Goal: Communication & Community: Answer question/provide support

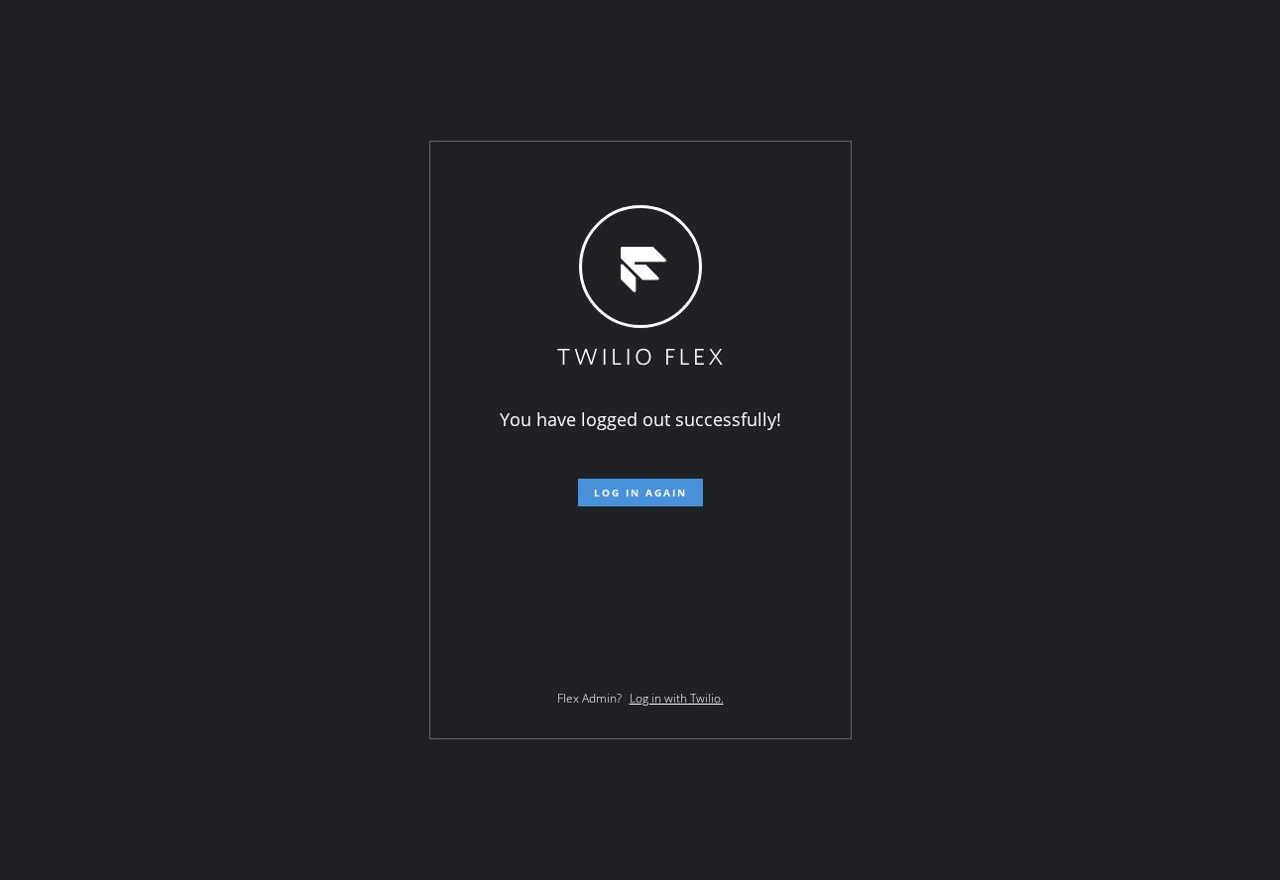
click at [640, 501] on button "Log in again" at bounding box center [640, 493] width 125 height 28
click at [659, 492] on span "Log in again" at bounding box center [640, 493] width 93 height 14
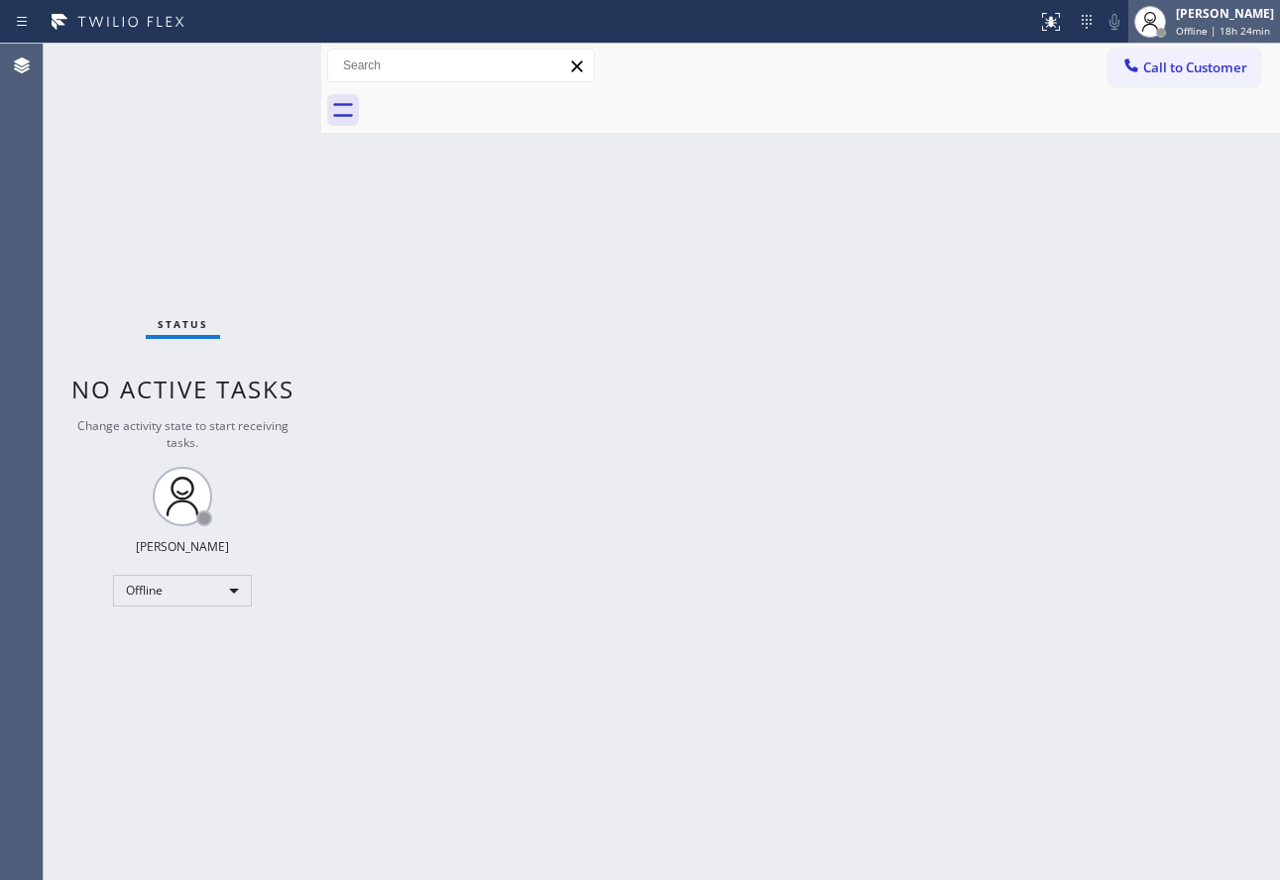
click at [1210, 25] on span "Offline | 18h 24min" at bounding box center [1223, 31] width 94 height 14
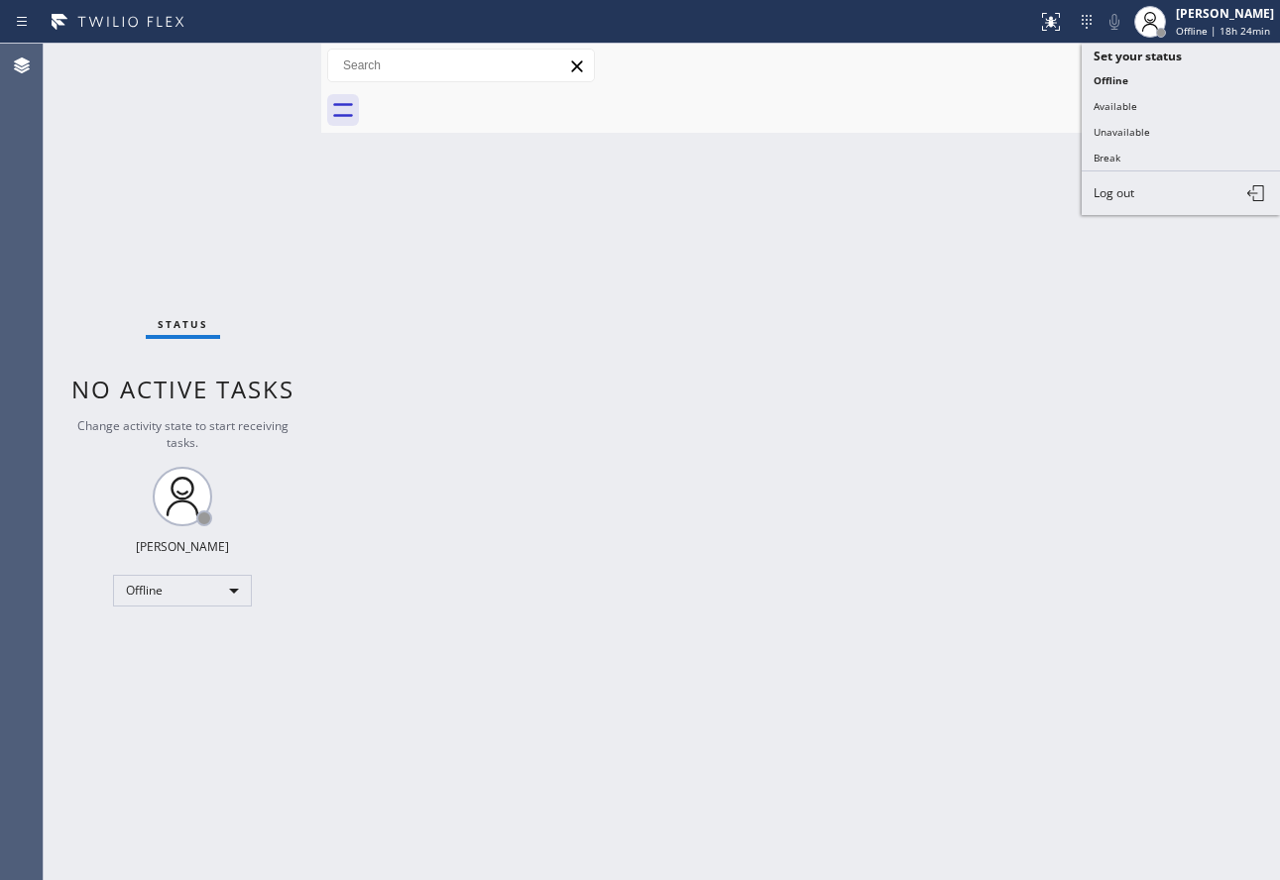
click at [891, 207] on div "Back to Dashboard Change Sender ID Customers Technicians Select a contact Outbo…" at bounding box center [800, 462] width 959 height 837
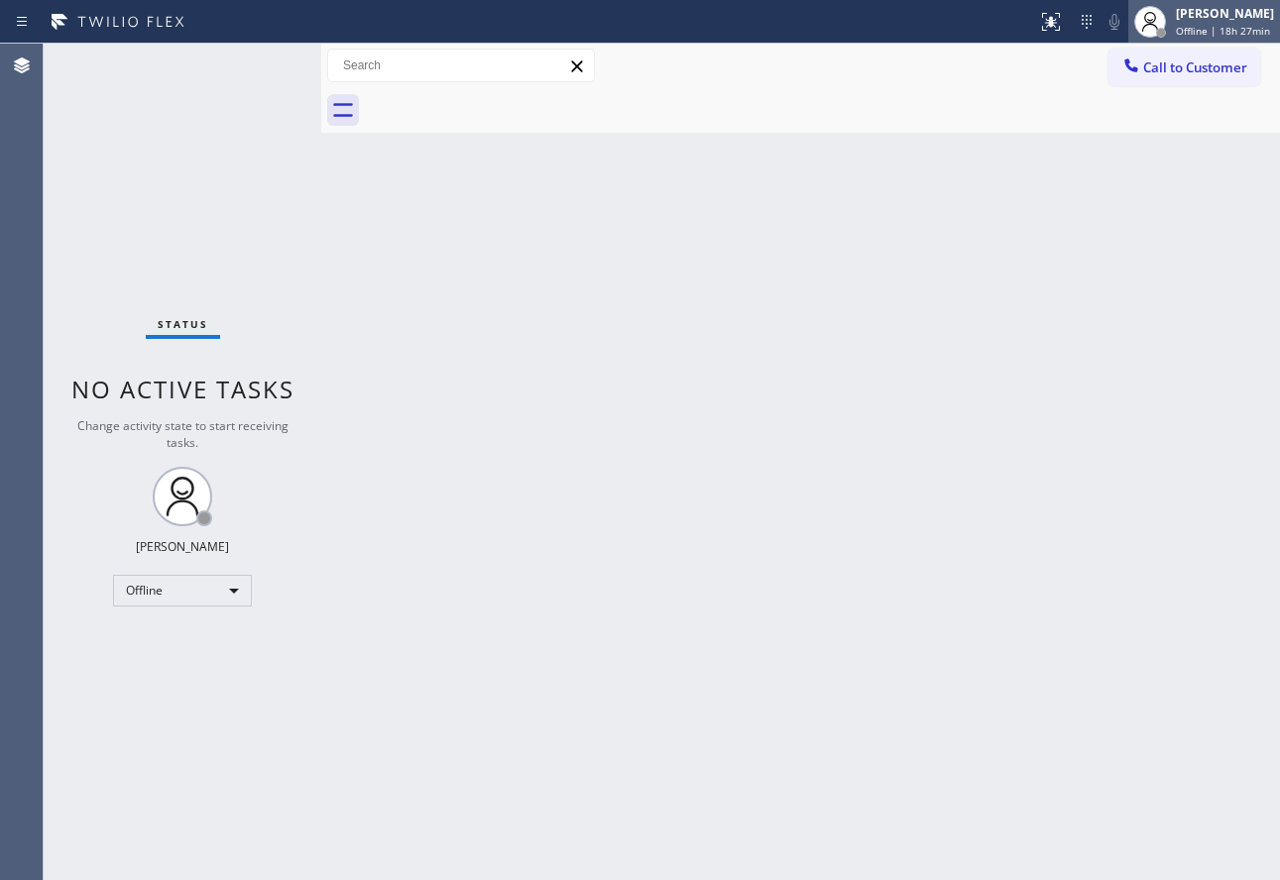
click at [1206, 17] on div "[PERSON_NAME]" at bounding box center [1225, 13] width 98 height 17
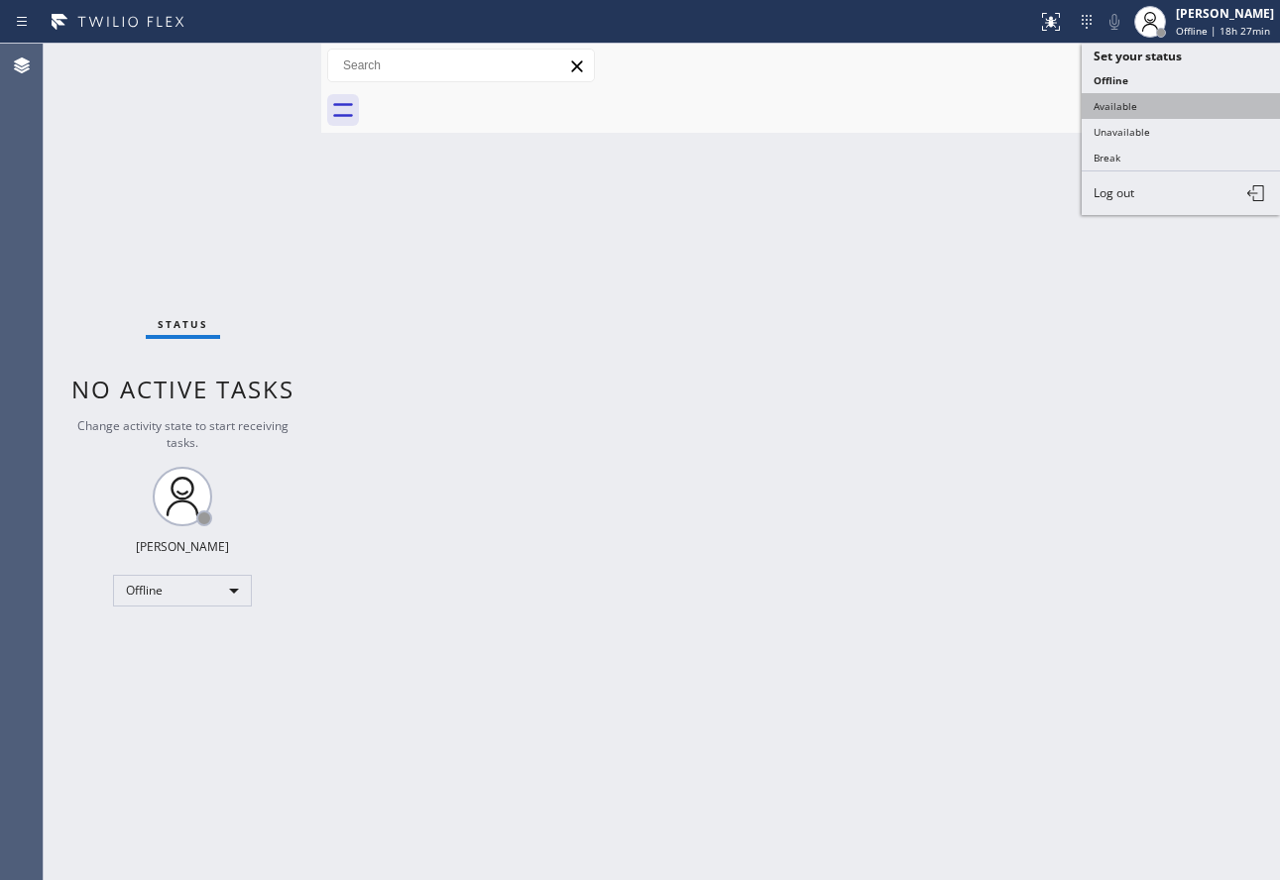
click at [1131, 115] on button "Available" at bounding box center [1181, 106] width 198 height 26
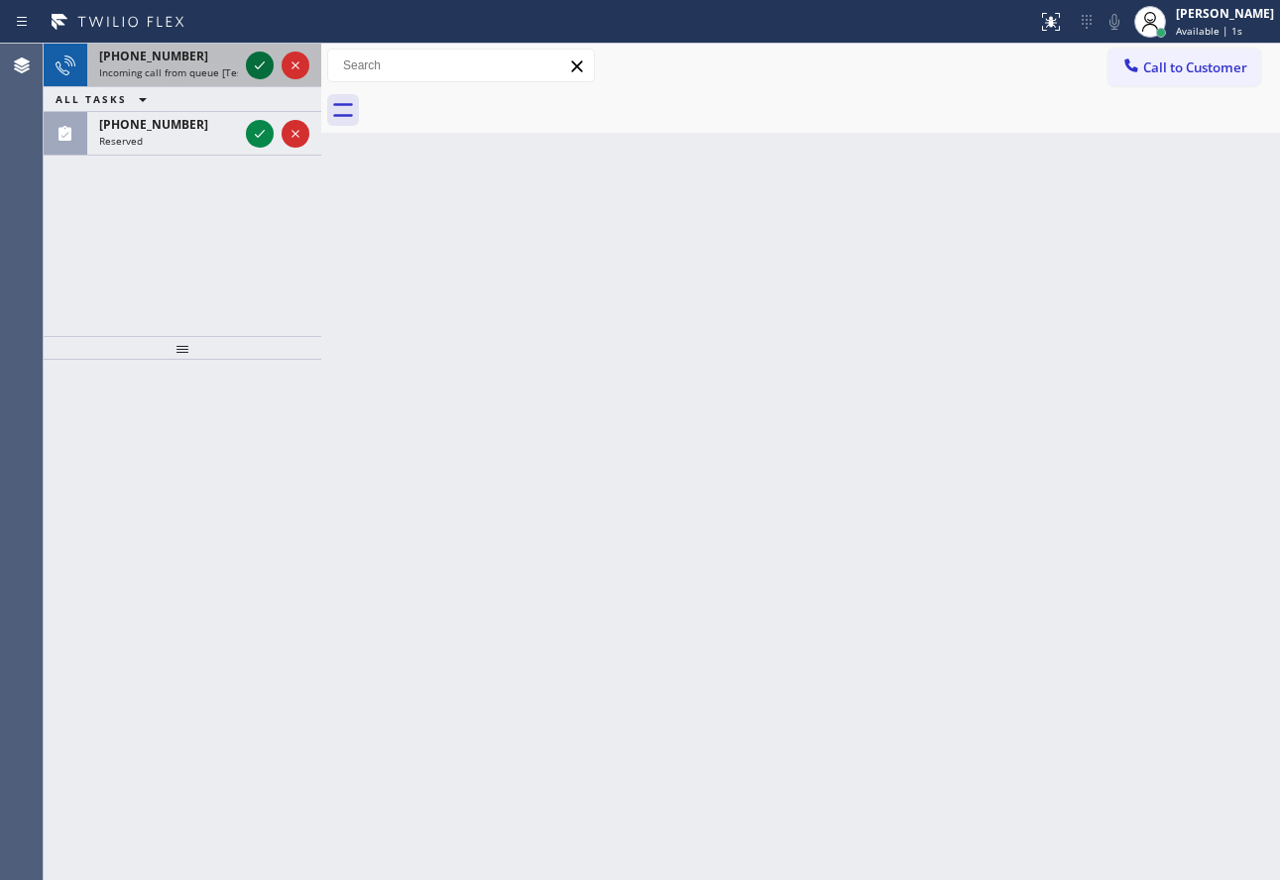
click at [263, 66] on icon at bounding box center [260, 66] width 24 height 24
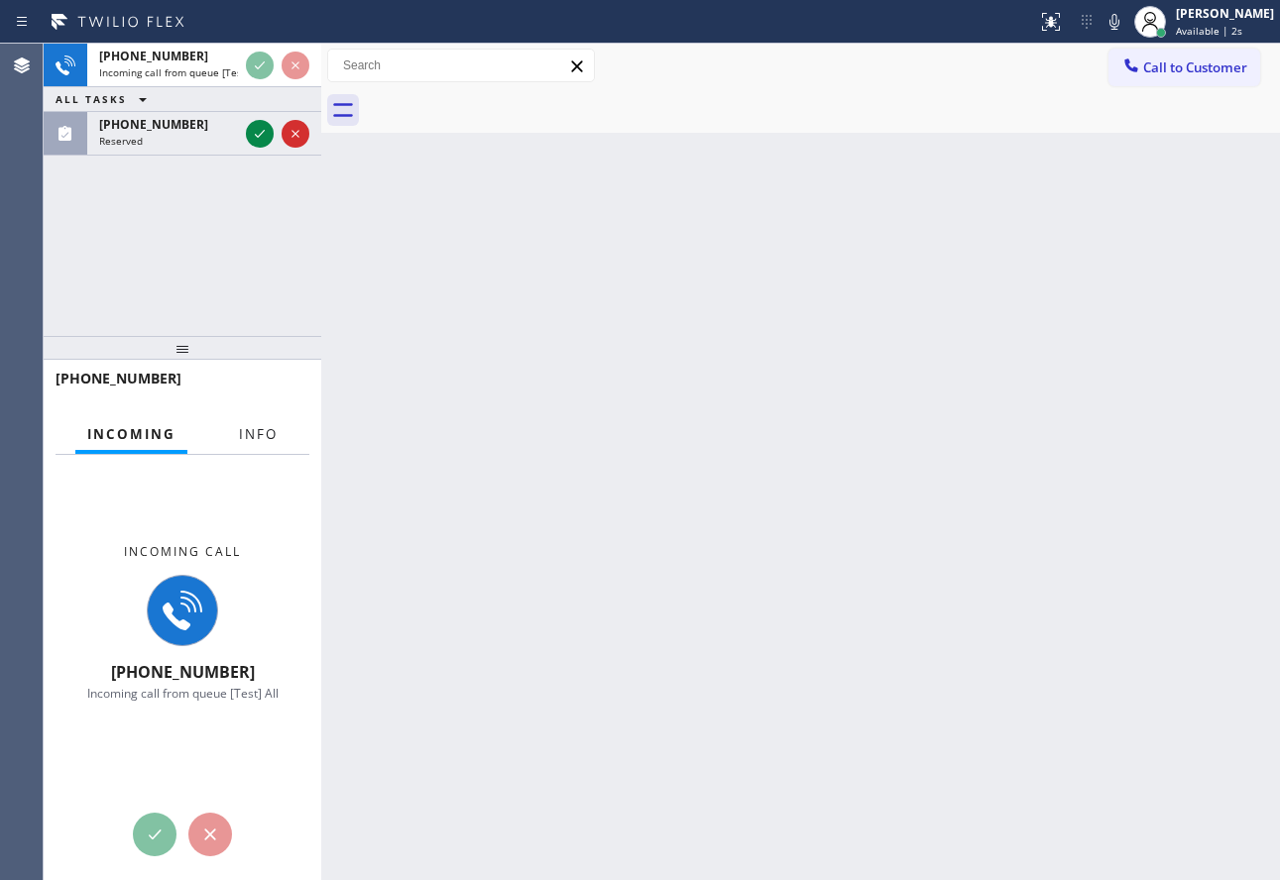
click at [247, 444] on button "Info" at bounding box center [258, 434] width 62 height 39
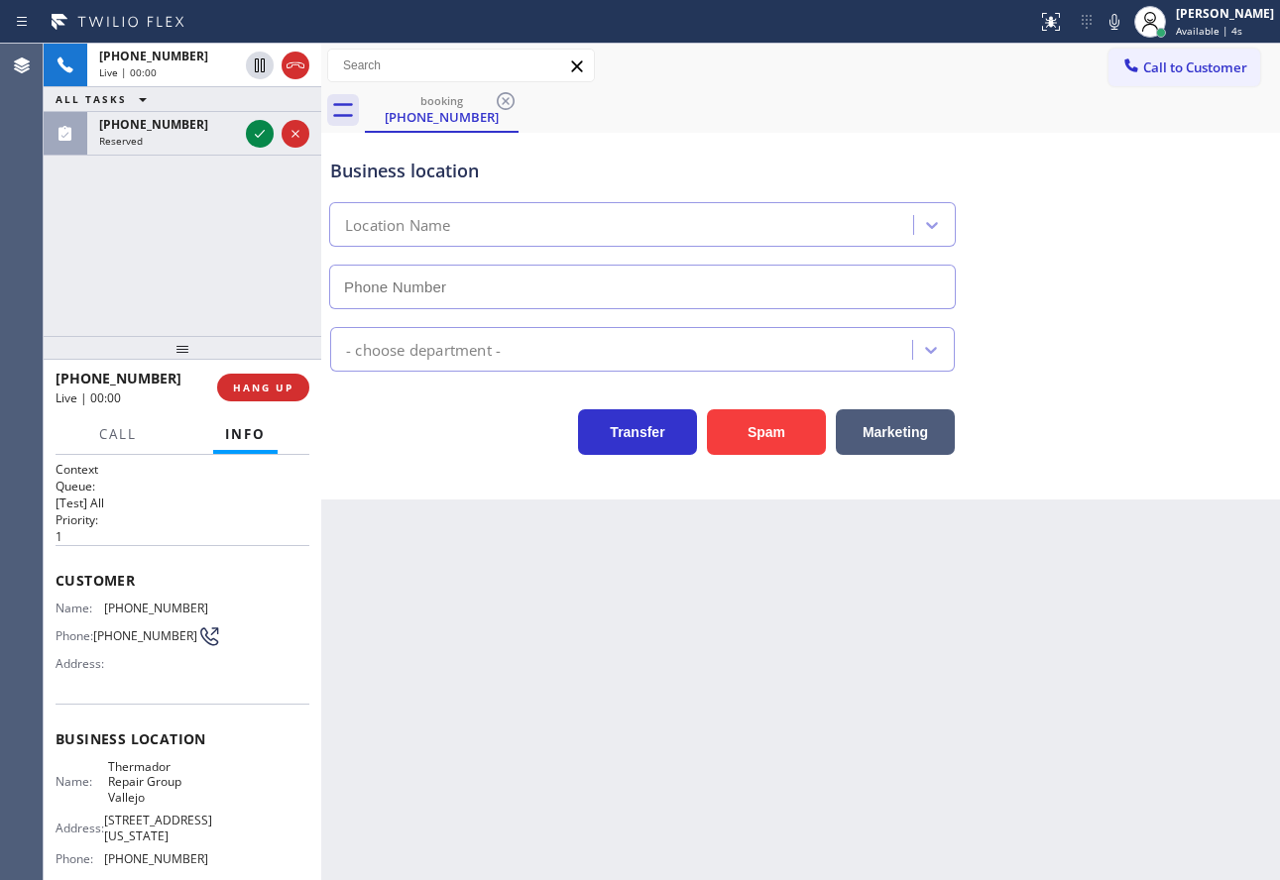
type input "[PHONE_NUMBER]"
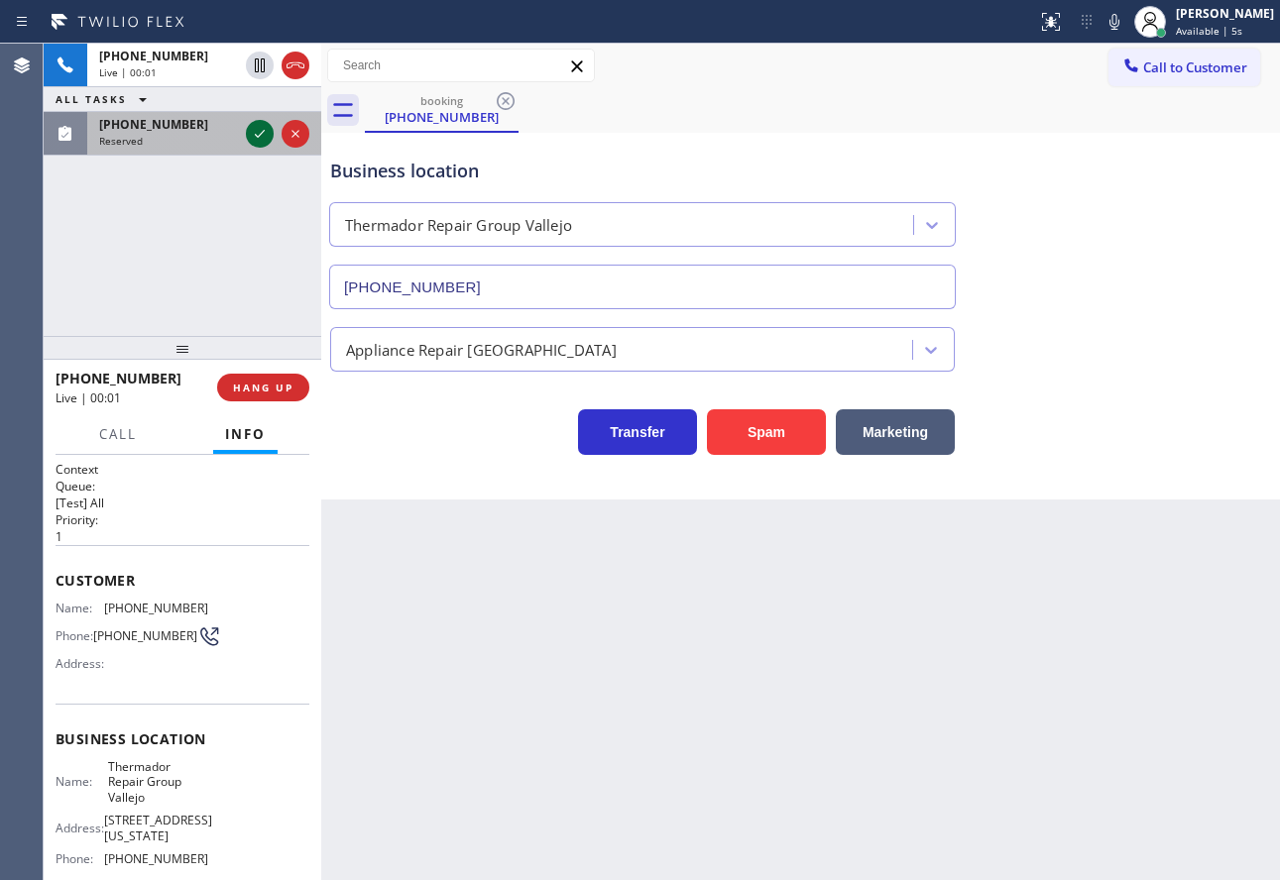
click at [255, 131] on icon at bounding box center [260, 134] width 24 height 24
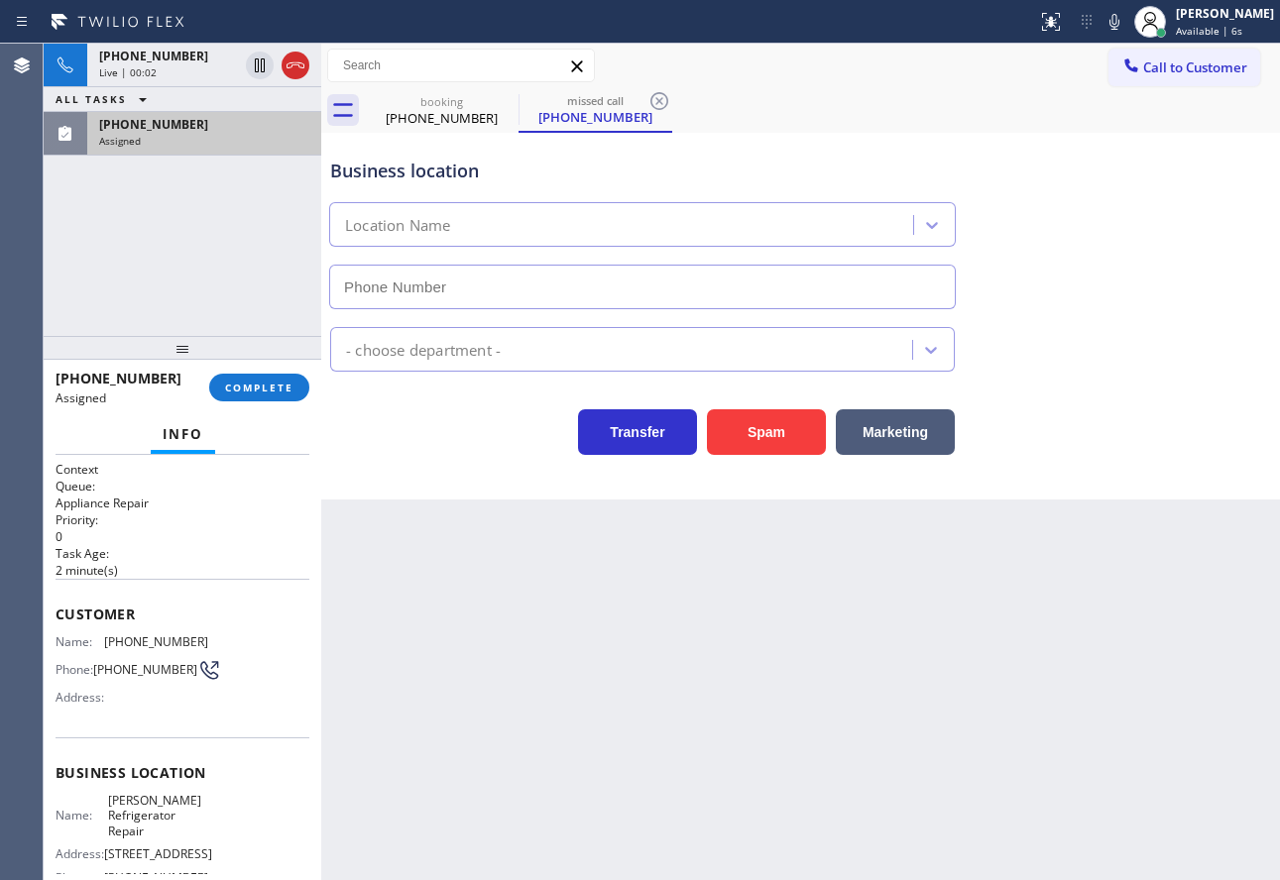
type input "[PHONE_NUMBER]"
click at [238, 397] on button "COMPLETE" at bounding box center [259, 388] width 100 height 28
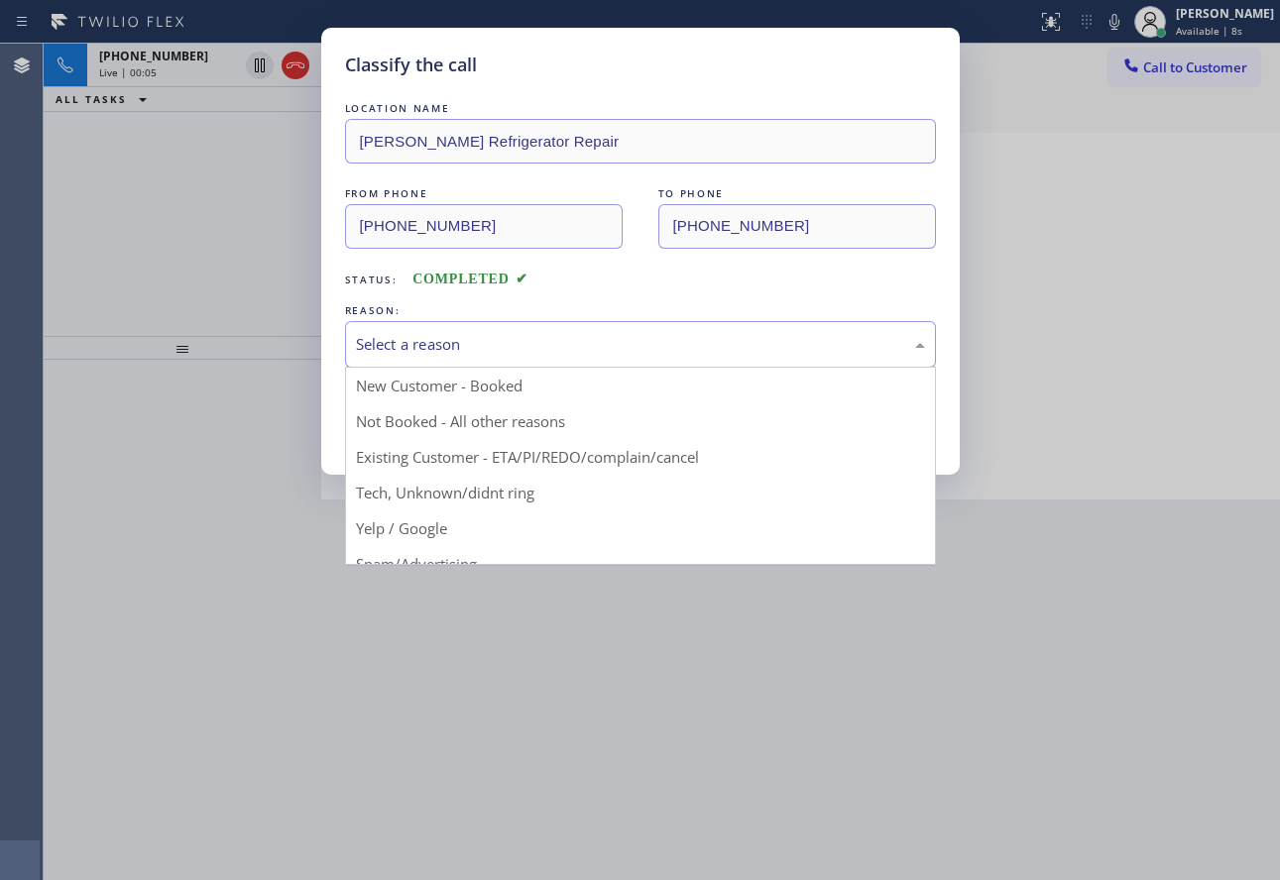
click at [431, 348] on div "Select a reason" at bounding box center [640, 344] width 569 height 23
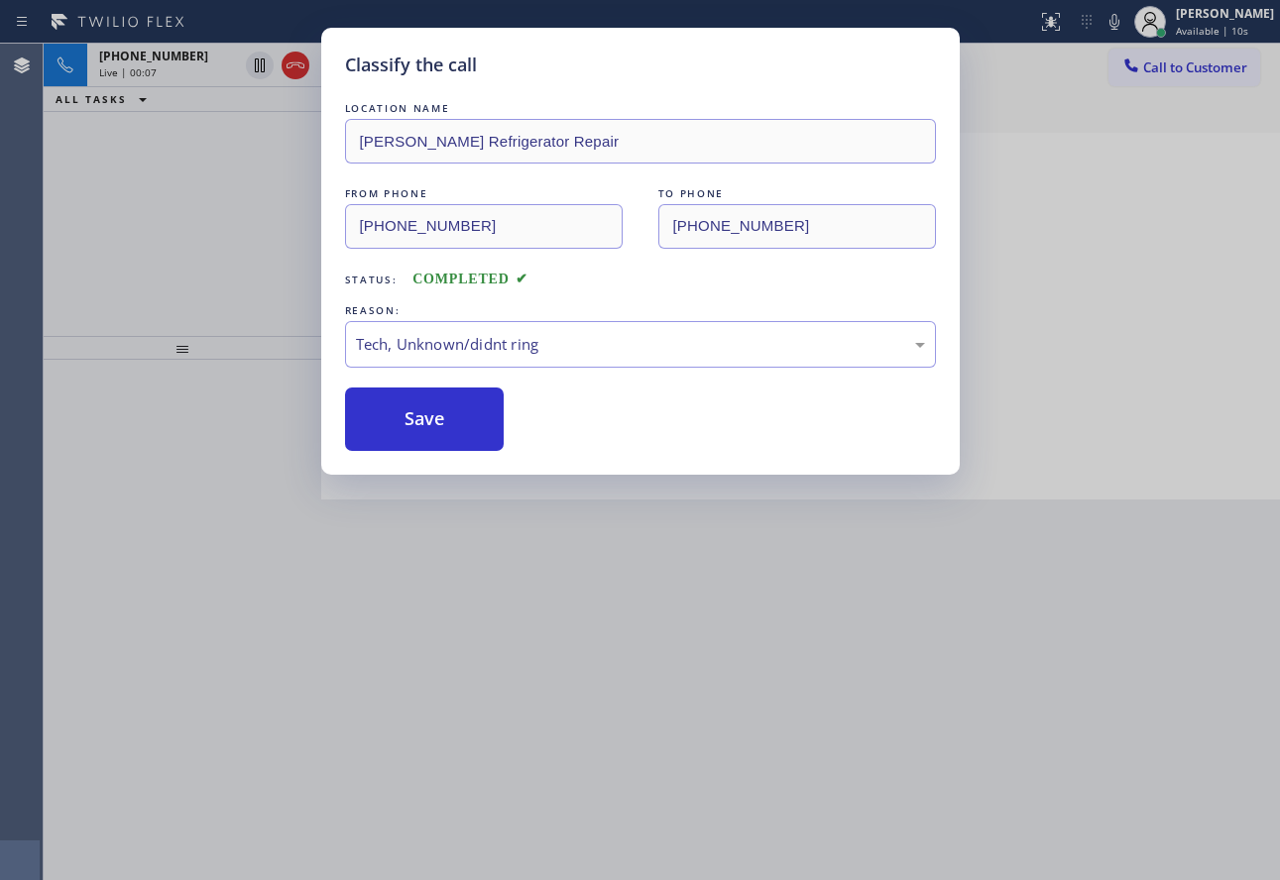
click at [407, 454] on div "Classify the call LOCATION NAME [PERSON_NAME] Refrigerator Repair FROM PHONE [P…" at bounding box center [640, 251] width 638 height 447
click at [413, 423] on button "Save" at bounding box center [425, 419] width 160 height 63
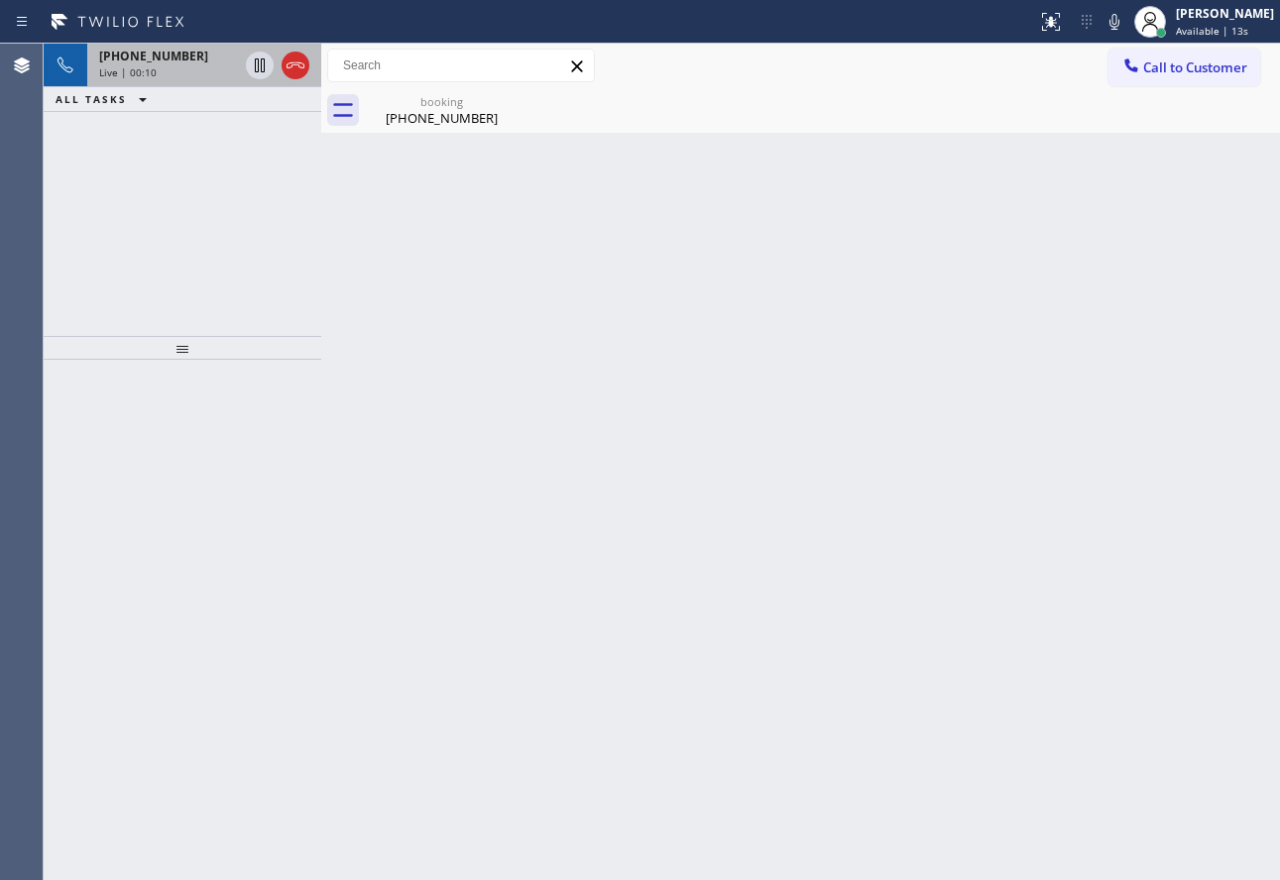
click at [211, 63] on div "[PHONE_NUMBER]" at bounding box center [168, 56] width 139 height 17
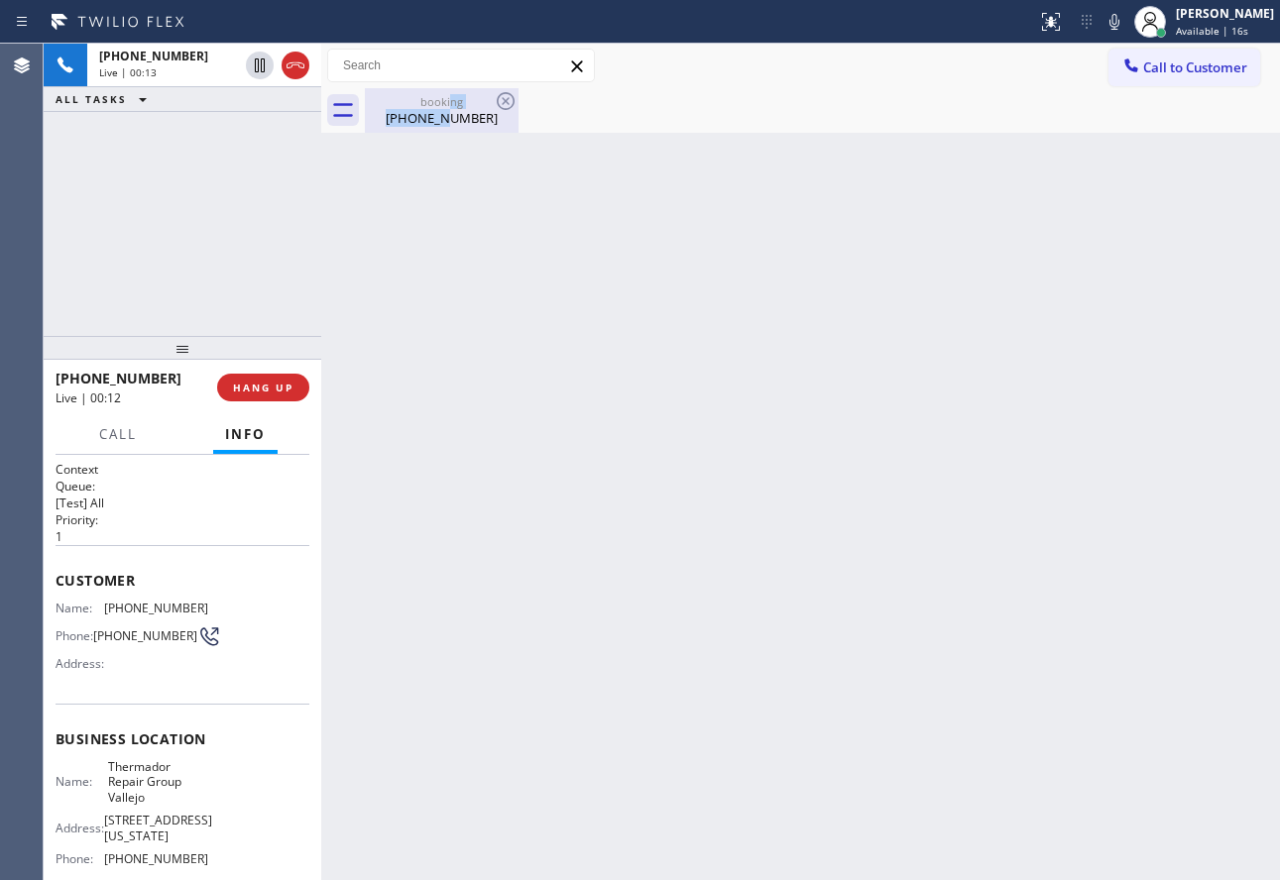
click at [448, 109] on div "booking [PHONE_NUMBER]" at bounding box center [442, 110] width 150 height 45
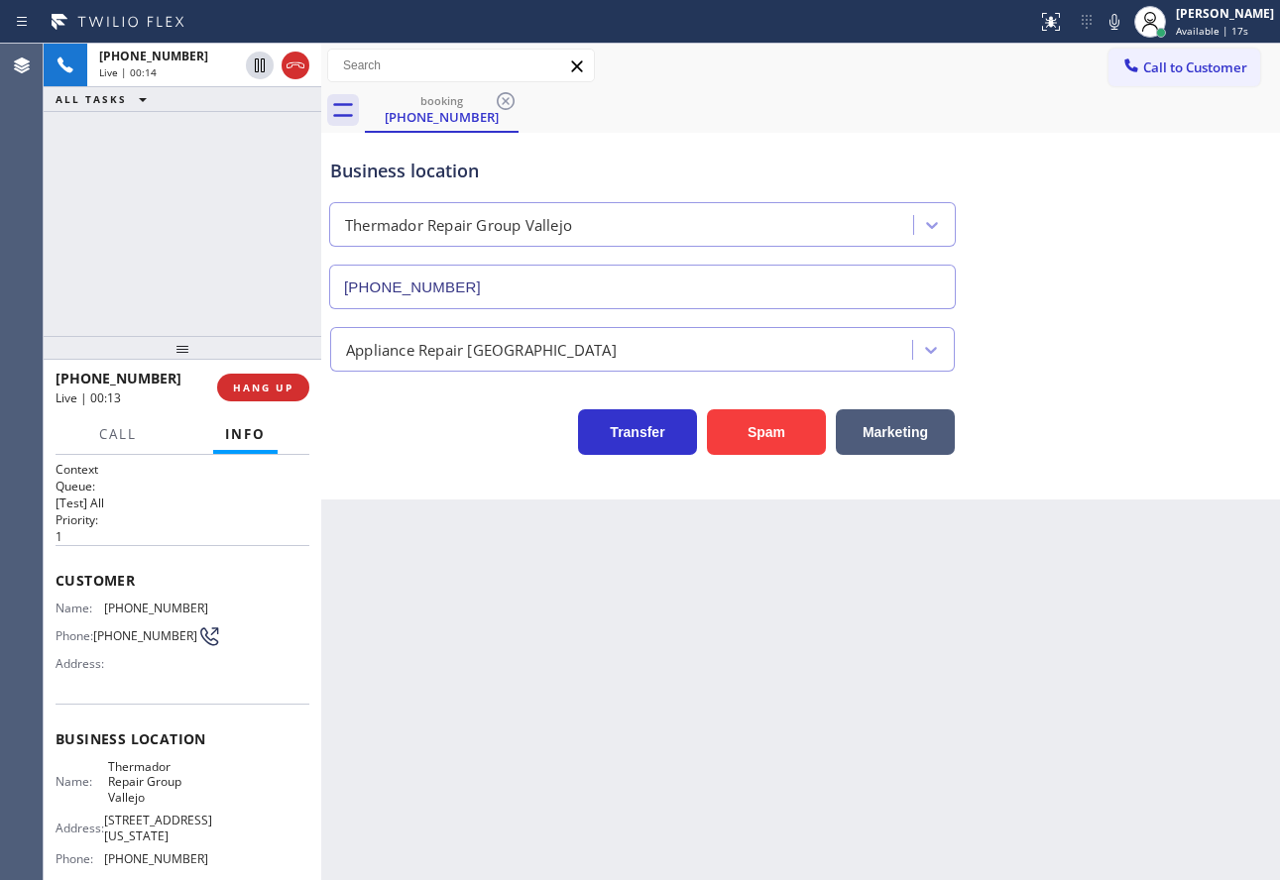
click at [642, 187] on div "Business location Thermador Repair Group [GEOGRAPHIC_DATA] [PHONE_NUMBER]" at bounding box center [642, 223] width 632 height 171
click at [365, 452] on div "Transfer Spam Marketing" at bounding box center [642, 427] width 632 height 56
click at [289, 392] on span "HANG UP" at bounding box center [263, 388] width 60 height 14
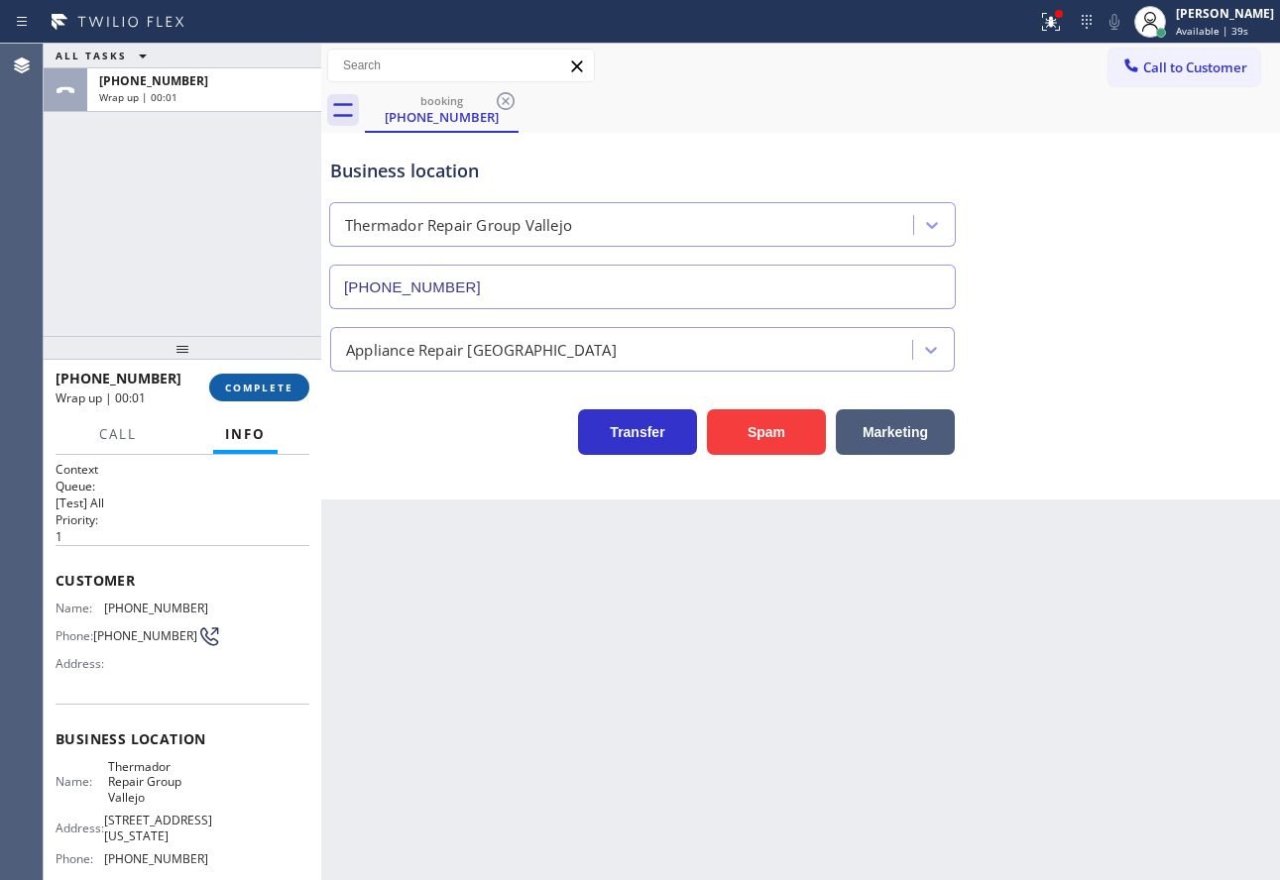
click at [262, 382] on span "COMPLETE" at bounding box center [259, 388] width 68 height 14
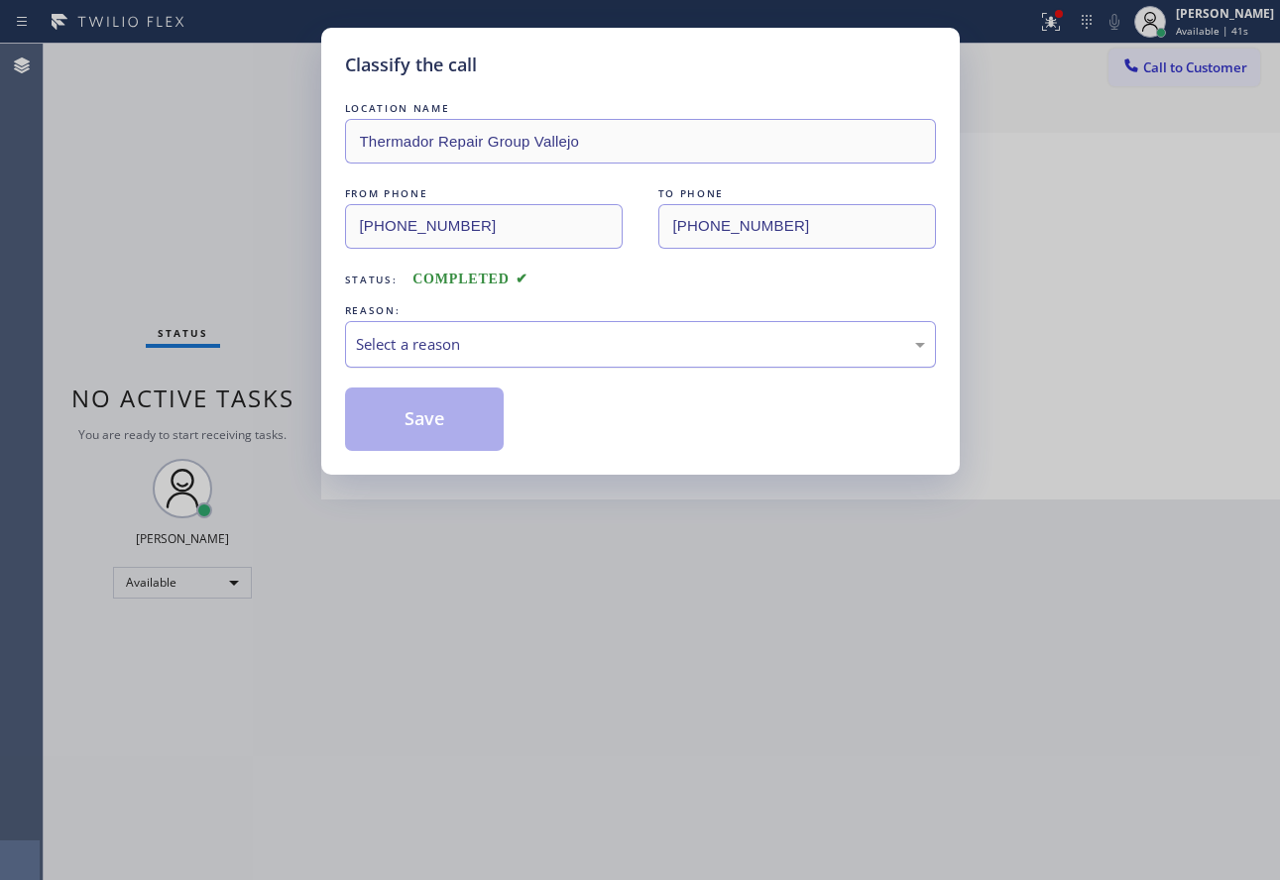
click at [465, 336] on div "Select a reason" at bounding box center [640, 344] width 569 height 23
click at [416, 434] on button "Save" at bounding box center [425, 419] width 160 height 63
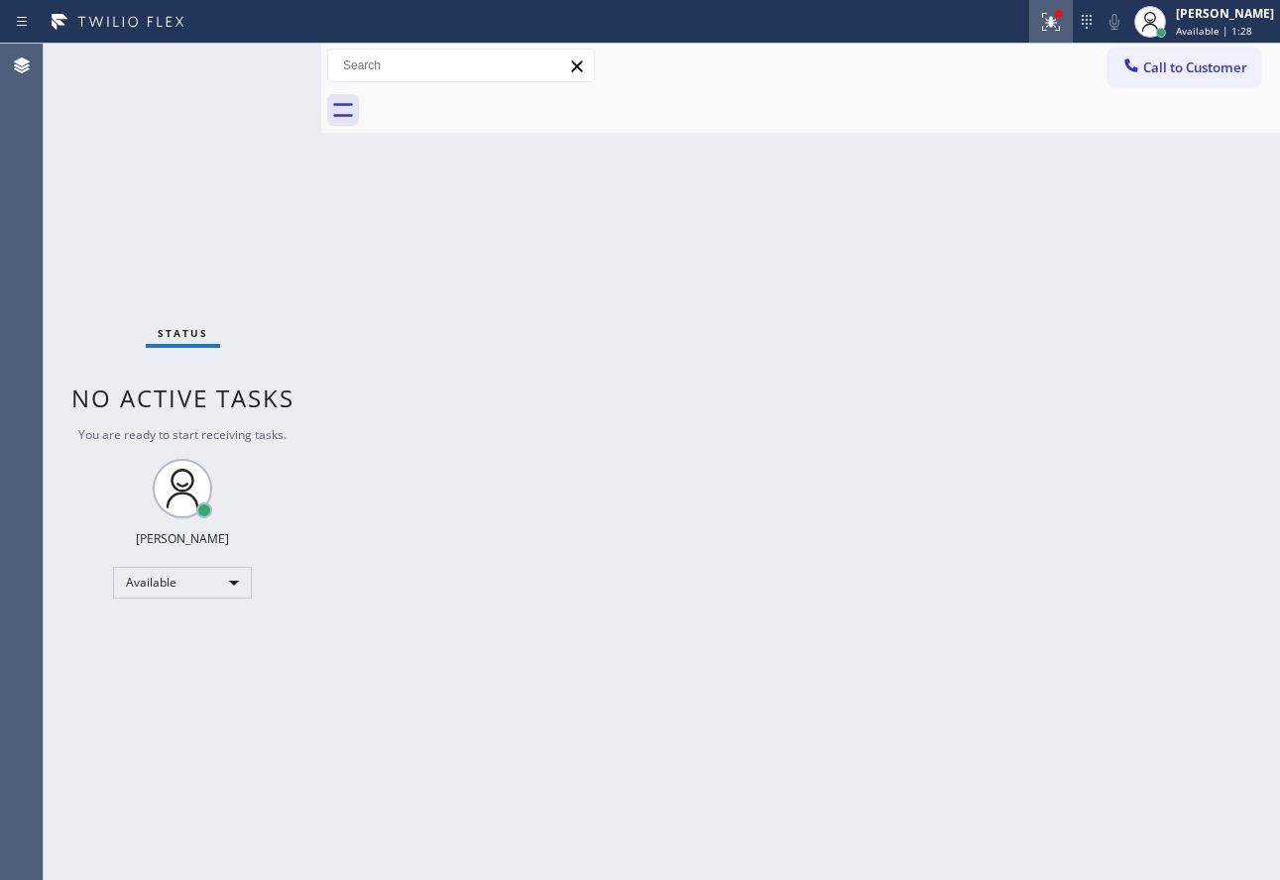
click at [1063, 27] on icon at bounding box center [1051, 22] width 24 height 24
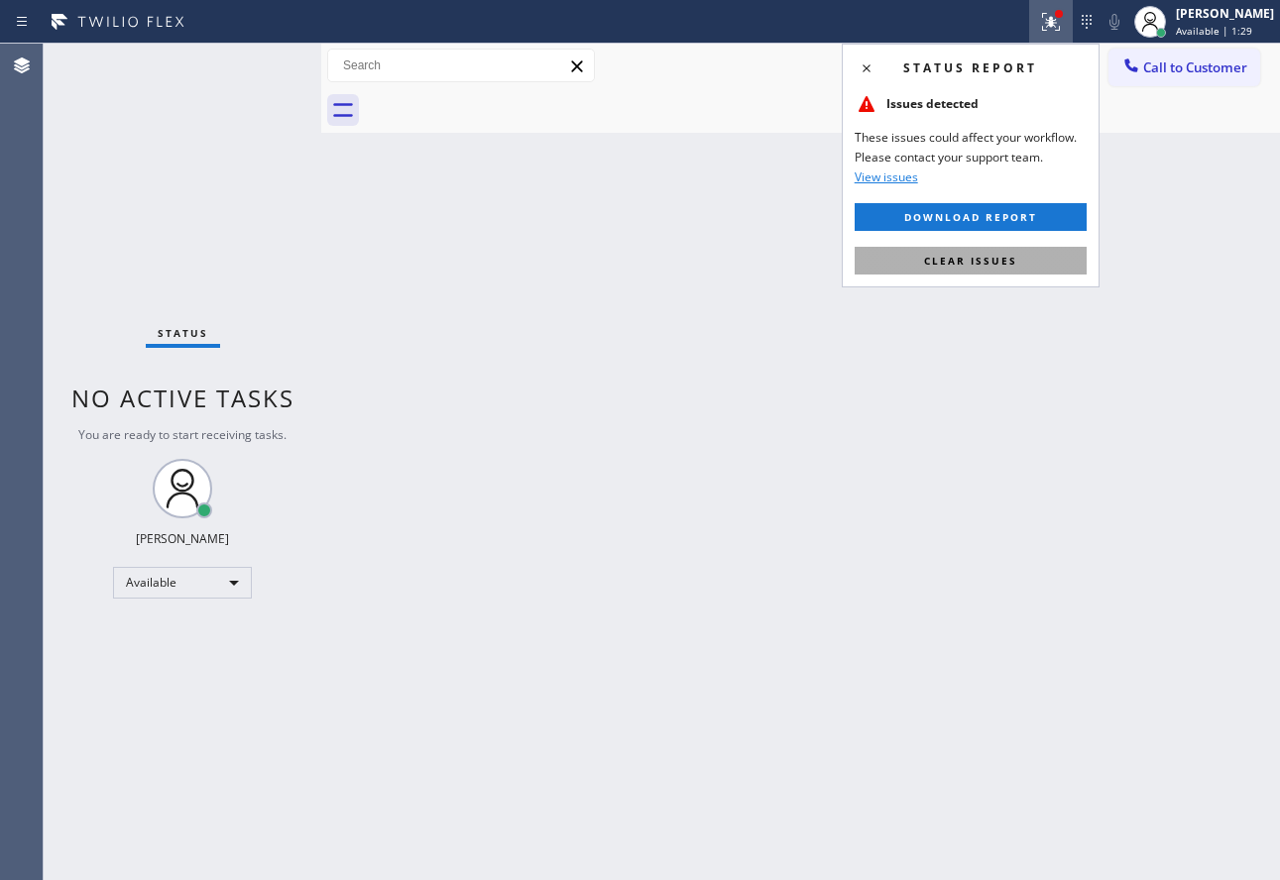
click at [967, 264] on span "Clear issues" at bounding box center [970, 261] width 93 height 14
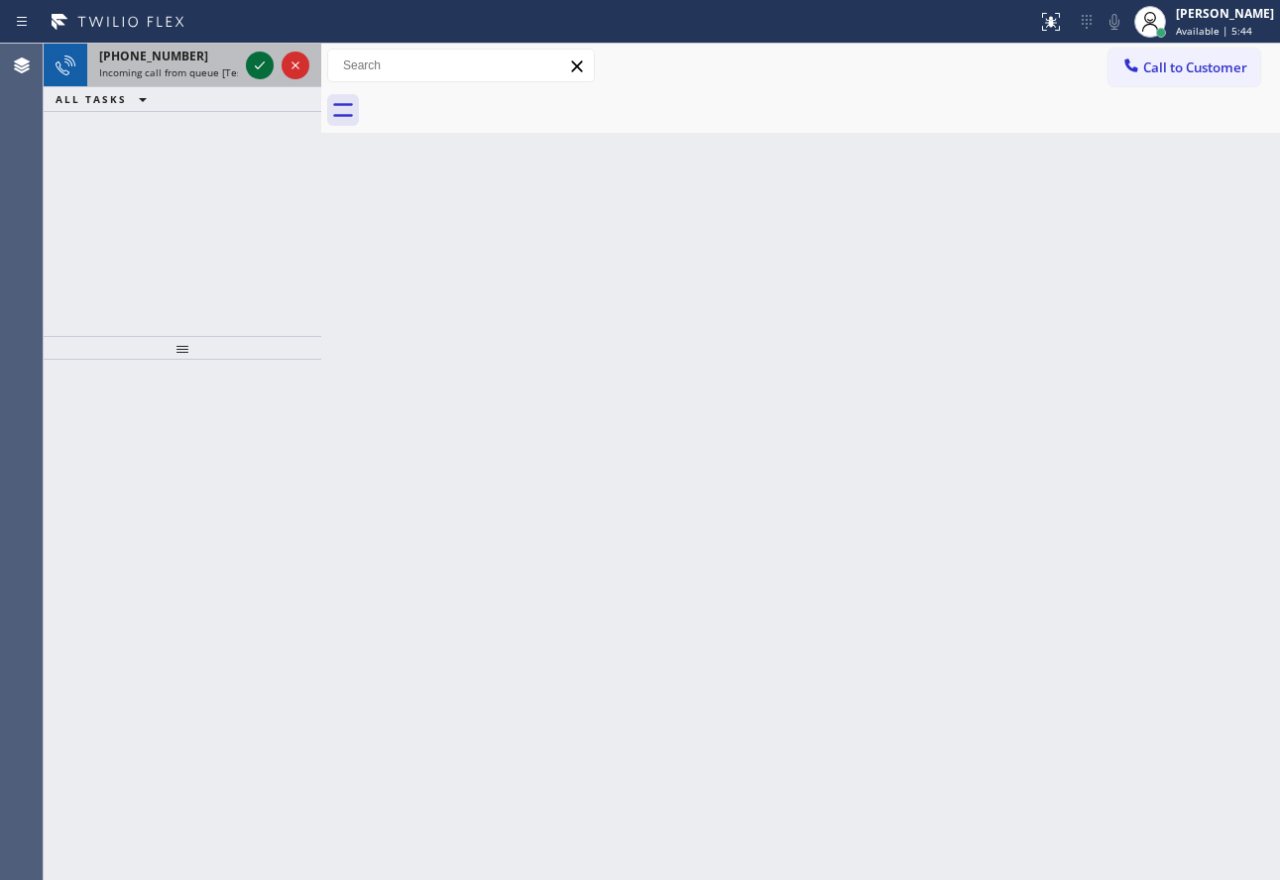
click at [257, 72] on icon at bounding box center [260, 66] width 24 height 24
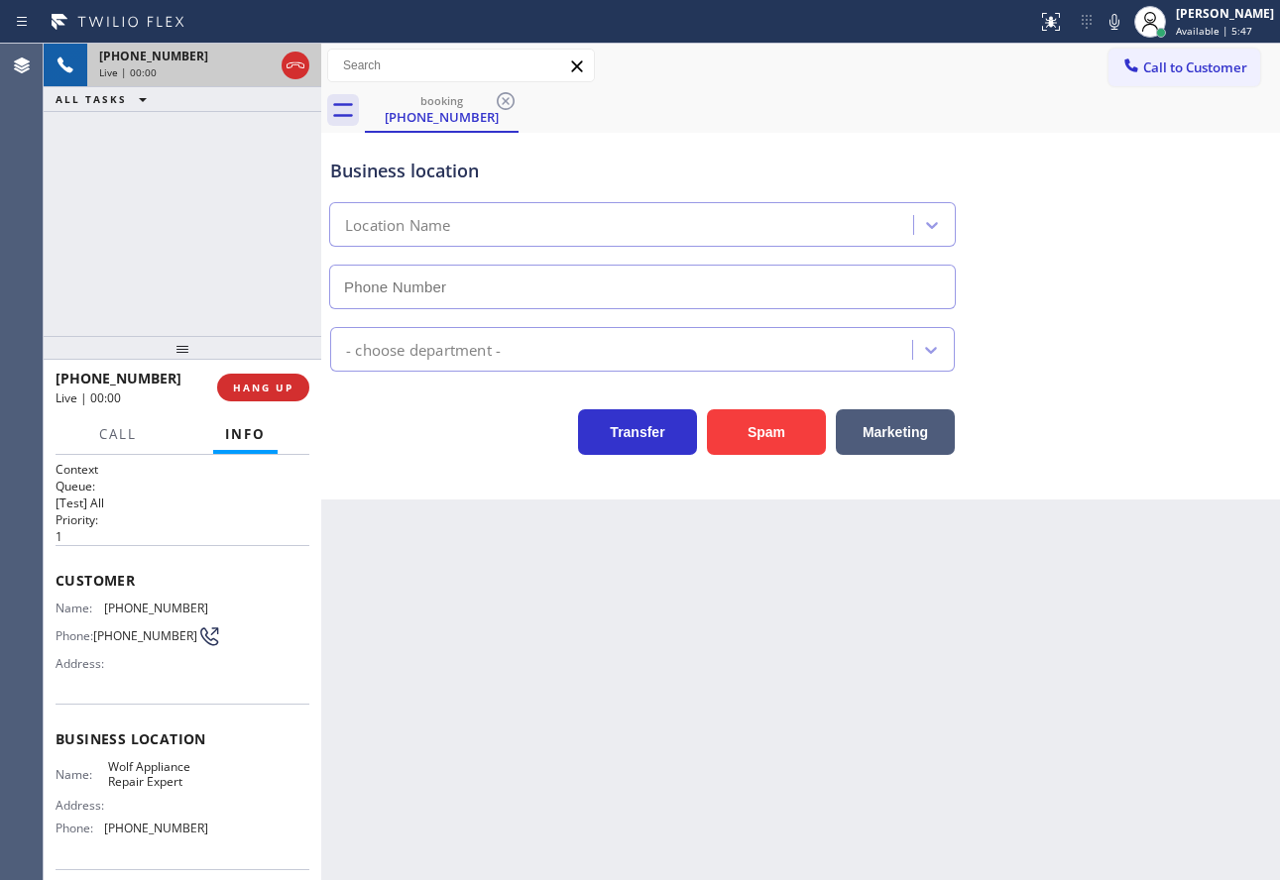
type input "[PHONE_NUMBER]"
click at [1158, 440] on div "Transfer Spam Marketing" at bounding box center [800, 423] width 949 height 63
click at [290, 389] on span "HANG UP" at bounding box center [263, 388] width 60 height 14
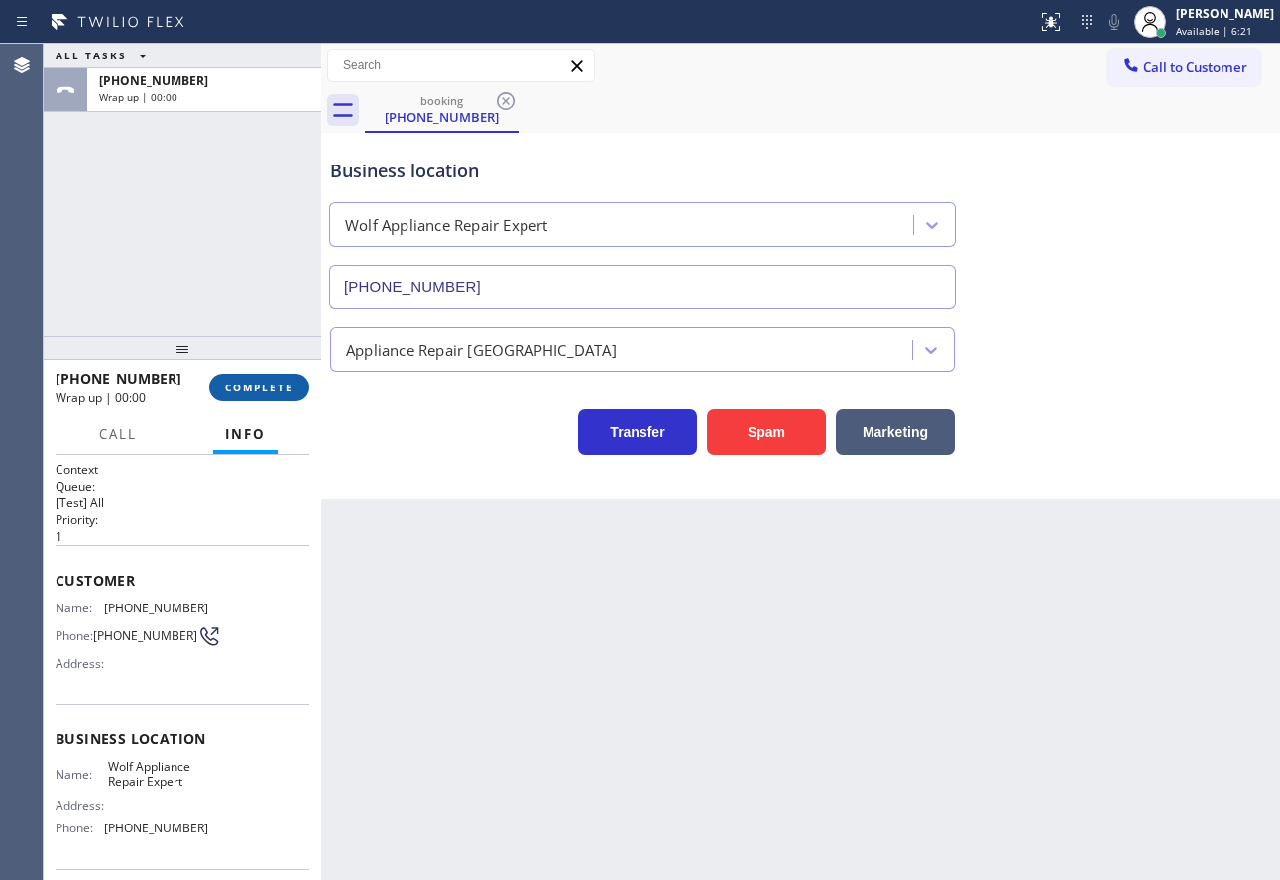
click at [290, 389] on span "COMPLETE" at bounding box center [259, 388] width 68 height 14
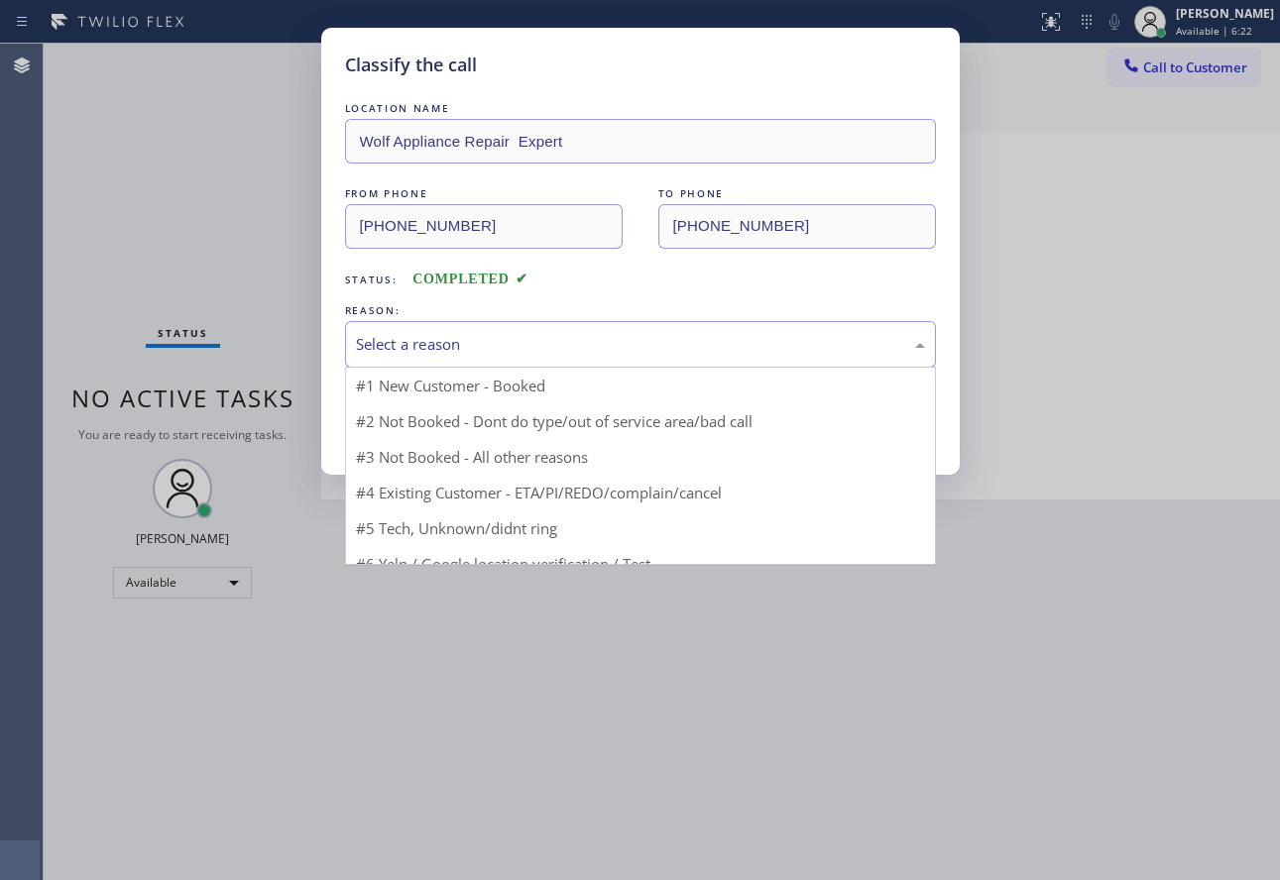
click at [464, 343] on div "Select a reason" at bounding box center [640, 344] width 569 height 23
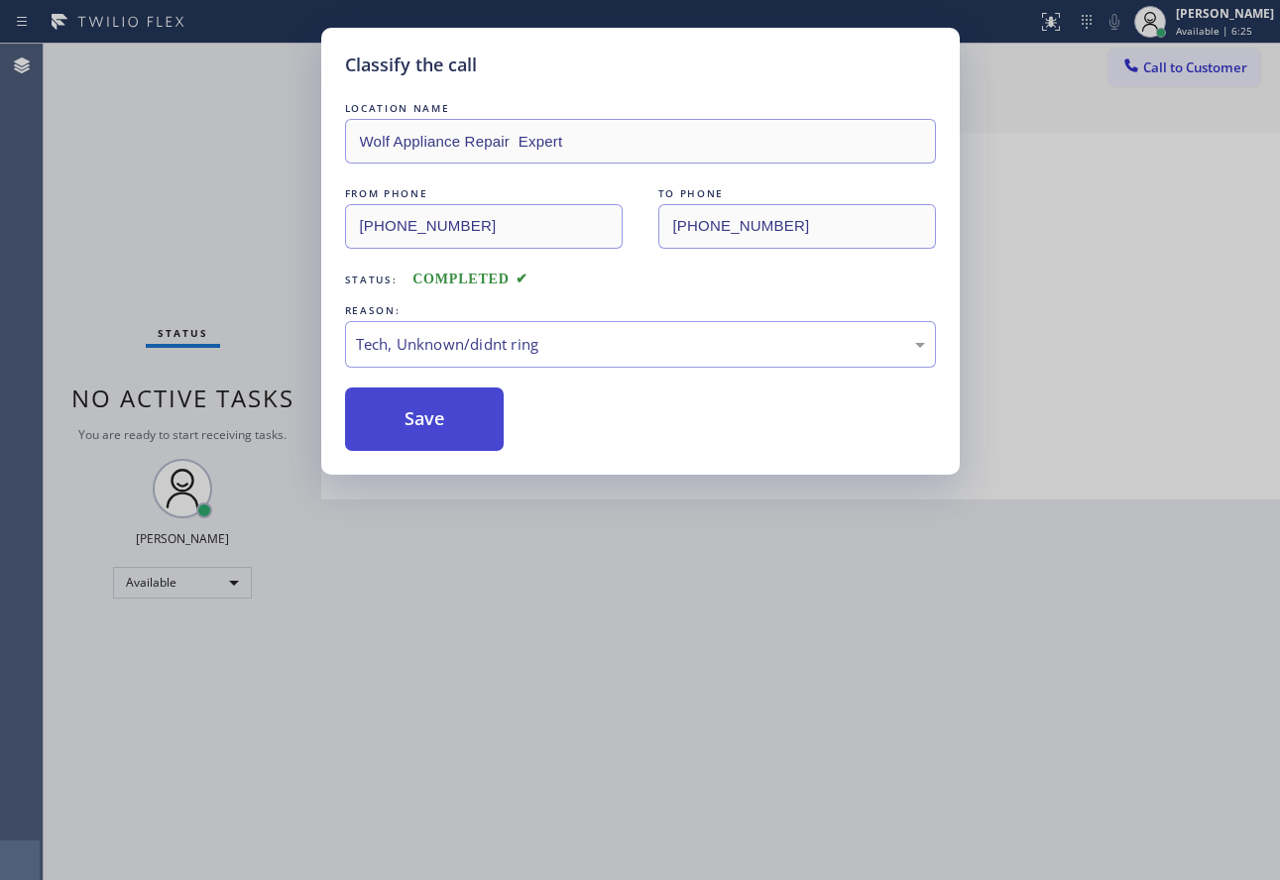
click at [440, 413] on button "Save" at bounding box center [425, 419] width 160 height 63
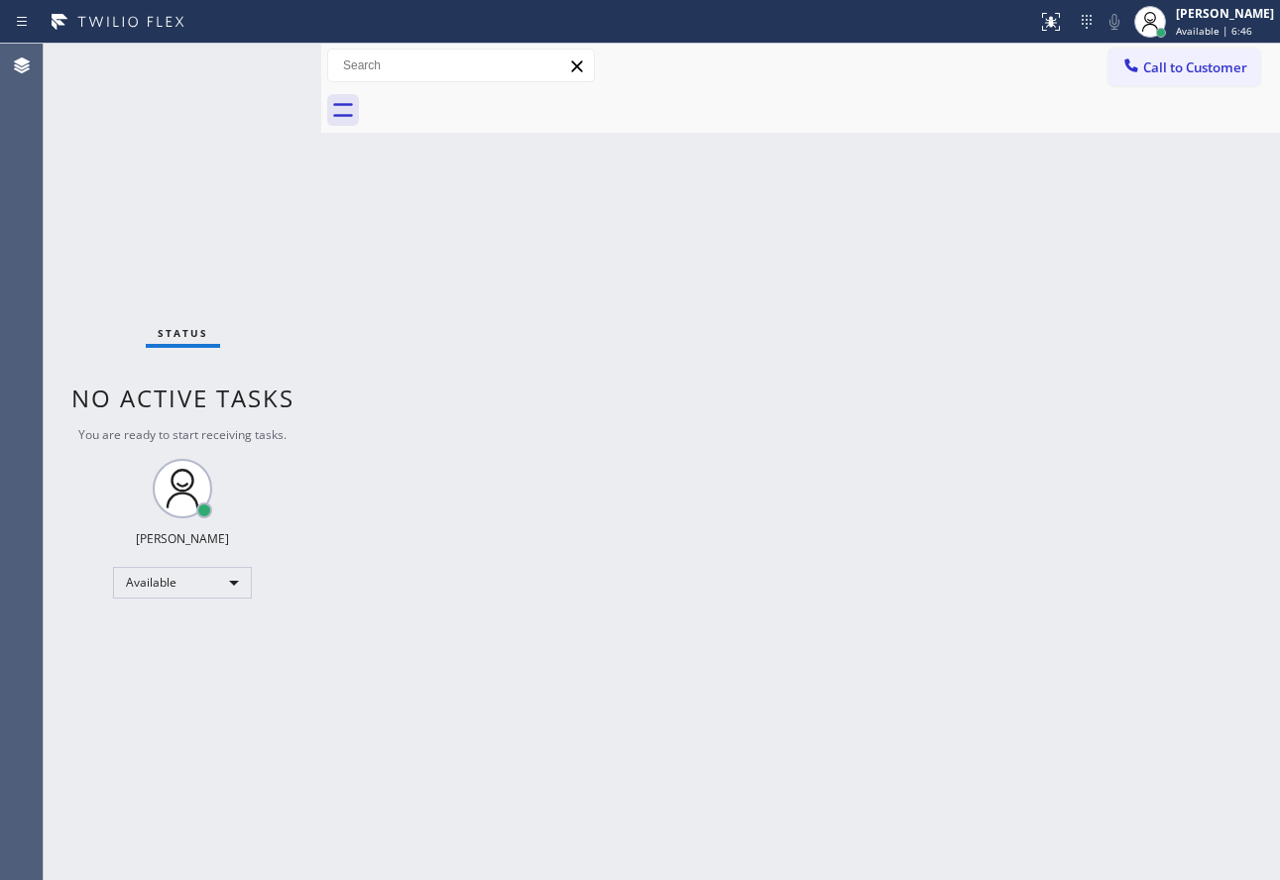
click at [742, 411] on div "Back to Dashboard Change Sender ID Customers Technicians Select a contact Outbo…" at bounding box center [800, 462] width 959 height 837
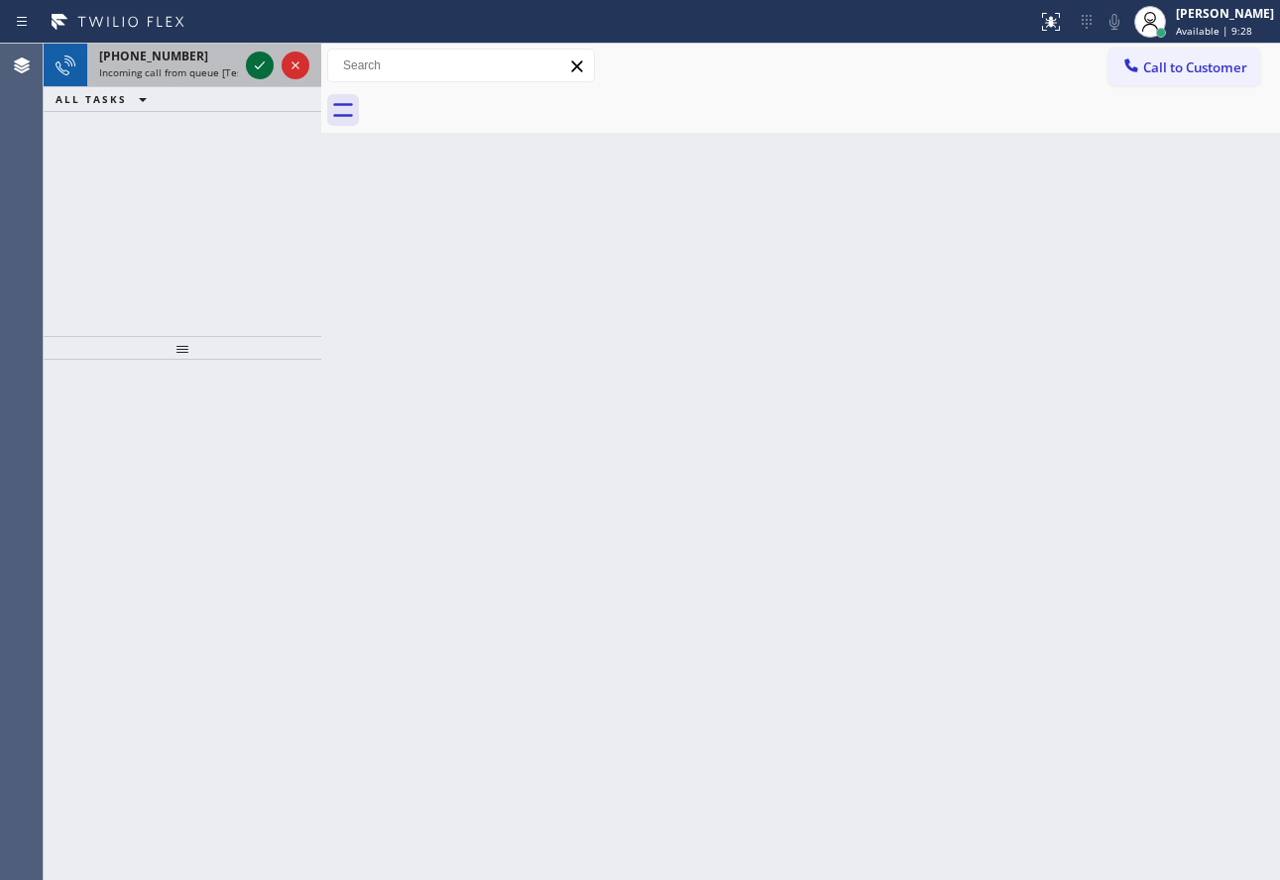
click at [260, 61] on icon at bounding box center [260, 66] width 24 height 24
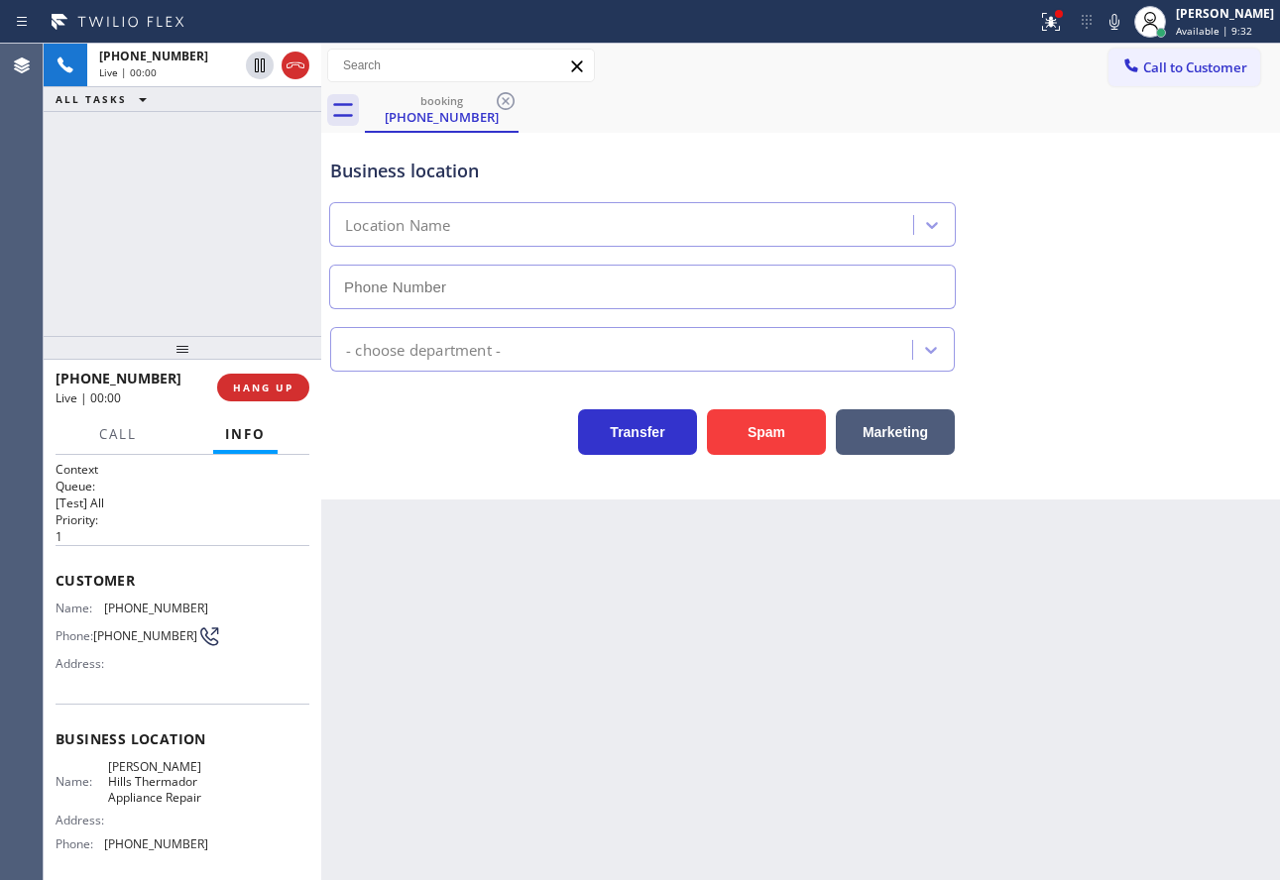
type input "[PHONE_NUMBER]"
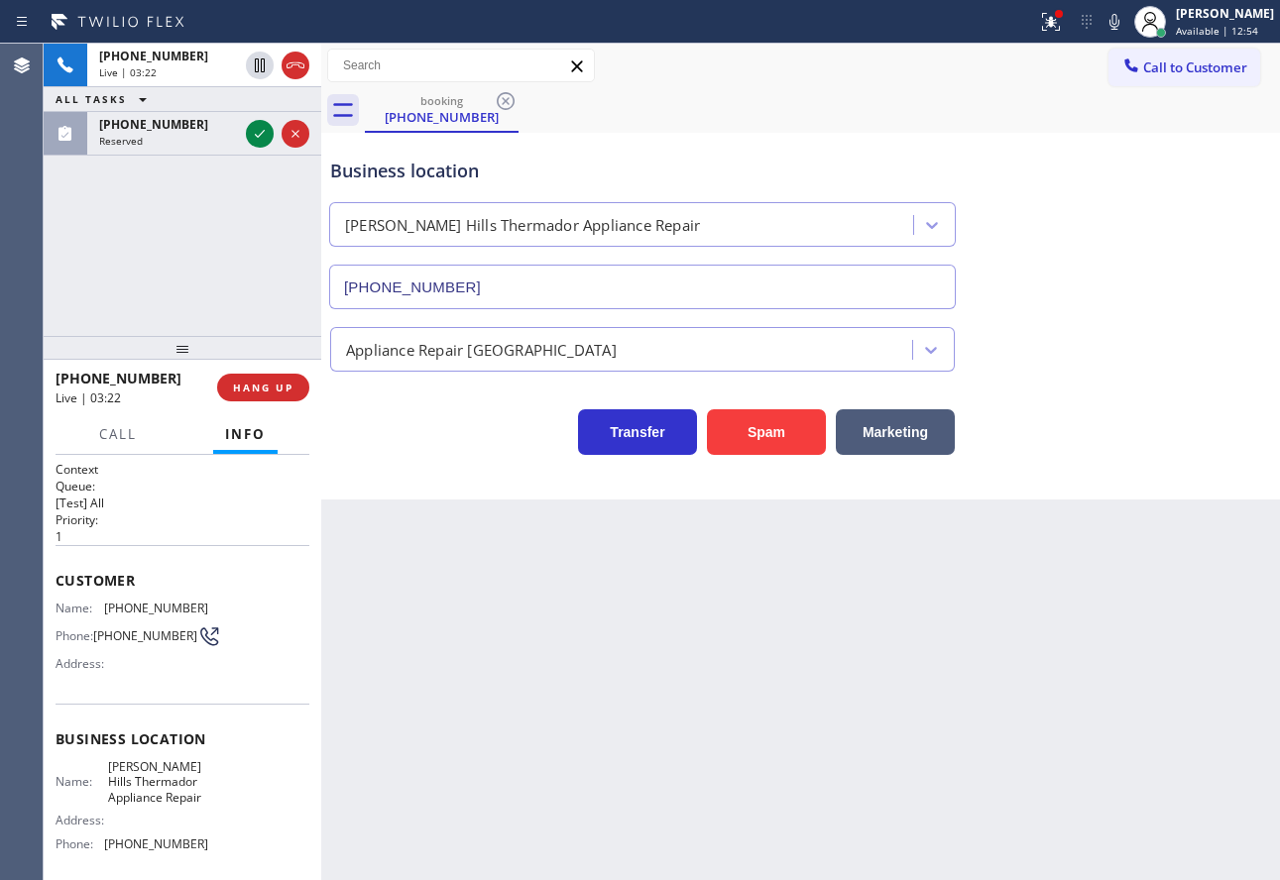
drag, startPoint x: 736, startPoint y: 138, endPoint x: 486, endPoint y: 133, distance: 249.9
click at [733, 138] on div "Business location [PERSON_NAME][GEOGRAPHIC_DATA] Thermador Appliance Repair [PH…" at bounding box center [642, 223] width 632 height 171
click at [264, 130] on icon at bounding box center [260, 134] width 24 height 24
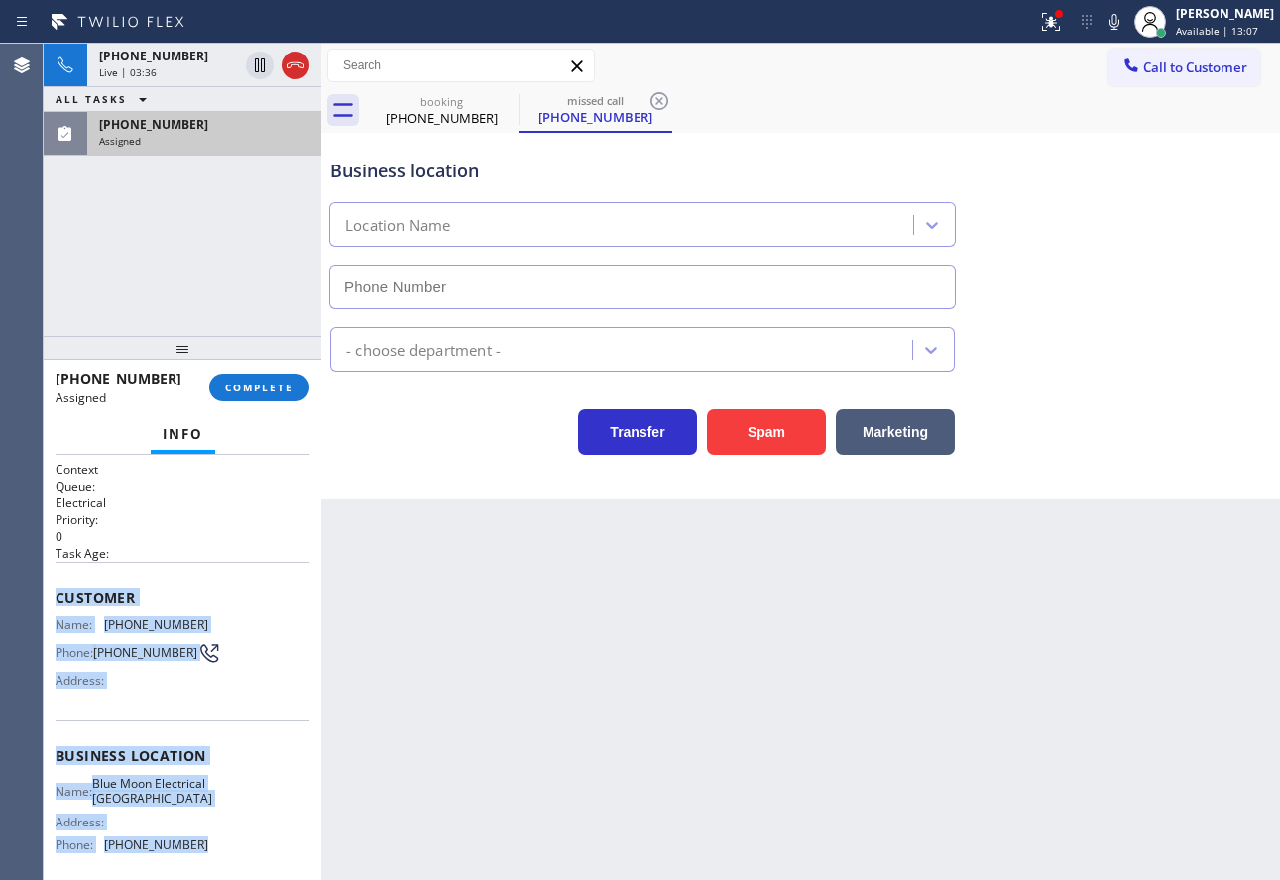
drag, startPoint x: 205, startPoint y: 683, endPoint x: 52, endPoint y: 606, distance: 172.0
click at [52, 606] on div "Context Queue: Electrical Priority: 0 Task Age: Customer Name: [PHONE_NUMBER] P…" at bounding box center [183, 667] width 278 height 425
copy div "Customer Name: [PHONE_NUMBER] Phone: [PHONE_NUMBER] Address: Business location …"
click at [255, 387] on span "COMPLETE" at bounding box center [259, 388] width 68 height 14
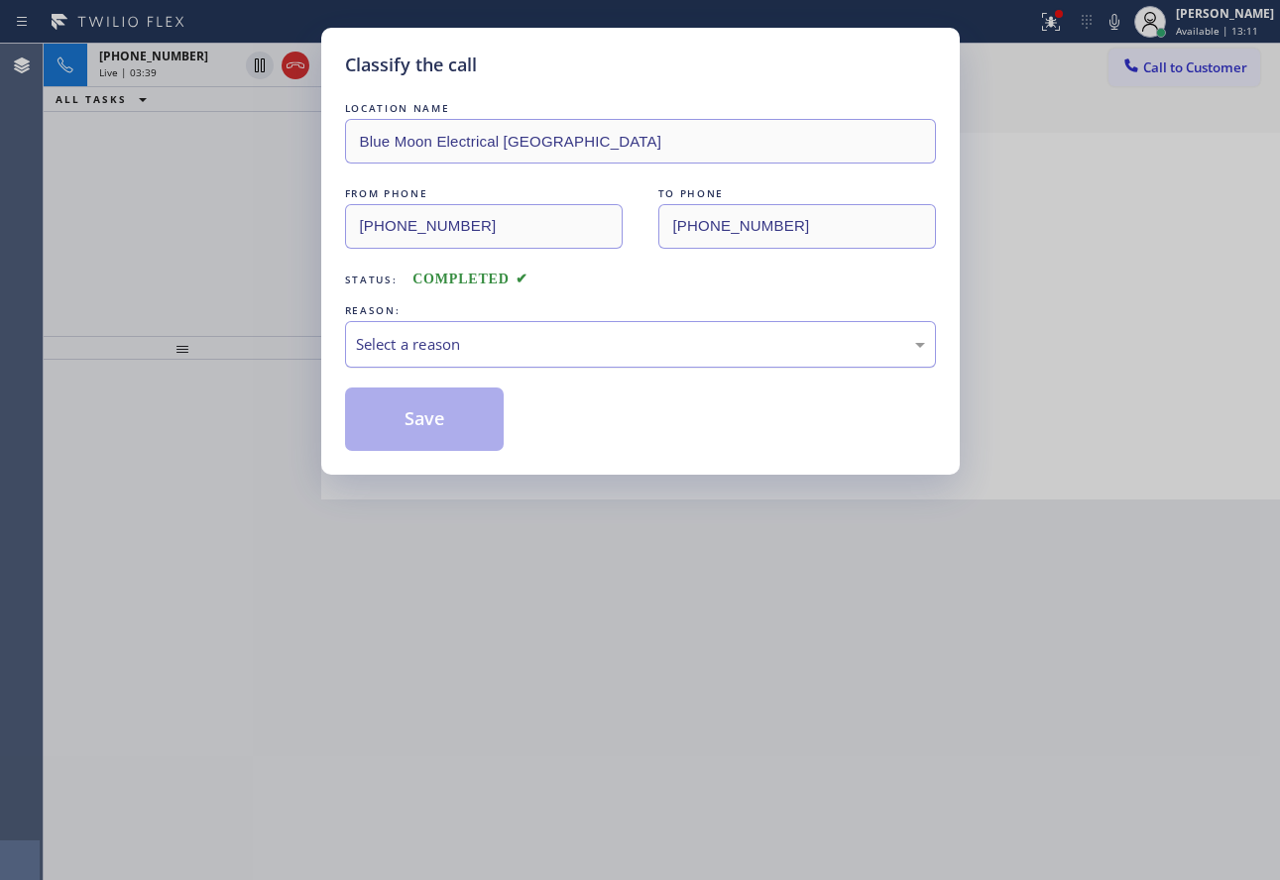
click at [489, 347] on div "Select a reason" at bounding box center [640, 344] width 569 height 23
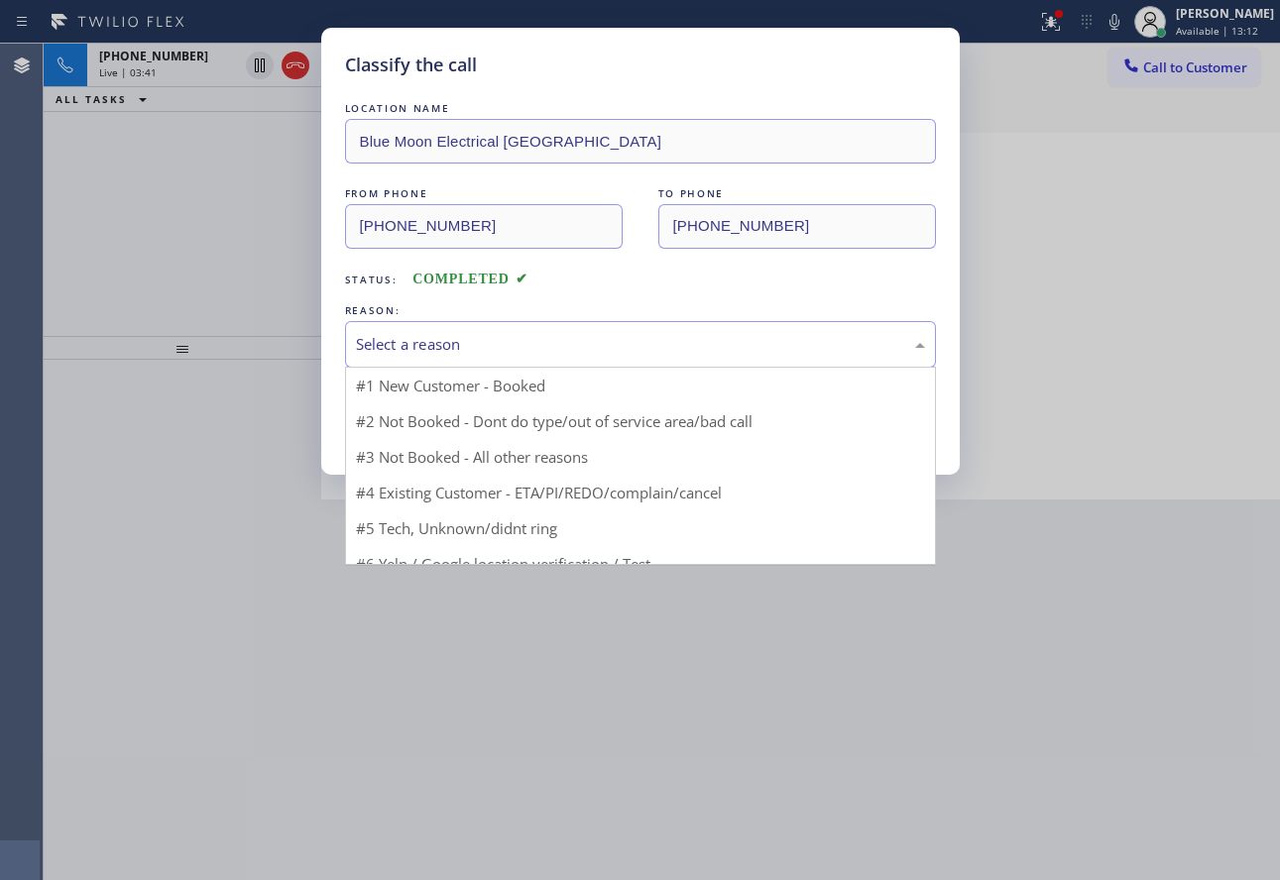
click at [593, 288] on div "Status: COMPLETED" at bounding box center [640, 275] width 591 height 32
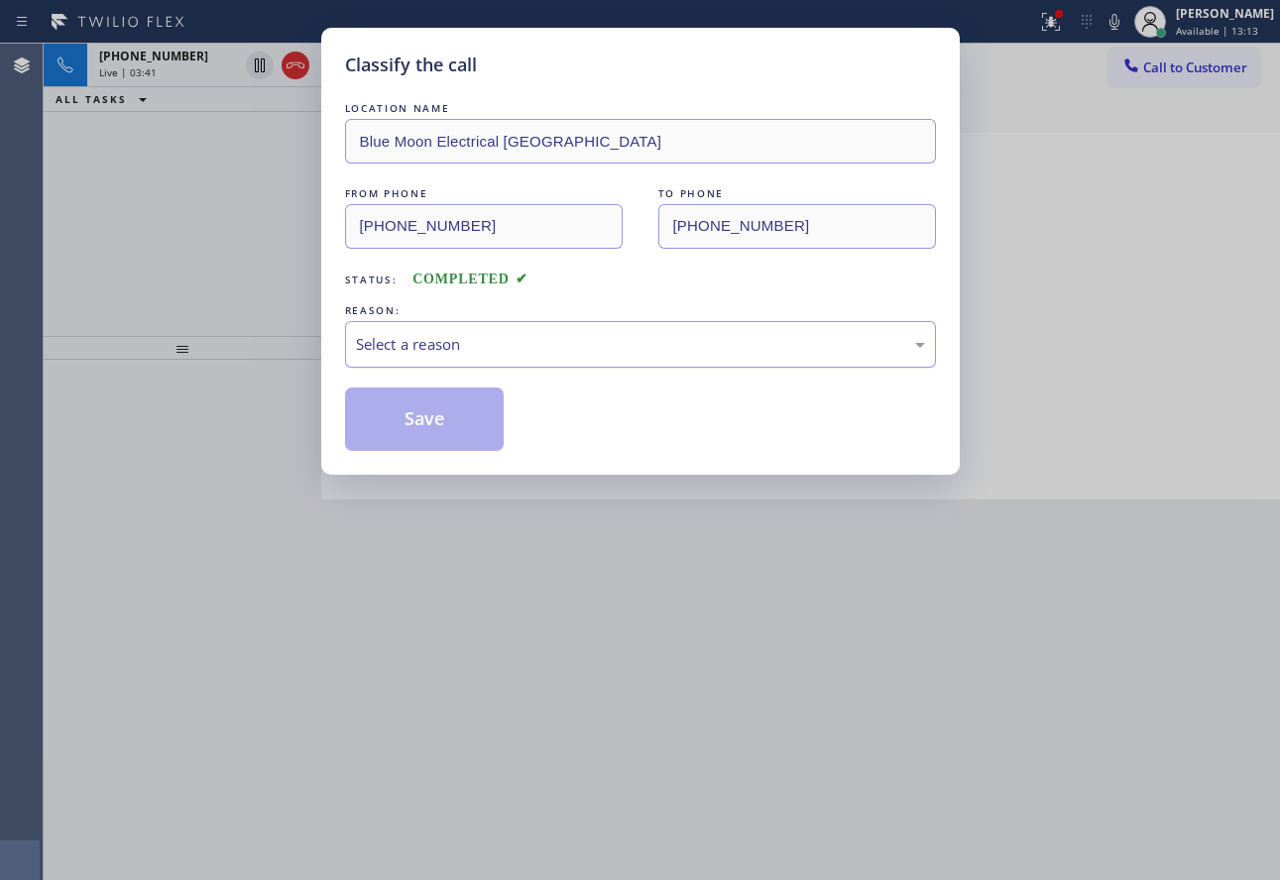
click at [518, 341] on div "Select a reason" at bounding box center [640, 344] width 569 height 23
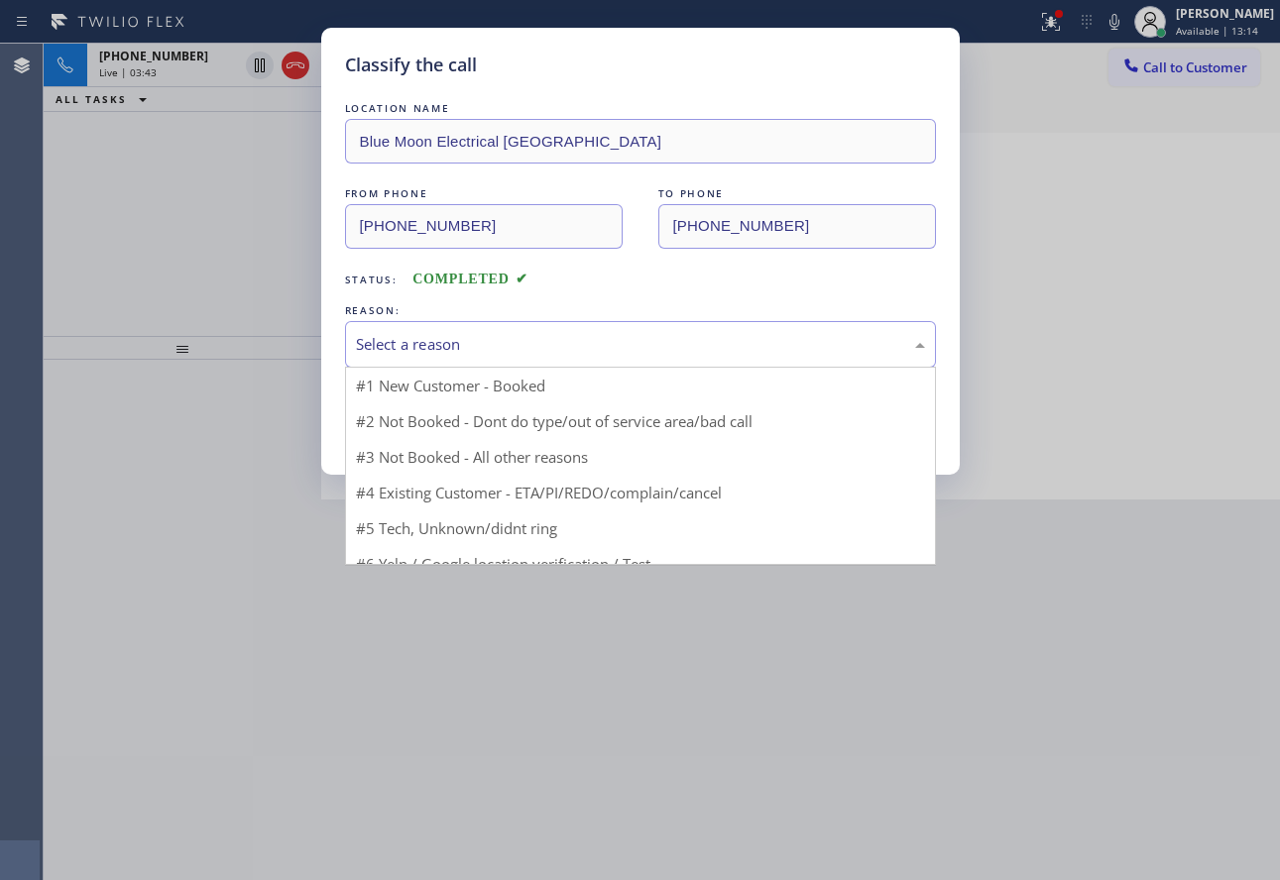
click at [613, 280] on div "Status: COMPLETED" at bounding box center [640, 275] width 591 height 32
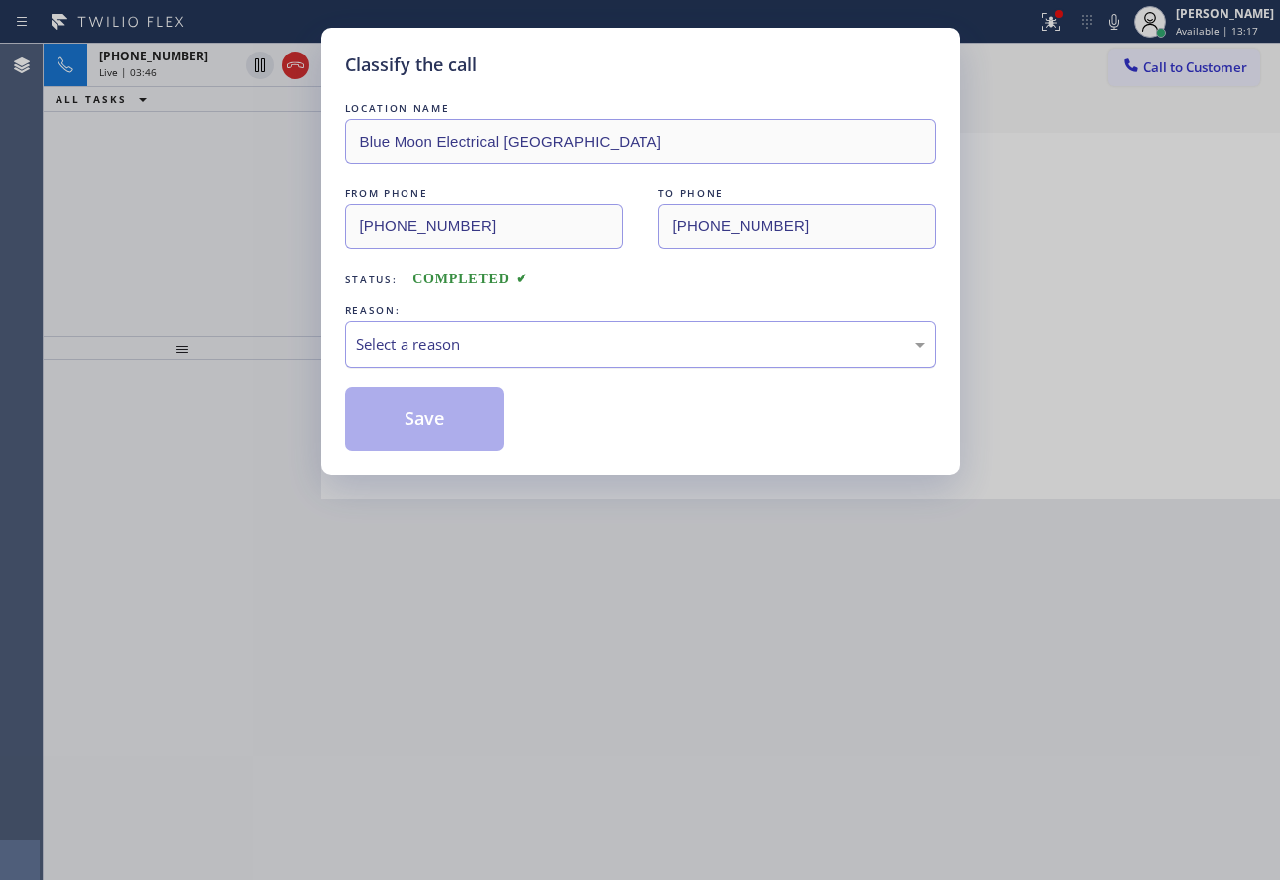
click at [588, 346] on div "Select a reason" at bounding box center [640, 344] width 569 height 23
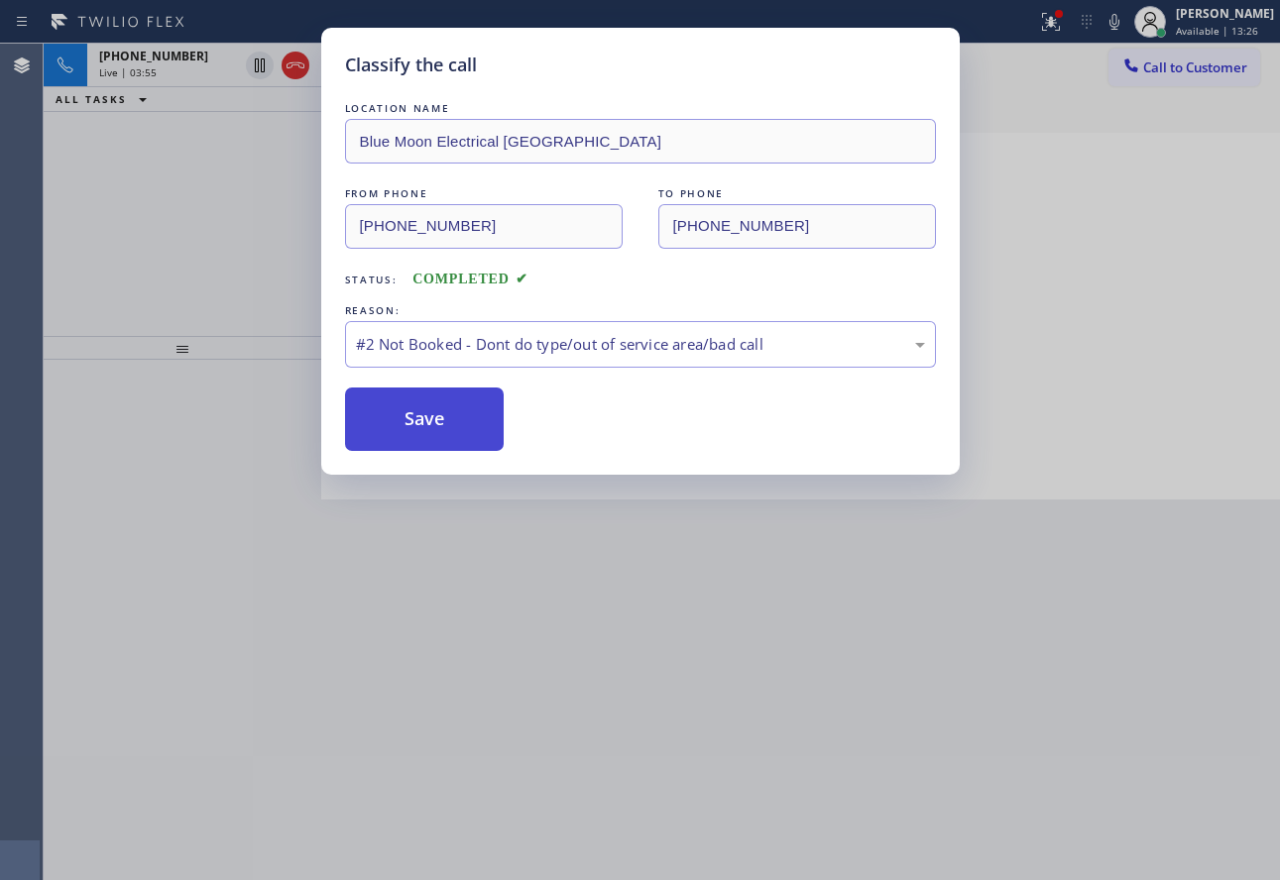
click at [419, 419] on button "Save" at bounding box center [425, 419] width 160 height 63
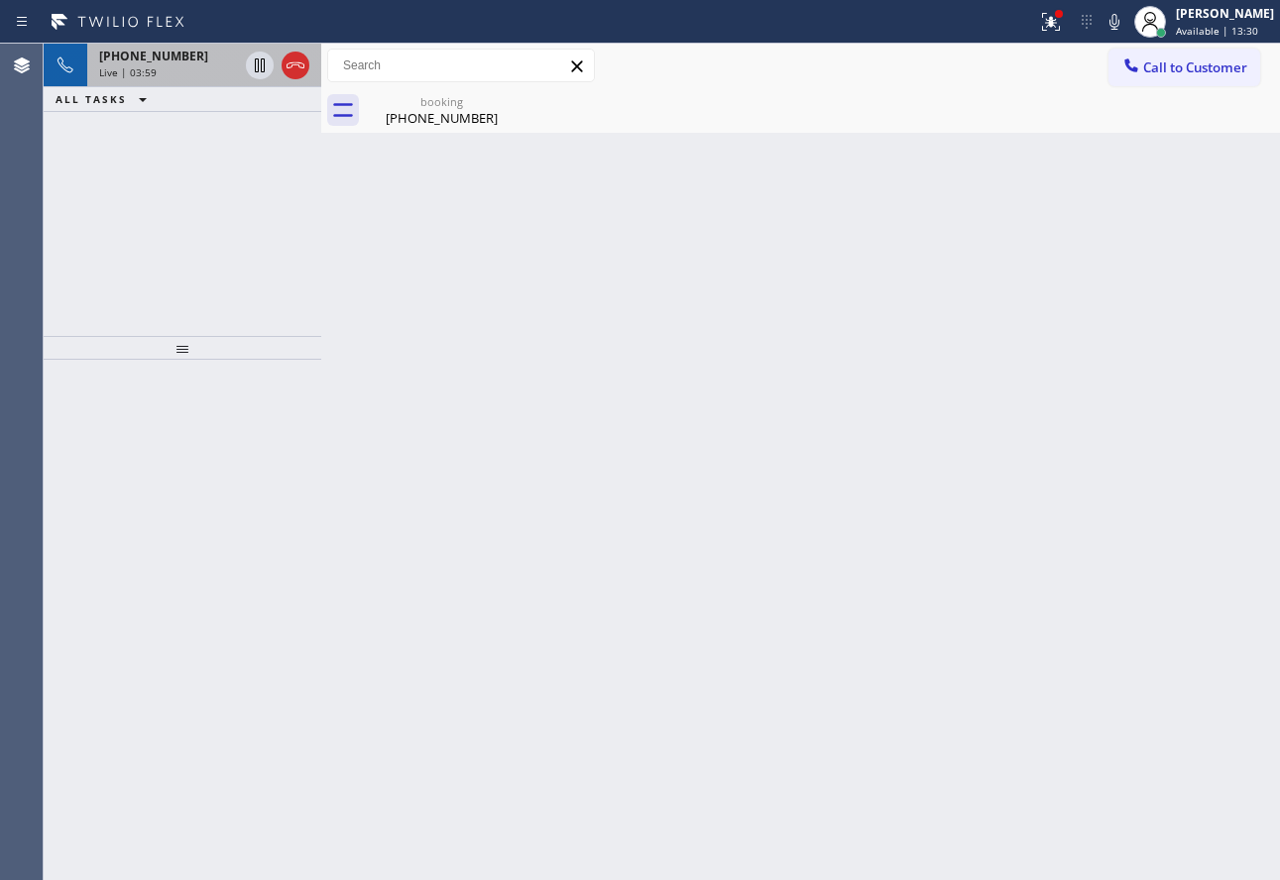
click at [196, 74] on div "Live | 03:59" at bounding box center [168, 72] width 139 height 14
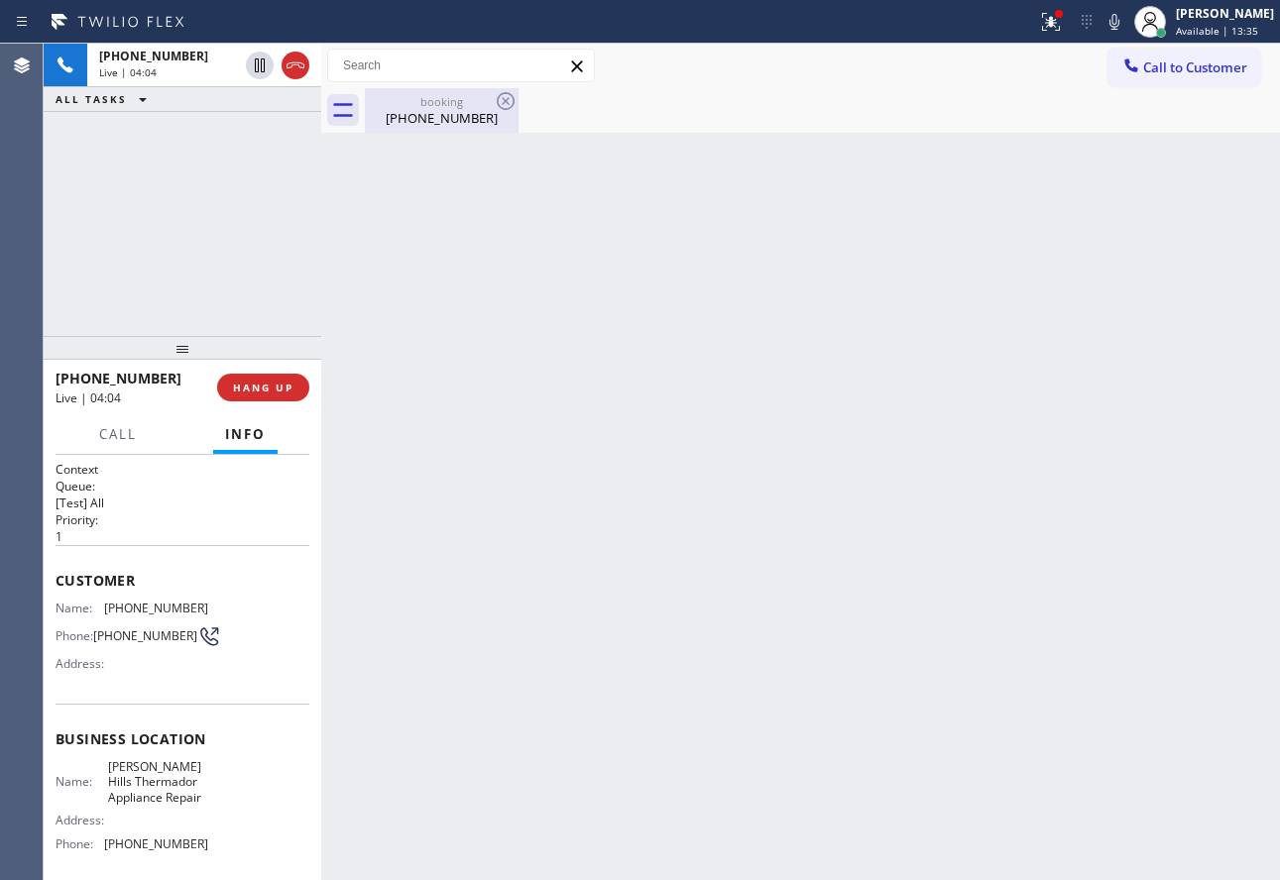
click at [470, 111] on div "[PHONE_NUMBER]" at bounding box center [442, 118] width 150 height 18
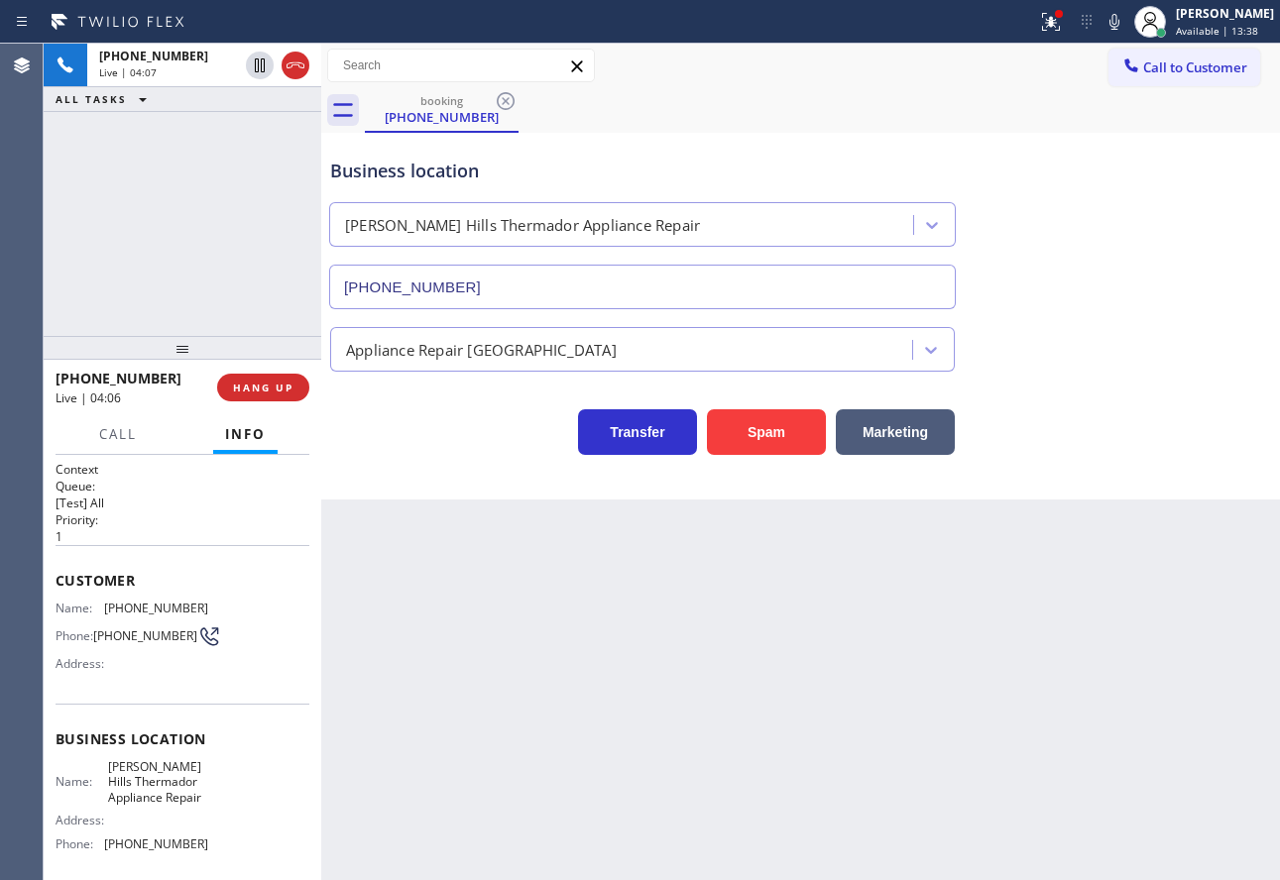
click at [581, 183] on div "Business location" at bounding box center [642, 171] width 625 height 27
click at [456, 167] on div "Business location" at bounding box center [642, 171] width 625 height 27
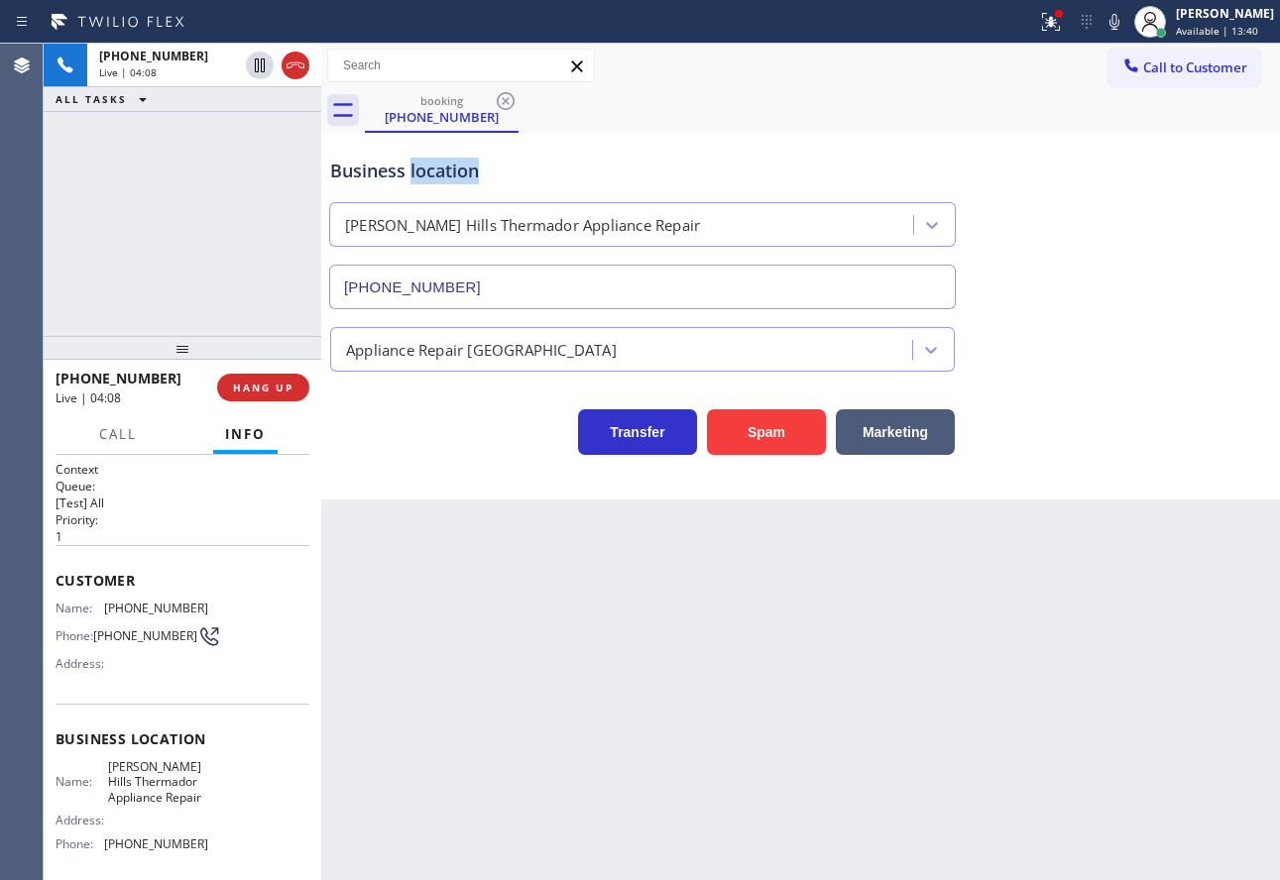
click at [456, 167] on div "Business location" at bounding box center [642, 171] width 625 height 27
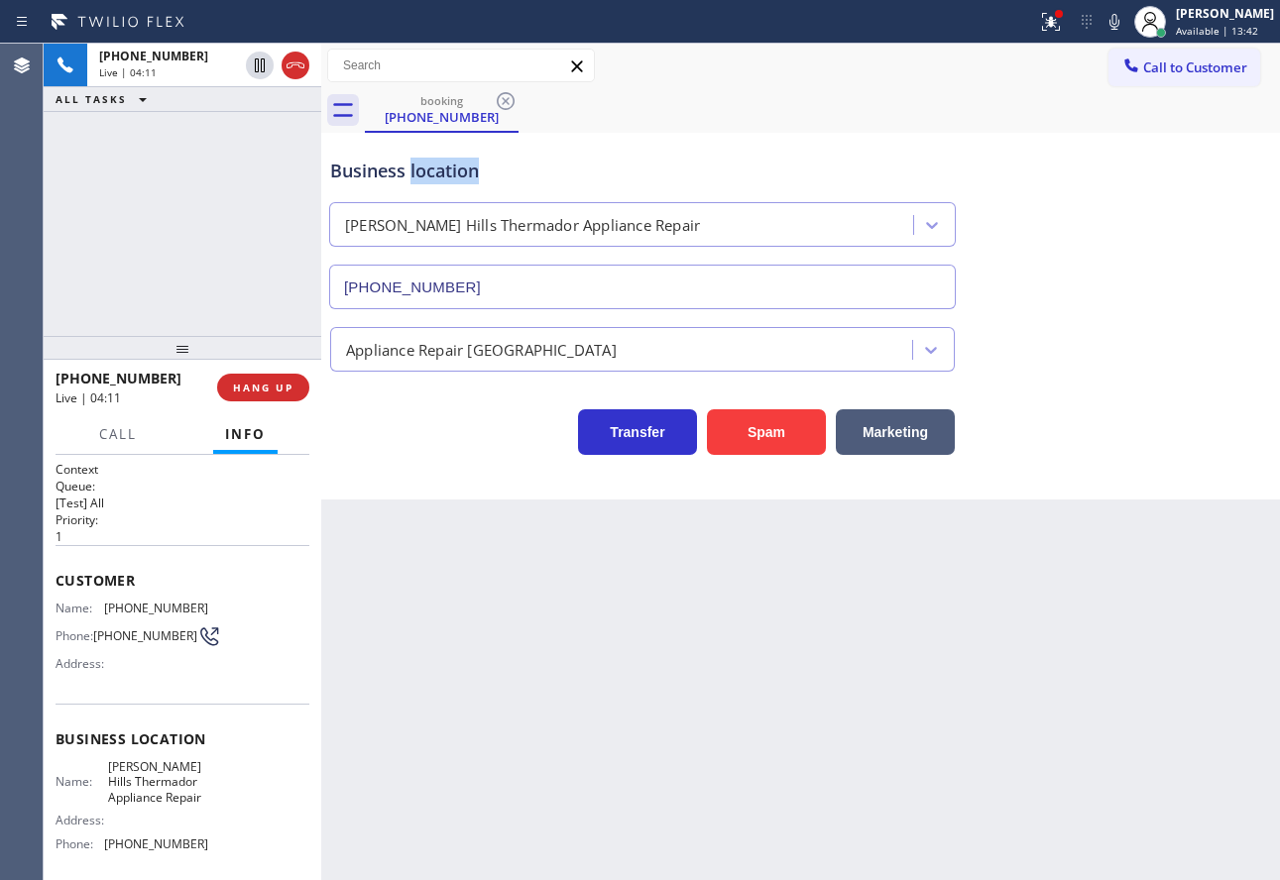
click at [456, 167] on div "Business location" at bounding box center [642, 171] width 625 height 27
click at [446, 168] on div "Business location" at bounding box center [642, 171] width 625 height 27
click at [445, 166] on div "Business location" at bounding box center [642, 171] width 625 height 27
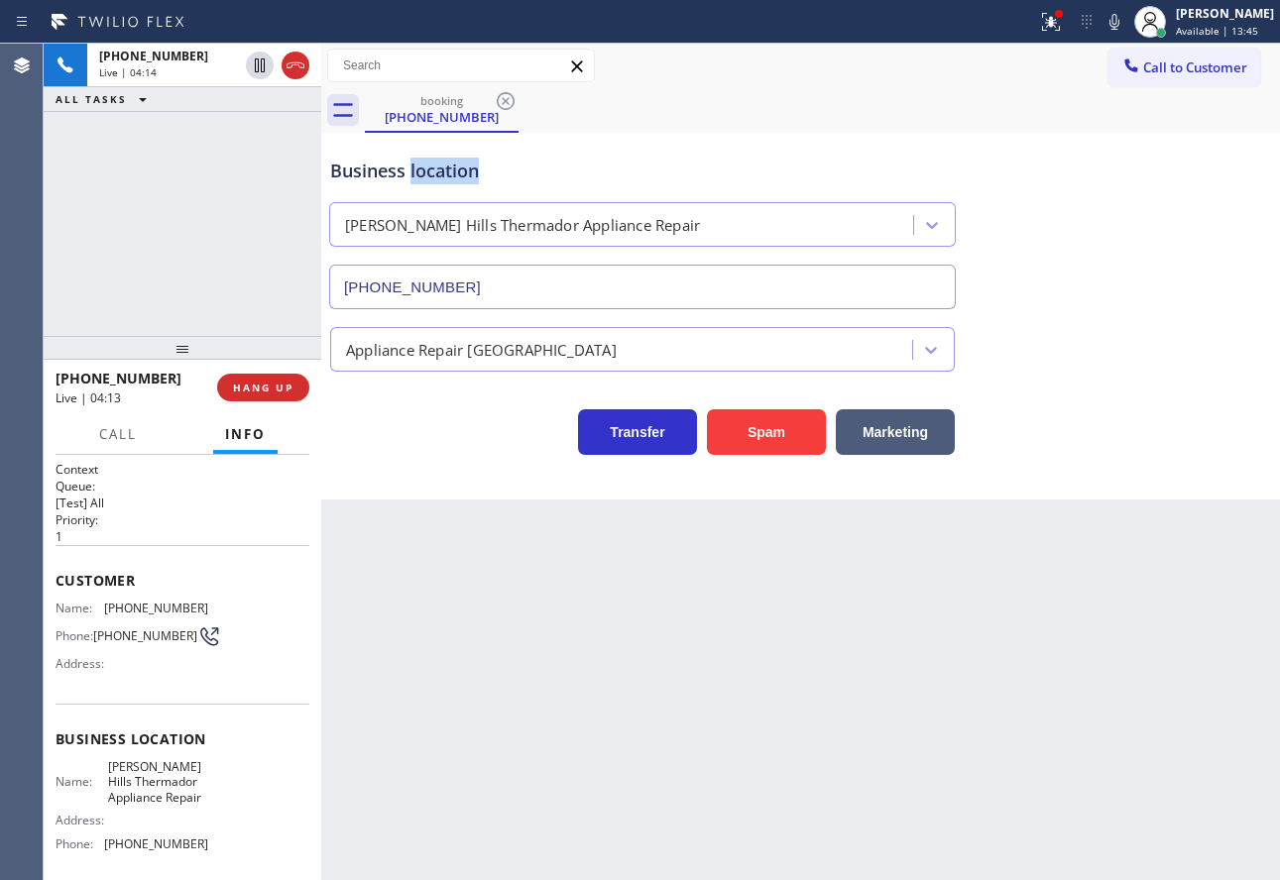
click at [445, 166] on div "Business location" at bounding box center [642, 171] width 625 height 27
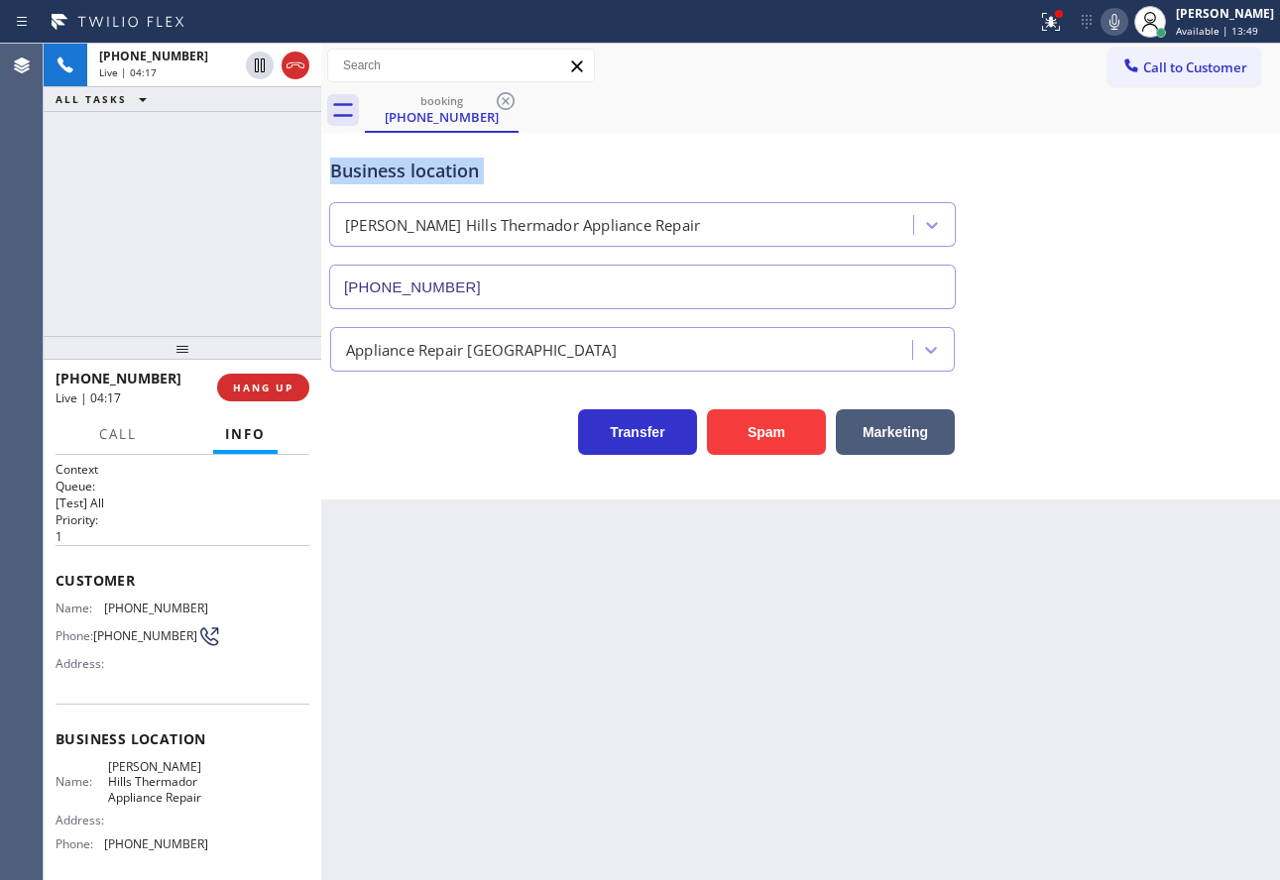
click at [1126, 17] on icon at bounding box center [1114, 22] width 24 height 24
click at [1119, 17] on icon at bounding box center [1114, 22] width 10 height 16
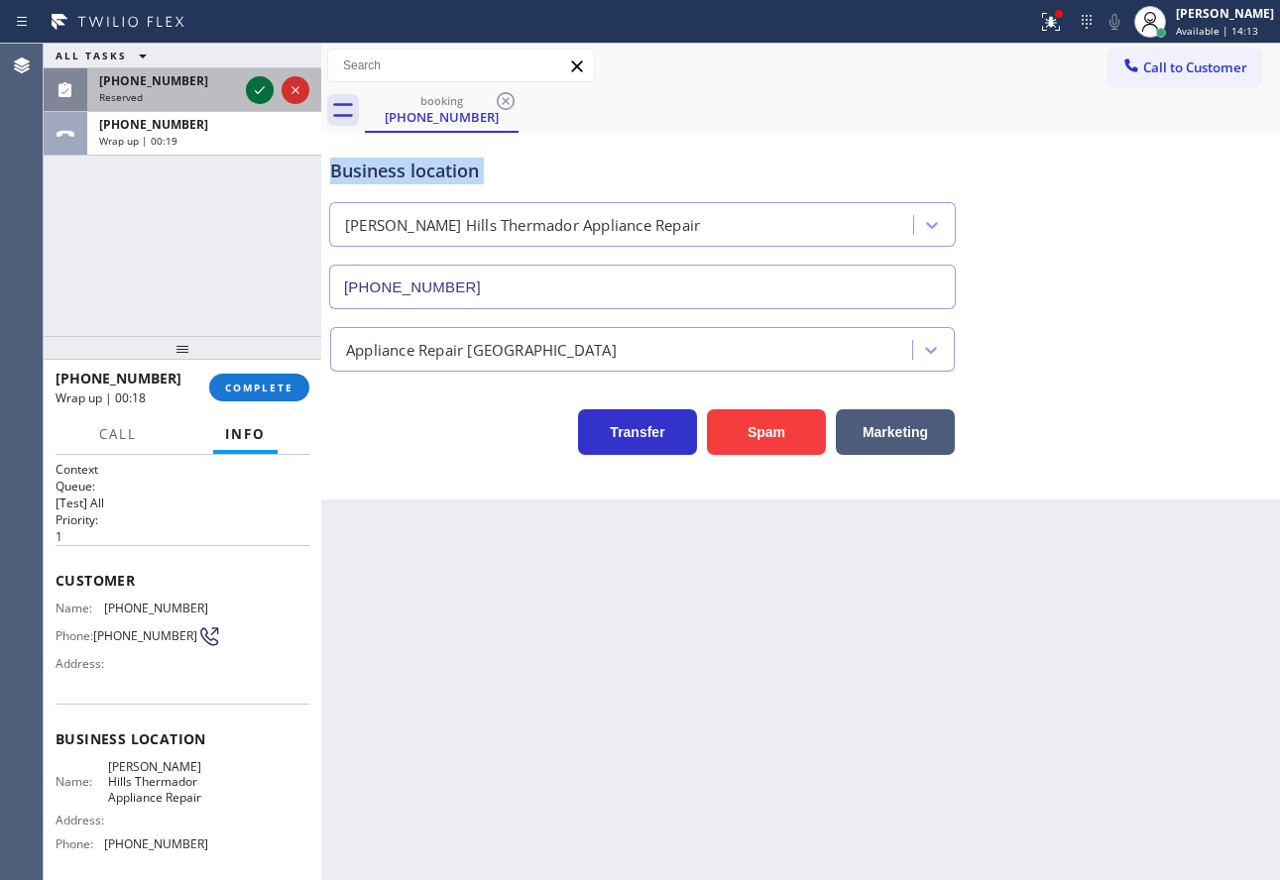
click at [257, 90] on icon at bounding box center [260, 90] width 24 height 24
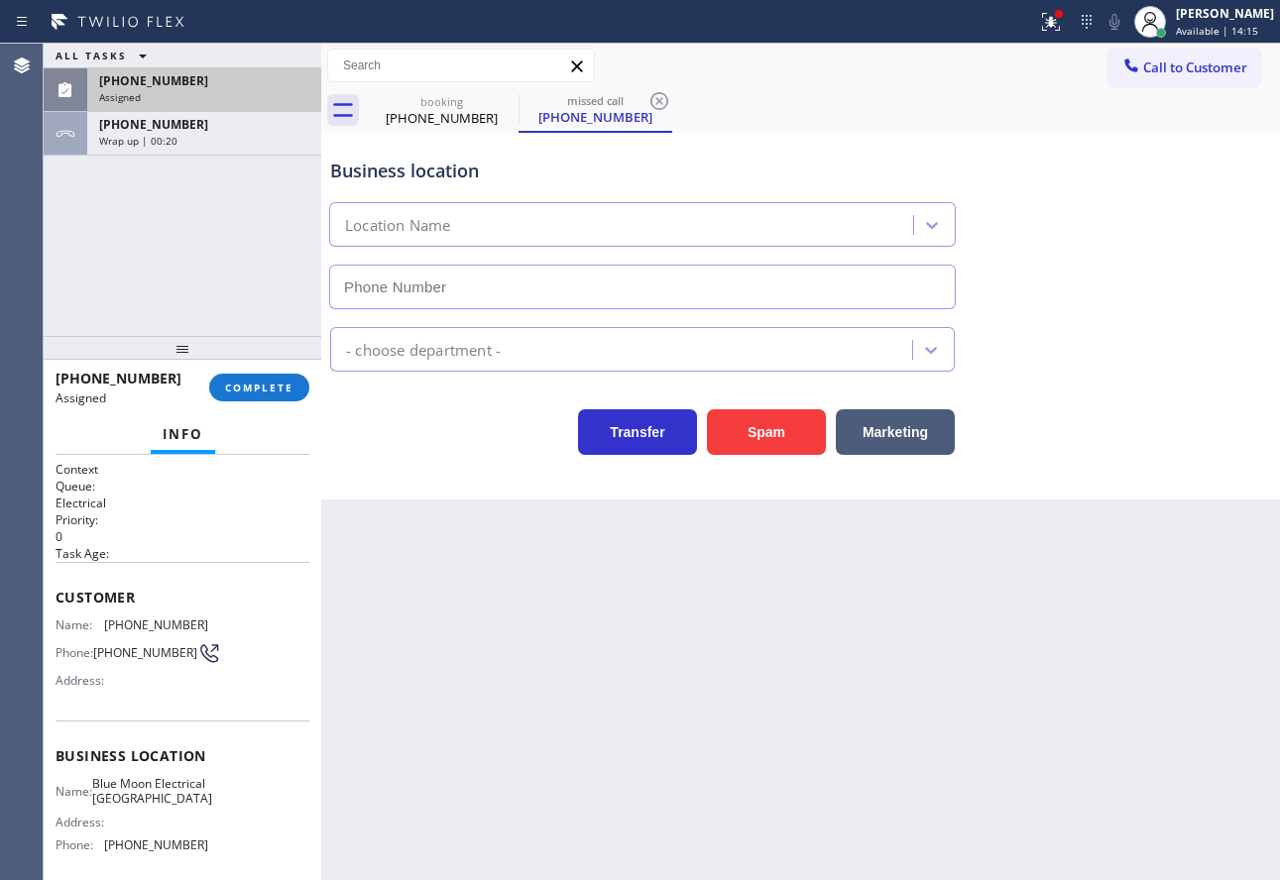
type input "[PHONE_NUMBER]"
click at [221, 387] on button "COMPLETE" at bounding box center [259, 388] width 100 height 28
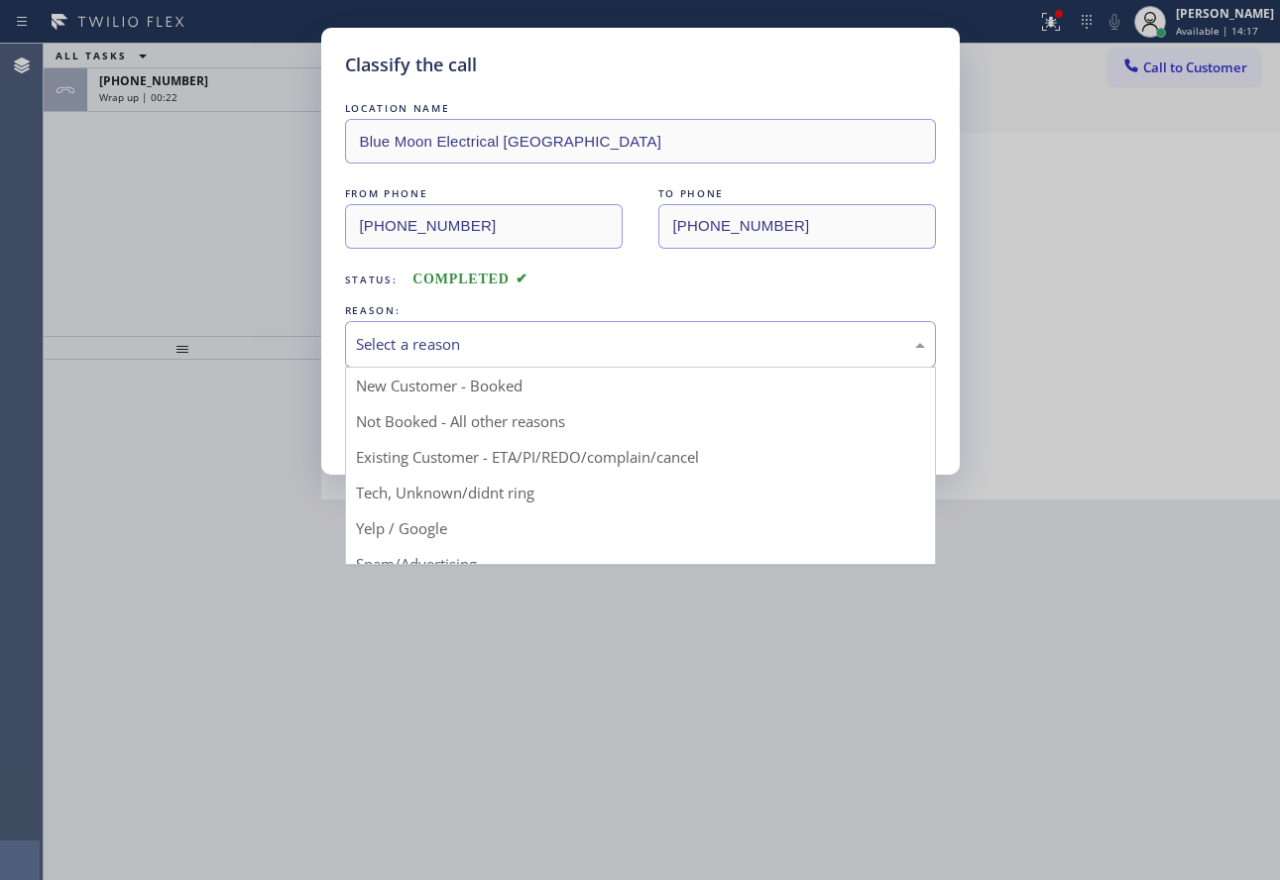
click at [445, 337] on div "Select a reason" at bounding box center [640, 344] width 569 height 23
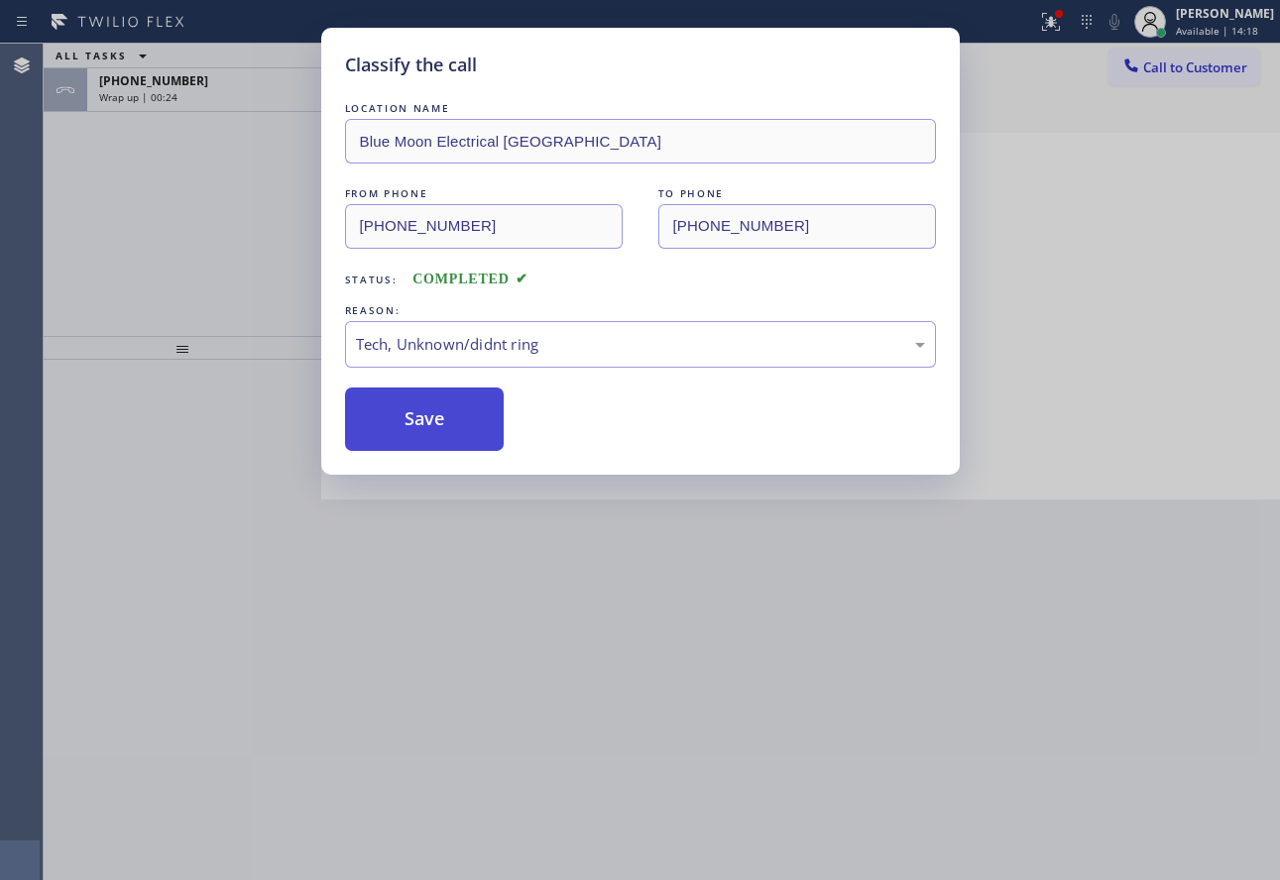
click at [430, 426] on button "Save" at bounding box center [425, 419] width 160 height 63
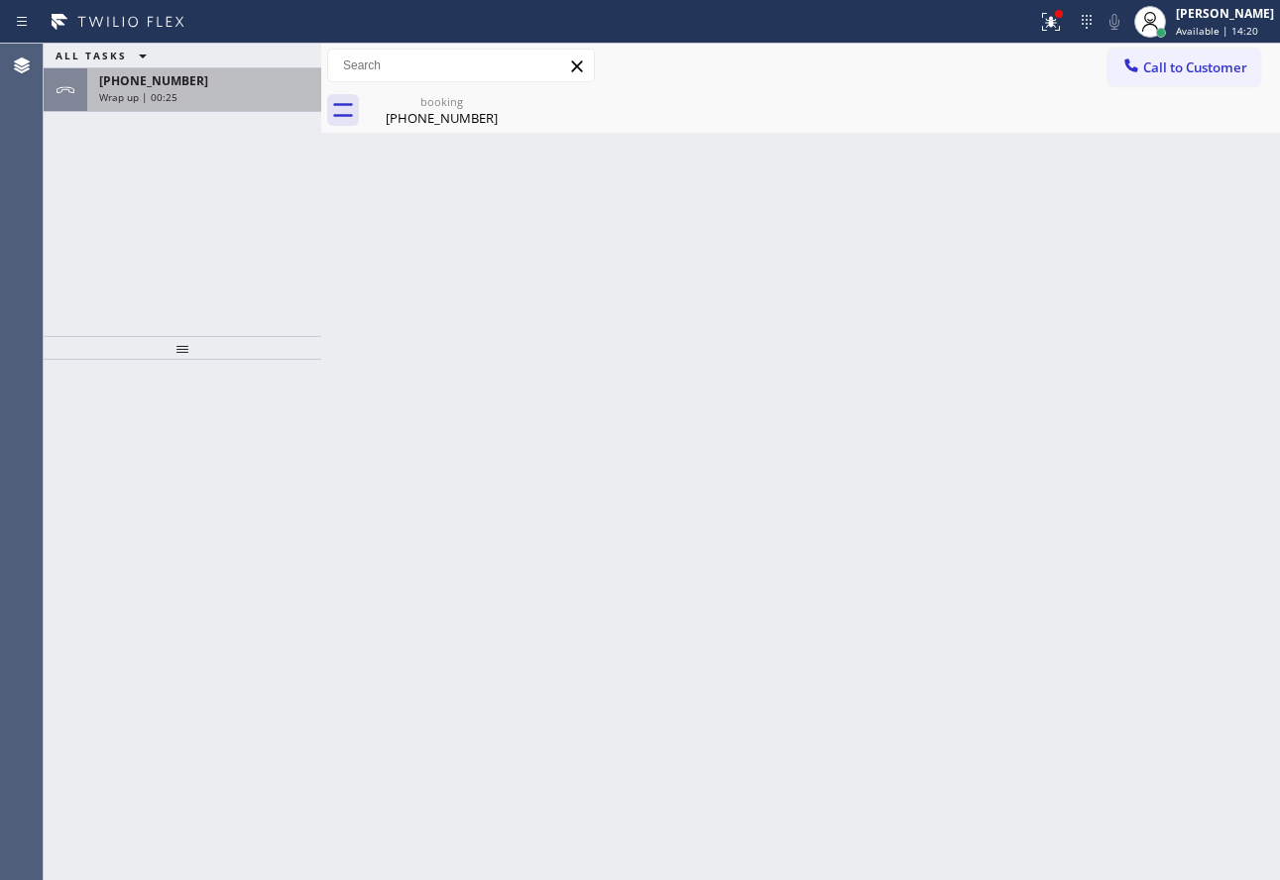
click at [171, 83] on span "[PHONE_NUMBER]" at bounding box center [153, 80] width 109 height 17
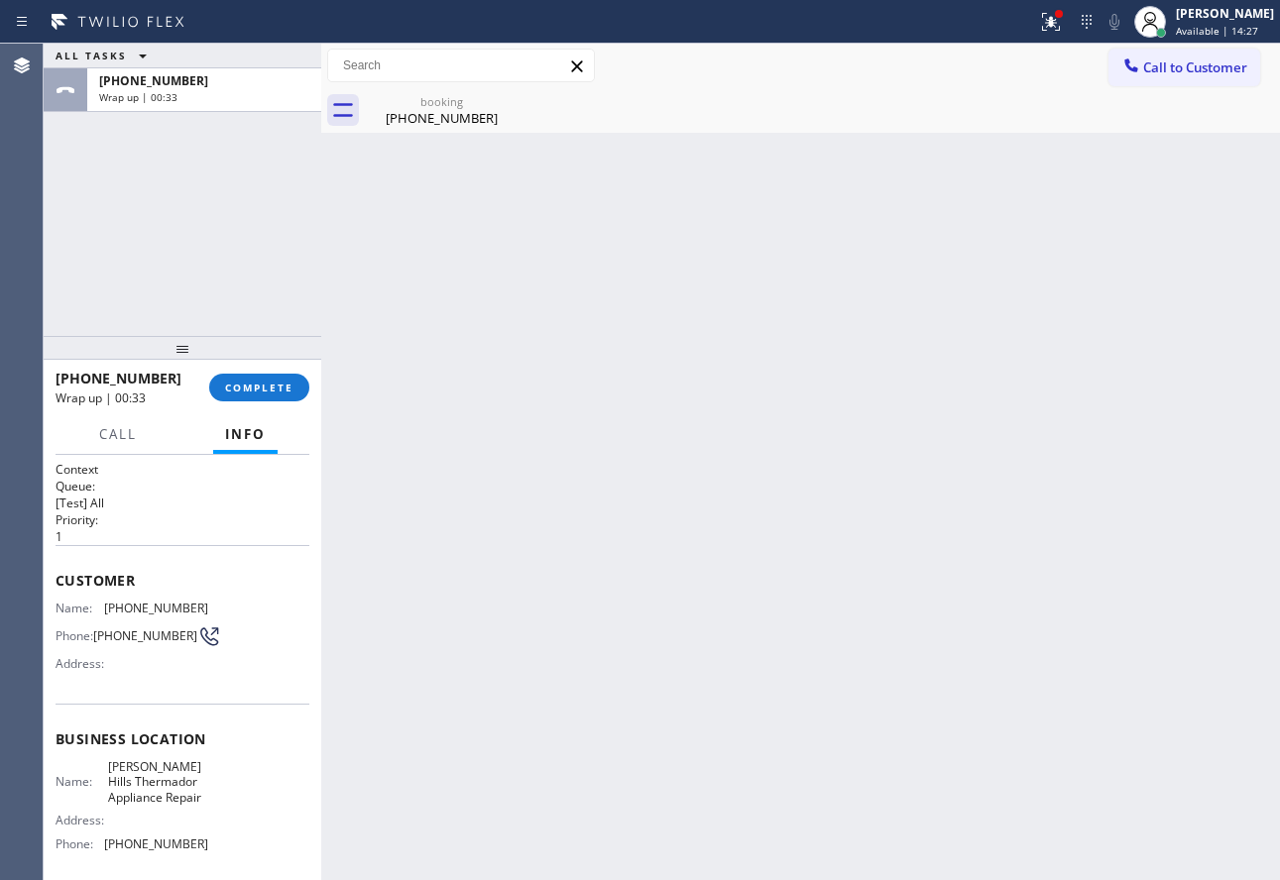
click at [127, 605] on span "[PHONE_NUMBER]" at bounding box center [156, 608] width 104 height 15
copy span "[PHONE_NUMBER]"
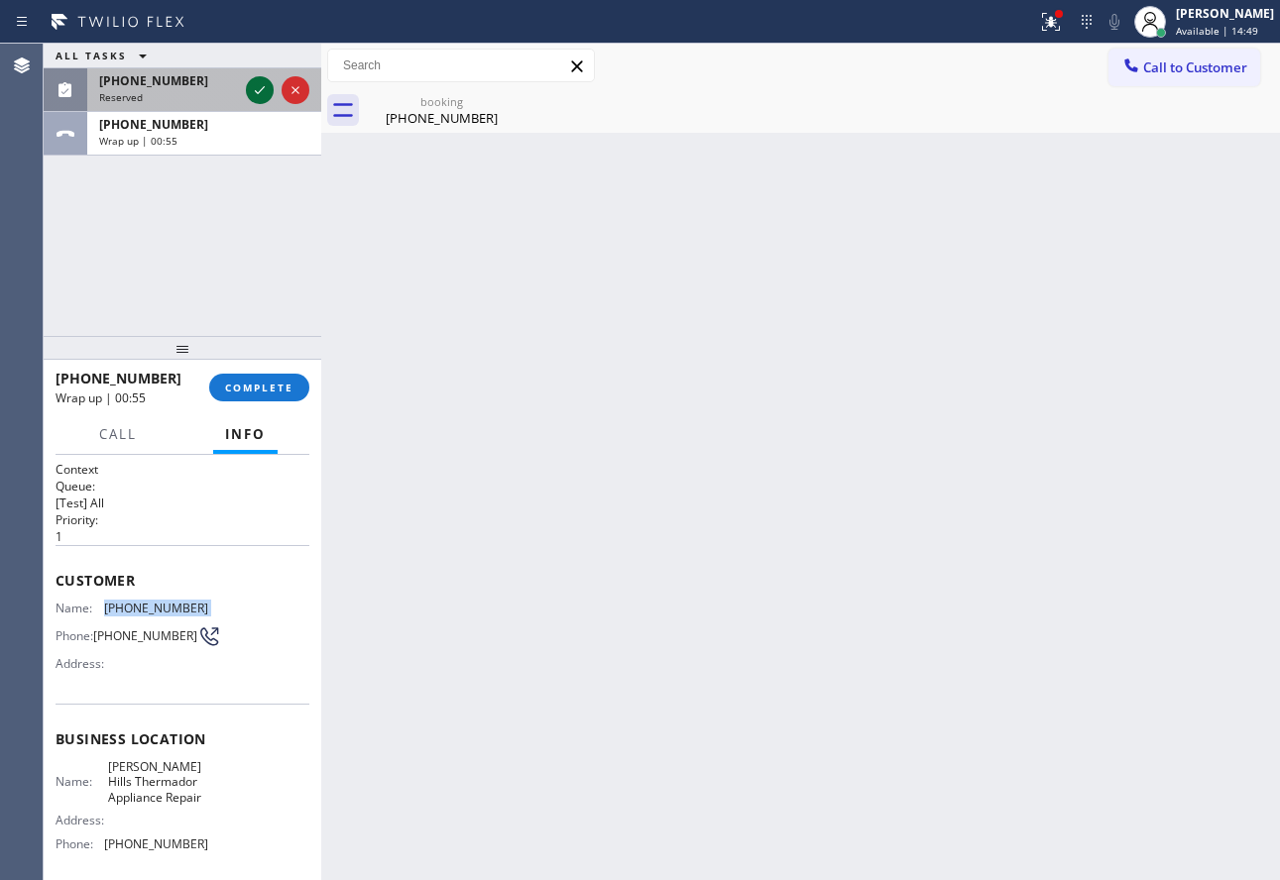
click at [267, 82] on icon at bounding box center [260, 90] width 24 height 24
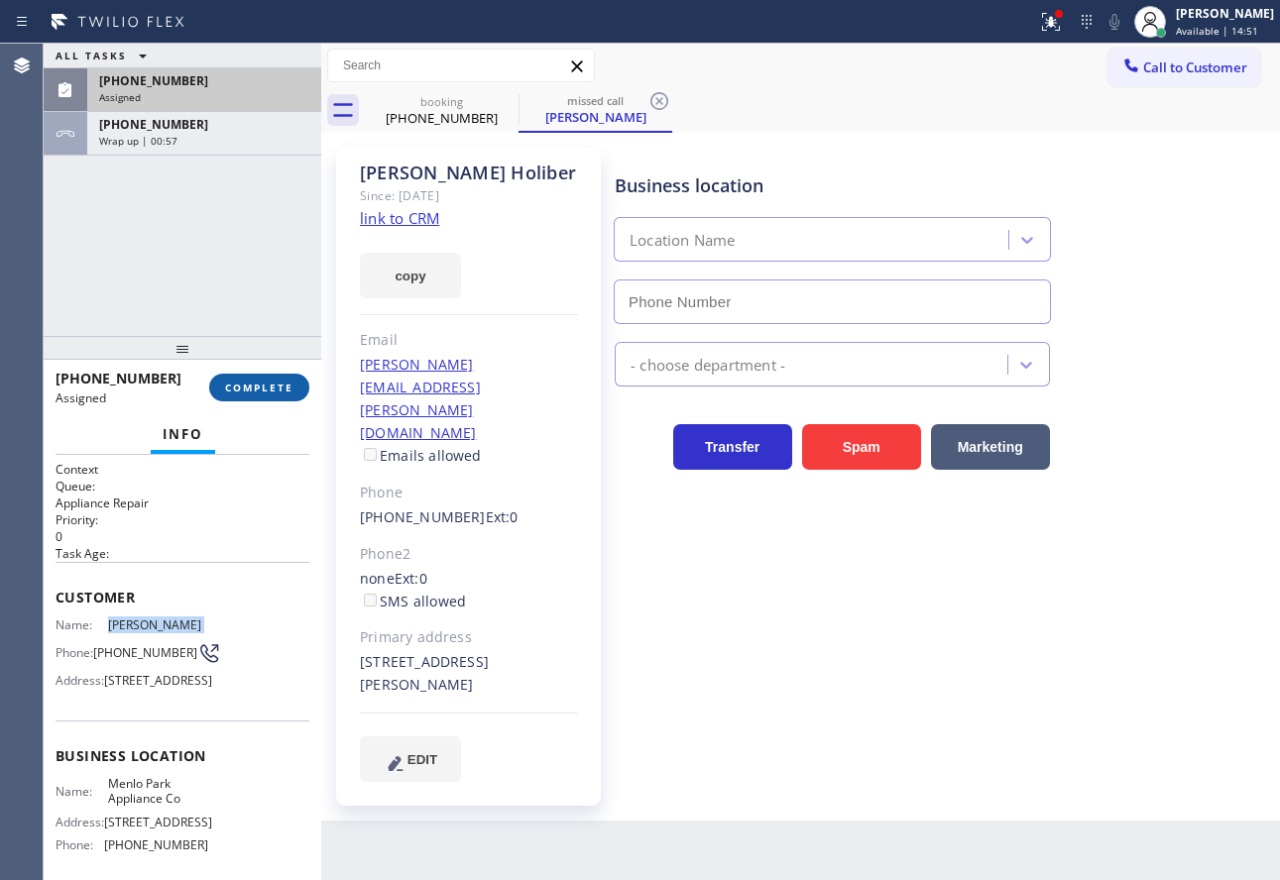
click at [257, 398] on button "COMPLETE" at bounding box center [259, 388] width 100 height 28
type input "[PHONE_NUMBER]"
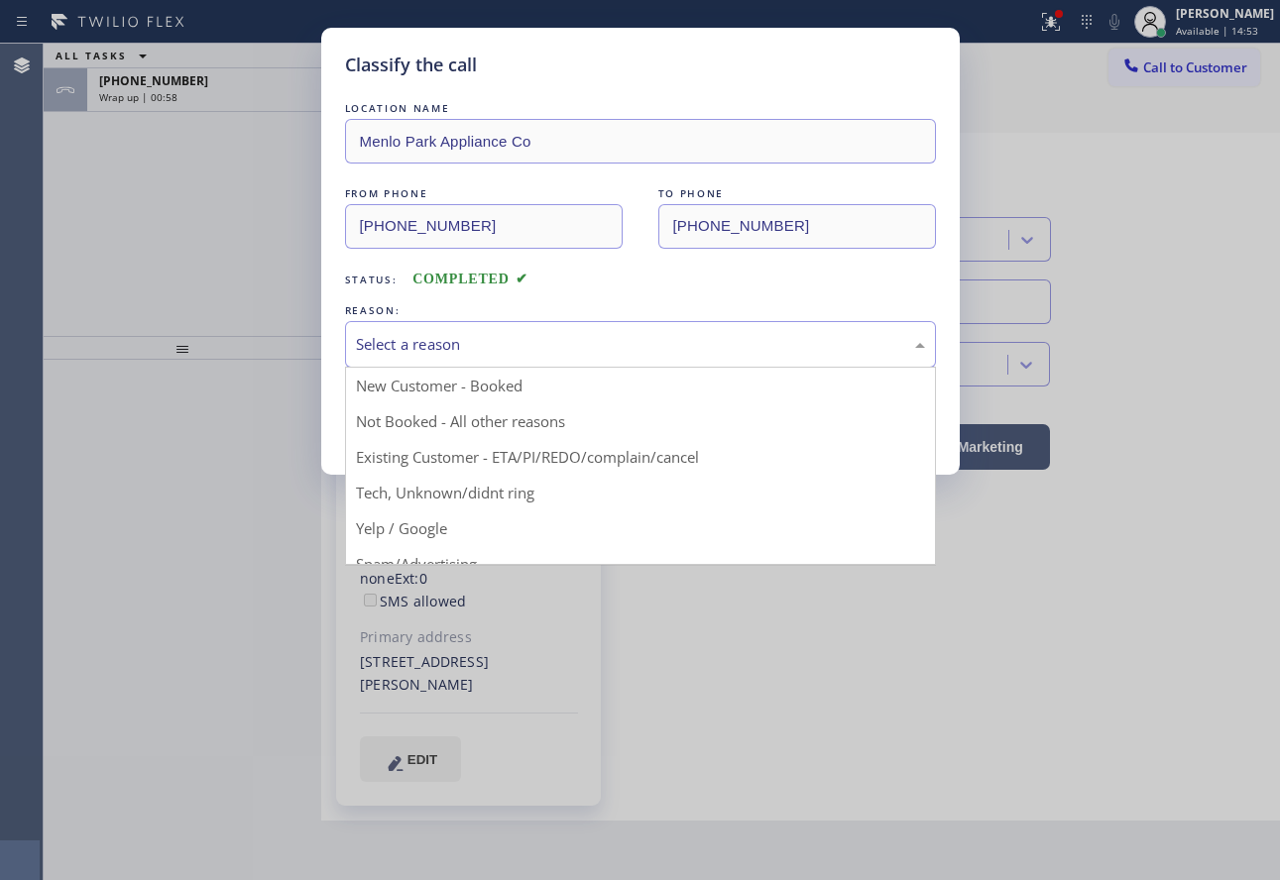
click at [509, 357] on div "Select a reason" at bounding box center [640, 344] width 591 height 47
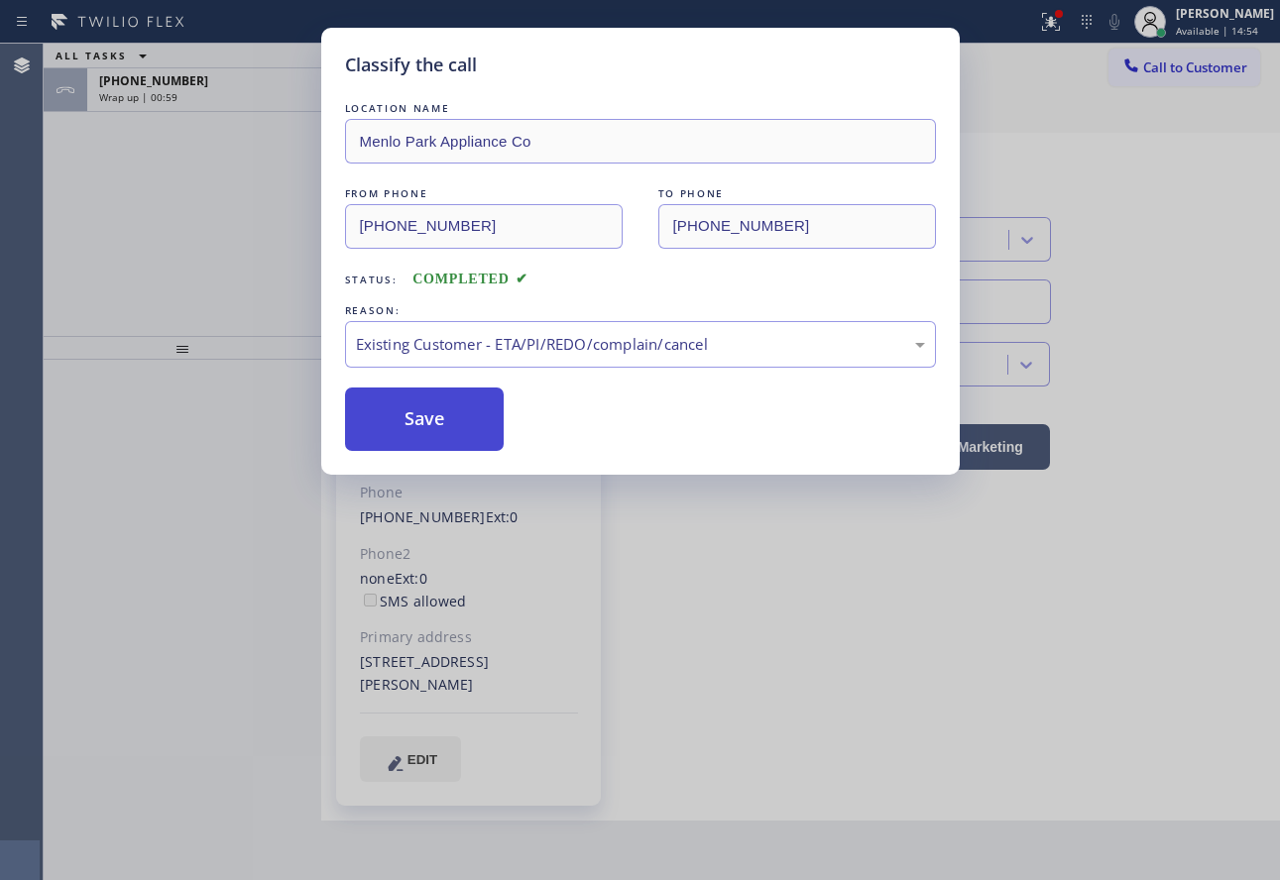
click at [423, 419] on button "Save" at bounding box center [425, 419] width 160 height 63
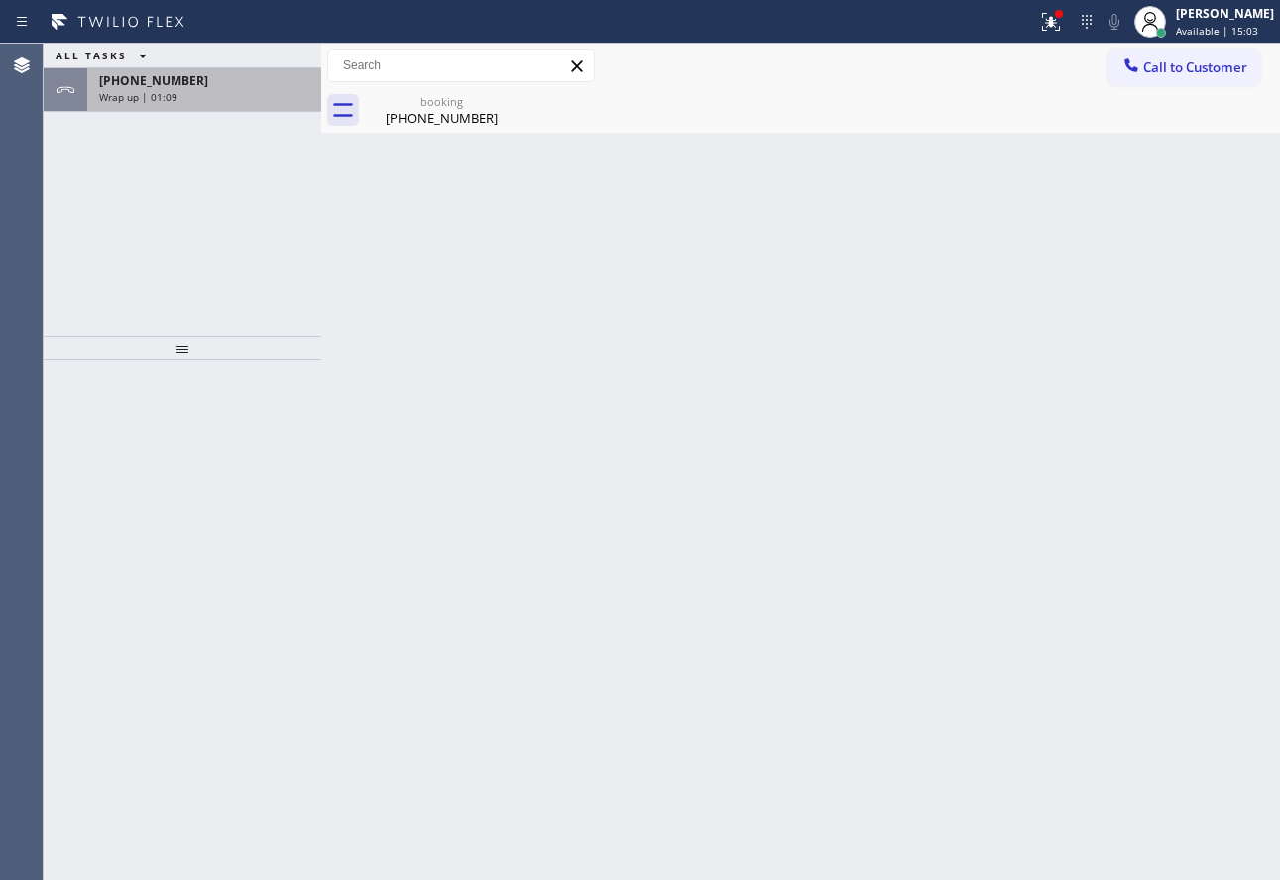
click at [171, 96] on span "Wrap up | 01:09" at bounding box center [138, 97] width 78 height 14
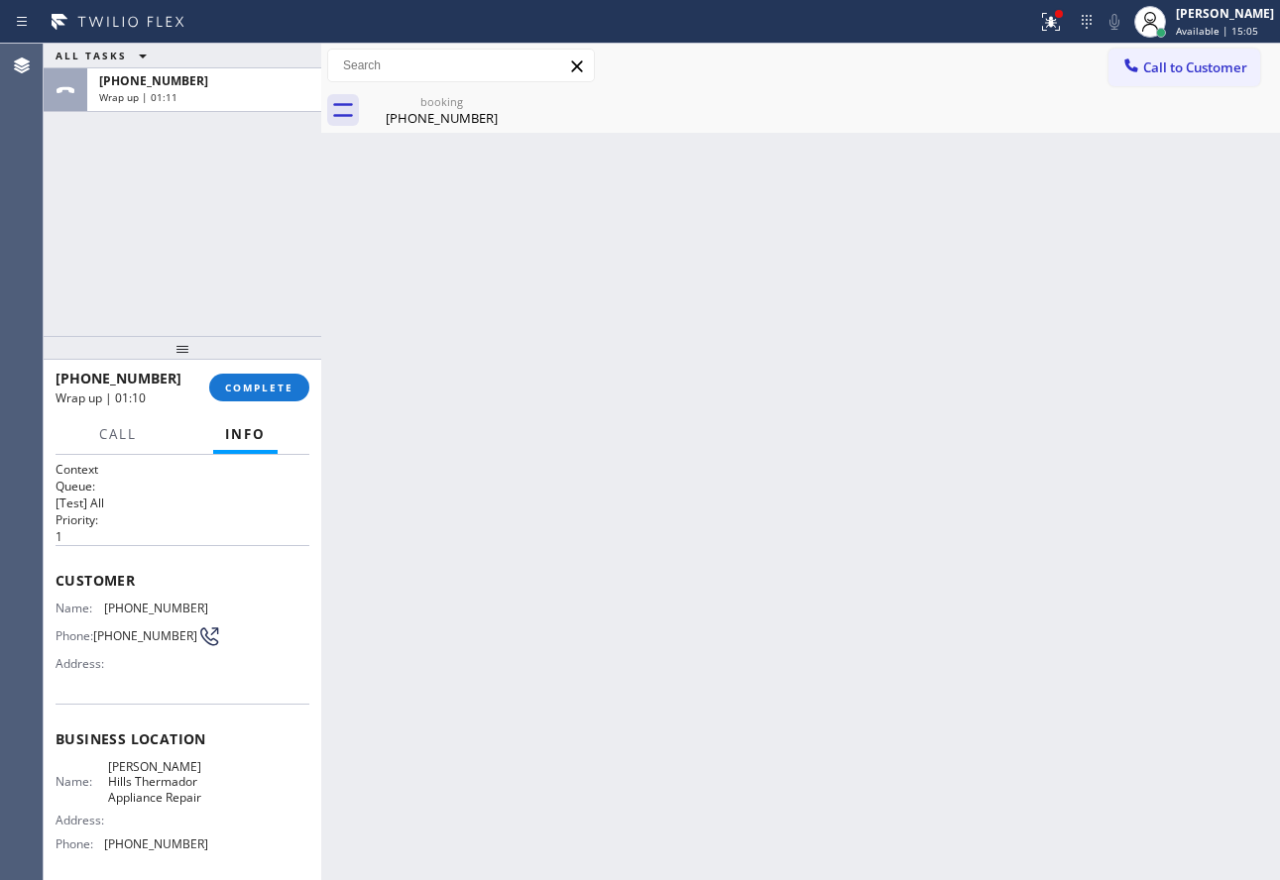
click at [119, 631] on span "[PHONE_NUMBER]" at bounding box center [145, 635] width 104 height 15
copy div "[PHONE_NUMBER]"
click at [143, 848] on span "[PHONE_NUMBER]" at bounding box center [156, 844] width 104 height 15
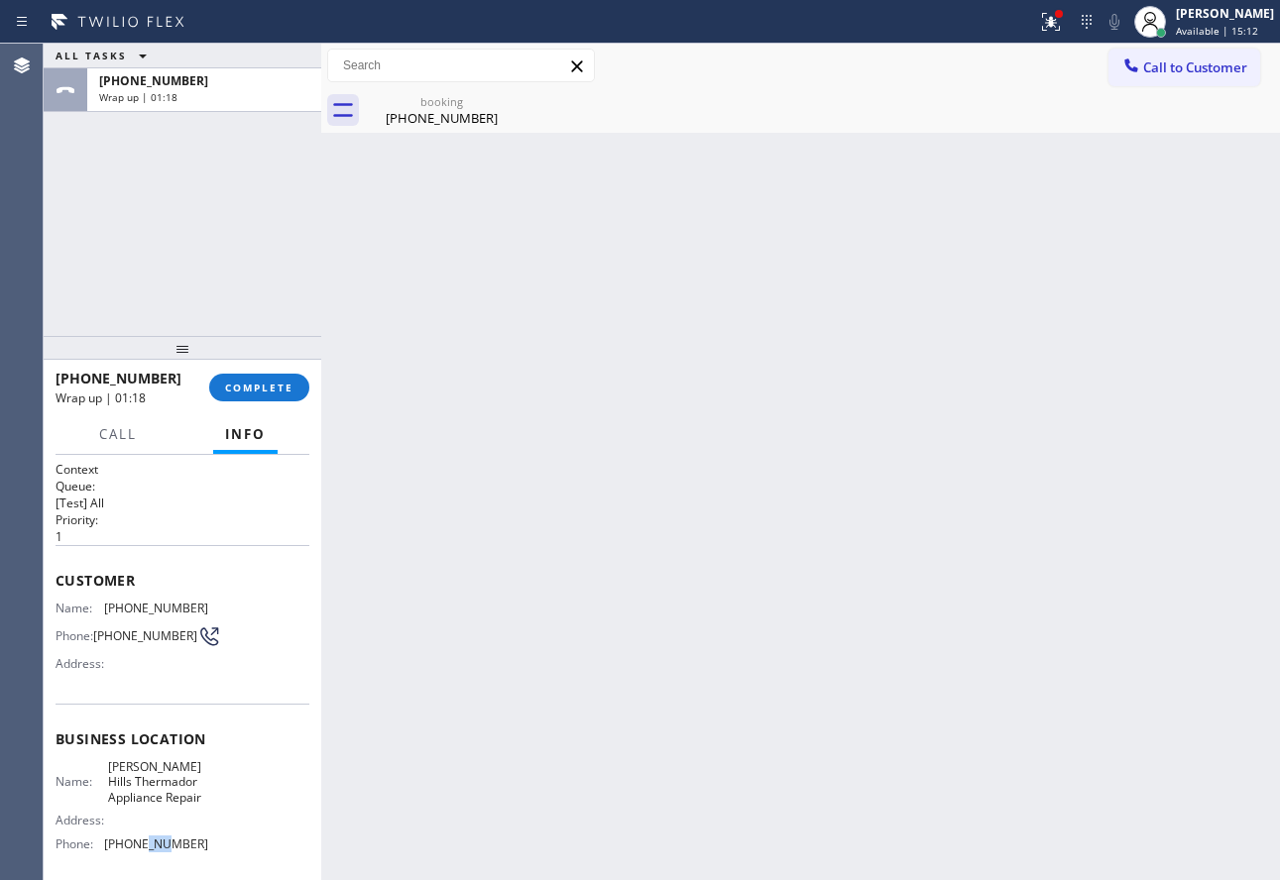
click at [143, 848] on span "[PHONE_NUMBER]" at bounding box center [156, 844] width 104 height 15
click at [143, 847] on span "[PHONE_NUMBER]" at bounding box center [156, 844] width 104 height 15
copy span "[PHONE_NUMBER]"
click at [261, 381] on span "COMPLETE" at bounding box center [259, 388] width 68 height 14
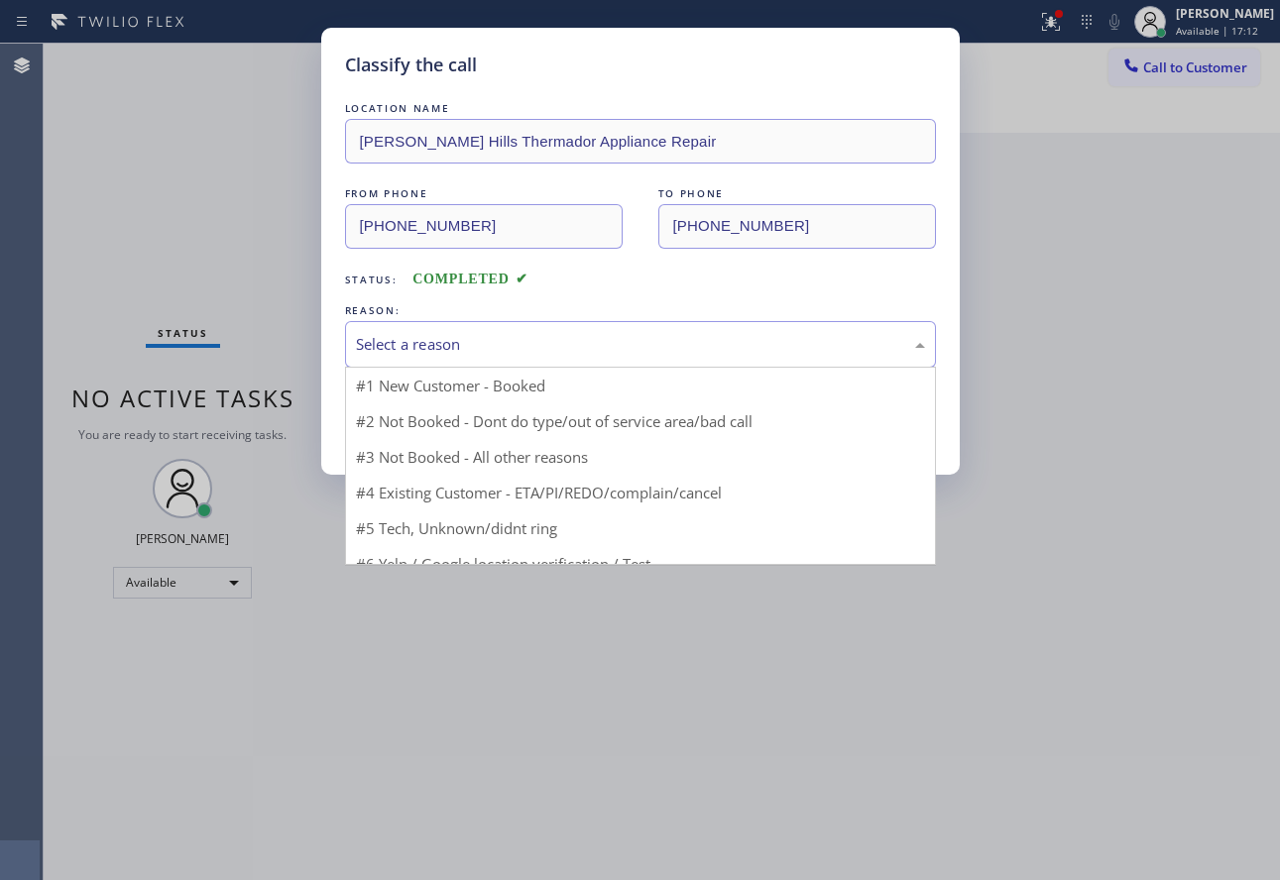
click at [490, 345] on div "Select a reason" at bounding box center [640, 344] width 569 height 23
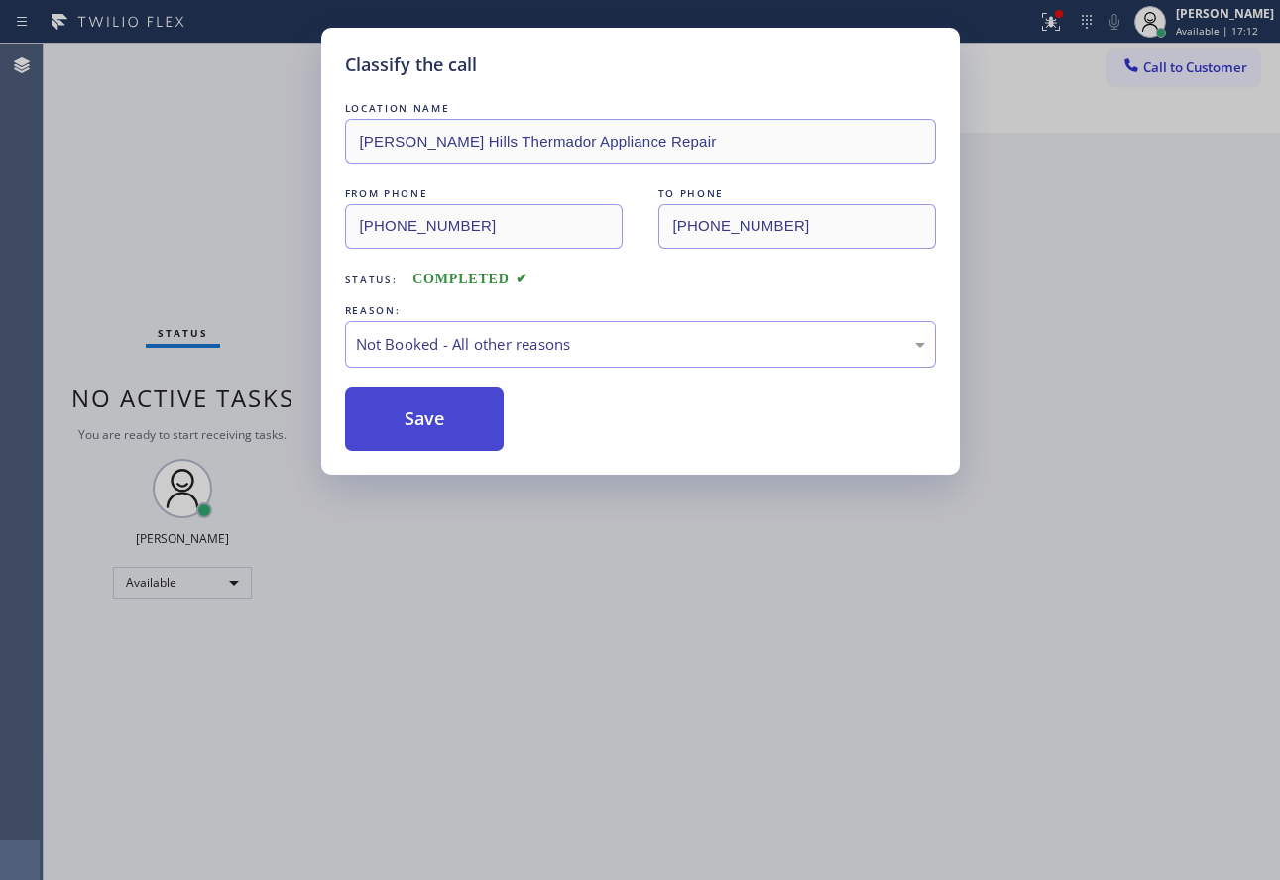
click at [449, 418] on button "Save" at bounding box center [425, 419] width 160 height 63
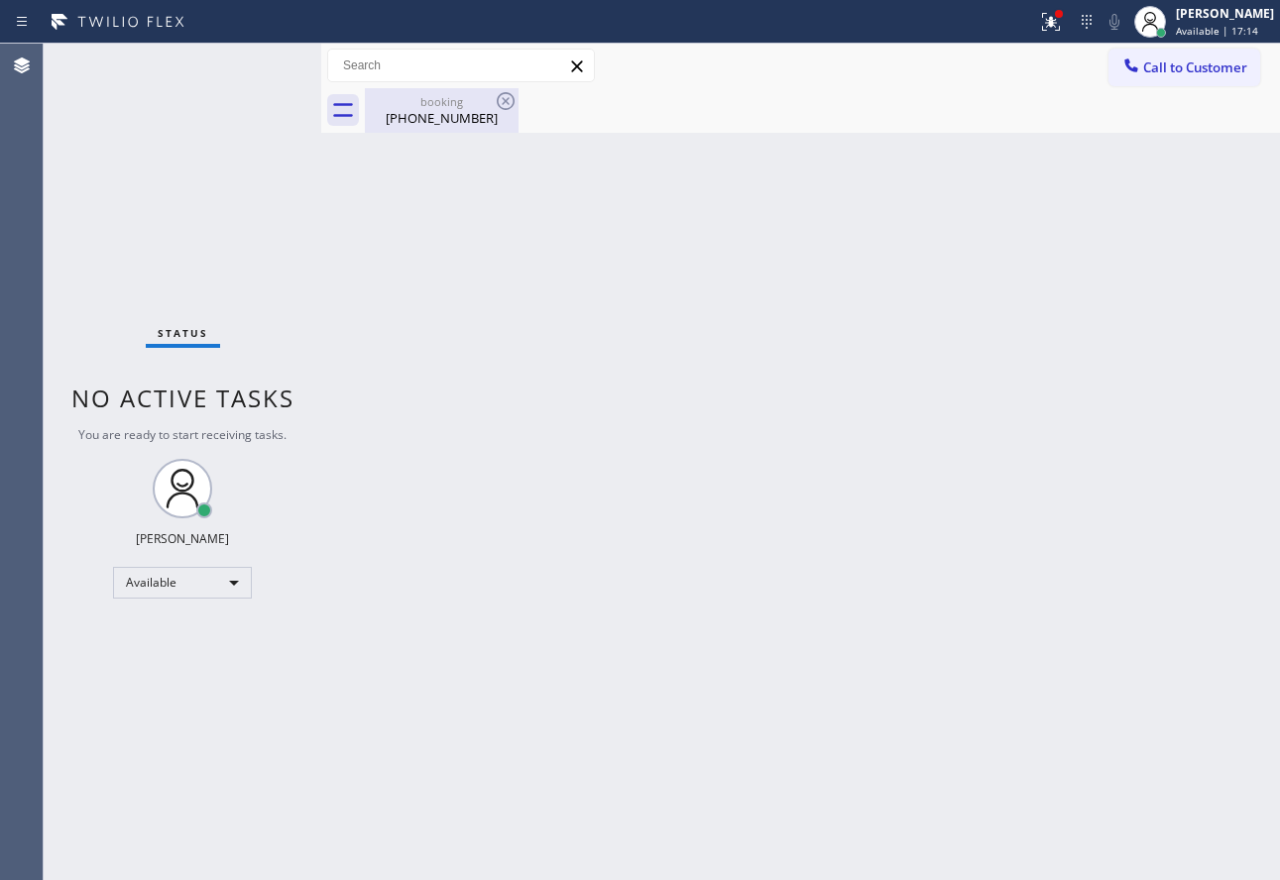
click at [451, 115] on div "[PHONE_NUMBER]" at bounding box center [442, 118] width 150 height 18
click at [1166, 74] on span "Call to Customer" at bounding box center [1195, 67] width 104 height 18
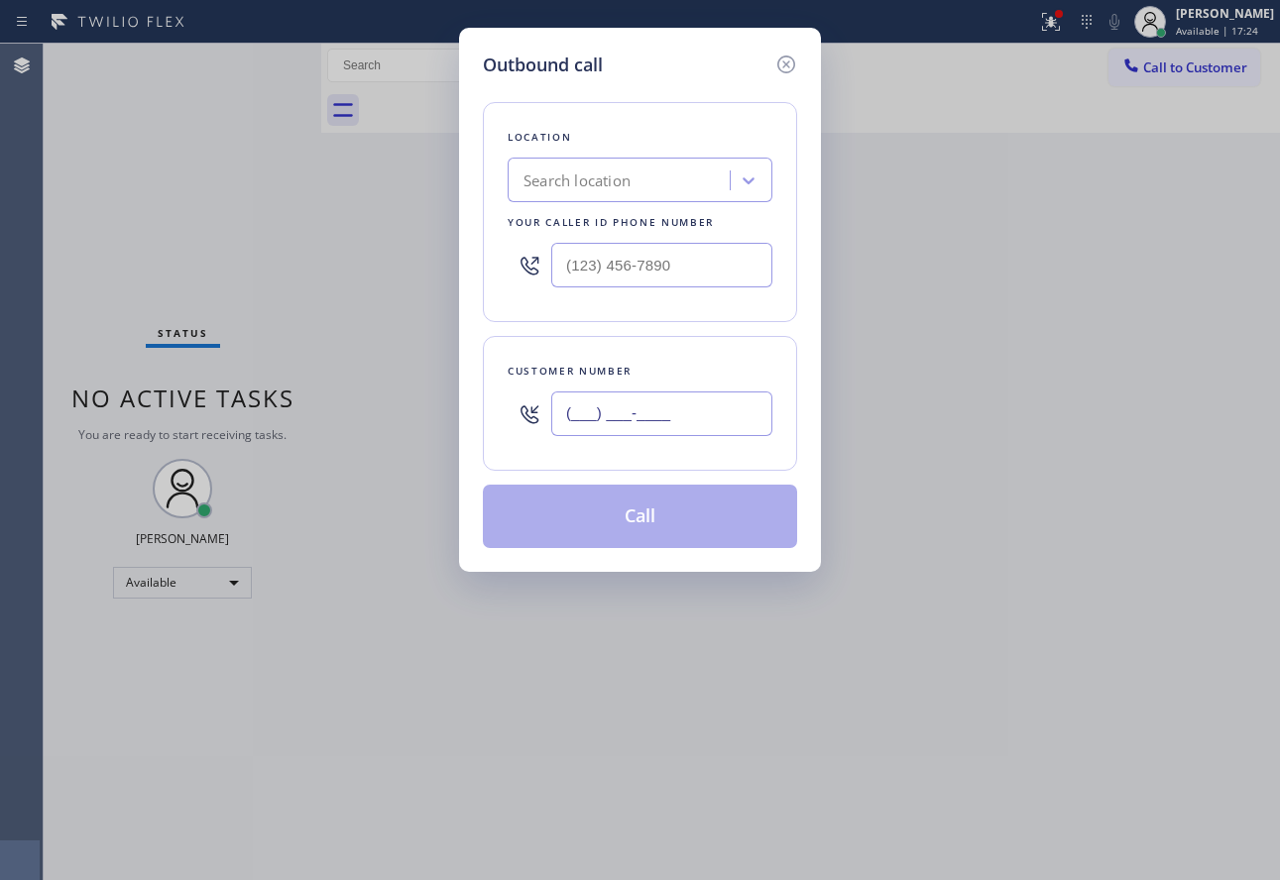
click at [726, 422] on input "(___) ___-____" at bounding box center [661, 414] width 221 height 45
paste input "602) 790-1711"
type input "[PHONE_NUMBER]"
click at [699, 288] on div at bounding box center [640, 265] width 265 height 64
click at [683, 262] on input "(___) ___-____" at bounding box center [661, 265] width 221 height 45
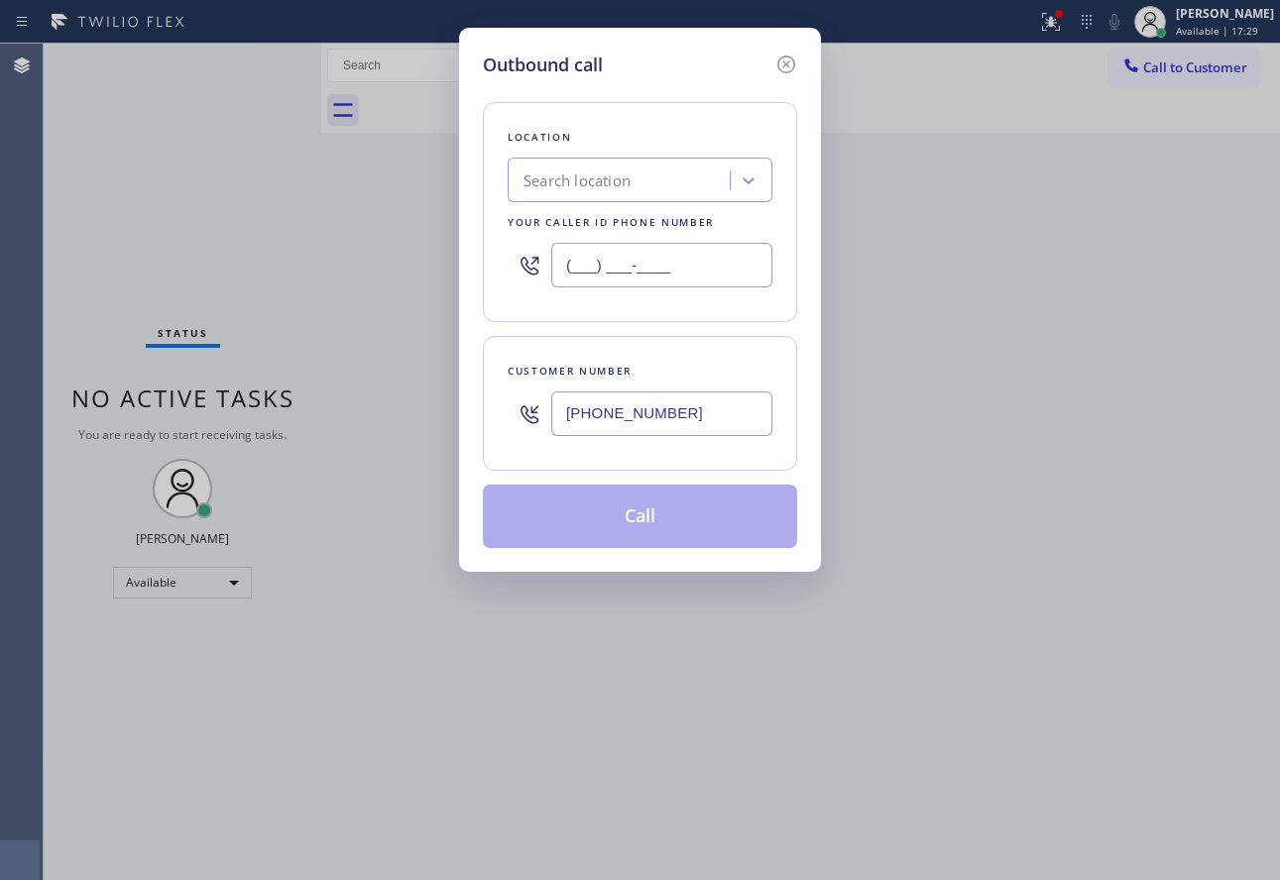
paste input "760) 388-9556"
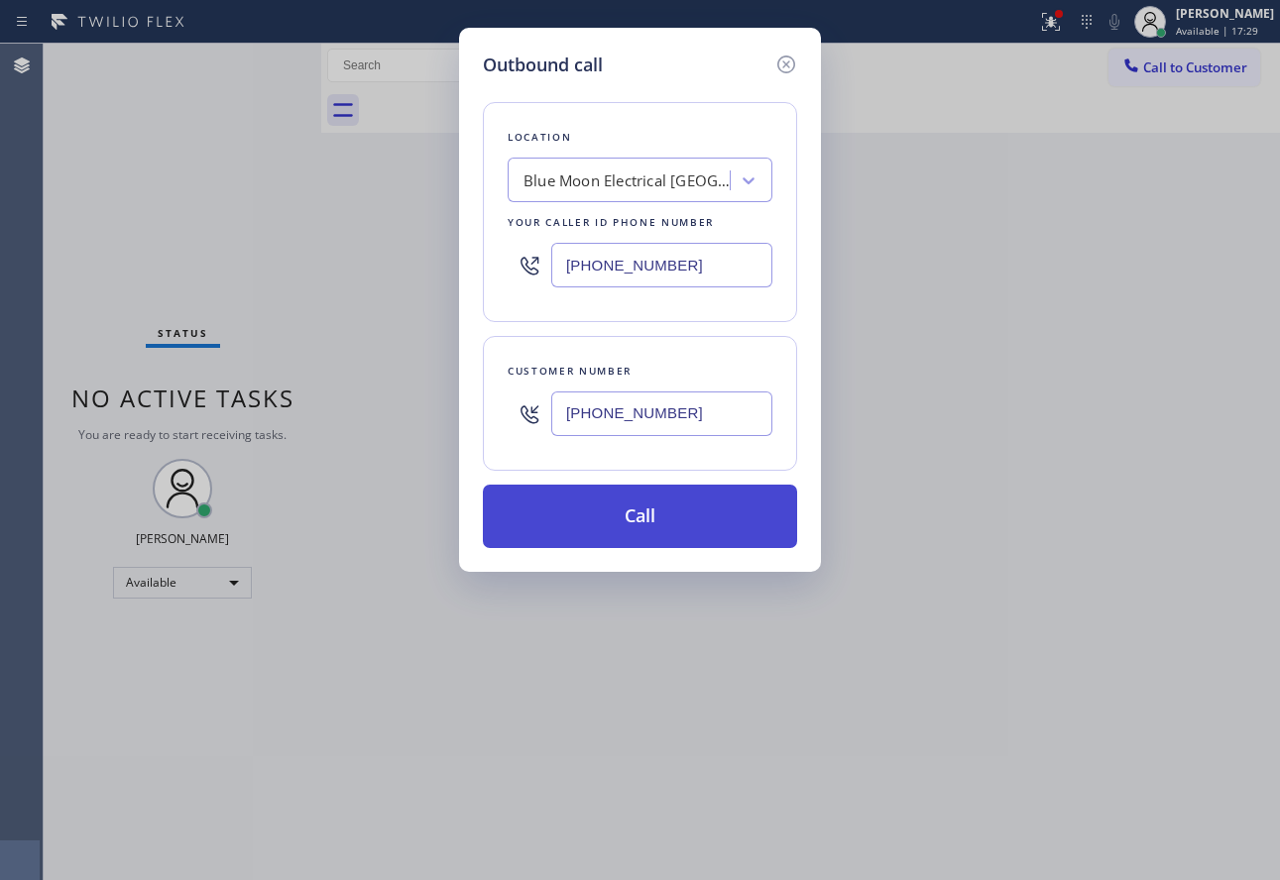
type input "[PHONE_NUMBER]"
click at [646, 504] on button "Call" at bounding box center [640, 516] width 314 height 63
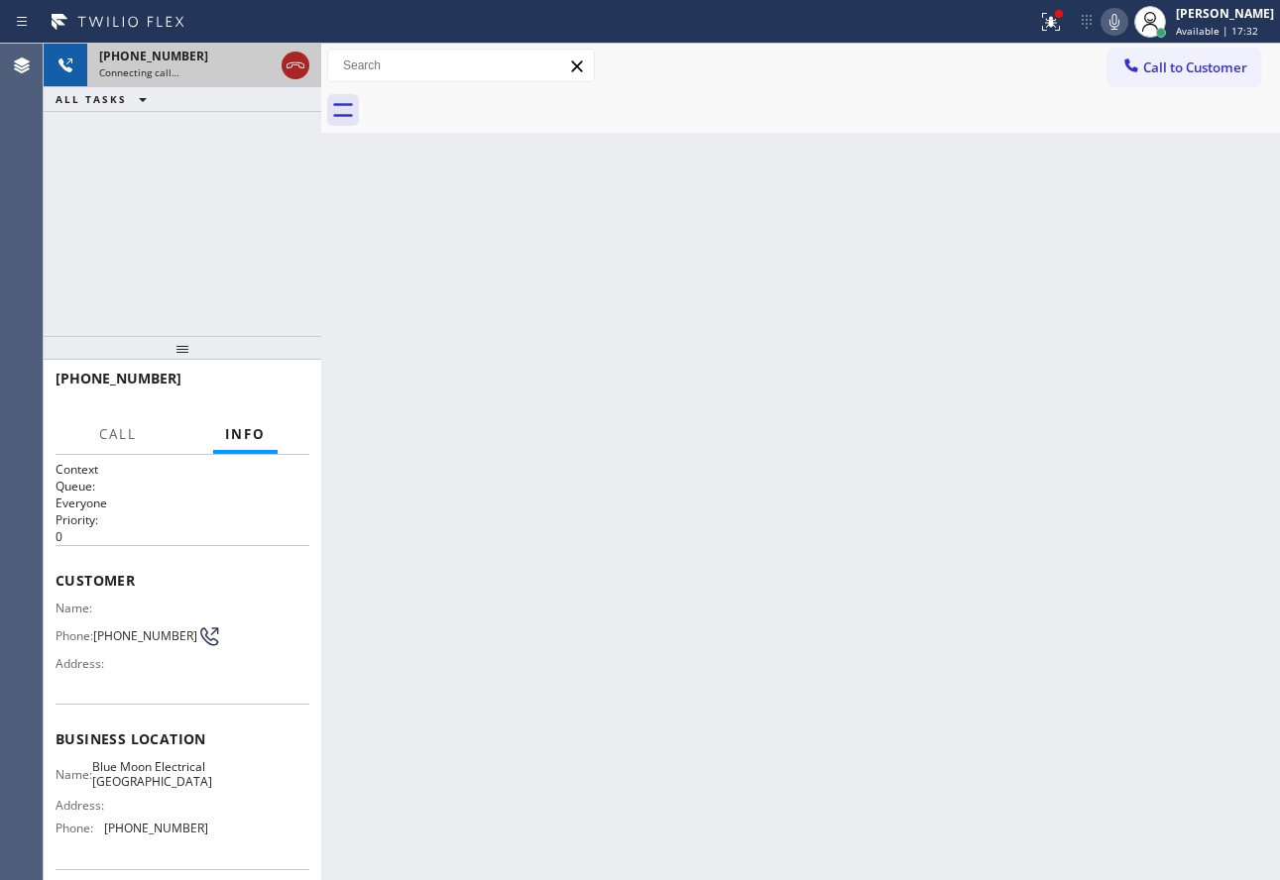
click at [303, 67] on icon at bounding box center [295, 65] width 18 height 6
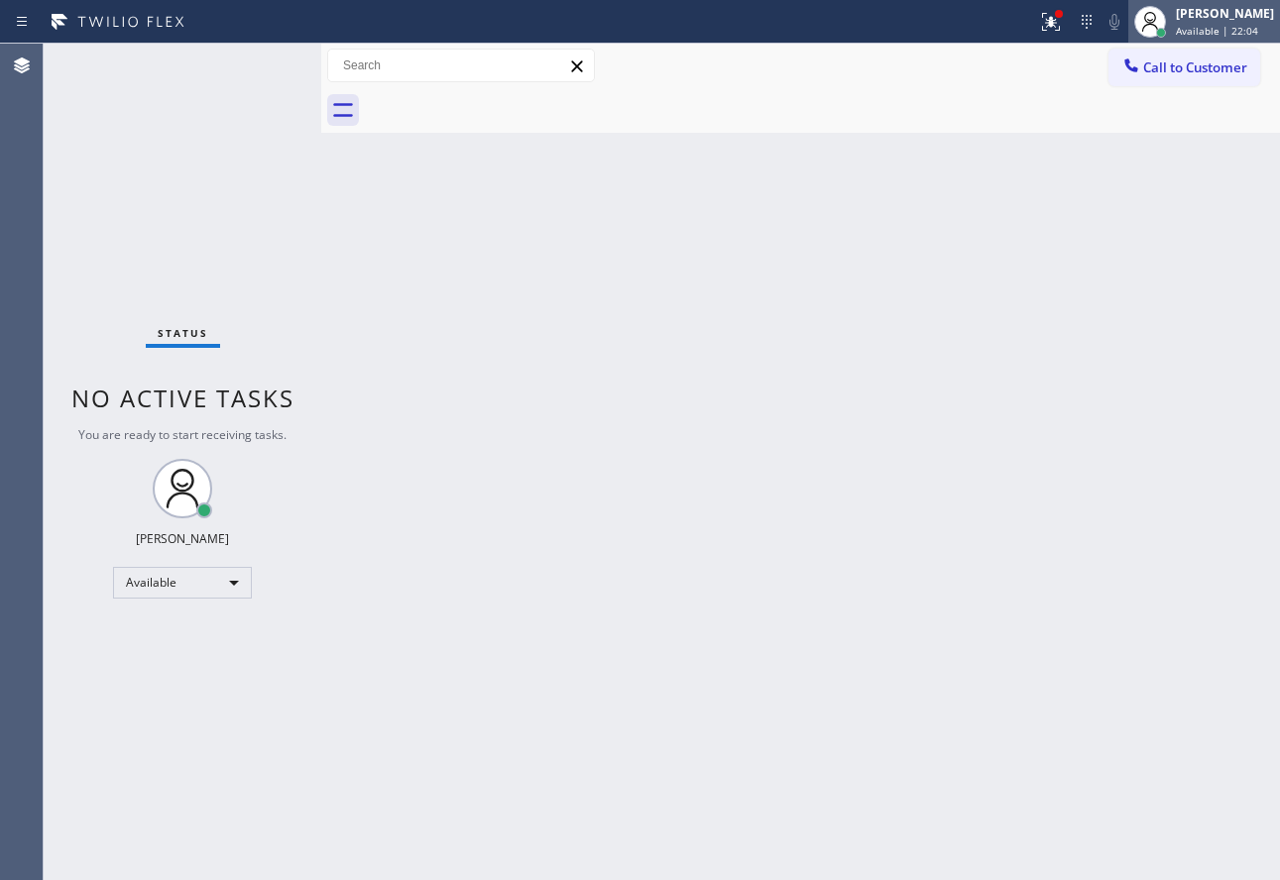
click at [1230, 23] on div "[PERSON_NAME] Available | 22:04" at bounding box center [1226, 21] width 108 height 35
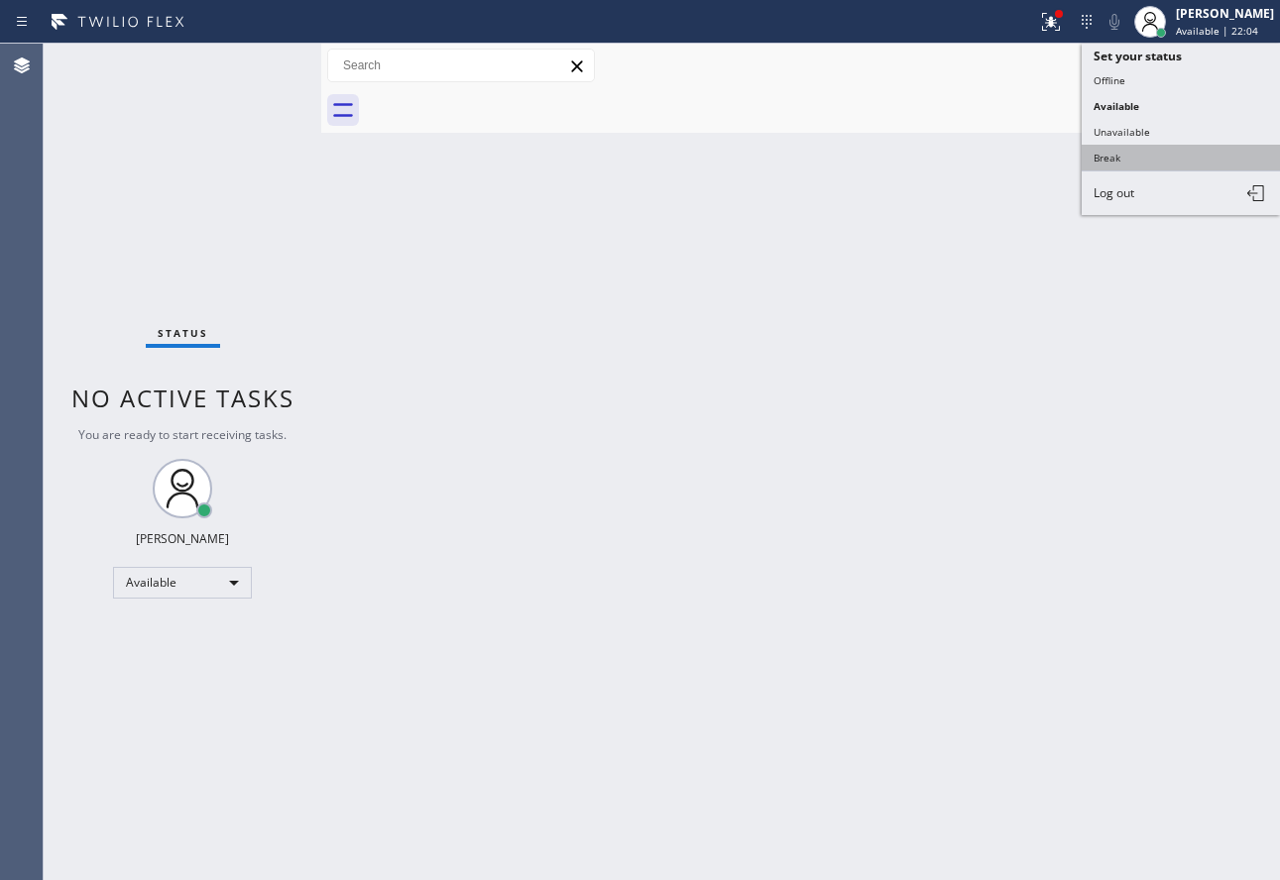
click at [1155, 149] on button "Break" at bounding box center [1181, 158] width 198 height 26
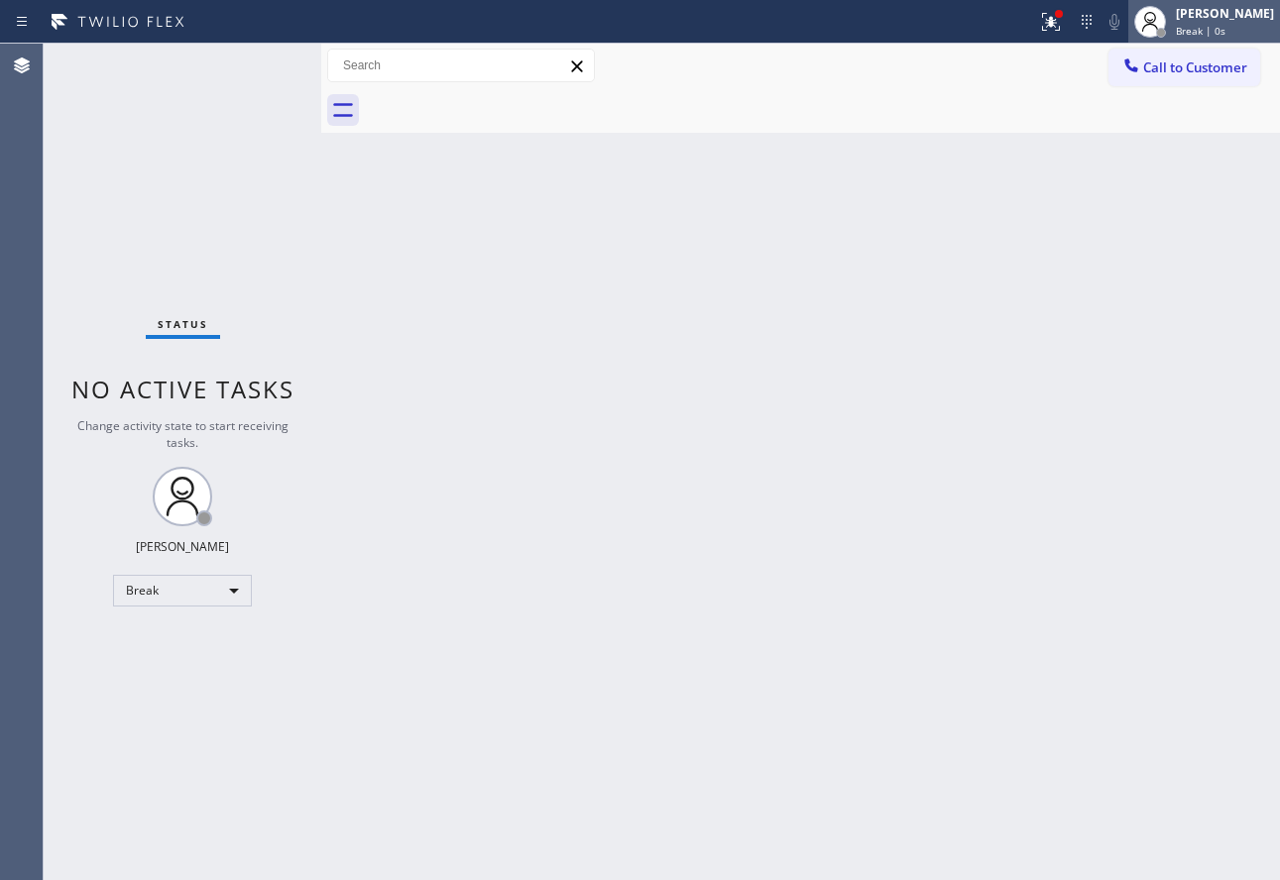
drag, startPoint x: 1213, startPoint y: 8, endPoint x: 1209, endPoint y: 39, distance: 31.0
click at [1213, 7] on div "[PERSON_NAME]" at bounding box center [1225, 13] width 98 height 17
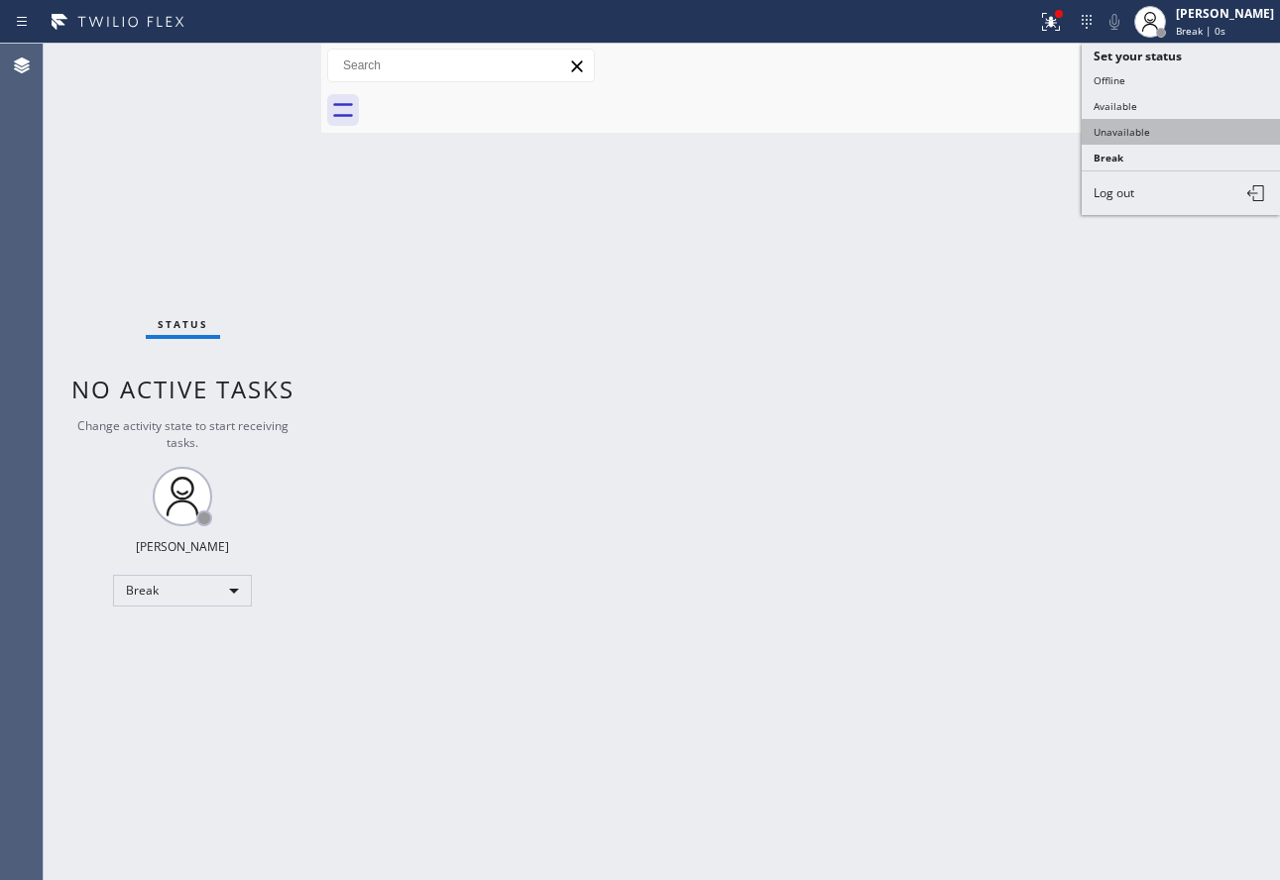
click at [1133, 132] on button "Unavailable" at bounding box center [1181, 132] width 198 height 26
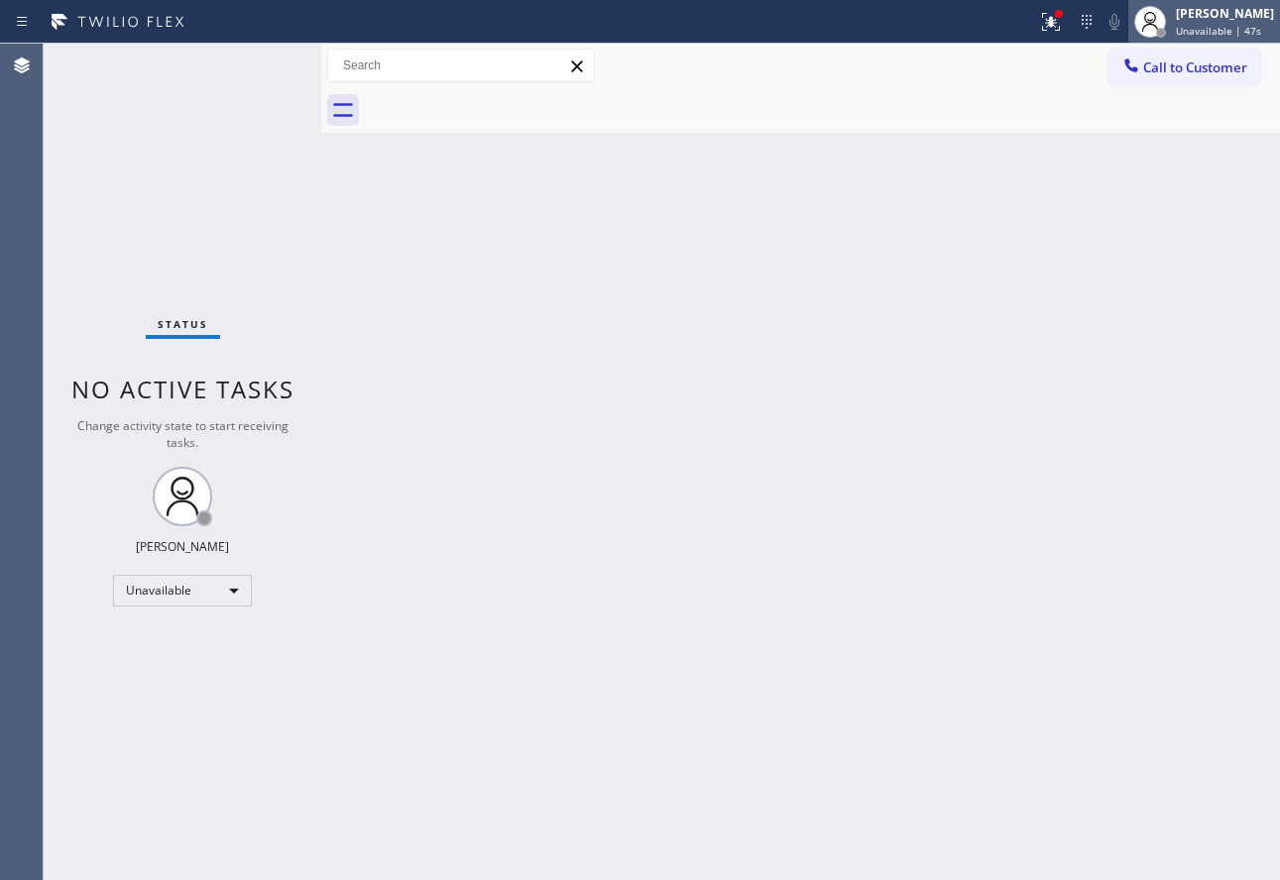
click at [1218, 32] on span "Unavailable | 47s" at bounding box center [1218, 31] width 85 height 14
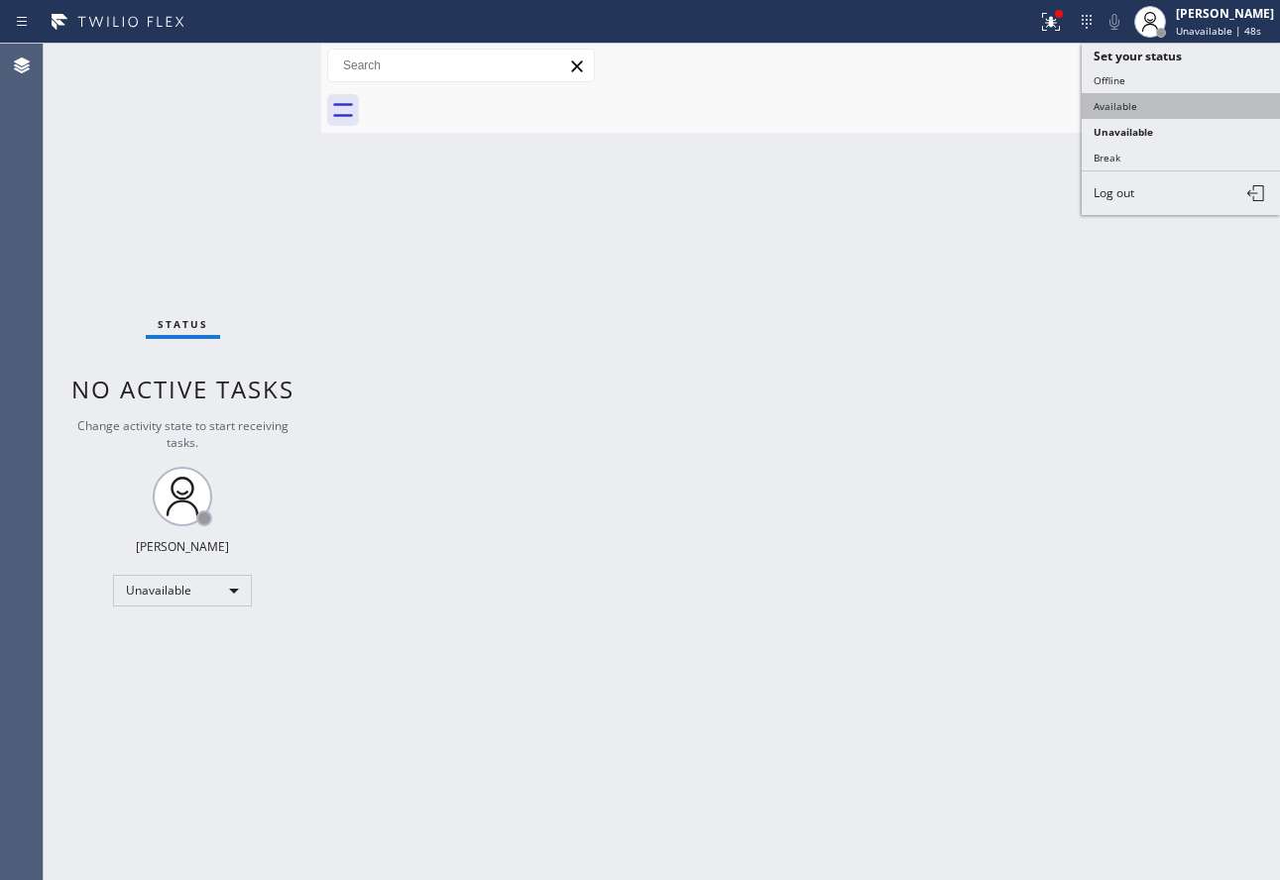
click at [1145, 94] on button "Available" at bounding box center [1181, 106] width 198 height 26
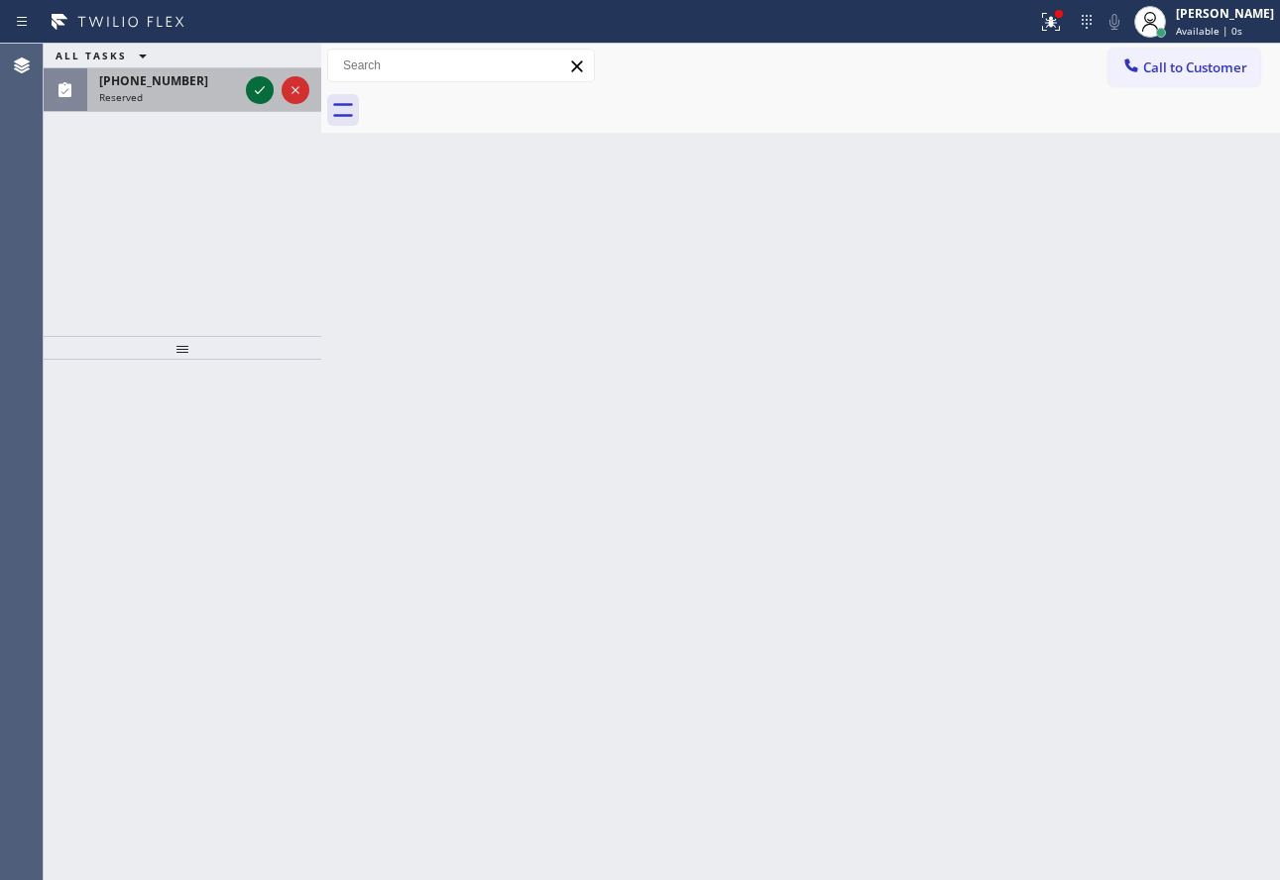
click at [256, 96] on icon at bounding box center [260, 90] width 24 height 24
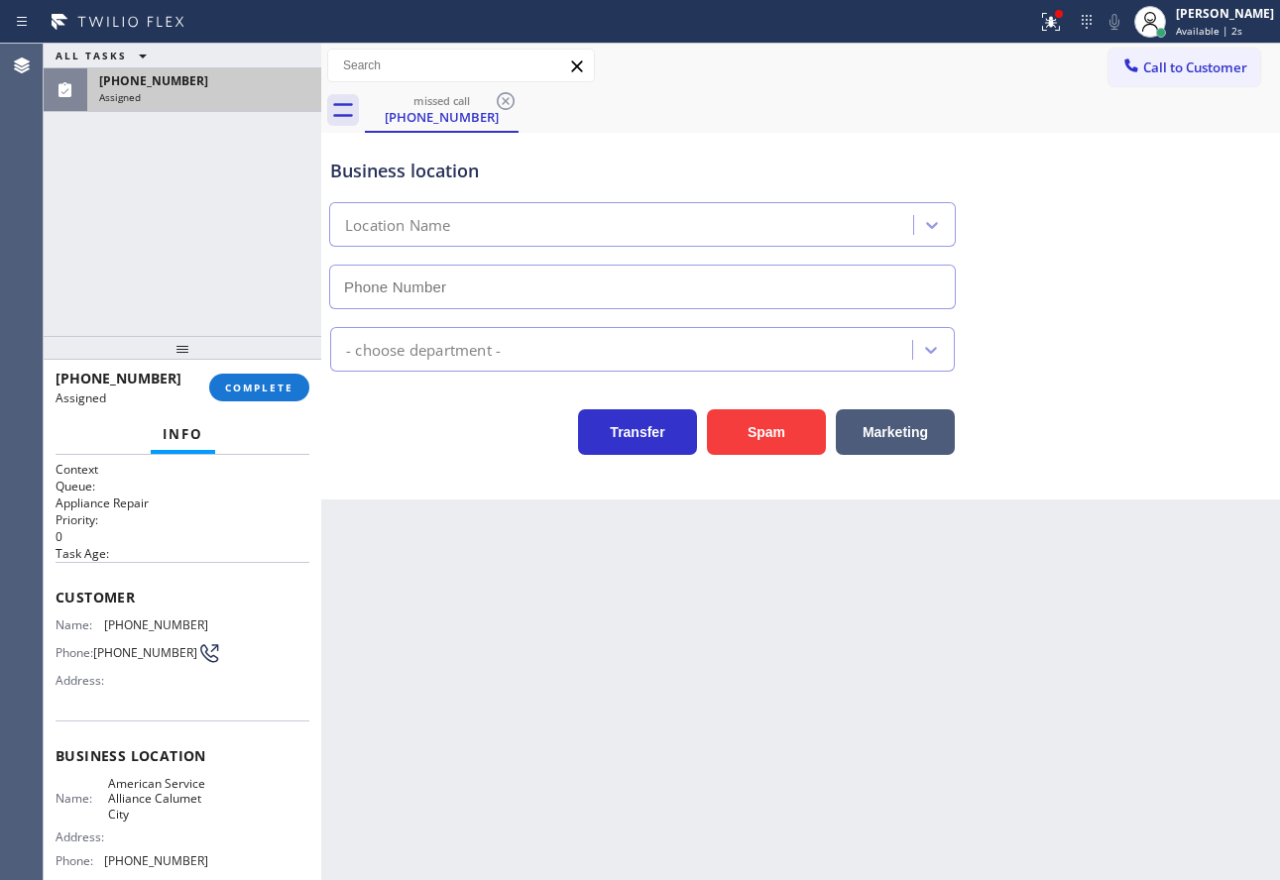
type input "[PHONE_NUMBER]"
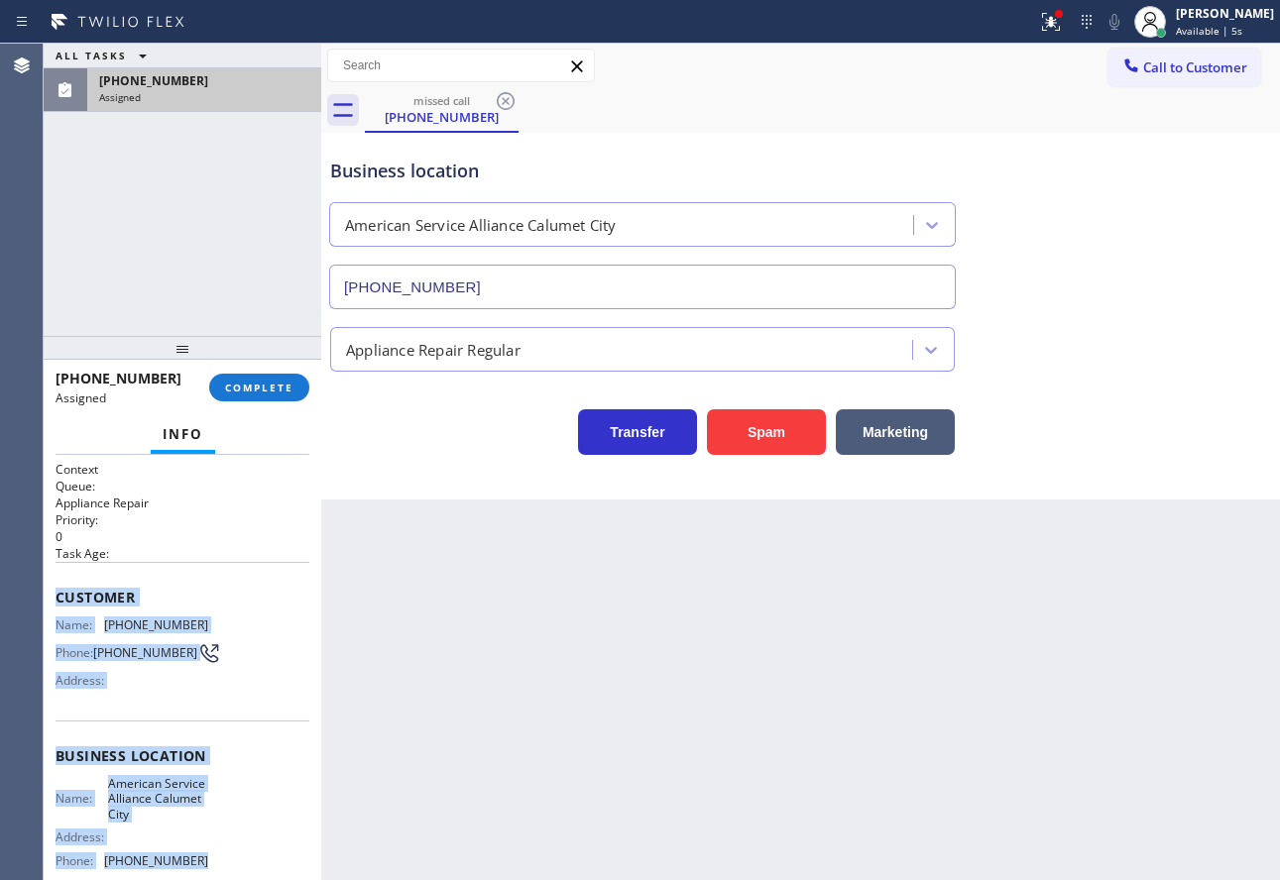
drag, startPoint x: 196, startPoint y: 869, endPoint x: 53, endPoint y: 602, distance: 303.8
click at [53, 602] on div "Context Queue: Appliance Repair Priority: 0 Task Age: Customer Name: [PHONE_NUM…" at bounding box center [183, 667] width 278 height 425
copy div "Customer Name: [PHONE_NUMBER] Phone: [PHONE_NUMBER] Address: Business location …"
click at [267, 380] on button "COMPLETE" at bounding box center [259, 388] width 100 height 28
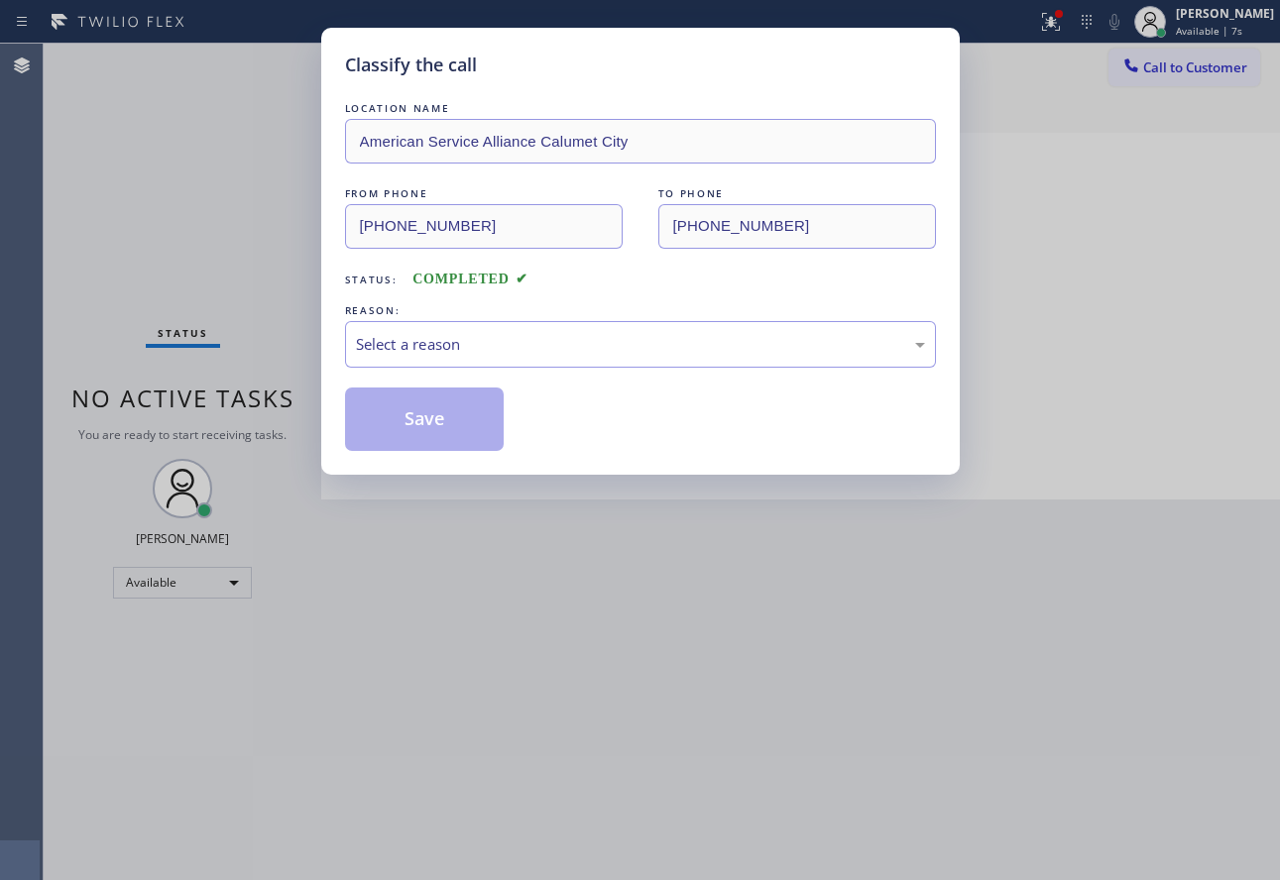
click at [441, 346] on div "Select a reason" at bounding box center [640, 344] width 569 height 23
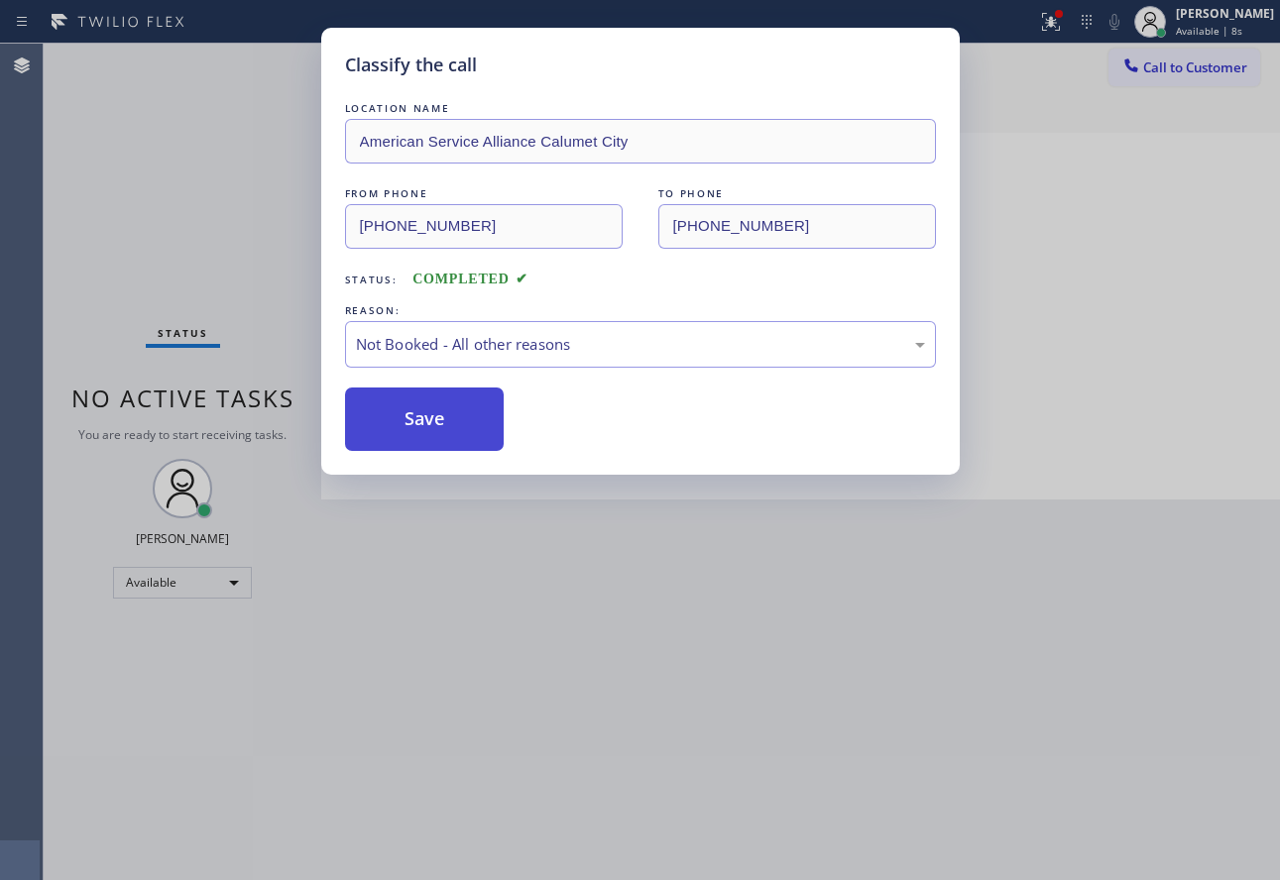
click at [427, 409] on button "Save" at bounding box center [425, 419] width 160 height 63
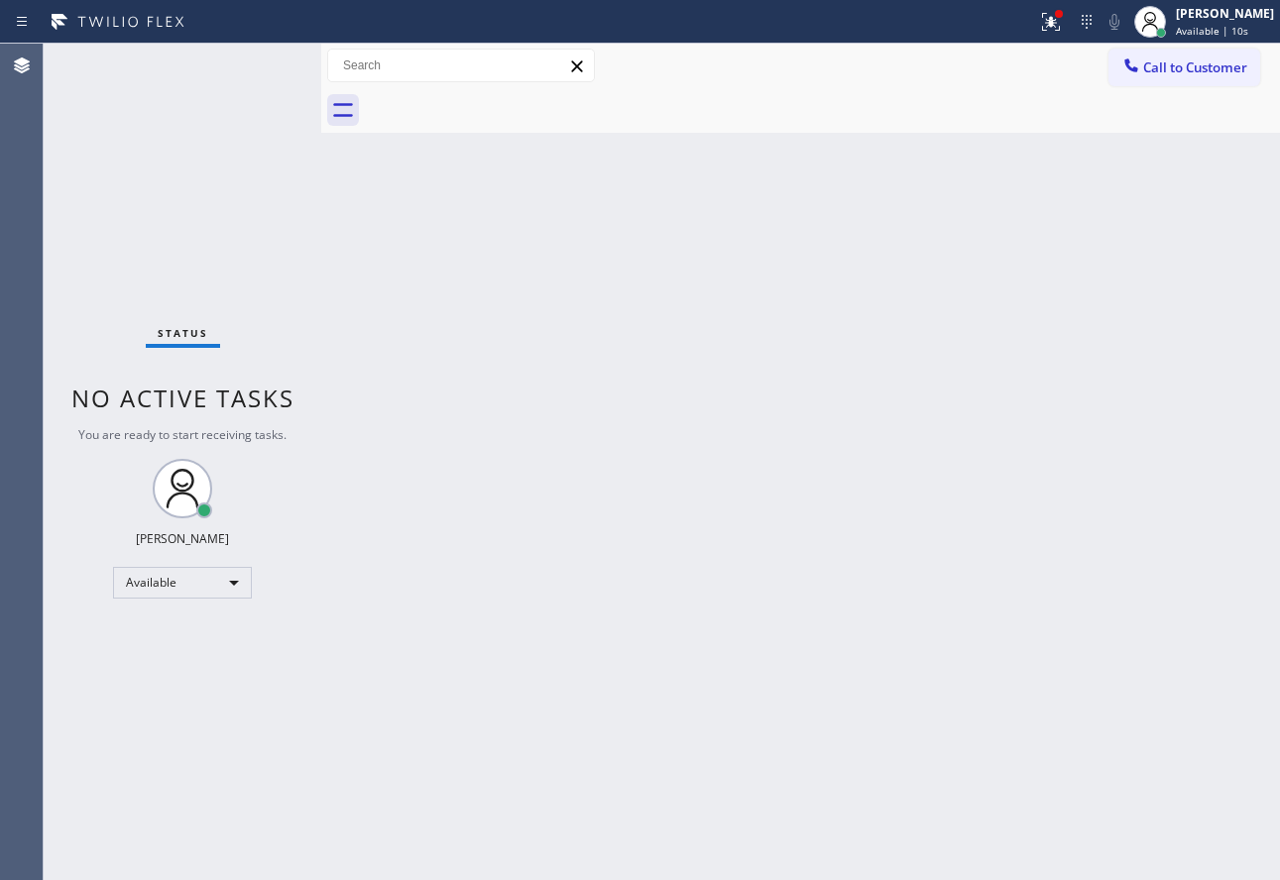
click at [1133, 69] on icon at bounding box center [1130, 64] width 13 height 13
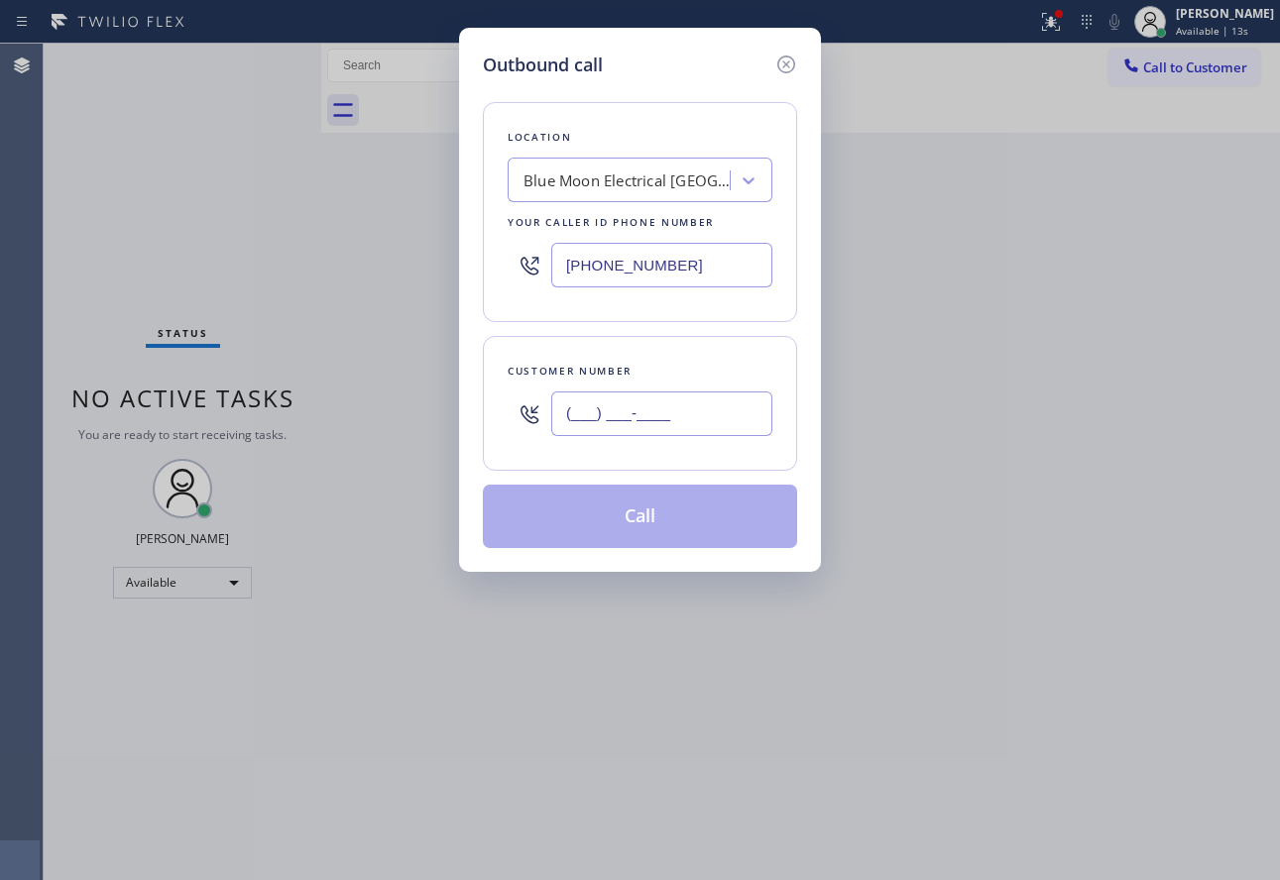
click at [709, 407] on input "(___) ___-____" at bounding box center [661, 414] width 221 height 45
paste input "773) 701-2256"
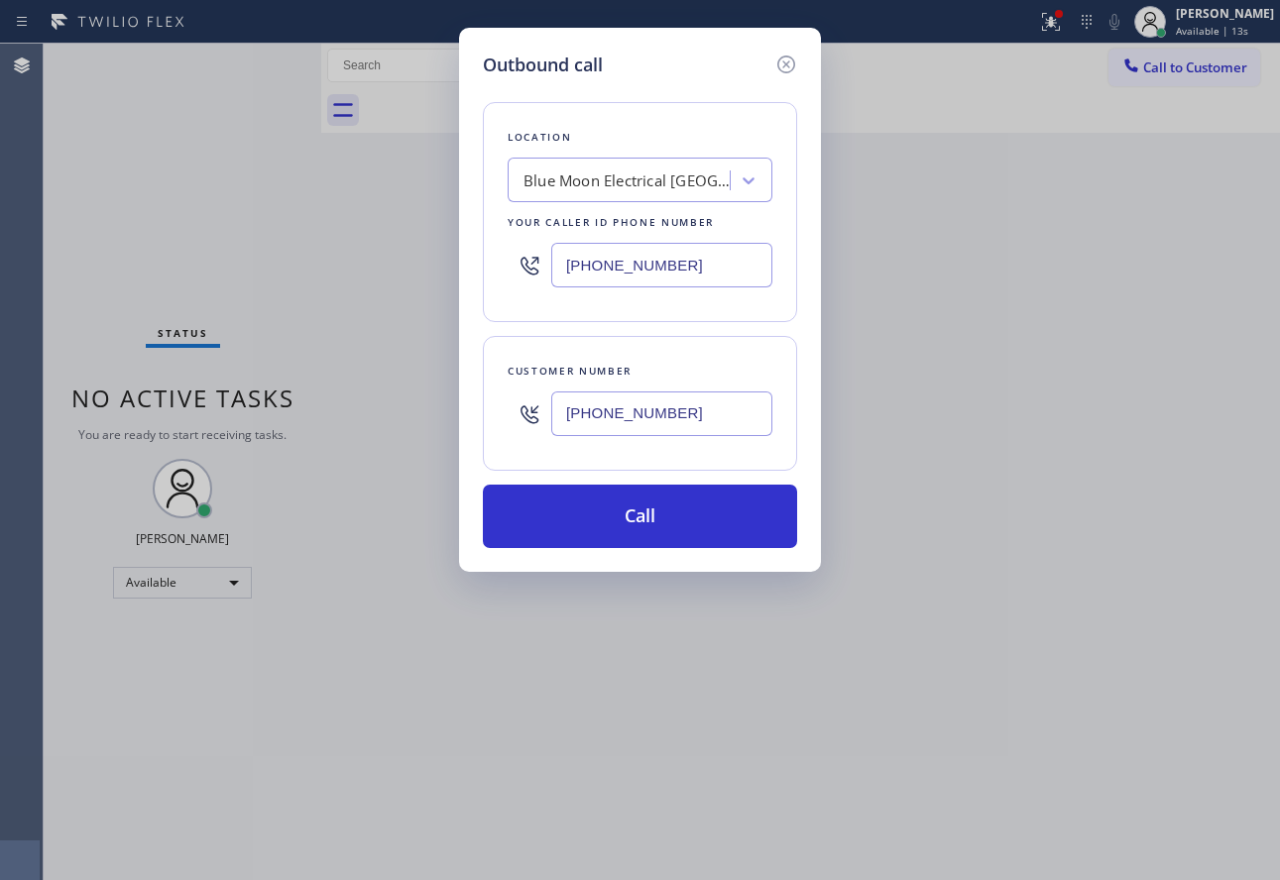
type input "[PHONE_NUMBER]"
drag, startPoint x: 658, startPoint y: 277, endPoint x: 521, endPoint y: 274, distance: 136.8
click at [522, 275] on div "[PHONE_NUMBER]" at bounding box center [640, 265] width 265 height 64
paste input "08) 554-7898"
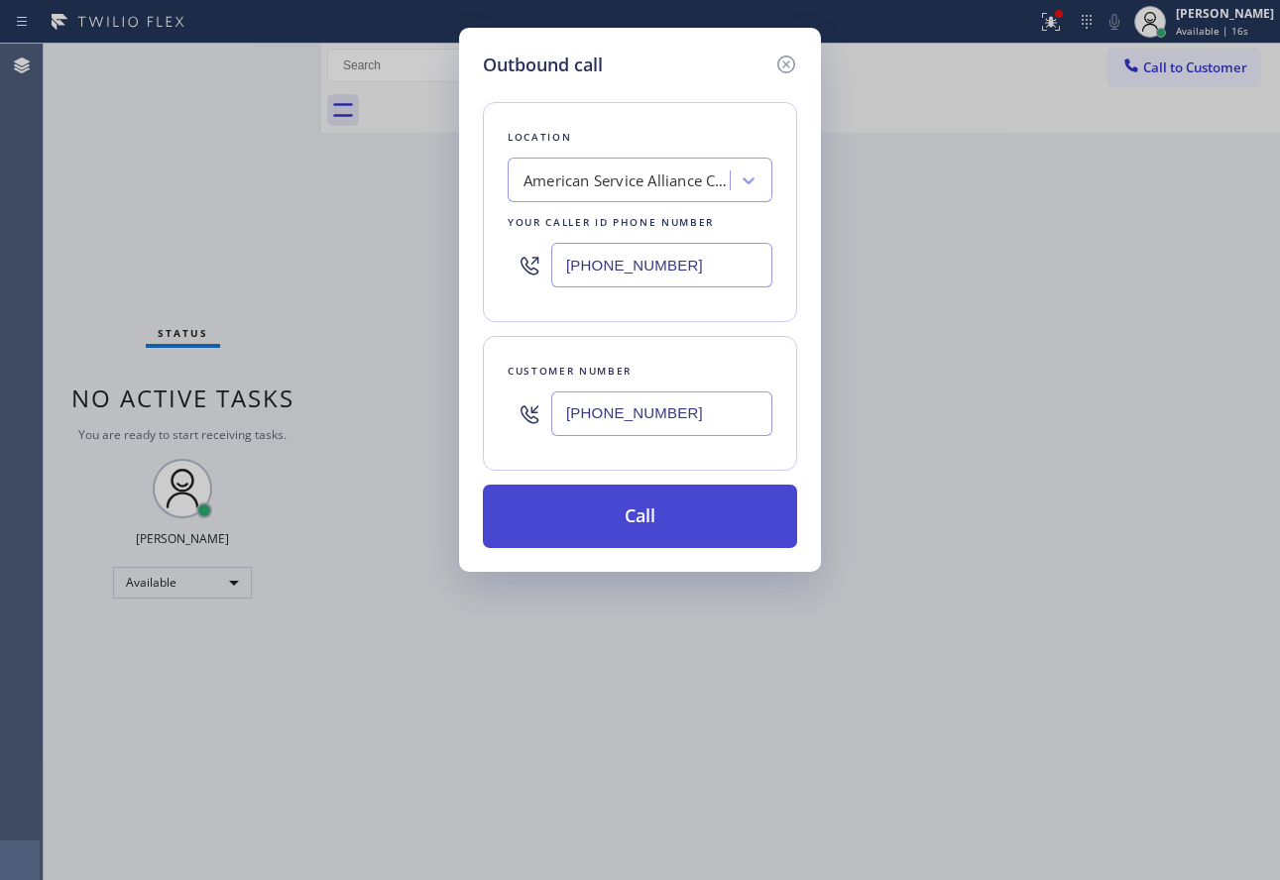
type input "[PHONE_NUMBER]"
click at [652, 514] on button "Call" at bounding box center [640, 516] width 314 height 63
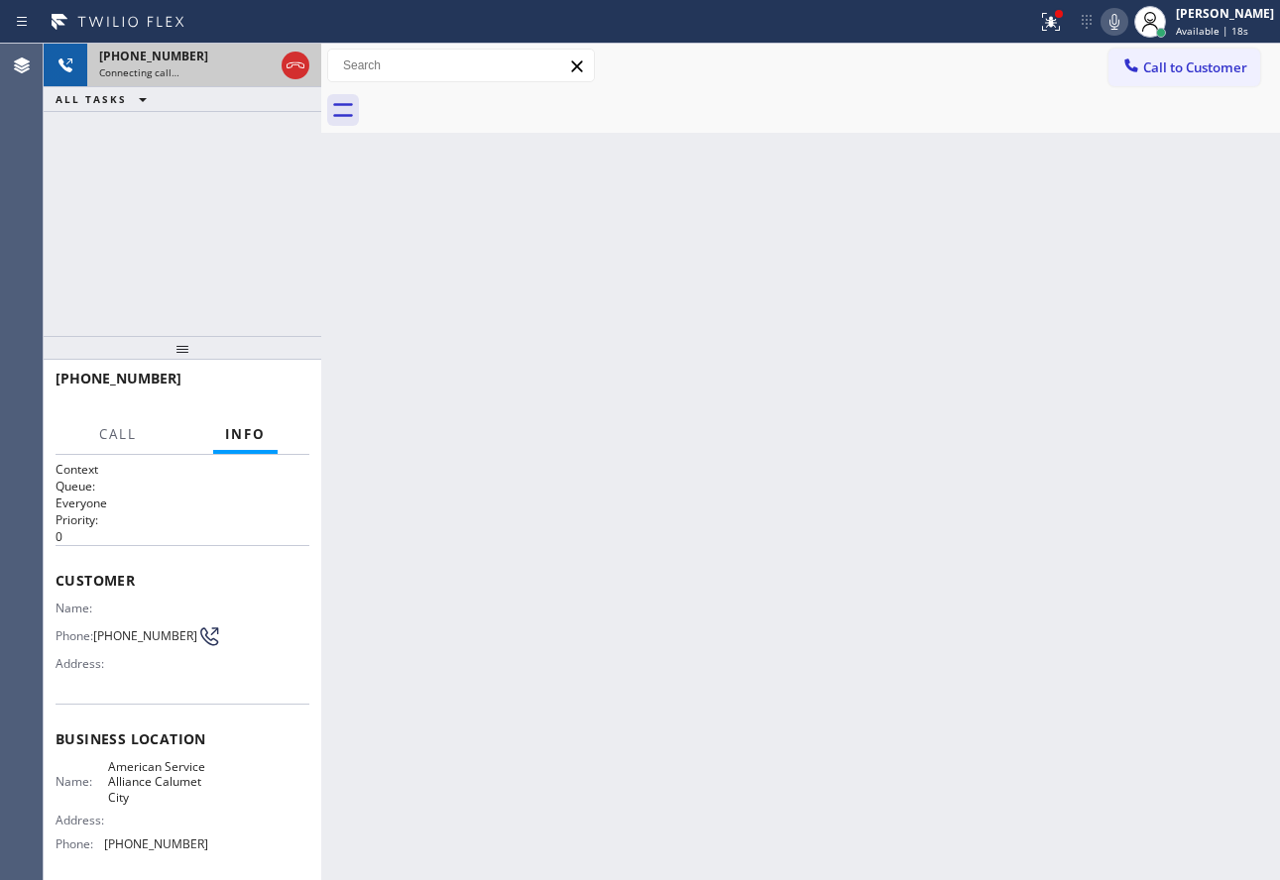
click at [294, 67] on icon at bounding box center [296, 66] width 24 height 24
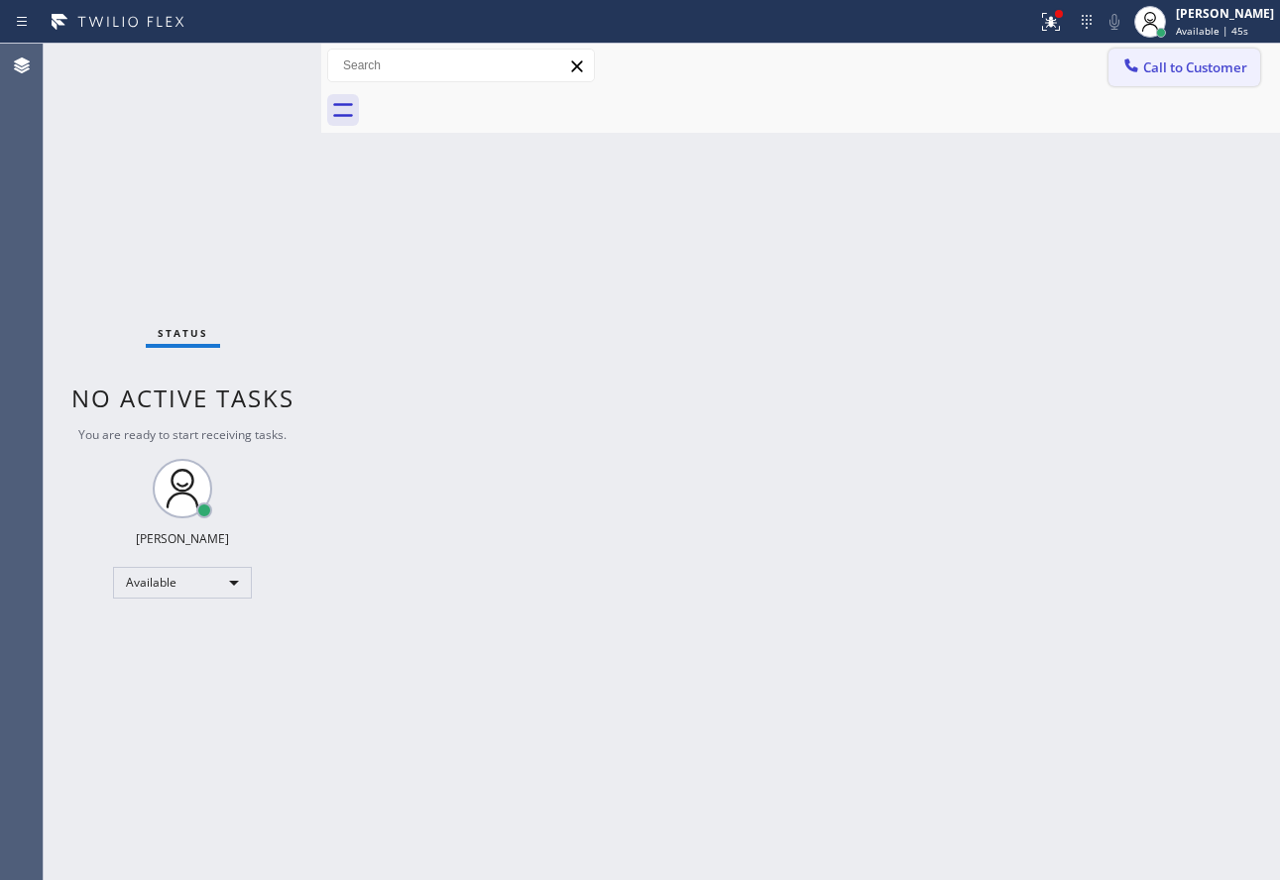
click at [1201, 77] on button "Call to Customer" at bounding box center [1184, 68] width 152 height 38
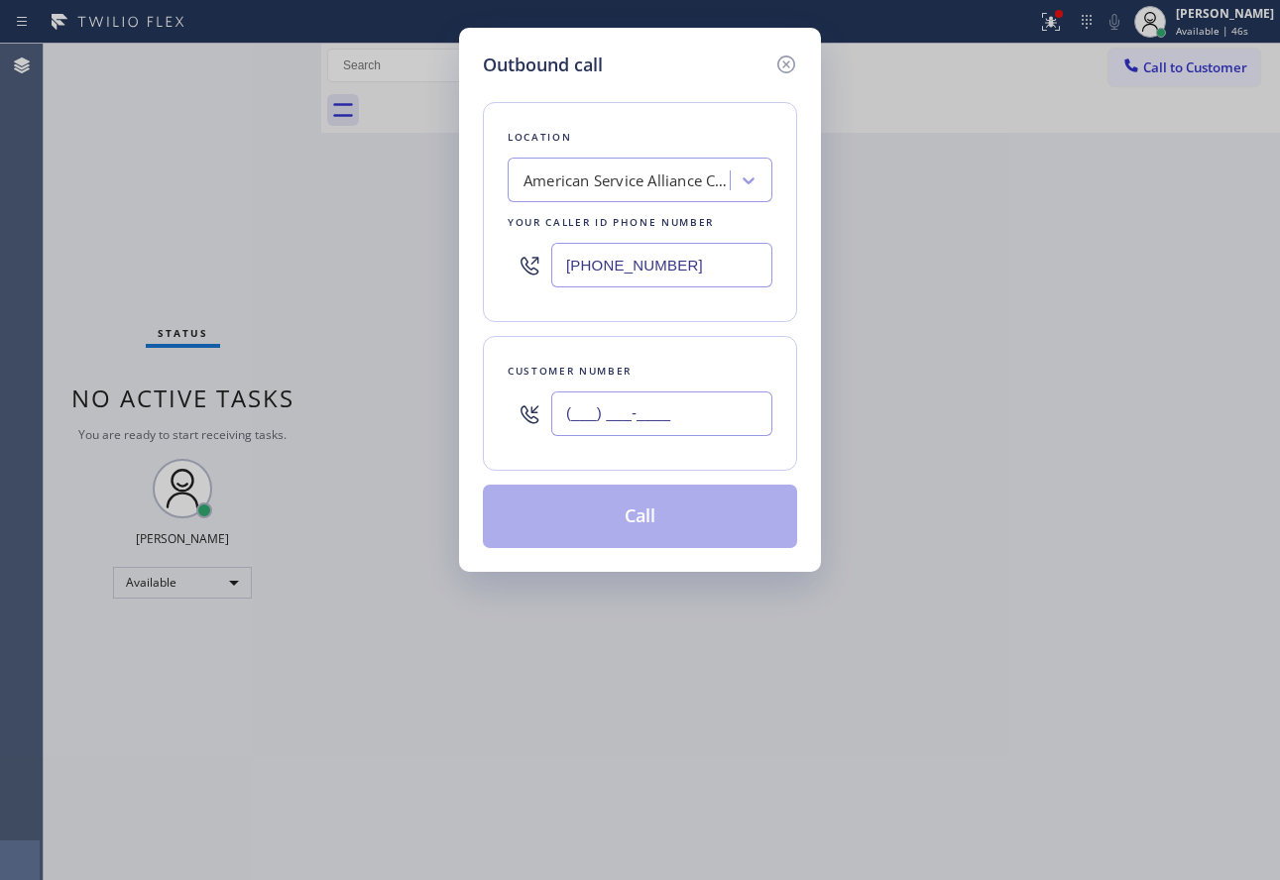
click at [674, 410] on input "(___) ___-____" at bounding box center [661, 414] width 221 height 45
paste input "415) 572-5681"
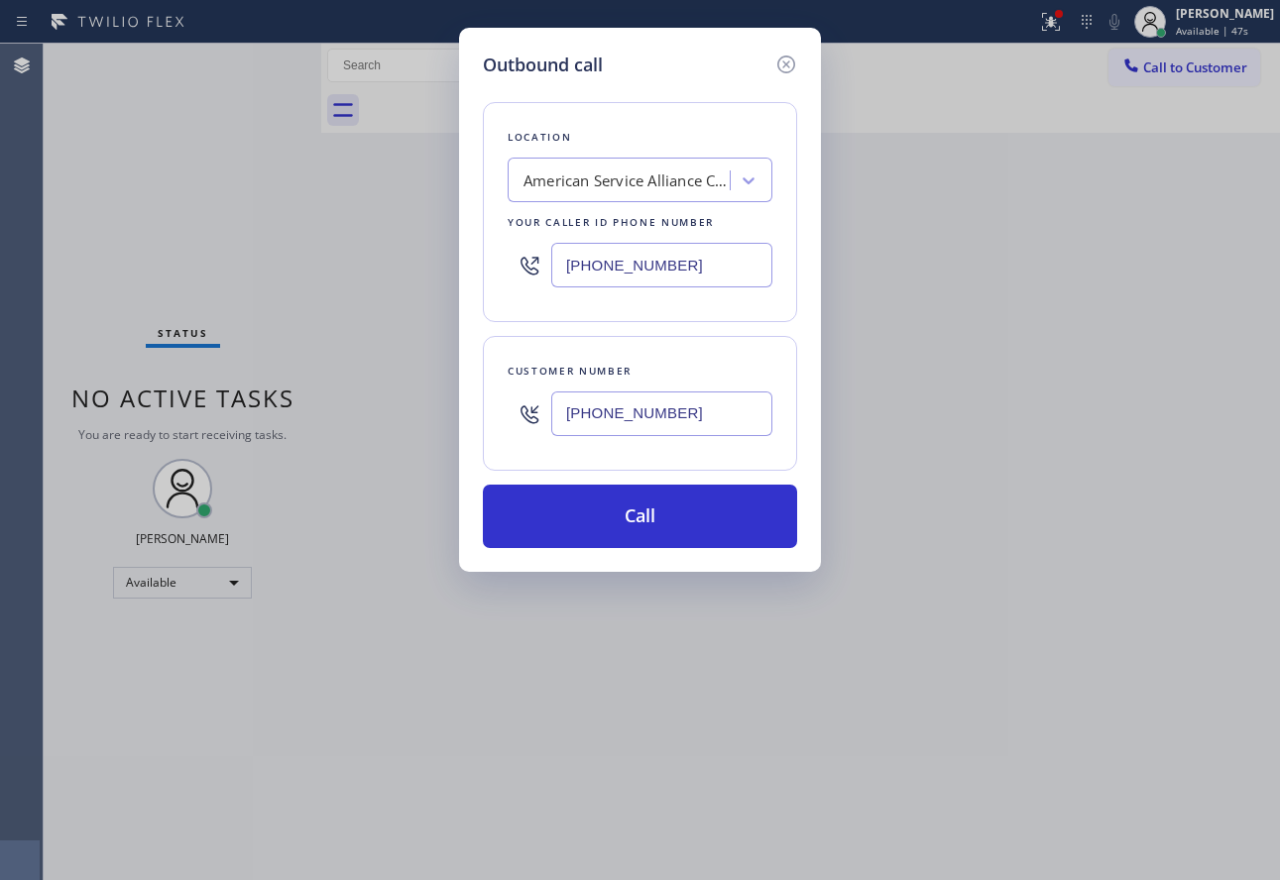
type input "[PHONE_NUMBER]"
click at [588, 272] on input "[PHONE_NUMBER]" at bounding box center [661, 265] width 221 height 45
click at [620, 178] on div "American Service Alliance Calumet City" at bounding box center [627, 181] width 208 height 23
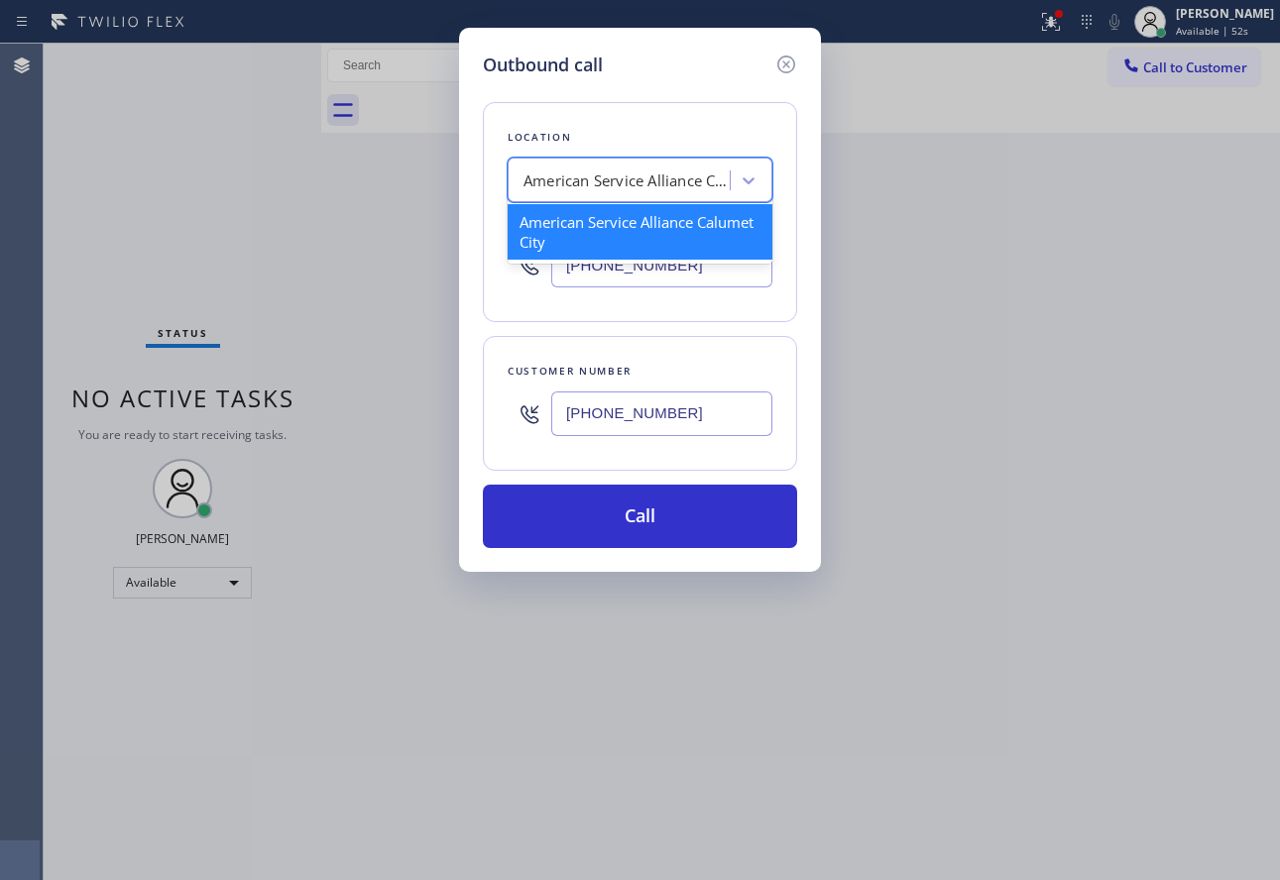
paste input "Menlo Park Appliance Co"
type input "Menlo Park Appliance Co"
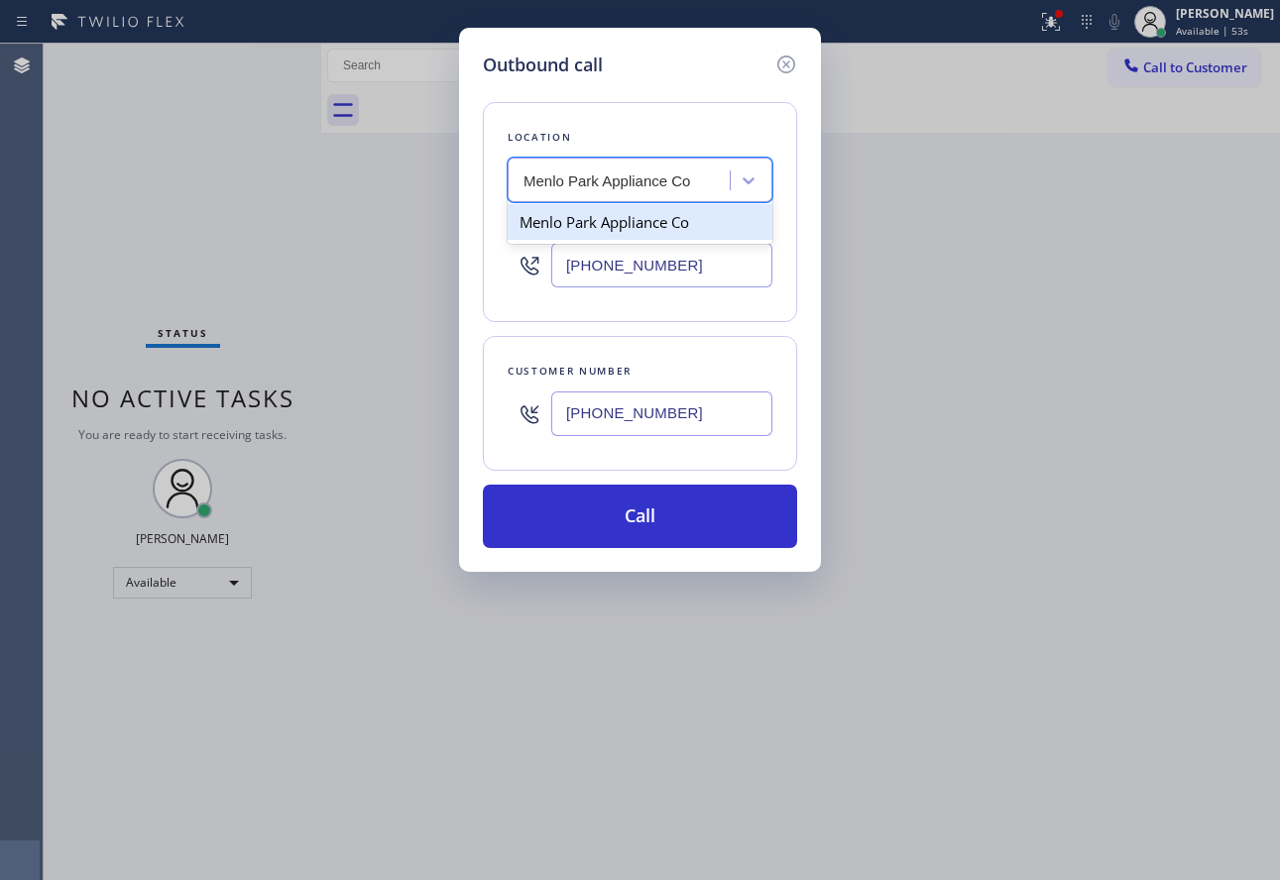
click at [604, 214] on div "Menlo Park Appliance Co" at bounding box center [640, 222] width 265 height 36
type input "[PHONE_NUMBER]"
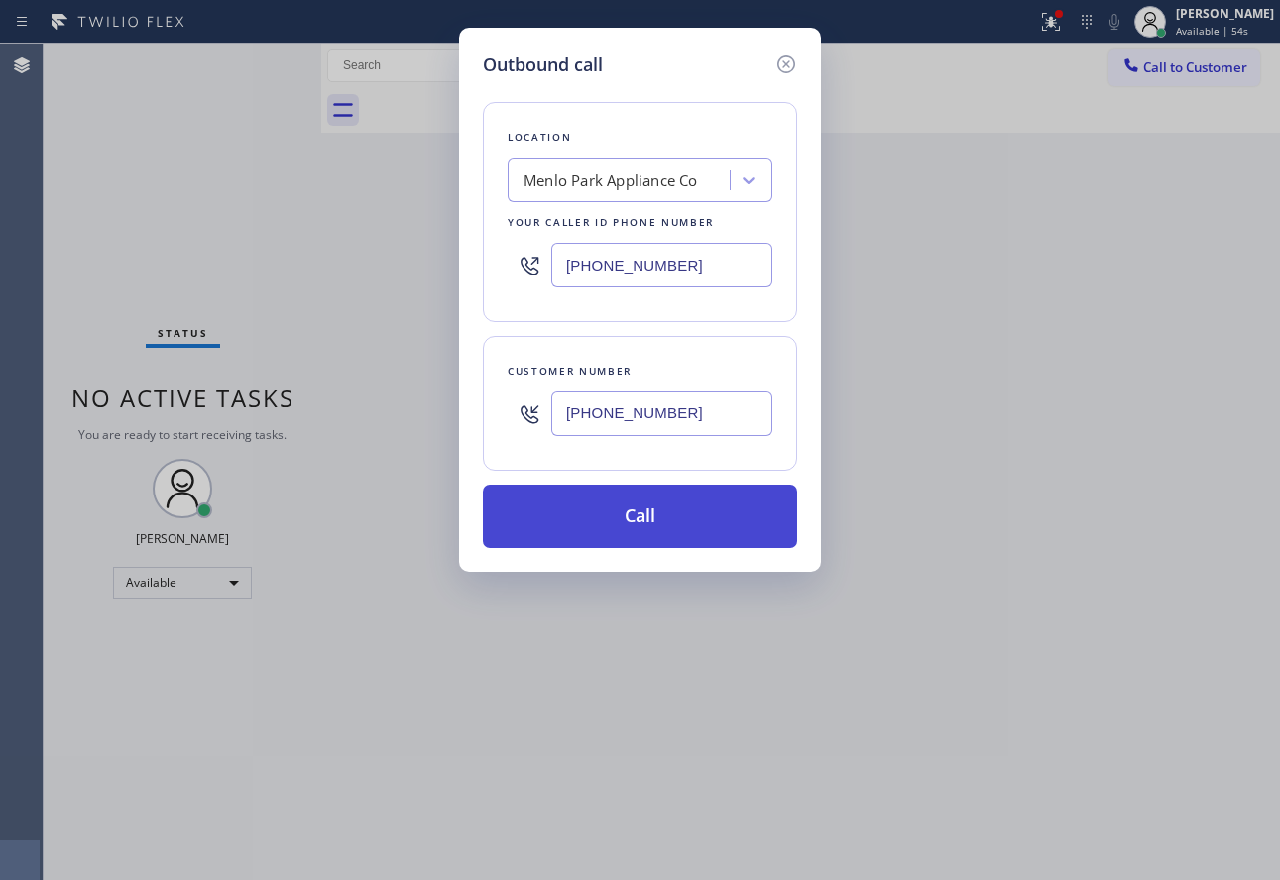
click at [634, 505] on button "Call" at bounding box center [640, 516] width 314 height 63
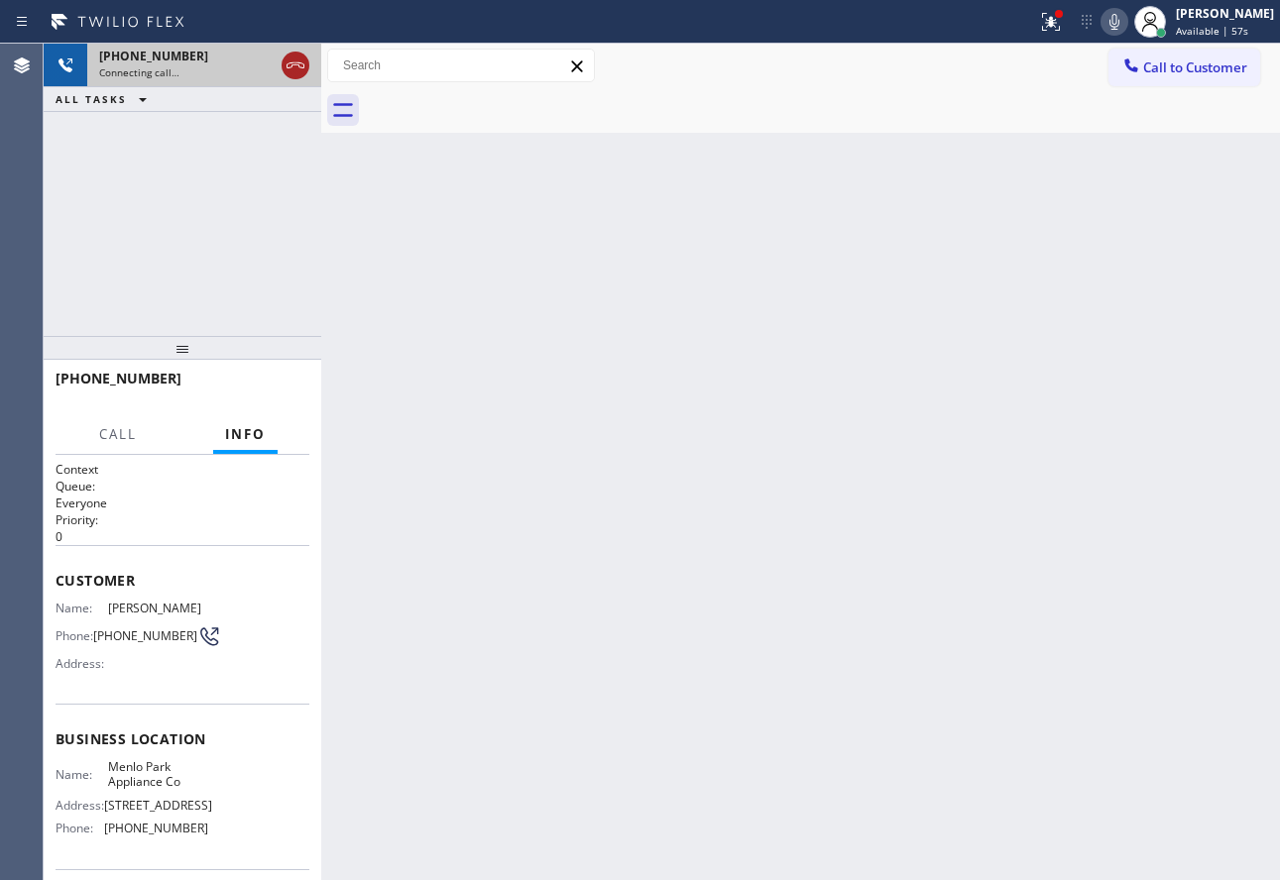
click at [294, 70] on icon at bounding box center [296, 66] width 24 height 24
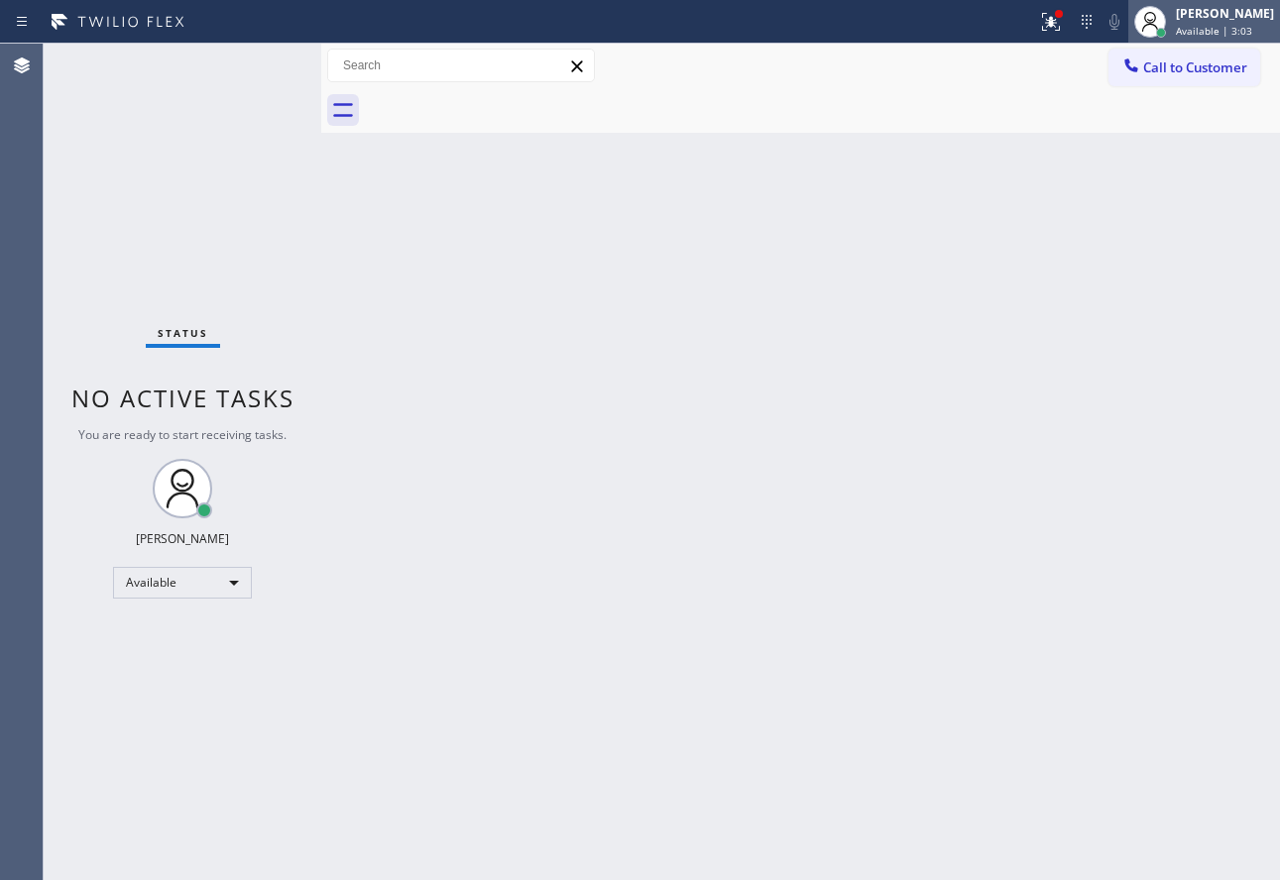
click at [1205, 37] on span "Available | 3:03" at bounding box center [1214, 31] width 76 height 14
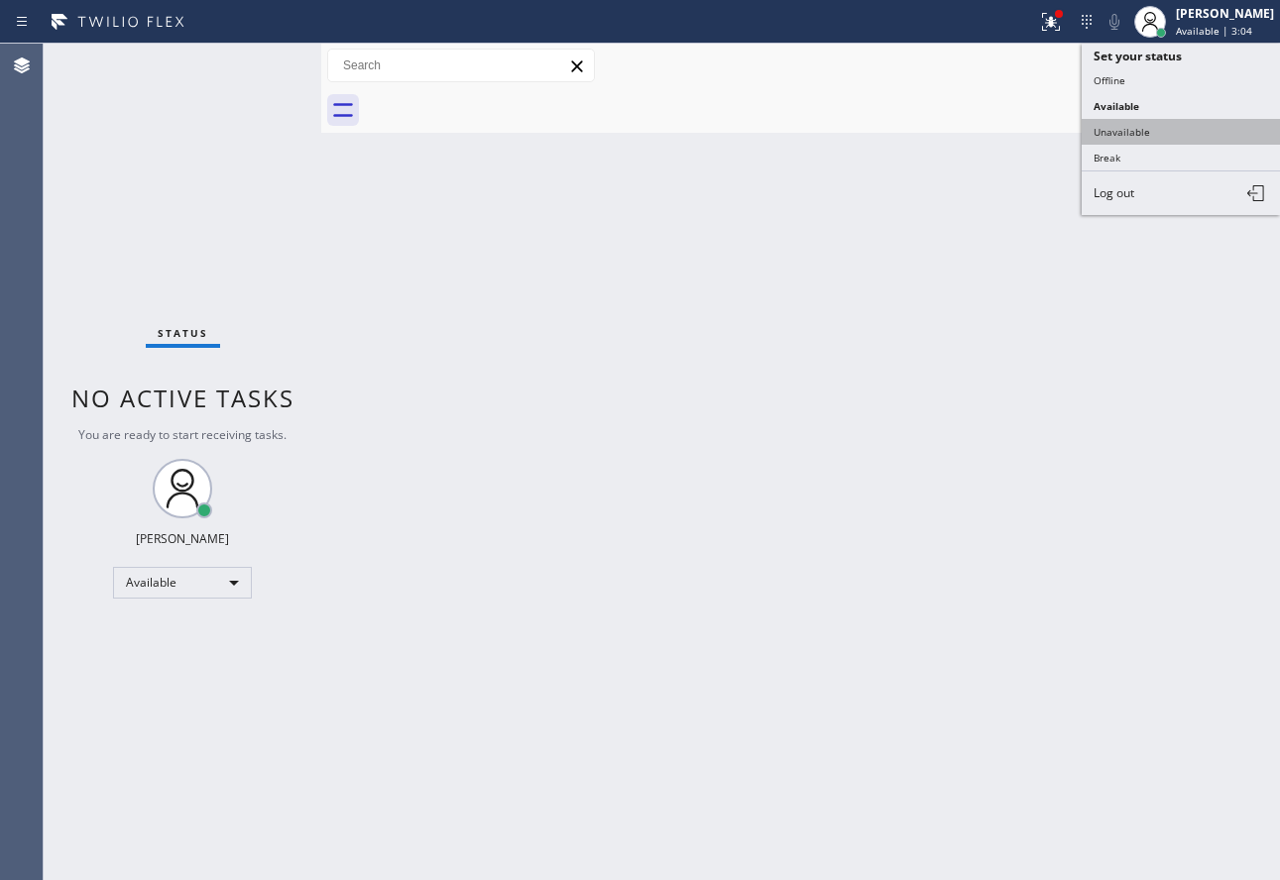
click at [1159, 124] on button "Unavailable" at bounding box center [1181, 132] width 198 height 26
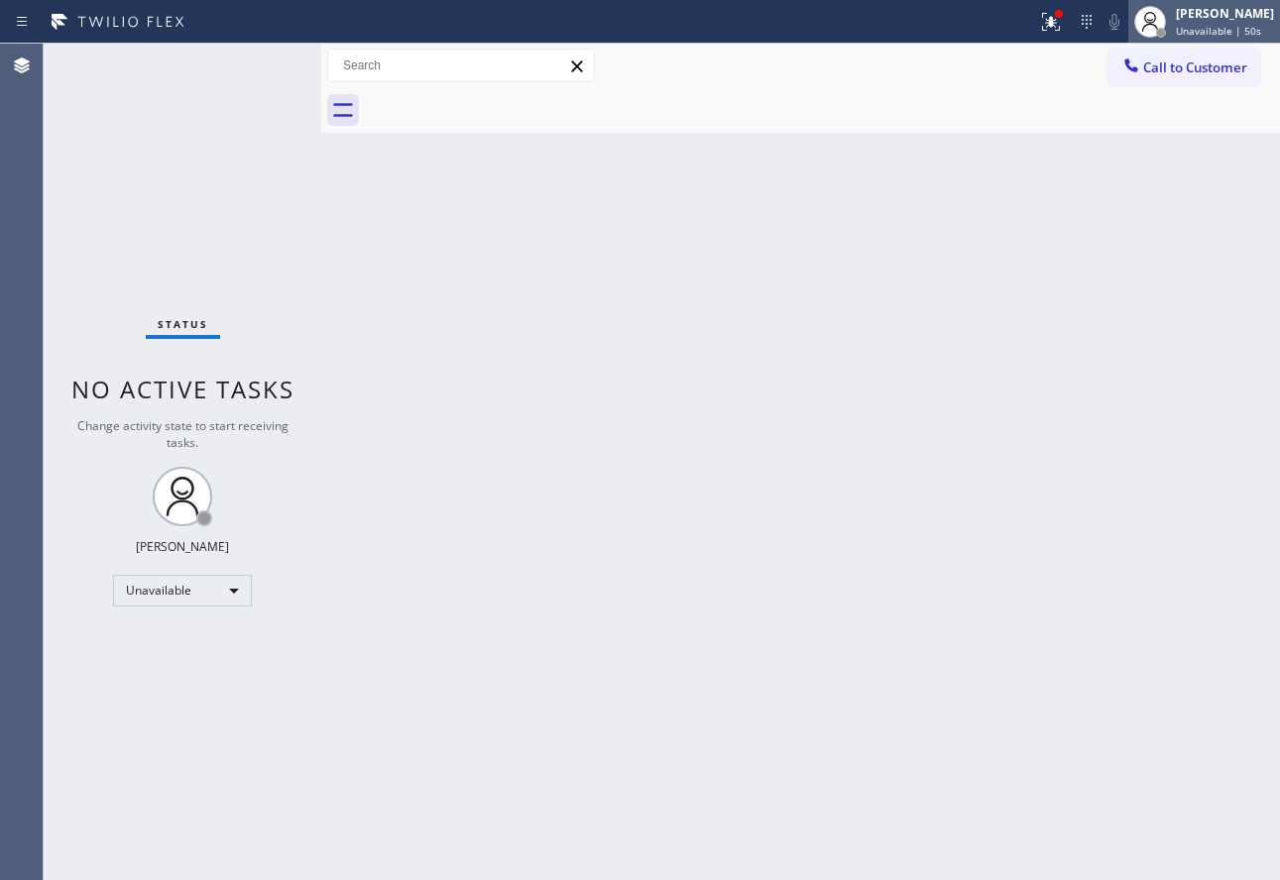
click at [1172, 30] on div at bounding box center [1150, 22] width 44 height 44
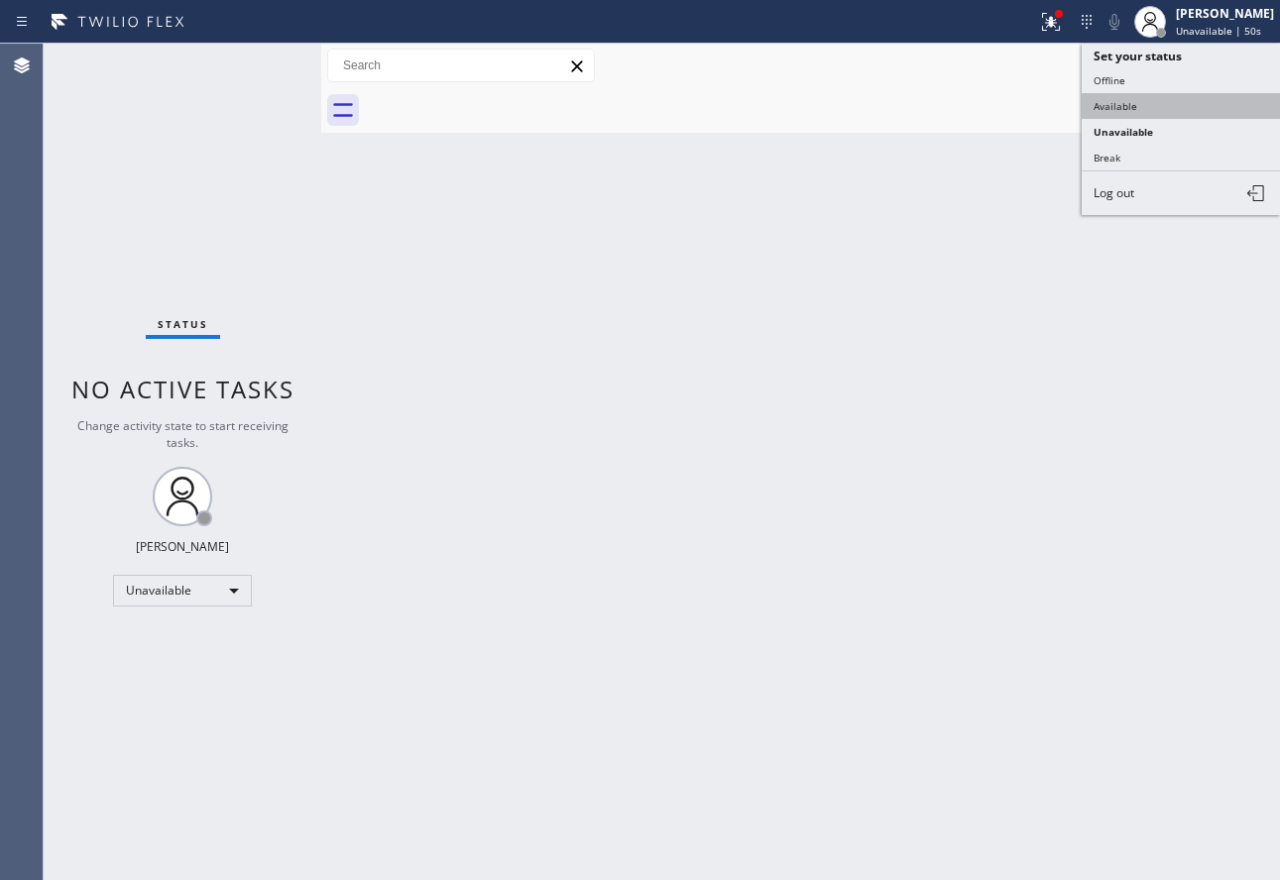
click at [1136, 115] on button "Available" at bounding box center [1181, 106] width 198 height 26
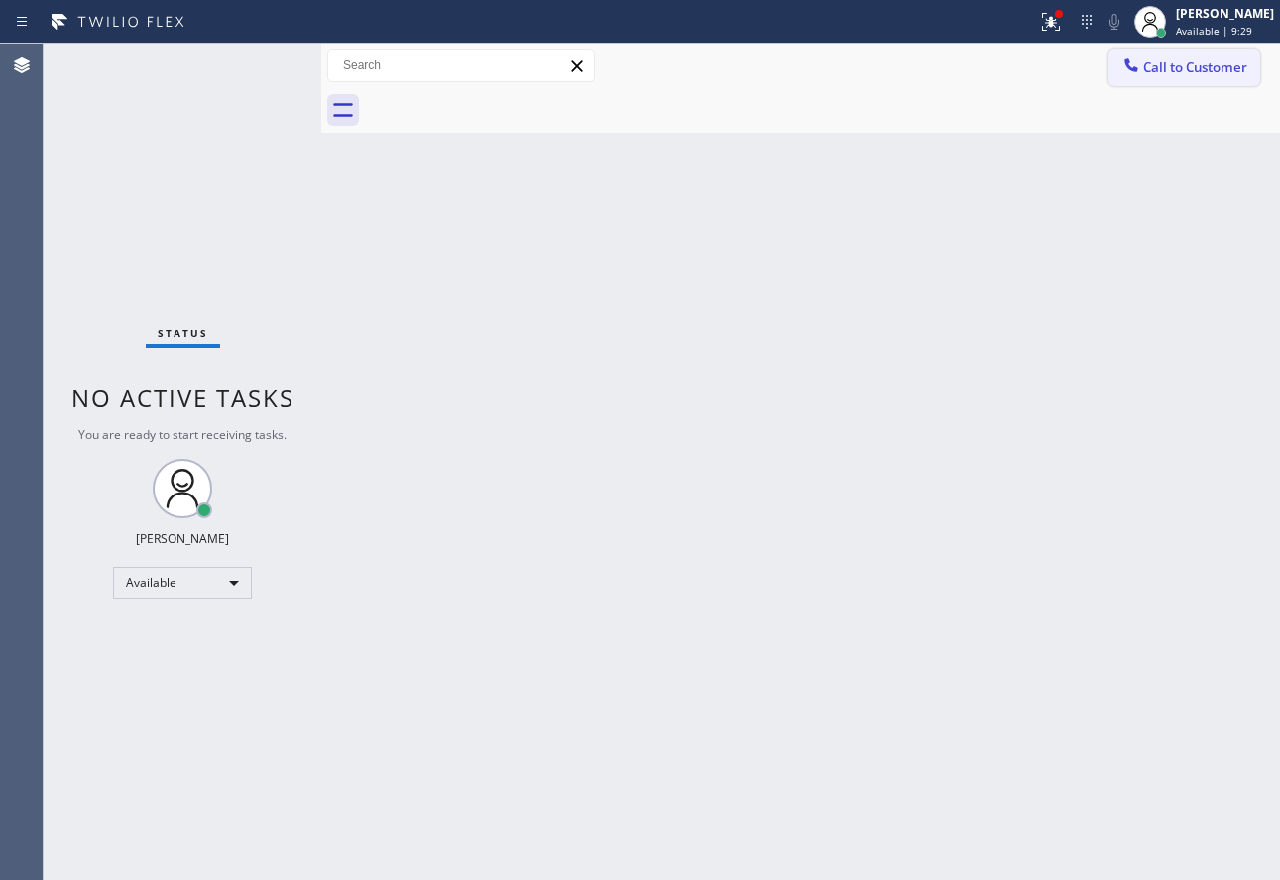
click at [1186, 63] on span "Call to Customer" at bounding box center [1195, 67] width 104 height 18
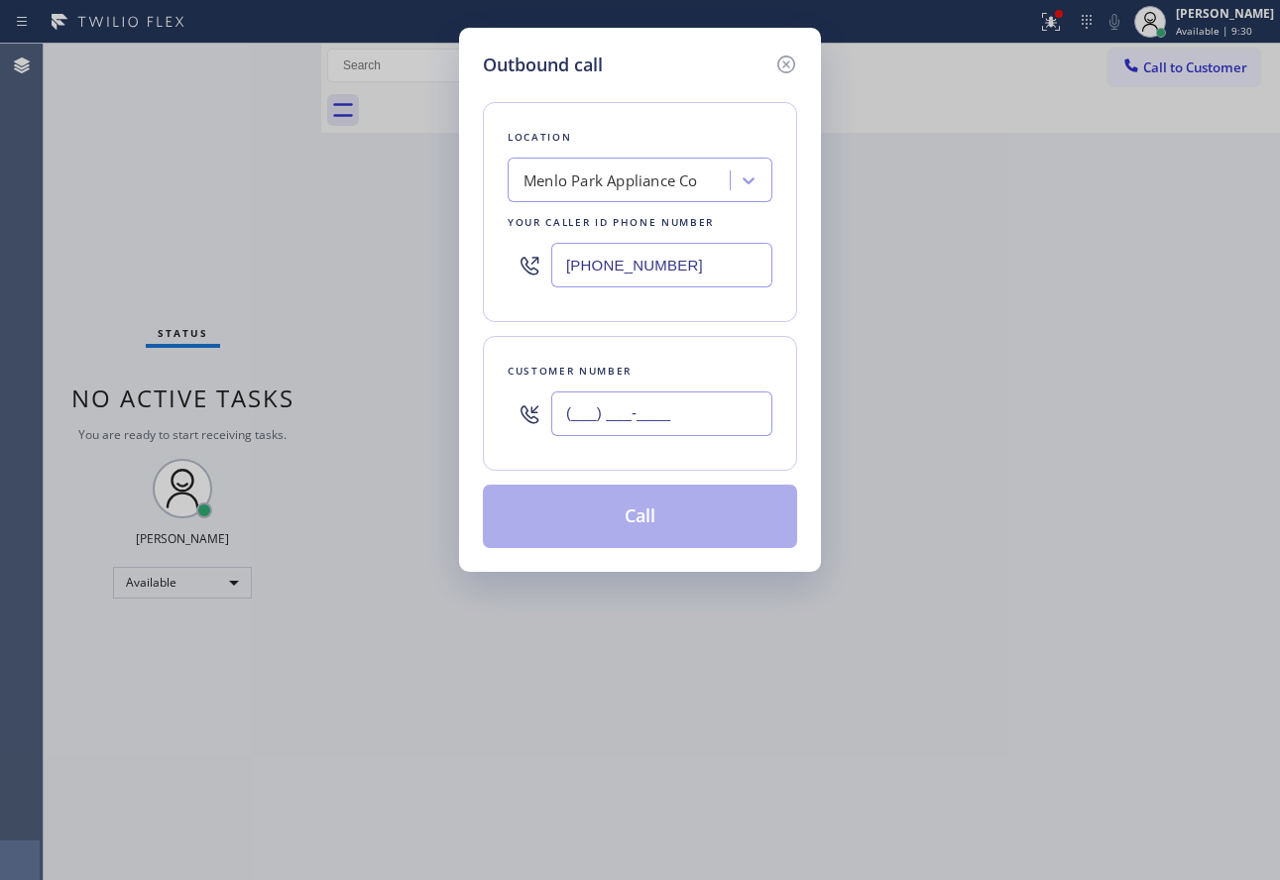
click at [619, 413] on input "(___) ___-____" at bounding box center [661, 414] width 221 height 45
paste input "310) 849-7547"
type input "[PHONE_NUMBER]"
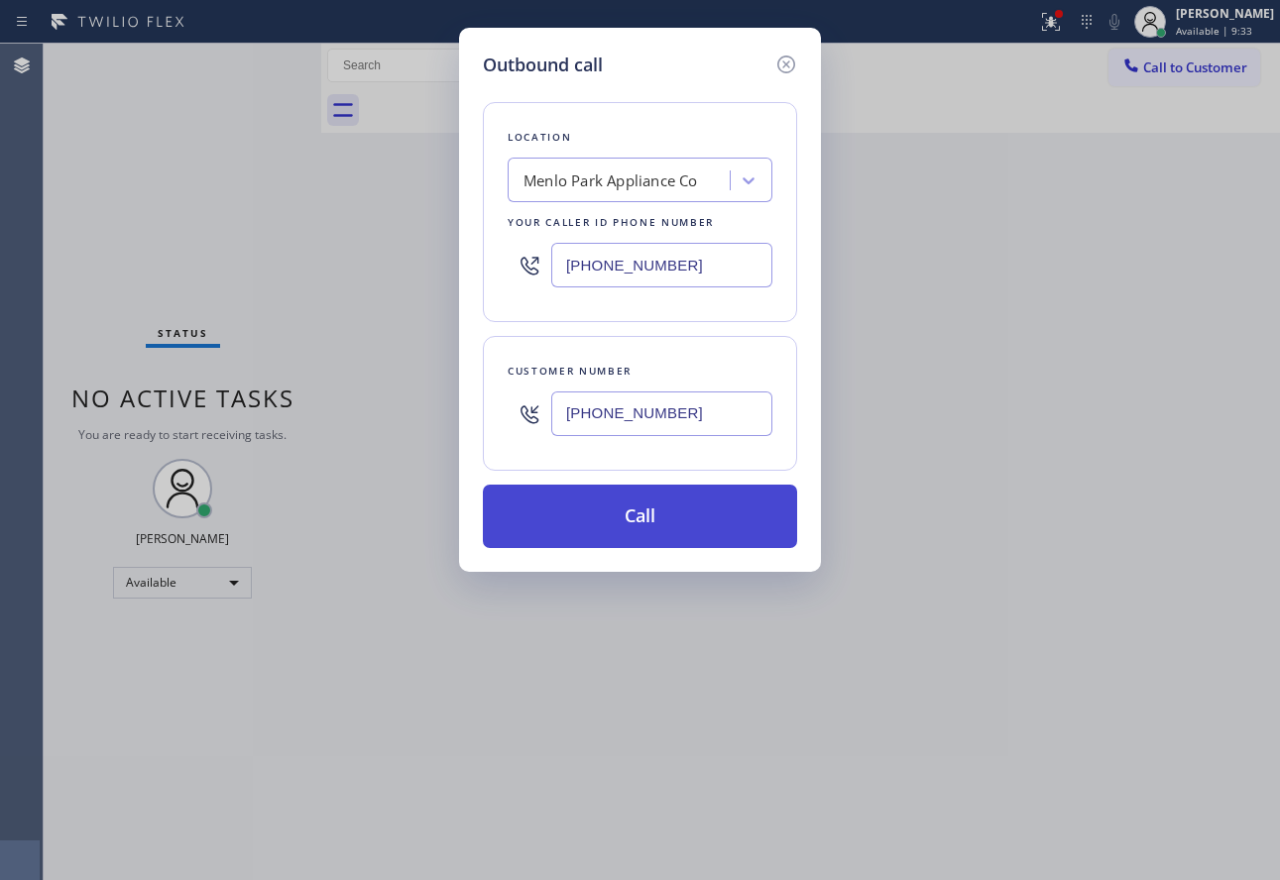
click at [633, 506] on button "Call" at bounding box center [640, 516] width 314 height 63
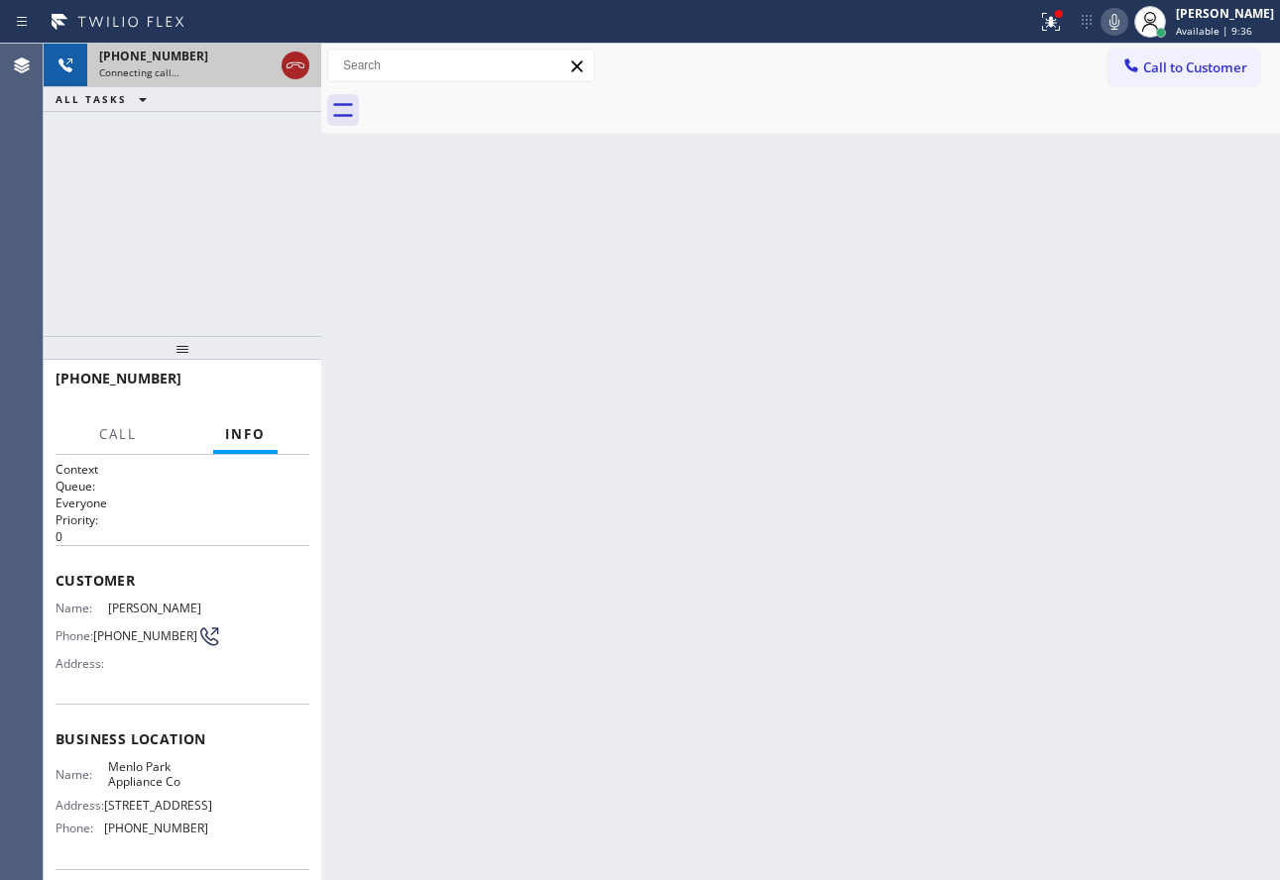
click at [293, 66] on icon at bounding box center [296, 66] width 24 height 24
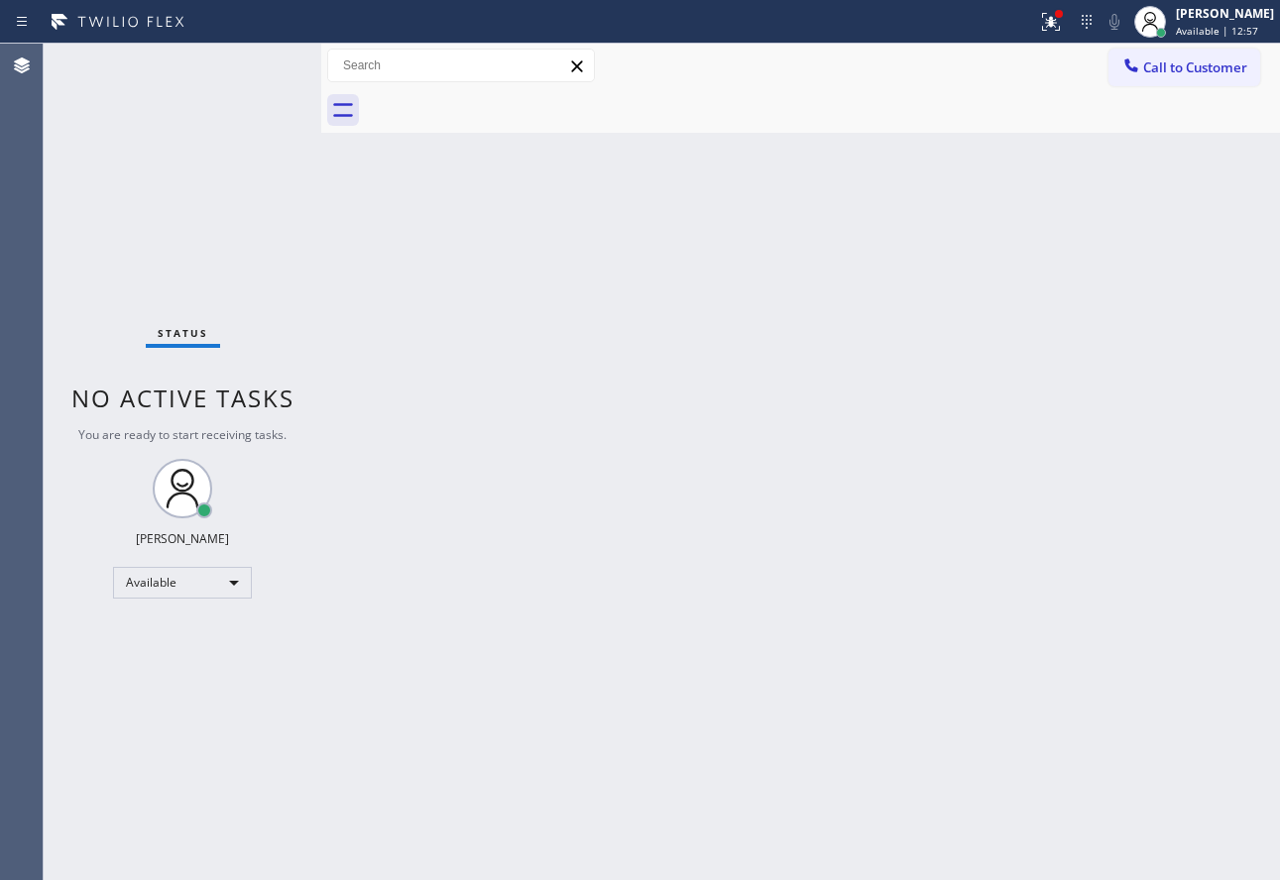
click at [895, 503] on div "Back to Dashboard Change Sender ID Customers Technicians Select a contact Outbo…" at bounding box center [800, 462] width 959 height 837
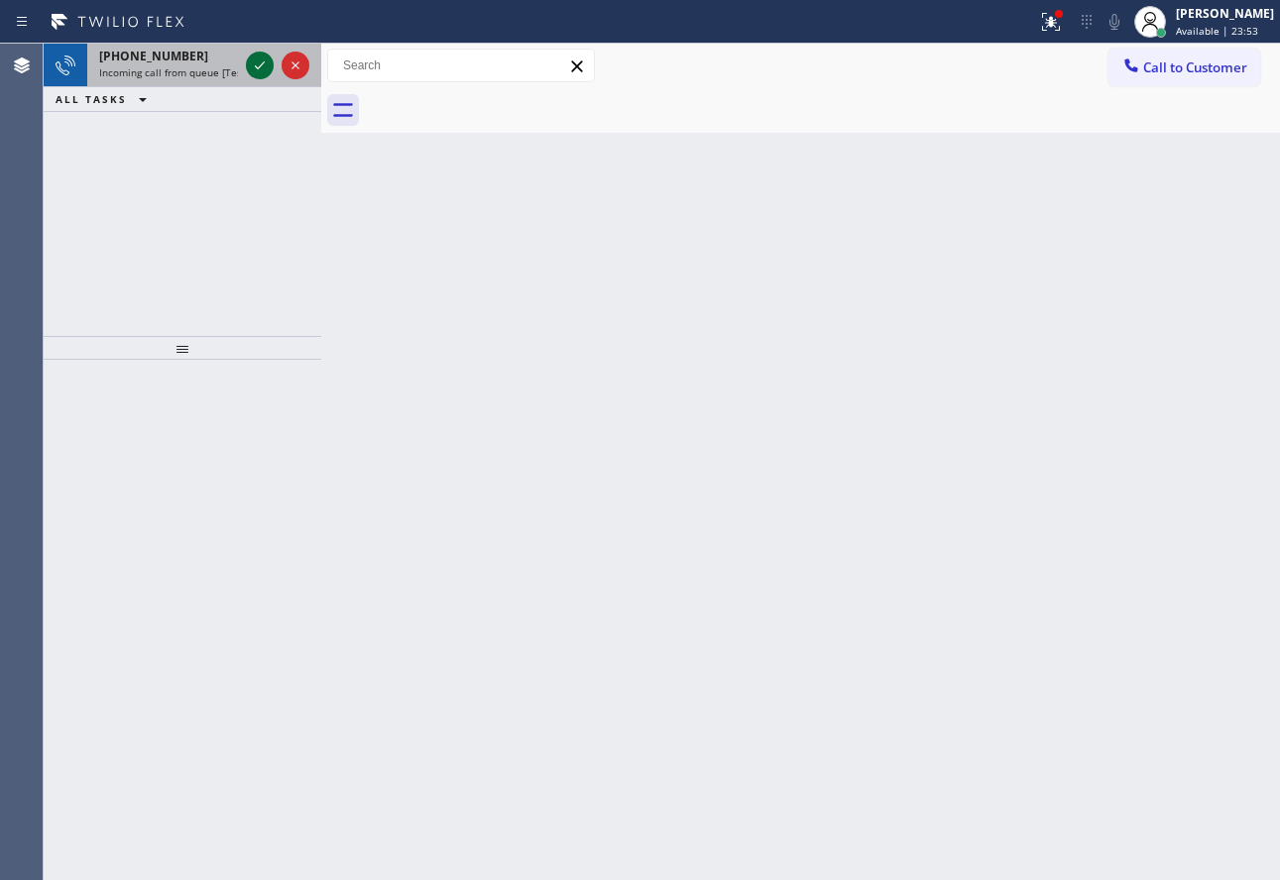
click at [262, 67] on icon at bounding box center [260, 66] width 24 height 24
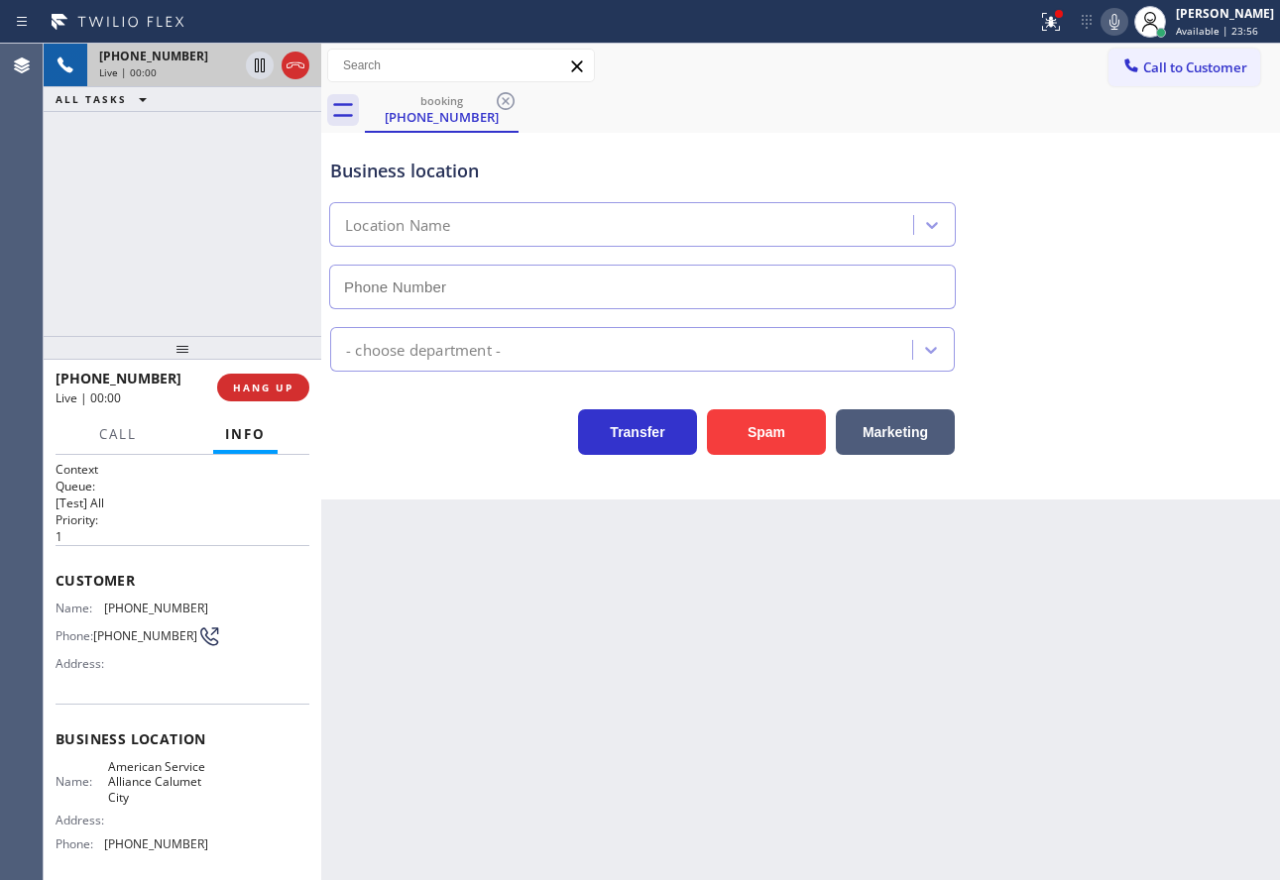
type input "[PHONE_NUMBER]"
click at [284, 390] on span "HANG UP" at bounding box center [263, 388] width 60 height 14
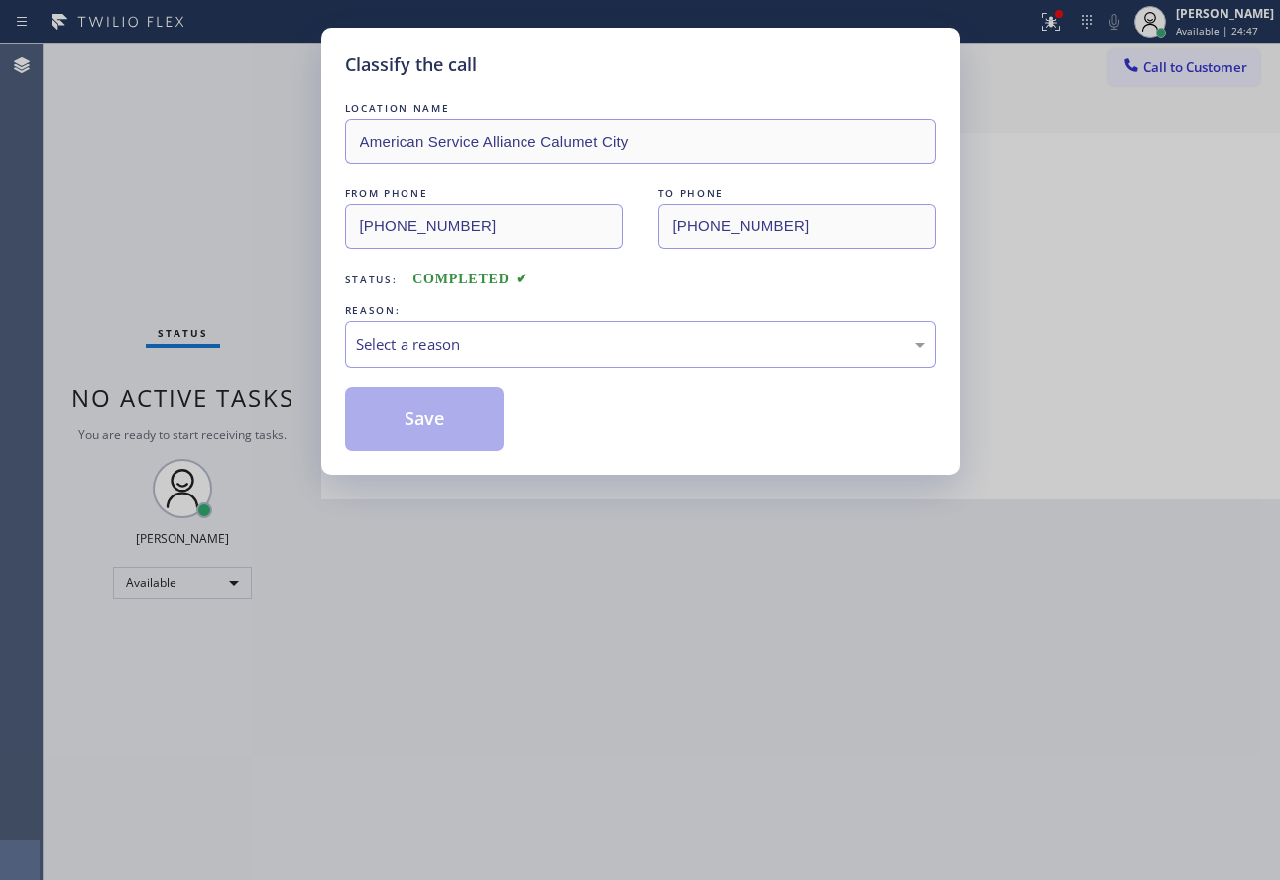
click at [284, 390] on div "Classify the call LOCATION NAME American Service Alliance Calumet City FROM PHO…" at bounding box center [640, 440] width 1280 height 880
click at [421, 340] on div "Select a reason" at bounding box center [640, 344] width 569 height 23
drag, startPoint x: 429, startPoint y: 498, endPoint x: 429, endPoint y: 407, distance: 90.2
click at [429, 399] on button "Save" at bounding box center [425, 419] width 160 height 63
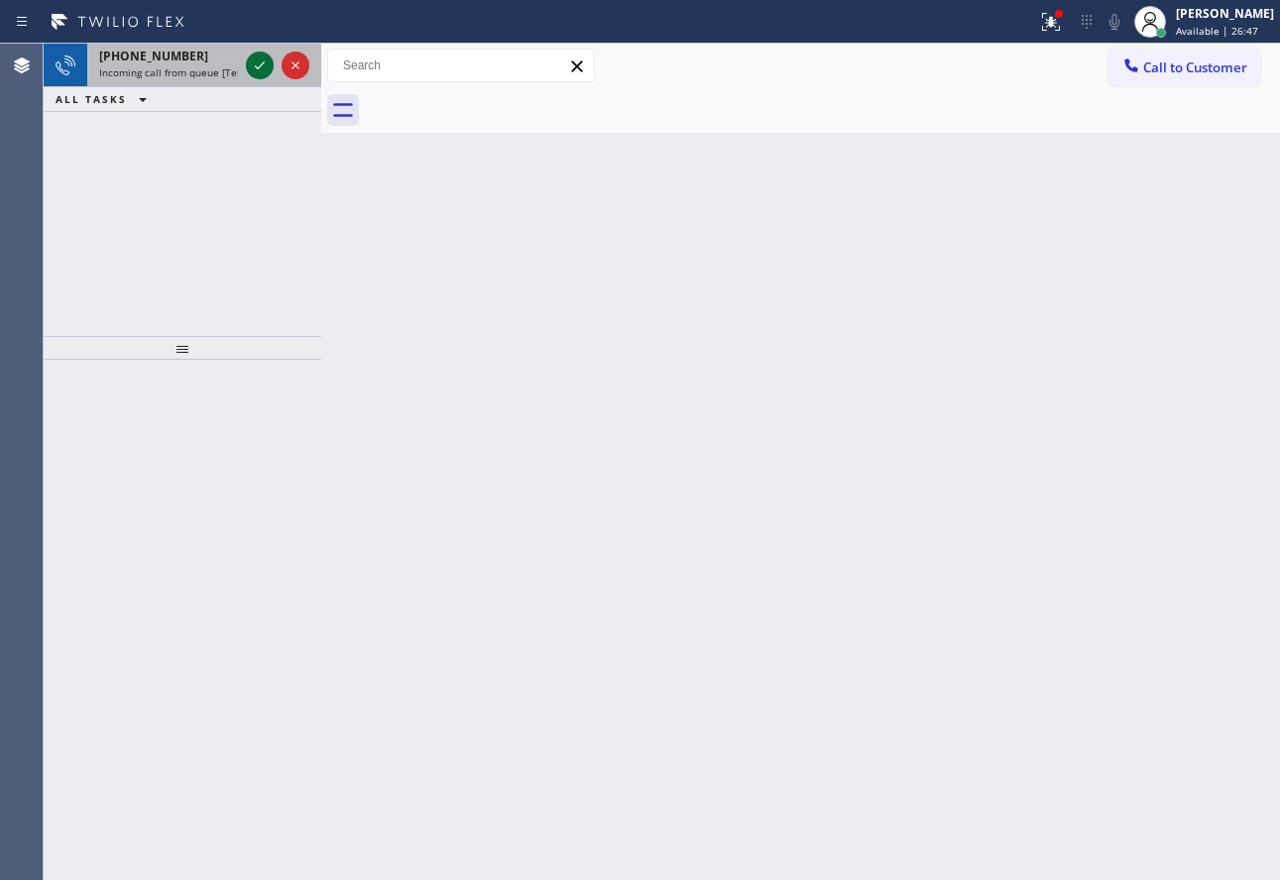
click at [255, 67] on icon at bounding box center [260, 66] width 24 height 24
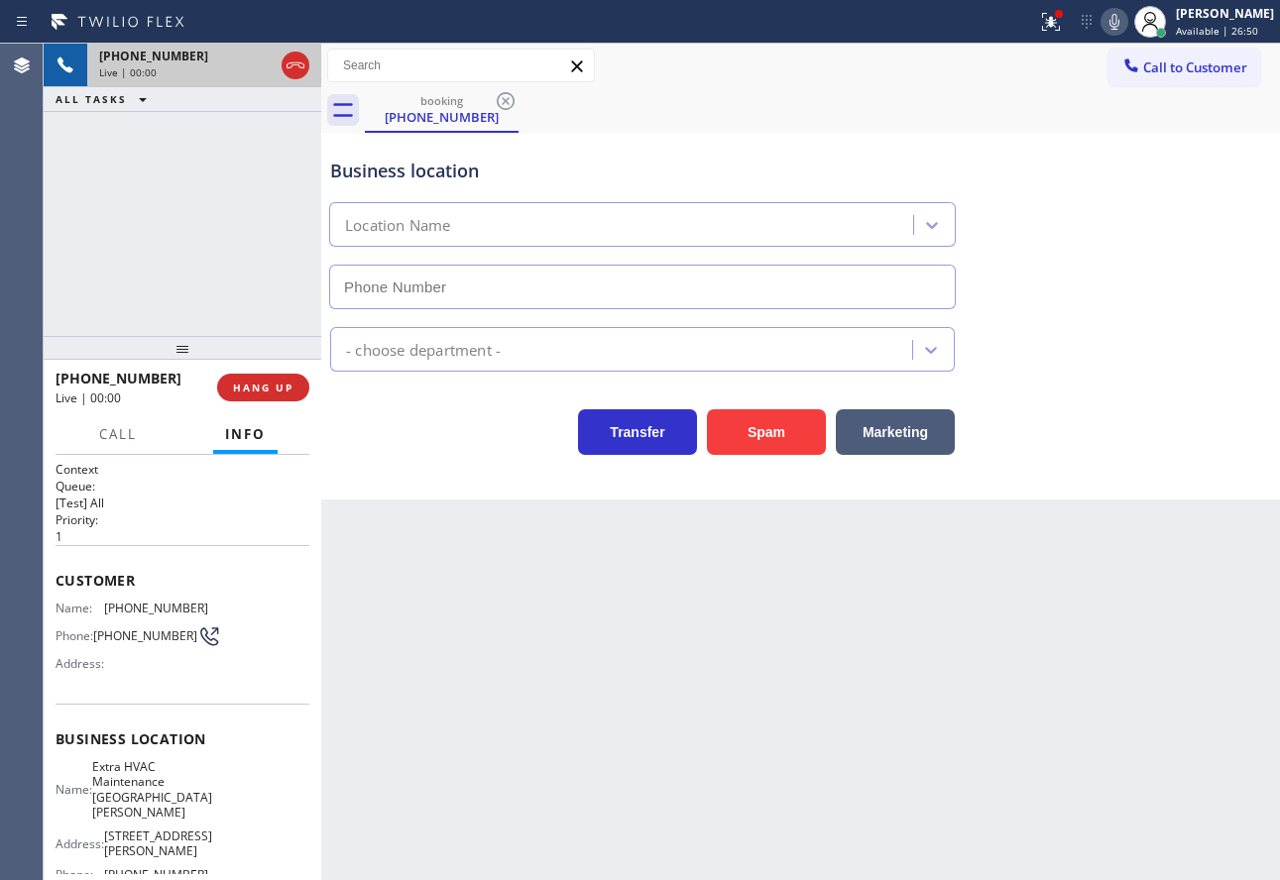
type input "[PHONE_NUMBER]"
click at [1128, 22] on div at bounding box center [1114, 22] width 28 height 24
click at [1126, 21] on icon at bounding box center [1114, 22] width 24 height 24
click at [1126, 14] on icon at bounding box center [1114, 22] width 24 height 24
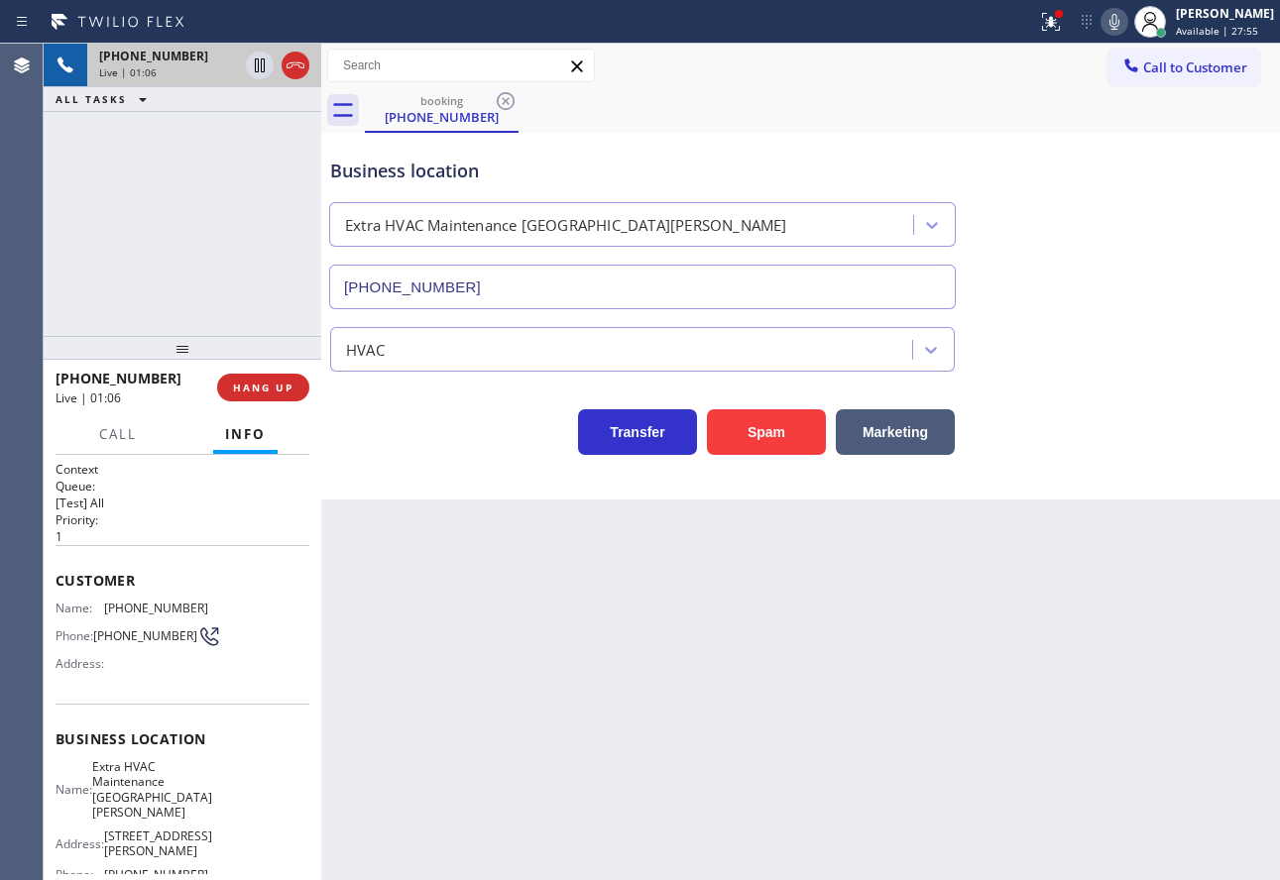
click at [1126, 22] on icon at bounding box center [1114, 22] width 24 height 24
click at [1119, 22] on icon at bounding box center [1114, 22] width 10 height 16
click at [1119, 21] on icon at bounding box center [1114, 22] width 10 height 16
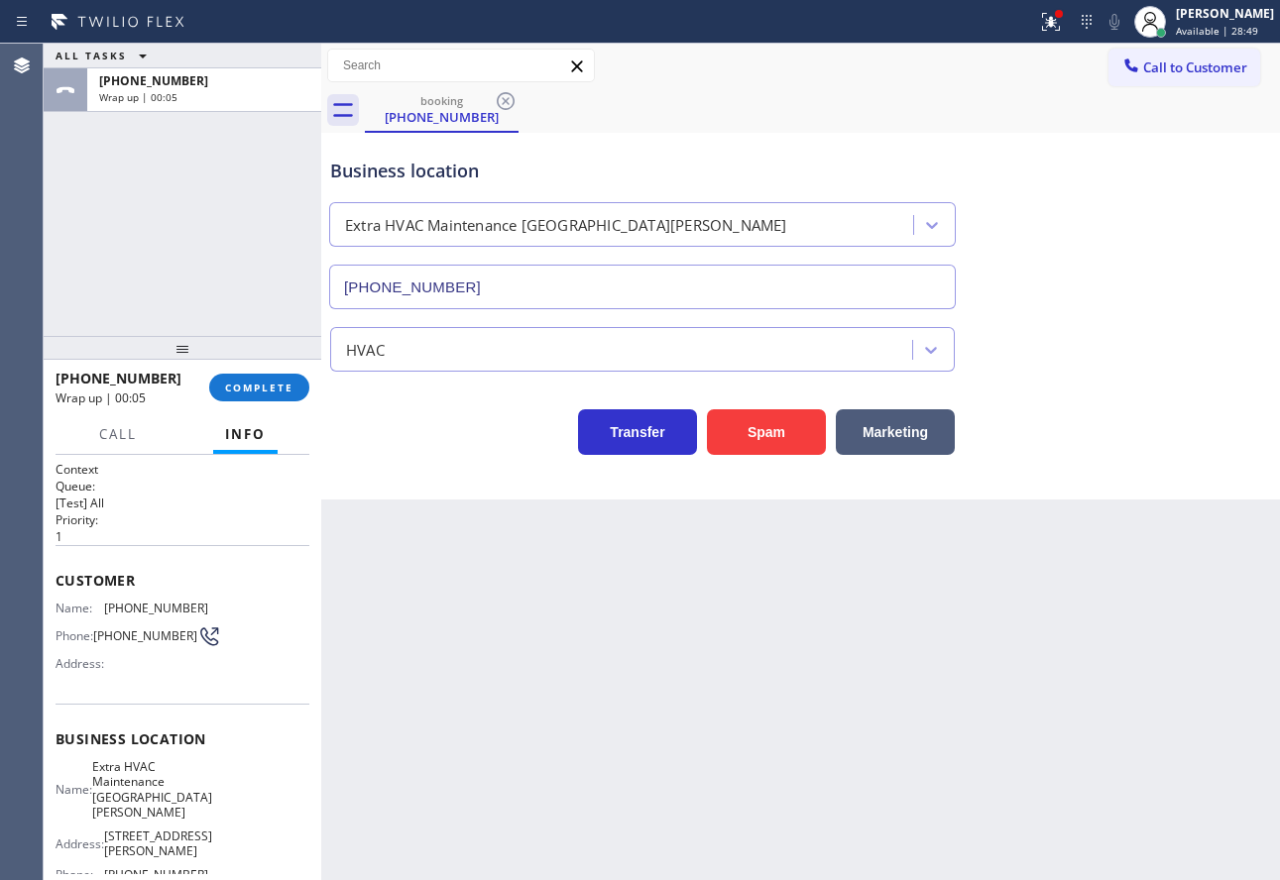
click at [146, 614] on span "[PHONE_NUMBER]" at bounding box center [156, 608] width 104 height 15
click at [147, 613] on span "[PHONE_NUMBER]" at bounding box center [156, 608] width 104 height 15
copy span "[PHONE_NUMBER]"
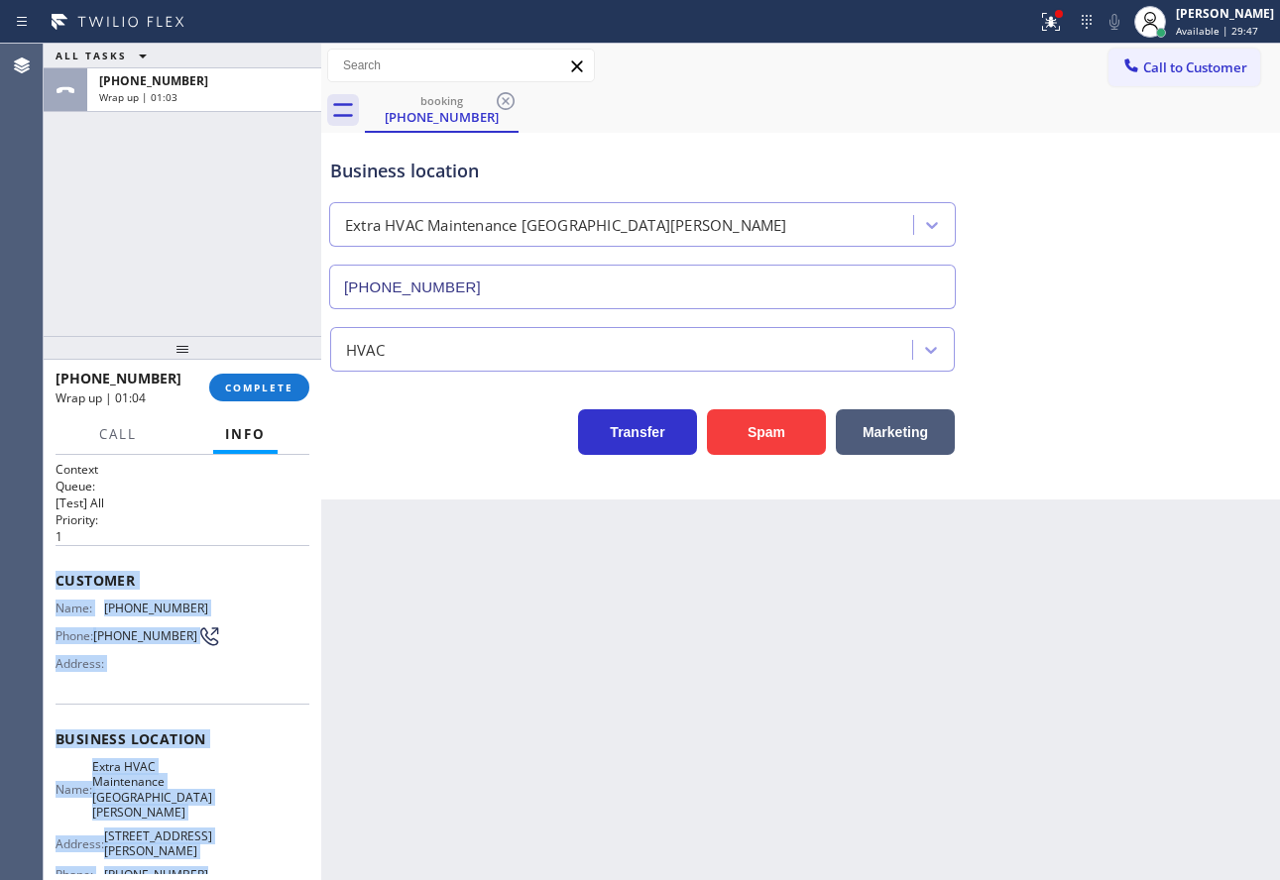
drag, startPoint x: 215, startPoint y: 859, endPoint x: 50, endPoint y: 584, distance: 321.5
click at [50, 584] on div "Context Queue: [Test] All Priority: 1 Customer Name: [PHONE_NUMBER] Phone: [PHO…" at bounding box center [183, 667] width 278 height 425
copy div "Customer Name: [PHONE_NUMBER] Phone: [PHONE_NUMBER] Address: Business location …"
click at [265, 386] on span "COMPLETE" at bounding box center [259, 388] width 68 height 14
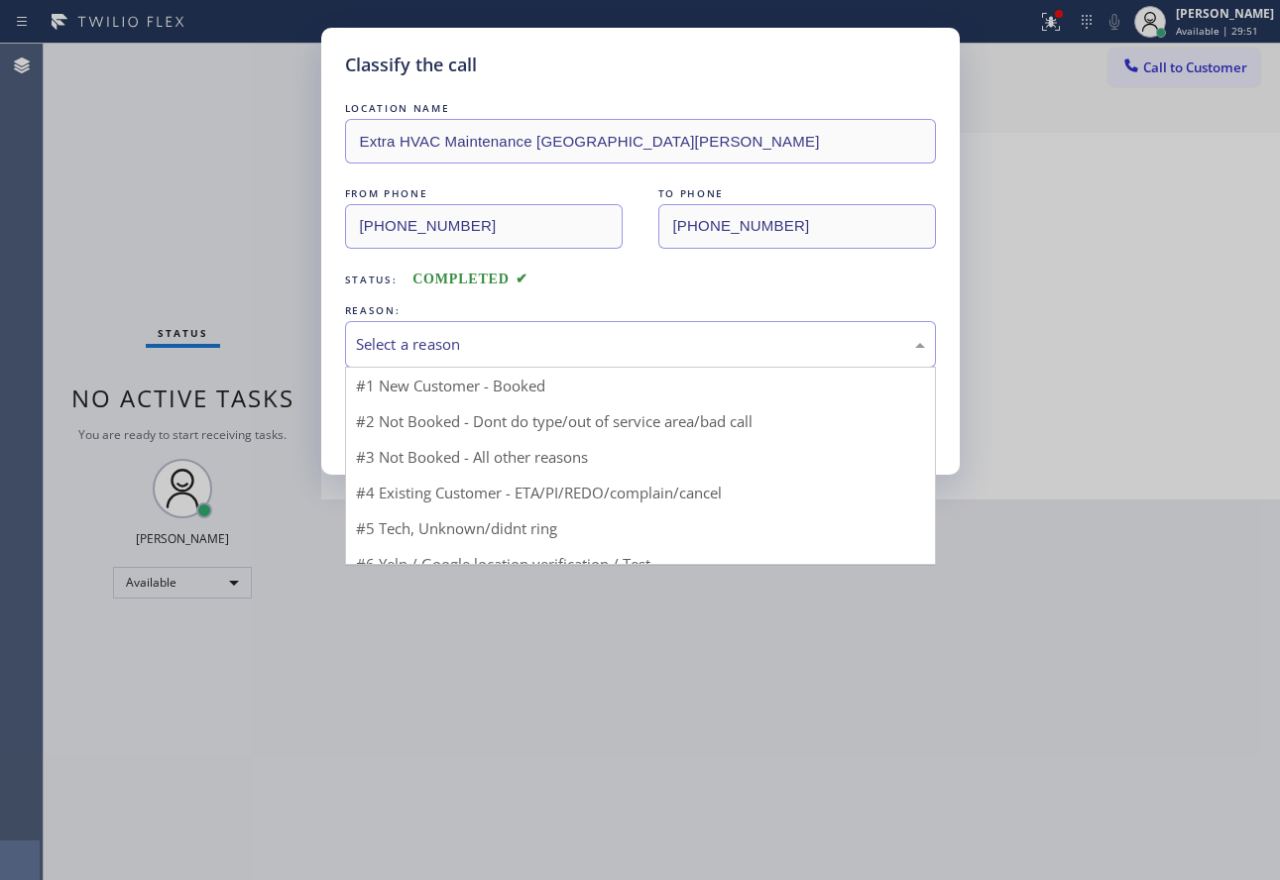
click at [443, 346] on div "Select a reason" at bounding box center [640, 344] width 569 height 23
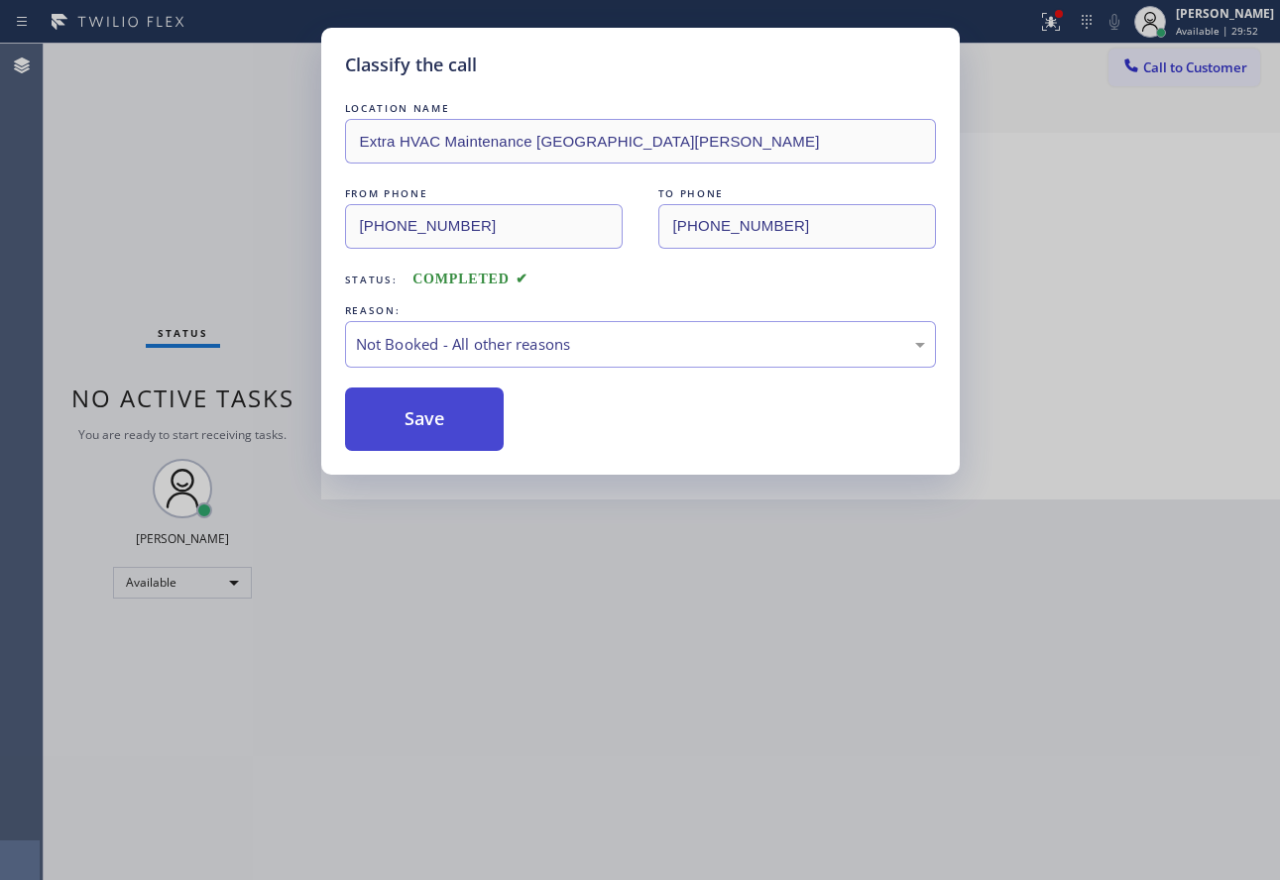
drag, startPoint x: 442, startPoint y: 428, endPoint x: 441, endPoint y: 417, distance: 10.9
click at [440, 427] on button "Save" at bounding box center [425, 419] width 160 height 63
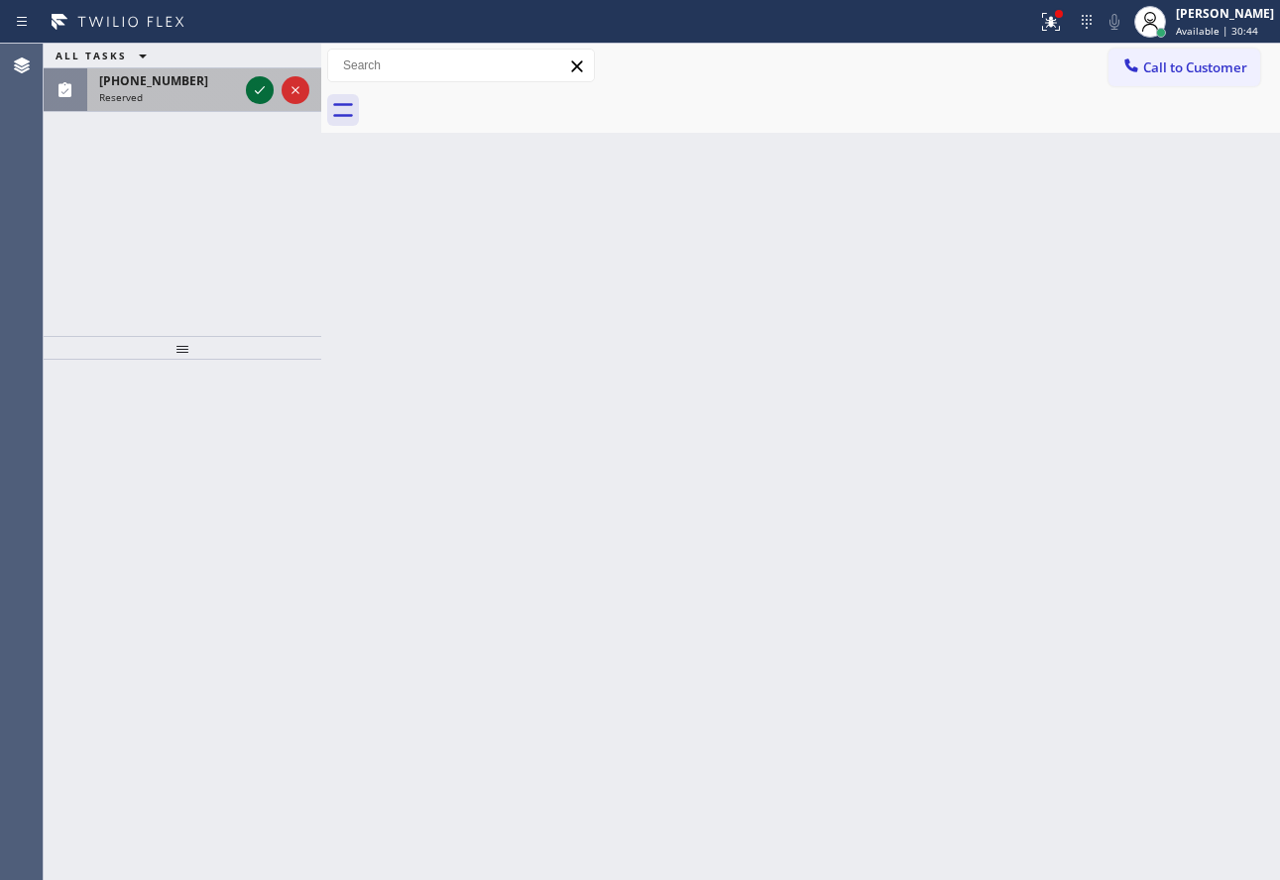
click at [252, 92] on icon at bounding box center [260, 90] width 24 height 24
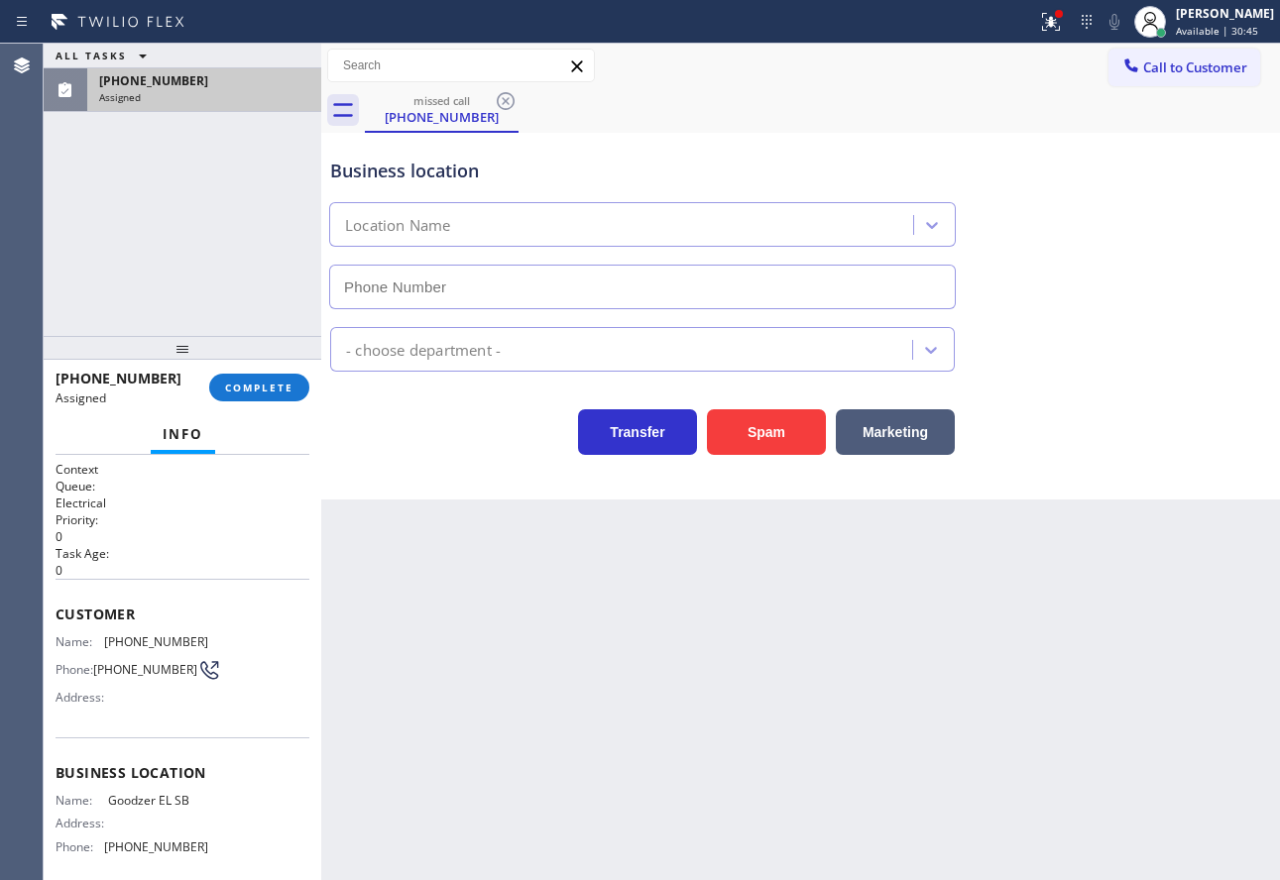
type input "[PHONE_NUMBER]"
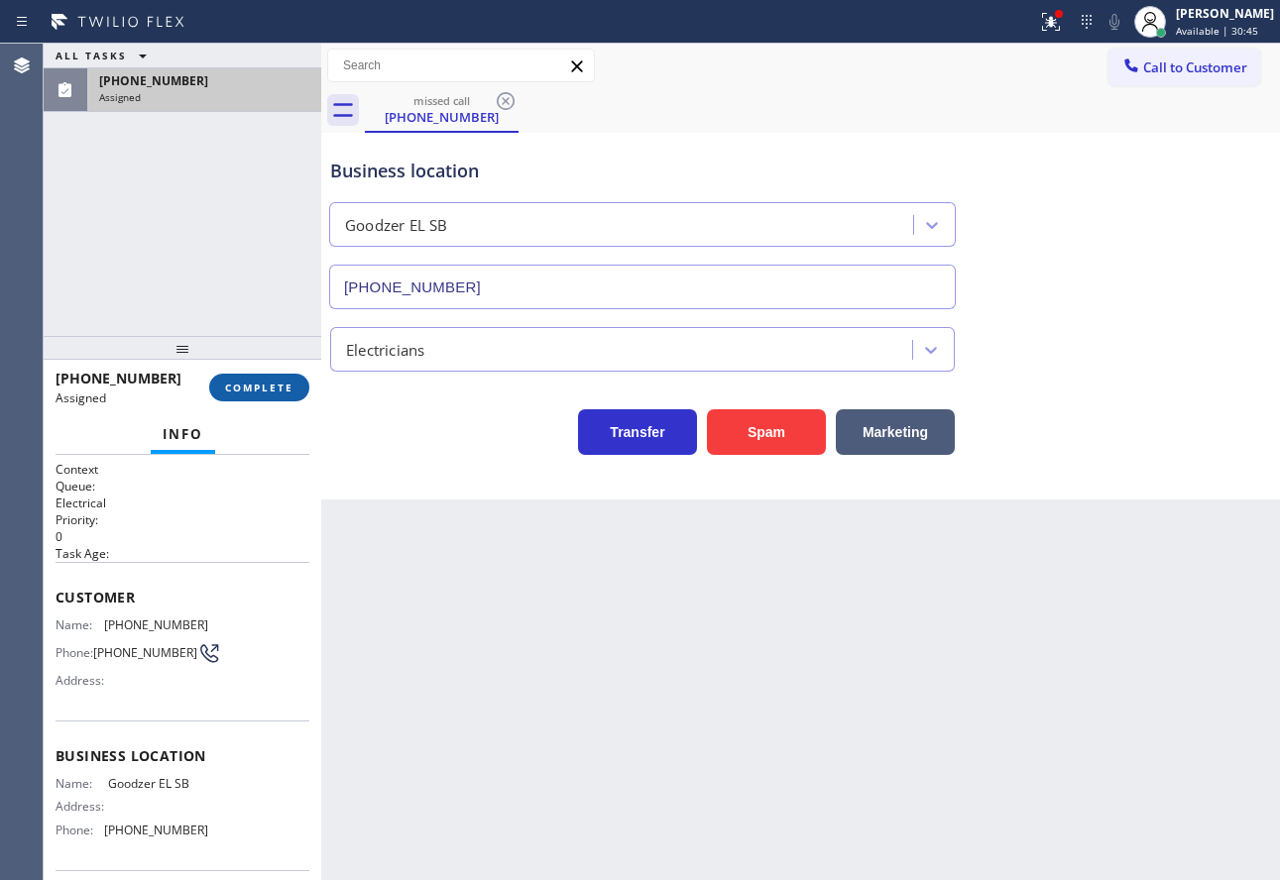
click at [274, 380] on button "COMPLETE" at bounding box center [259, 388] width 100 height 28
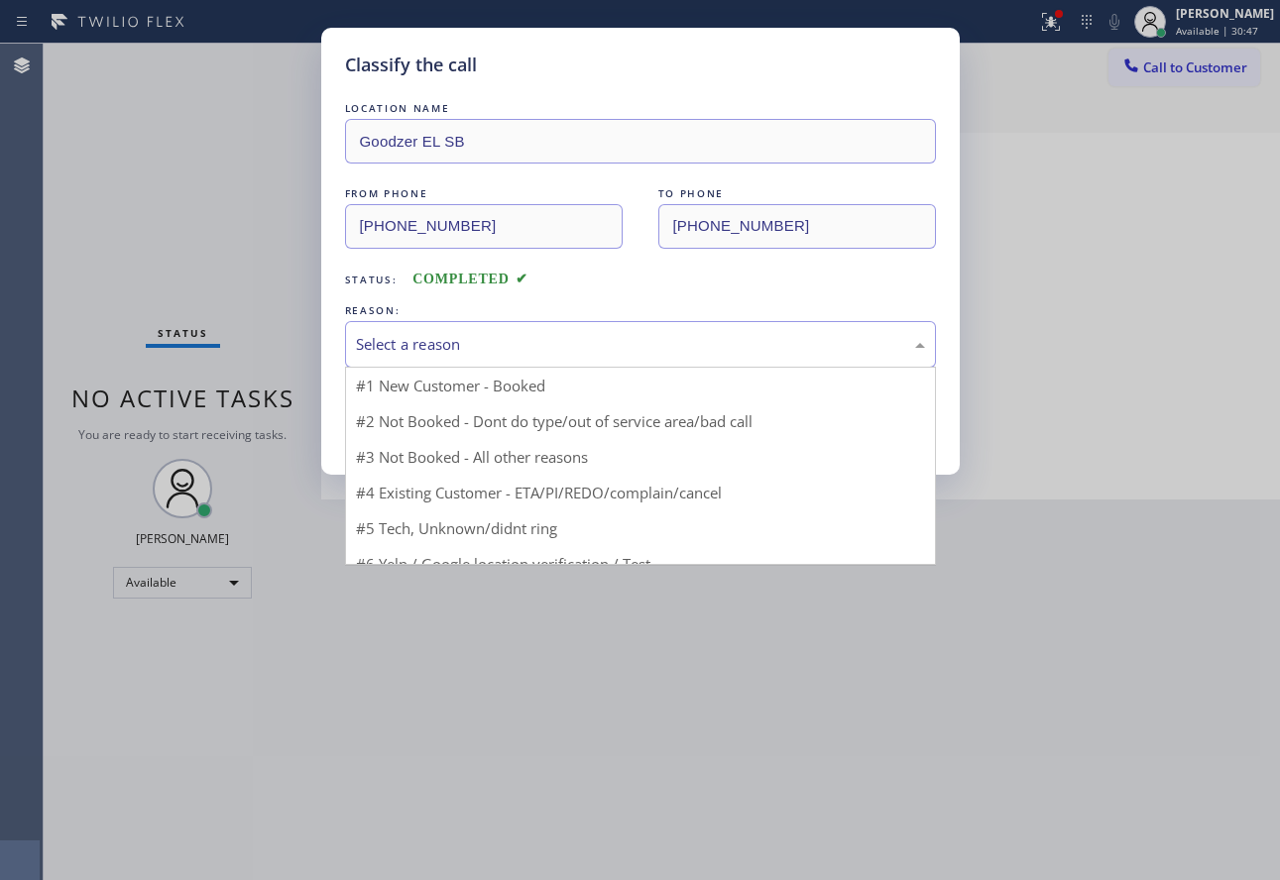
click at [580, 333] on div "Select a reason" at bounding box center [640, 344] width 569 height 23
drag, startPoint x: 433, startPoint y: 562, endPoint x: 430, endPoint y: 417, distance: 144.8
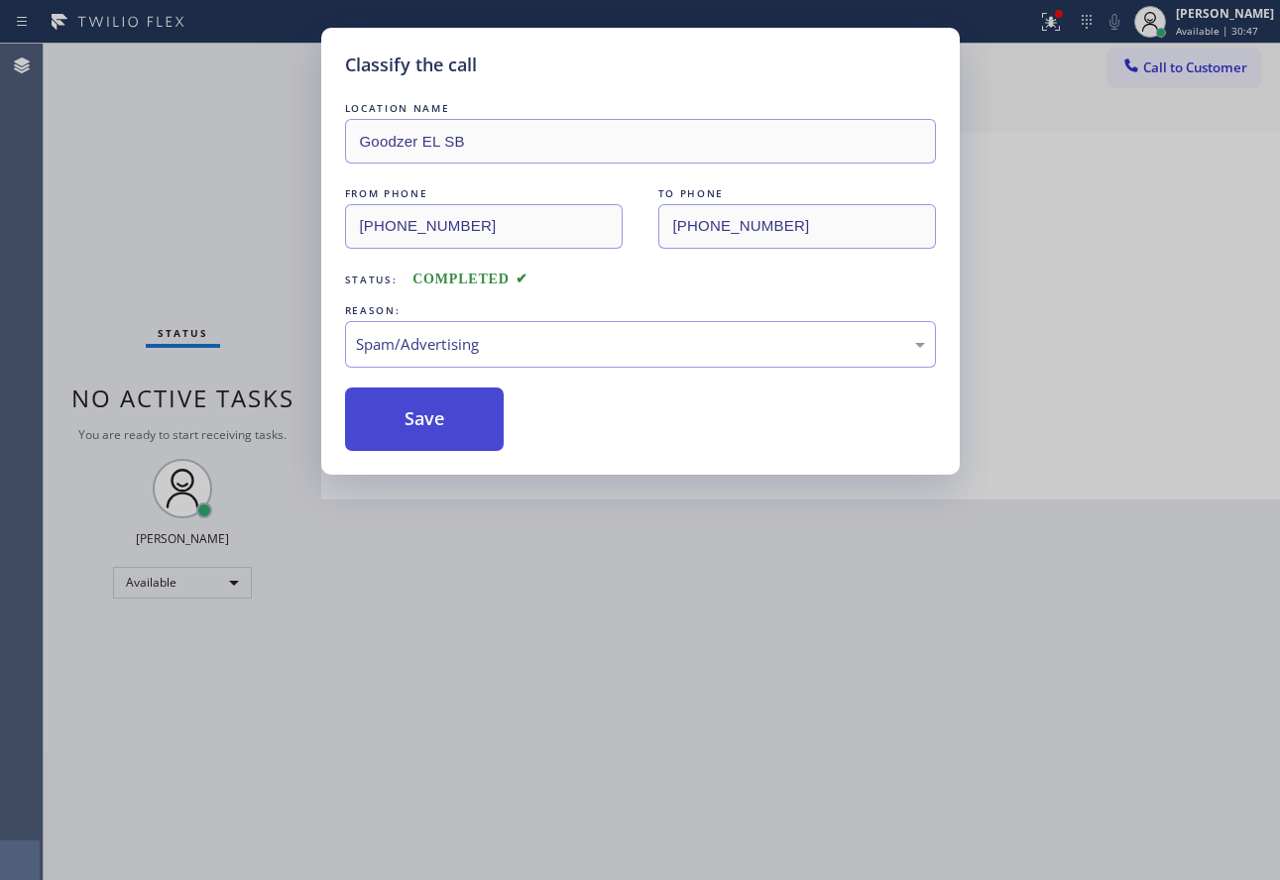
click at [426, 408] on button "Save" at bounding box center [425, 419] width 160 height 63
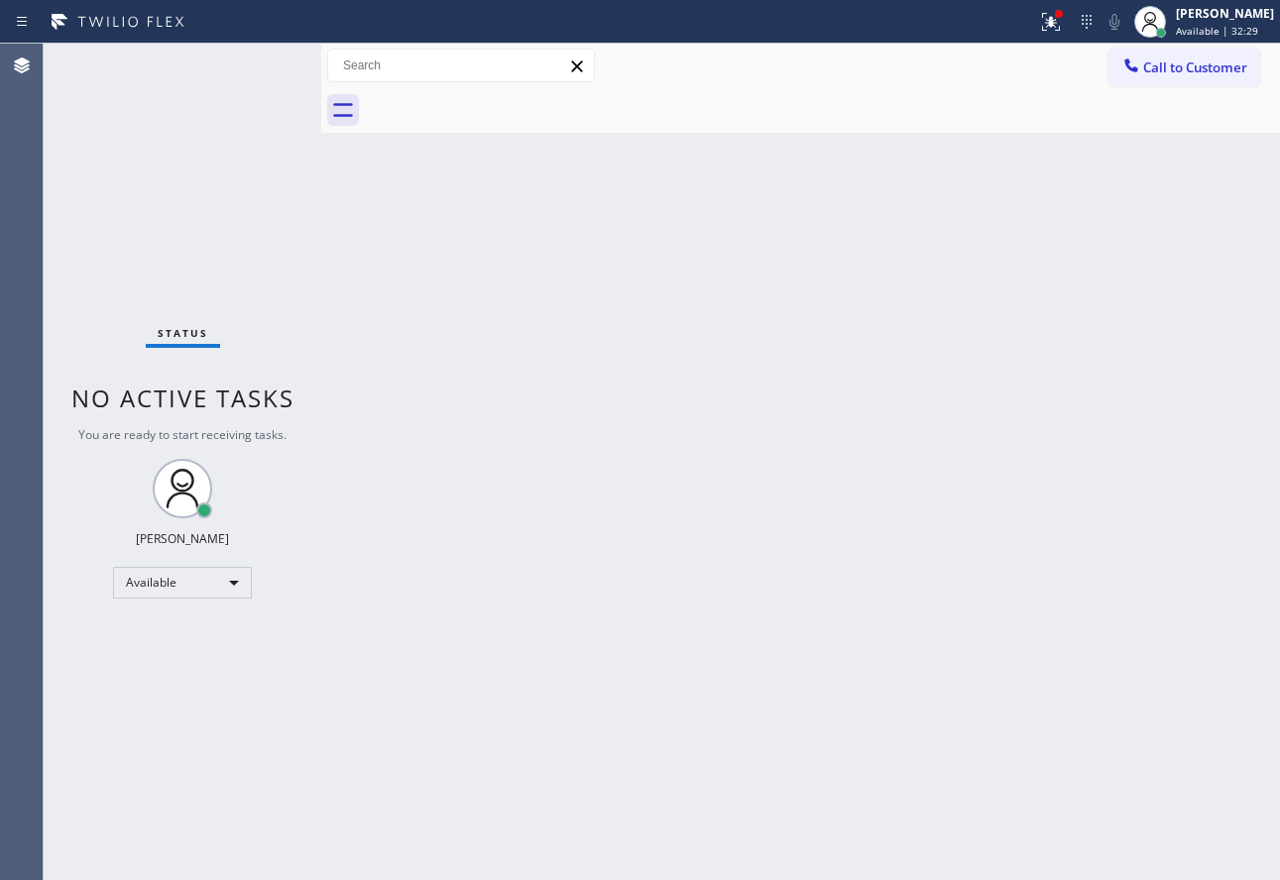
click at [990, 588] on div "Back to Dashboard Change Sender ID Customers Technicians Select a contact Outbo…" at bounding box center [800, 462] width 959 height 837
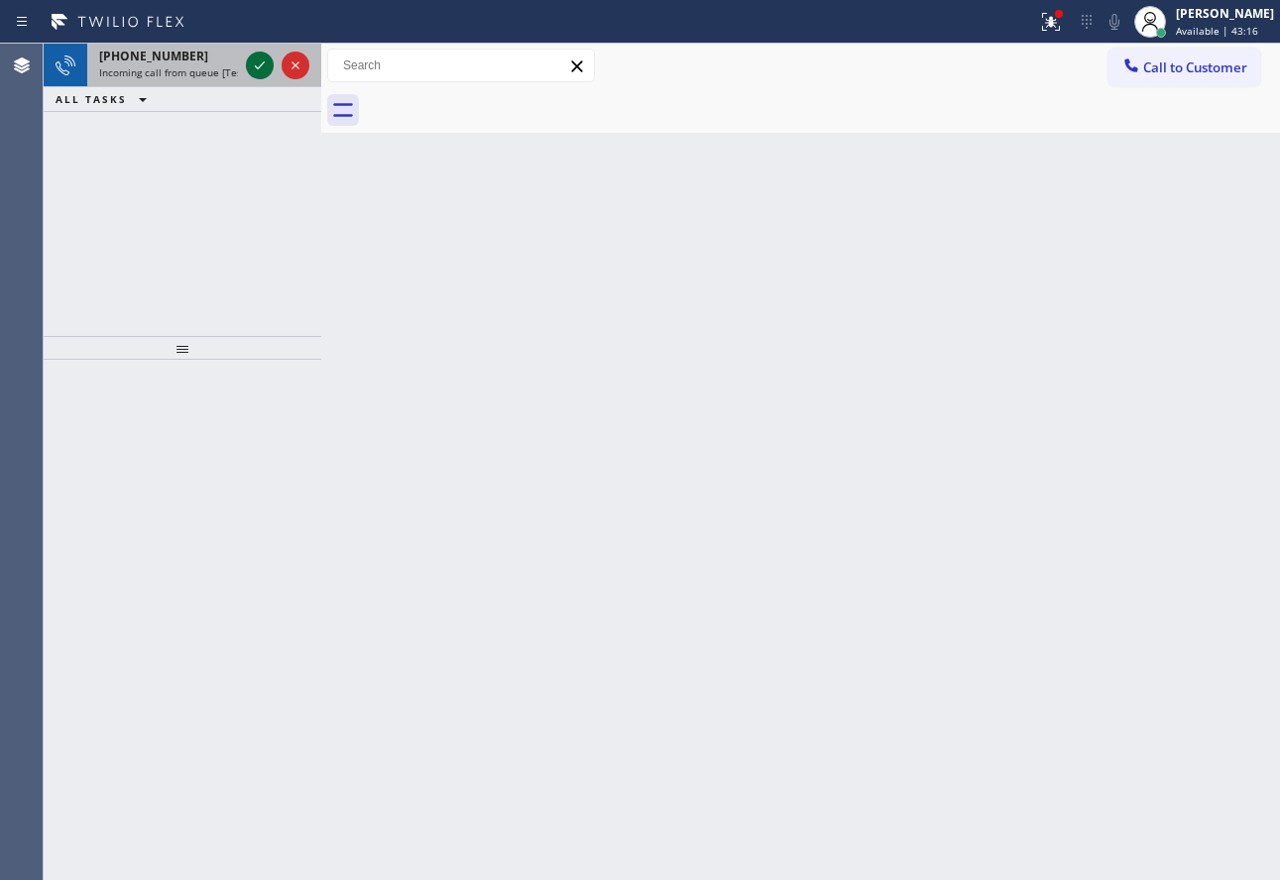
click at [253, 69] on icon at bounding box center [260, 66] width 24 height 24
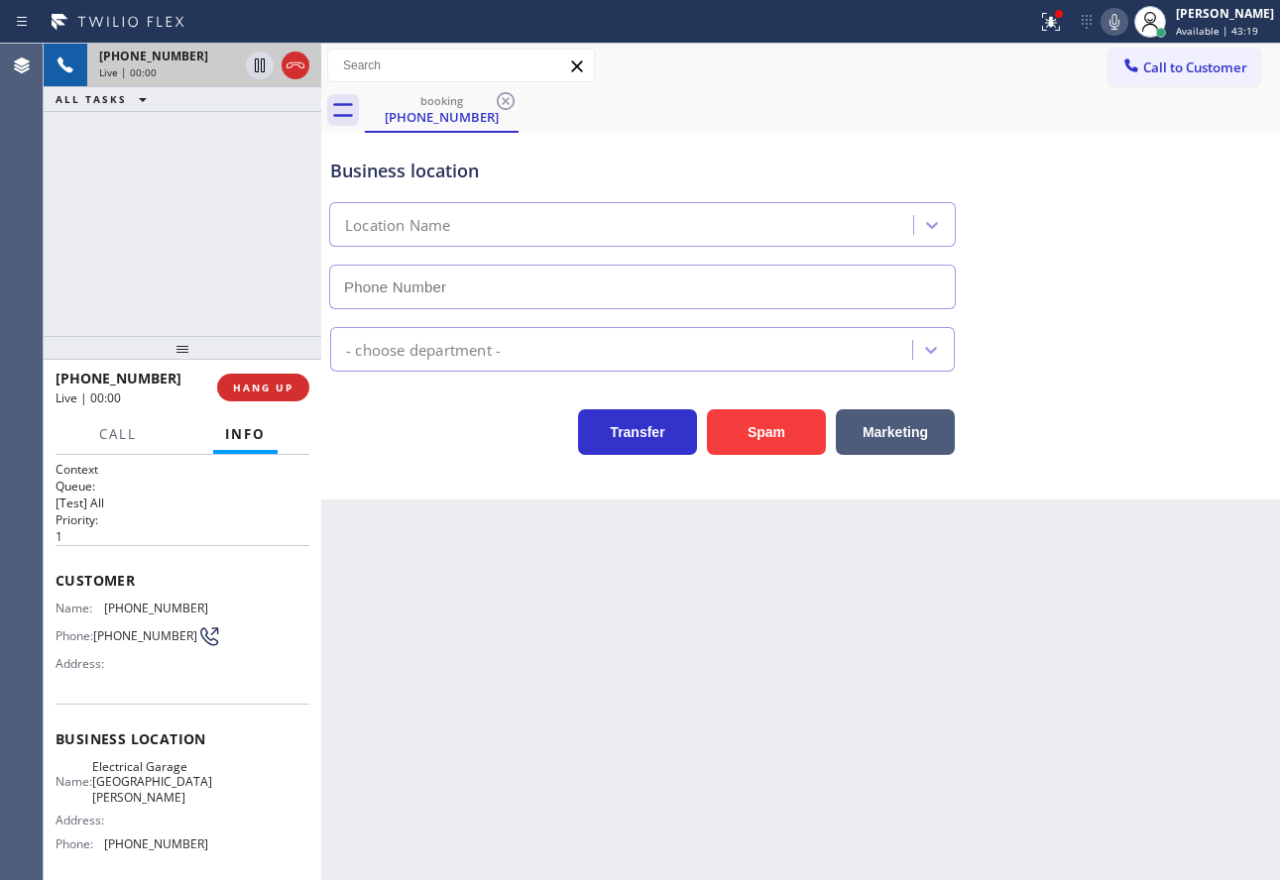
type input "[PHONE_NUMBER]"
click at [1207, 377] on div "Transfer Spam Marketing" at bounding box center [800, 413] width 949 height 83
click at [276, 389] on span "HANG UP" at bounding box center [263, 388] width 60 height 14
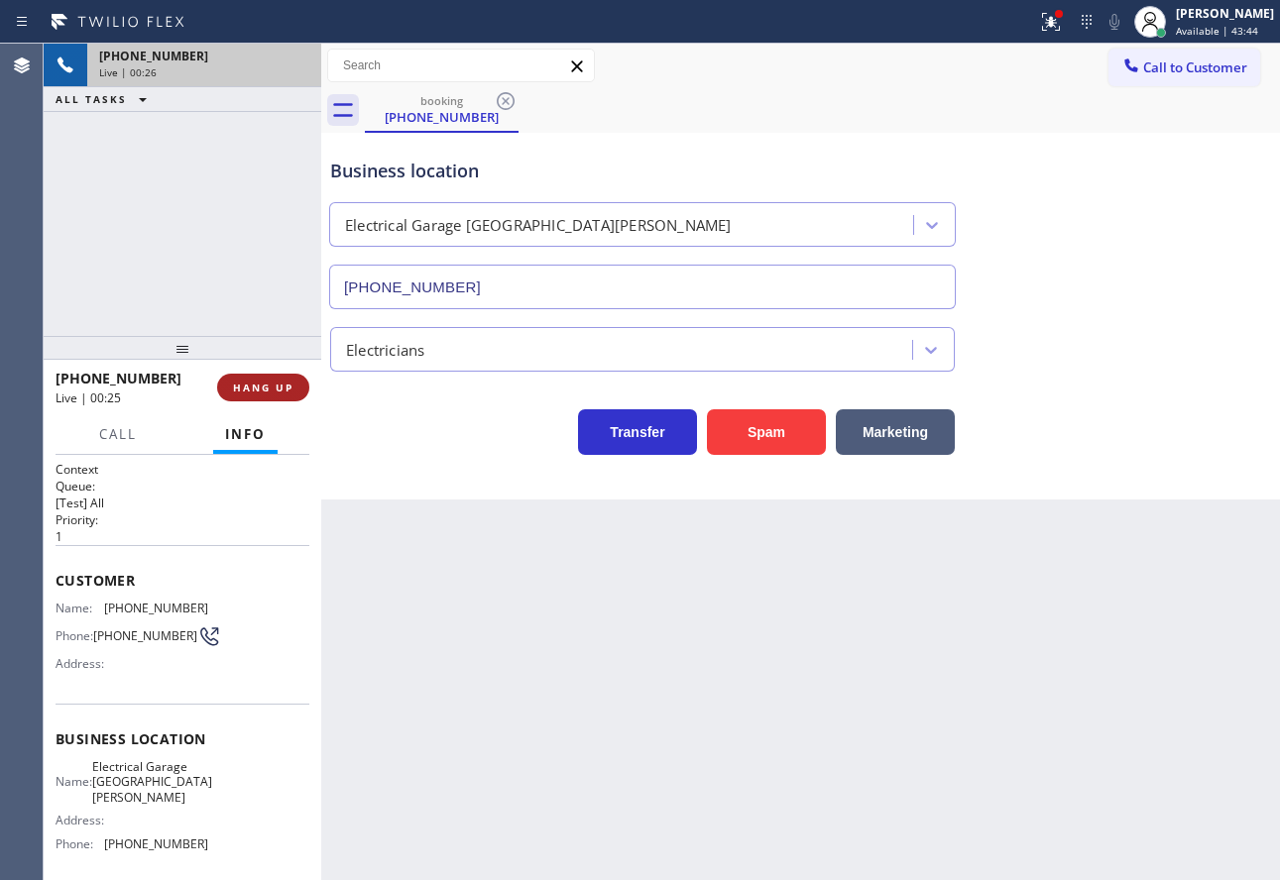
click at [276, 389] on span "HANG UP" at bounding box center [263, 388] width 60 height 14
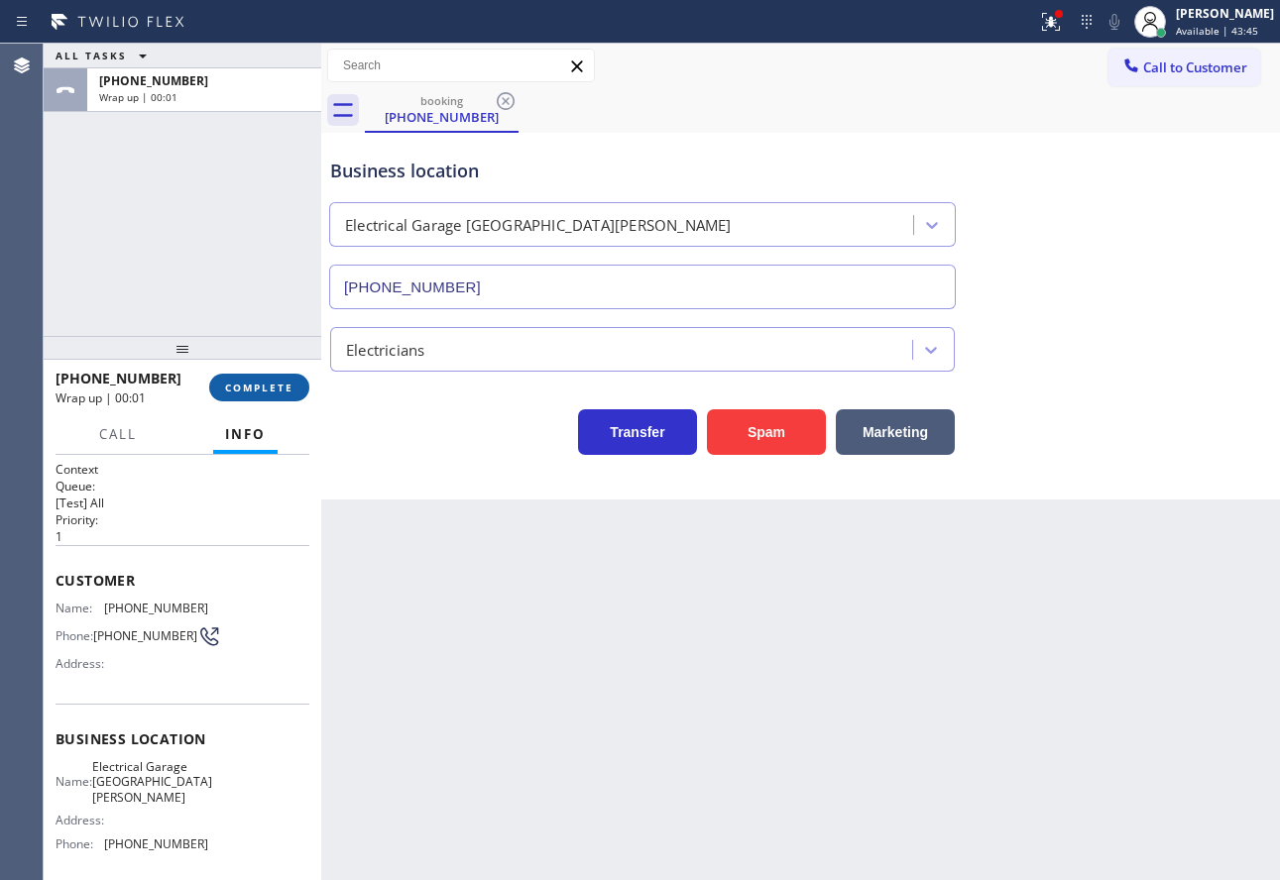
click at [276, 389] on span "COMPLETE" at bounding box center [259, 388] width 68 height 14
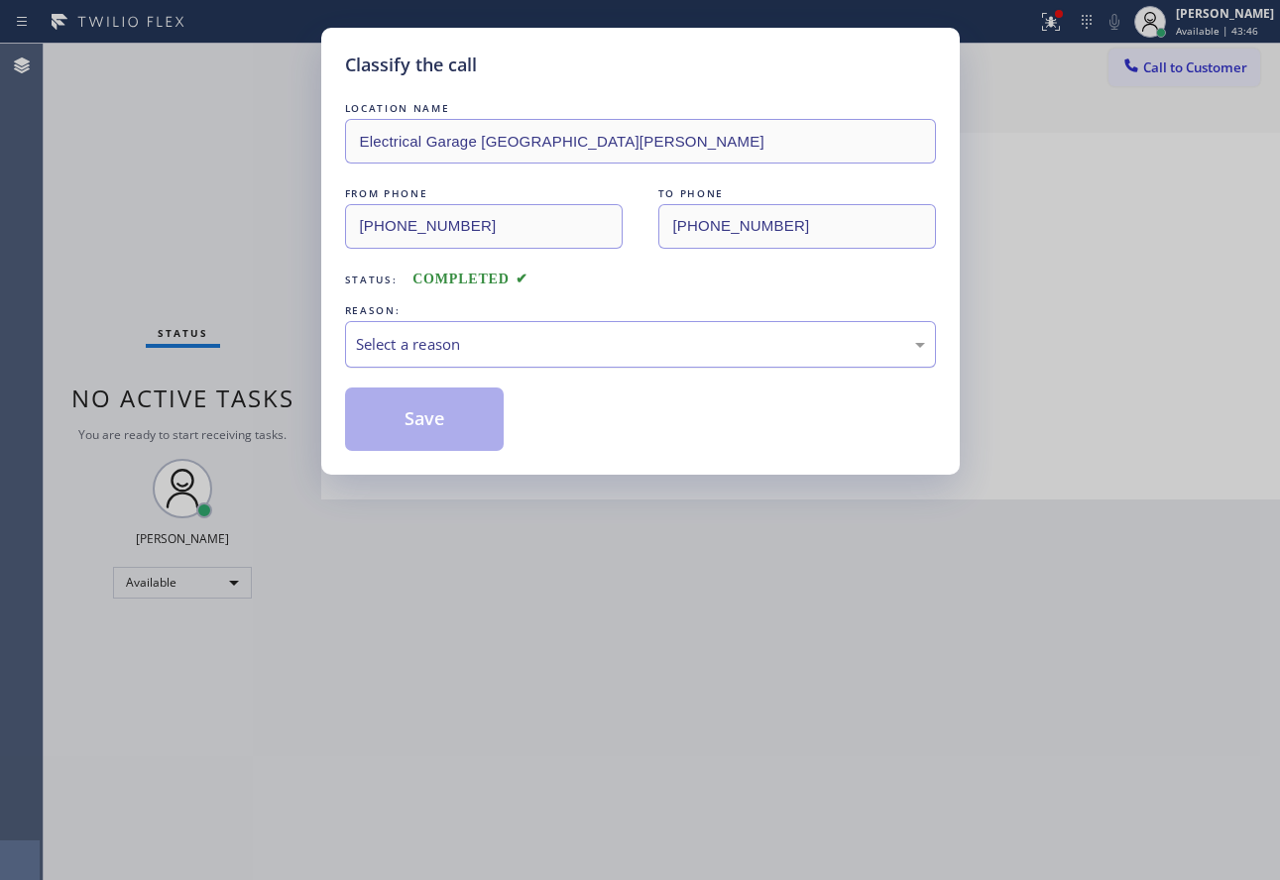
click at [446, 335] on div "Select a reason" at bounding box center [640, 344] width 569 height 23
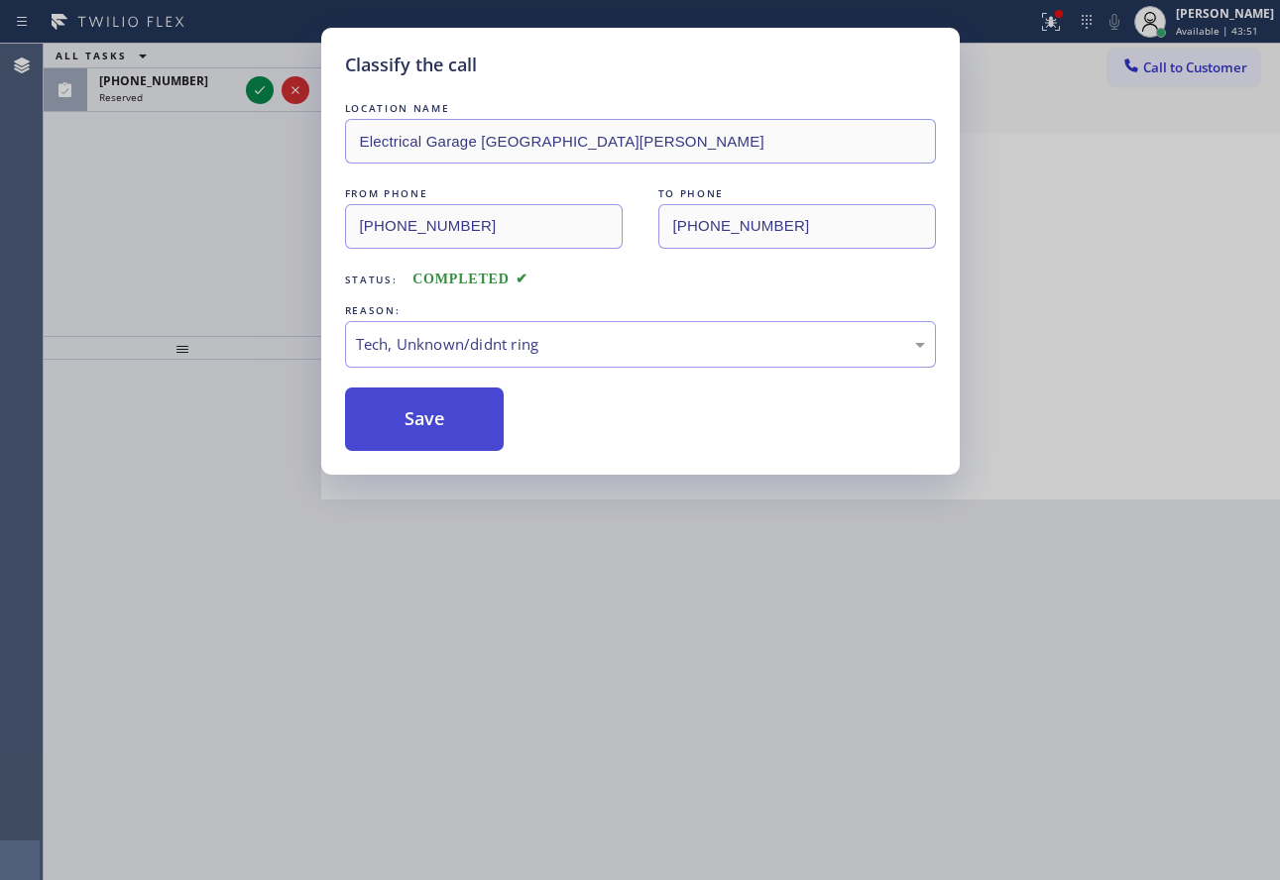
click at [469, 422] on button "Save" at bounding box center [425, 419] width 160 height 63
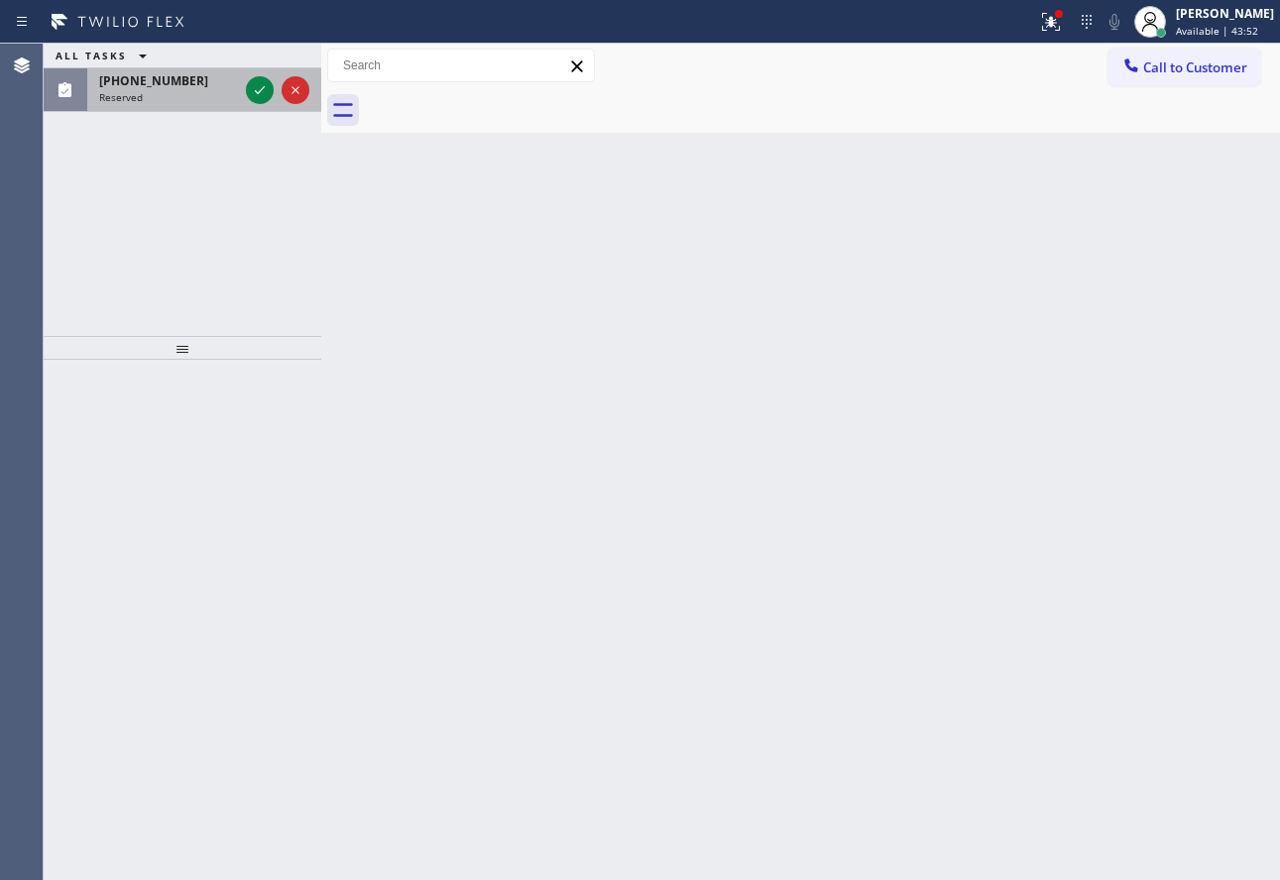
drag, startPoint x: 261, startPoint y: 94, endPoint x: 256, endPoint y: 105, distance: 12.0
click at [261, 97] on icon at bounding box center [260, 90] width 24 height 24
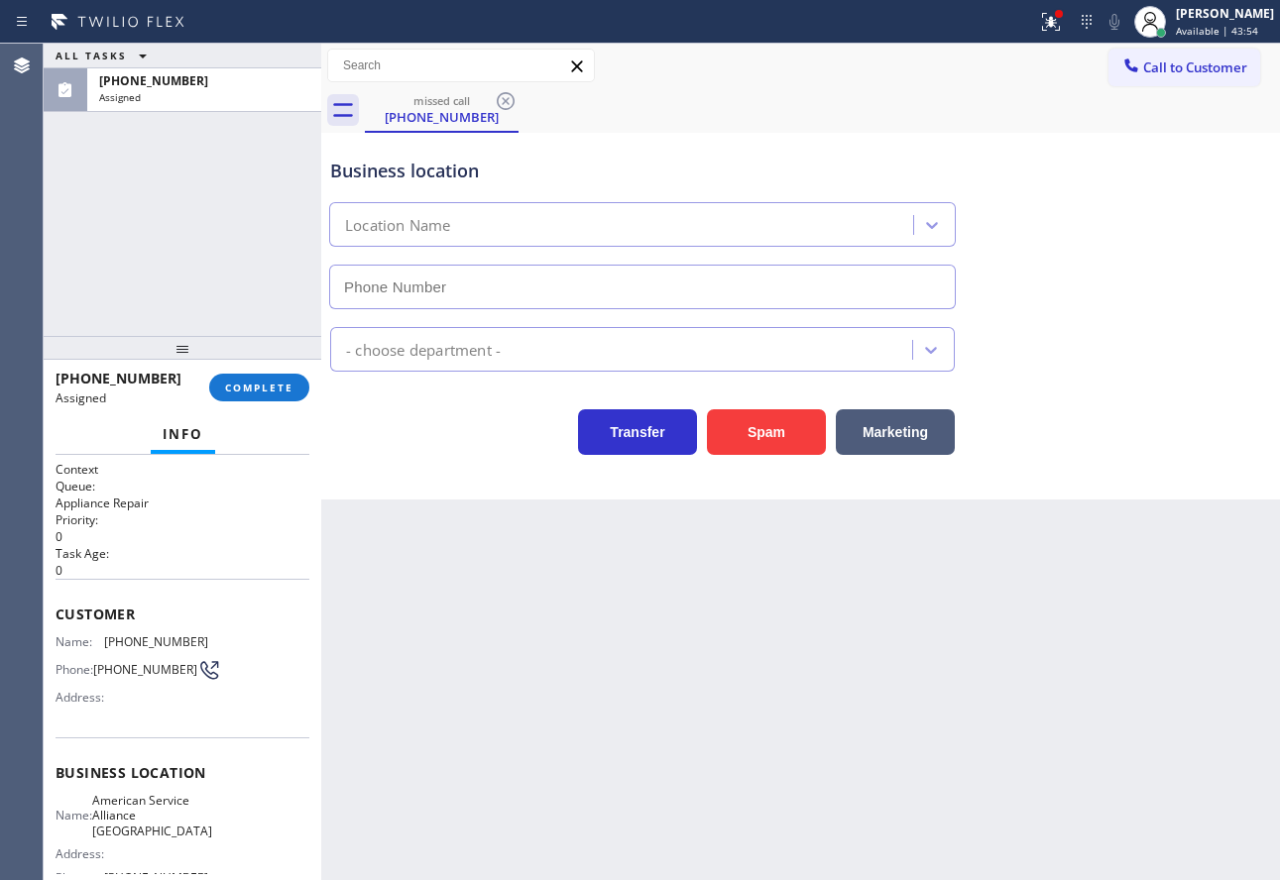
type input "[PHONE_NUMBER]"
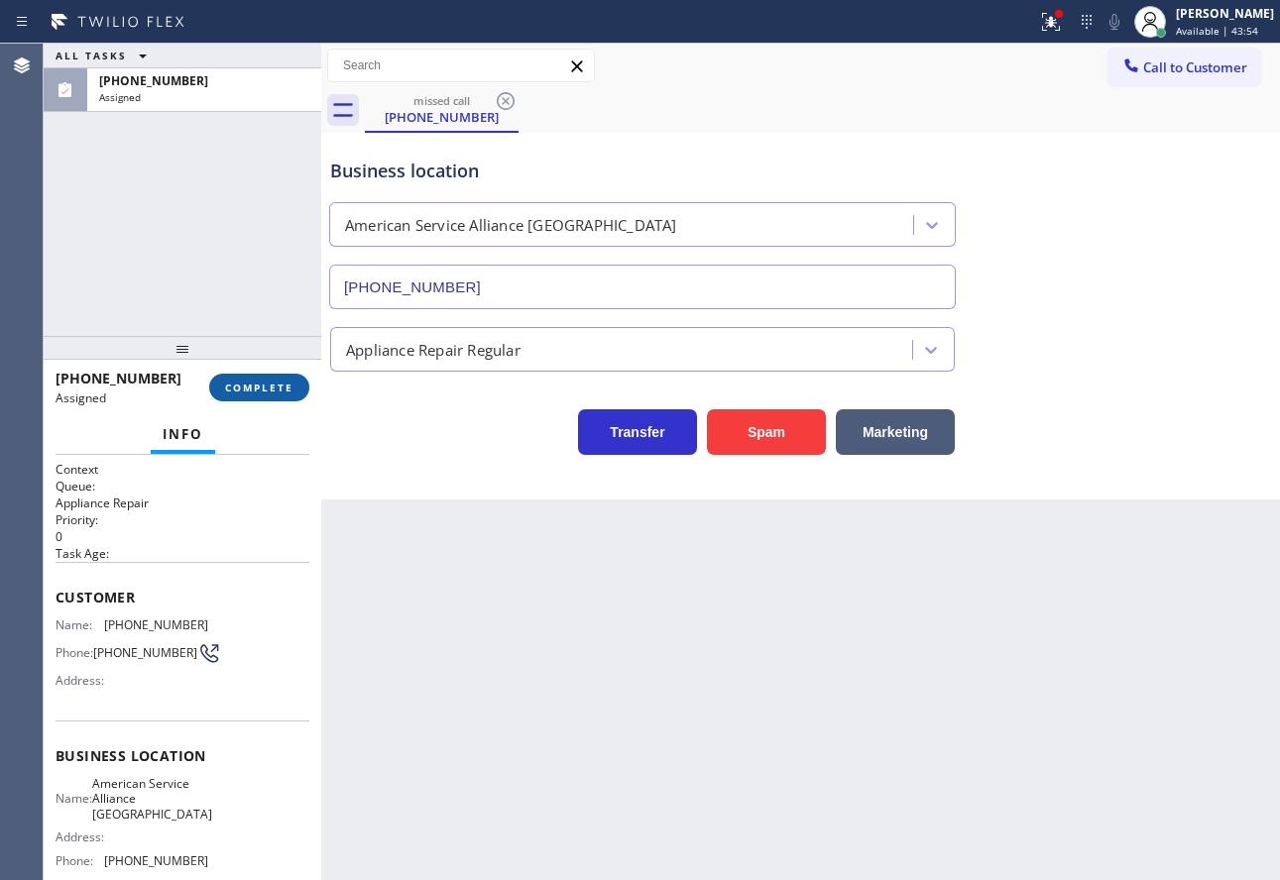
click at [265, 387] on span "COMPLETE" at bounding box center [259, 388] width 68 height 14
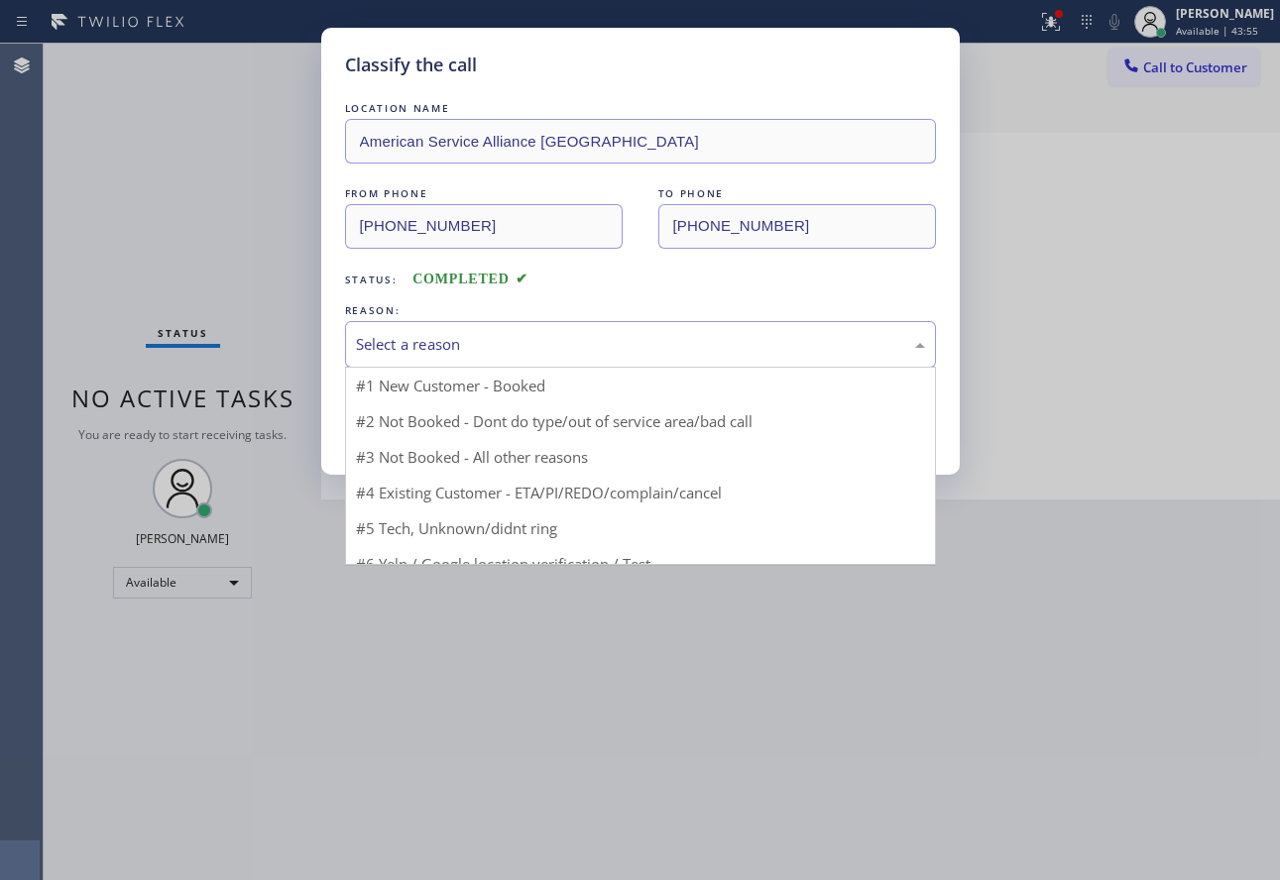
click at [491, 334] on div "Select a reason" at bounding box center [640, 344] width 569 height 23
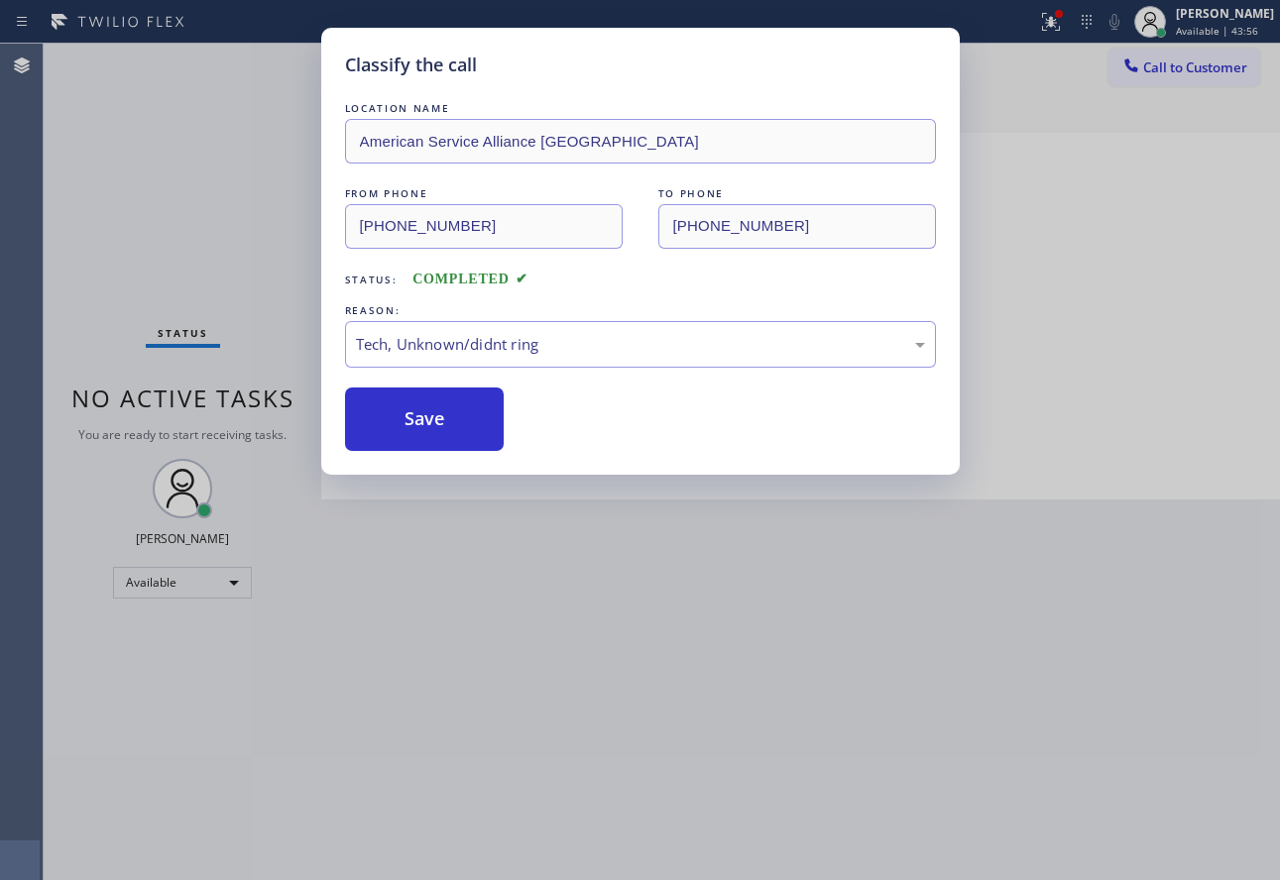
click at [421, 378] on div "LOCATION NAME American Service Alliance [GEOGRAPHIC_DATA] FROM PHONE [PHONE_NUM…" at bounding box center [640, 274] width 591 height 353
click at [403, 409] on button "Save" at bounding box center [425, 419] width 160 height 63
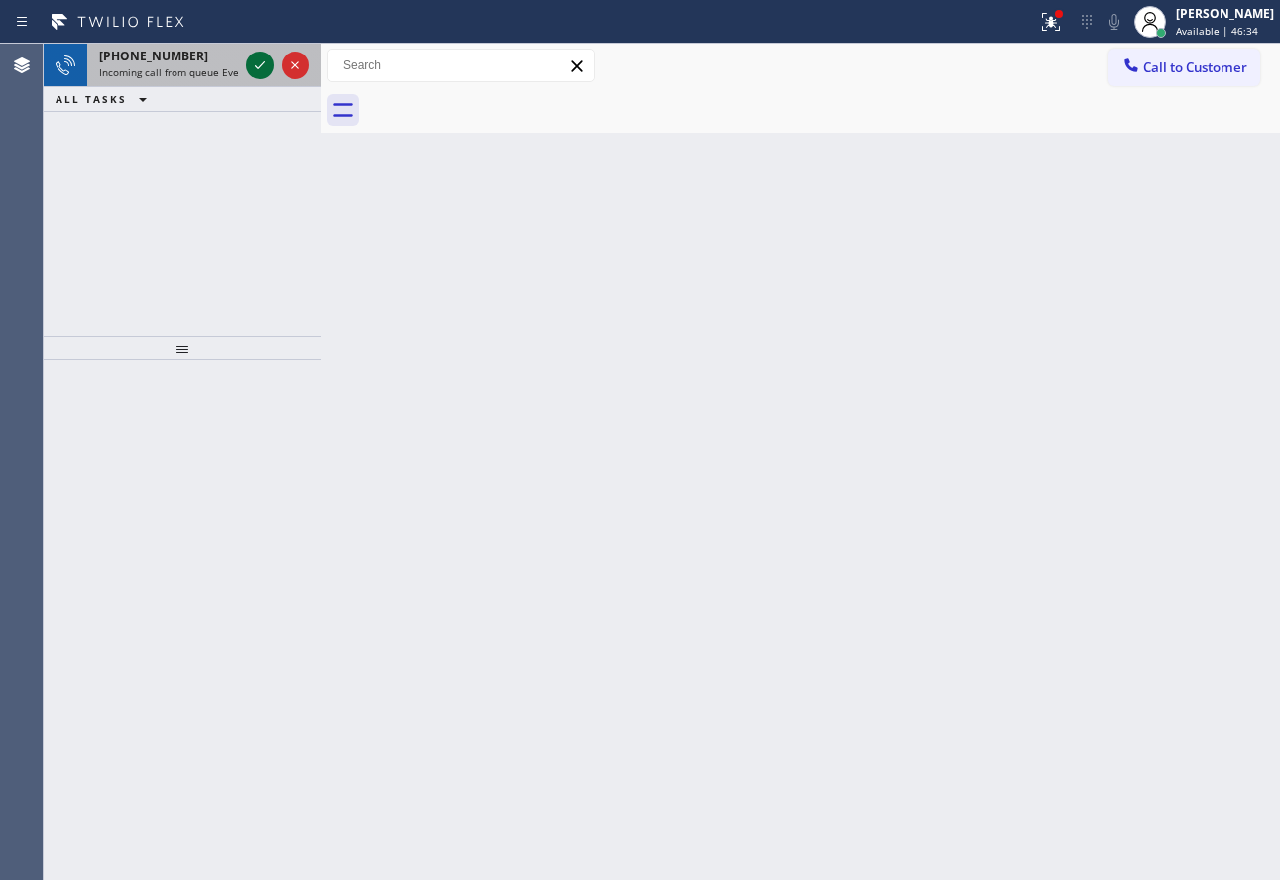
click at [252, 63] on icon at bounding box center [260, 66] width 24 height 24
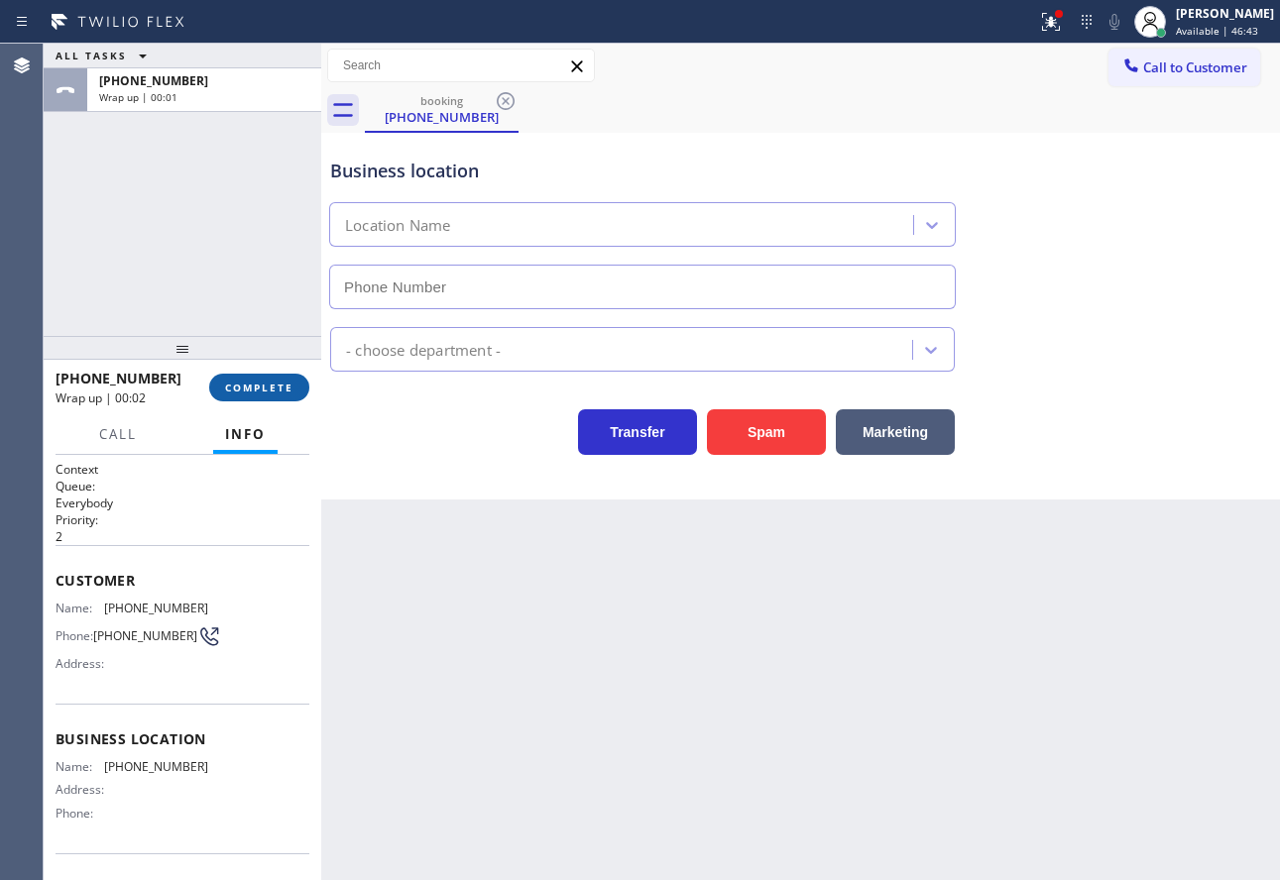
click at [241, 396] on button "COMPLETE" at bounding box center [259, 388] width 100 height 28
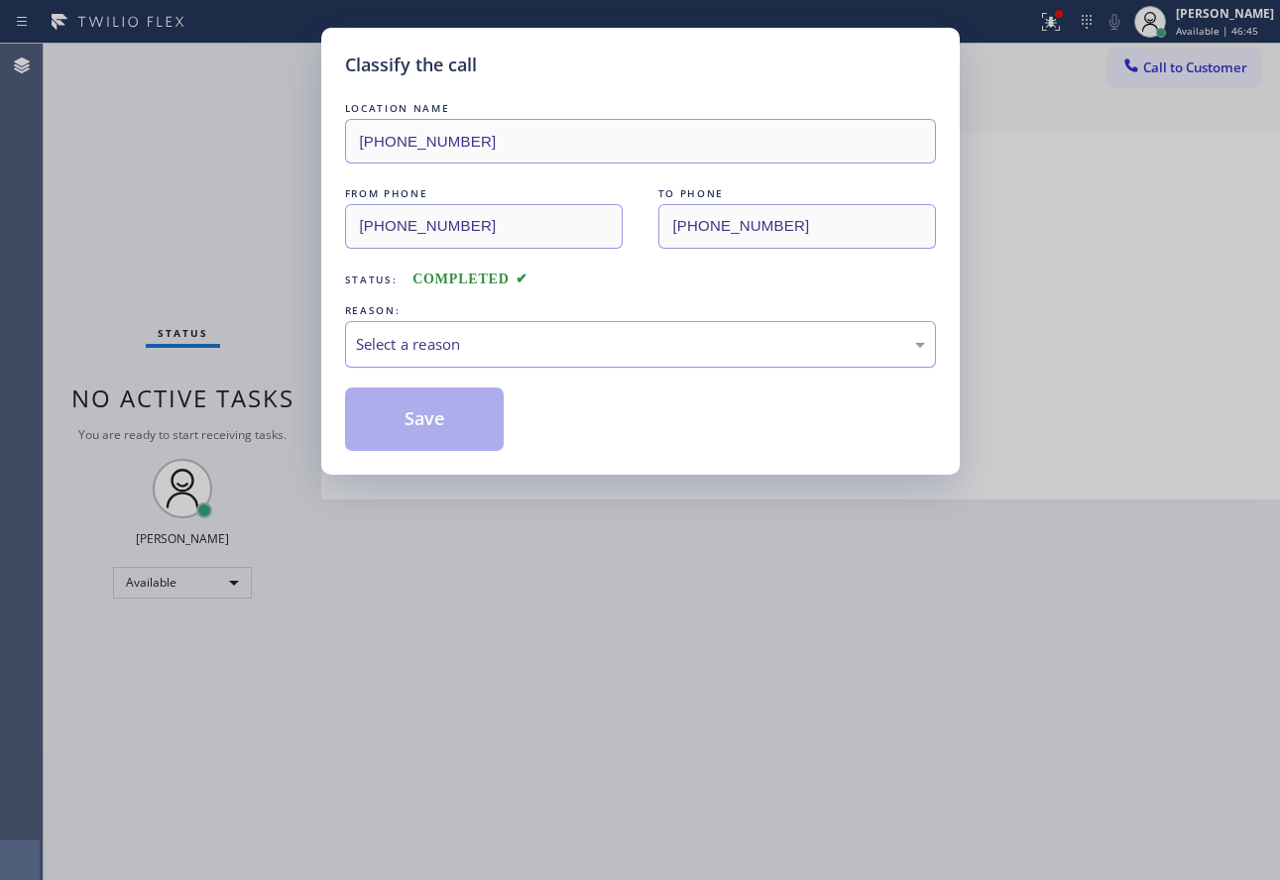
click at [534, 348] on div "Select a reason" at bounding box center [640, 344] width 569 height 23
click at [467, 439] on button "Save" at bounding box center [425, 419] width 160 height 63
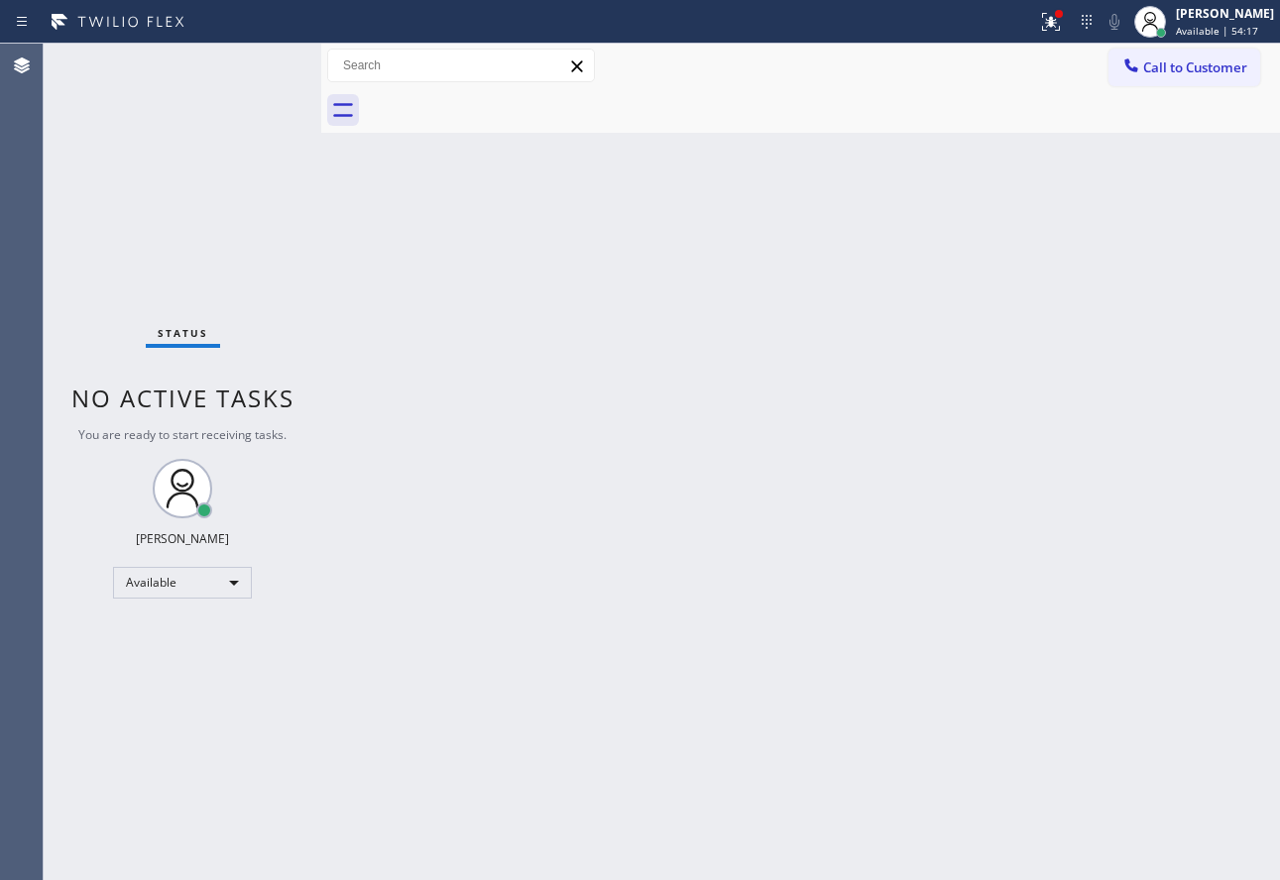
click at [717, 374] on div "Back to Dashboard Change Sender ID Customers Technicians Select a contact Outbo…" at bounding box center [800, 462] width 959 height 837
click at [1058, 285] on div "Back to Dashboard Change Sender ID Customers Technicians Select a contact Outbo…" at bounding box center [800, 462] width 959 height 837
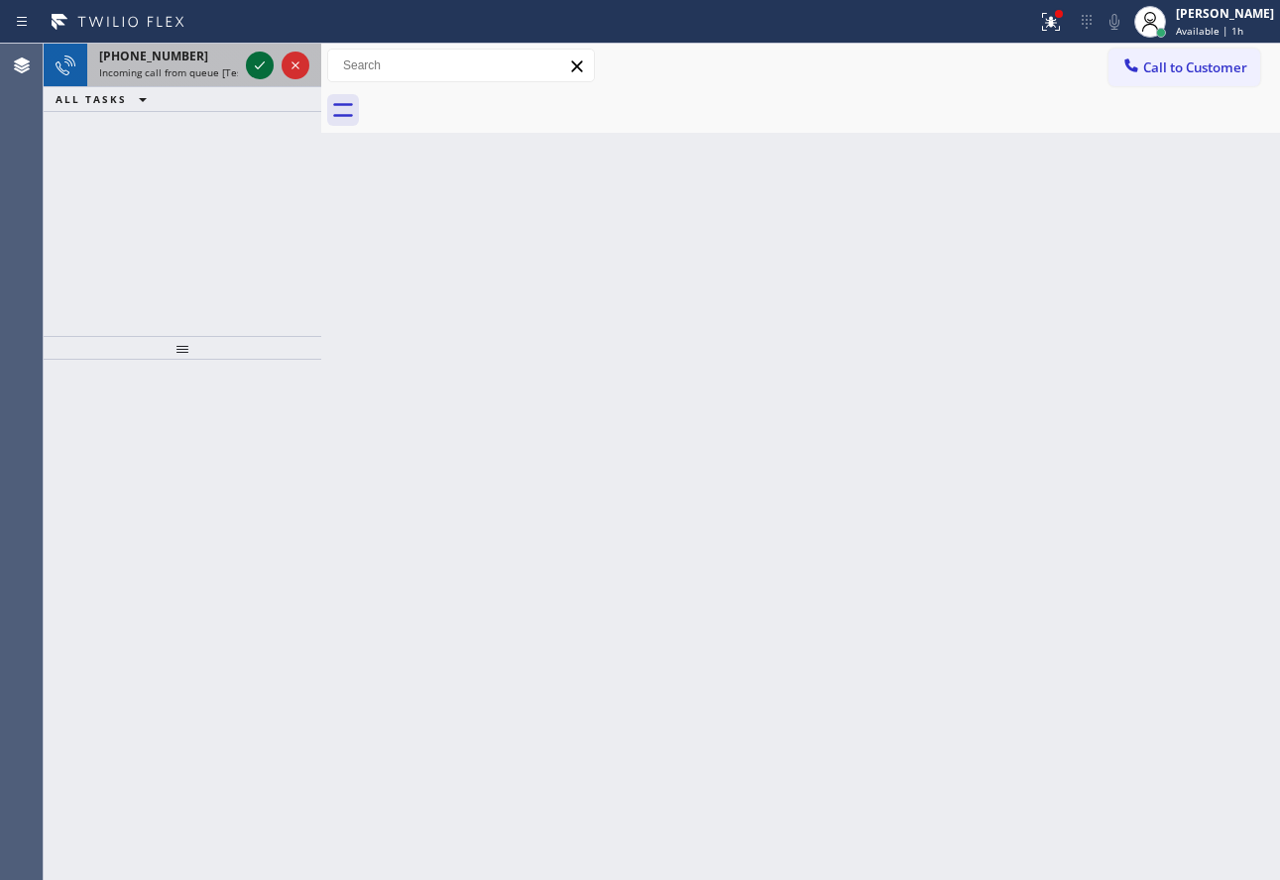
click at [250, 60] on icon at bounding box center [260, 66] width 24 height 24
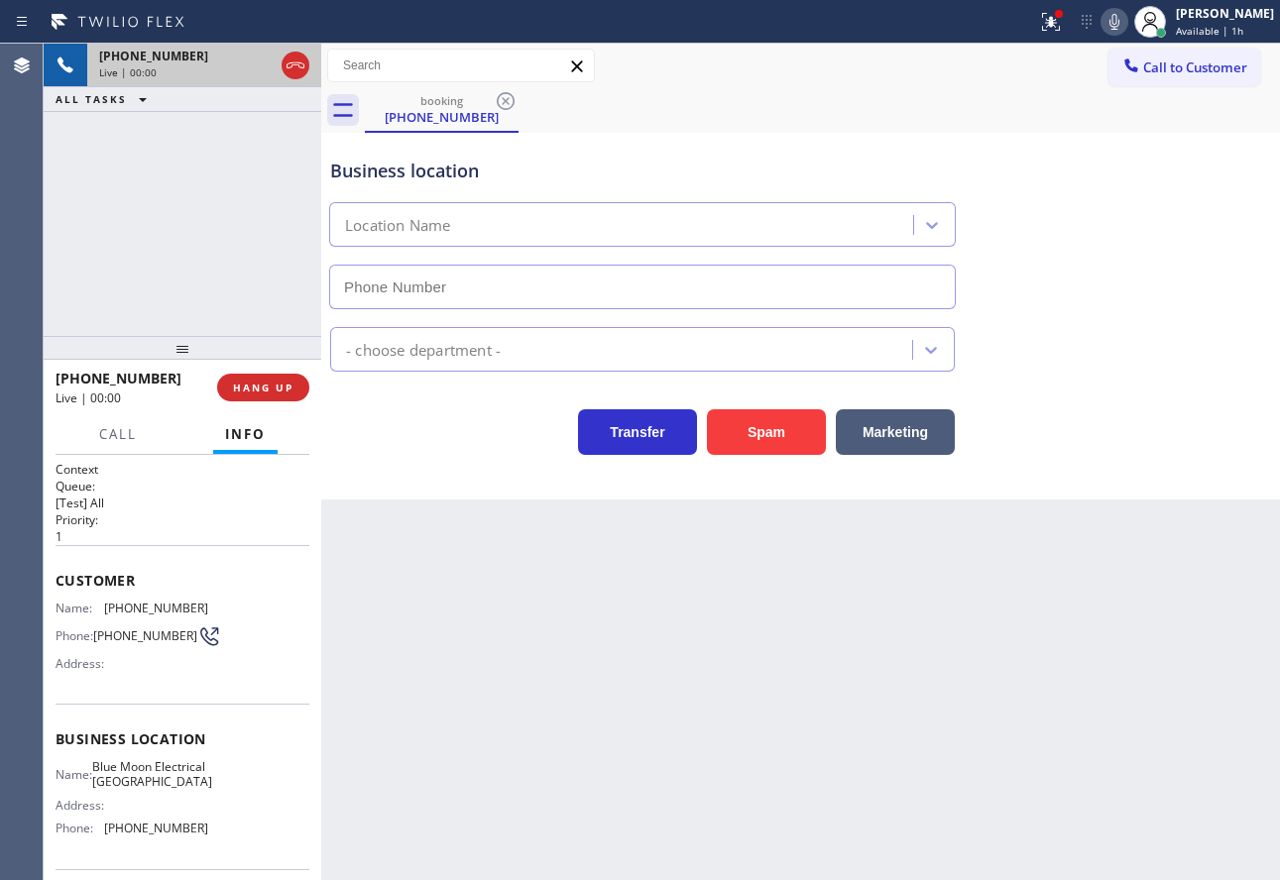
type input "[PHONE_NUMBER]"
click at [1126, 16] on icon at bounding box center [1114, 22] width 24 height 24
click at [1121, 20] on icon at bounding box center [1114, 22] width 24 height 24
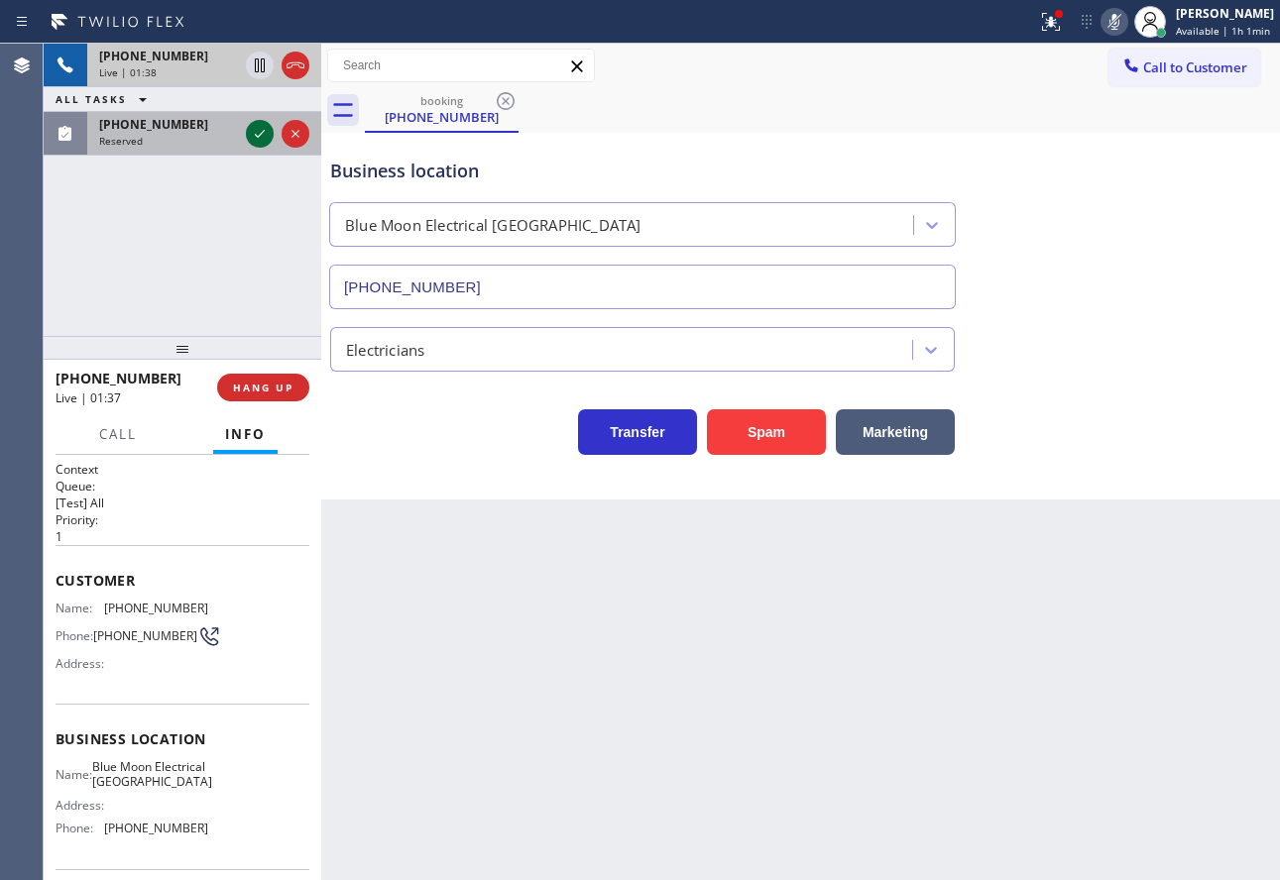
click at [259, 139] on icon at bounding box center [260, 134] width 24 height 24
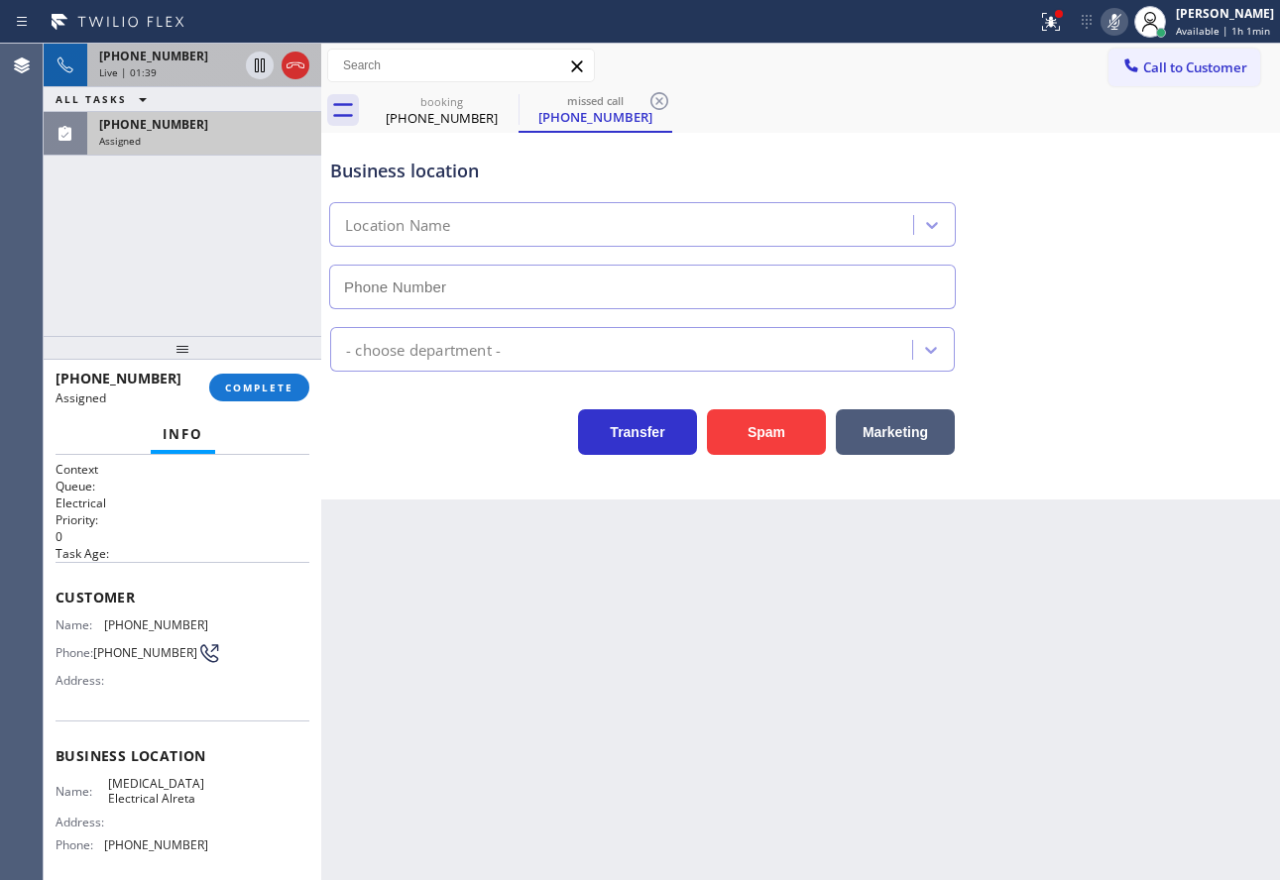
type input "[PHONE_NUMBER]"
click at [176, 66] on div "Live | 01:40" at bounding box center [168, 72] width 139 height 14
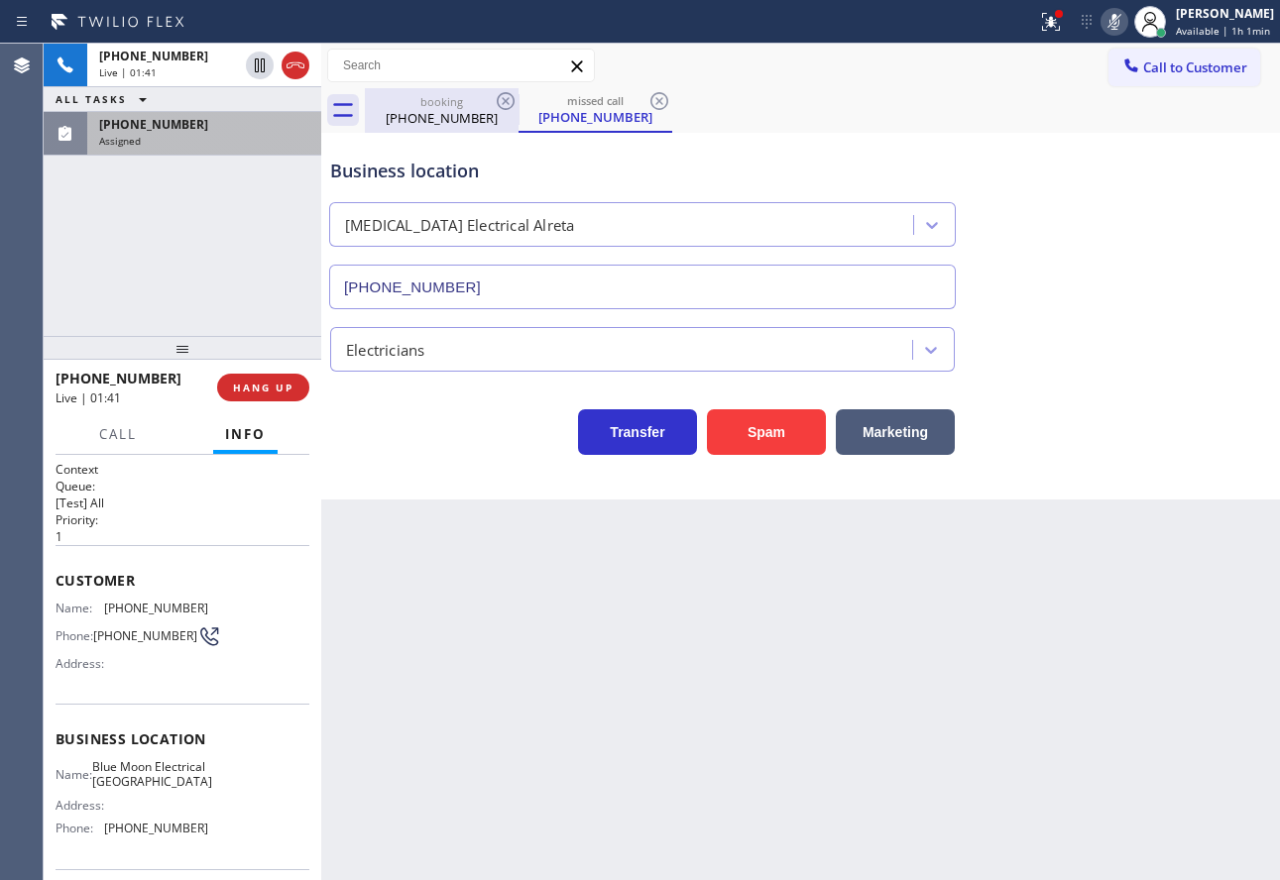
click at [454, 126] on div "[PHONE_NUMBER]" at bounding box center [442, 118] width 150 height 18
click at [1117, 24] on icon at bounding box center [1114, 22] width 24 height 24
click at [1121, 17] on icon at bounding box center [1114, 22] width 24 height 24
click at [1119, 17] on icon at bounding box center [1114, 22] width 10 height 16
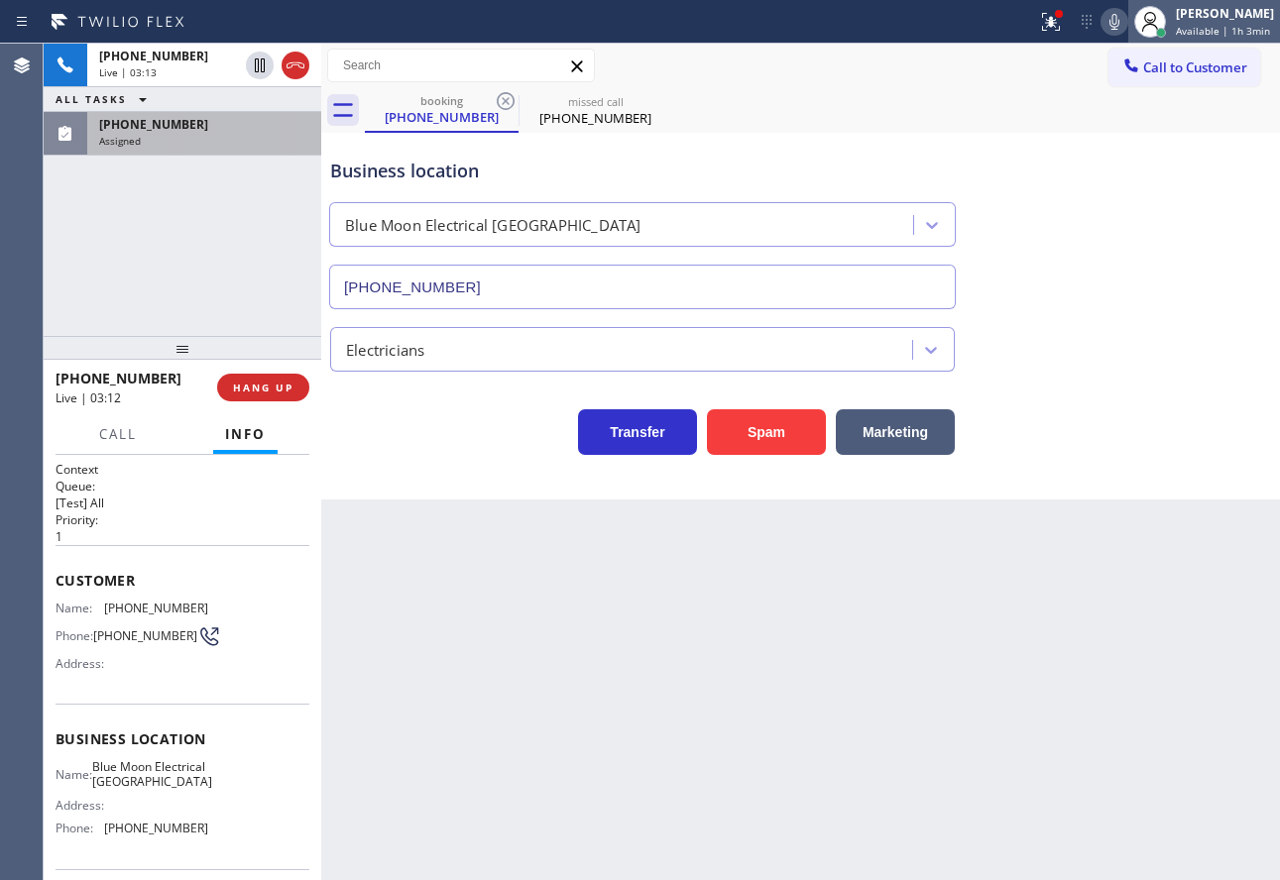
click at [1137, 25] on div at bounding box center [1150, 22] width 44 height 44
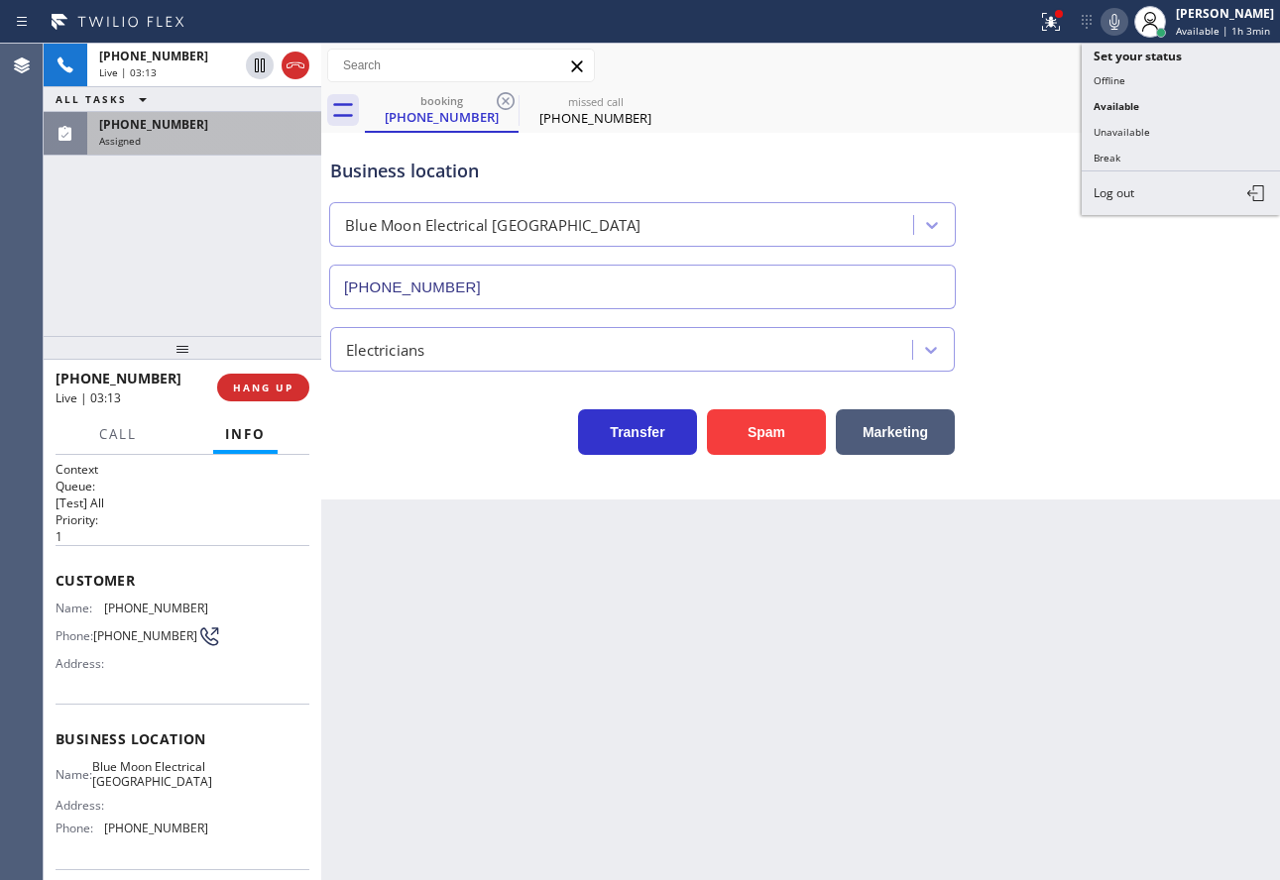
click at [1119, 23] on icon at bounding box center [1114, 22] width 10 height 16
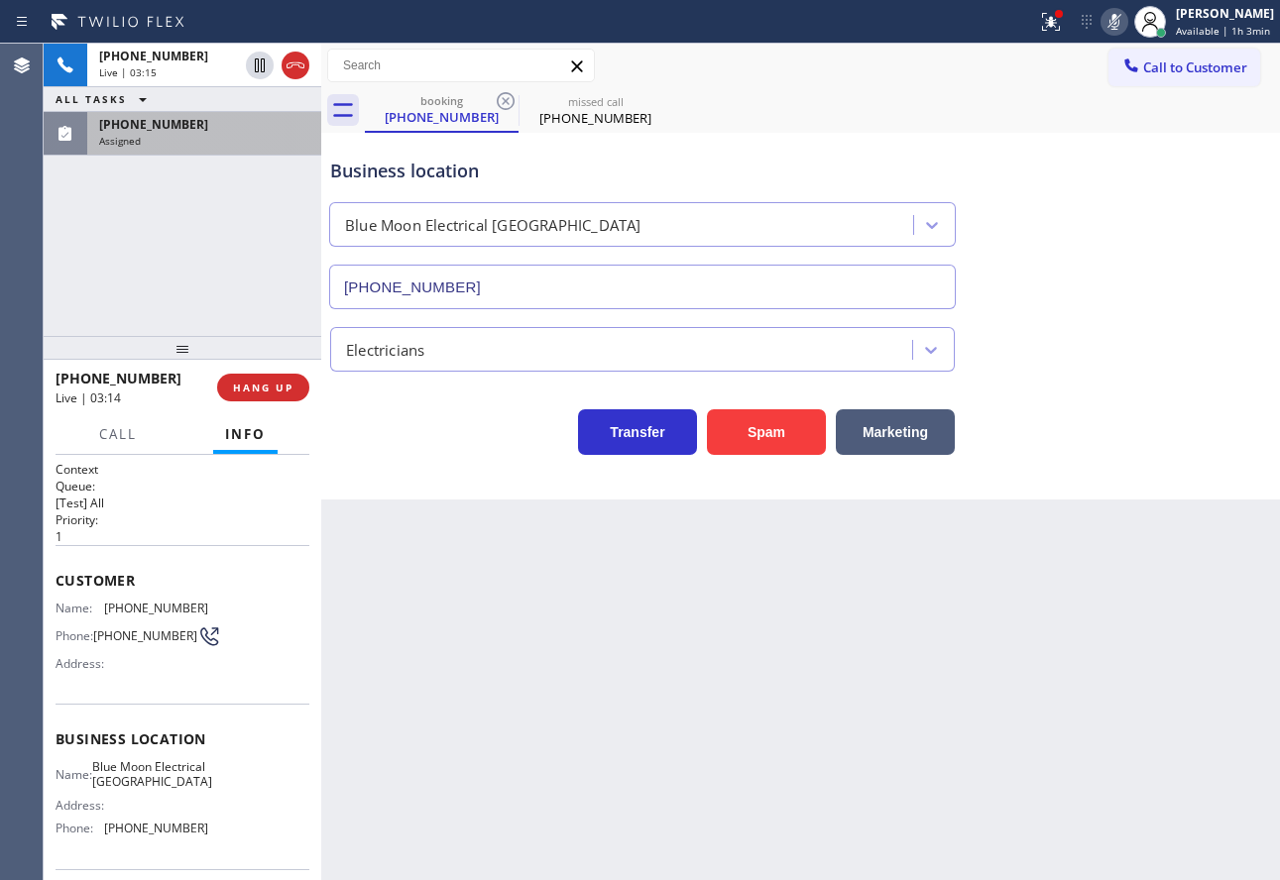
click at [1119, 23] on icon at bounding box center [1114, 22] width 10 height 16
click at [1121, 28] on icon at bounding box center [1114, 22] width 24 height 24
click at [1121, 21] on icon at bounding box center [1114, 22] width 24 height 24
click at [1119, 29] on icon at bounding box center [1114, 22] width 10 height 16
click at [1119, 26] on icon at bounding box center [1114, 22] width 10 height 16
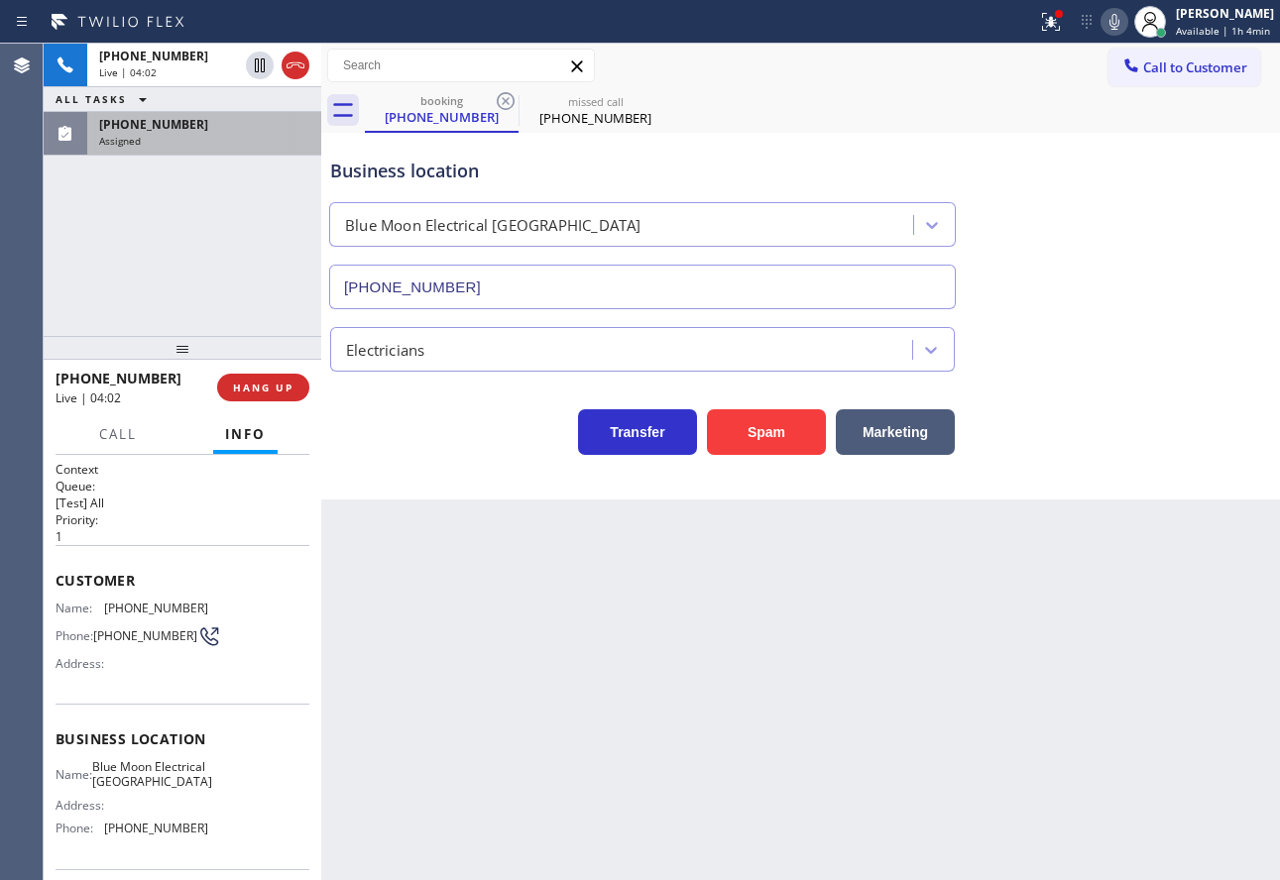
click at [1119, 26] on icon at bounding box center [1114, 22] width 10 height 16
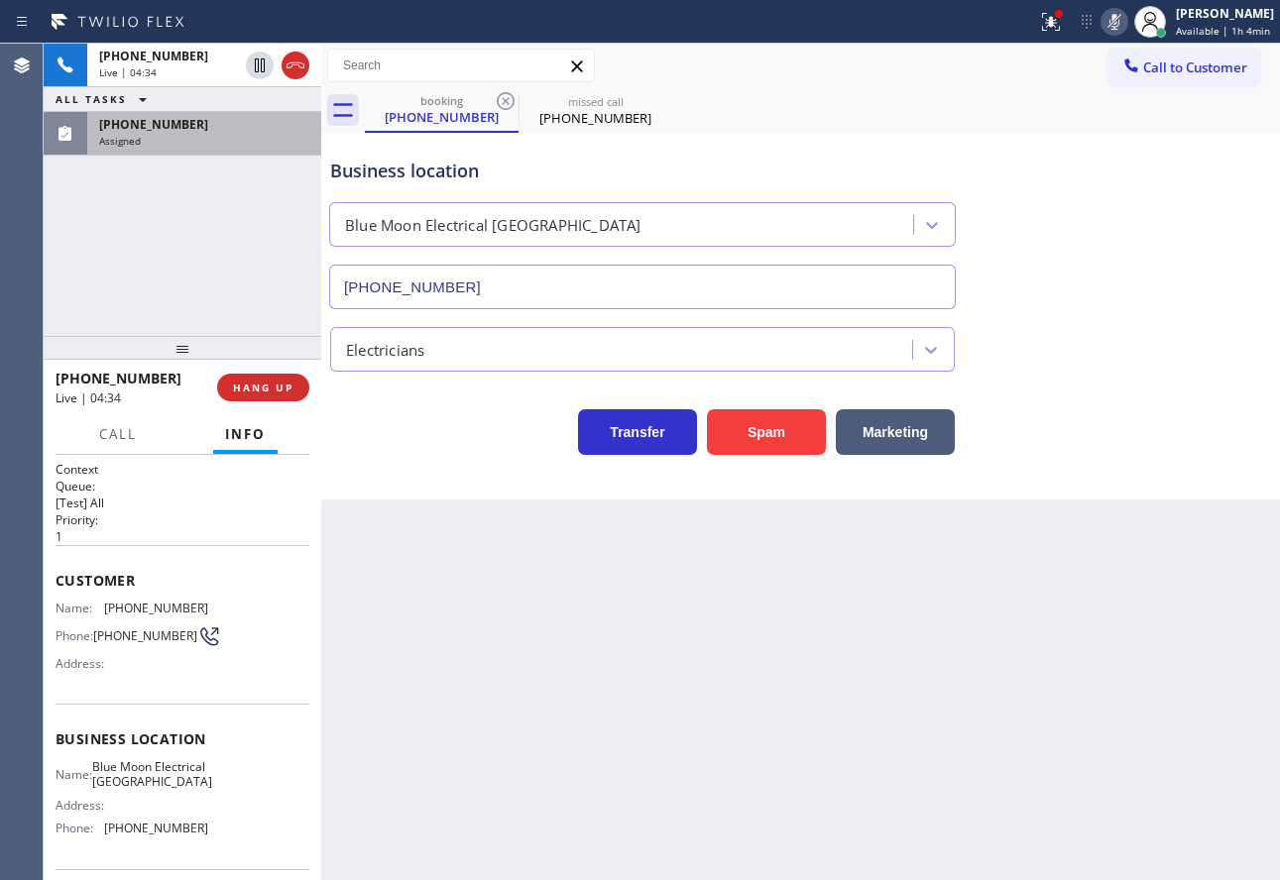
click at [1119, 26] on icon at bounding box center [1114, 22] width 10 height 16
click at [1110, 27] on icon at bounding box center [1114, 22] width 24 height 24
click at [165, 62] on span "[PHONE_NUMBER]" at bounding box center [153, 56] width 109 height 17
click at [133, 613] on span "[PHONE_NUMBER]" at bounding box center [156, 608] width 104 height 15
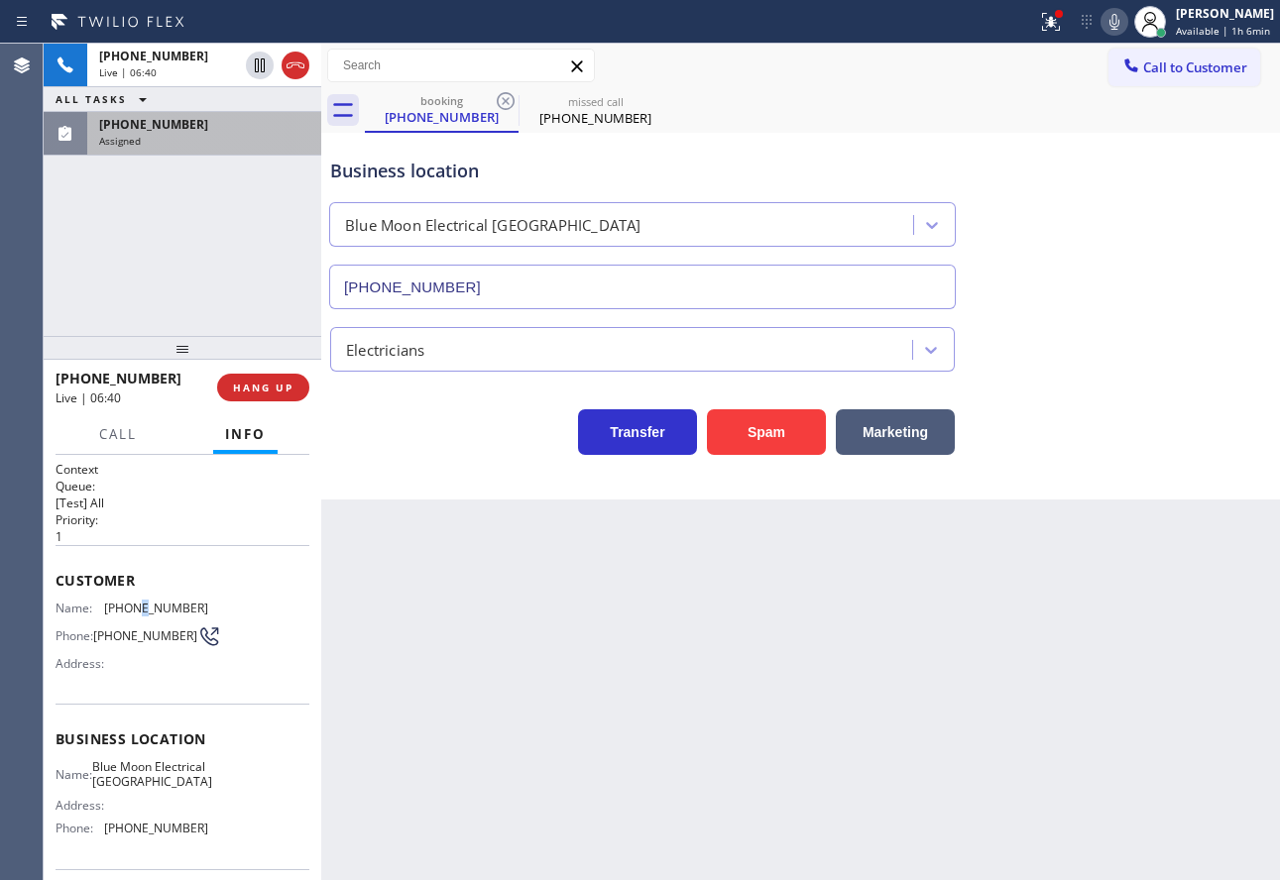
click at [133, 613] on span "[PHONE_NUMBER]" at bounding box center [156, 608] width 104 height 15
copy span "[PHONE_NUMBER]"
click at [176, 836] on span "[PHONE_NUMBER]" at bounding box center [156, 828] width 104 height 15
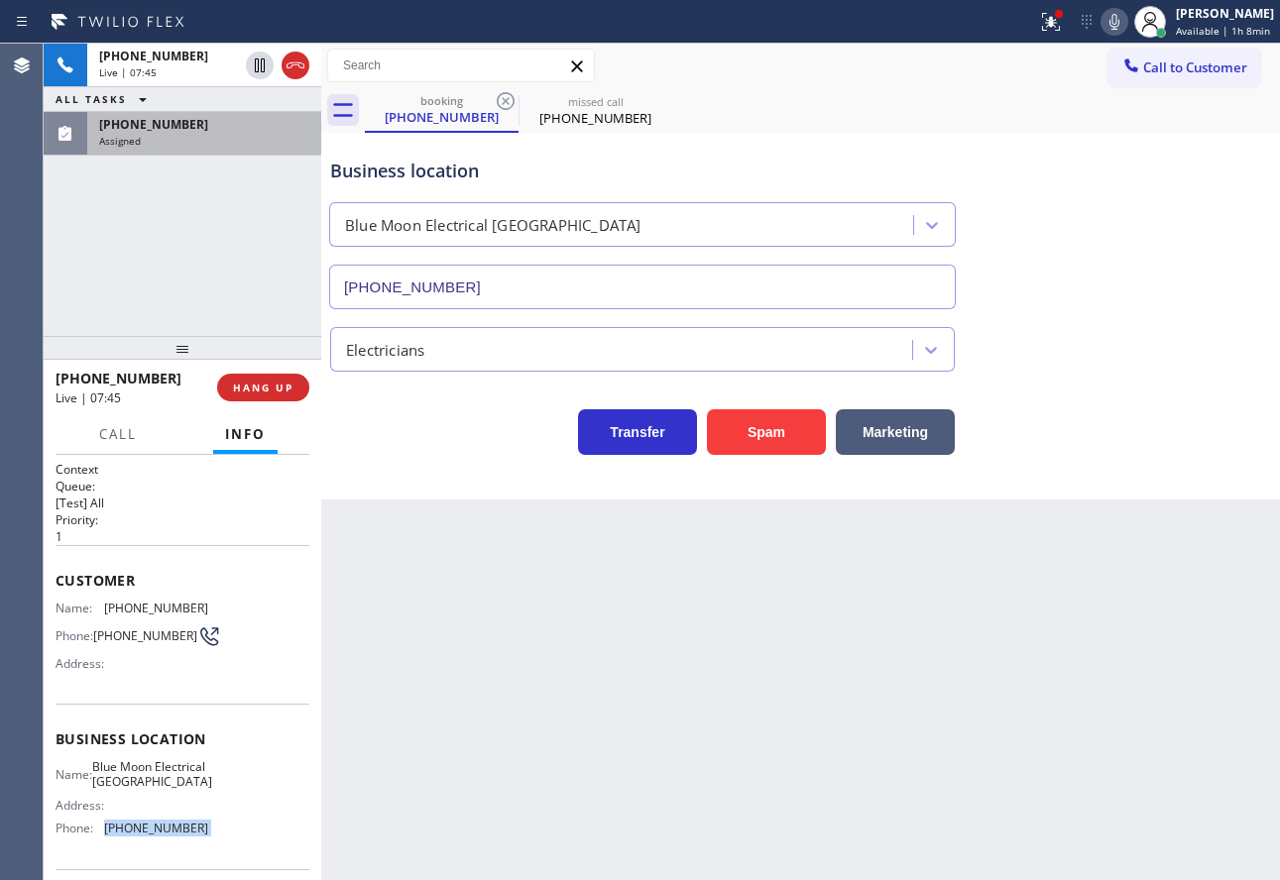
click at [176, 836] on span "[PHONE_NUMBER]" at bounding box center [156, 828] width 104 height 15
copy span "[PHONE_NUMBER]"
click at [1125, 22] on icon at bounding box center [1114, 22] width 24 height 24
click at [272, 388] on span "HANG UP" at bounding box center [263, 388] width 60 height 14
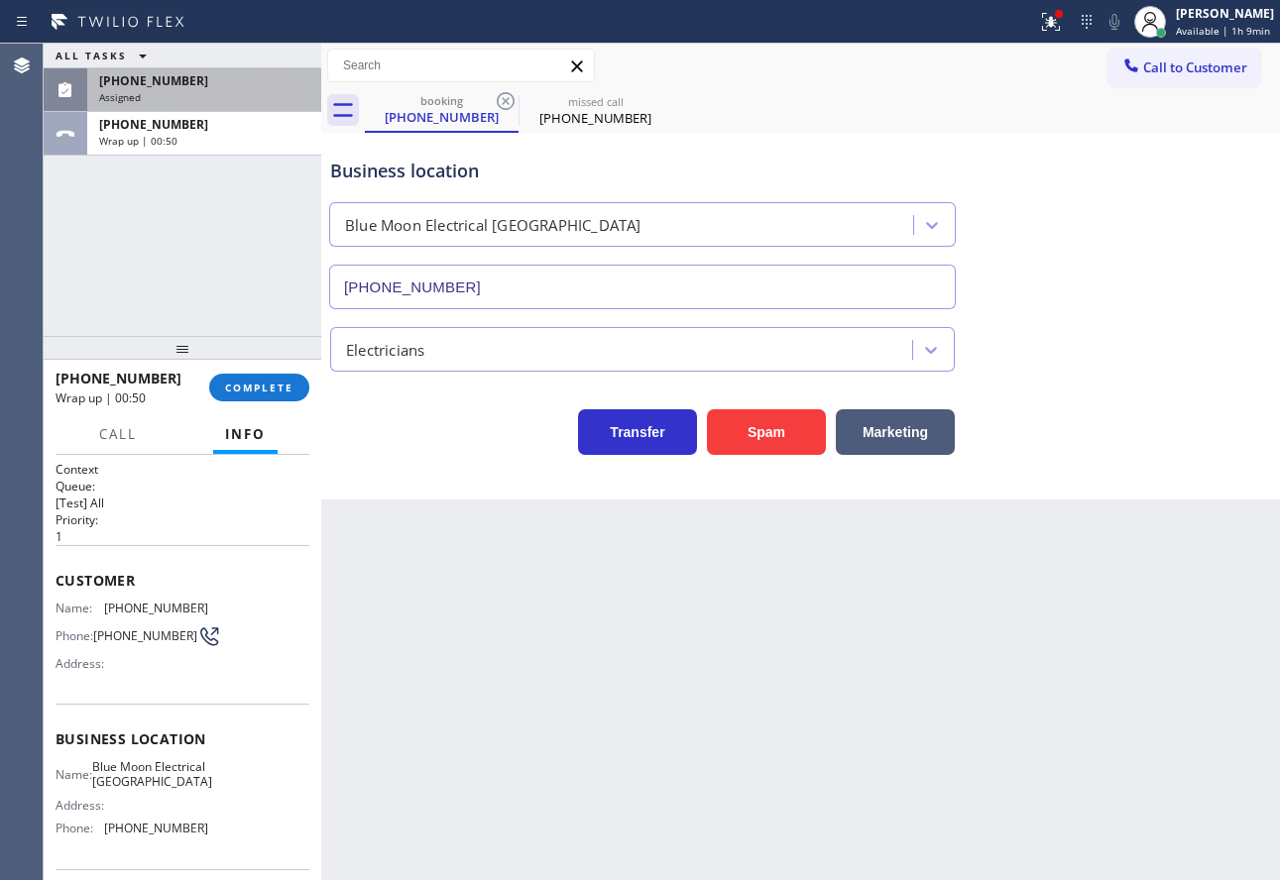
click at [228, 789] on div "Name: Blue Moon Electrical Cathedral City Address: Phone: [PHONE_NUMBER]" at bounding box center [183, 801] width 254 height 85
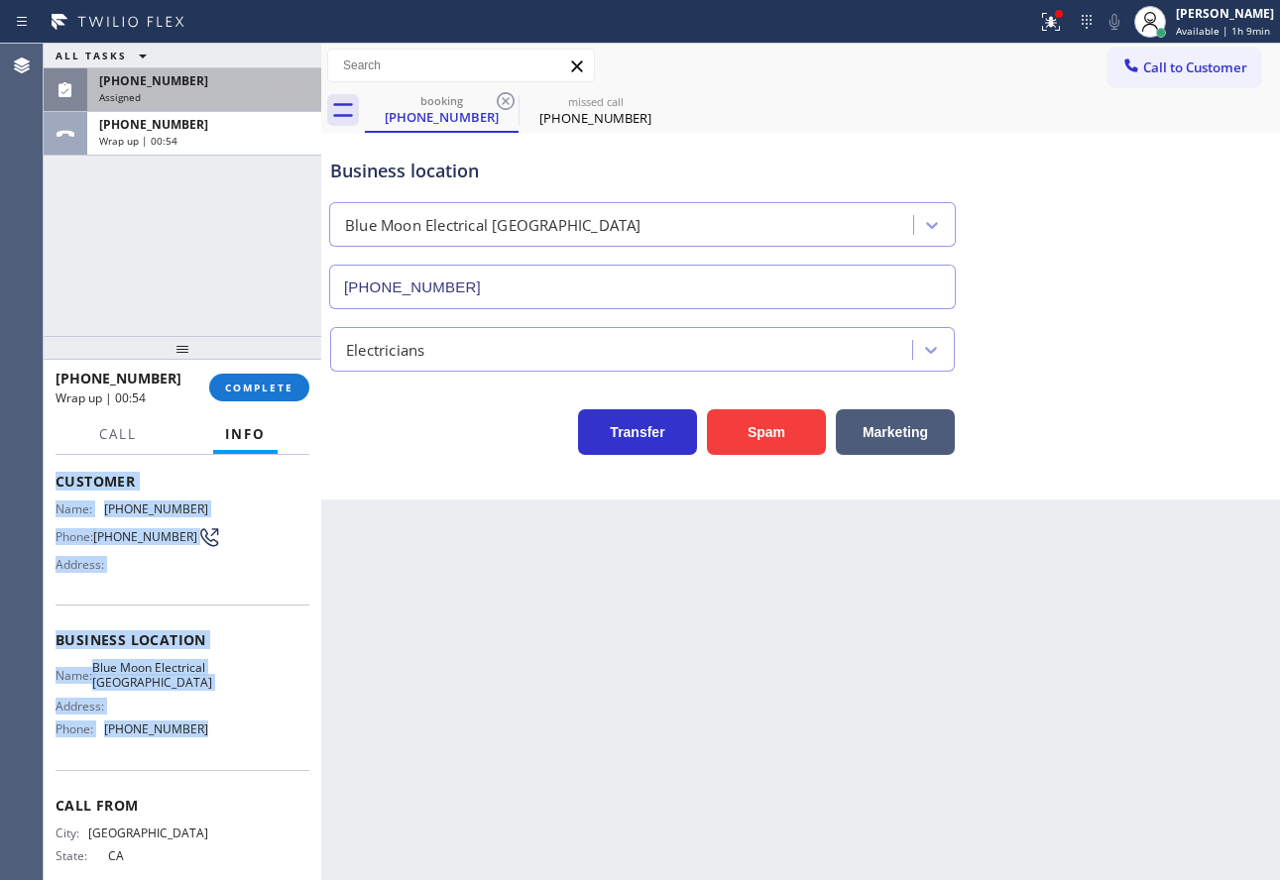
drag, startPoint x: 189, startPoint y: 759, endPoint x: 52, endPoint y: 493, distance: 300.2
click at [52, 493] on div "Context Queue: [Test] All Priority: 1 Customer Name: [PHONE_NUMBER] Phone: [PHO…" at bounding box center [183, 667] width 278 height 425
copy div "Customer Name: [PHONE_NUMBER] Phone: [PHONE_NUMBER] Address: Business location …"
click at [185, 76] on div "[PHONE_NUMBER]" at bounding box center [204, 80] width 210 height 17
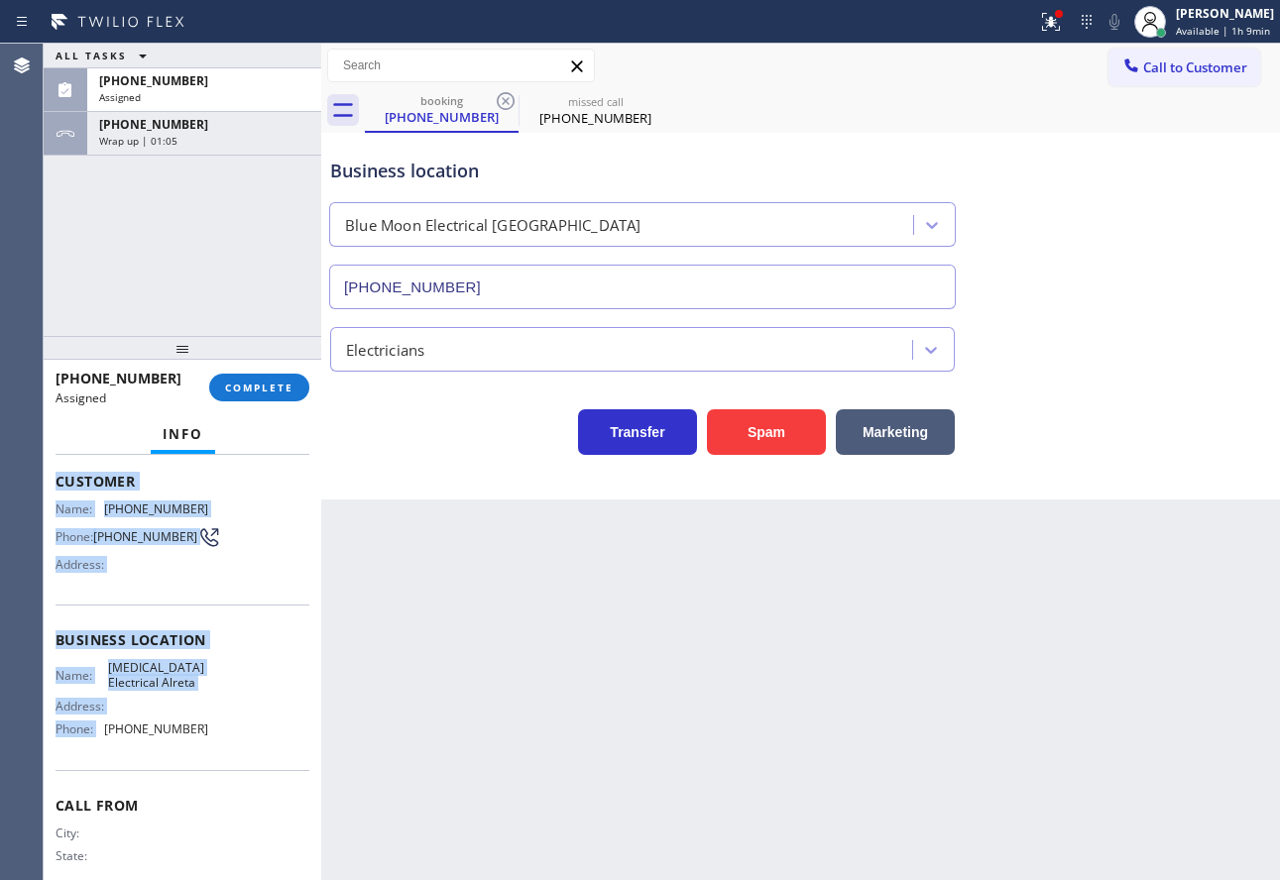
click at [226, 687] on div "Name: [MEDICAL_DATA] Electrical Alreta Address: Phone: [PHONE_NUMBER]" at bounding box center [183, 702] width 254 height 85
drag, startPoint x: 233, startPoint y: 753, endPoint x: 49, endPoint y: 489, distance: 322.6
click at [49, 489] on div "Context Queue: Electrical Priority: 0 Task Age: [DEMOGRAPHIC_DATA] minute(s) Cu…" at bounding box center [183, 667] width 278 height 425
click at [264, 382] on span "COMPLETE" at bounding box center [259, 388] width 68 height 14
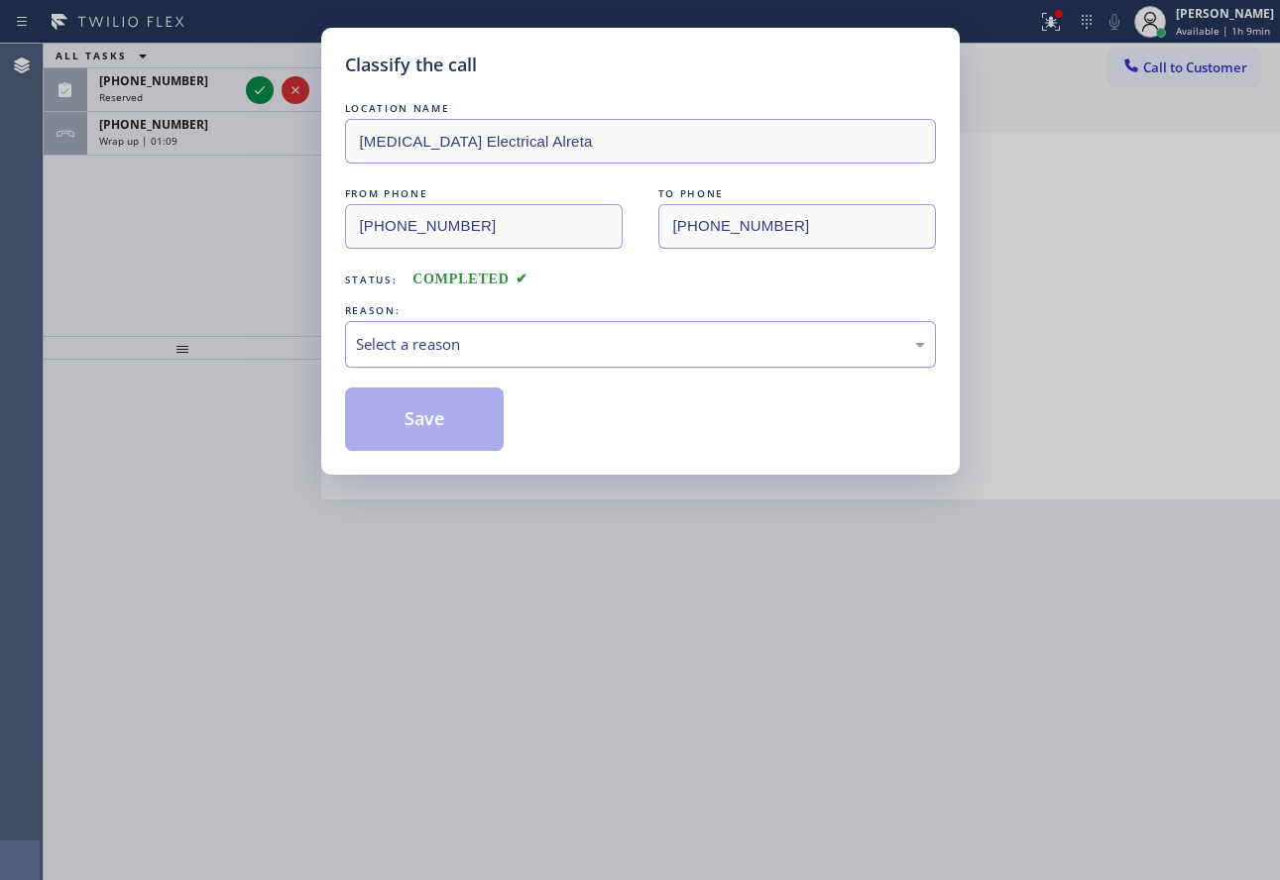
click at [549, 344] on div "Select a reason" at bounding box center [640, 344] width 569 height 23
click at [413, 443] on button "Save" at bounding box center [425, 419] width 160 height 63
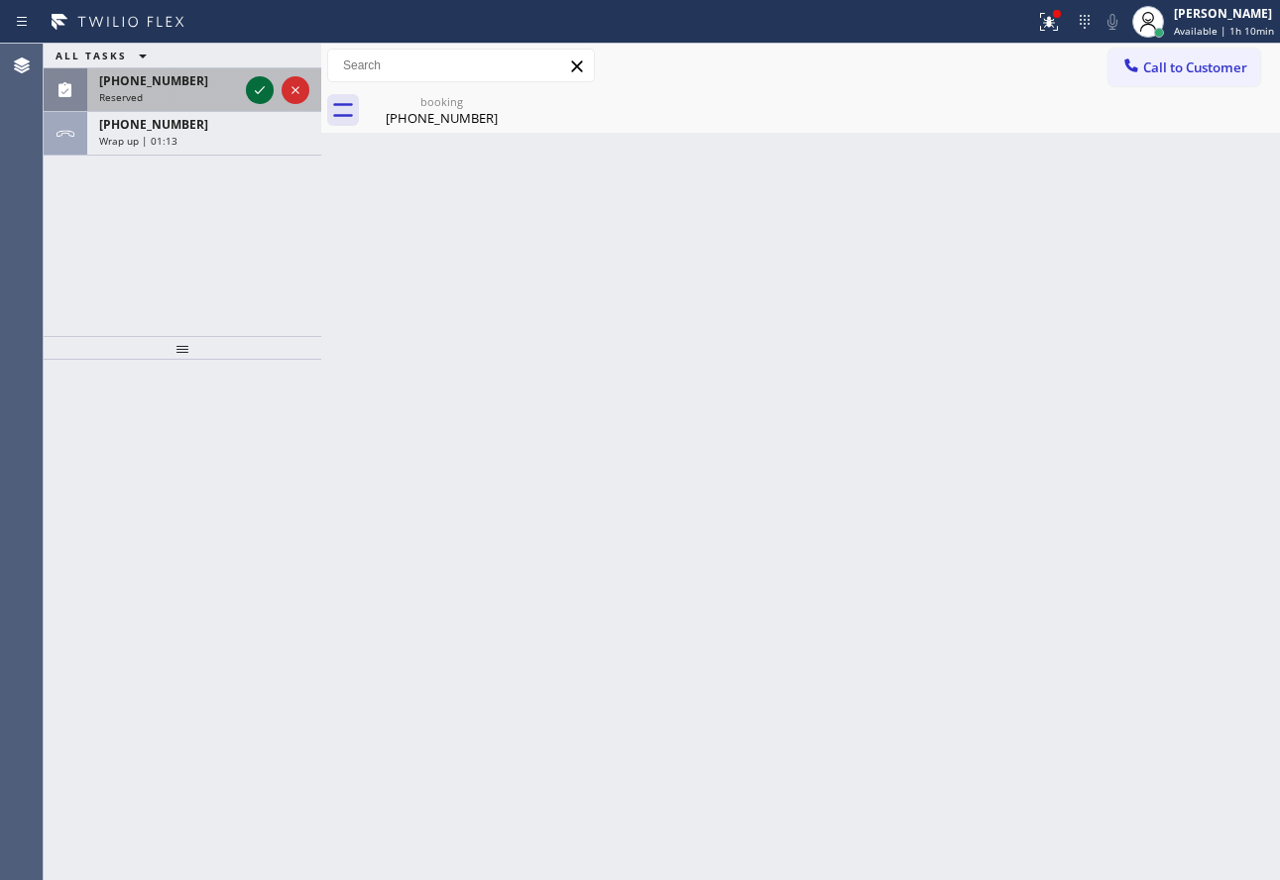
click at [252, 93] on icon at bounding box center [260, 90] width 24 height 24
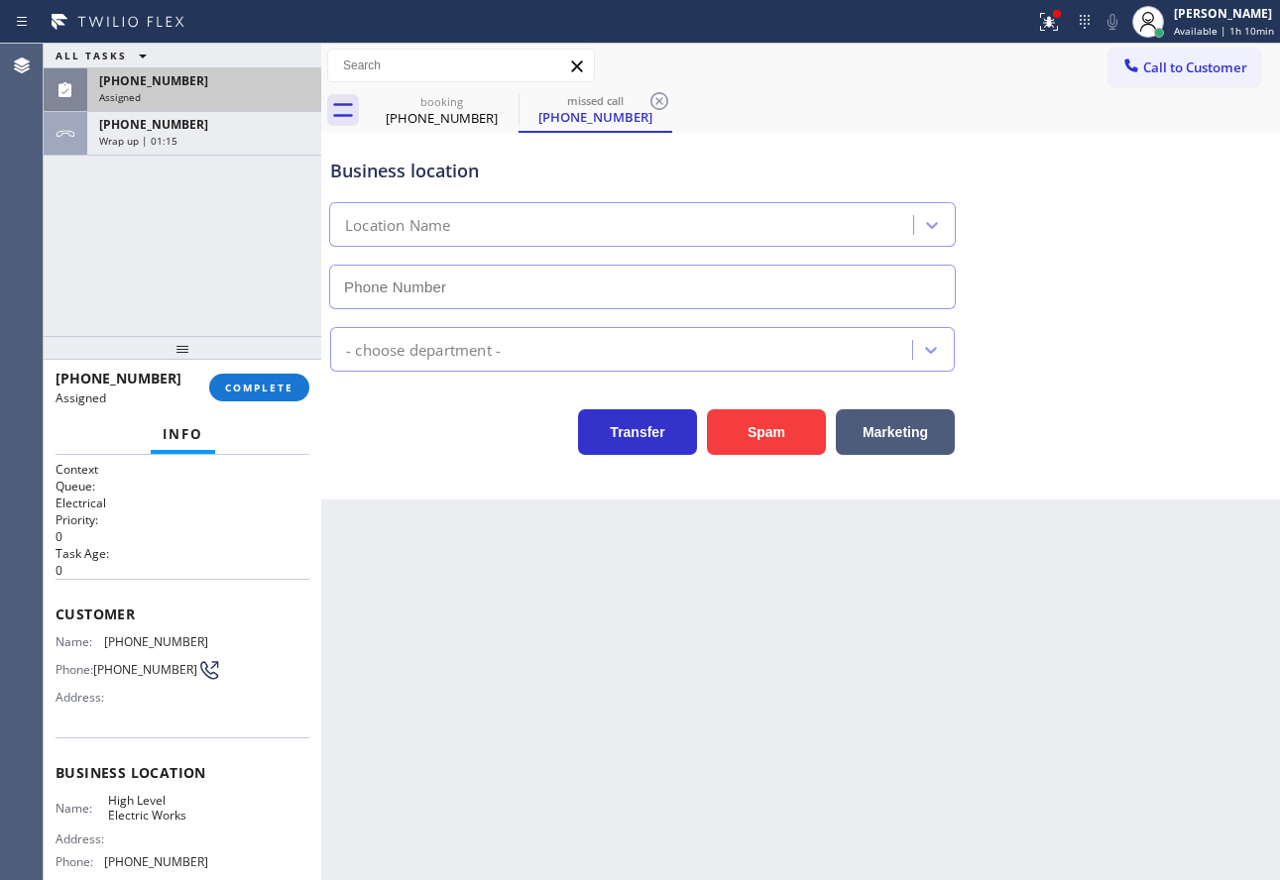
type input "[PHONE_NUMBER]"
click at [280, 398] on button "COMPLETE" at bounding box center [259, 388] width 100 height 28
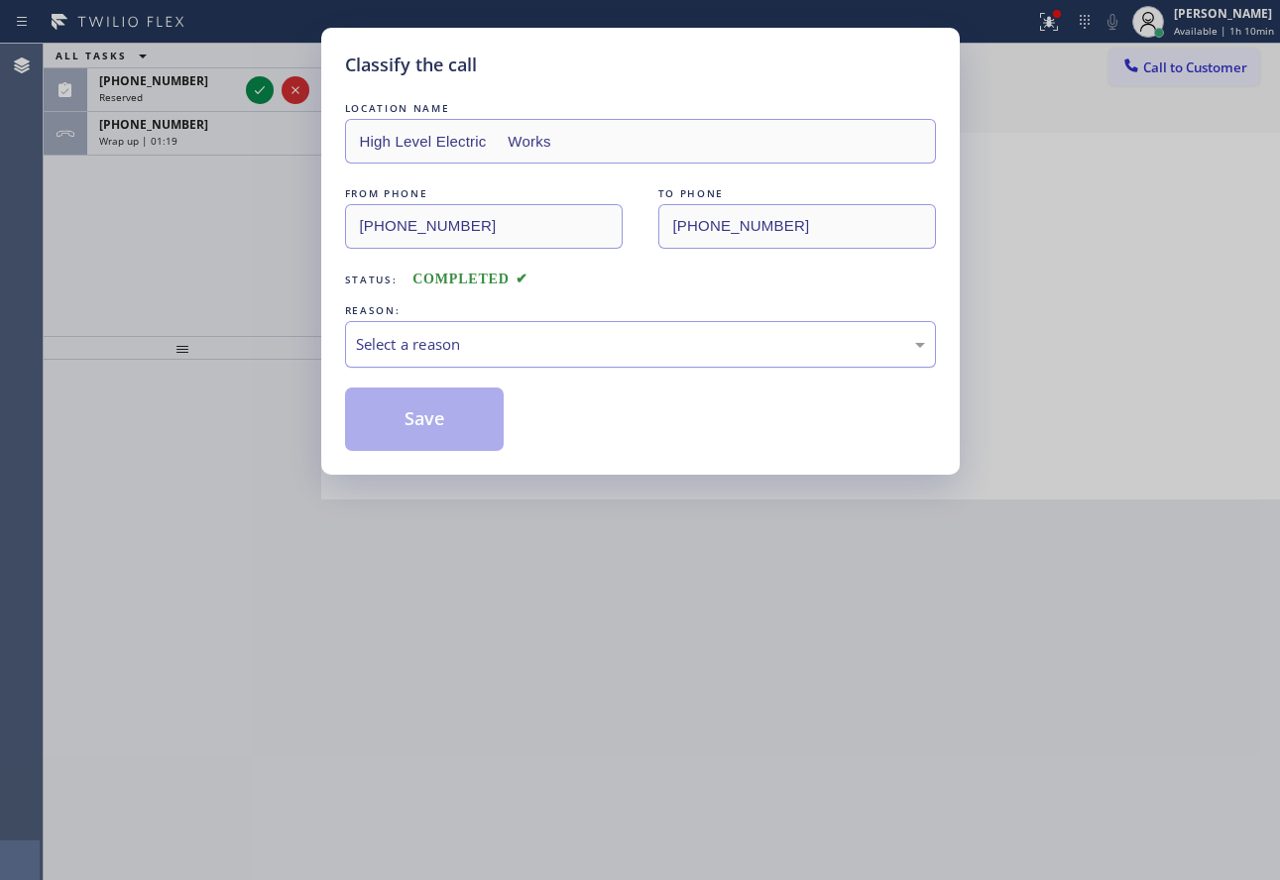
click at [484, 336] on div "Select a reason" at bounding box center [640, 344] width 569 height 23
click at [434, 425] on button "Save" at bounding box center [425, 419] width 160 height 63
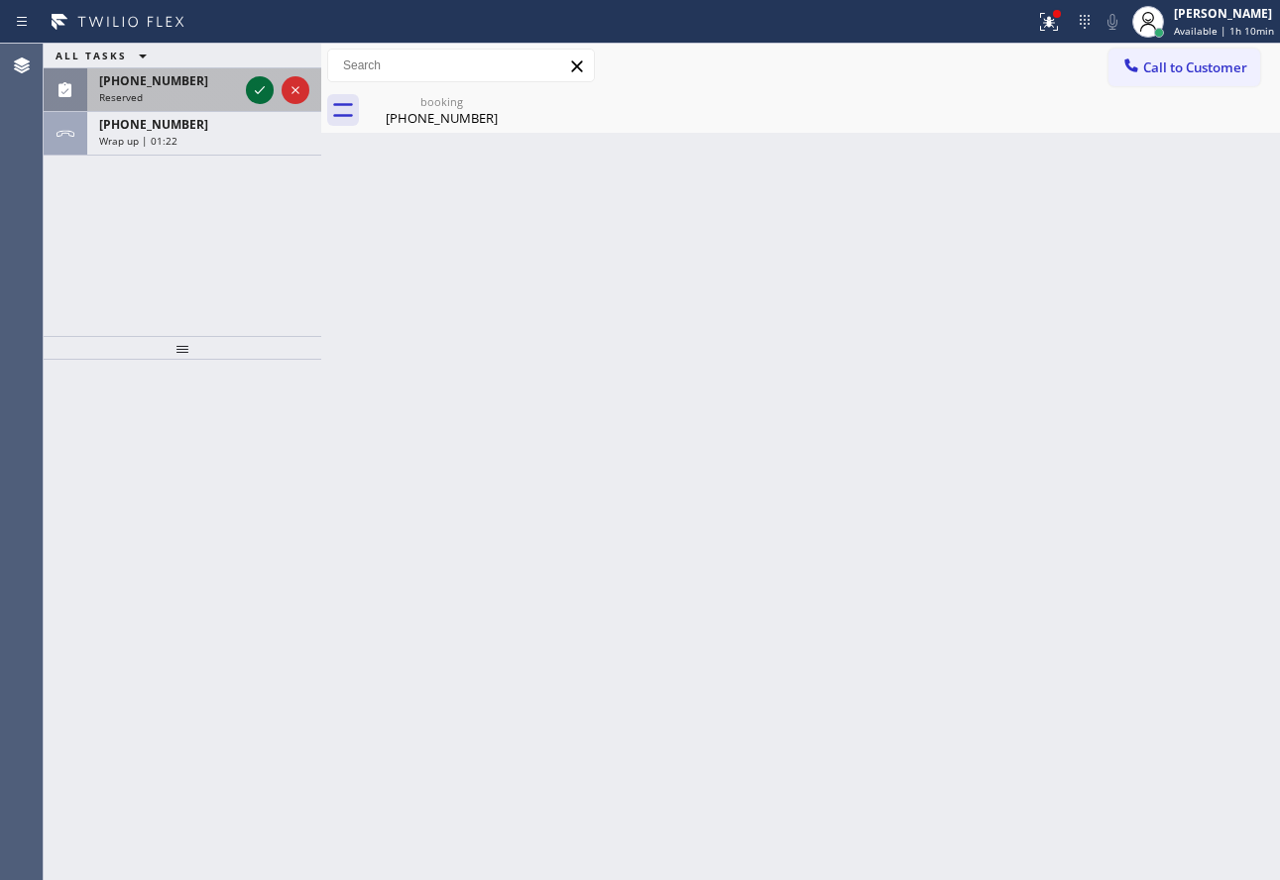
click at [262, 87] on icon at bounding box center [260, 90] width 24 height 24
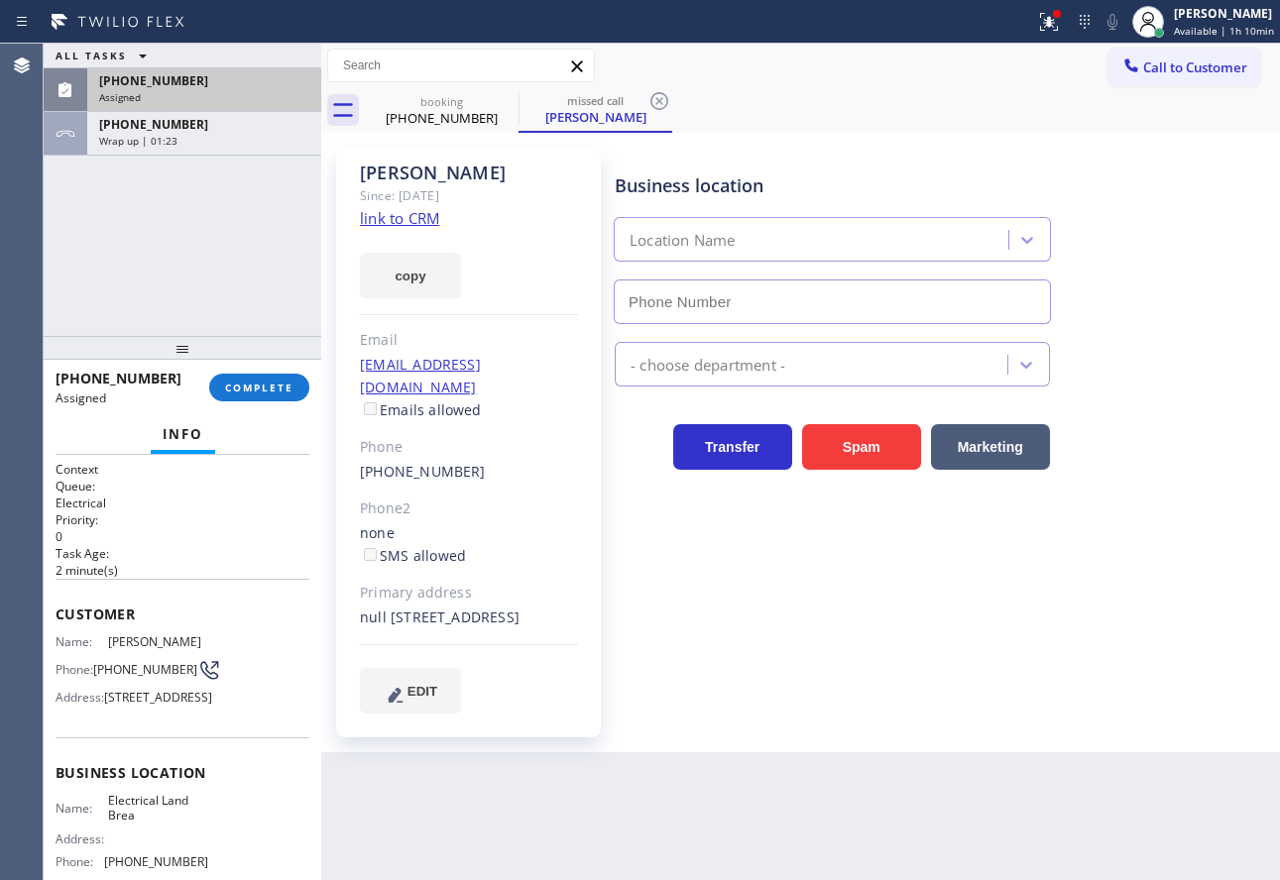
type input "[PHONE_NUMBER]"
click at [395, 218] on link "link to CRM" at bounding box center [399, 218] width 79 height 20
click at [254, 384] on span "COMPLETE" at bounding box center [259, 388] width 68 height 14
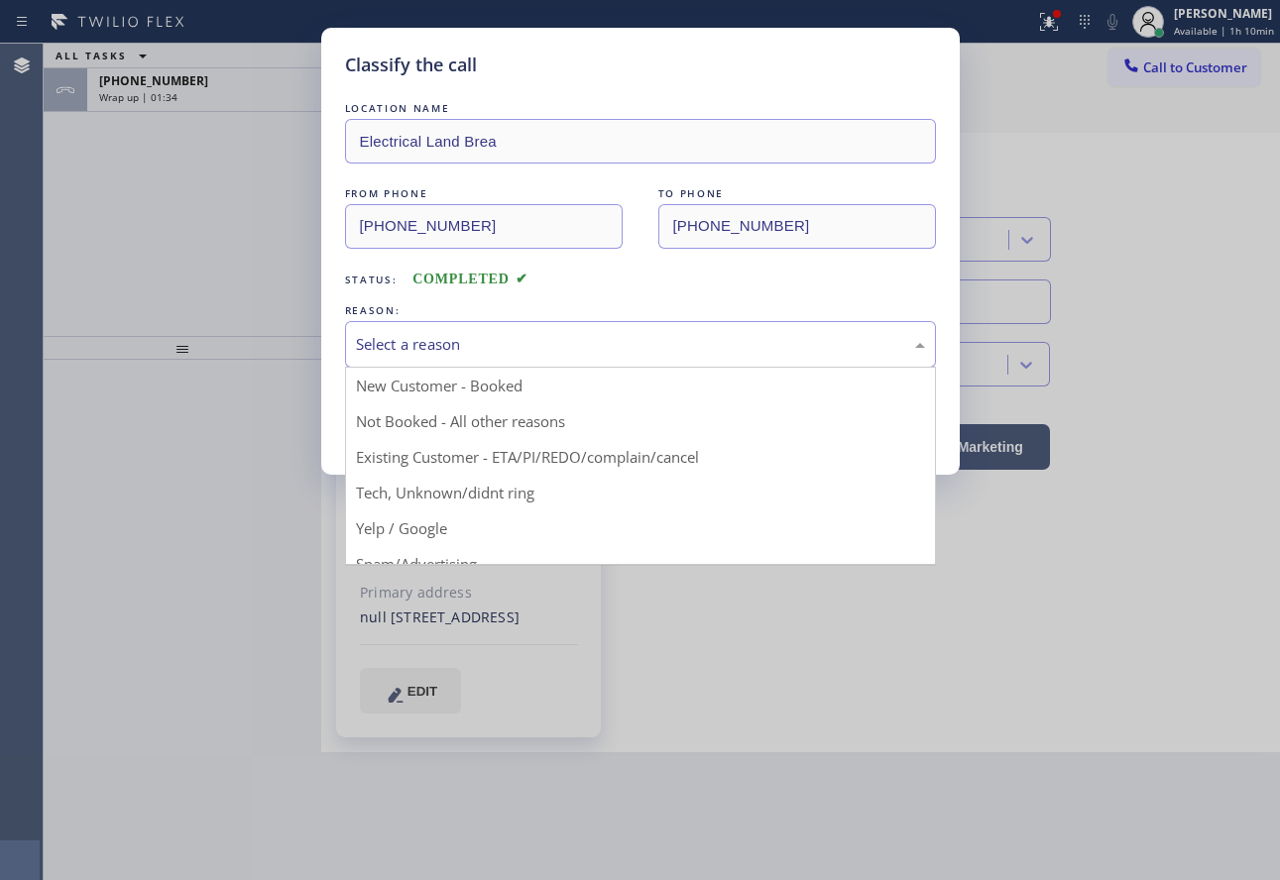
click at [584, 359] on div "Select a reason" at bounding box center [640, 344] width 591 height 47
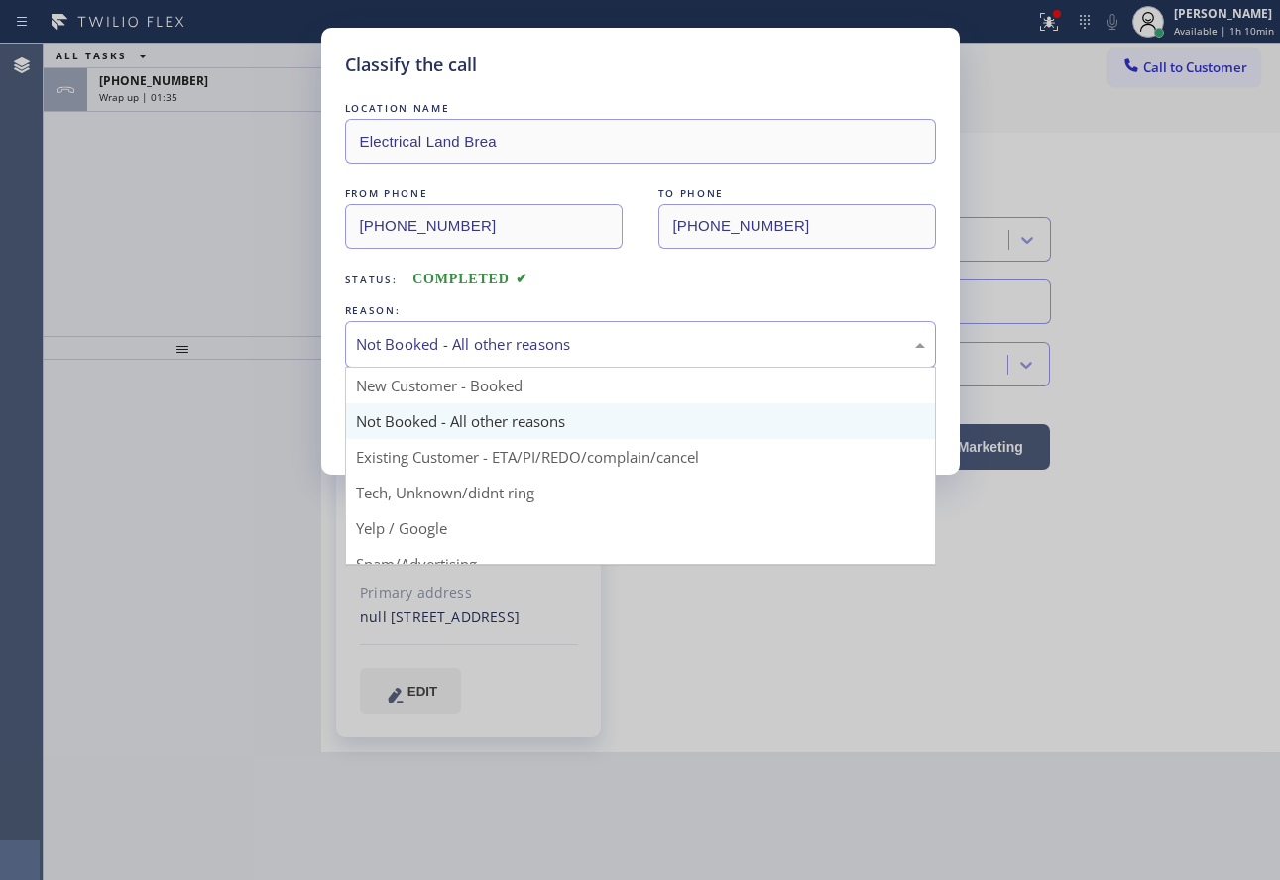
click at [468, 357] on div "Not Booked - All other reasons" at bounding box center [640, 344] width 591 height 47
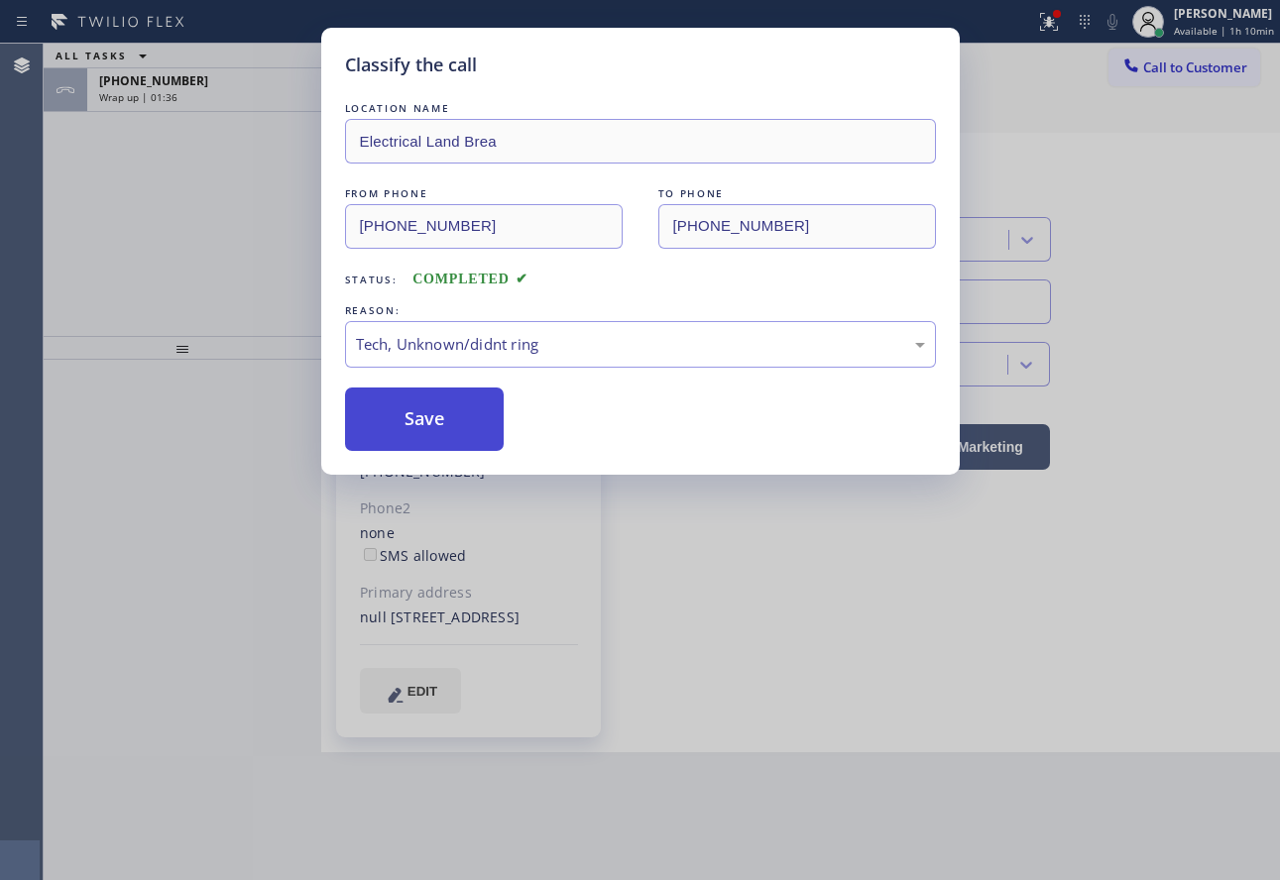
click at [420, 447] on button "Save" at bounding box center [425, 419] width 160 height 63
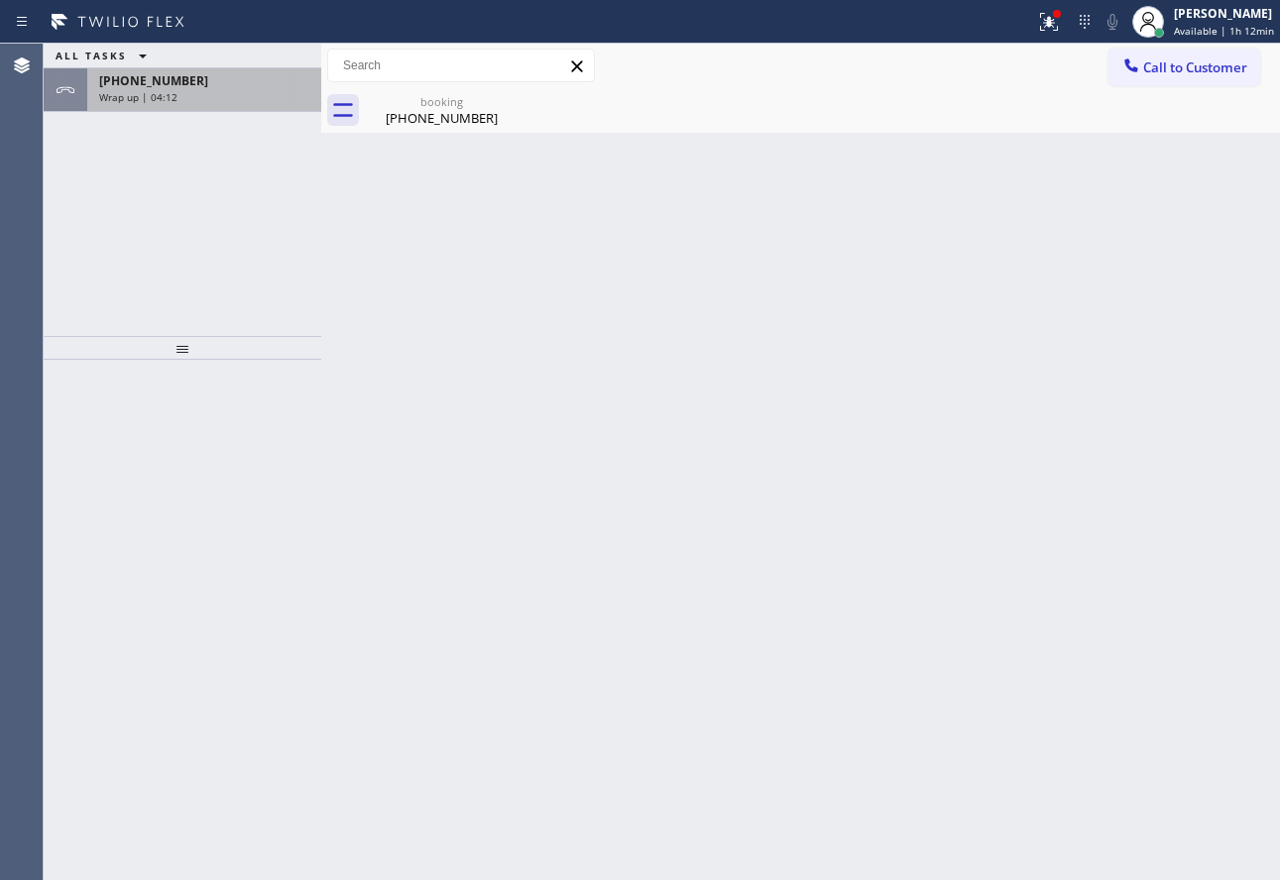
click at [179, 90] on div "Wrap up | 04:12" at bounding box center [204, 97] width 210 height 14
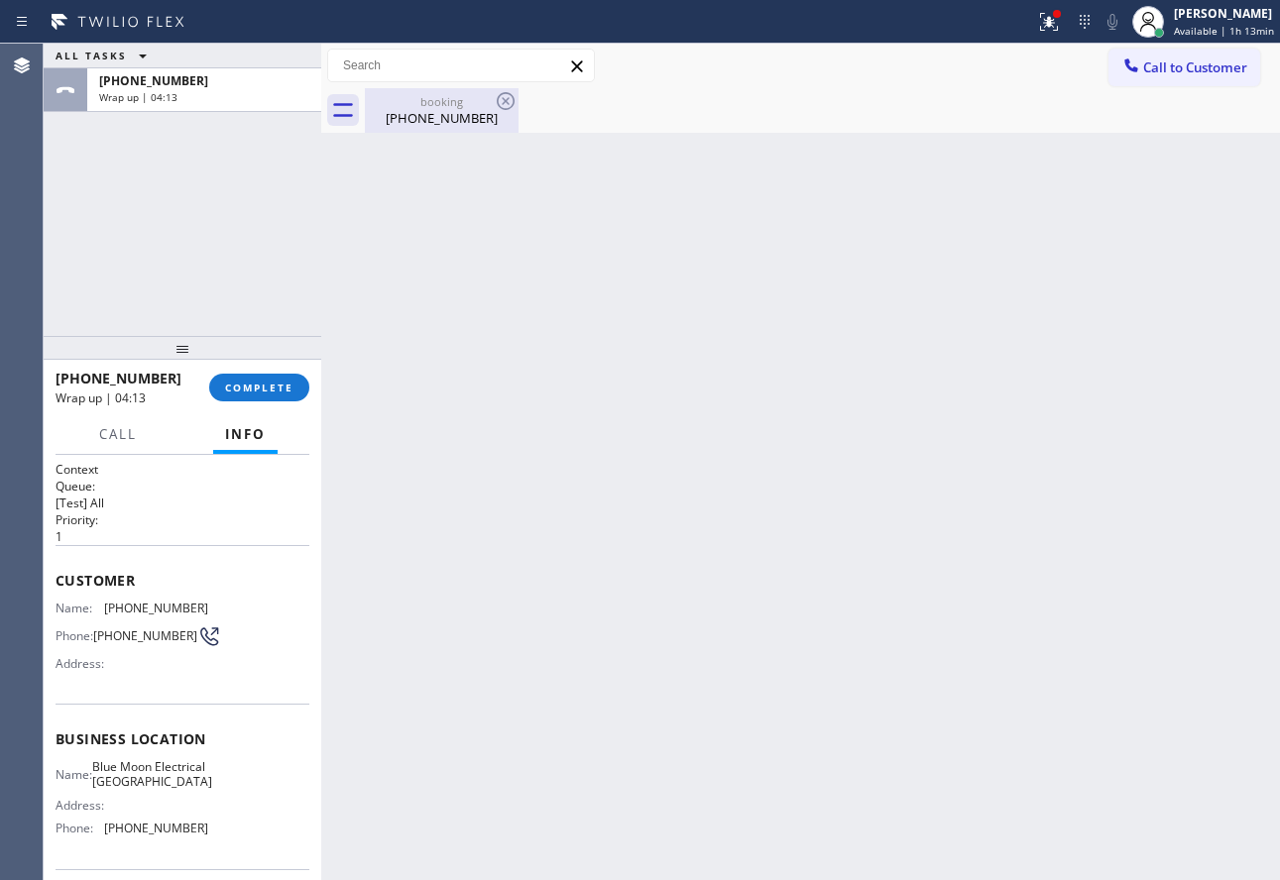
click at [461, 114] on div "[PHONE_NUMBER]" at bounding box center [442, 118] width 150 height 18
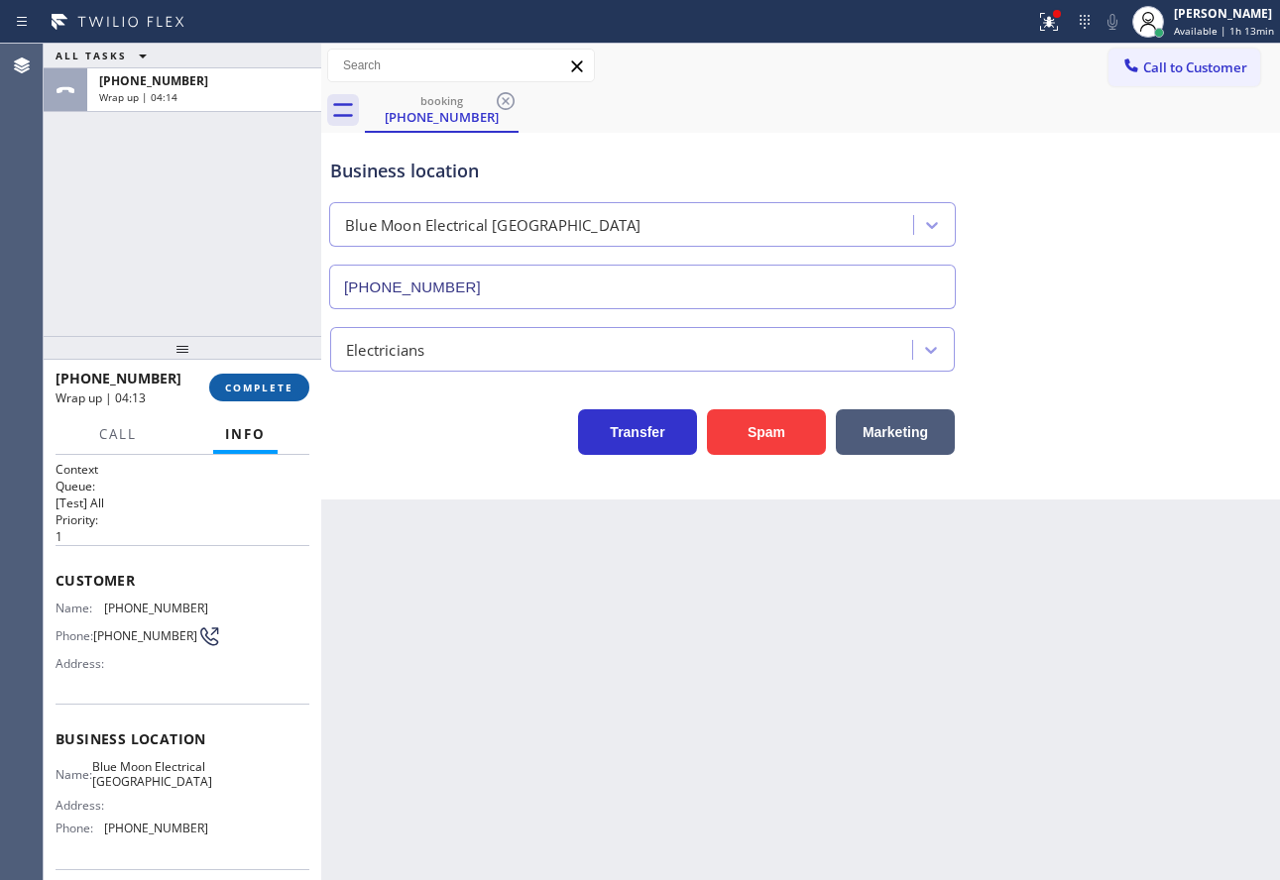
click at [271, 387] on span "COMPLETE" at bounding box center [259, 388] width 68 height 14
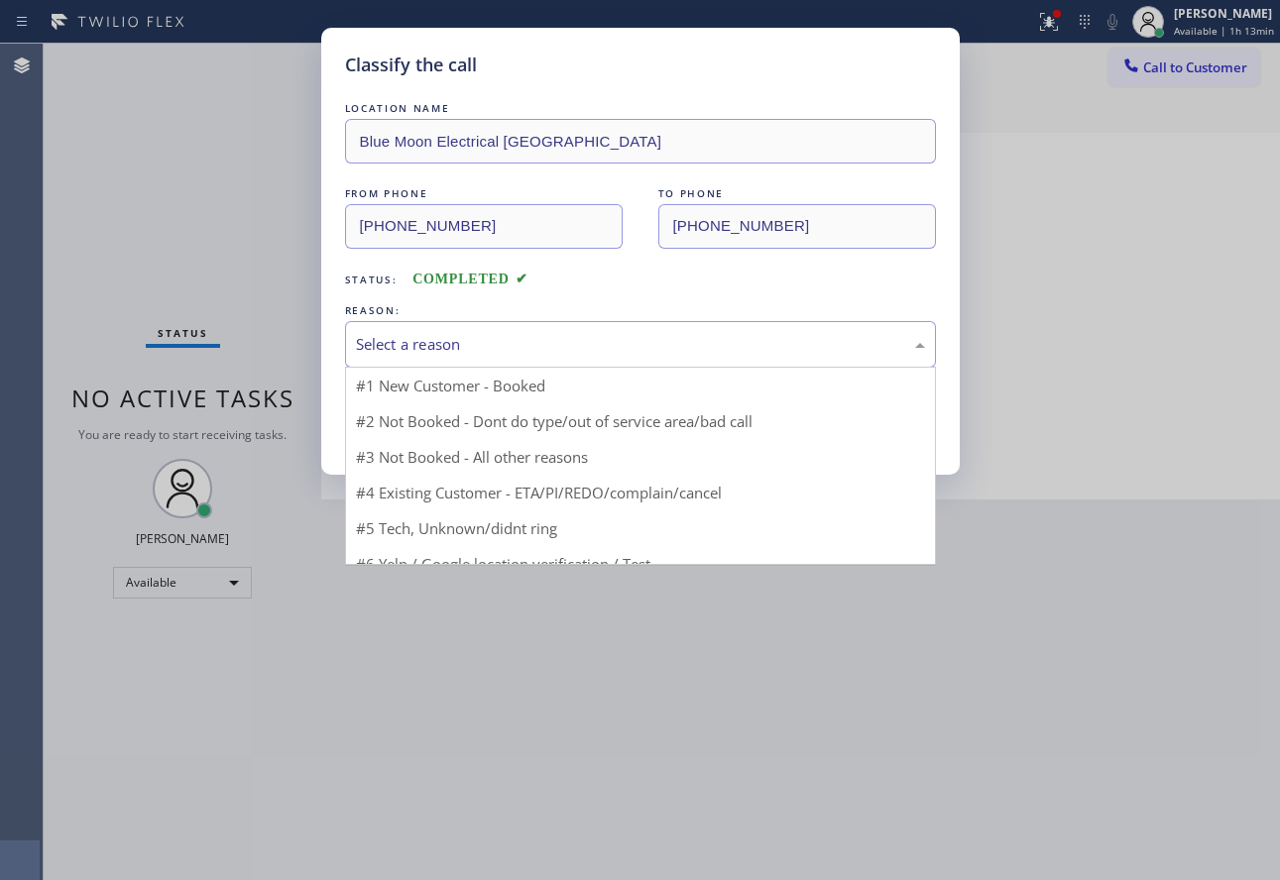
click at [509, 348] on div "Select a reason" at bounding box center [640, 344] width 569 height 23
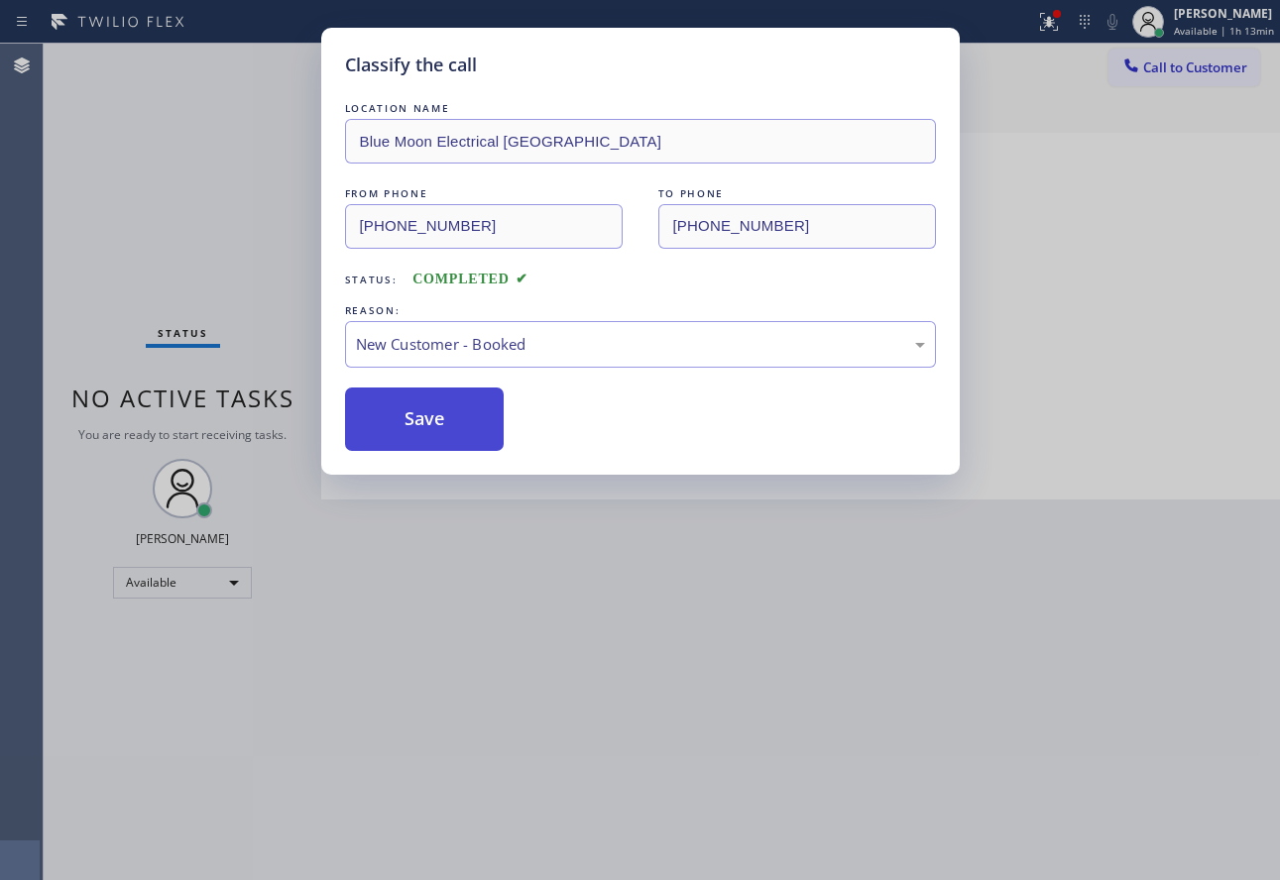
click at [445, 408] on button "Save" at bounding box center [425, 419] width 160 height 63
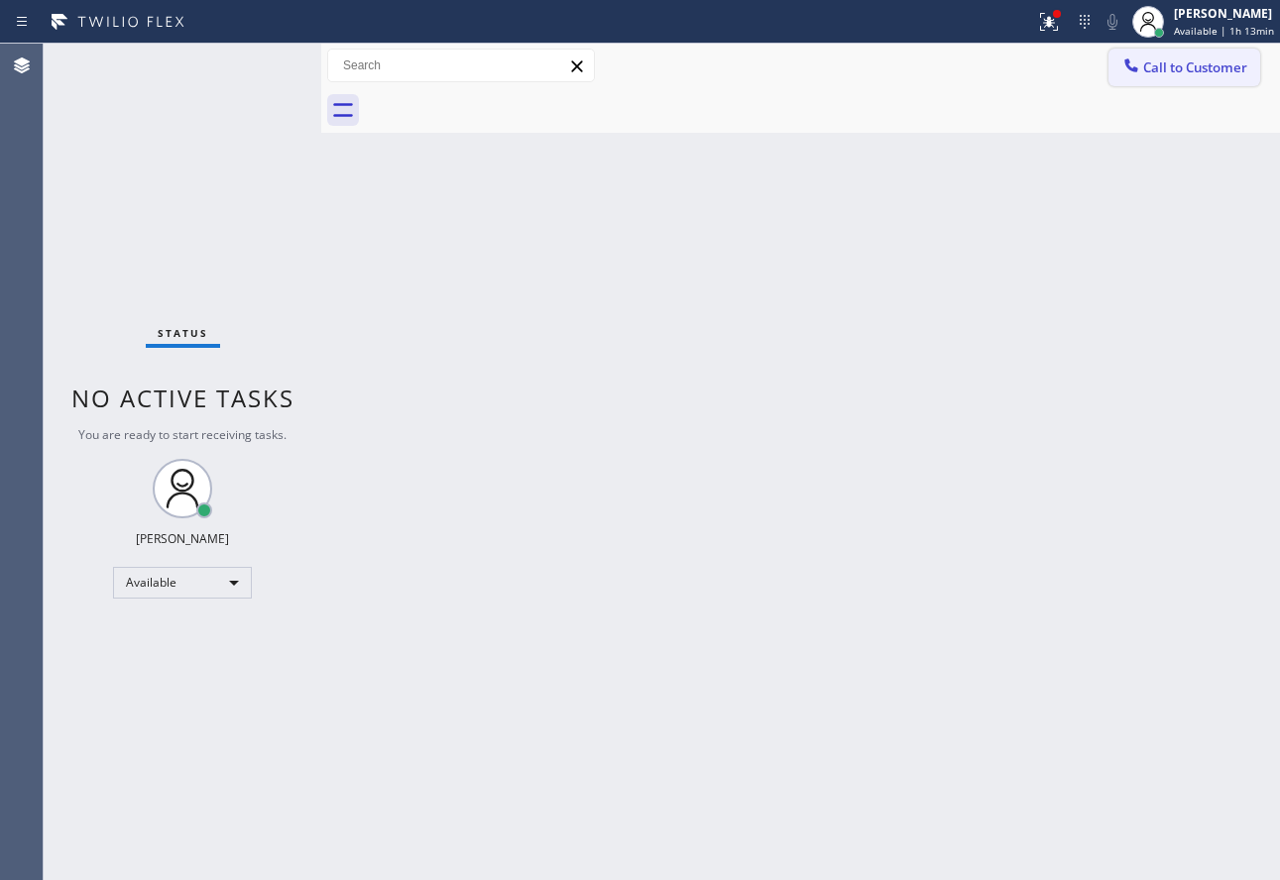
click at [1155, 68] on span "Call to Customer" at bounding box center [1195, 67] width 104 height 18
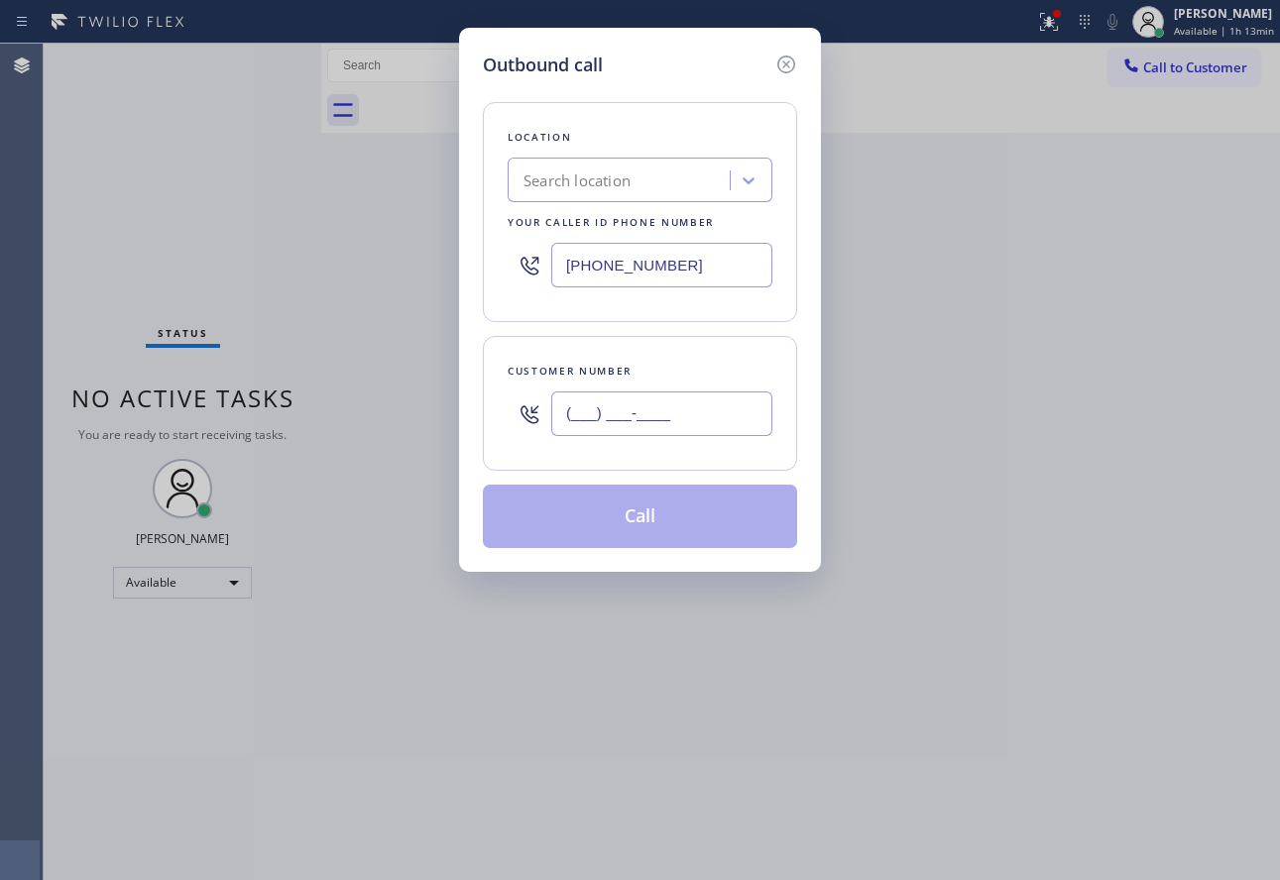
click at [613, 418] on input "(___) ___-____" at bounding box center [661, 414] width 221 height 45
paste input "818) 614-1672"
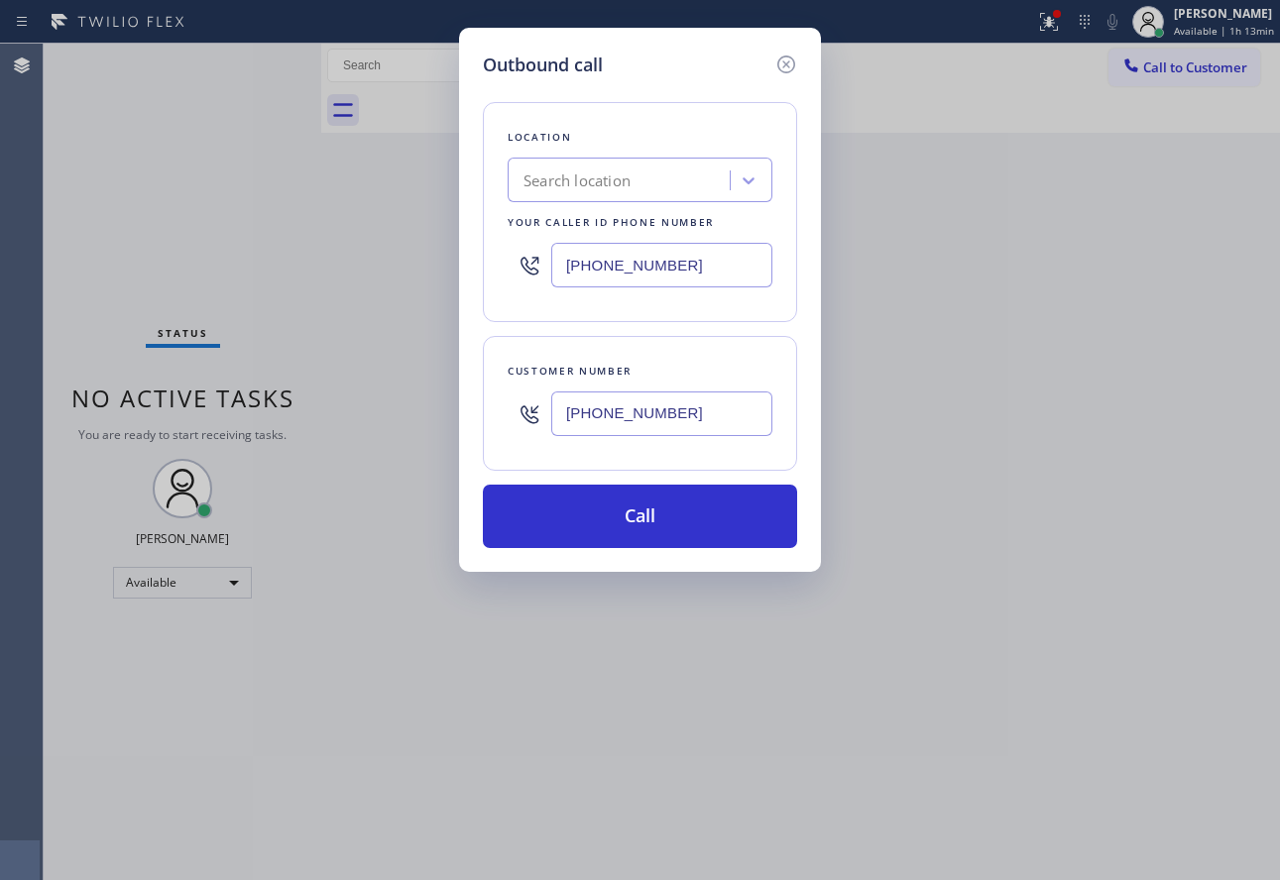
type input "[PHONE_NUMBER]"
drag, startPoint x: 670, startPoint y: 256, endPoint x: 462, endPoint y: 267, distance: 208.5
click at [462, 267] on div "Outbound call Location Search location Your caller id phone number [PHONE_NUMBE…" at bounding box center [640, 300] width 362 height 544
paste input "818) 862-3624"
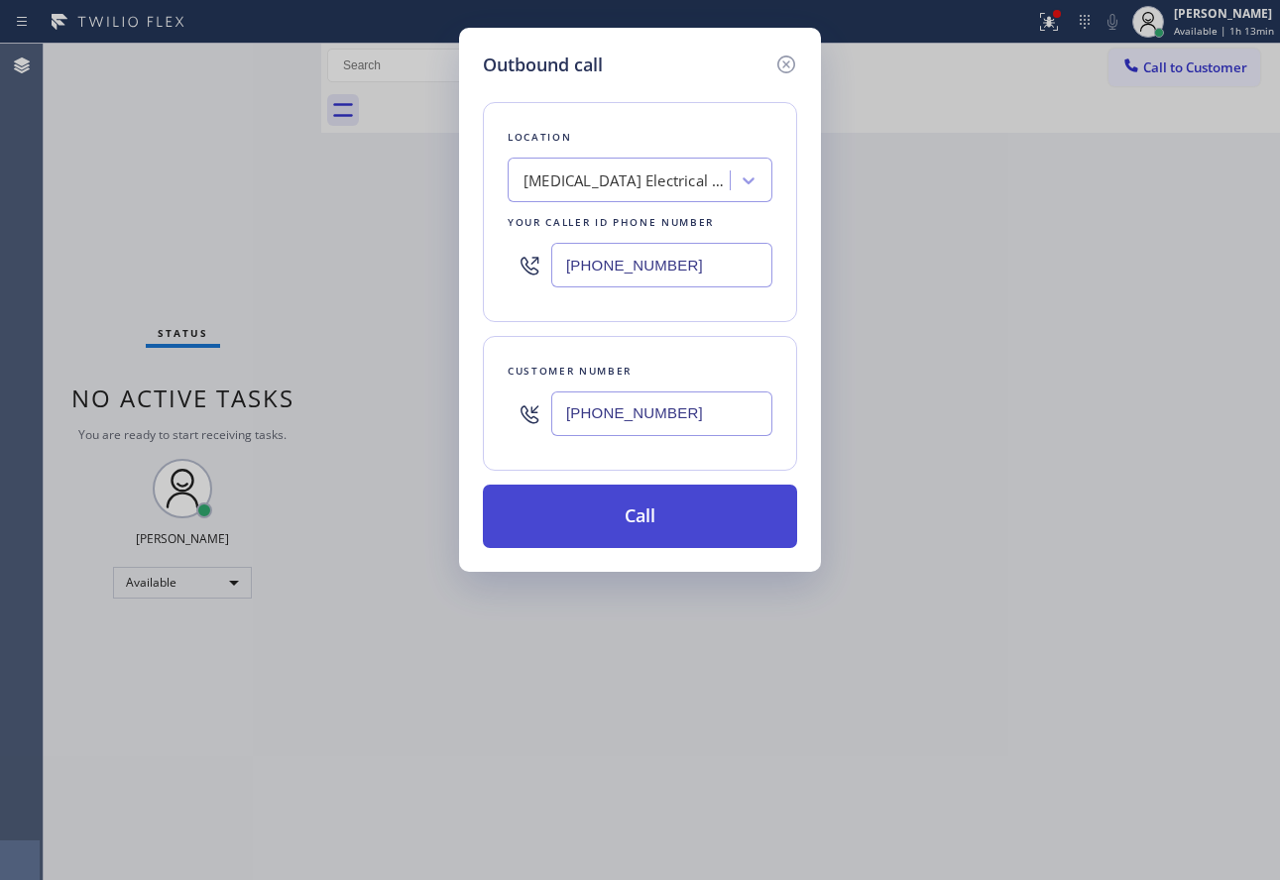
type input "[PHONE_NUMBER]"
click at [628, 531] on button "Call" at bounding box center [640, 516] width 314 height 63
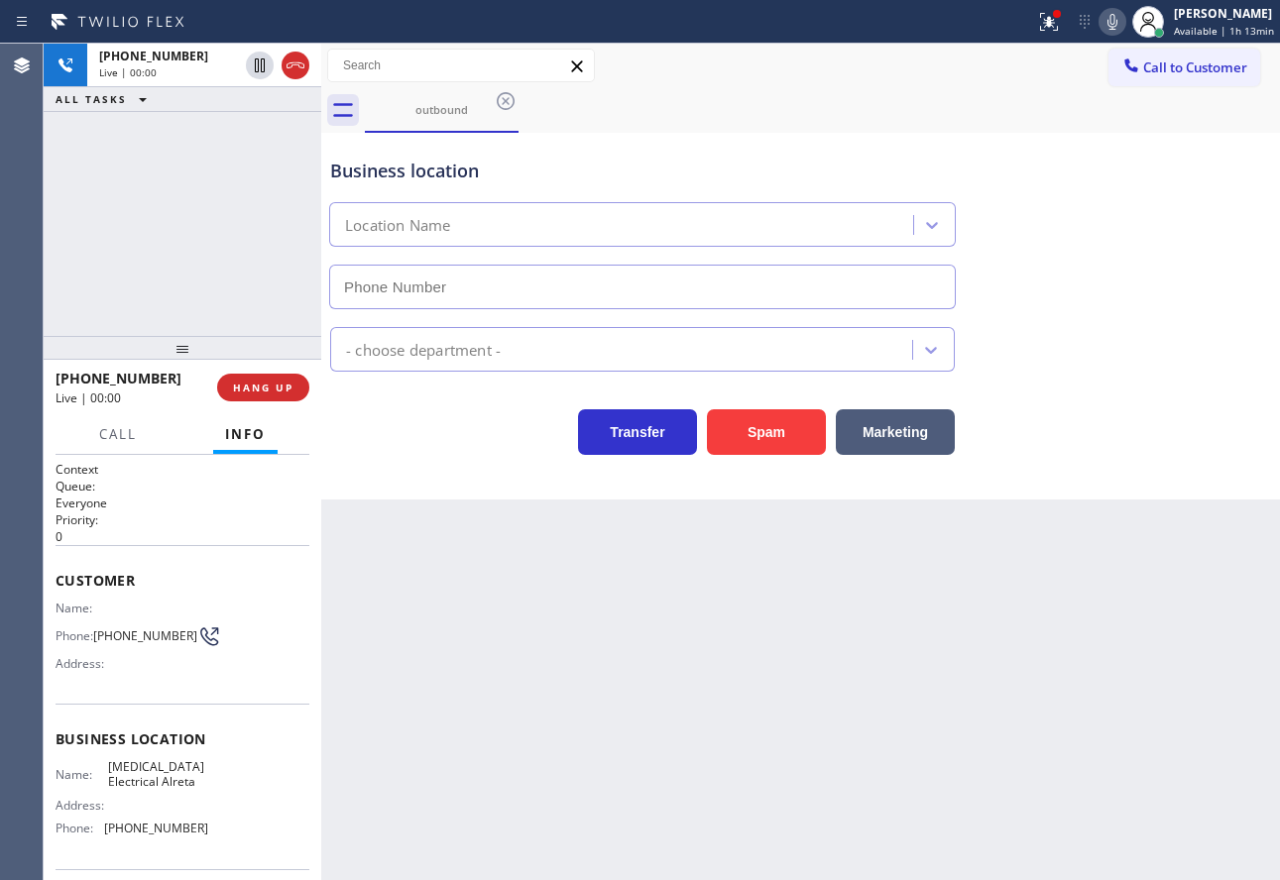
type input "[PHONE_NUMBER]"
drag, startPoint x: 1033, startPoint y: 541, endPoint x: 628, endPoint y: 567, distance: 406.3
click at [1032, 541] on div "Back to Dashboard Change Sender ID Customers Technicians Select a contact Outbo…" at bounding box center [800, 462] width 959 height 837
click at [260, 382] on span "HANG UP" at bounding box center [263, 388] width 60 height 14
click at [261, 382] on span "HANG UP" at bounding box center [263, 388] width 60 height 14
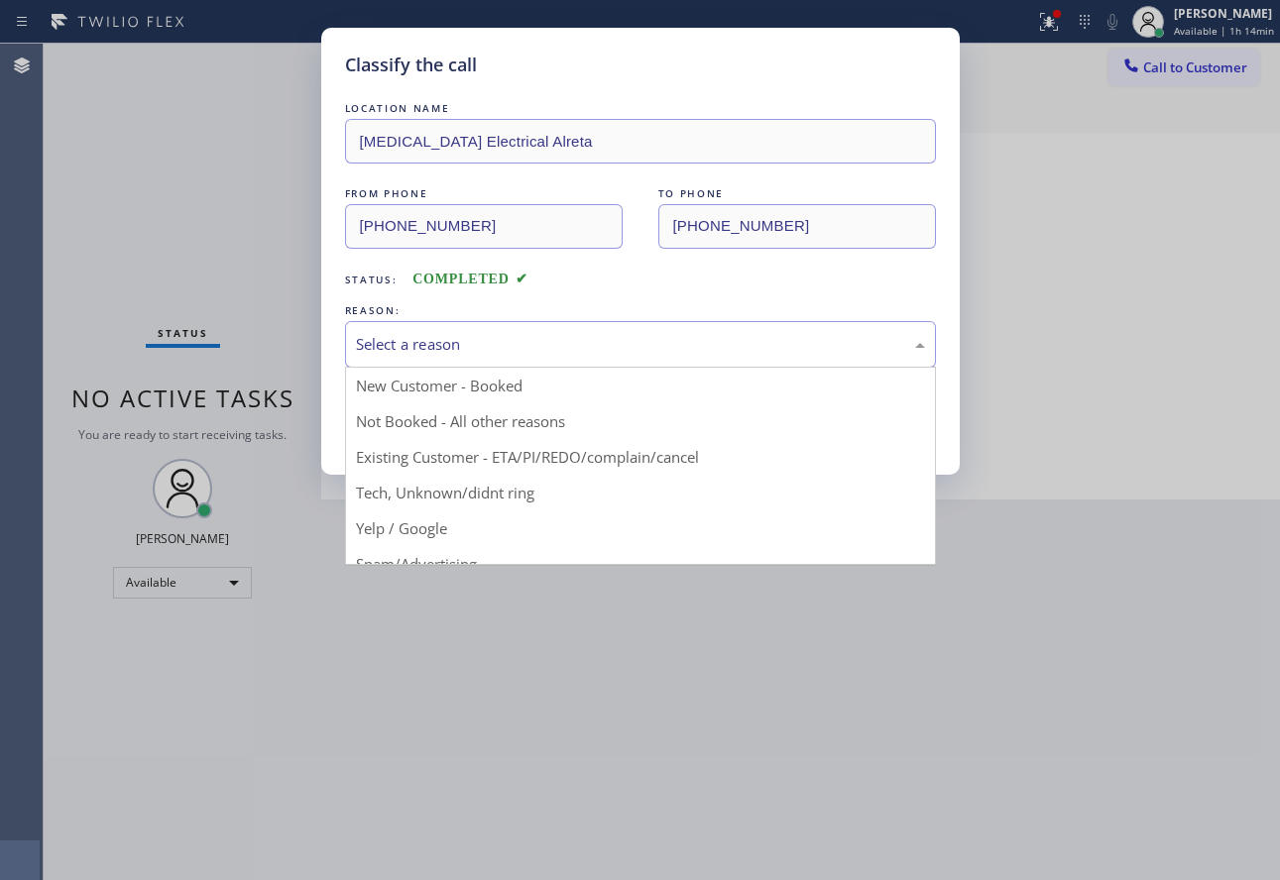
click at [678, 334] on div "Select a reason" at bounding box center [640, 344] width 569 height 23
drag, startPoint x: 421, startPoint y: 484, endPoint x: 412, endPoint y: 444, distance: 40.6
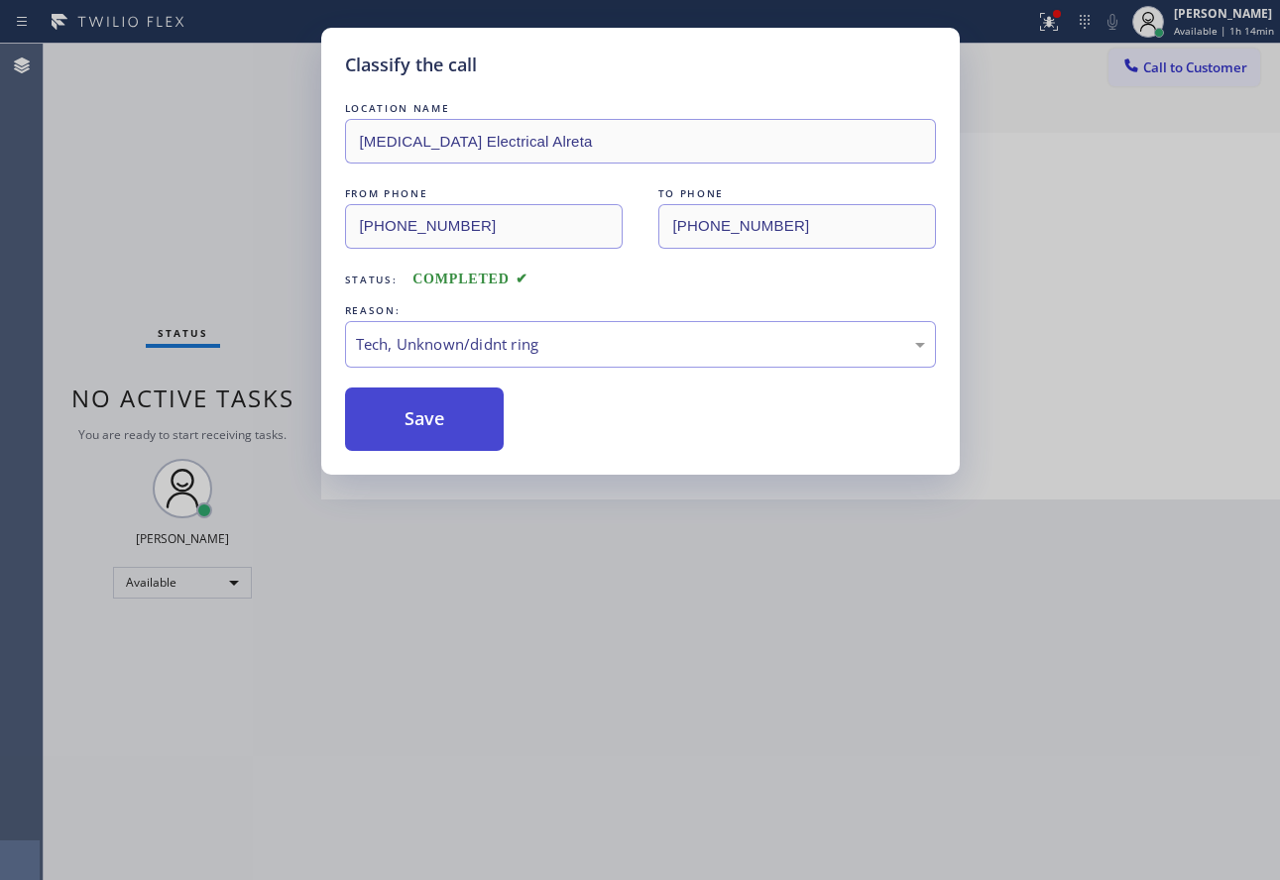
click at [412, 427] on button "Save" at bounding box center [425, 419] width 160 height 63
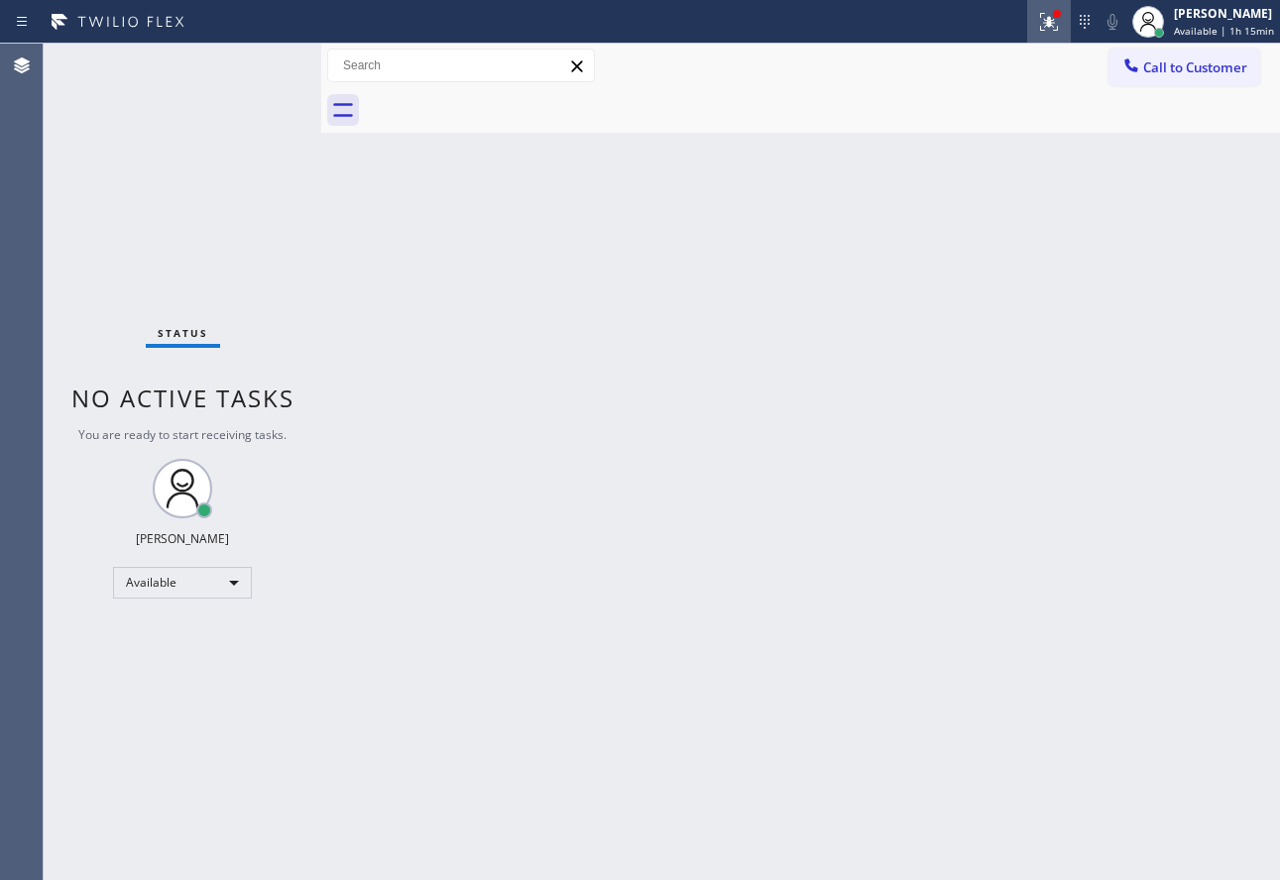
click at [1051, 26] on icon at bounding box center [1049, 22] width 24 height 24
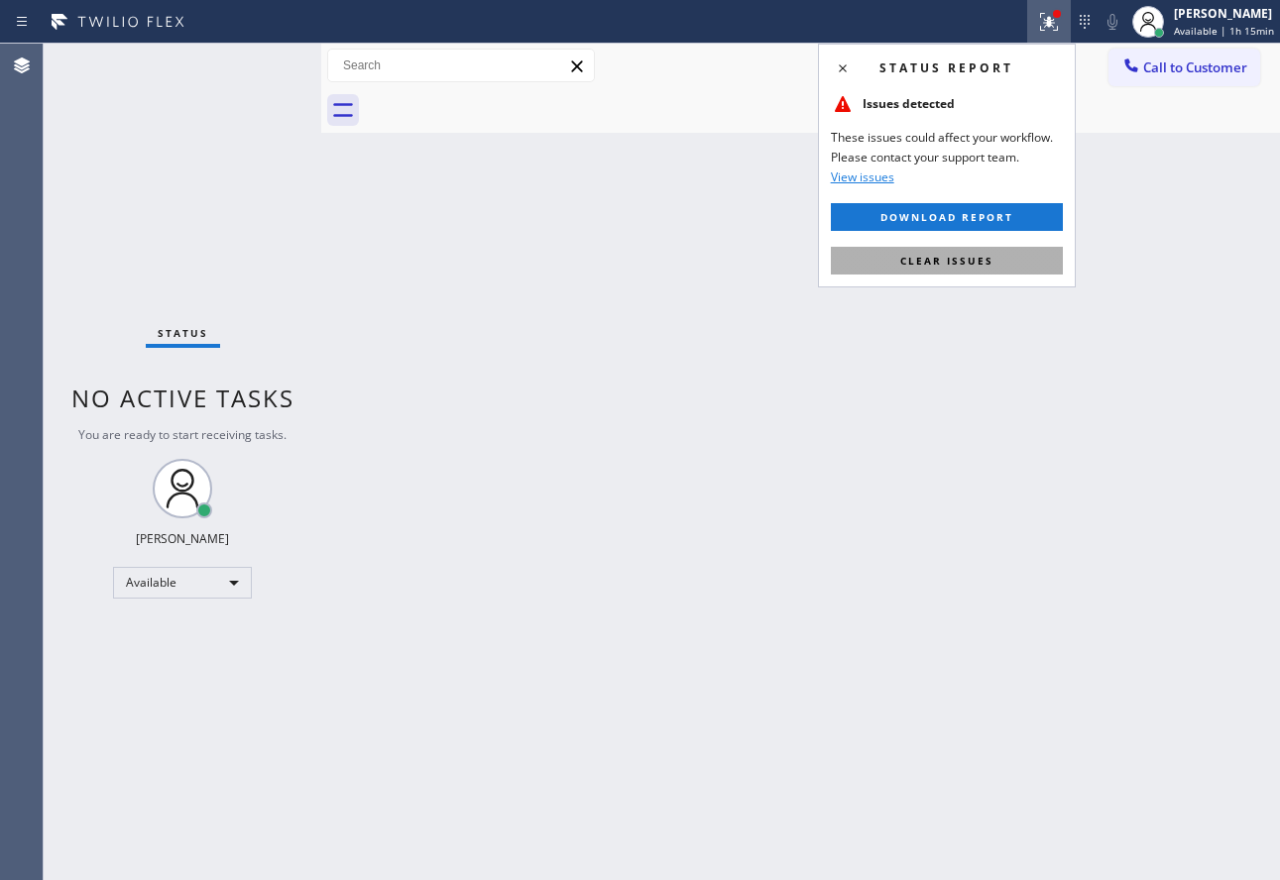
click at [965, 261] on span "Clear issues" at bounding box center [946, 261] width 93 height 14
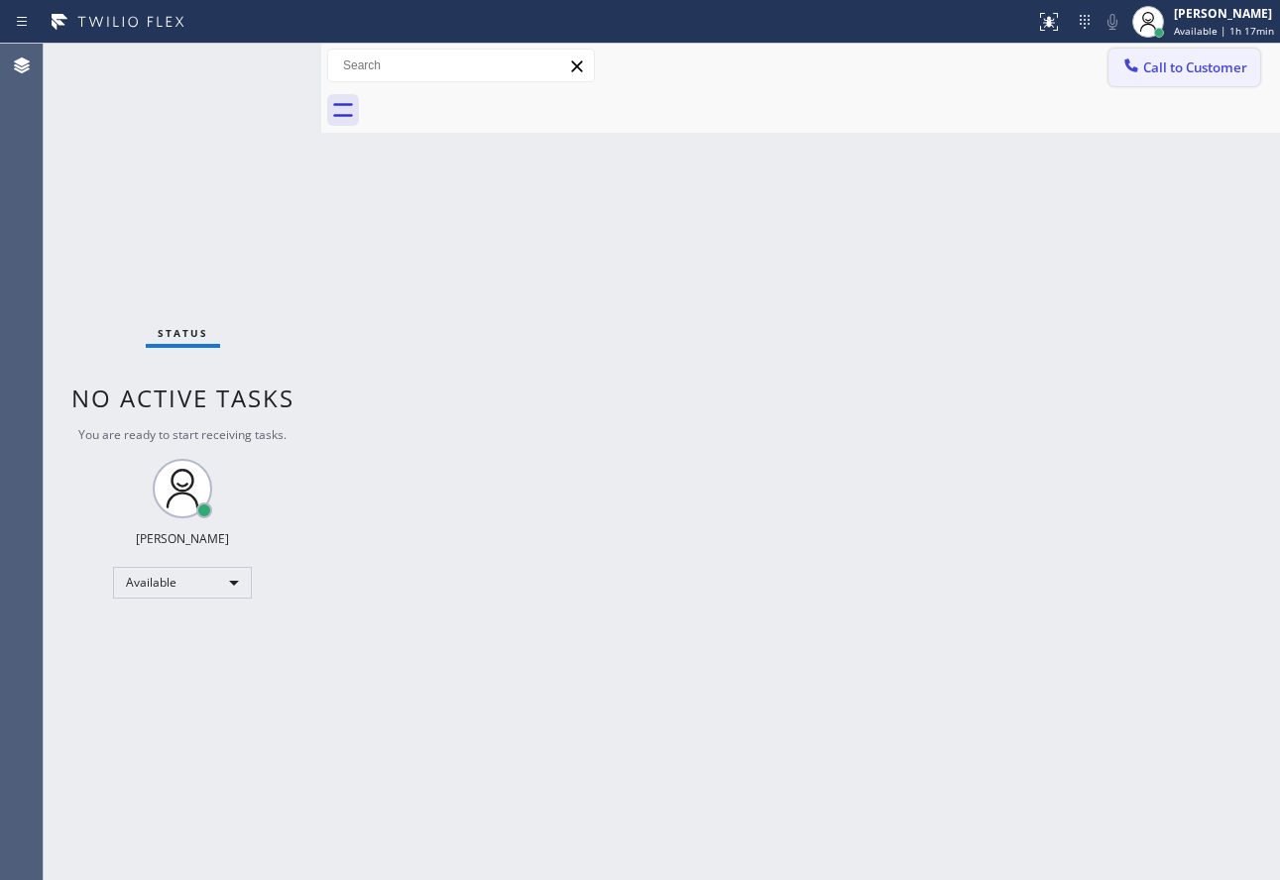
click at [1166, 79] on button "Call to Customer" at bounding box center [1184, 68] width 152 height 38
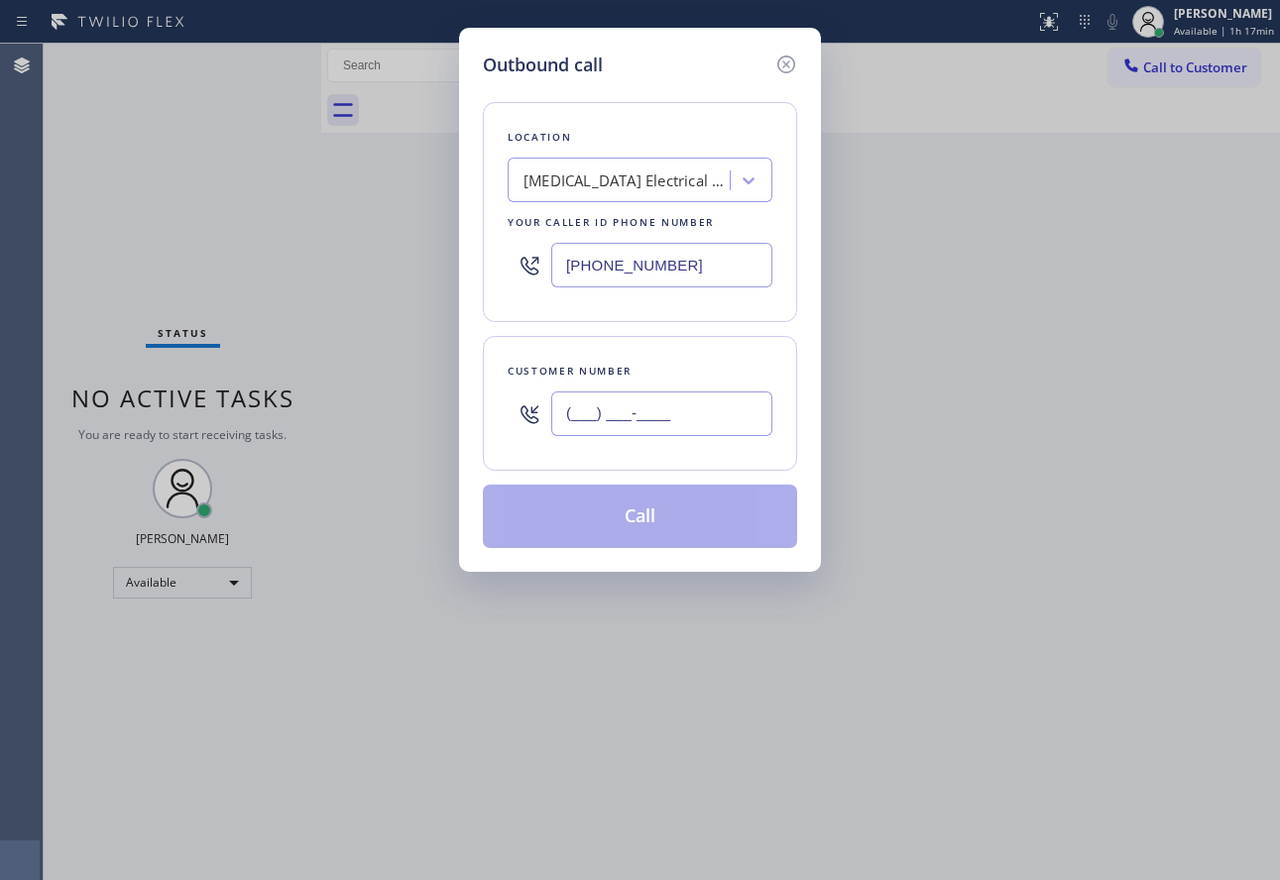
click at [703, 403] on input "(___) ___-____" at bounding box center [661, 414] width 221 height 45
paste input "314) 562-8865"
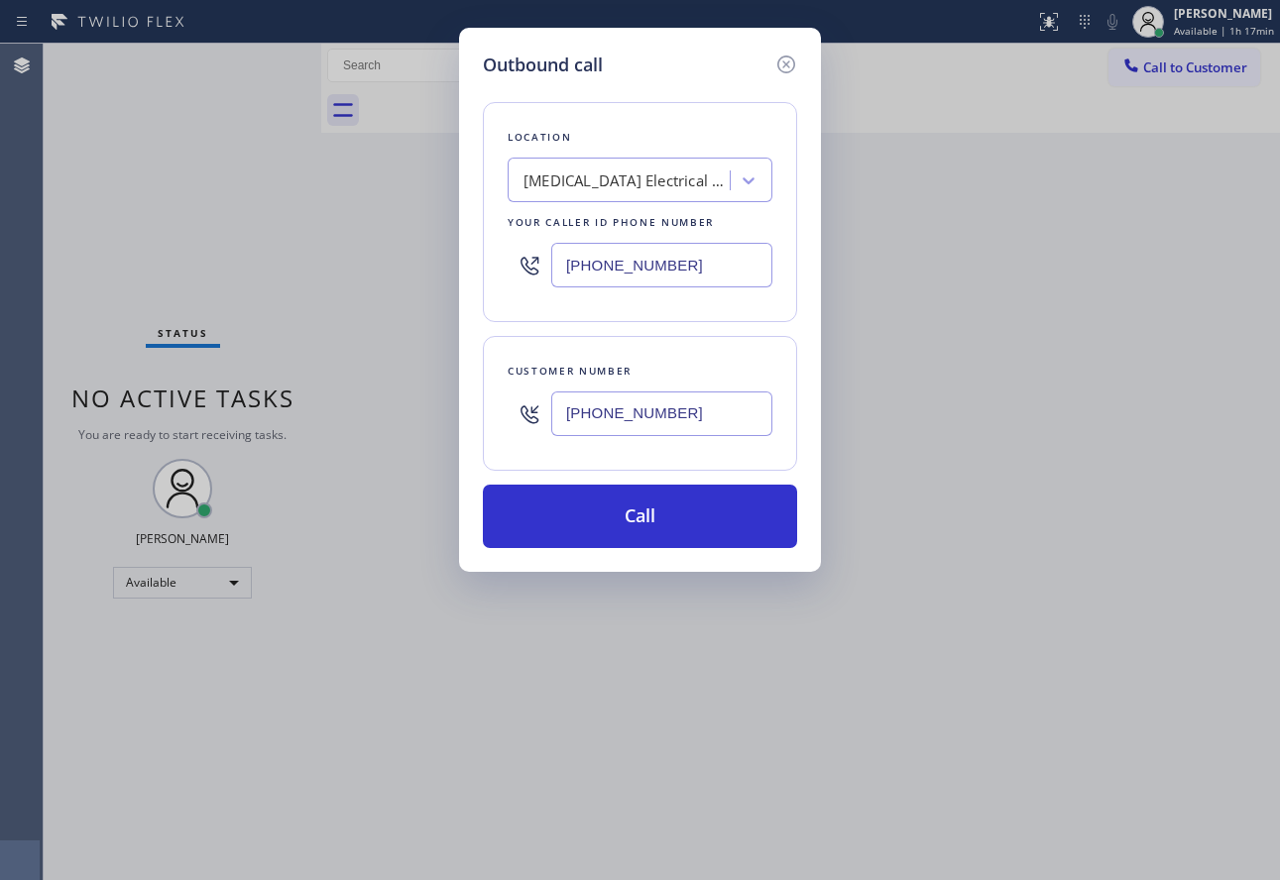
type input "[PHONE_NUMBER]"
click at [586, 190] on div "[MEDICAL_DATA] Electrical Alreta" at bounding box center [627, 181] width 208 height 23
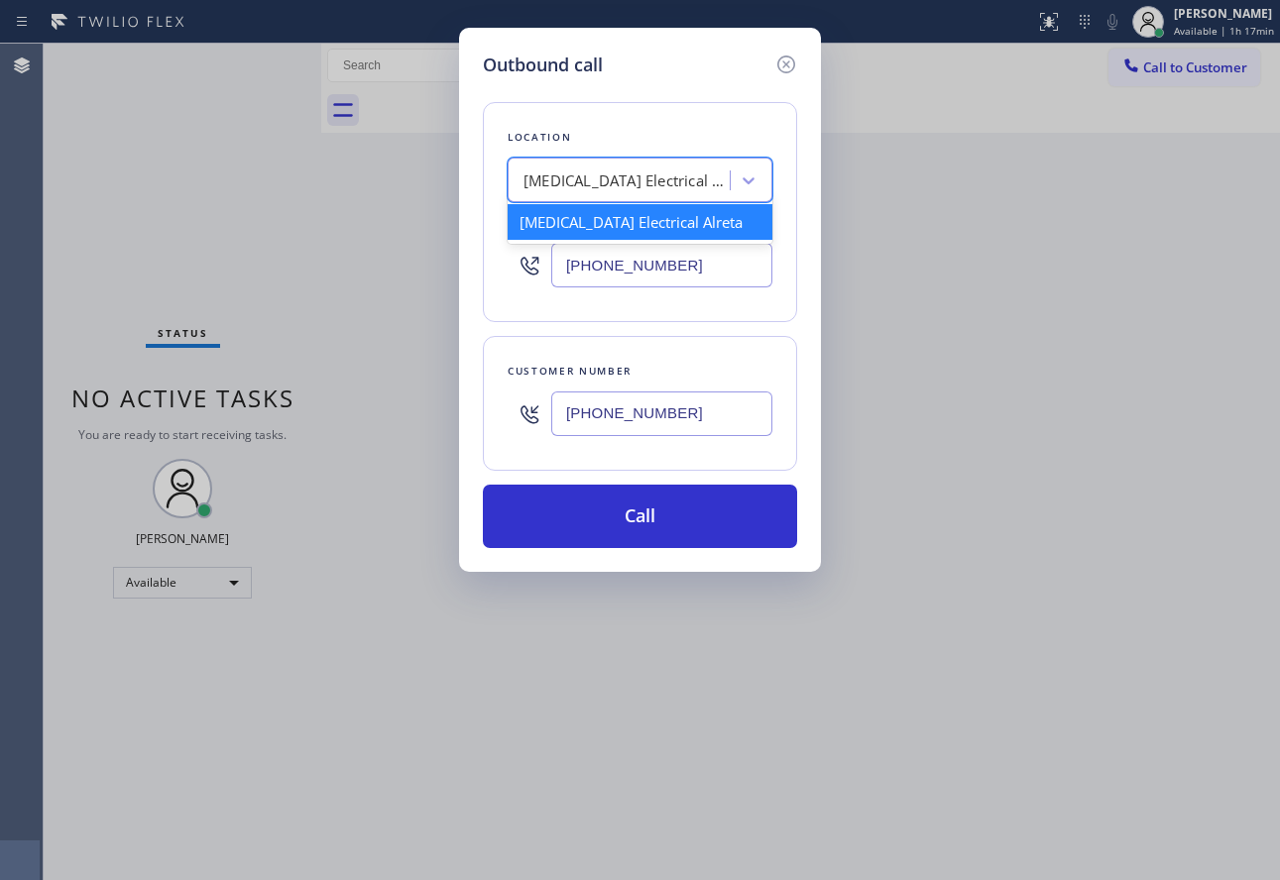
paste input "Best [US_STATE] Heating and AC Repair"
type input "Best [US_STATE] Heating and AC Repair"
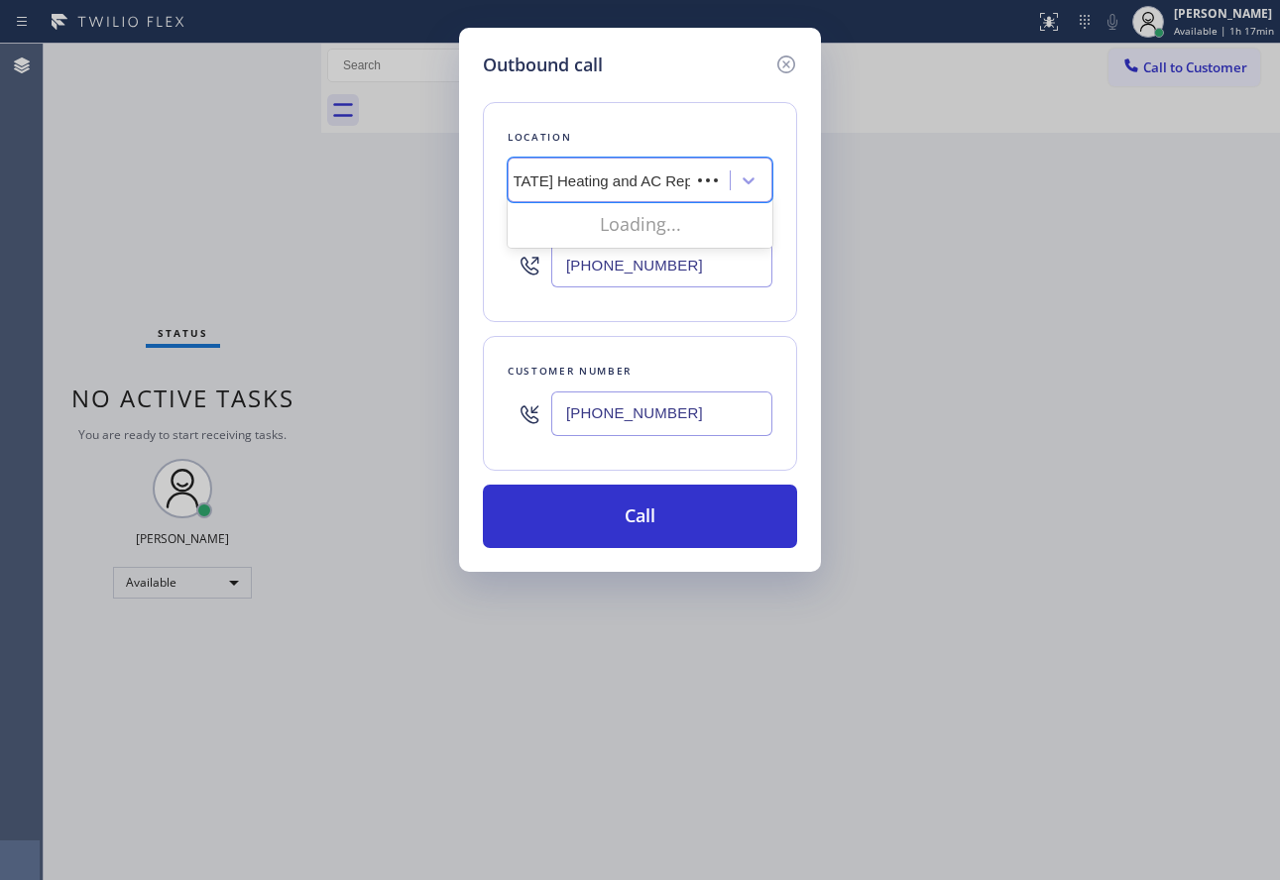
scroll to position [0, 58]
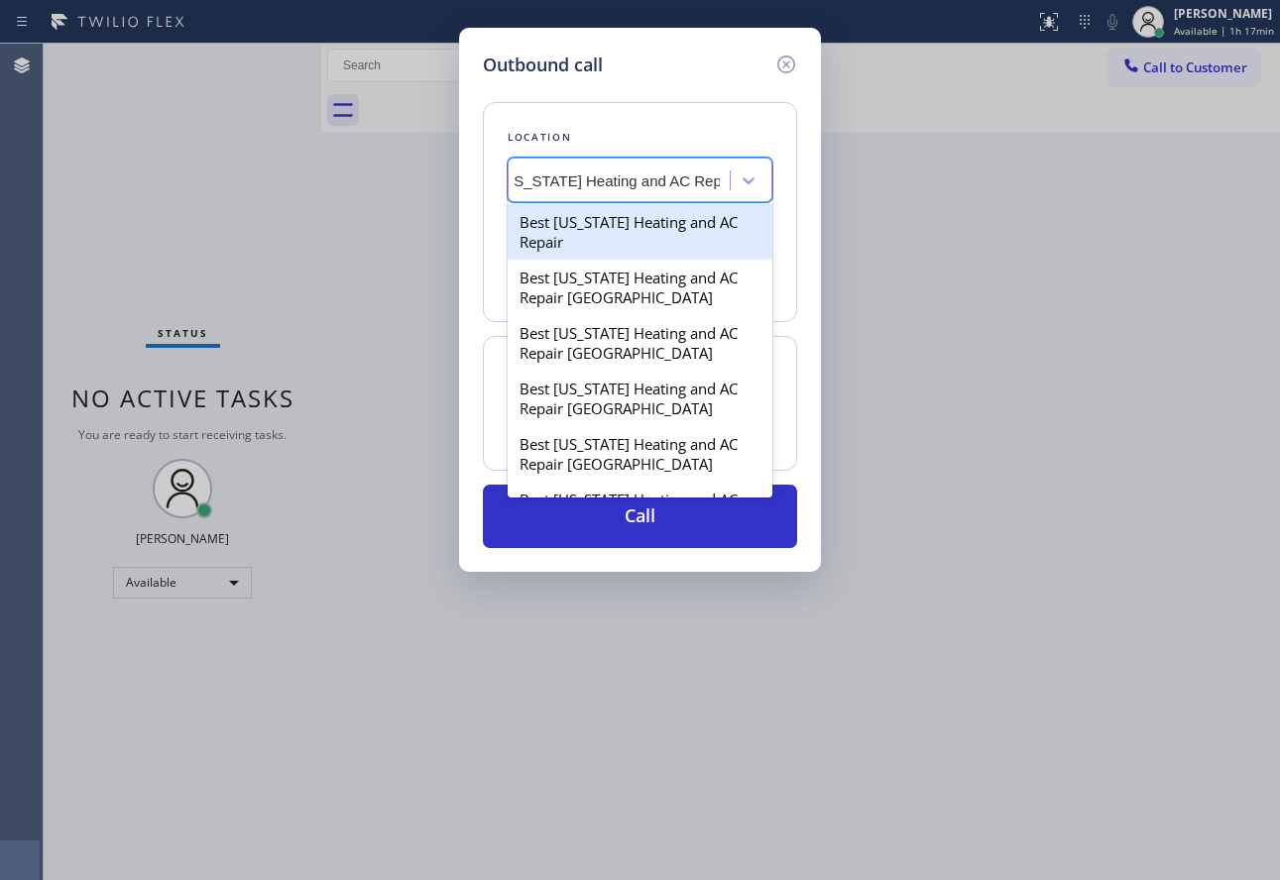
click at [590, 227] on div "Best [US_STATE] Heating and AC Repair" at bounding box center [640, 232] width 265 height 56
type input "[PHONE_NUMBER]"
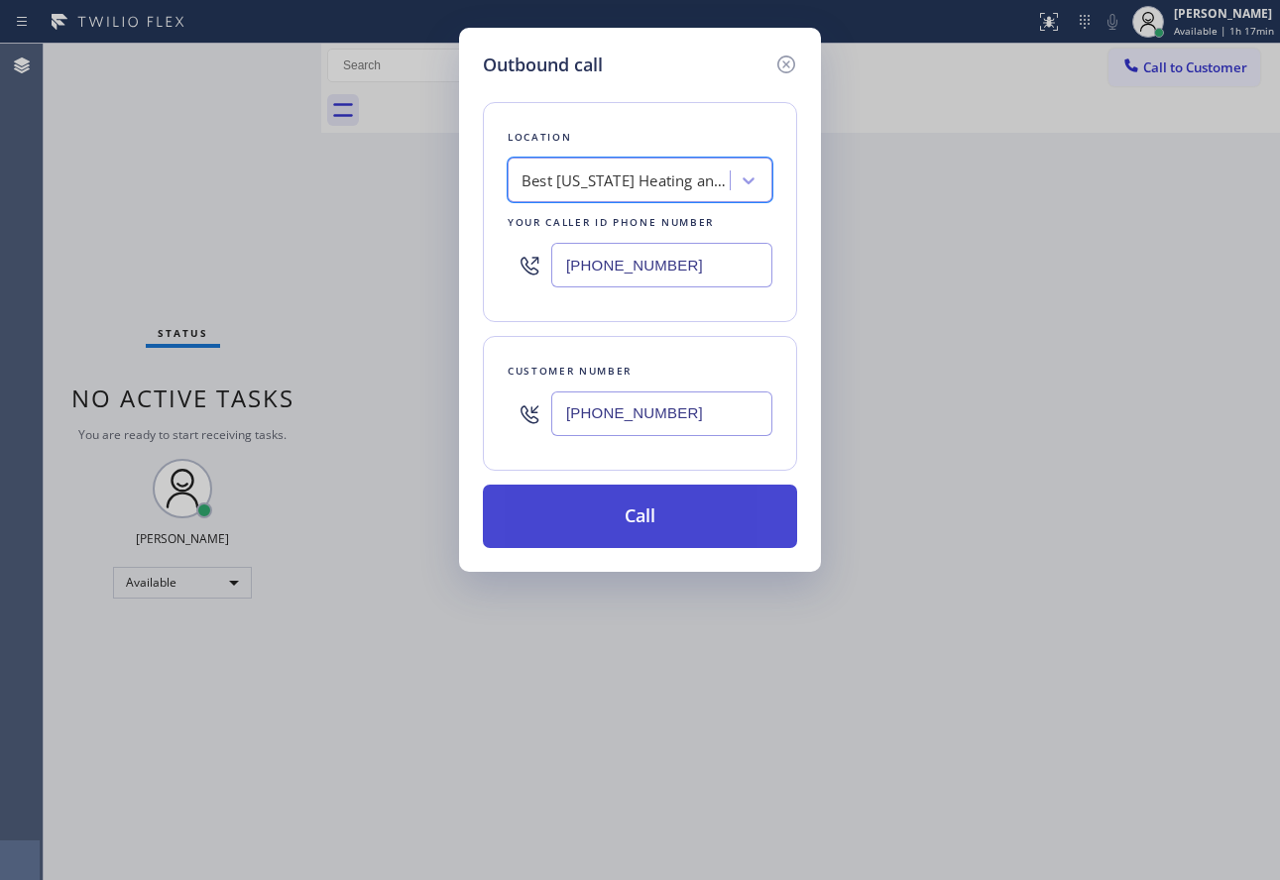
click at [625, 530] on button "Call" at bounding box center [640, 516] width 314 height 63
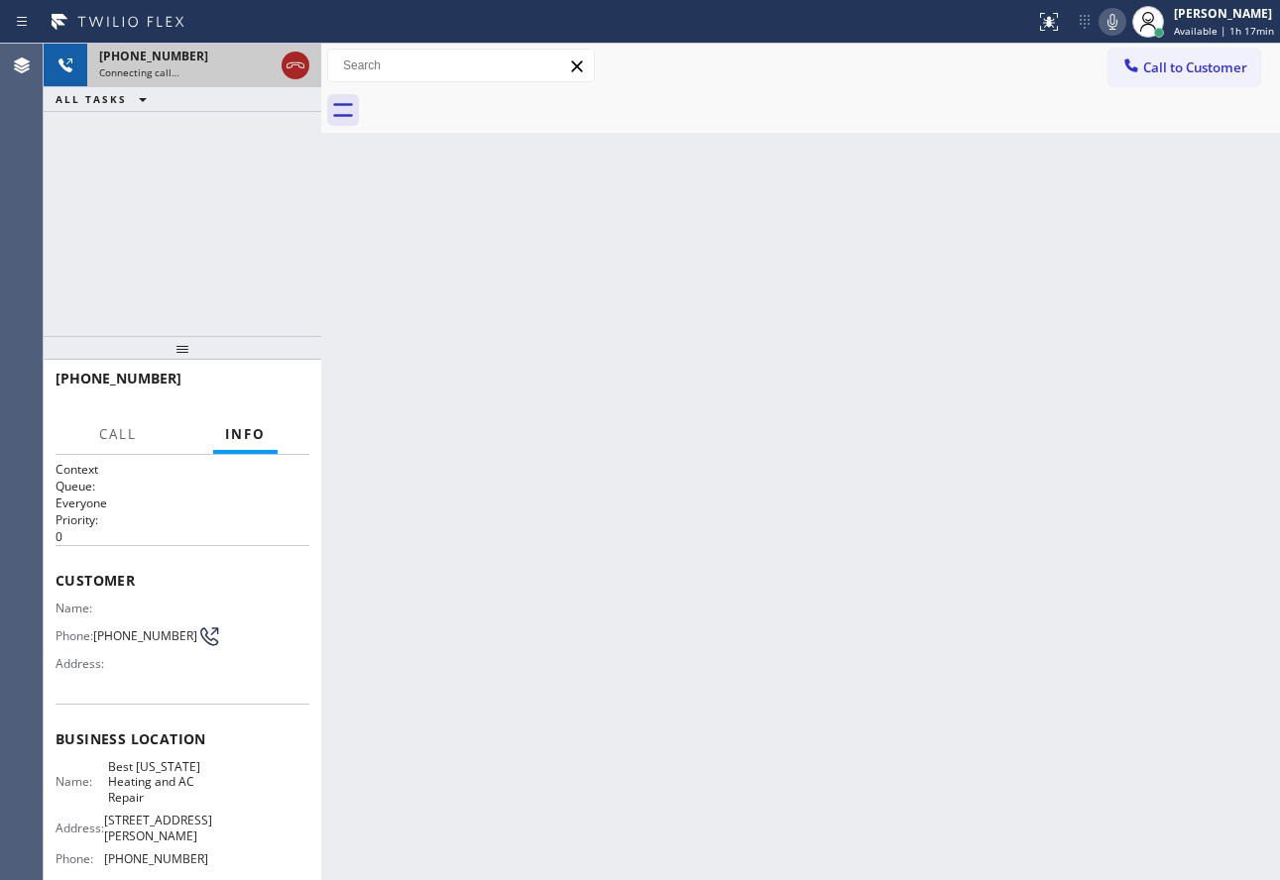
click at [286, 67] on icon at bounding box center [296, 66] width 24 height 24
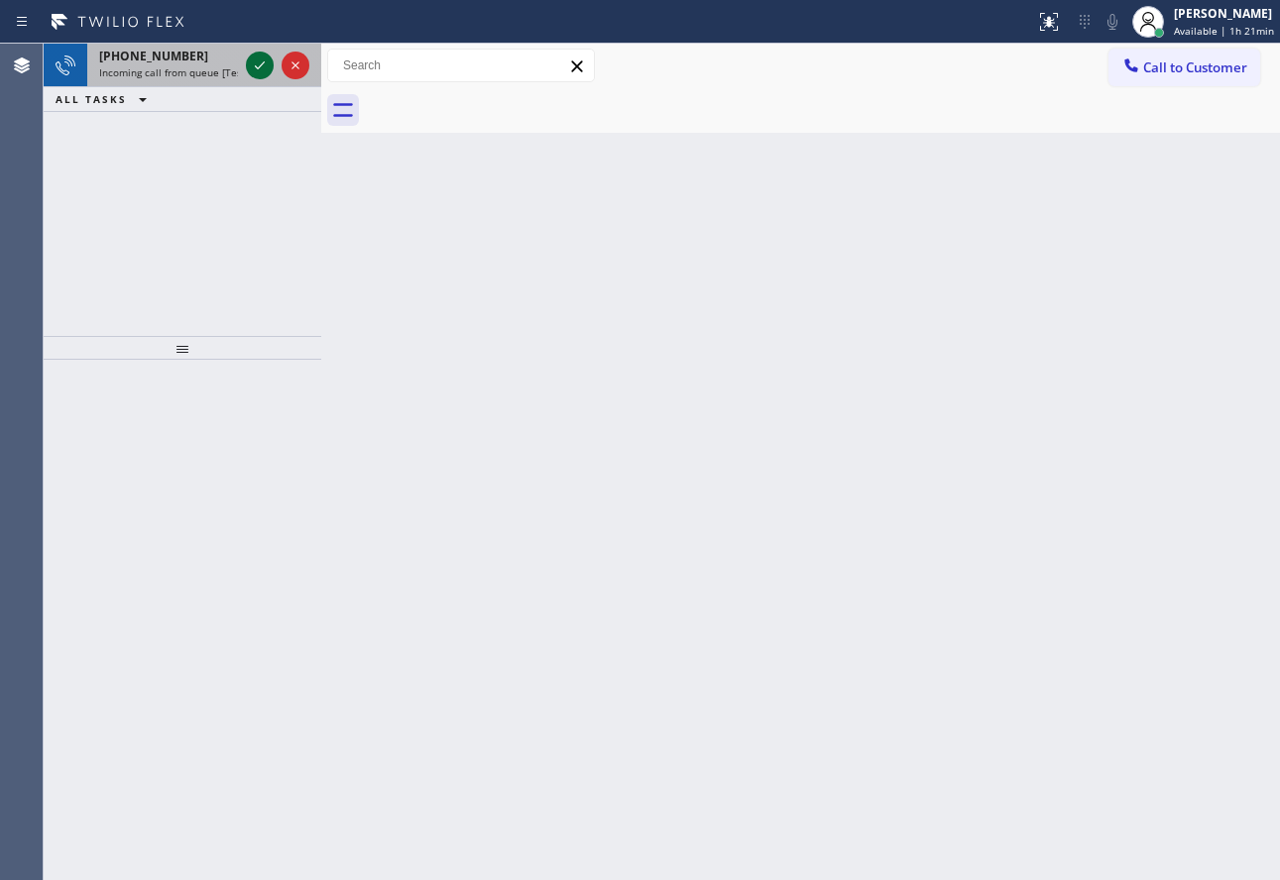
click at [255, 68] on icon at bounding box center [260, 66] width 24 height 24
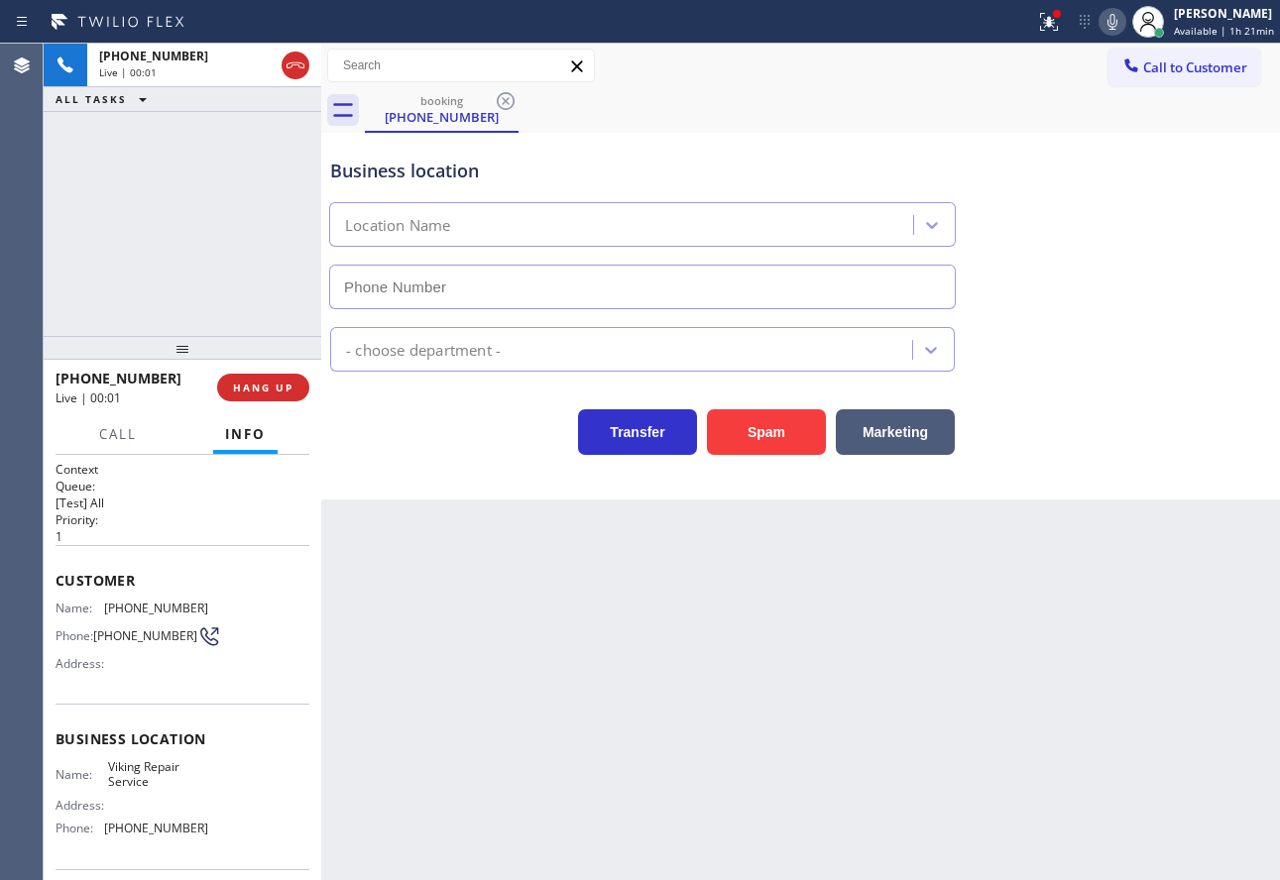
type input "[PHONE_NUMBER]"
click at [1111, 10] on icon at bounding box center [1112, 22] width 24 height 24
click at [1114, 19] on icon at bounding box center [1112, 22] width 24 height 24
click at [1113, 16] on icon at bounding box center [1112, 22] width 24 height 24
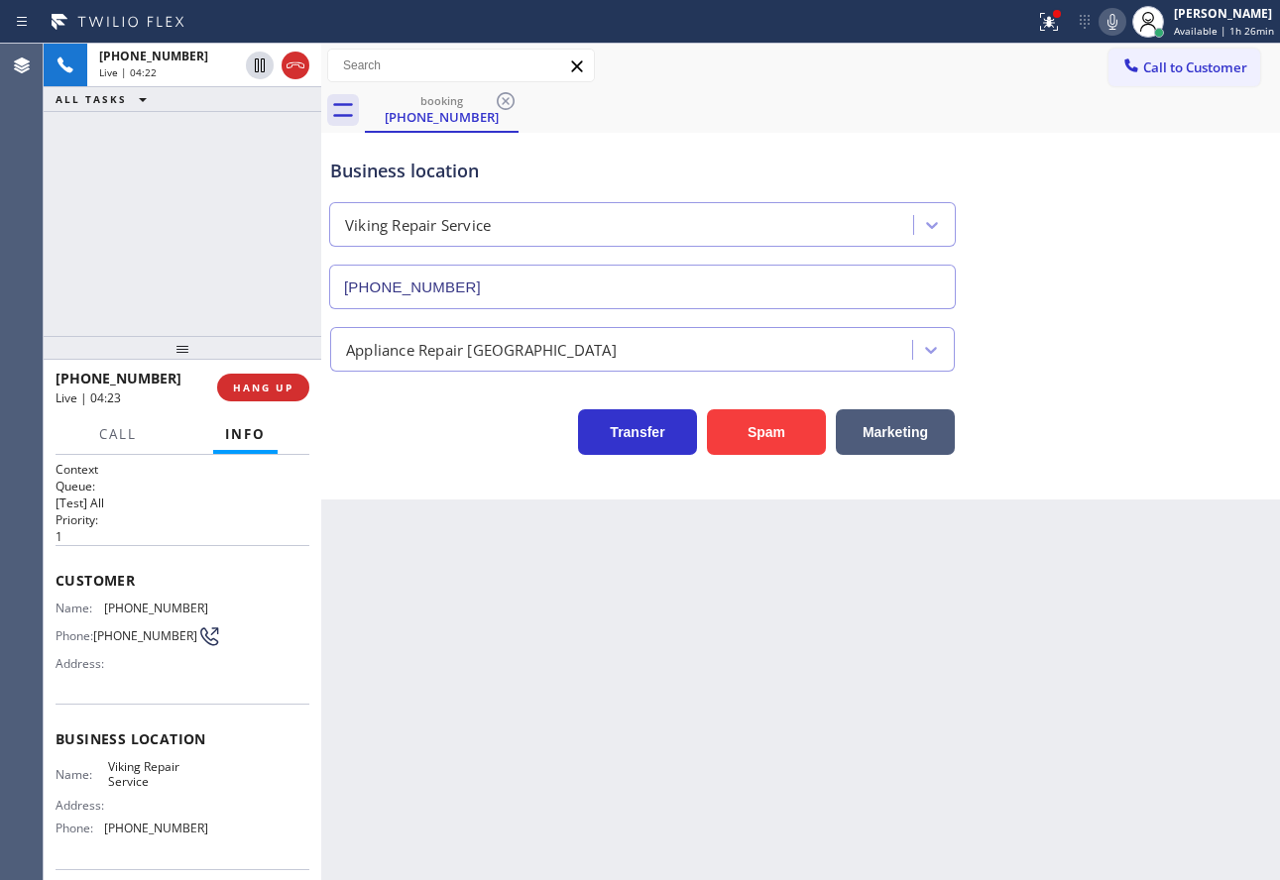
click at [149, 609] on span "[PHONE_NUMBER]" at bounding box center [156, 608] width 104 height 15
click at [153, 836] on span "[PHONE_NUMBER]" at bounding box center [156, 828] width 104 height 15
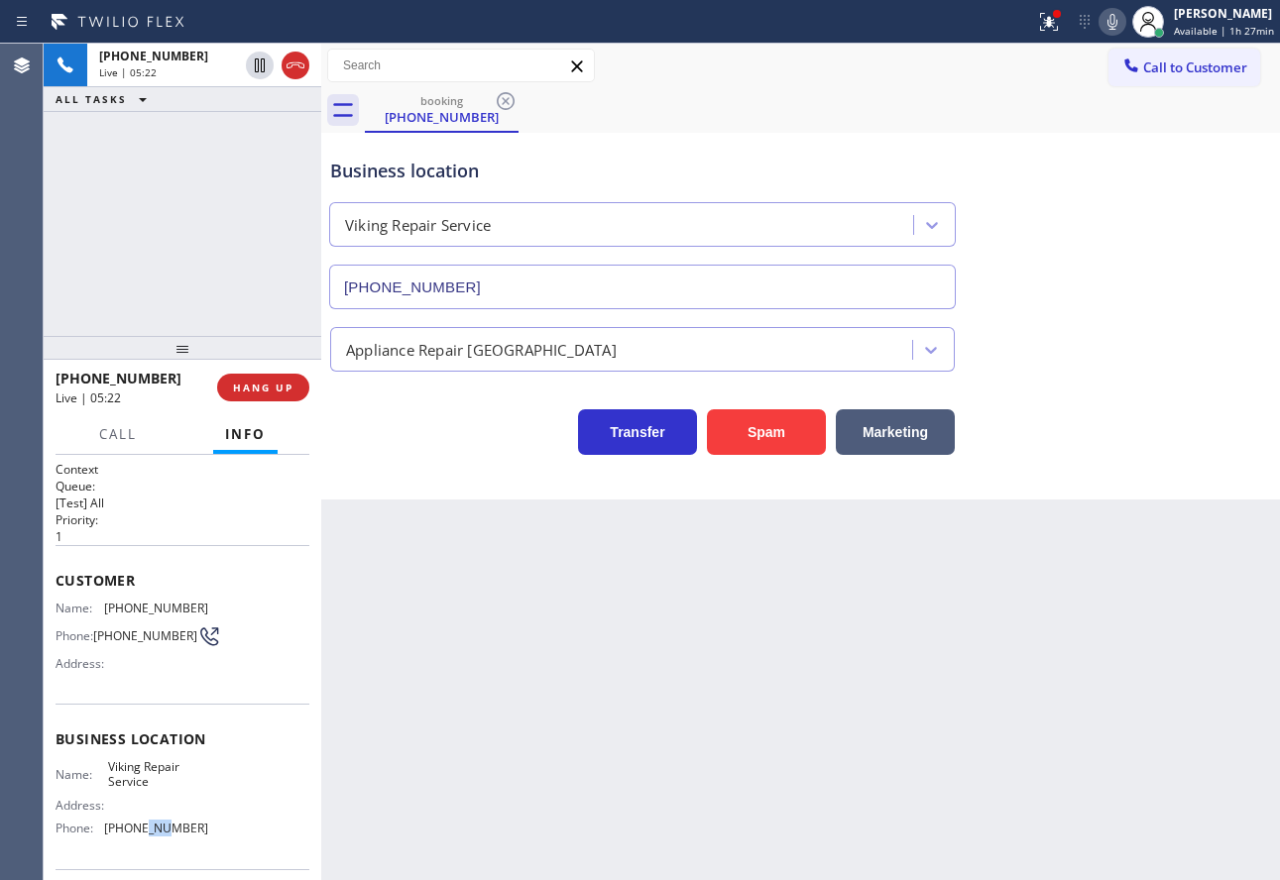
click at [153, 836] on span "[PHONE_NUMBER]" at bounding box center [156, 828] width 104 height 15
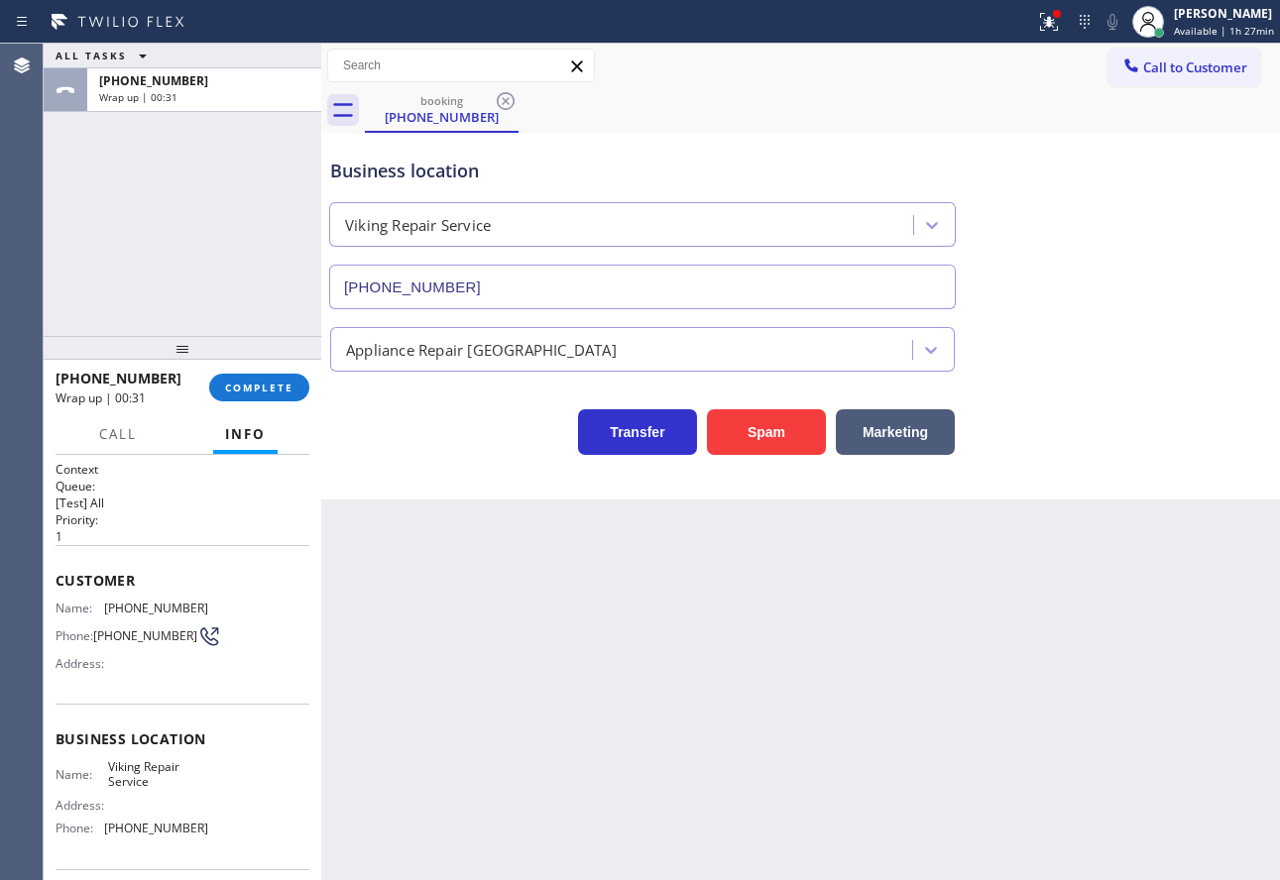
click at [128, 772] on span "Viking Repair Service" at bounding box center [157, 774] width 99 height 31
click at [173, 830] on span "[PHONE_NUMBER]" at bounding box center [156, 828] width 104 height 15
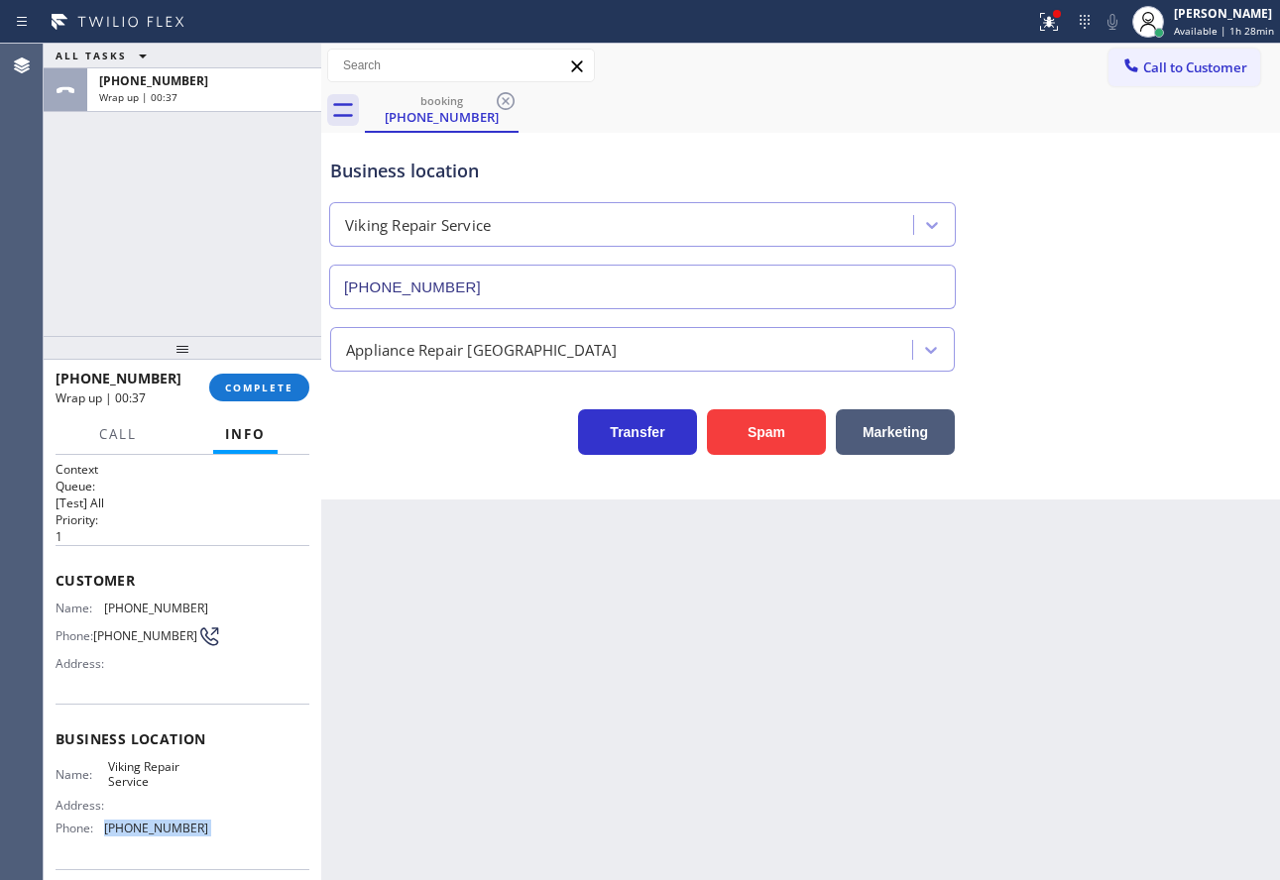
click at [173, 830] on span "[PHONE_NUMBER]" at bounding box center [156, 828] width 104 height 15
click at [229, 392] on span "COMPLETE" at bounding box center [259, 388] width 68 height 14
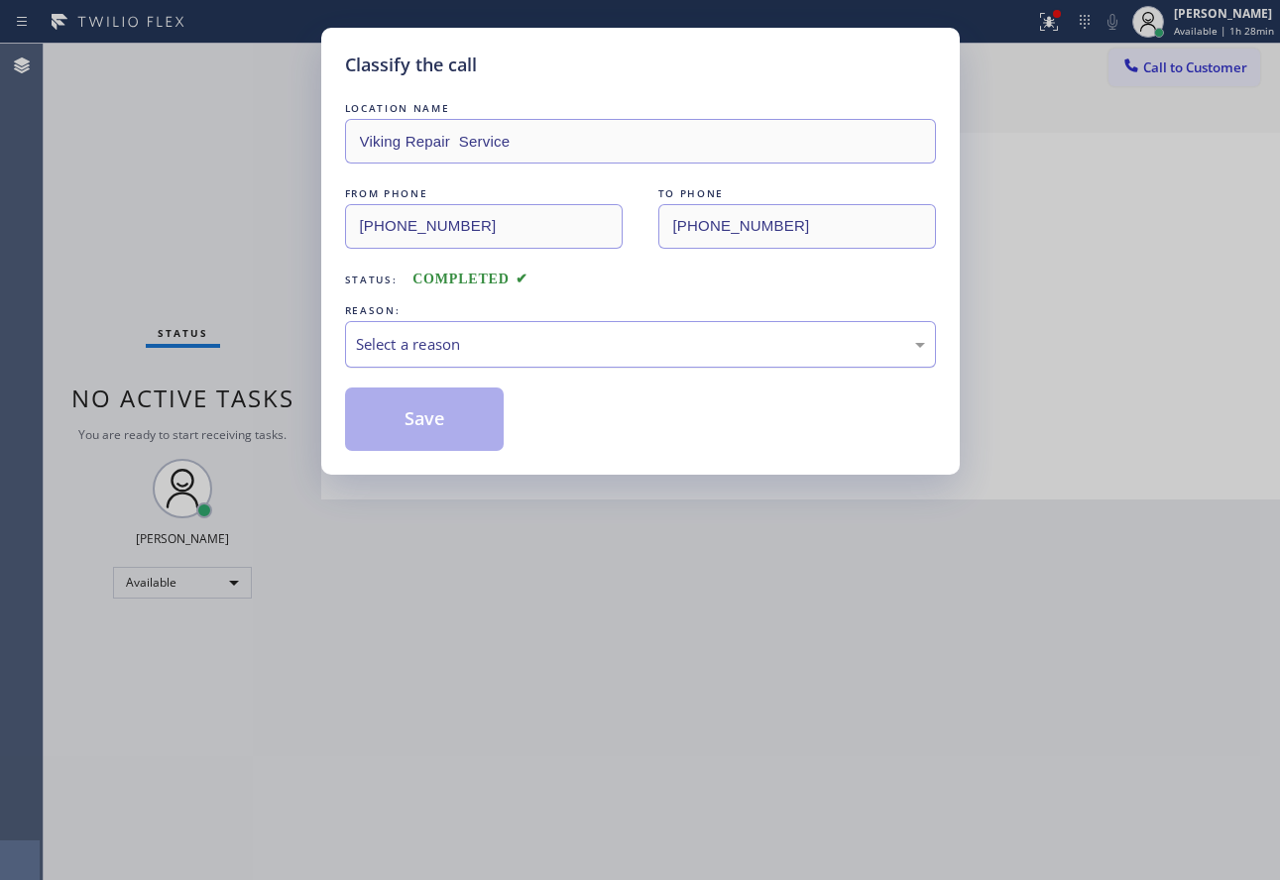
click at [544, 347] on div "Select a reason" at bounding box center [640, 344] width 569 height 23
click at [425, 423] on button "Save" at bounding box center [425, 419] width 160 height 63
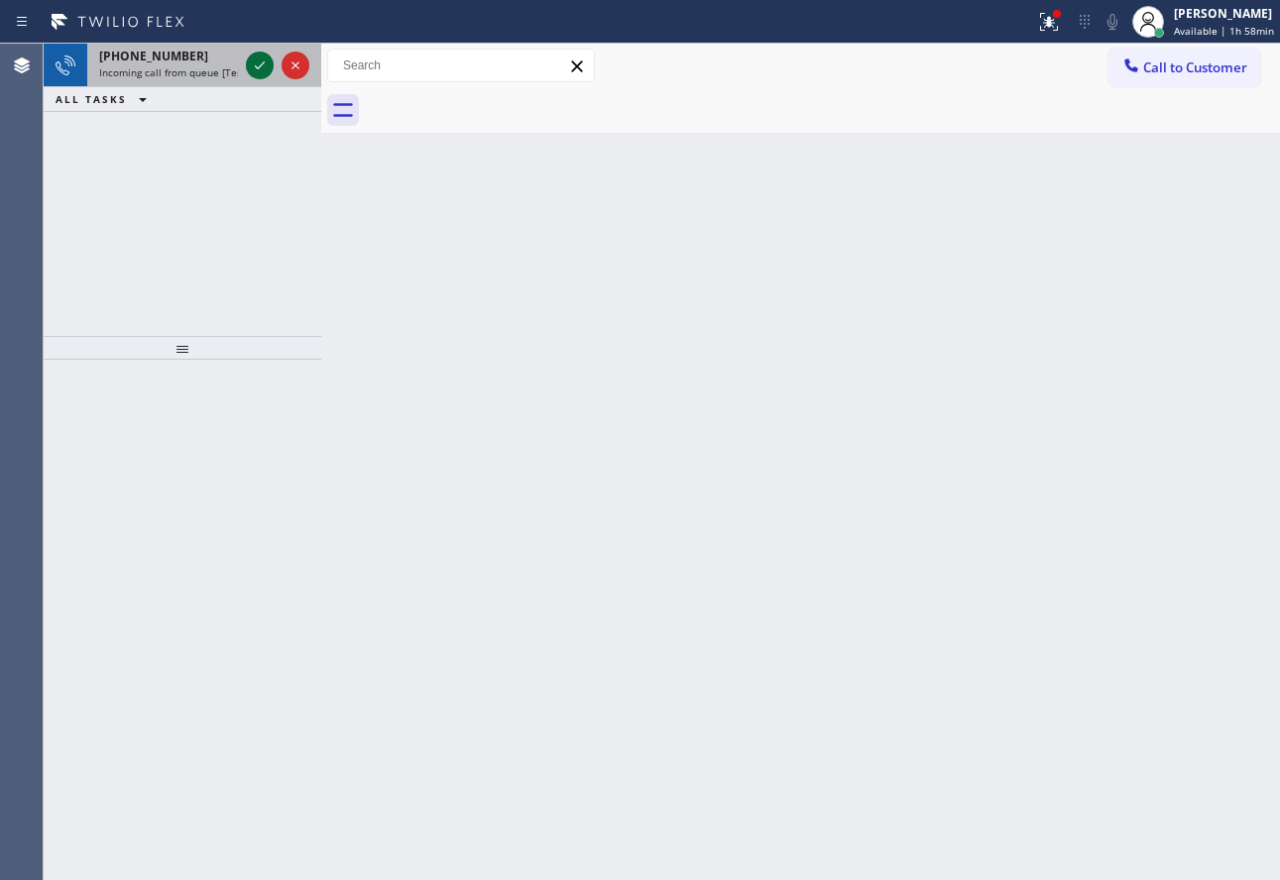
click at [258, 61] on icon at bounding box center [260, 66] width 24 height 24
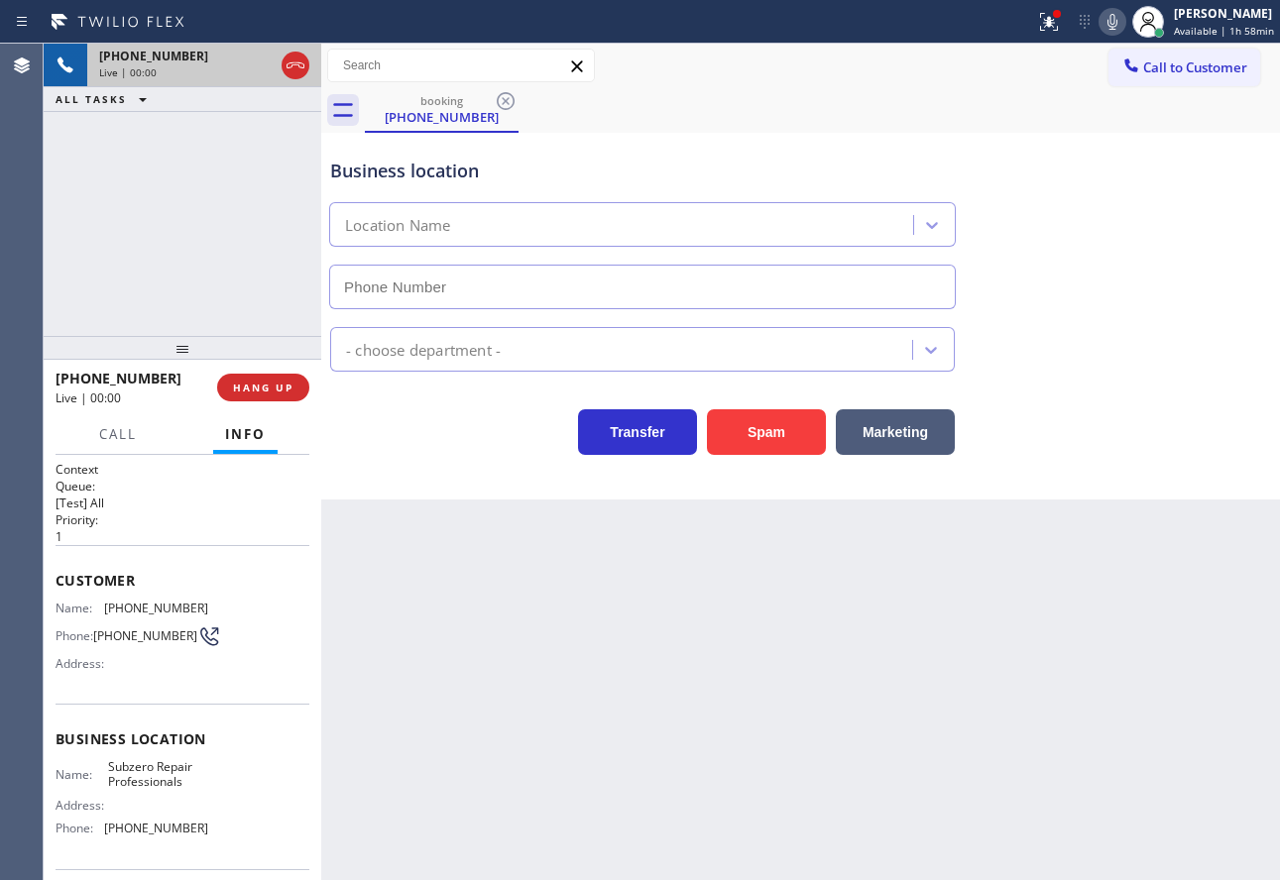
type input "[PHONE_NUMBER]"
click at [1120, 20] on icon at bounding box center [1112, 22] width 24 height 24
click at [120, 776] on span "Subzero Repair Professionals" at bounding box center [157, 774] width 99 height 31
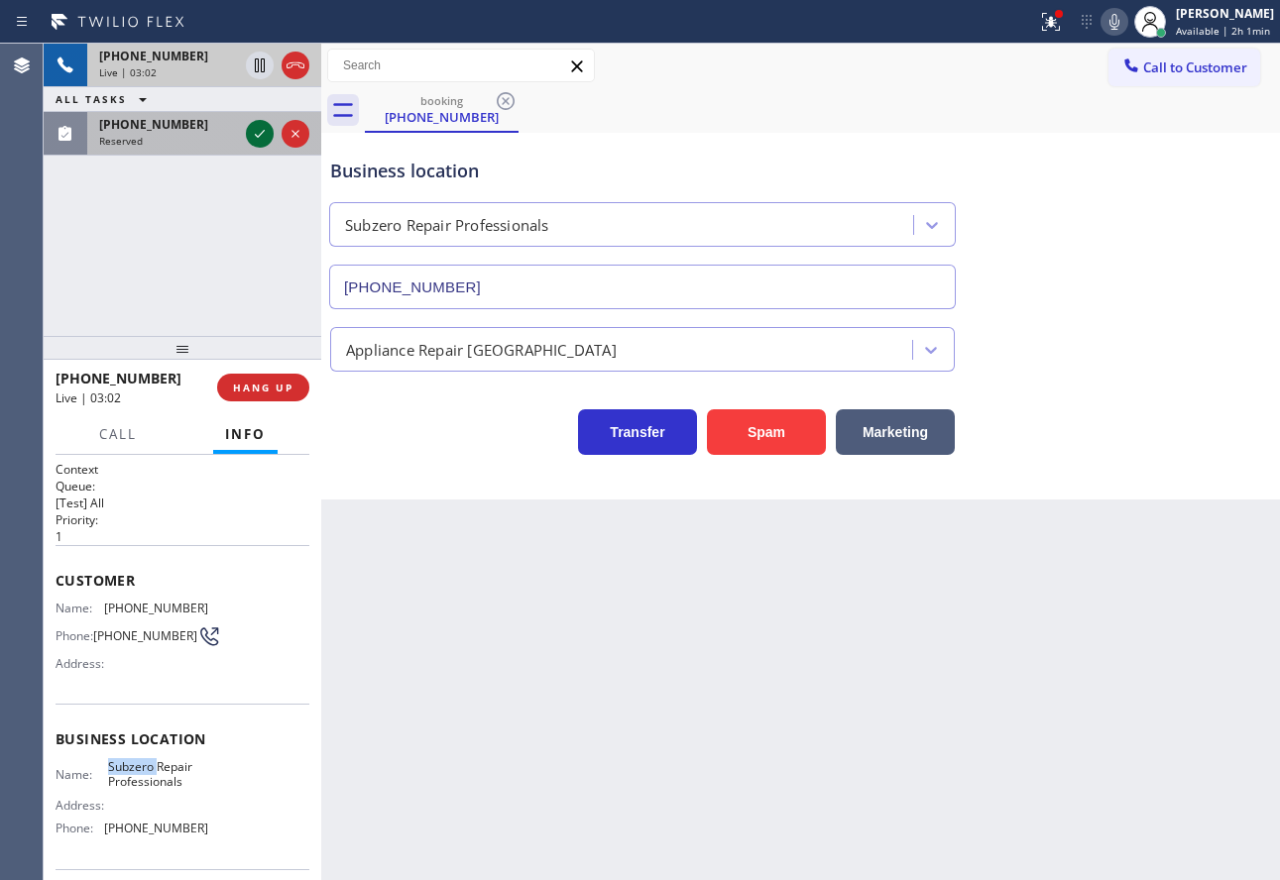
click at [261, 129] on icon at bounding box center [260, 134] width 24 height 24
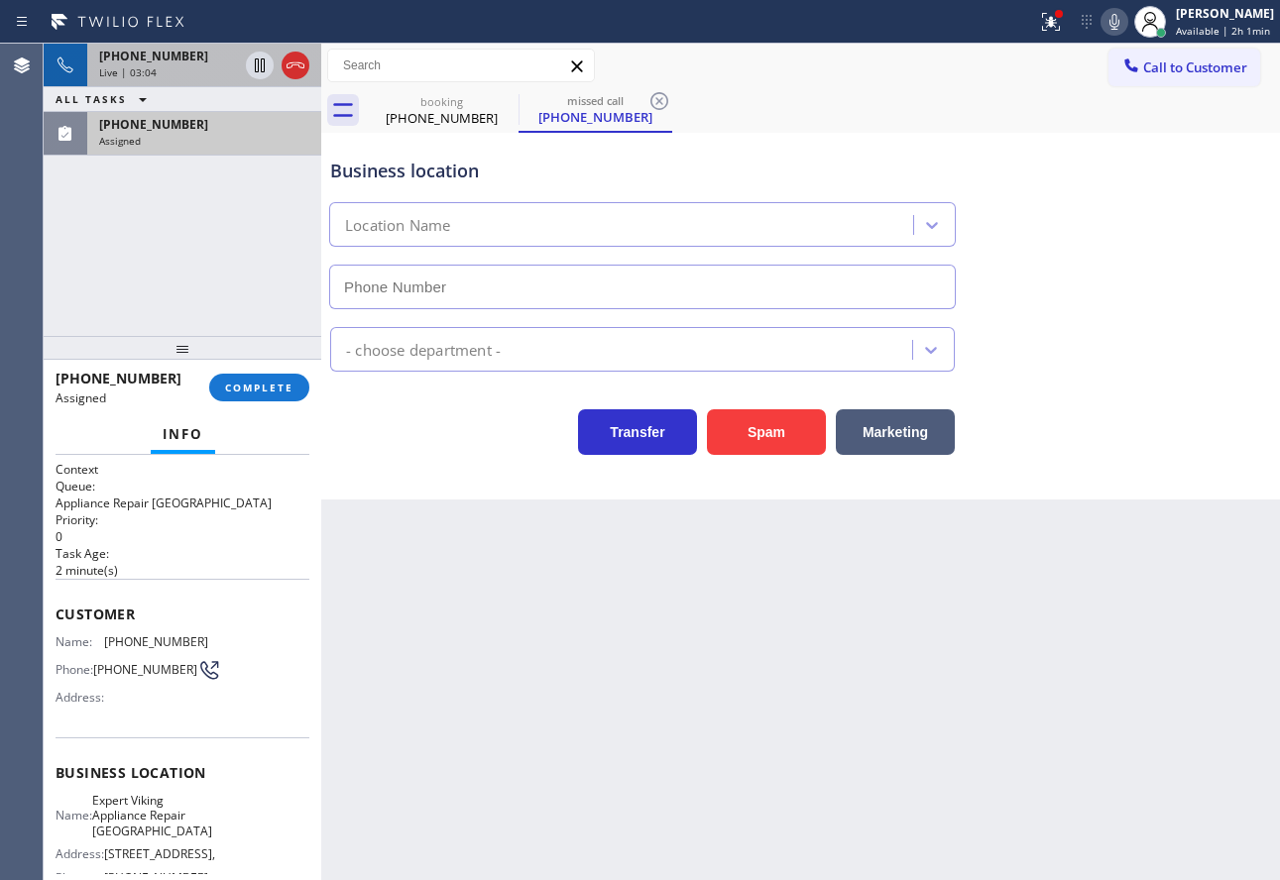
click at [572, 526] on div "Back to Dashboard Change Sender ID Customers Technicians Select a contact Outbo…" at bounding box center [800, 462] width 959 height 837
type input "[PHONE_NUMBER]"
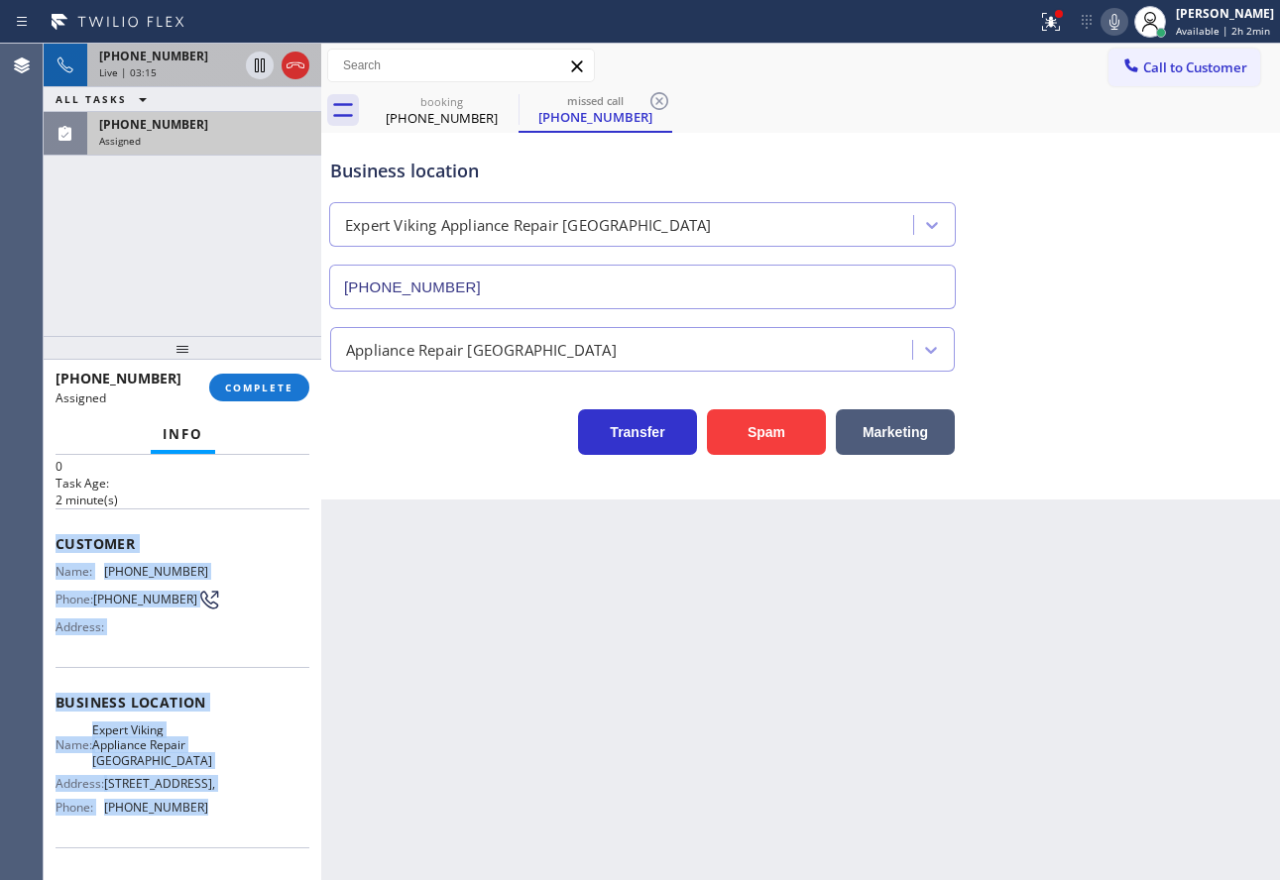
scroll to position [106, 0]
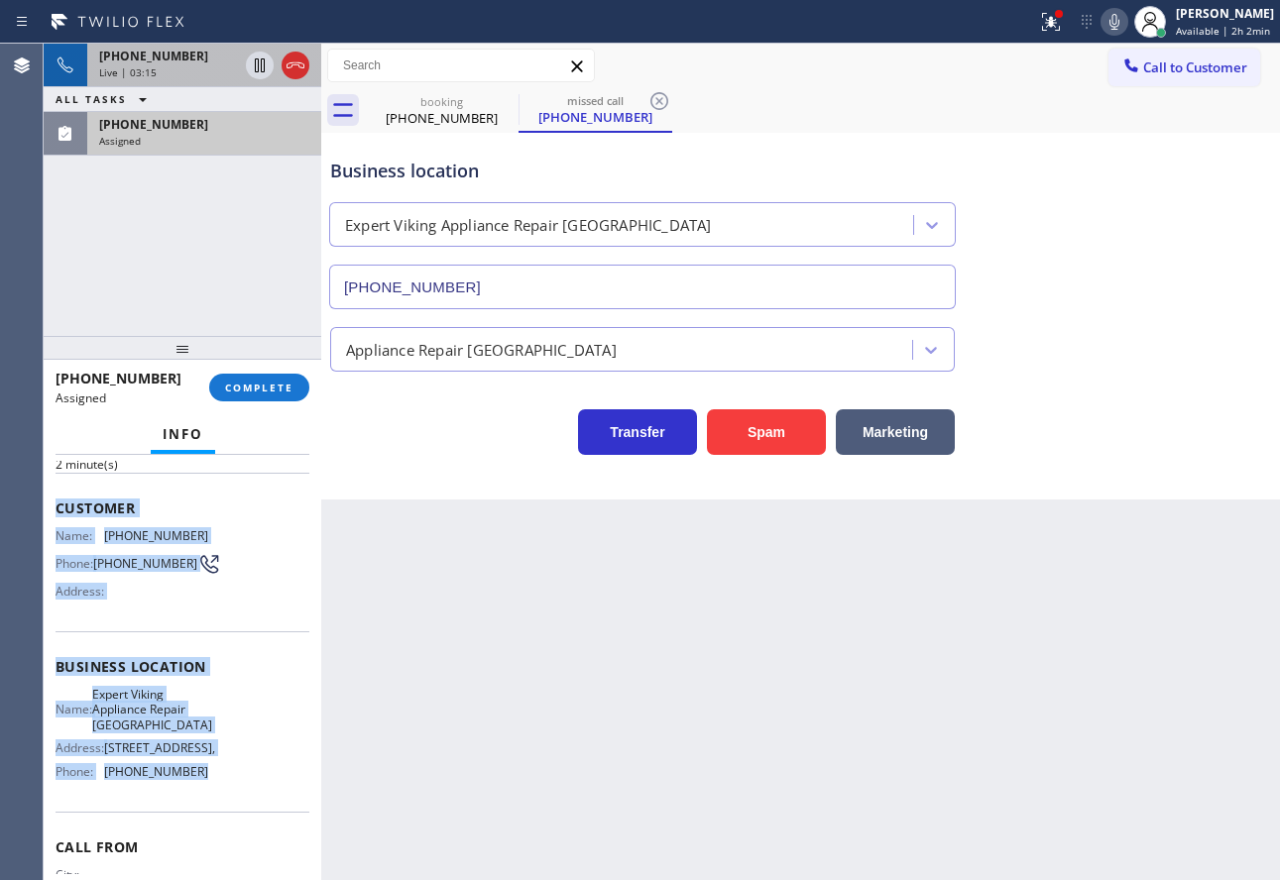
drag, startPoint x: 56, startPoint y: 611, endPoint x: 217, endPoint y: 798, distance: 247.4
click at [217, 798] on div "Context Queue: Appliance Repair High End Priority: 0 Task Age: [DEMOGRAPHIC_DAT…" at bounding box center [183, 659] width 254 height 608
click at [292, 383] on span "COMPLETE" at bounding box center [259, 388] width 68 height 14
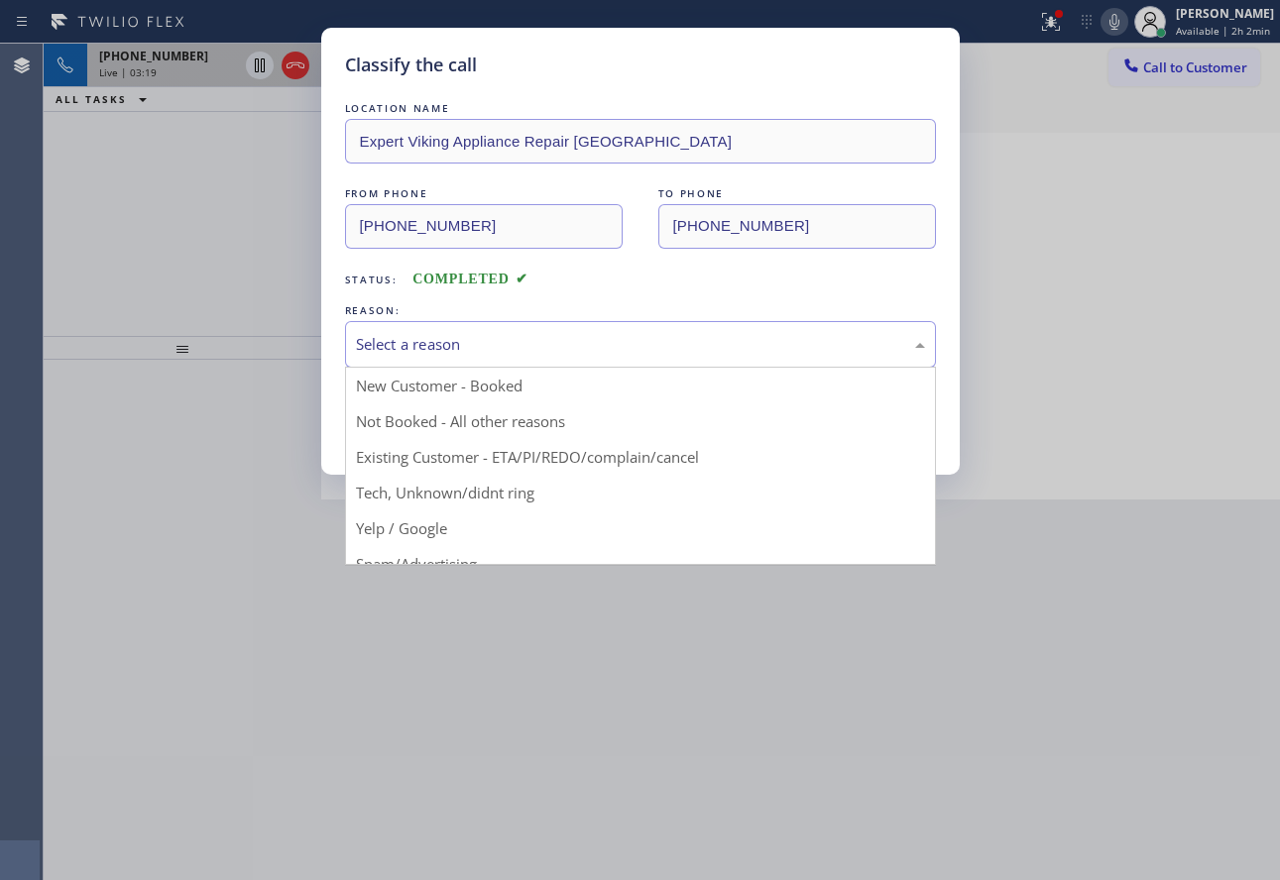
click at [495, 346] on div "Select a reason" at bounding box center [640, 344] width 569 height 23
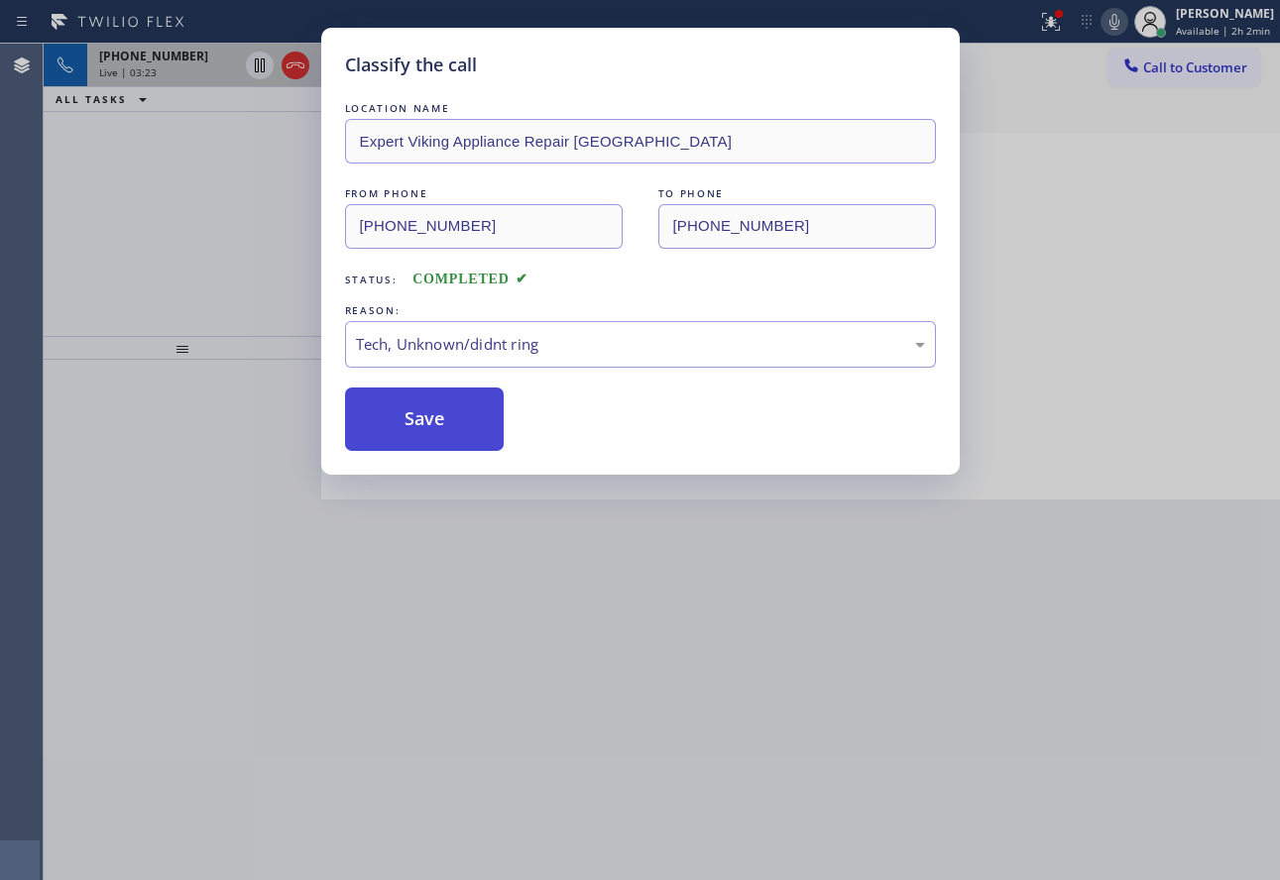
click at [434, 407] on button "Save" at bounding box center [425, 419] width 160 height 63
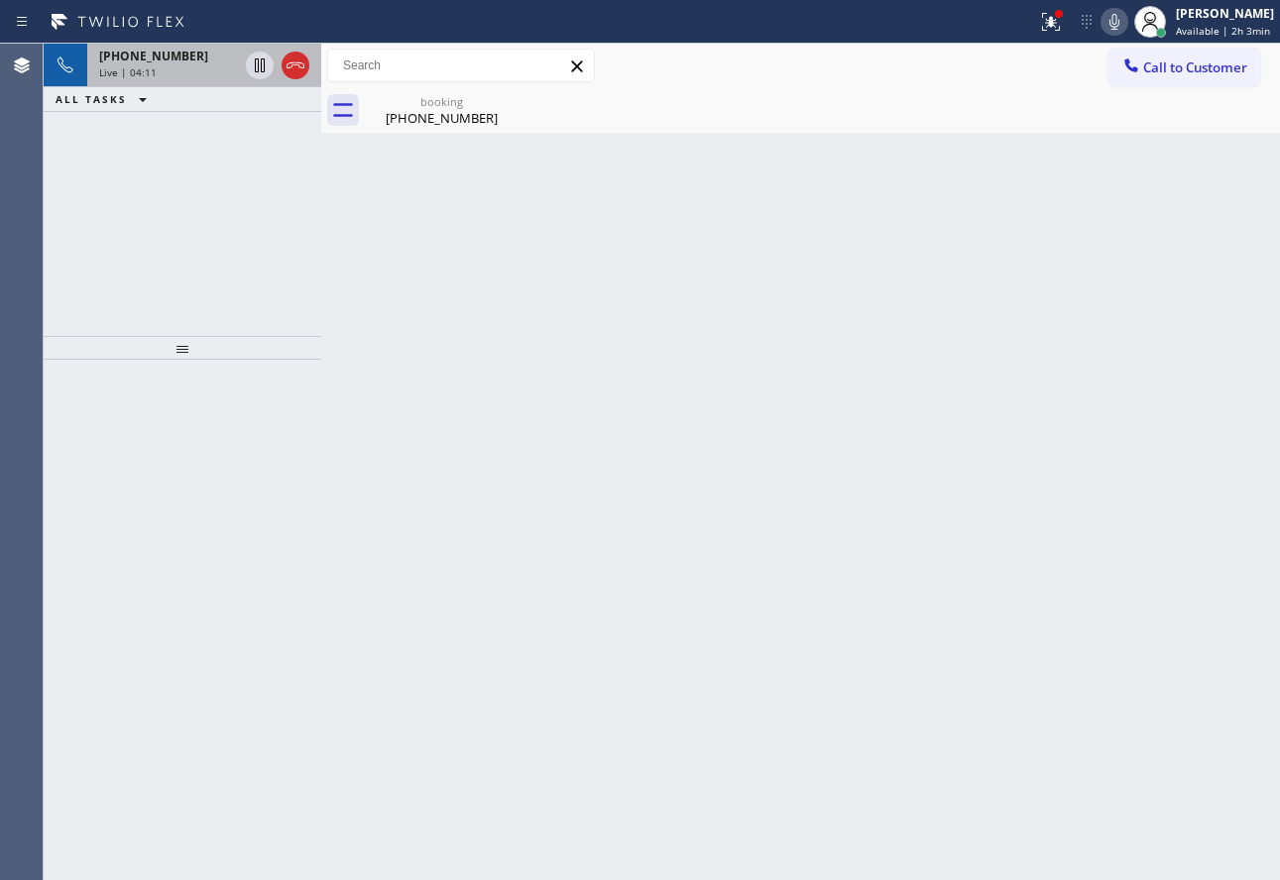
click at [122, 56] on span "[PHONE_NUMBER]" at bounding box center [153, 56] width 109 height 17
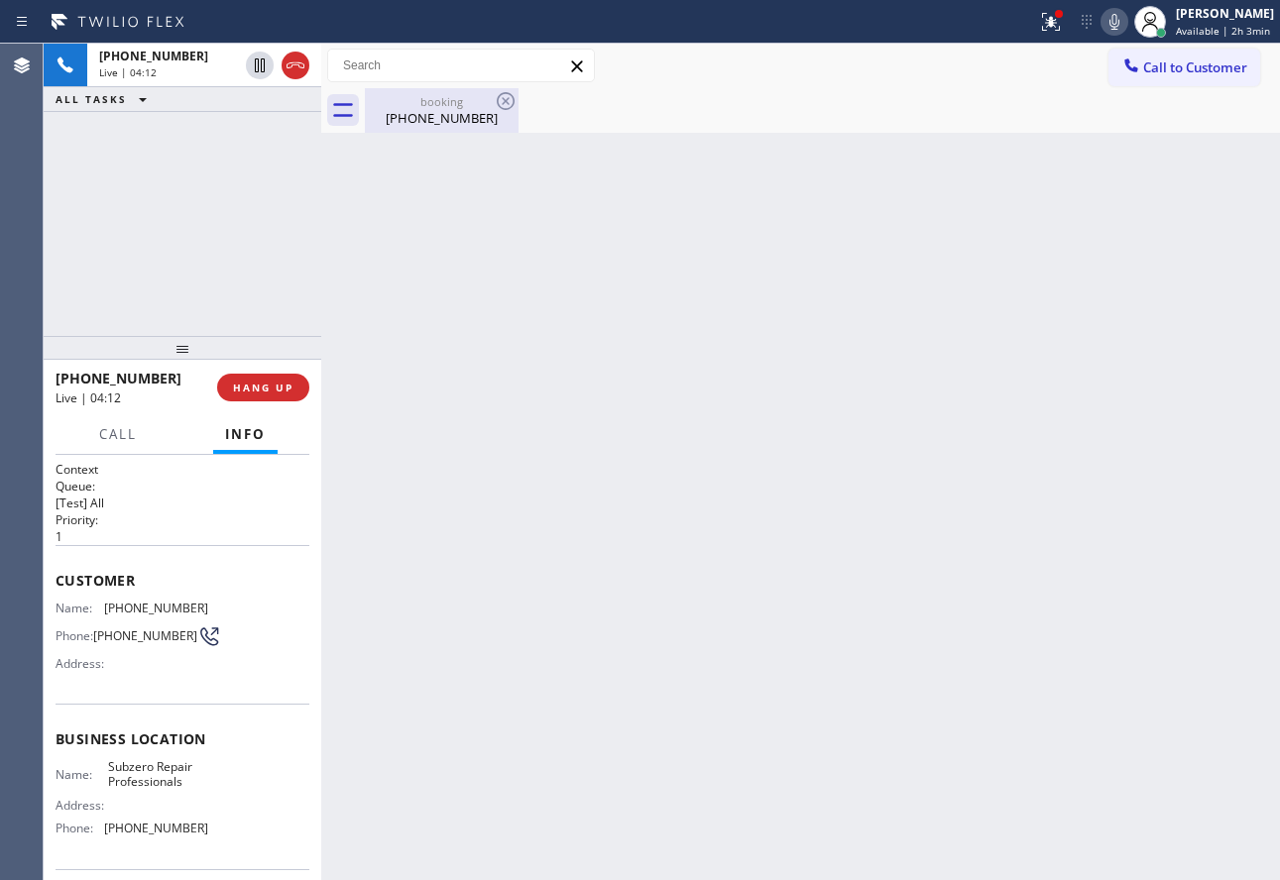
click at [402, 112] on div "[PHONE_NUMBER]" at bounding box center [442, 118] width 150 height 18
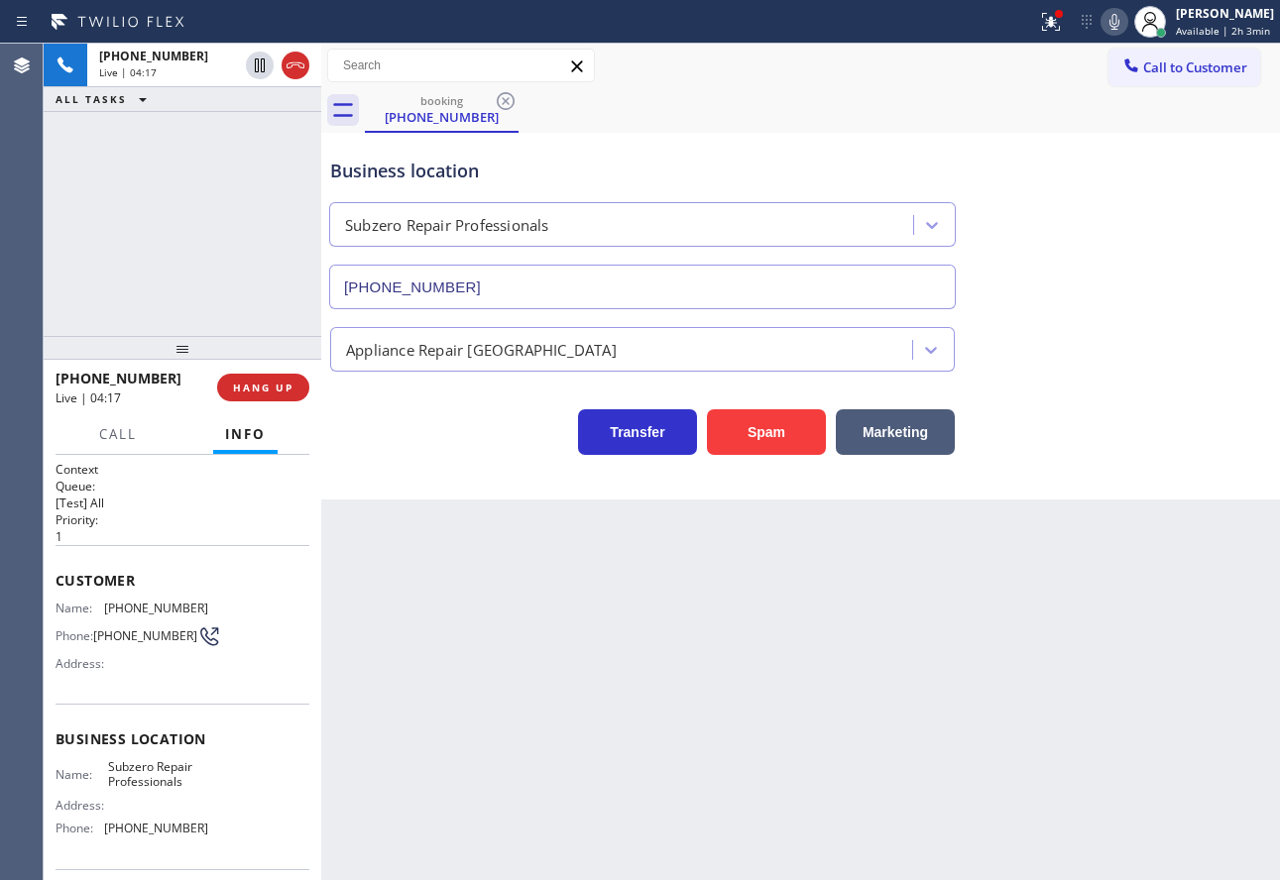
click at [651, 169] on div "Business location" at bounding box center [642, 171] width 625 height 27
click at [152, 605] on span "[PHONE_NUMBER]" at bounding box center [156, 608] width 104 height 15
click at [176, 836] on span "[PHONE_NUMBER]" at bounding box center [156, 828] width 104 height 15
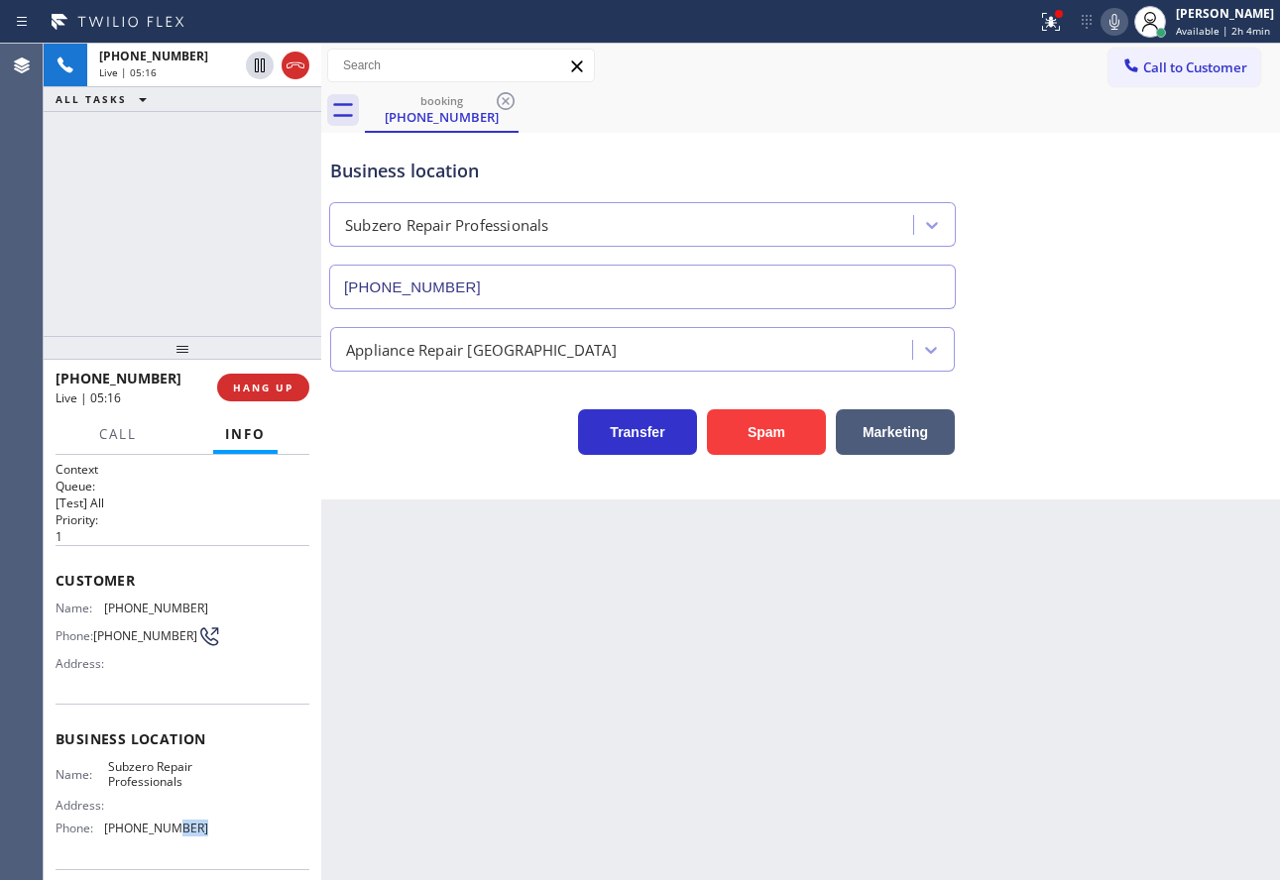
click at [176, 836] on span "[PHONE_NUMBER]" at bounding box center [156, 828] width 104 height 15
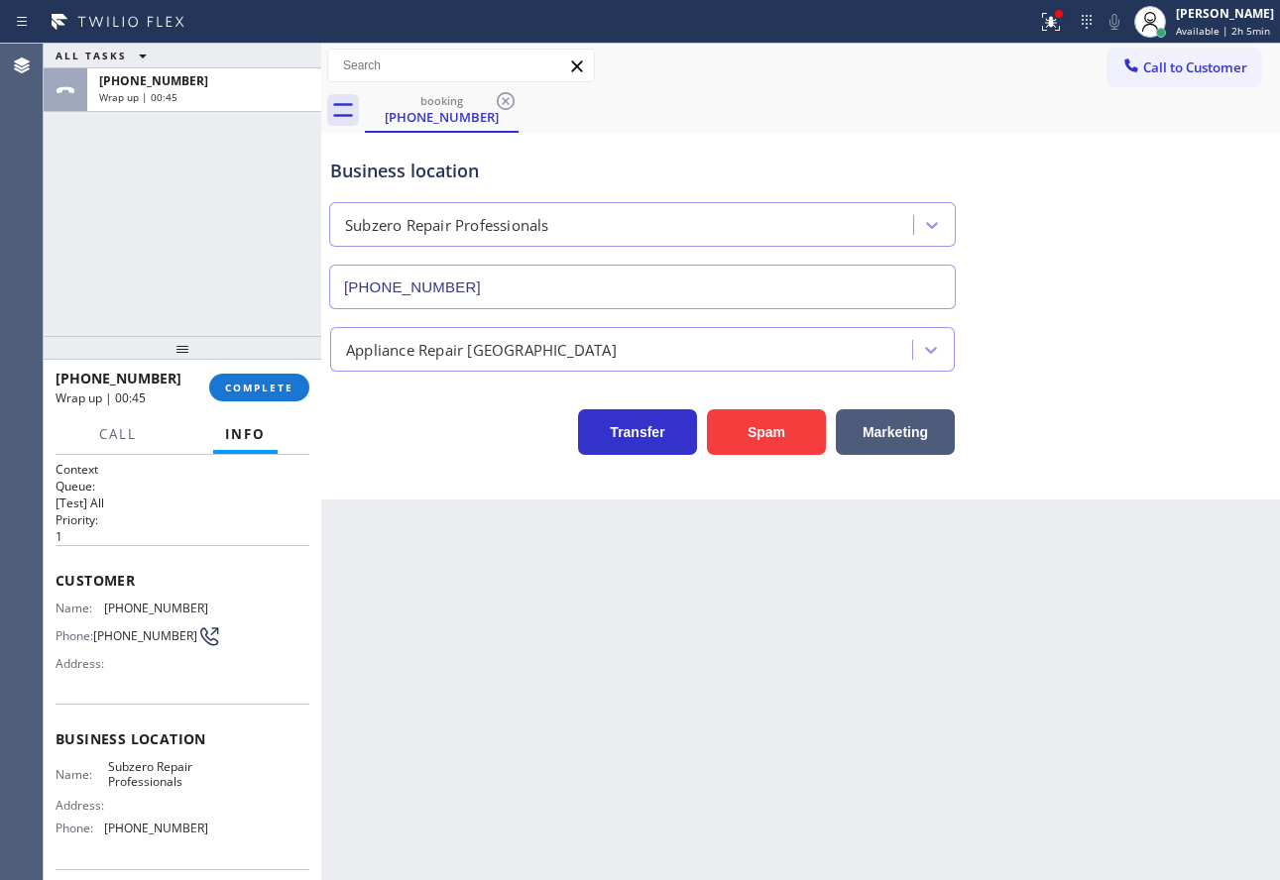
click at [150, 777] on span "Subzero Repair Professionals" at bounding box center [157, 774] width 99 height 31
click at [262, 392] on span "COMPLETE" at bounding box center [259, 388] width 68 height 14
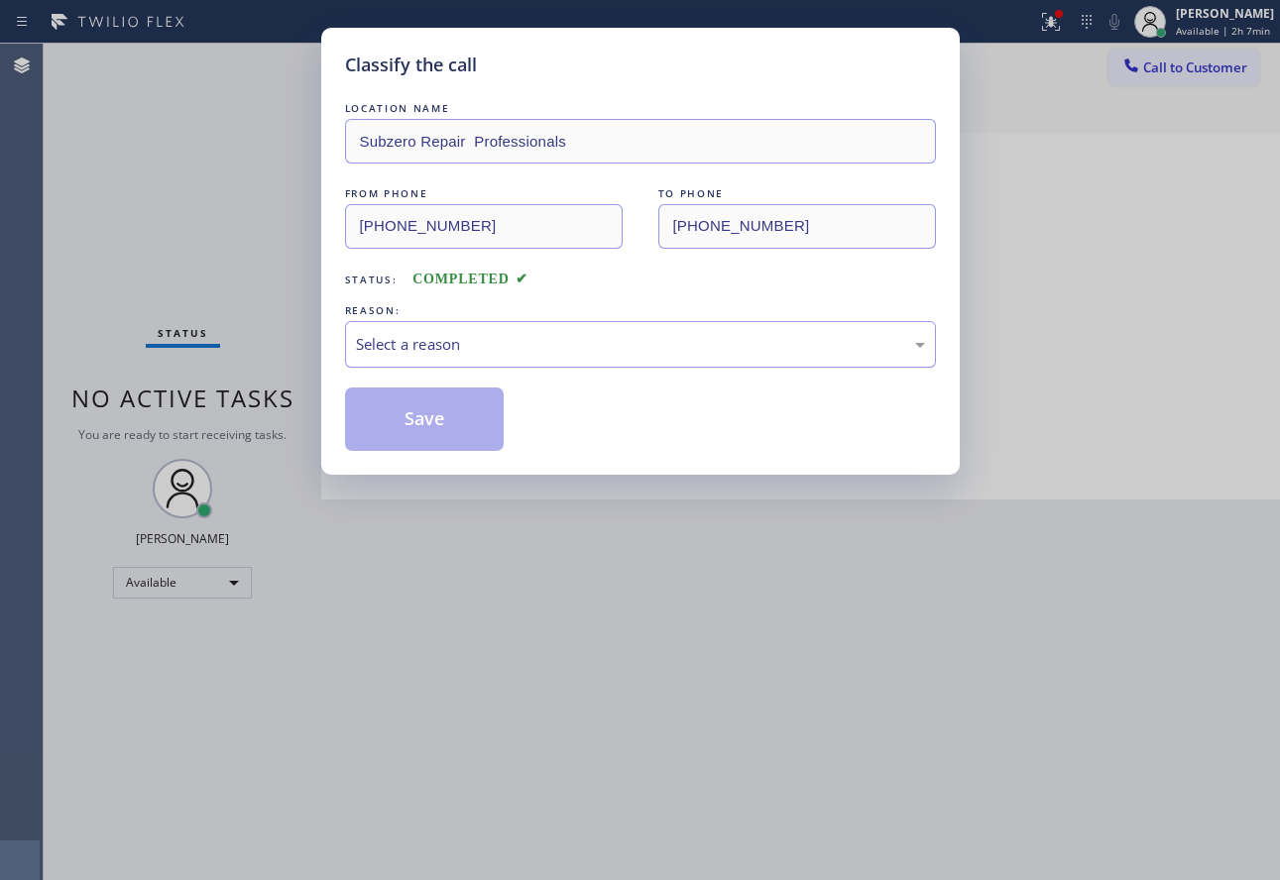
click at [474, 335] on div "Select a reason" at bounding box center [640, 344] width 569 height 23
click at [404, 418] on button "Save" at bounding box center [425, 419] width 160 height 63
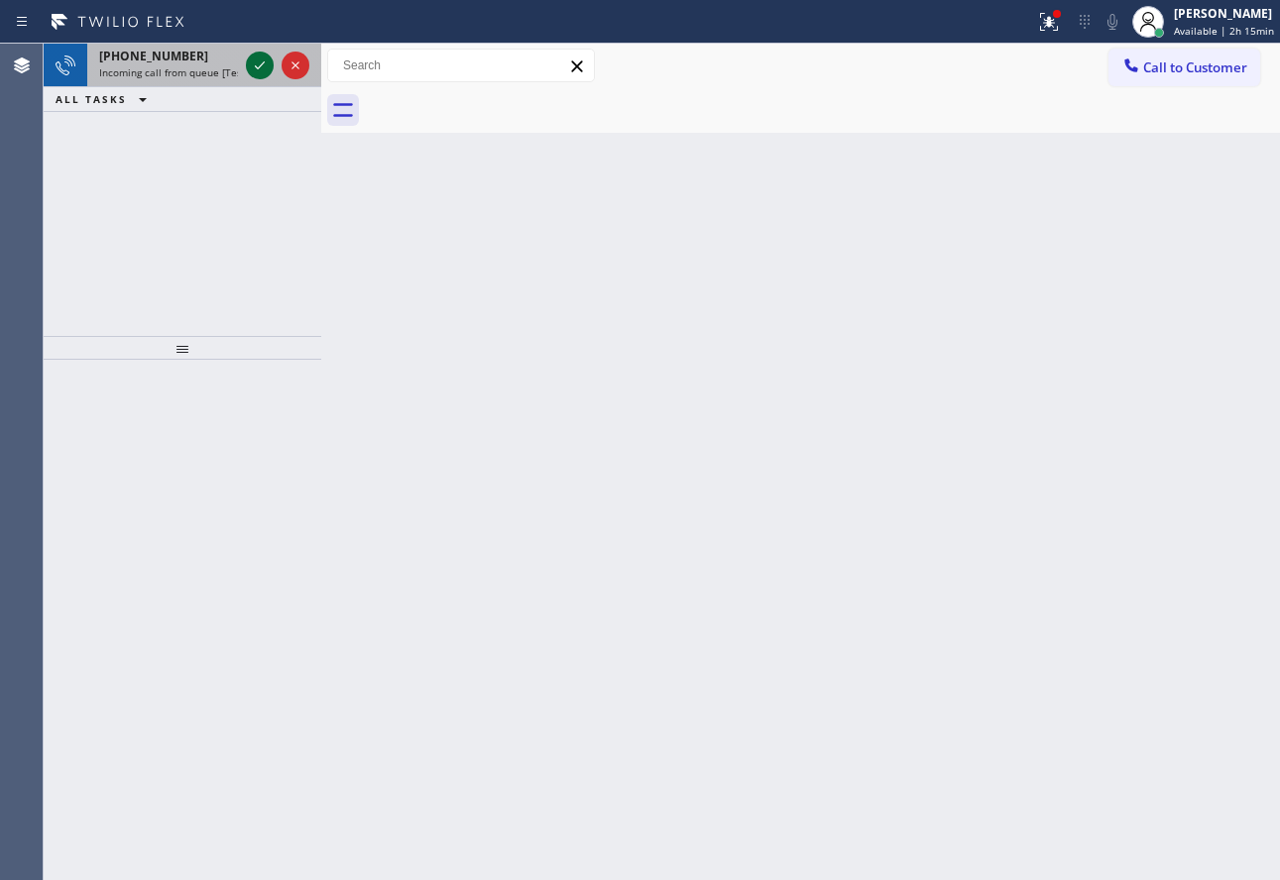
click at [265, 62] on icon at bounding box center [260, 66] width 24 height 24
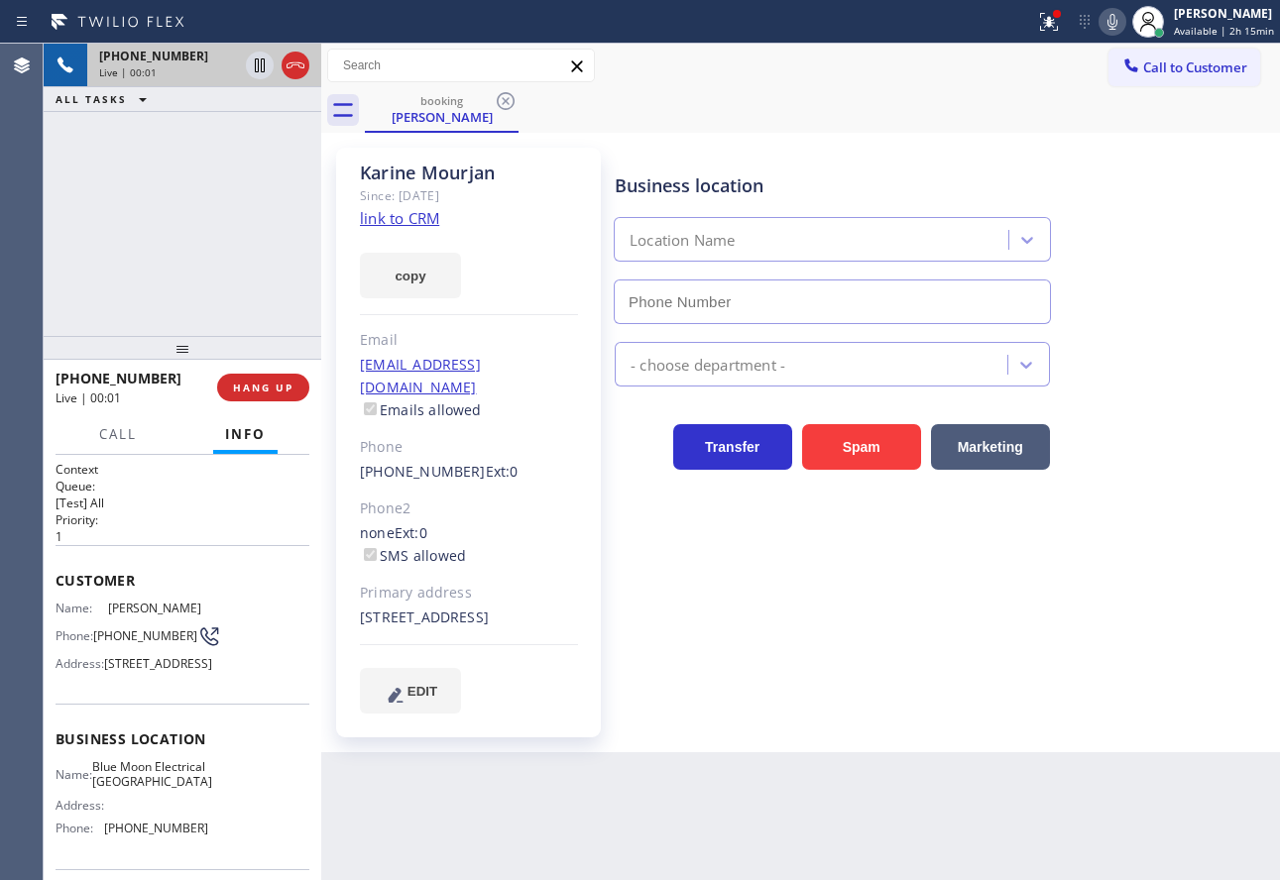
type input "[PHONE_NUMBER]"
click at [429, 231] on div "copy" at bounding box center [469, 264] width 218 height 68
click at [428, 220] on link "link to CRM" at bounding box center [399, 218] width 79 height 20
click at [275, 398] on button "HANG UP" at bounding box center [263, 388] width 92 height 28
click at [279, 397] on button "HANG UP" at bounding box center [263, 388] width 92 height 28
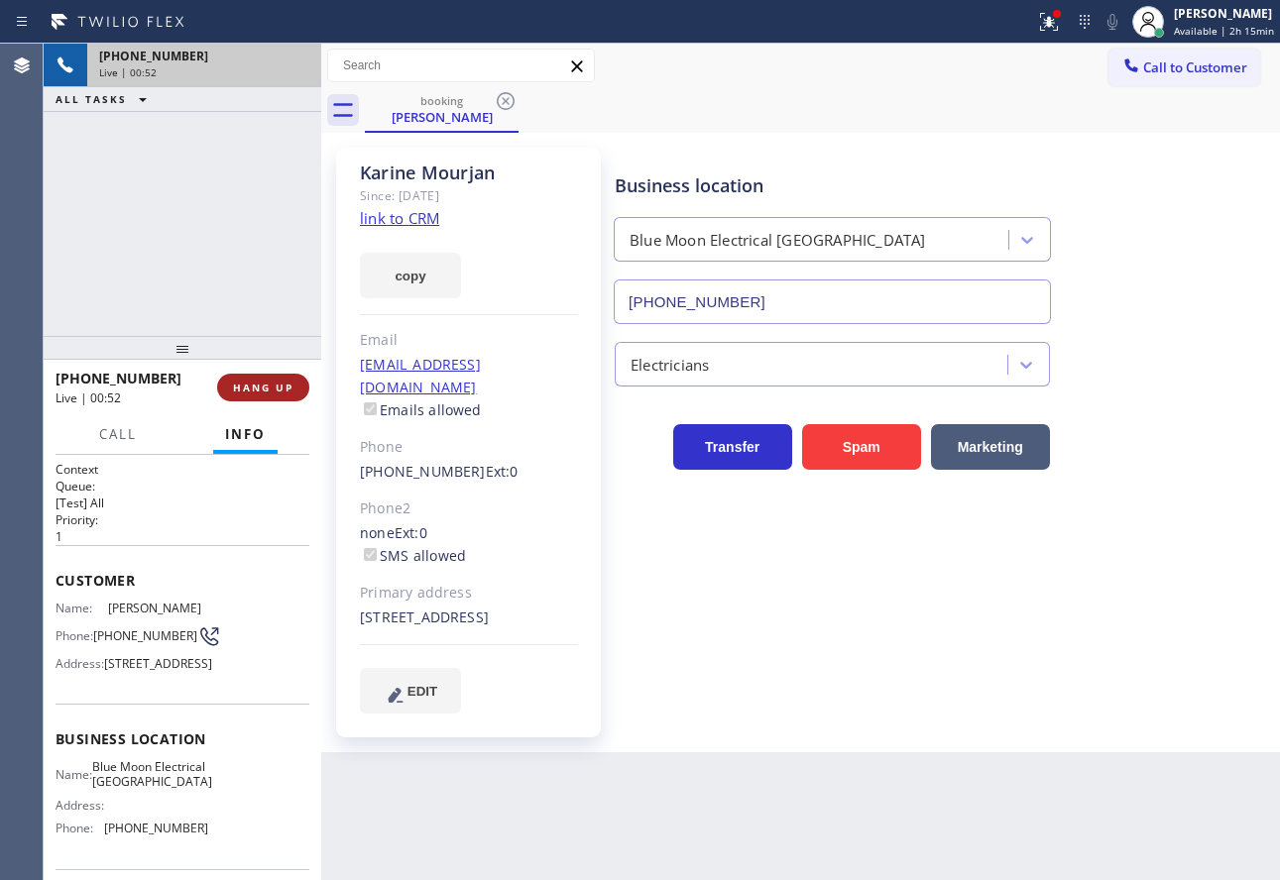
click at [267, 377] on button "HANG UP" at bounding box center [263, 388] width 92 height 28
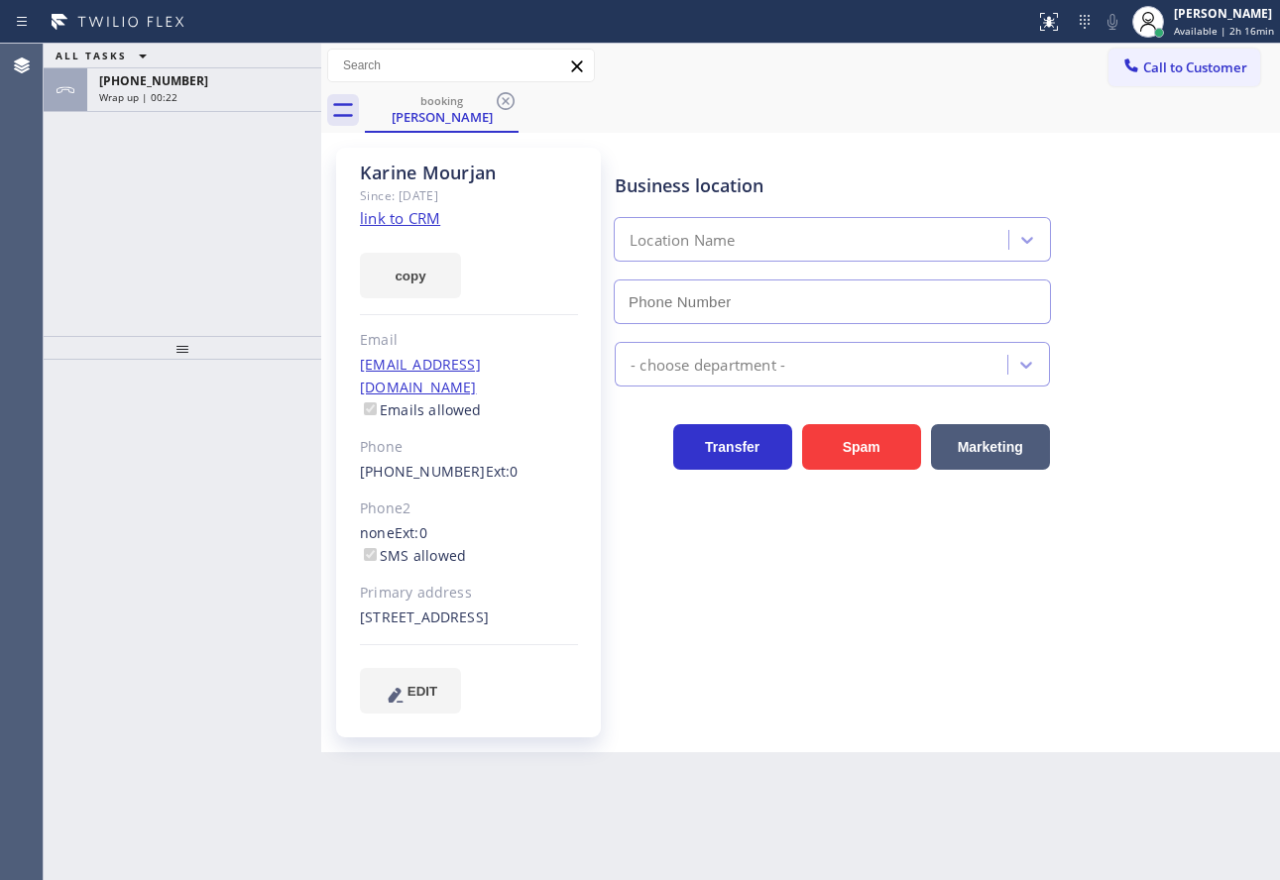
type input "[PHONE_NUMBER]"
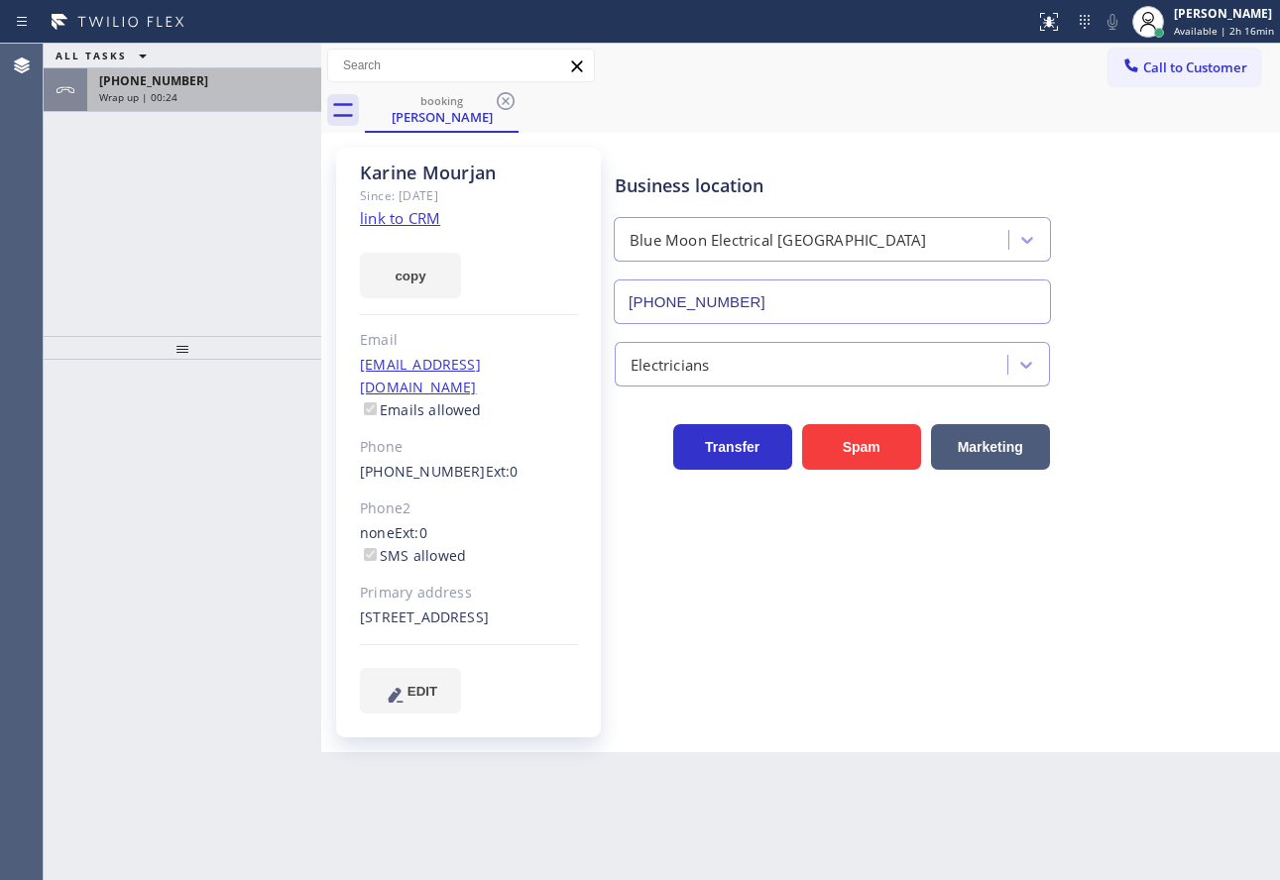
click at [248, 93] on div "Wrap up | 00:24" at bounding box center [204, 97] width 210 height 14
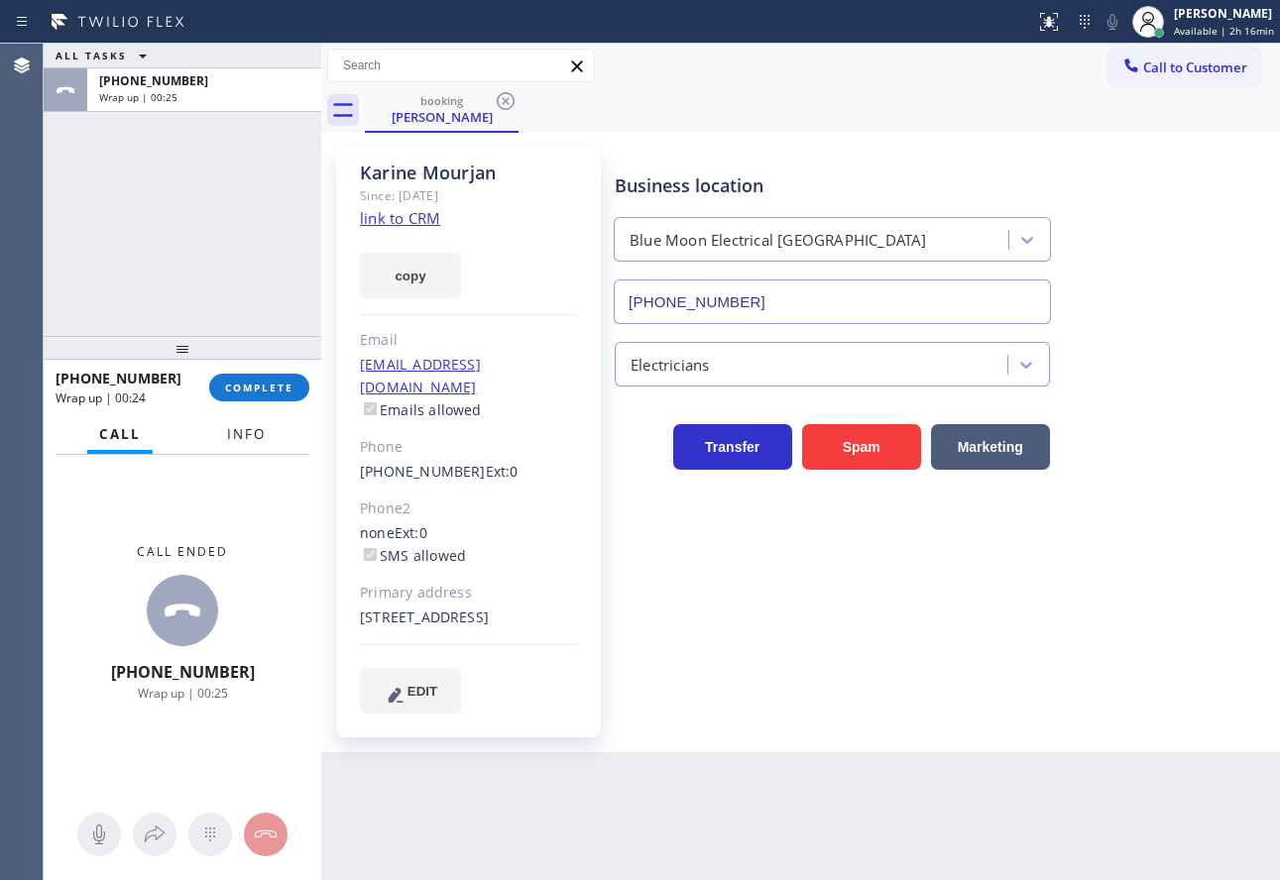
click at [269, 439] on button "Info" at bounding box center [246, 434] width 62 height 39
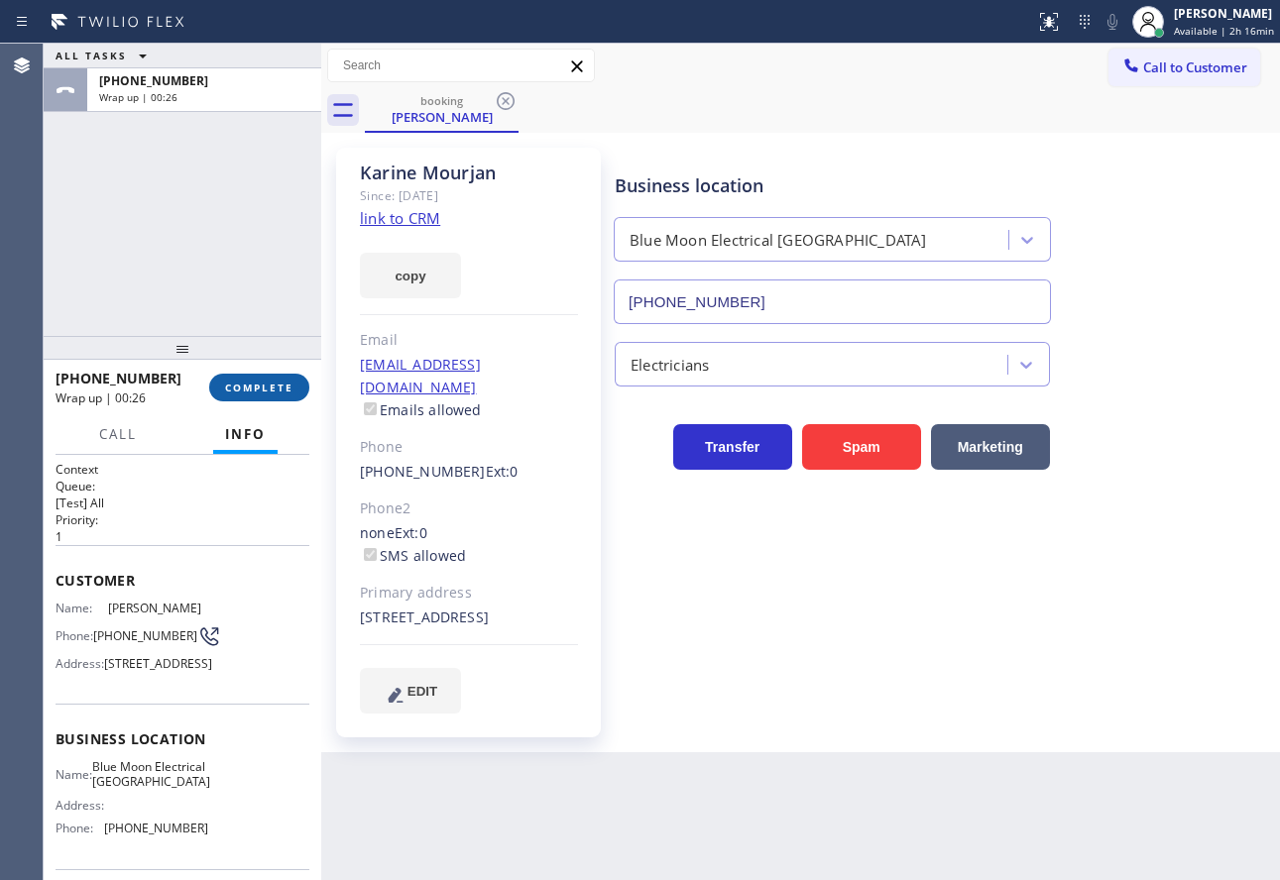
click at [281, 386] on span "COMPLETE" at bounding box center [259, 388] width 68 height 14
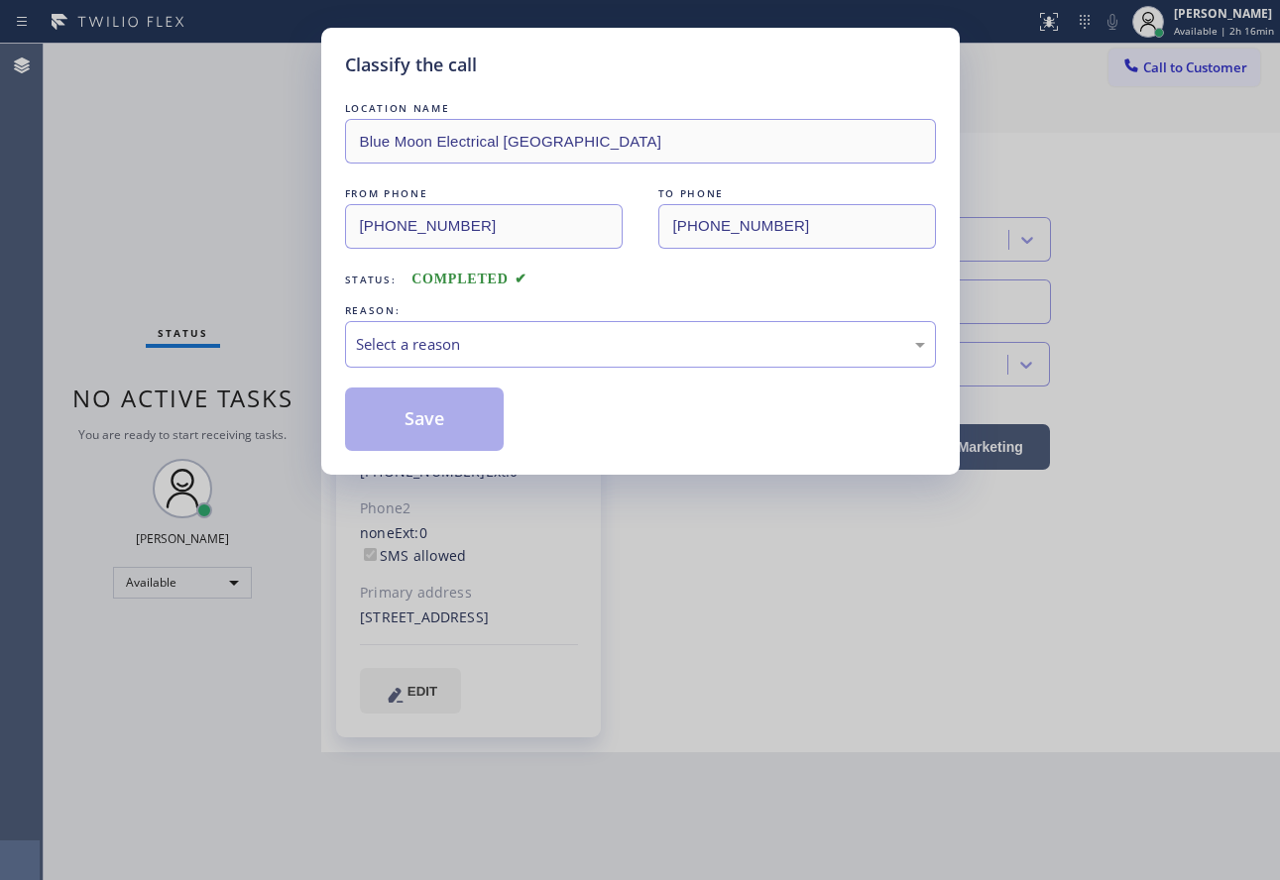
click at [518, 315] on div "REASON:" at bounding box center [640, 310] width 591 height 21
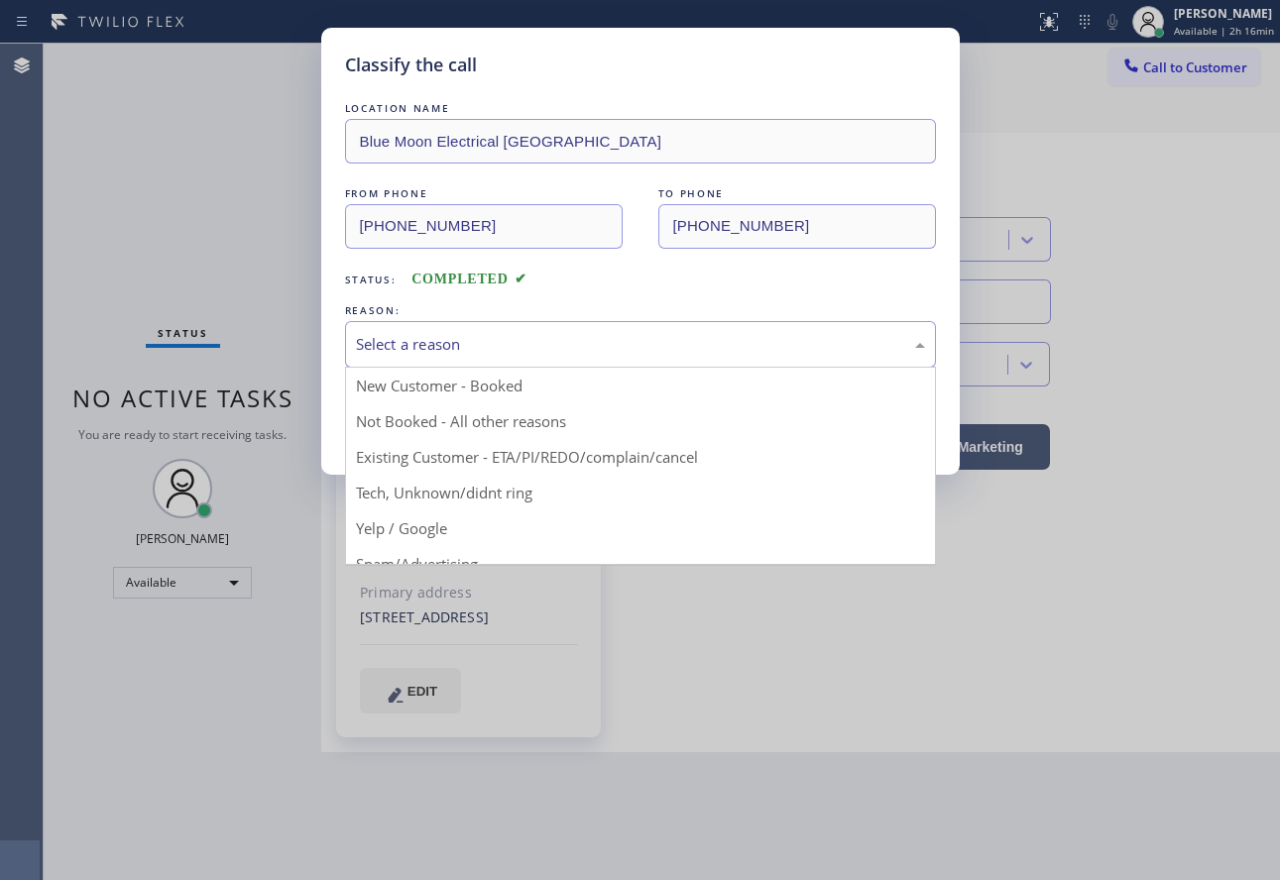
click at [511, 339] on div "Select a reason" at bounding box center [640, 344] width 569 height 23
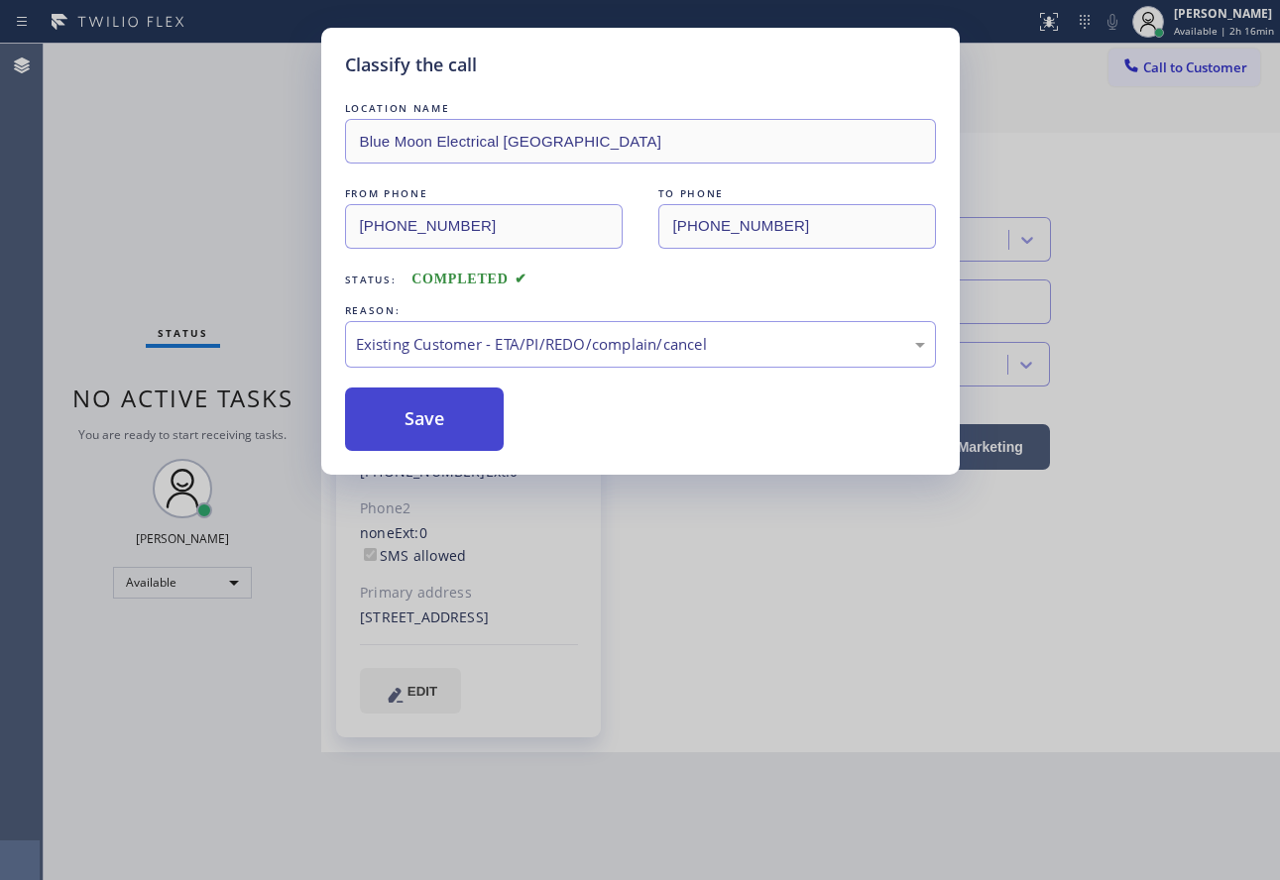
click at [429, 429] on button "Save" at bounding box center [425, 419] width 160 height 63
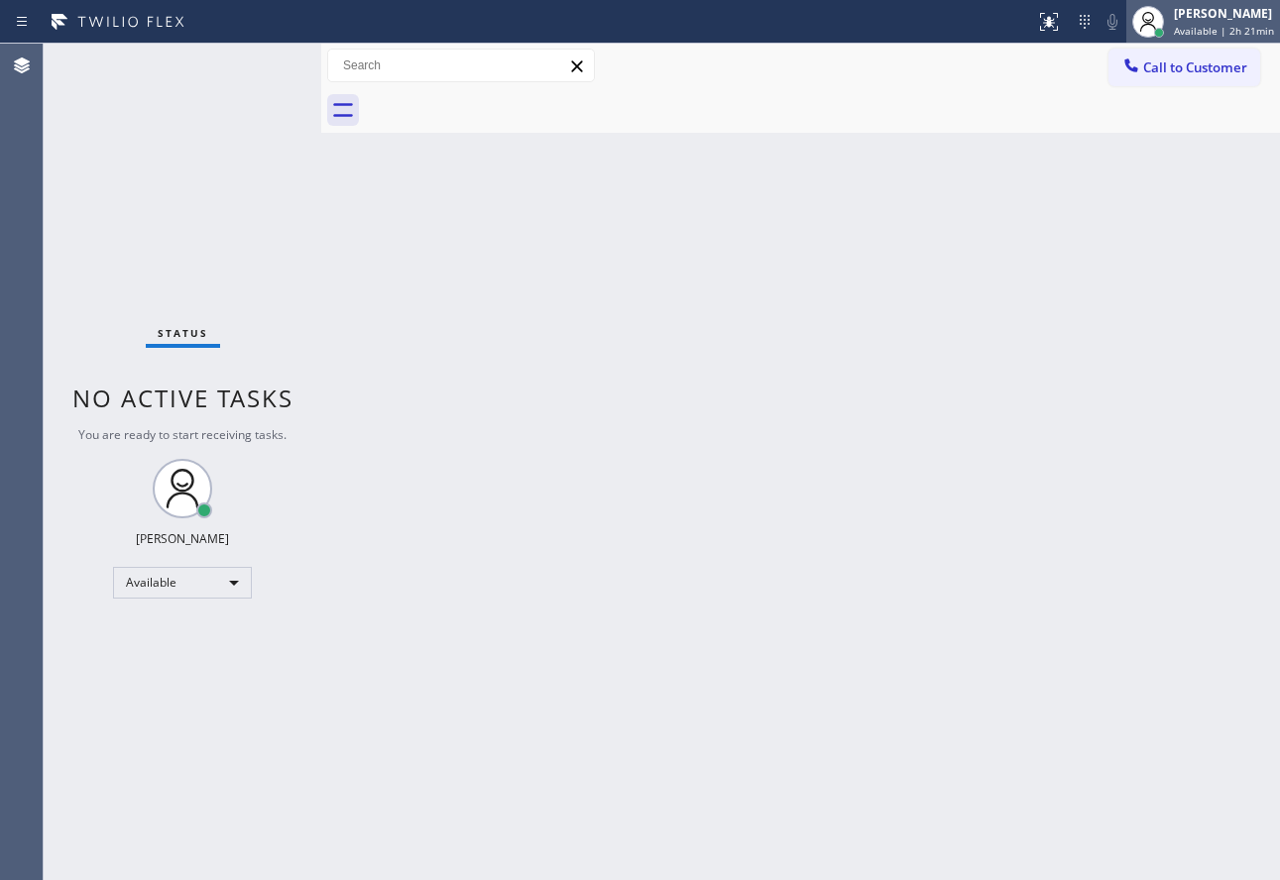
click at [1211, 20] on div "[PERSON_NAME]" at bounding box center [1224, 13] width 100 height 17
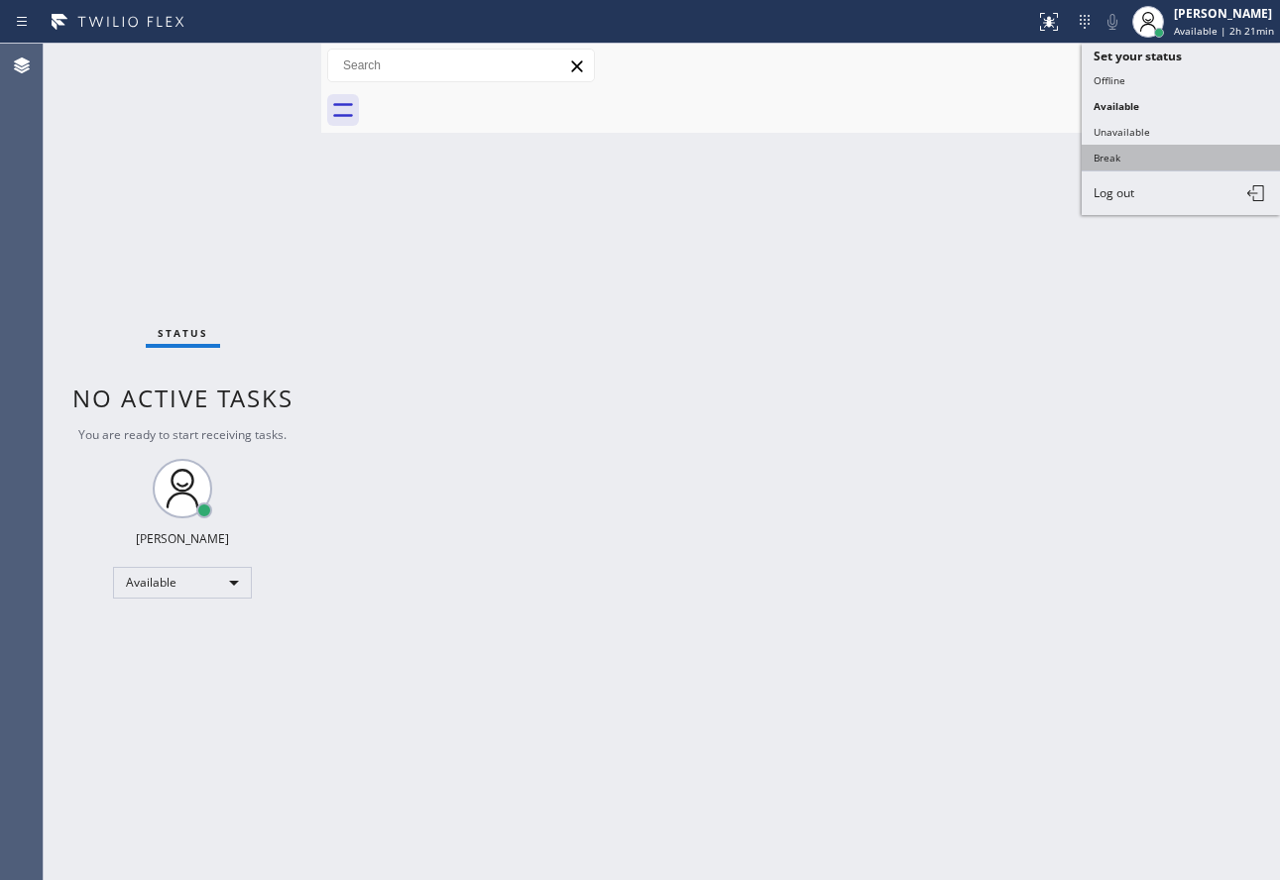
click at [1152, 166] on button "Break" at bounding box center [1181, 158] width 198 height 26
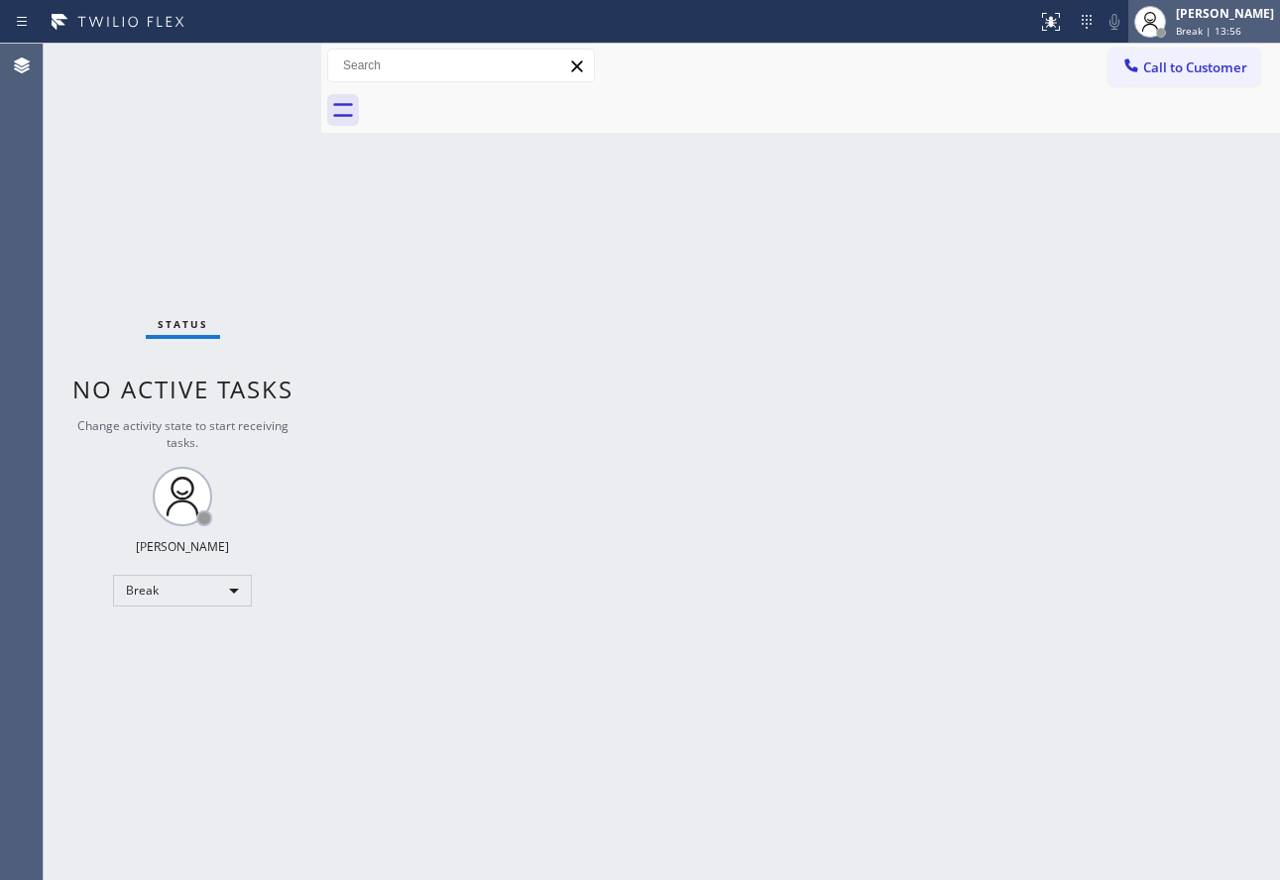
click at [1216, 28] on span "Break | 13:56" at bounding box center [1208, 31] width 65 height 14
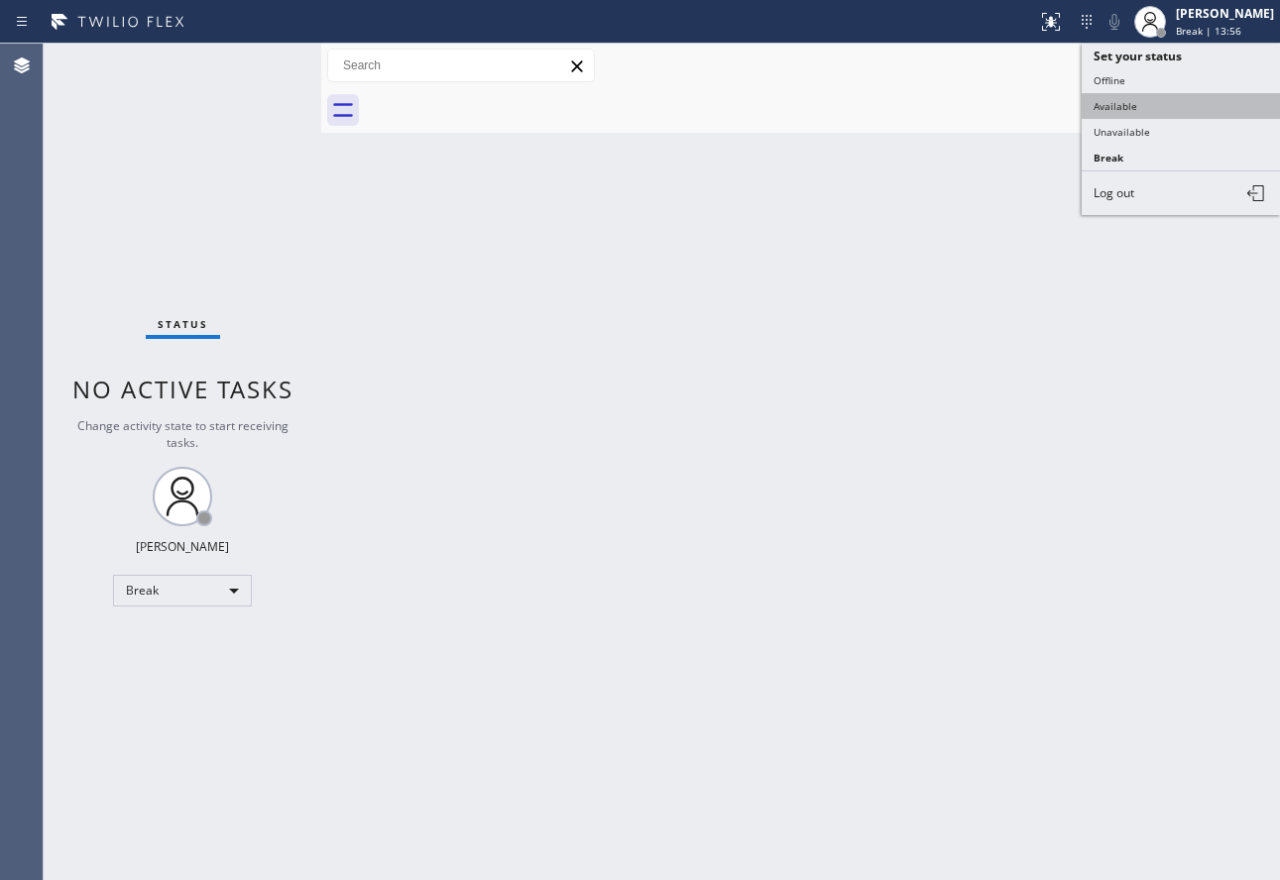
click at [1143, 100] on button "Available" at bounding box center [1181, 106] width 198 height 26
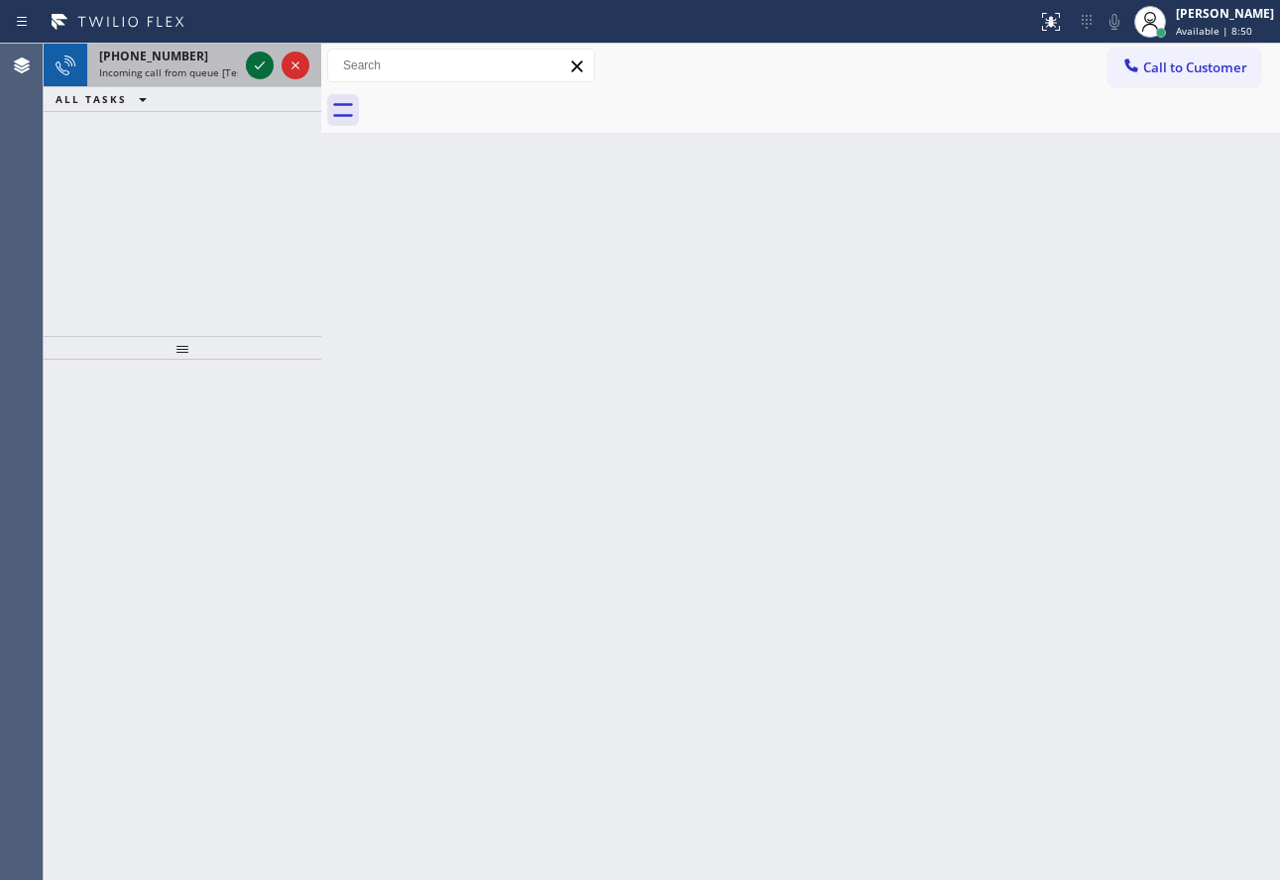
click at [255, 67] on icon at bounding box center [260, 66] width 24 height 24
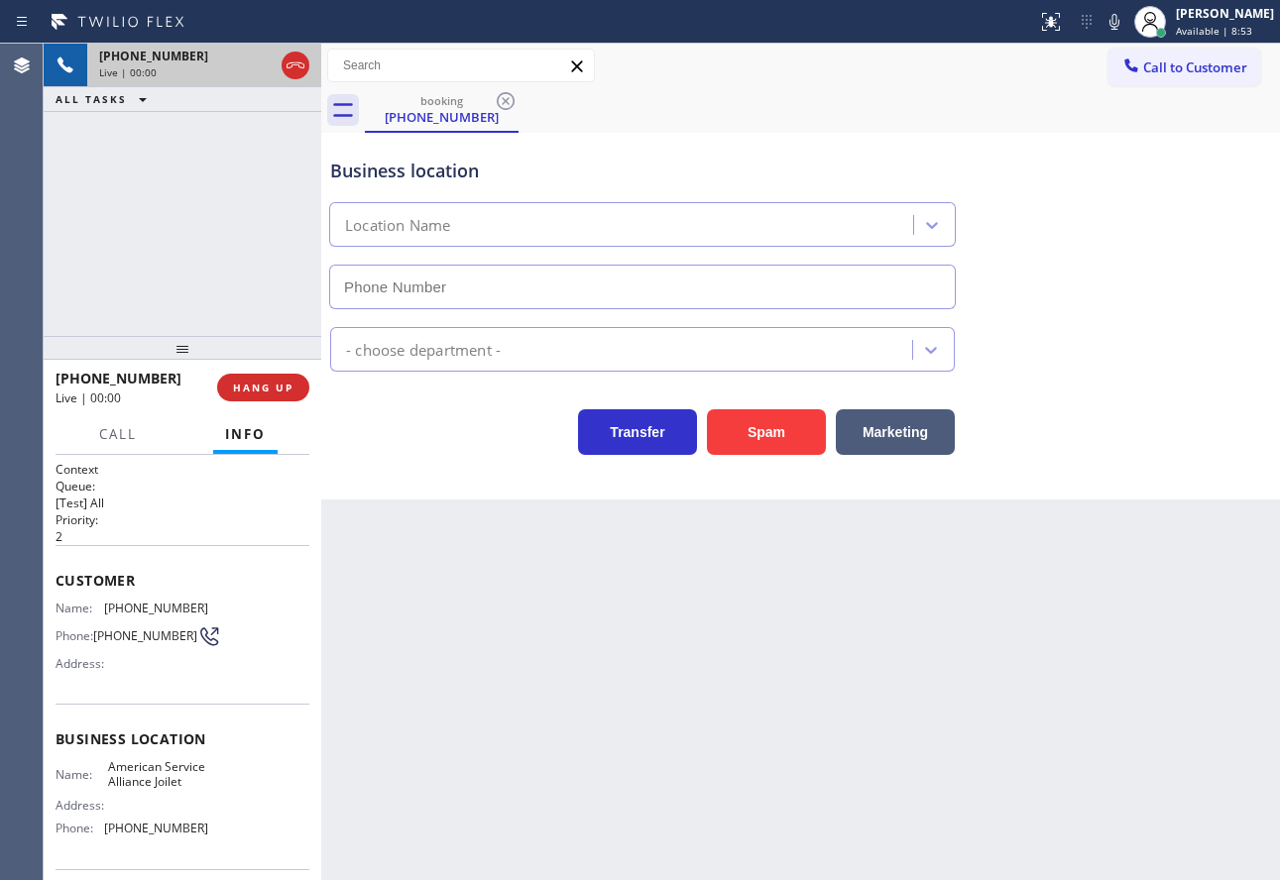
type input "(779) 212-7220"
click at [1126, 22] on icon at bounding box center [1114, 22] width 24 height 24
click at [1126, 20] on icon at bounding box center [1114, 22] width 24 height 24
click at [281, 385] on span "HANG UP" at bounding box center [263, 388] width 60 height 14
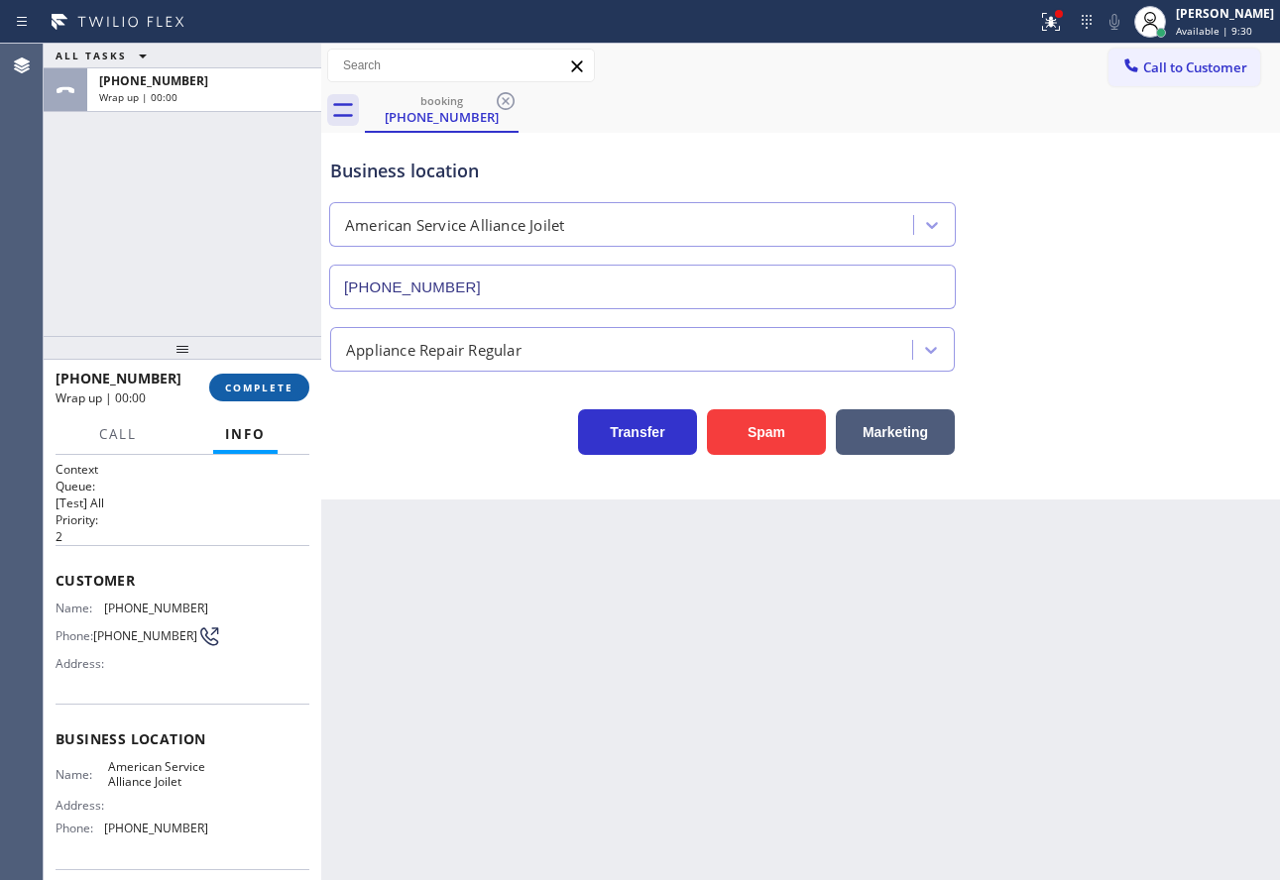
click at [281, 385] on span "COMPLETE" at bounding box center [259, 388] width 68 height 14
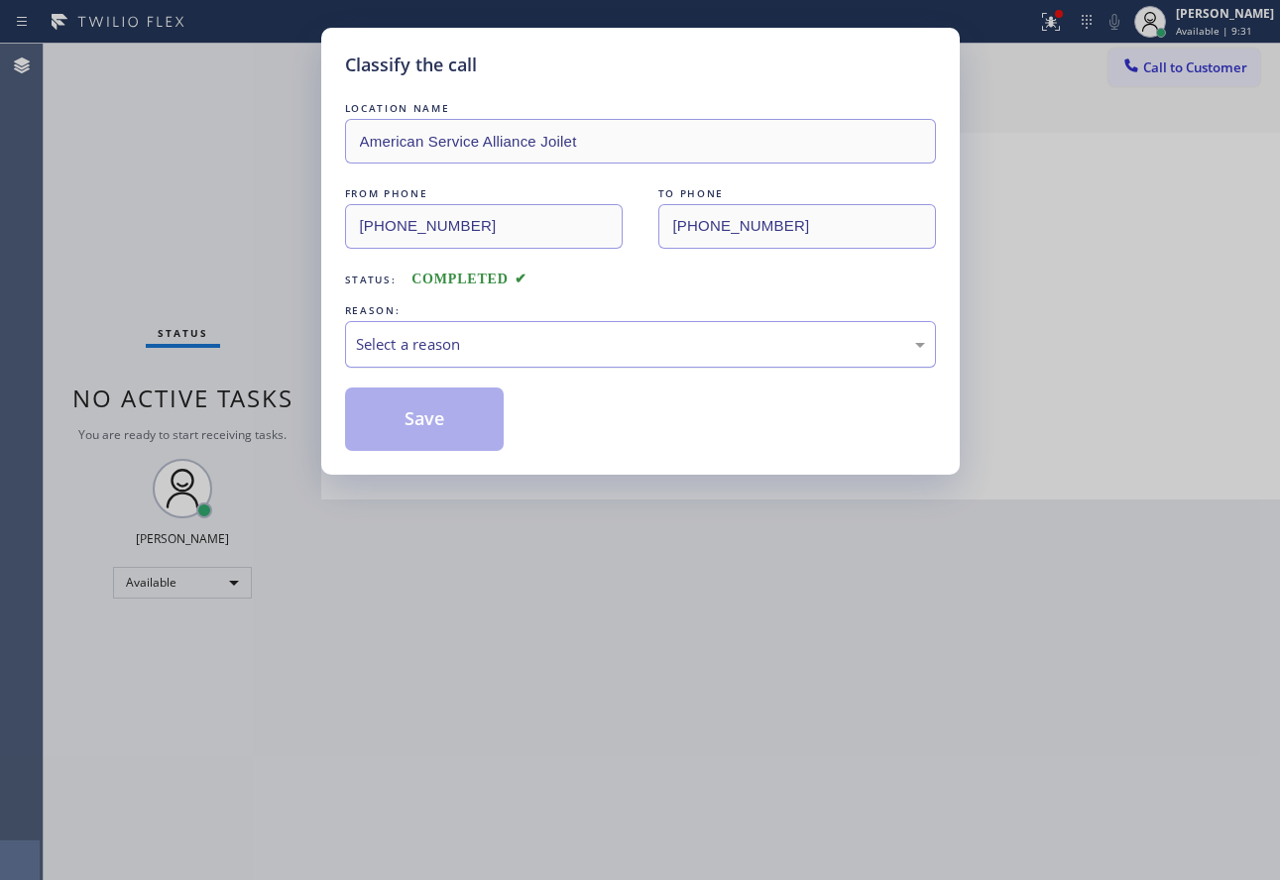
click at [476, 355] on div "Select a reason" at bounding box center [640, 344] width 569 height 23
click at [430, 432] on button "Save" at bounding box center [425, 419] width 160 height 63
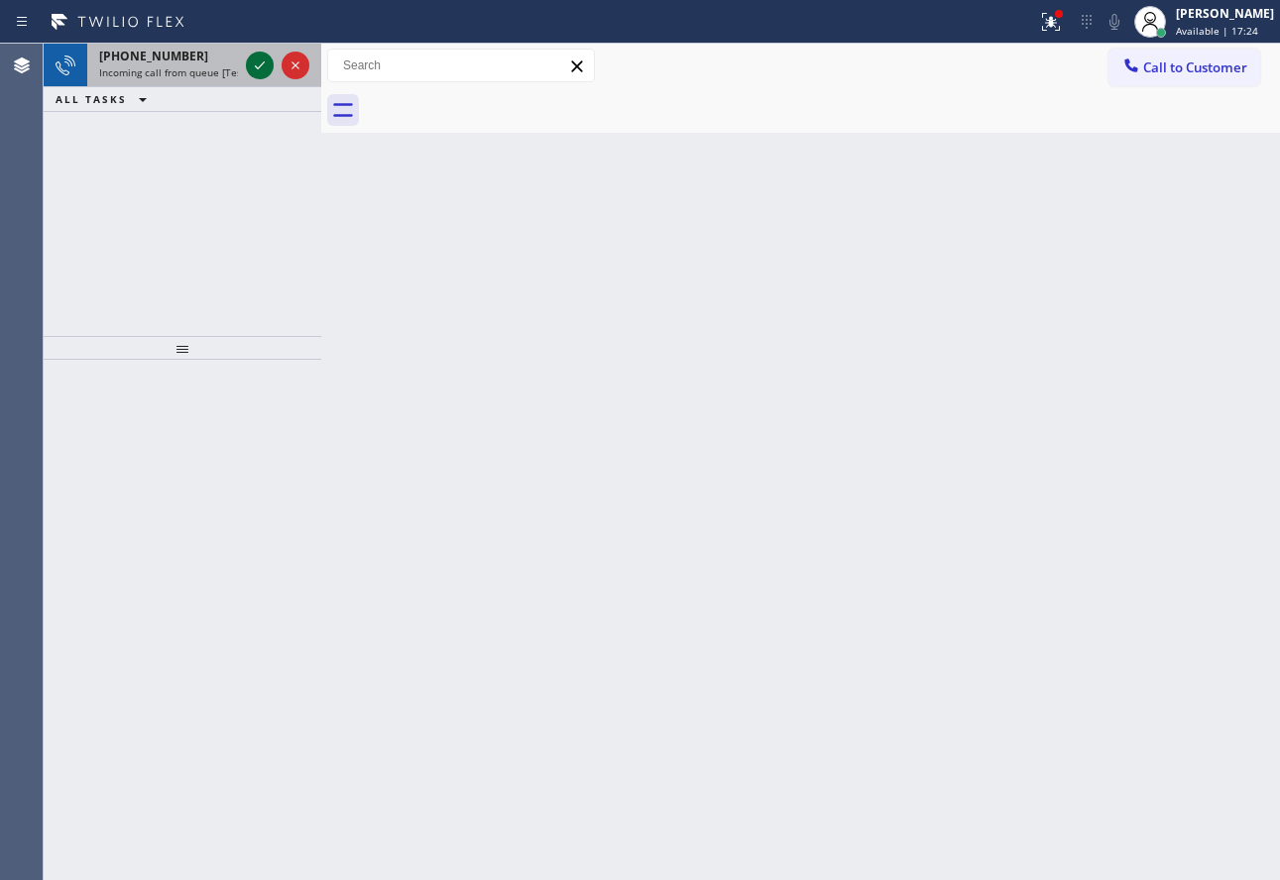
click at [259, 72] on icon at bounding box center [260, 66] width 24 height 24
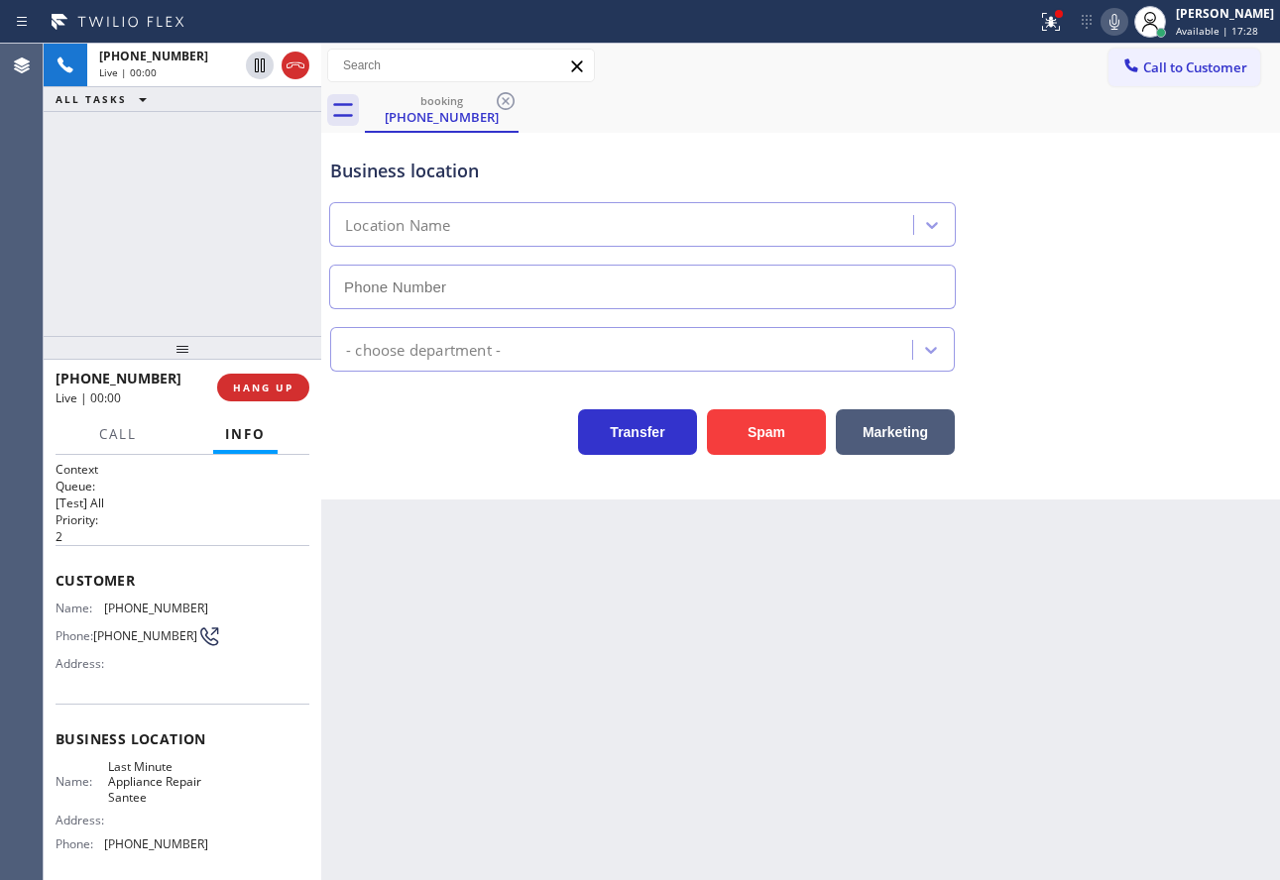
type input "(619) 737-1193"
click at [280, 381] on span "HANG UP" at bounding box center [263, 388] width 60 height 14
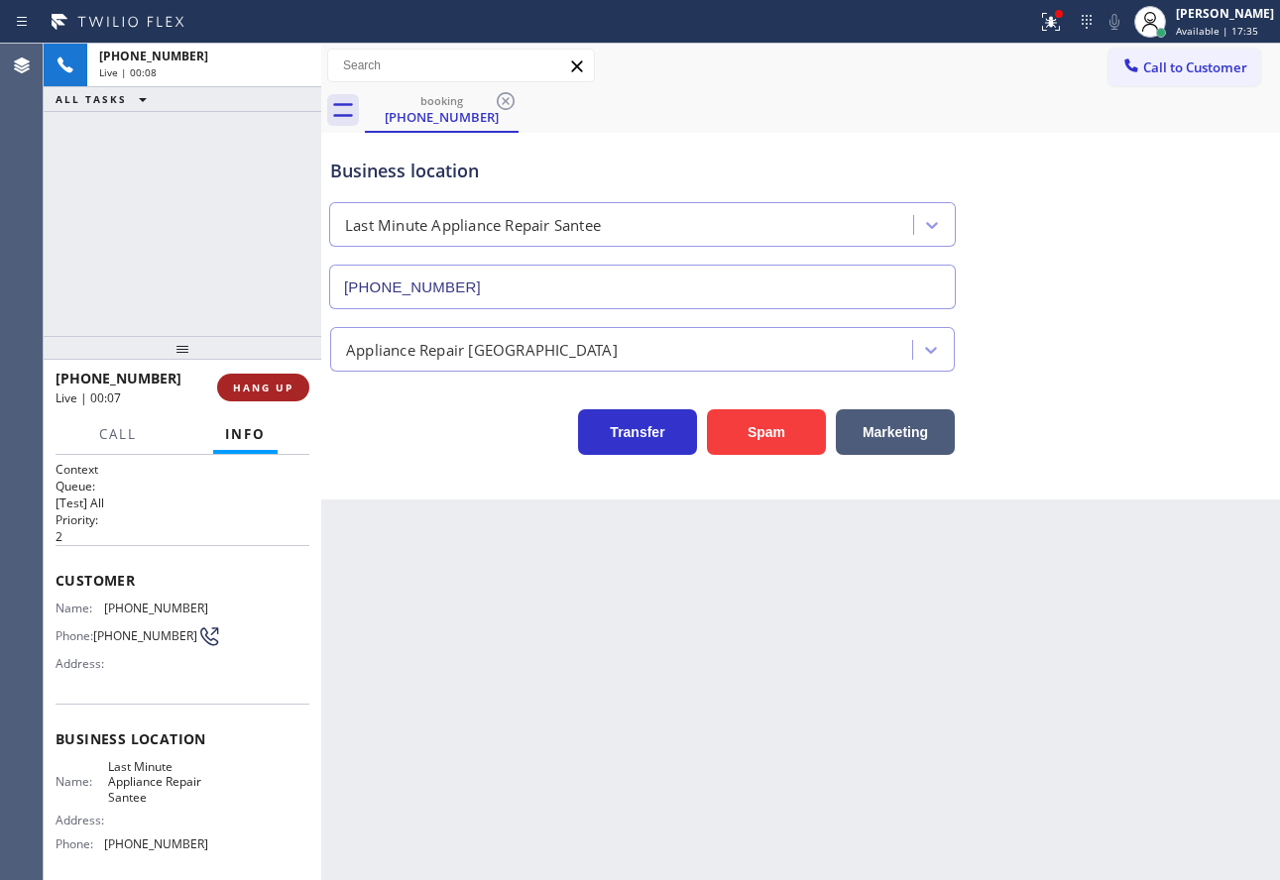
click at [281, 381] on span "HANG UP" at bounding box center [263, 388] width 60 height 14
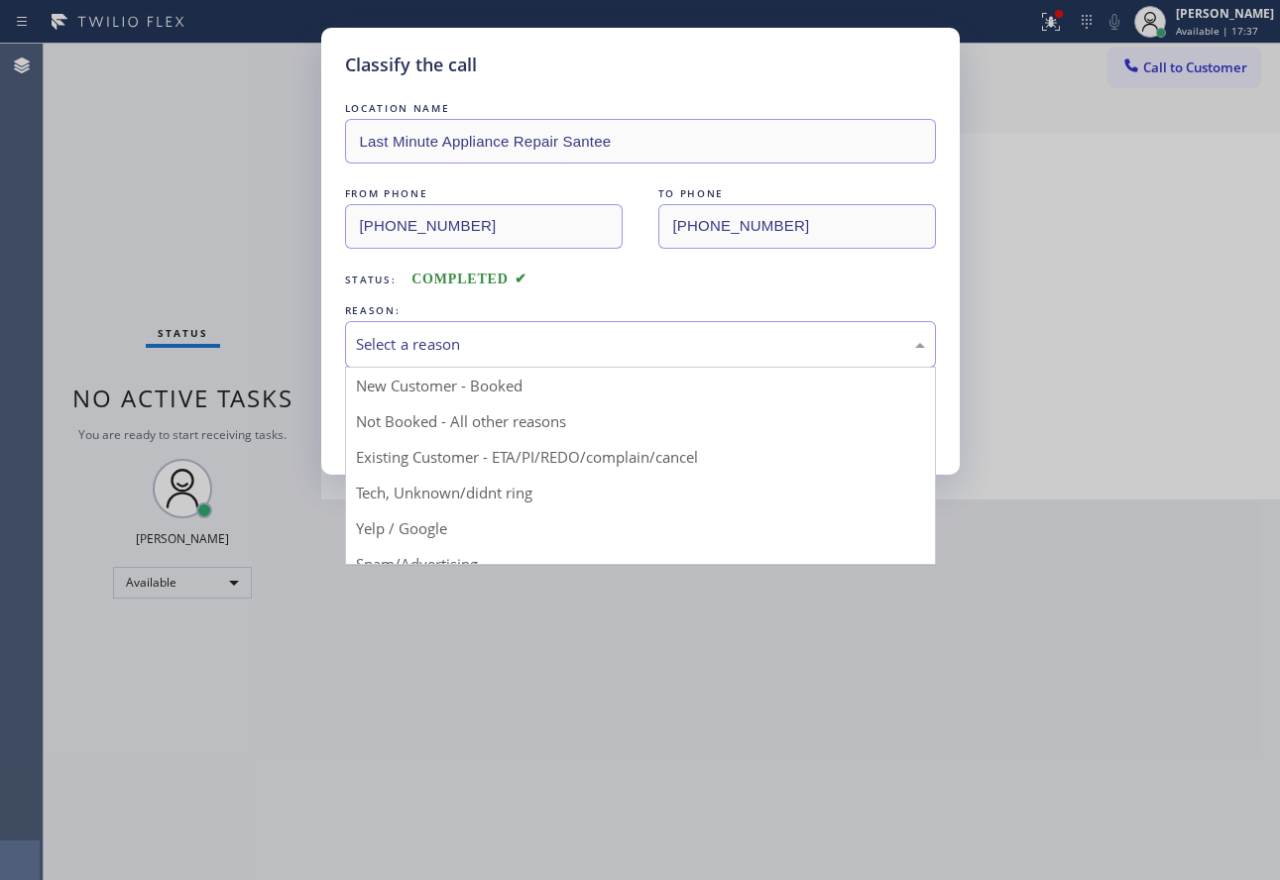
click at [401, 359] on div "Select a reason" at bounding box center [640, 344] width 591 height 47
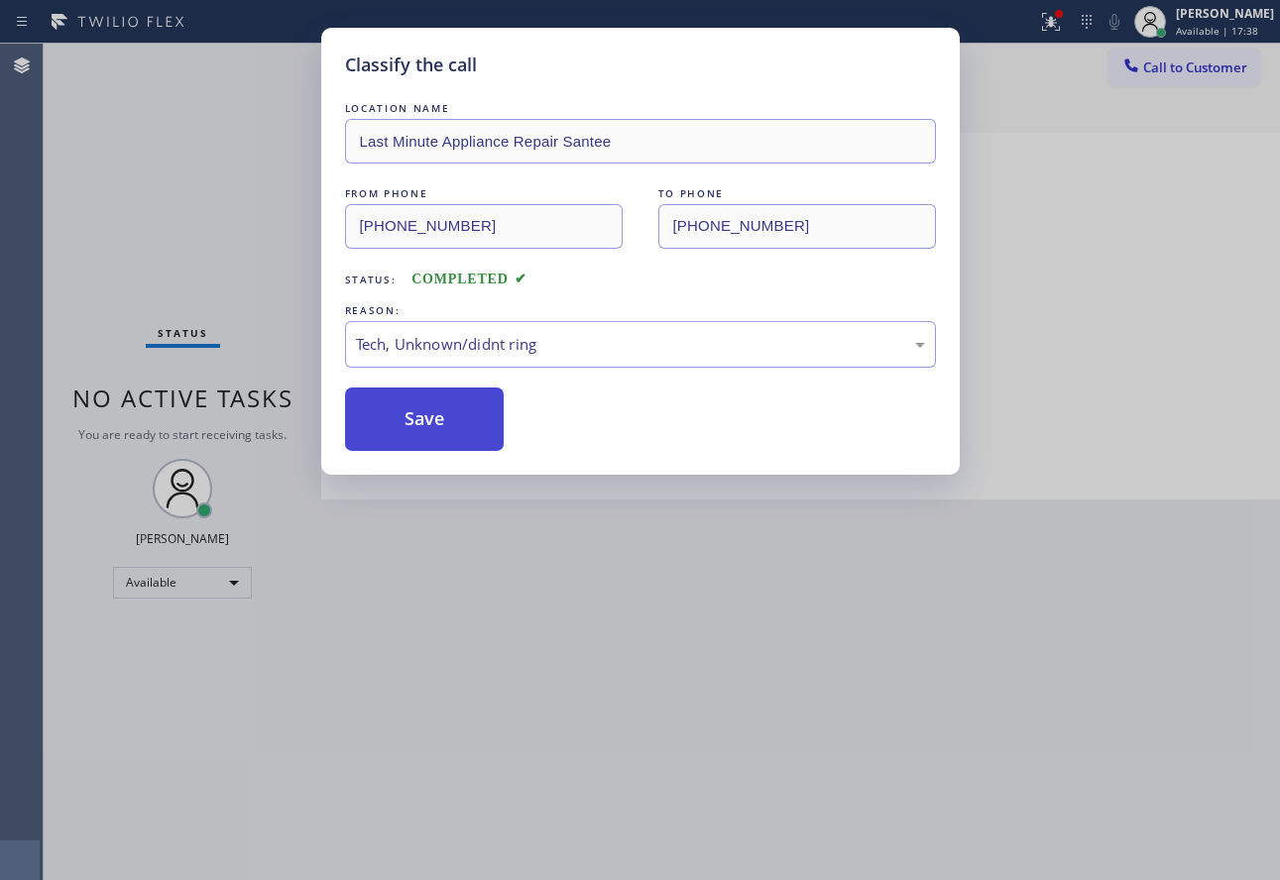
click at [435, 421] on button "Save" at bounding box center [425, 419] width 160 height 63
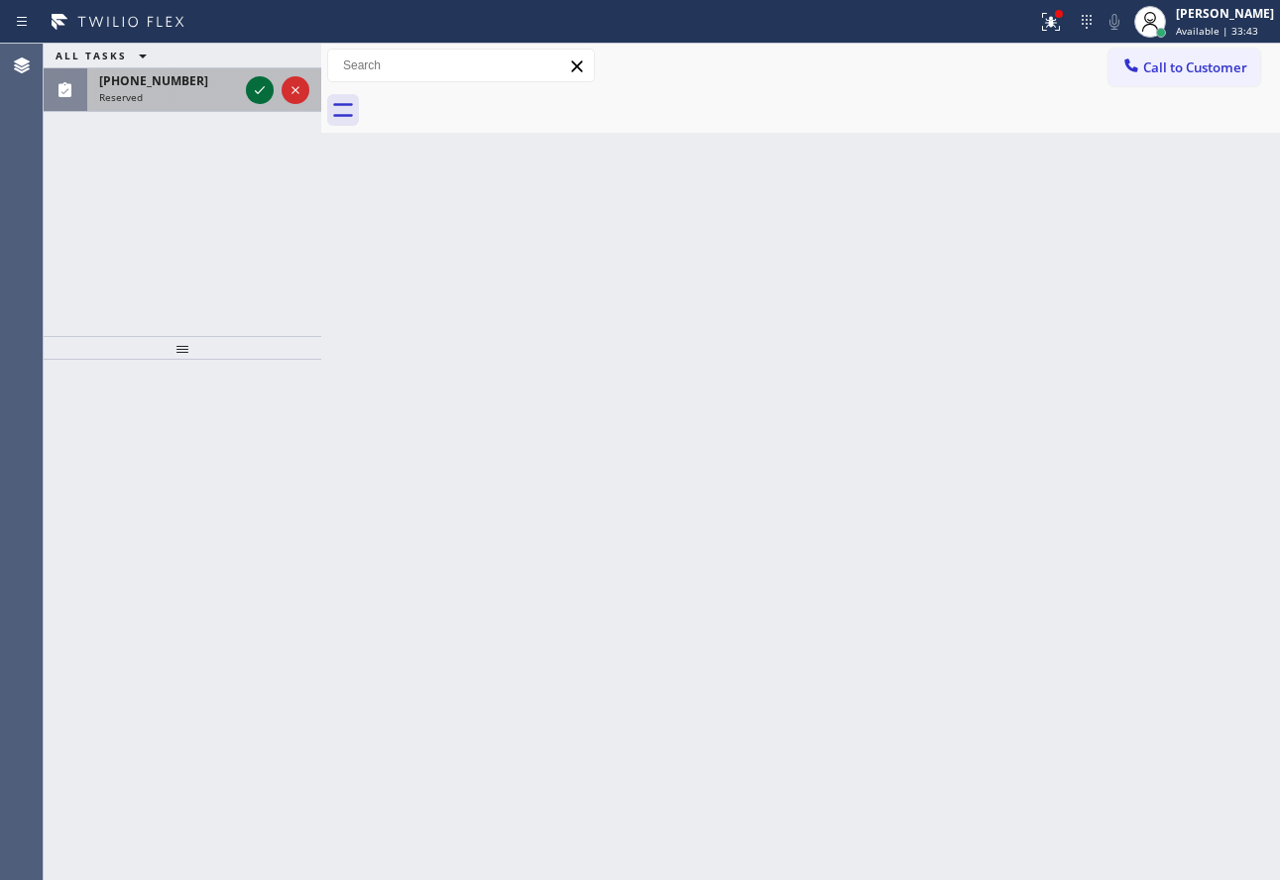
click at [250, 87] on icon at bounding box center [260, 90] width 24 height 24
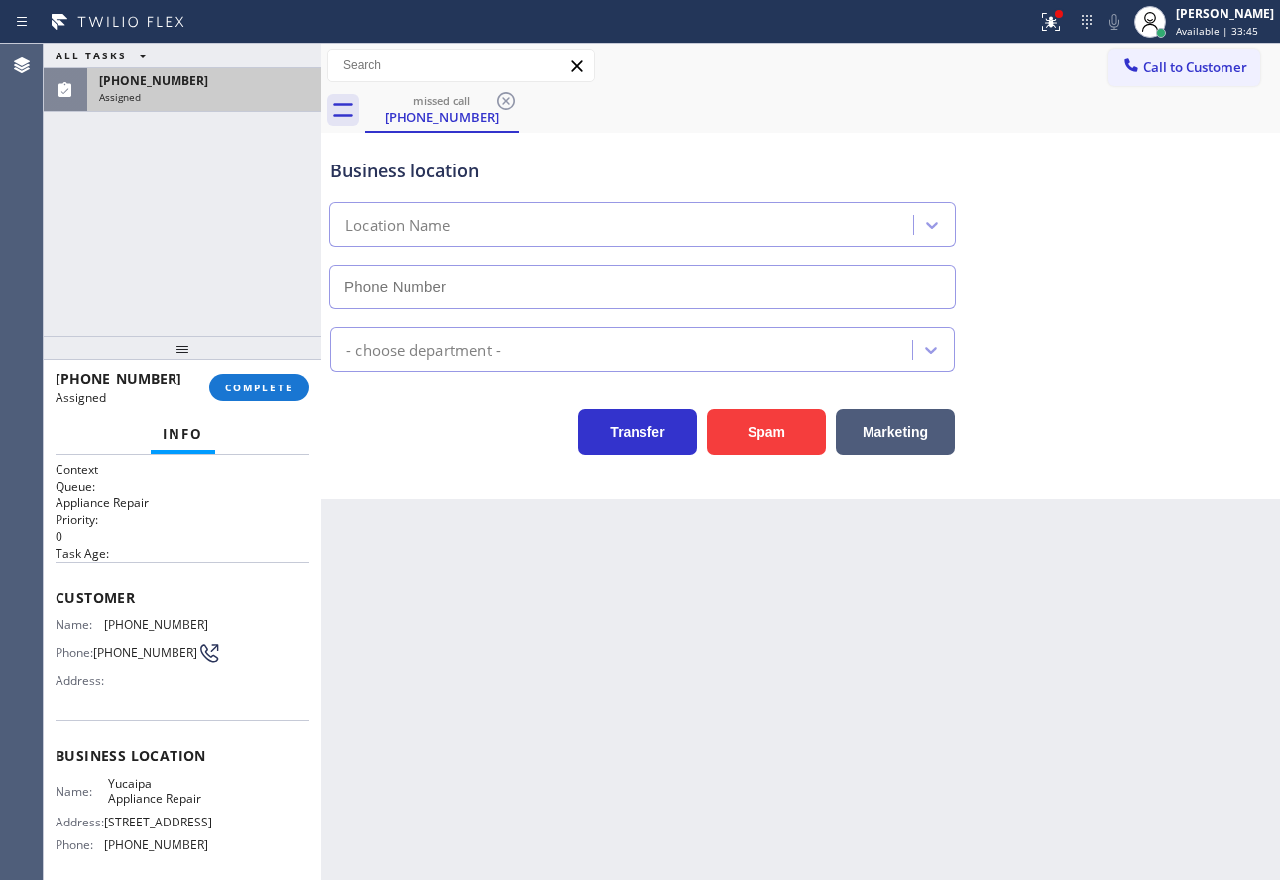
type input "(909) 219-9052"
click at [287, 393] on span "COMPLETE" at bounding box center [259, 388] width 68 height 14
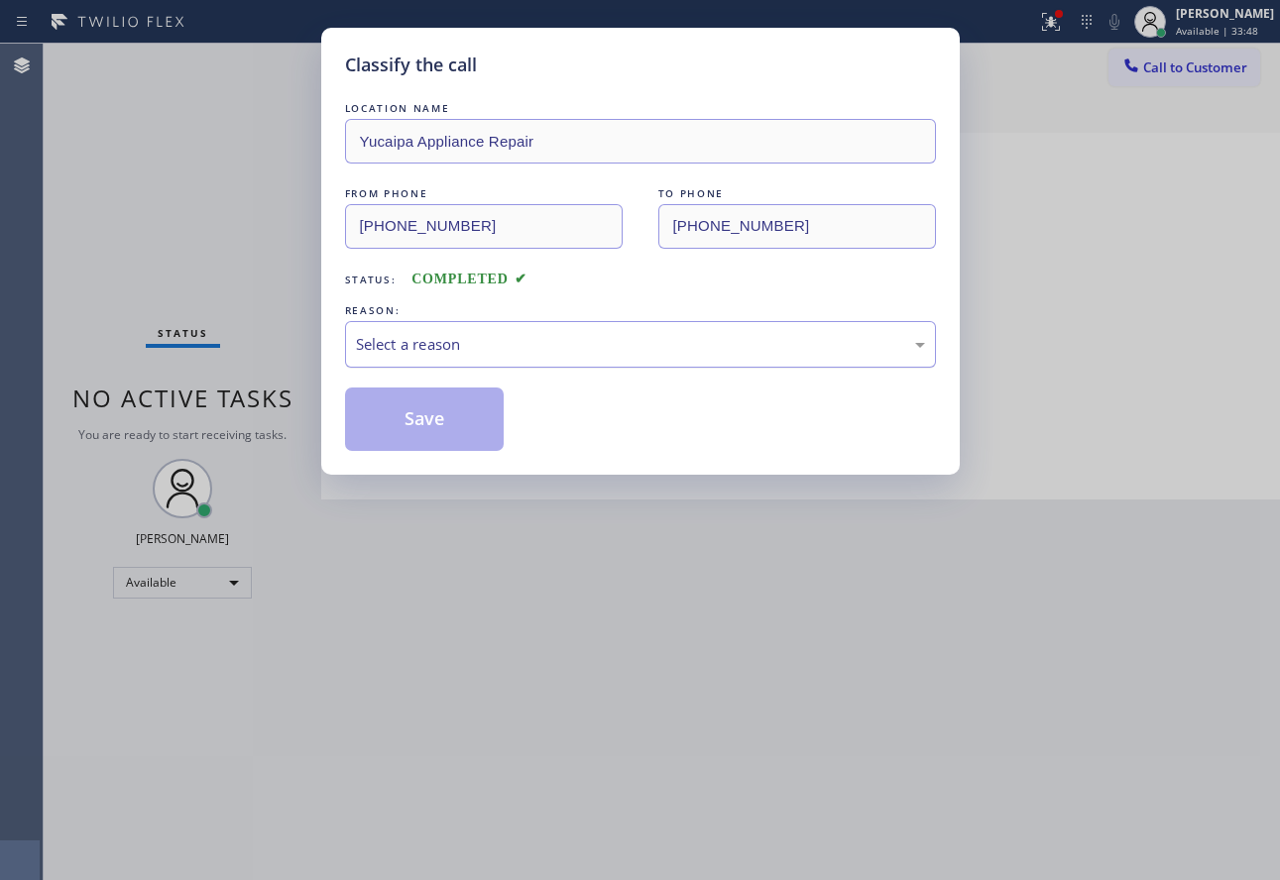
click at [504, 348] on div "Select a reason" at bounding box center [640, 344] width 569 height 23
click at [446, 422] on button "Save" at bounding box center [425, 419] width 160 height 63
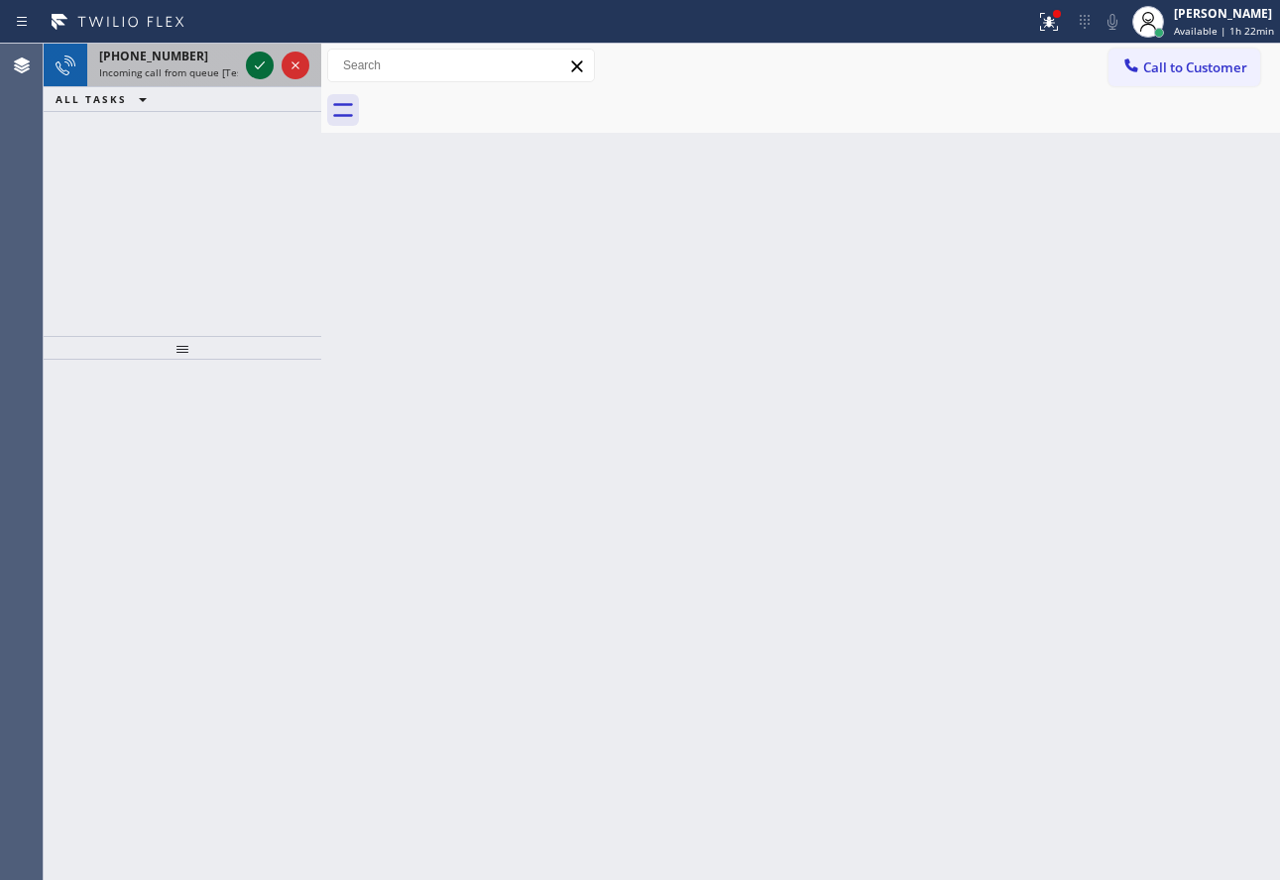
click at [259, 61] on icon at bounding box center [260, 66] width 24 height 24
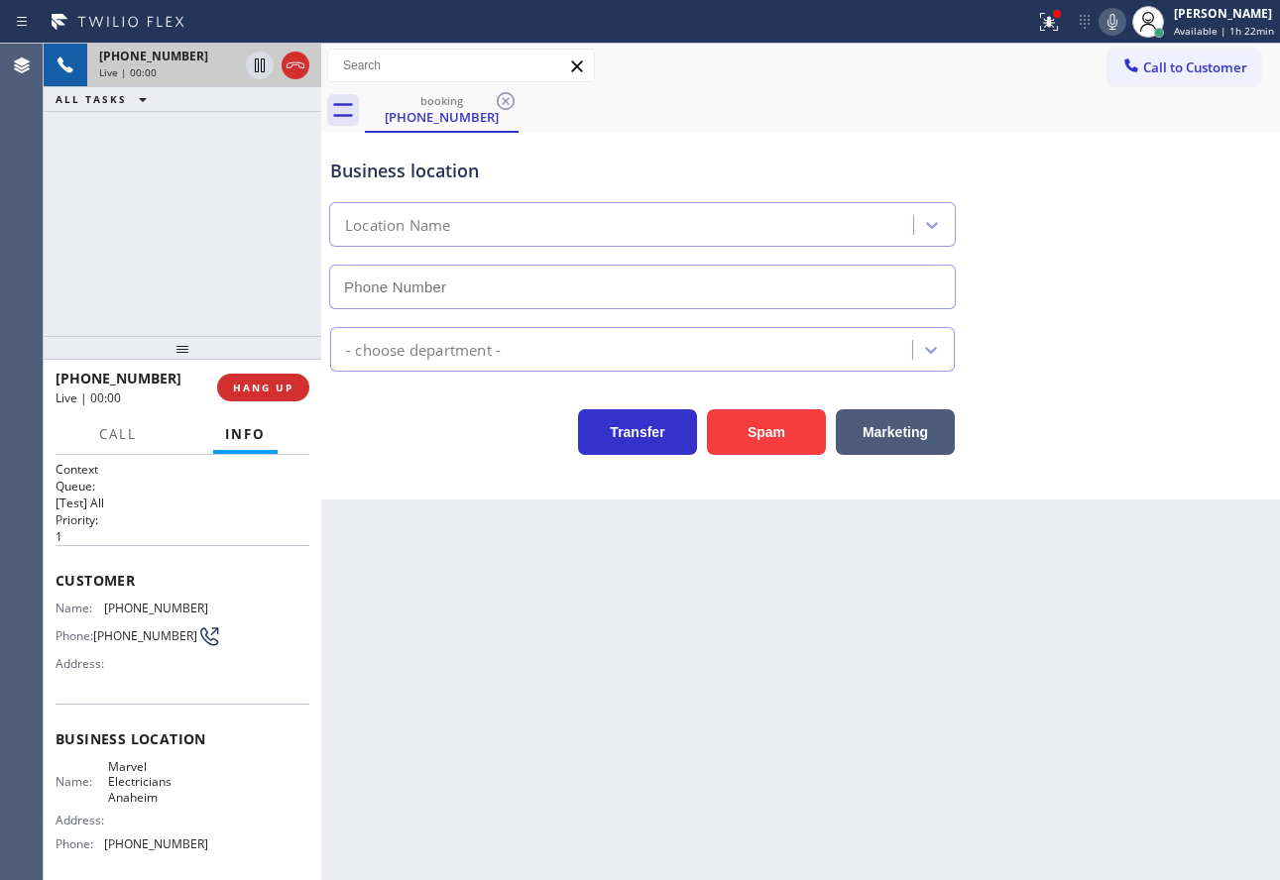
type input "(714) 559-3783"
click at [1118, 27] on icon at bounding box center [1112, 22] width 24 height 24
click at [1113, 27] on icon at bounding box center [1112, 22] width 24 height 24
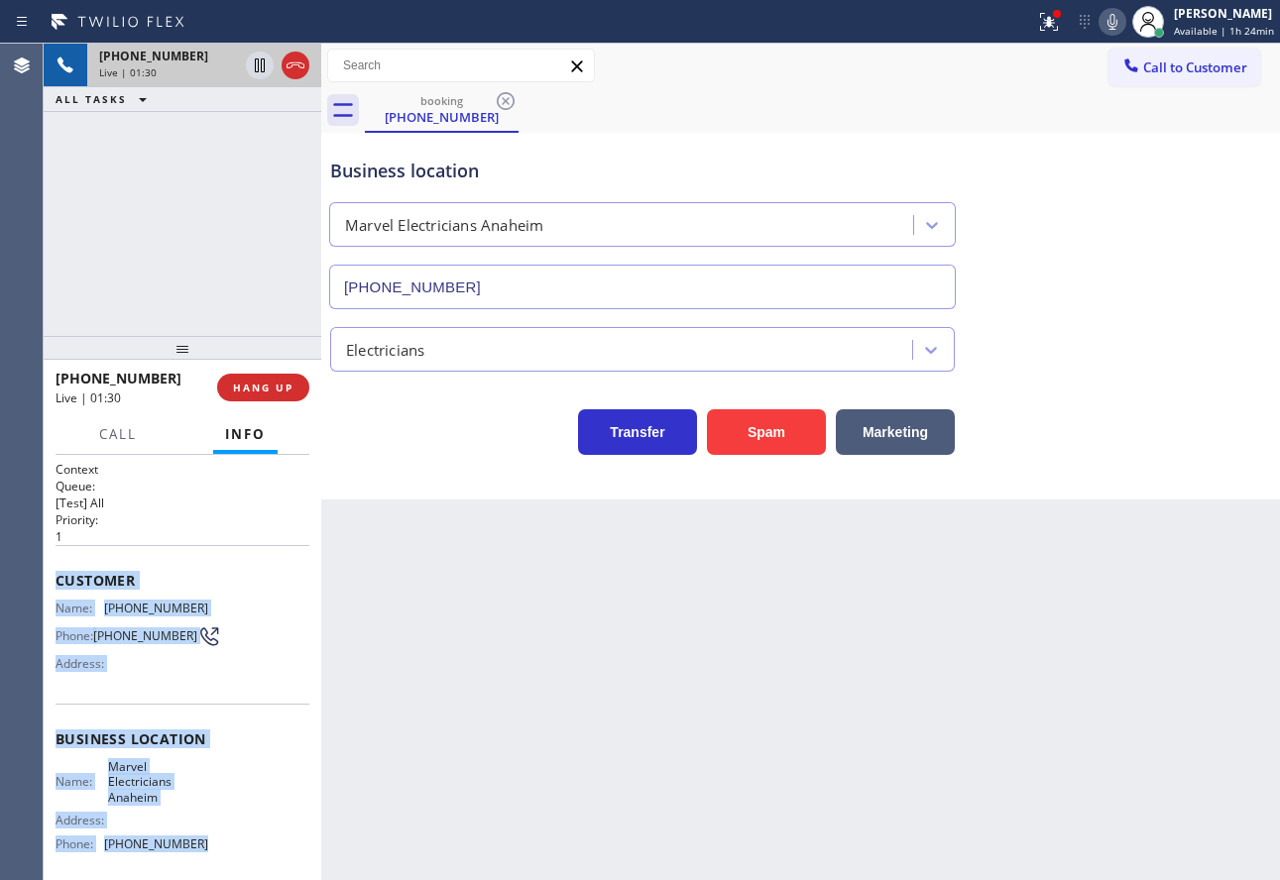
drag, startPoint x: 196, startPoint y: 851, endPoint x: 56, endPoint y: 589, distance: 297.2
click at [56, 589] on div "Context Queue: [Test] All Priority: 1 Customer Name: (909) 553-9949 Phone: (909…" at bounding box center [183, 748] width 254 height 574
copy div "Customer Name: (909) 553-9949 Phone: (909) 553-9949 Address: Business location …"
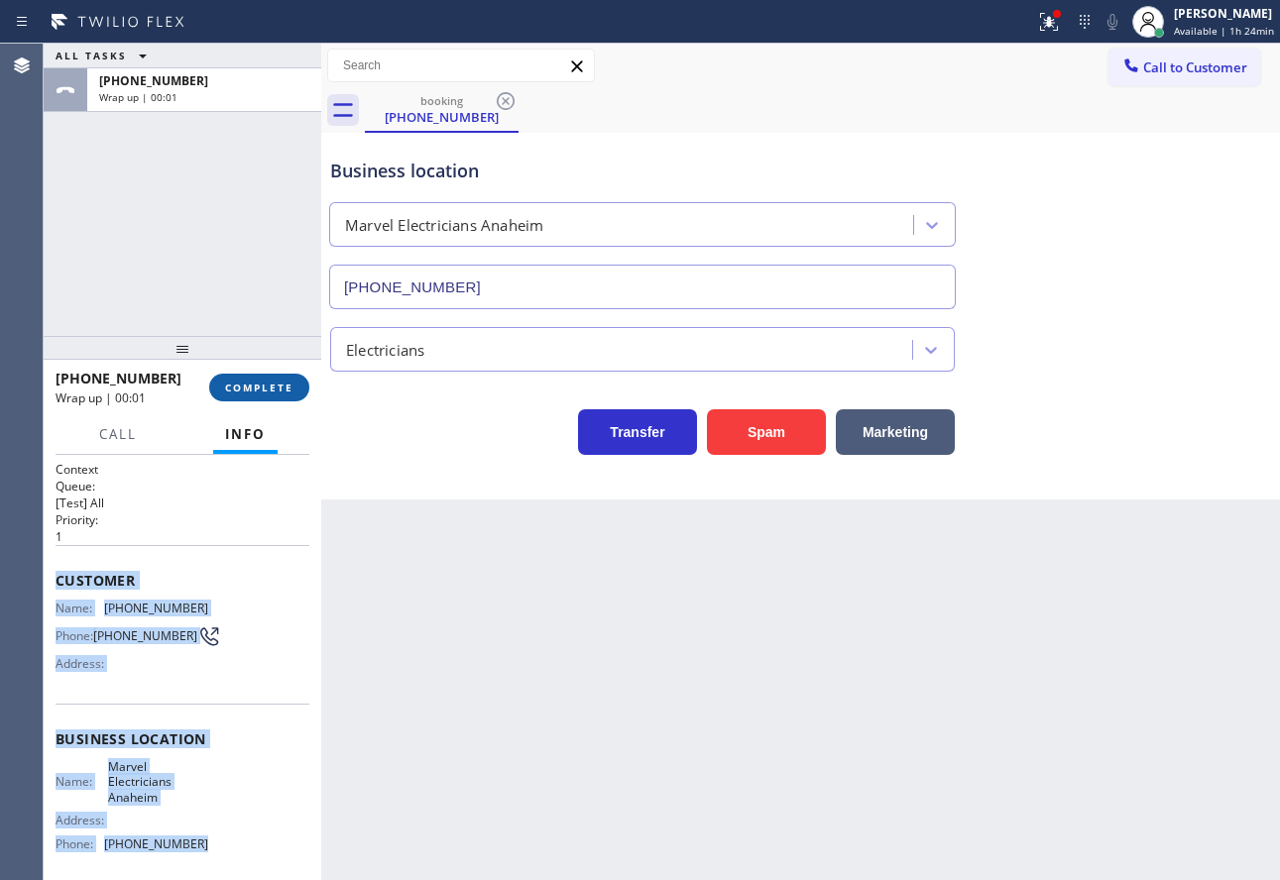
click at [261, 392] on span "COMPLETE" at bounding box center [259, 388] width 68 height 14
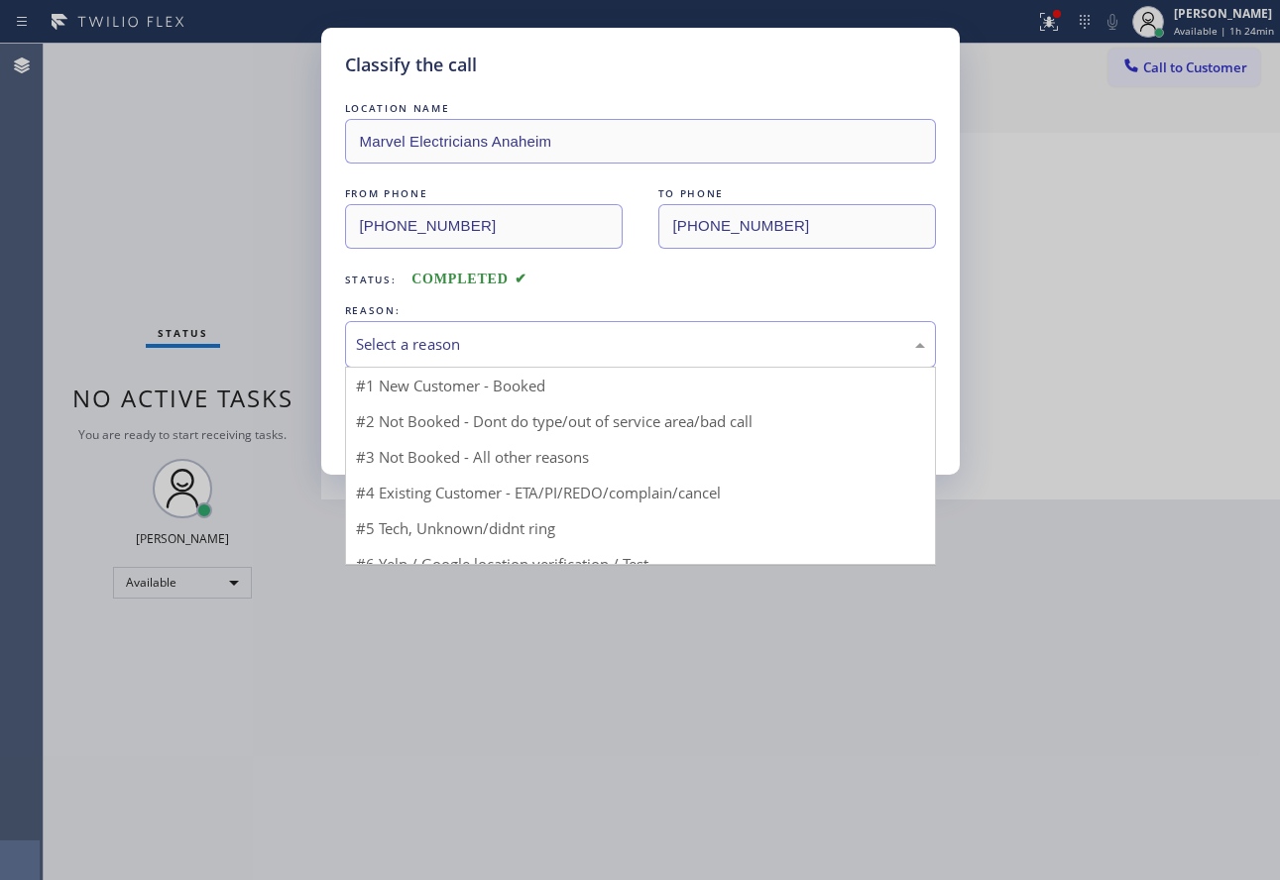
click at [544, 350] on div "Select a reason" at bounding box center [640, 344] width 569 height 23
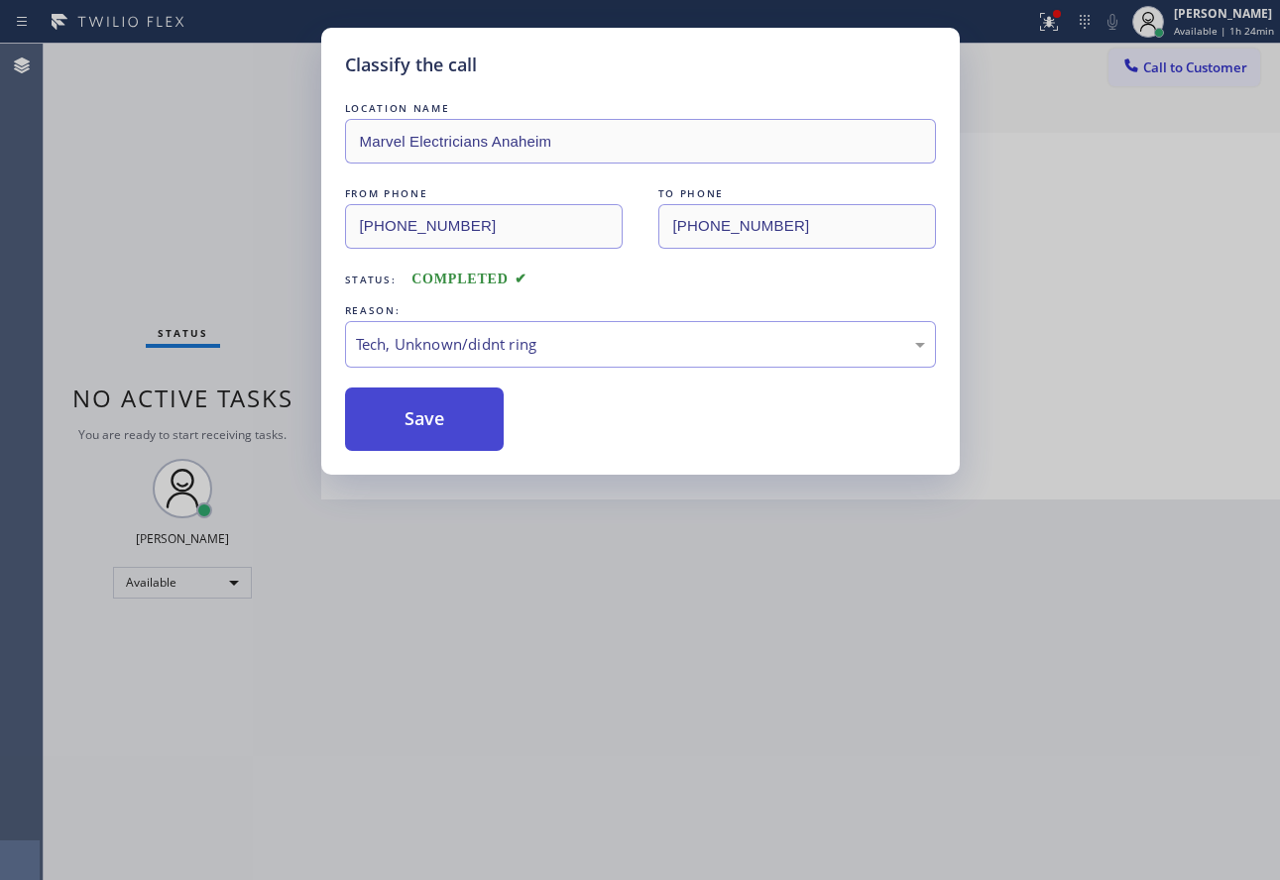
drag, startPoint x: 416, startPoint y: 487, endPoint x: 411, endPoint y: 437, distance: 49.8
click at [410, 436] on button "Save" at bounding box center [425, 419] width 160 height 63
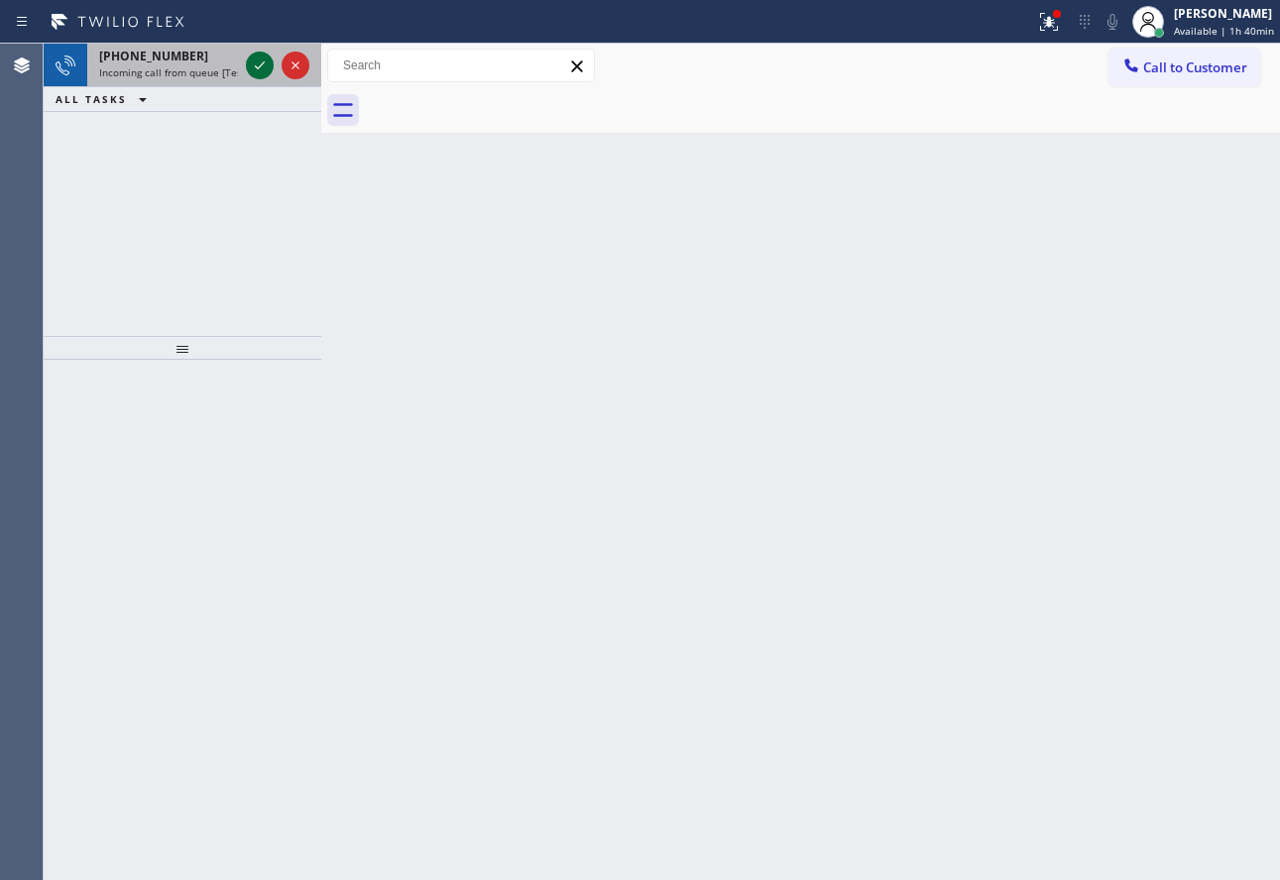
click at [259, 69] on icon at bounding box center [260, 66] width 24 height 24
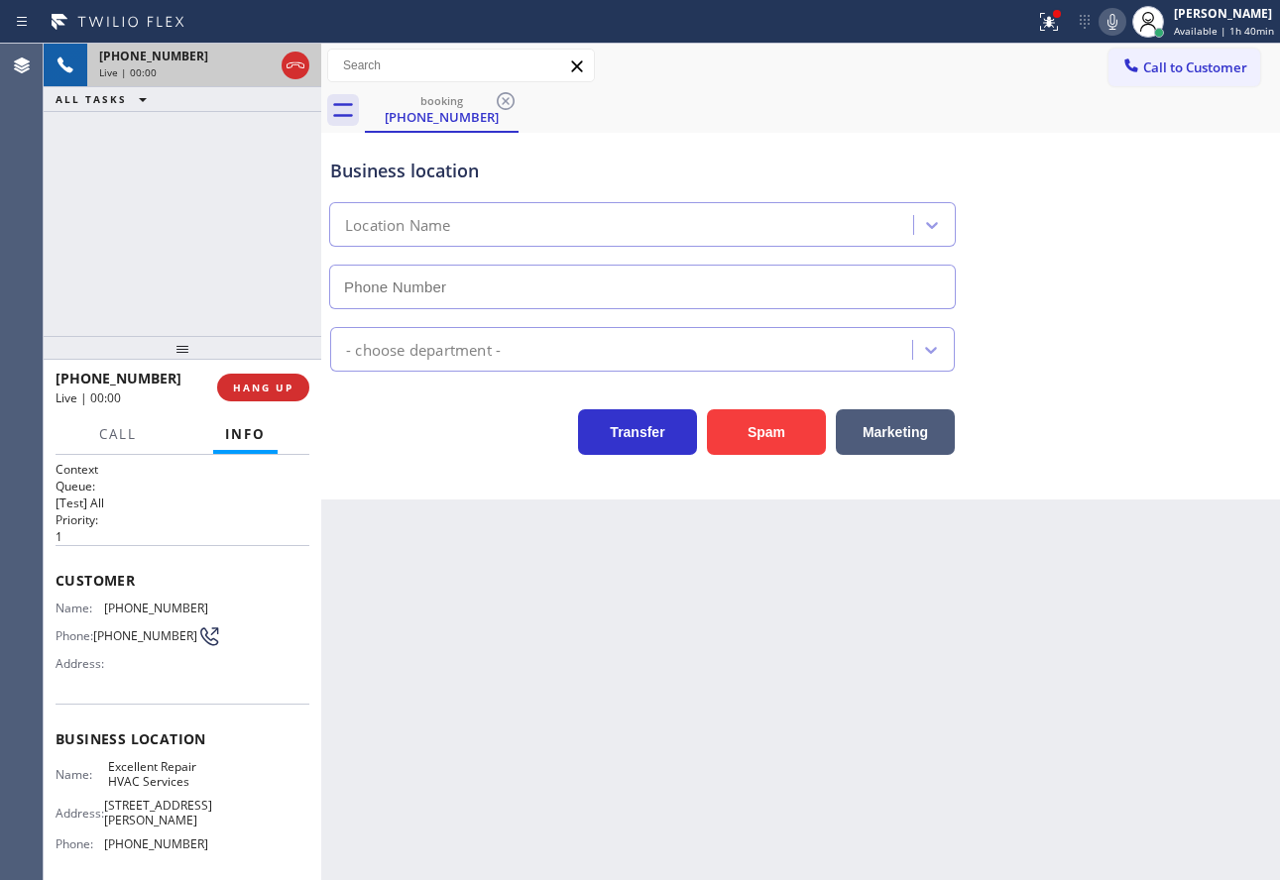
type input "(650) 290-6848"
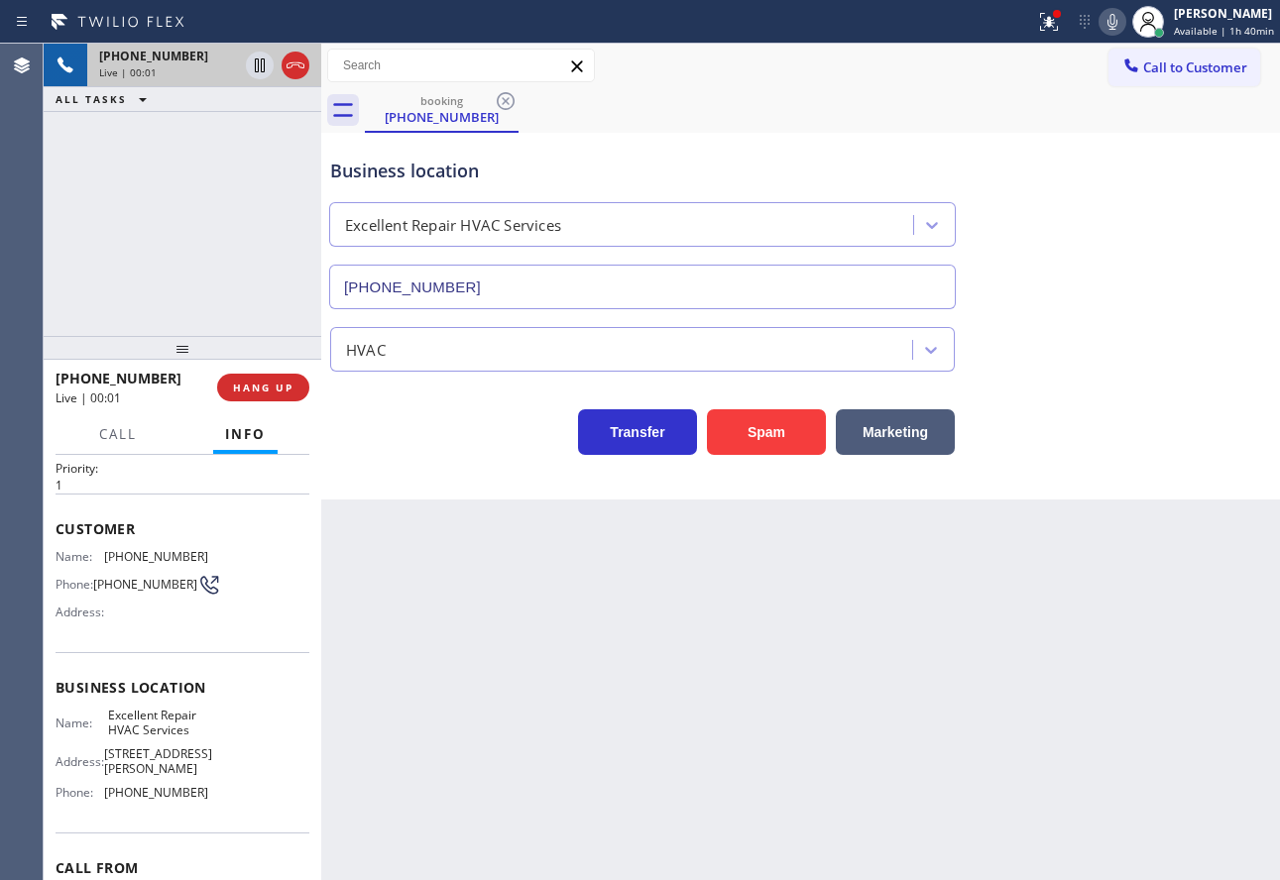
scroll to position [152, 0]
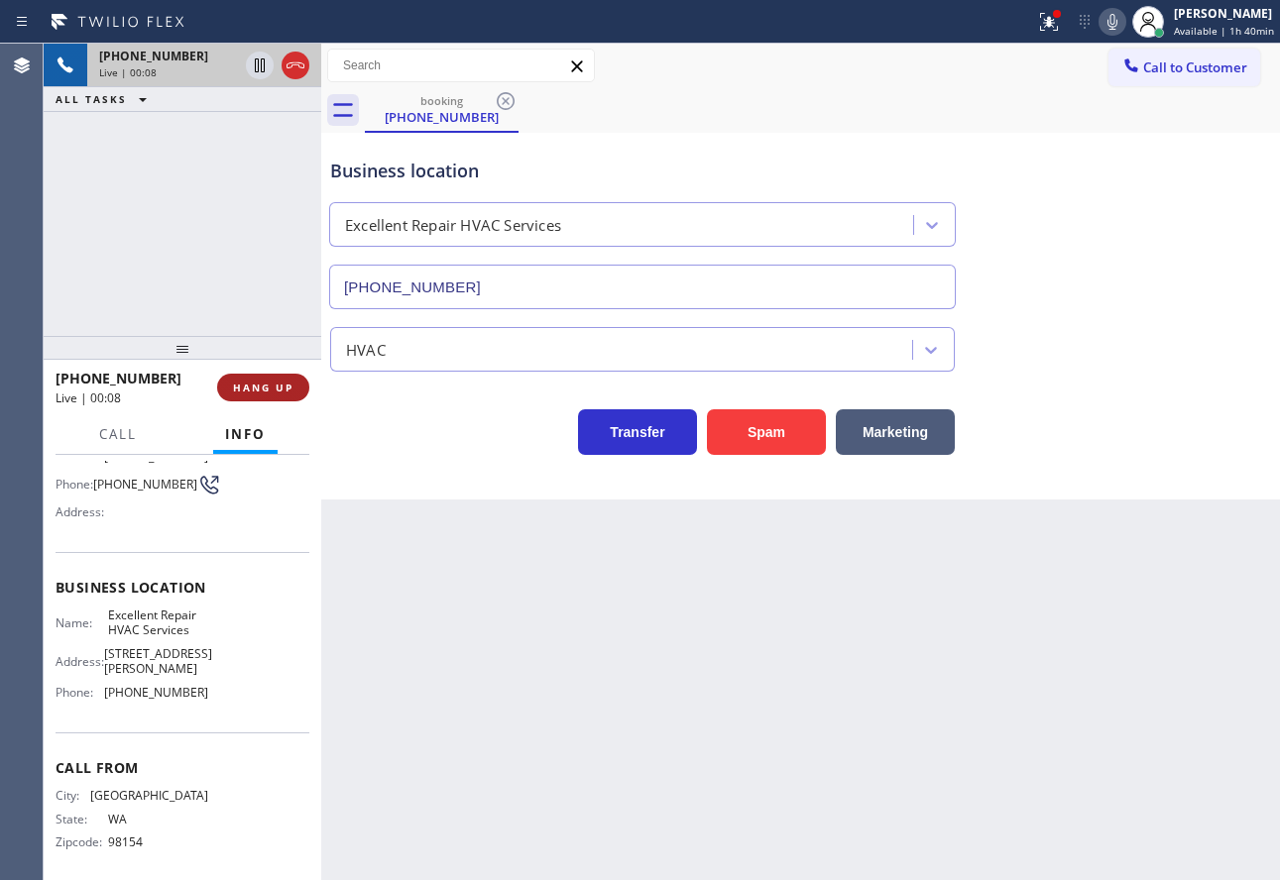
click at [263, 390] on span "HANG UP" at bounding box center [263, 388] width 60 height 14
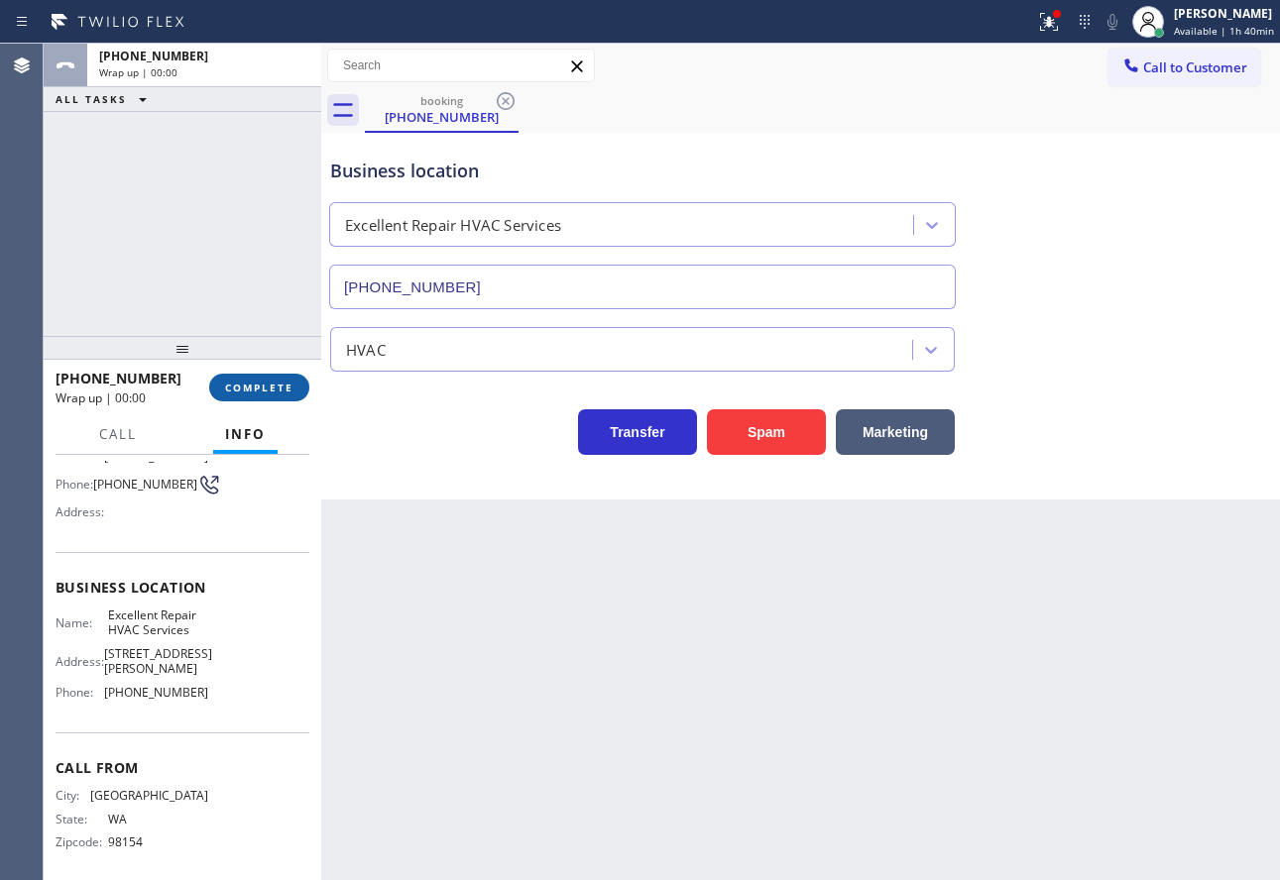
click at [264, 390] on span "COMPLETE" at bounding box center [259, 388] width 68 height 14
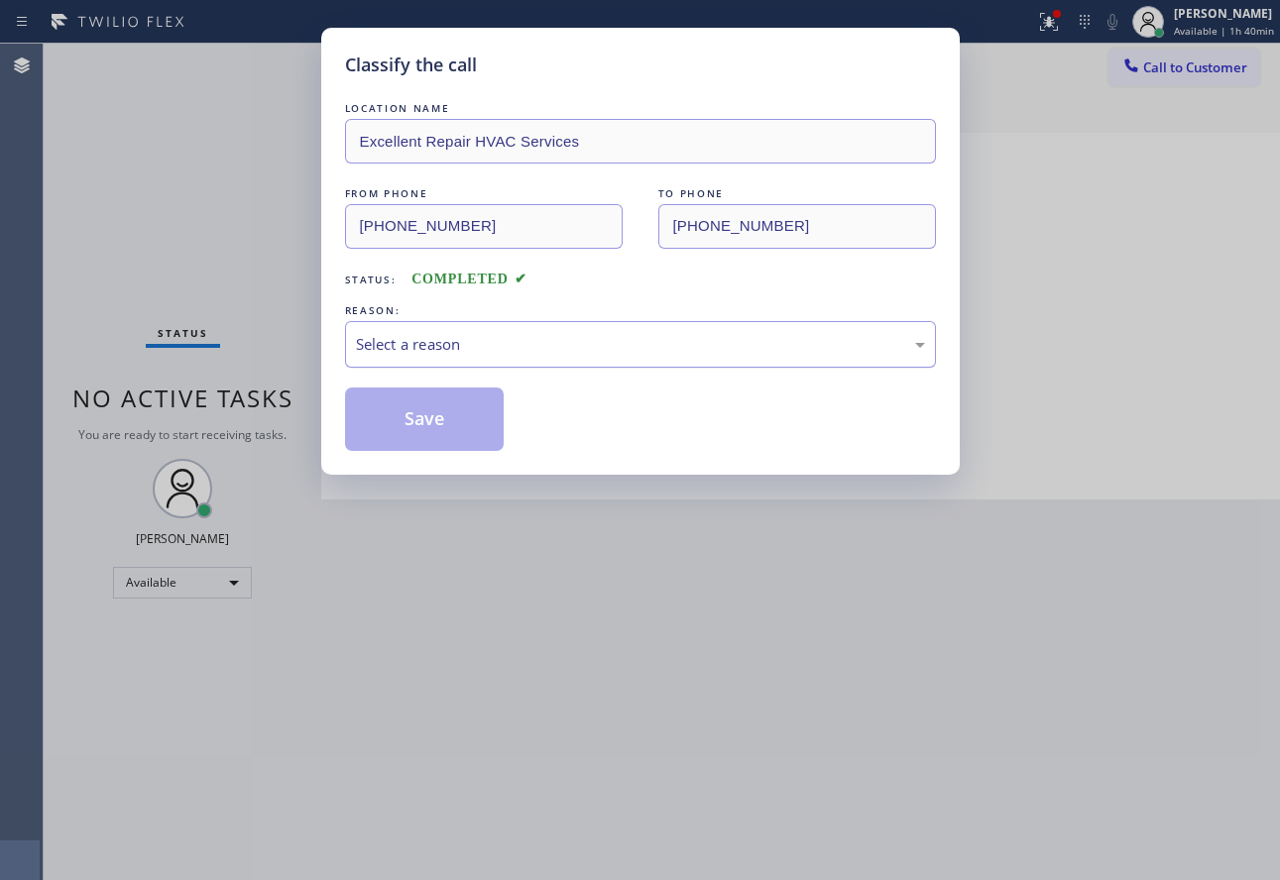
click at [647, 340] on div "Select a reason" at bounding box center [640, 344] width 569 height 23
click at [417, 406] on button "Save" at bounding box center [425, 419] width 160 height 63
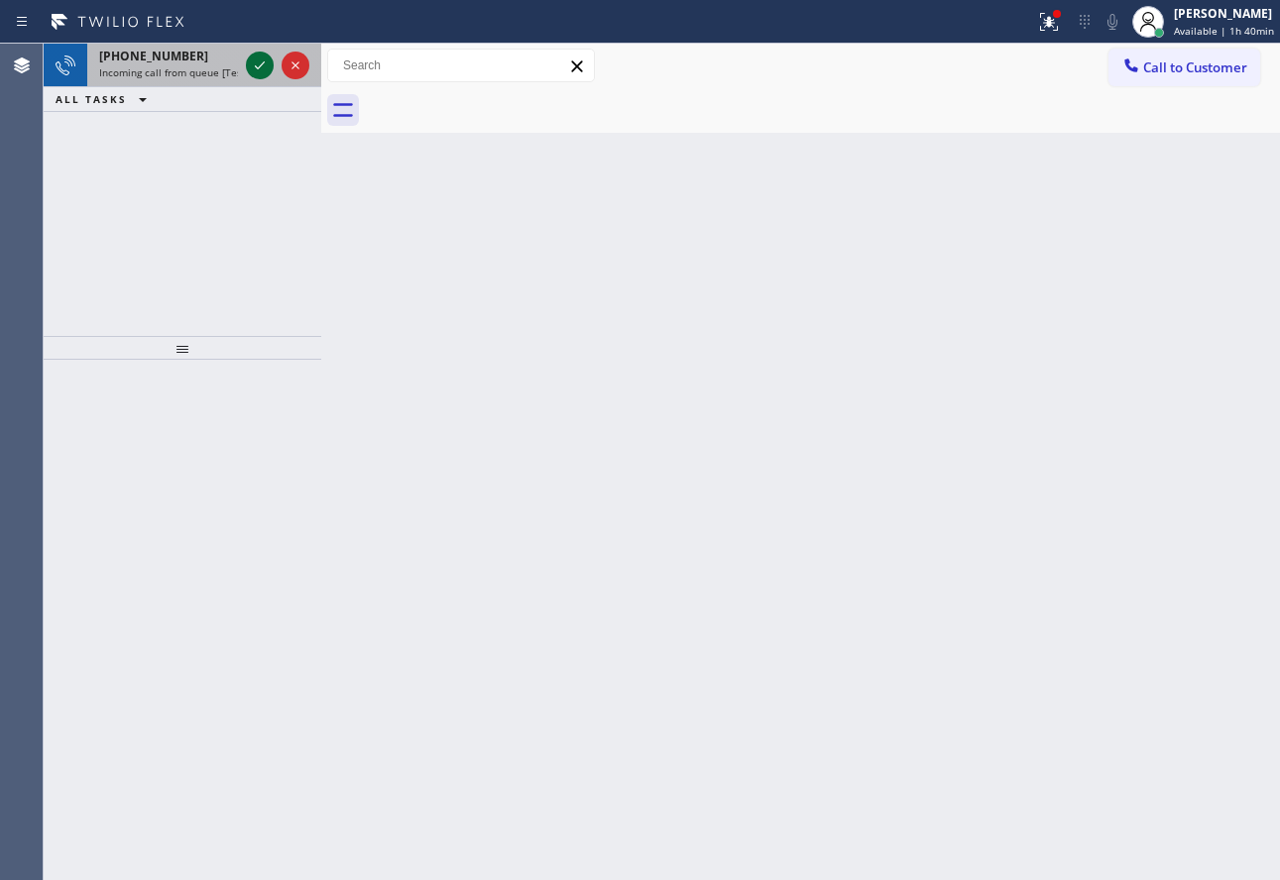
click at [257, 66] on icon at bounding box center [260, 66] width 24 height 24
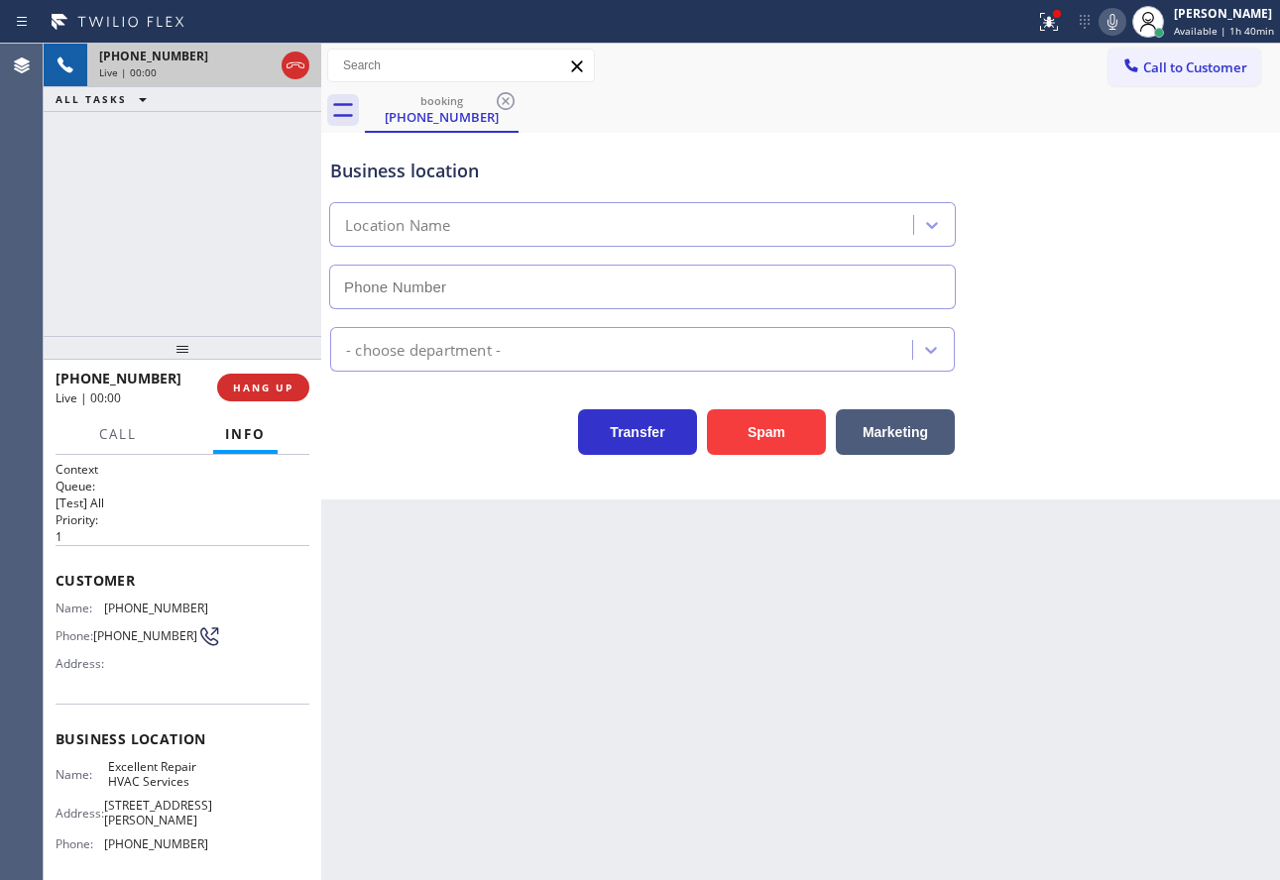
type input "(650) 290-6848"
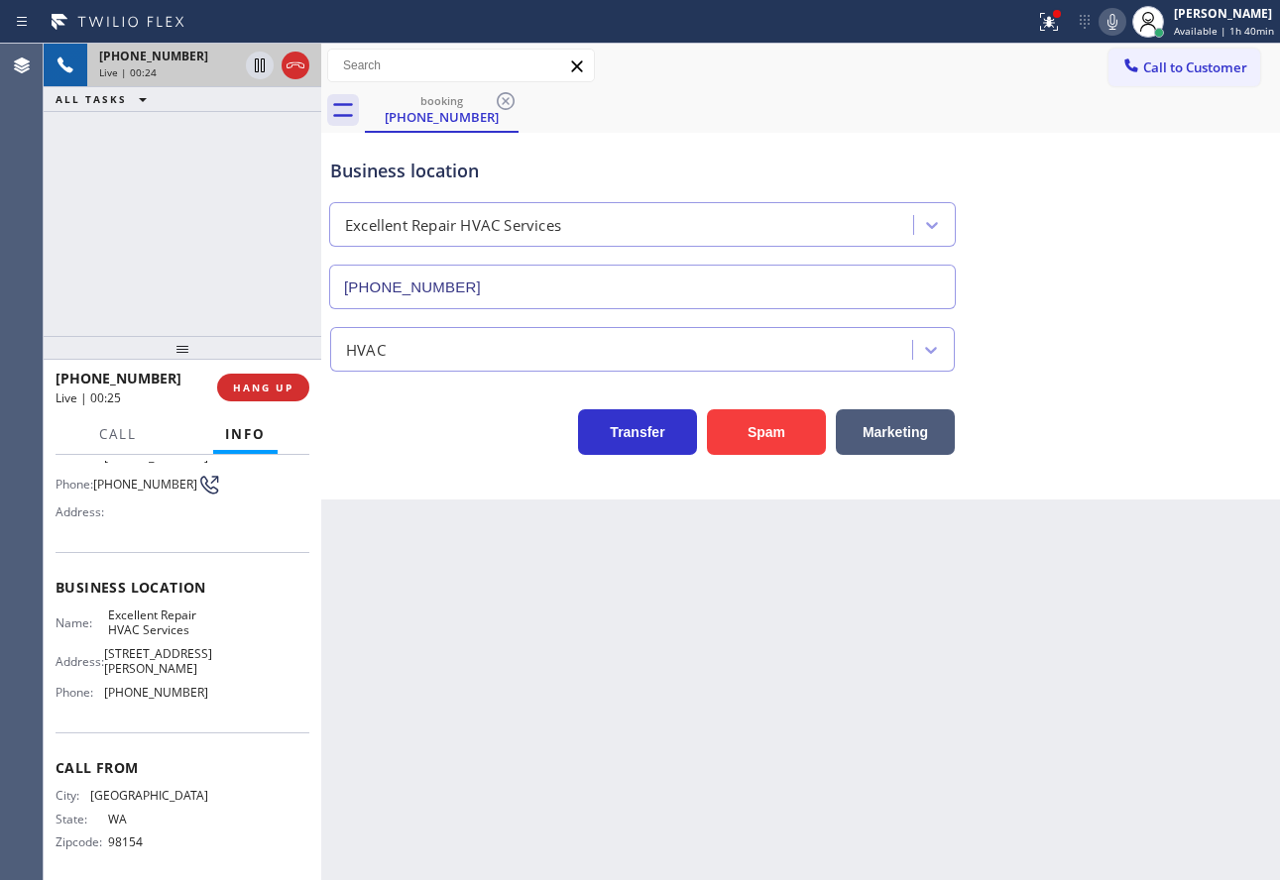
click at [760, 160] on div "Business location" at bounding box center [642, 171] width 625 height 27
click at [918, 161] on div "Business location" at bounding box center [642, 171] width 625 height 27
click at [1112, 20] on icon at bounding box center [1112, 22] width 10 height 16
click at [757, 175] on div "Business location" at bounding box center [642, 171] width 625 height 27
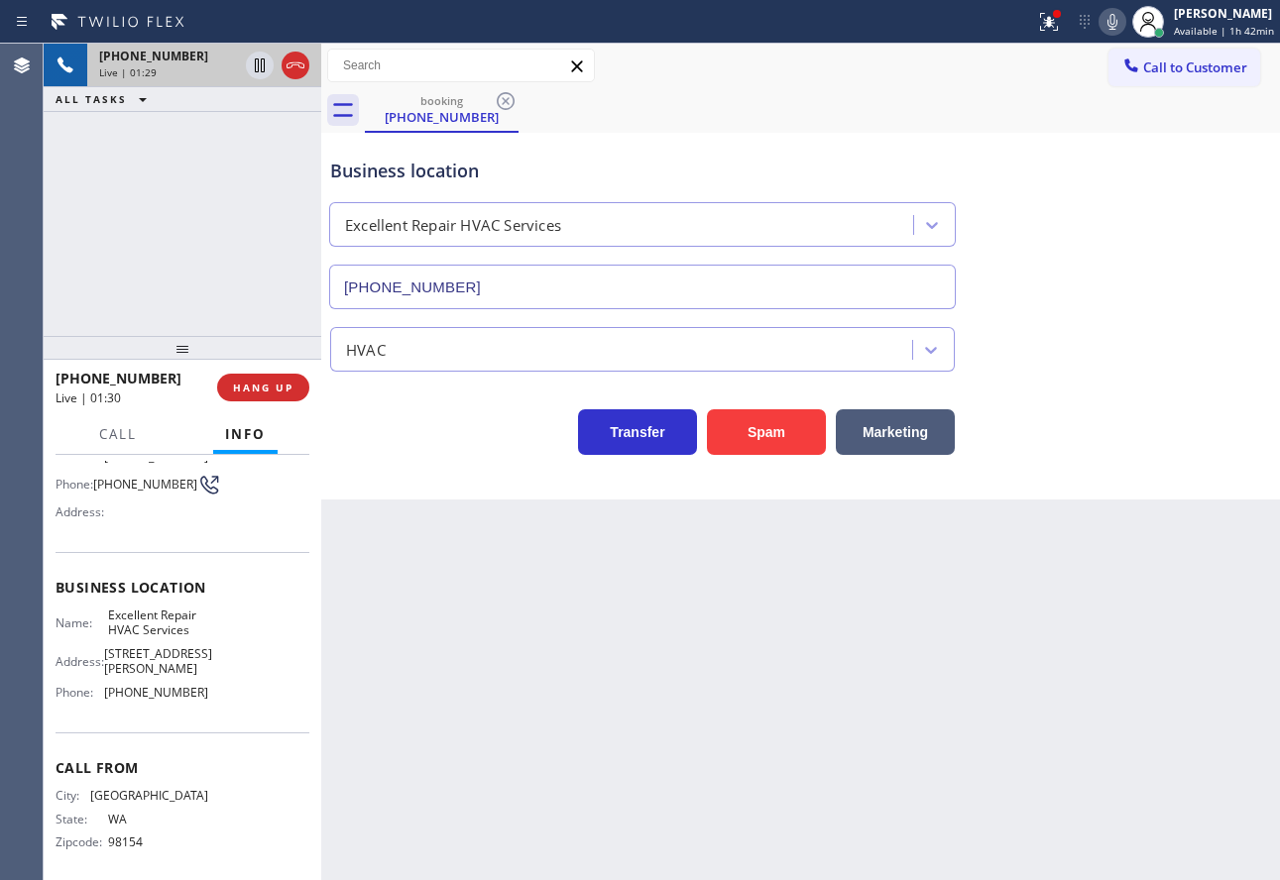
click at [757, 175] on div "Business location" at bounding box center [642, 171] width 625 height 27
click at [268, 395] on span "HANG UP" at bounding box center [263, 388] width 60 height 14
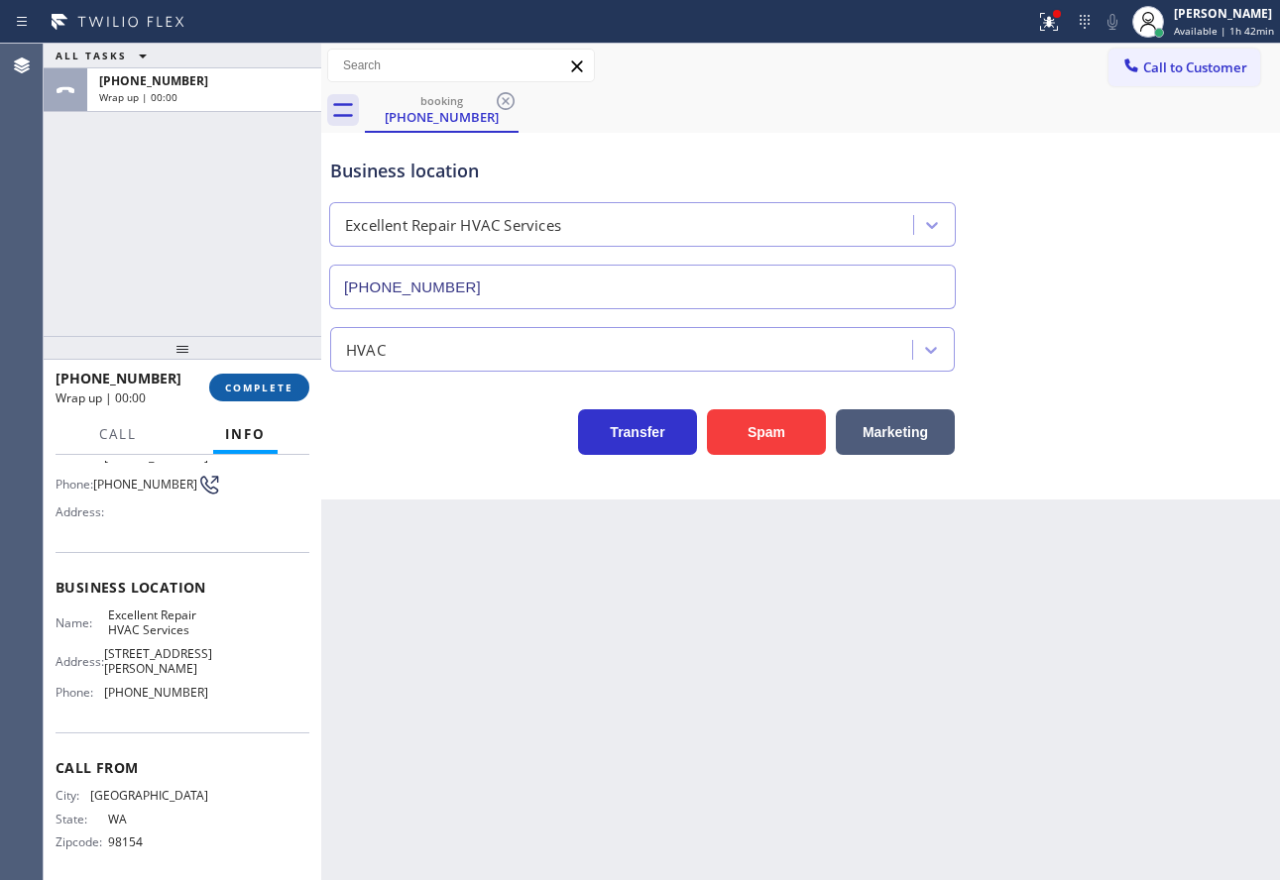
click at [270, 395] on span "COMPLETE" at bounding box center [259, 388] width 68 height 14
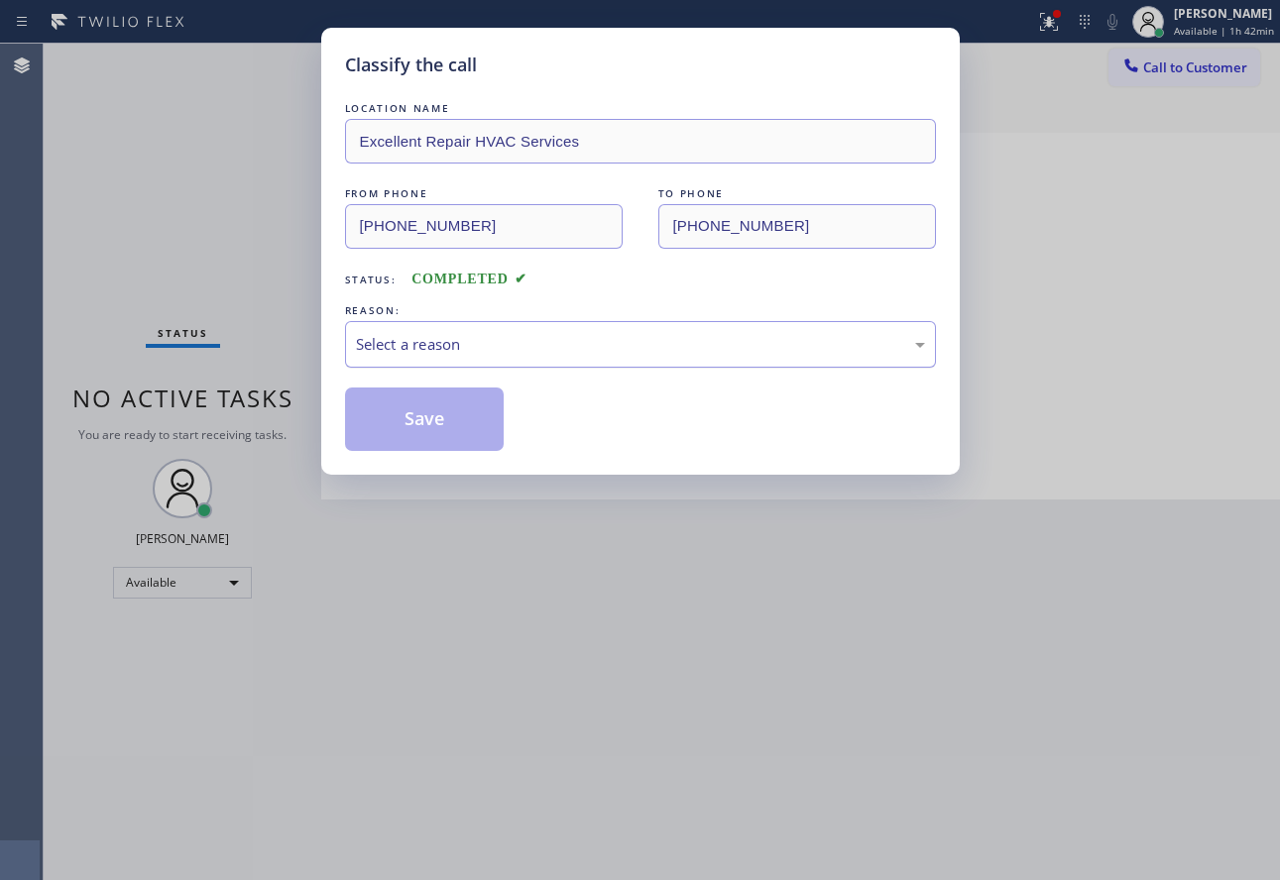
click at [522, 343] on div "Select a reason" at bounding box center [640, 344] width 569 height 23
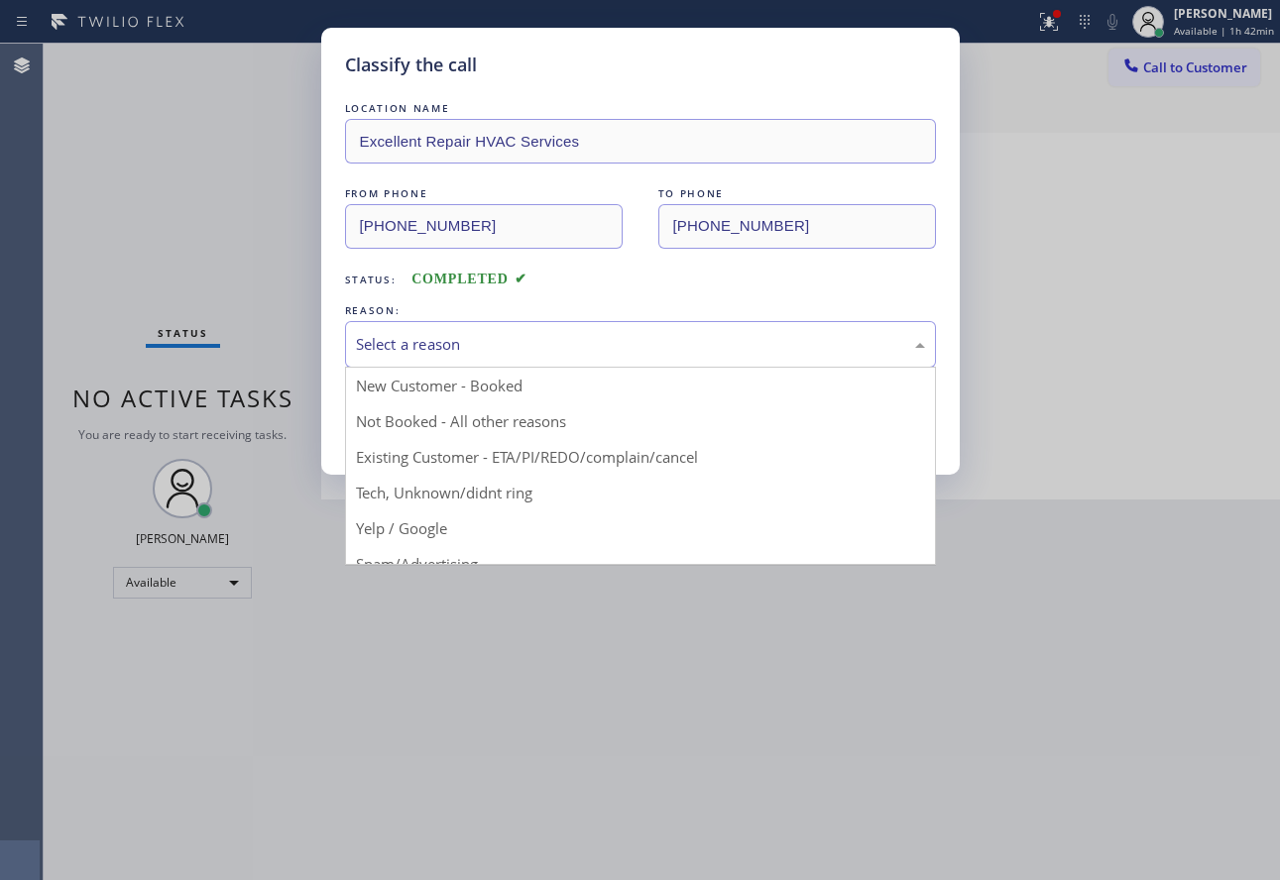
drag, startPoint x: 431, startPoint y: 494, endPoint x: 436, endPoint y: 444, distance: 49.8
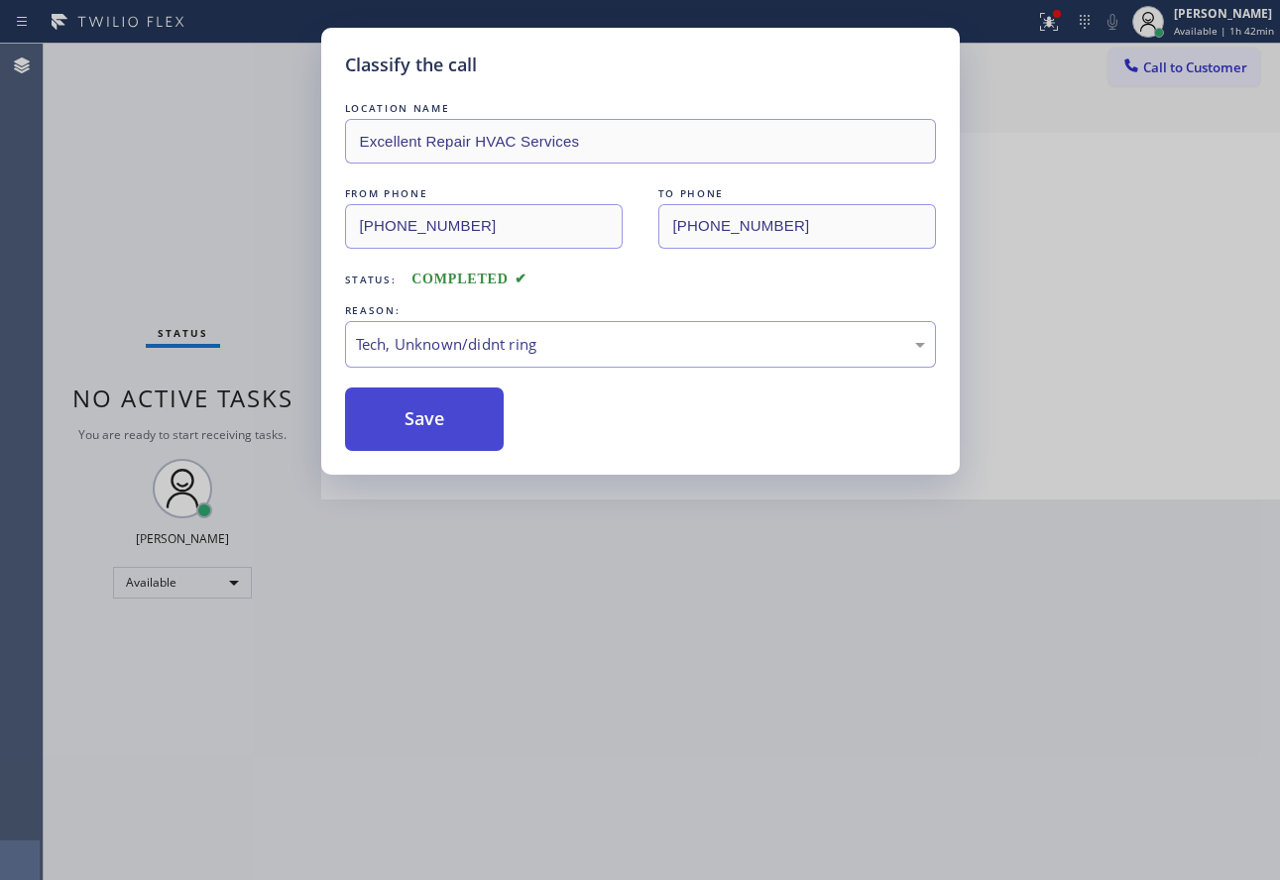
click at [437, 422] on button "Save" at bounding box center [425, 419] width 160 height 63
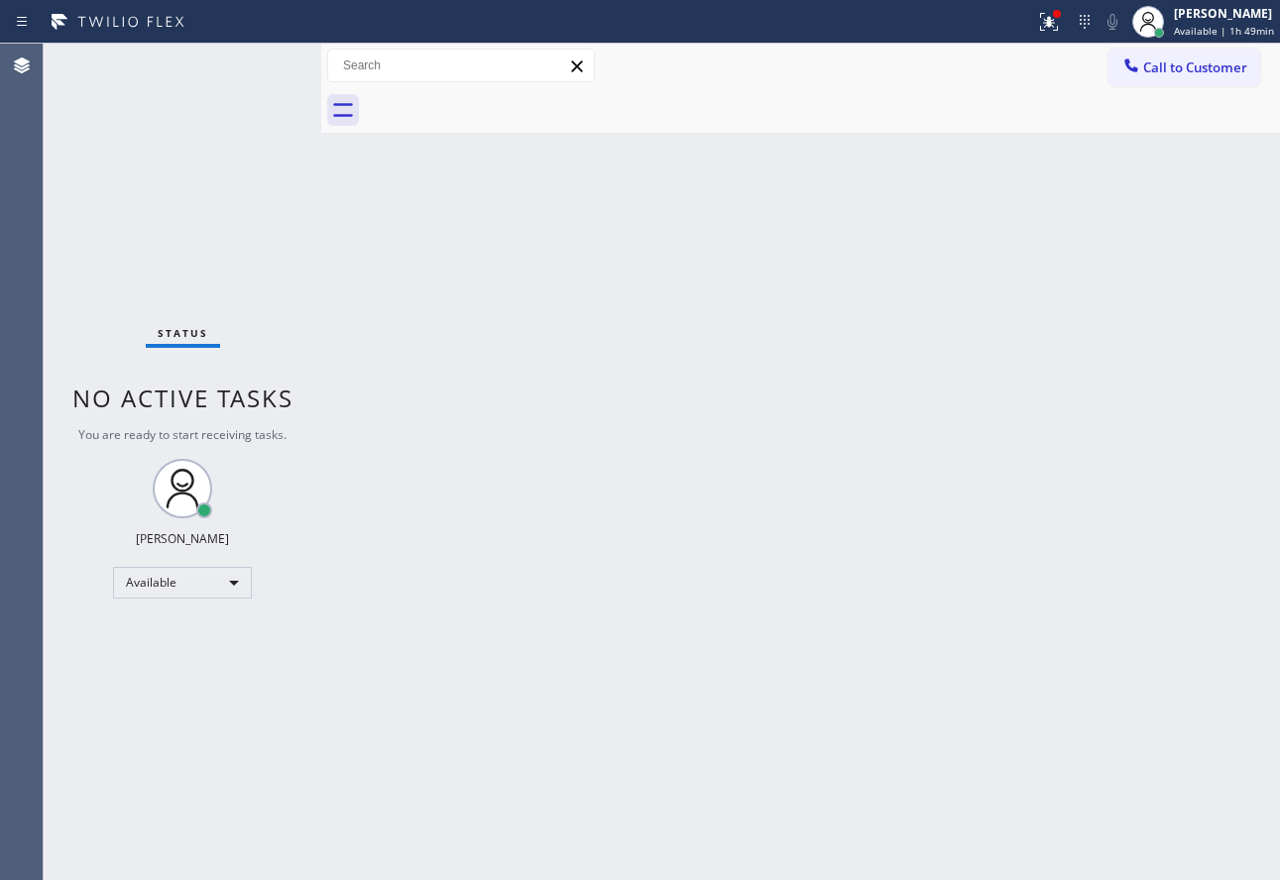
click at [809, 449] on div "Back to Dashboard Change Sender ID Customers Technicians Select a contact Outbo…" at bounding box center [800, 462] width 959 height 837
click at [665, 507] on div "Back to Dashboard Change Sender ID Customers Technicians Select a contact Outbo…" at bounding box center [800, 462] width 959 height 837
click at [663, 502] on div "Back to Dashboard Change Sender ID Customers Technicians Select a contact Outbo…" at bounding box center [800, 462] width 959 height 837
click at [1187, 14] on div "[PERSON_NAME]" at bounding box center [1225, 13] width 98 height 17
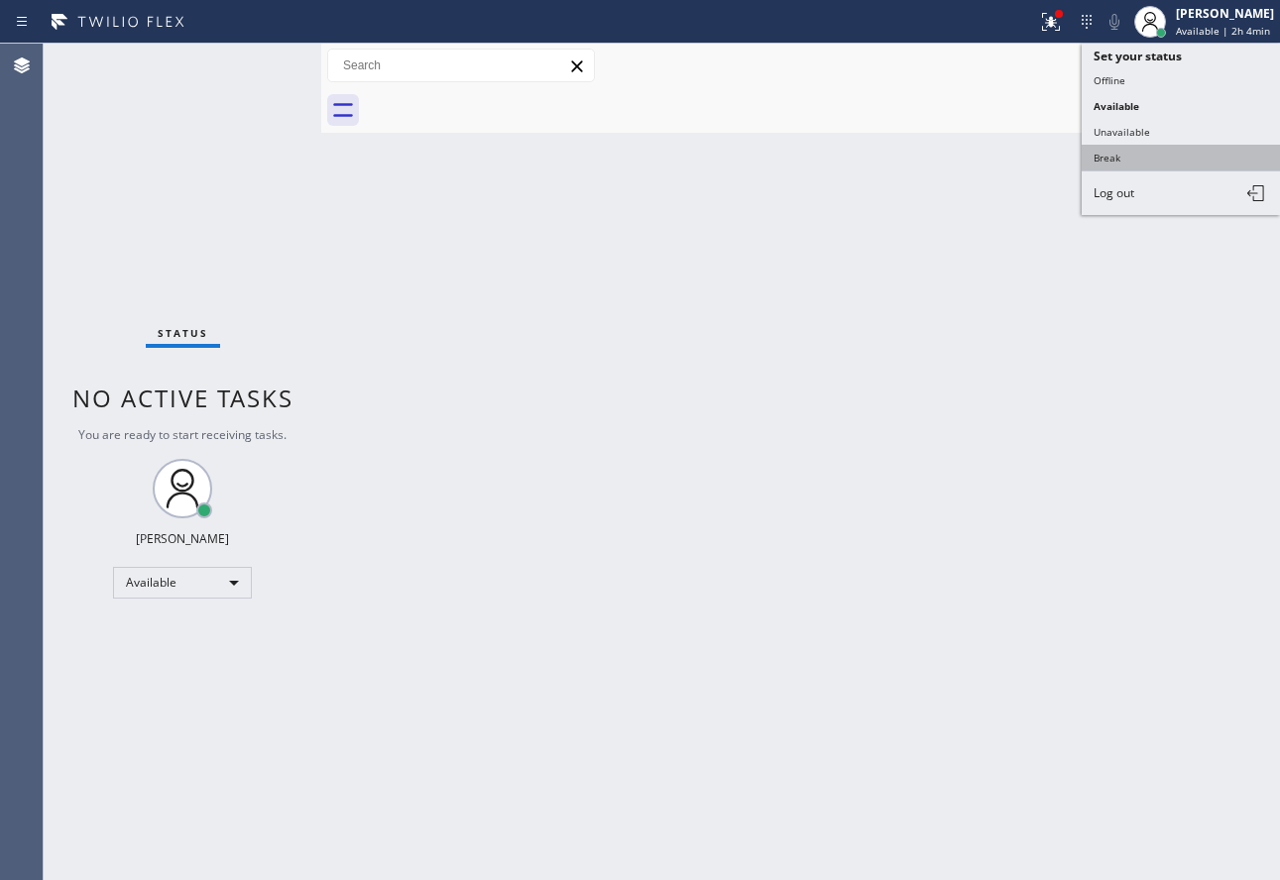
click at [1128, 154] on button "Break" at bounding box center [1181, 158] width 198 height 26
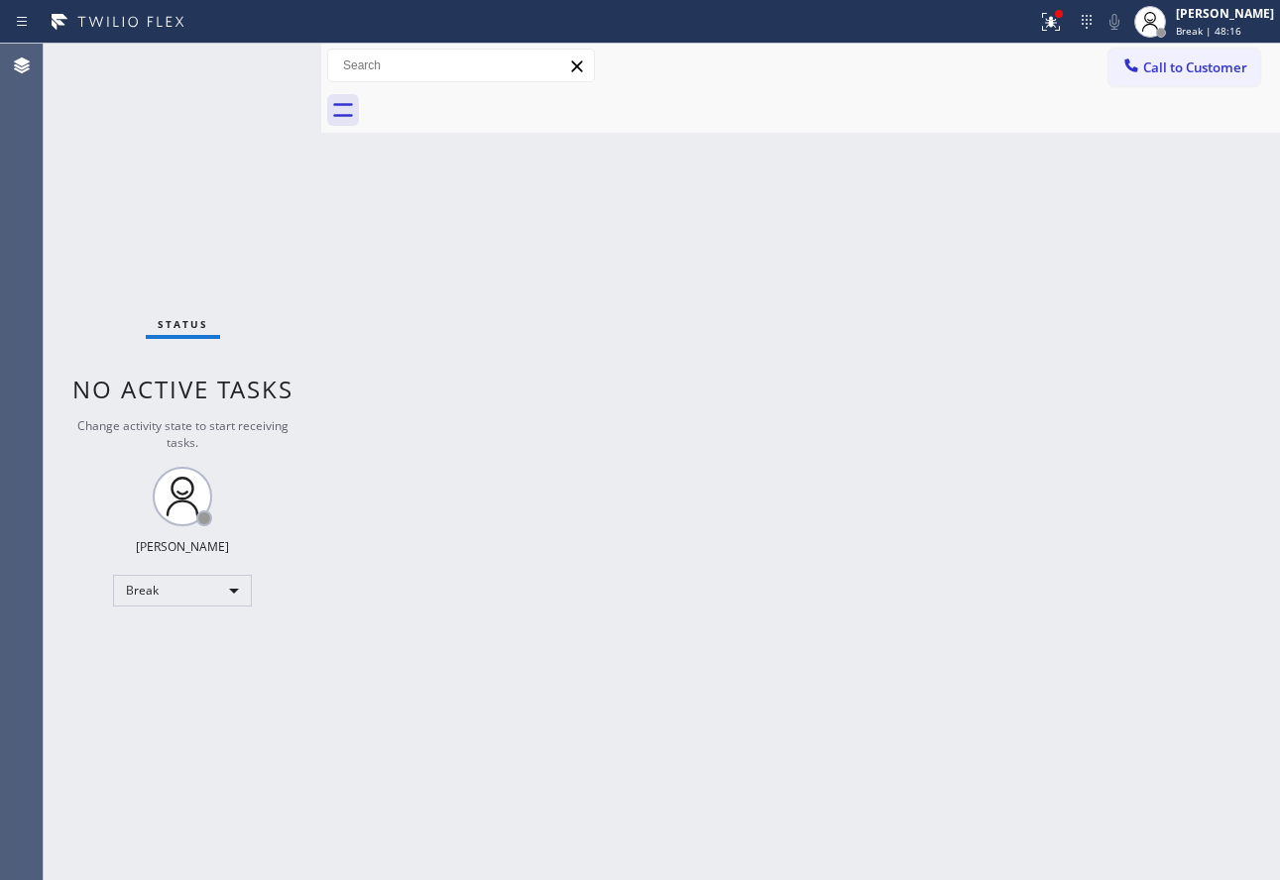
click at [1034, 365] on div "Back to Dashboard Change Sender ID Customers Technicians Select a contact Outbo…" at bounding box center [800, 462] width 959 height 837
click at [1241, 26] on span "Break | 59:17" at bounding box center [1208, 31] width 65 height 14
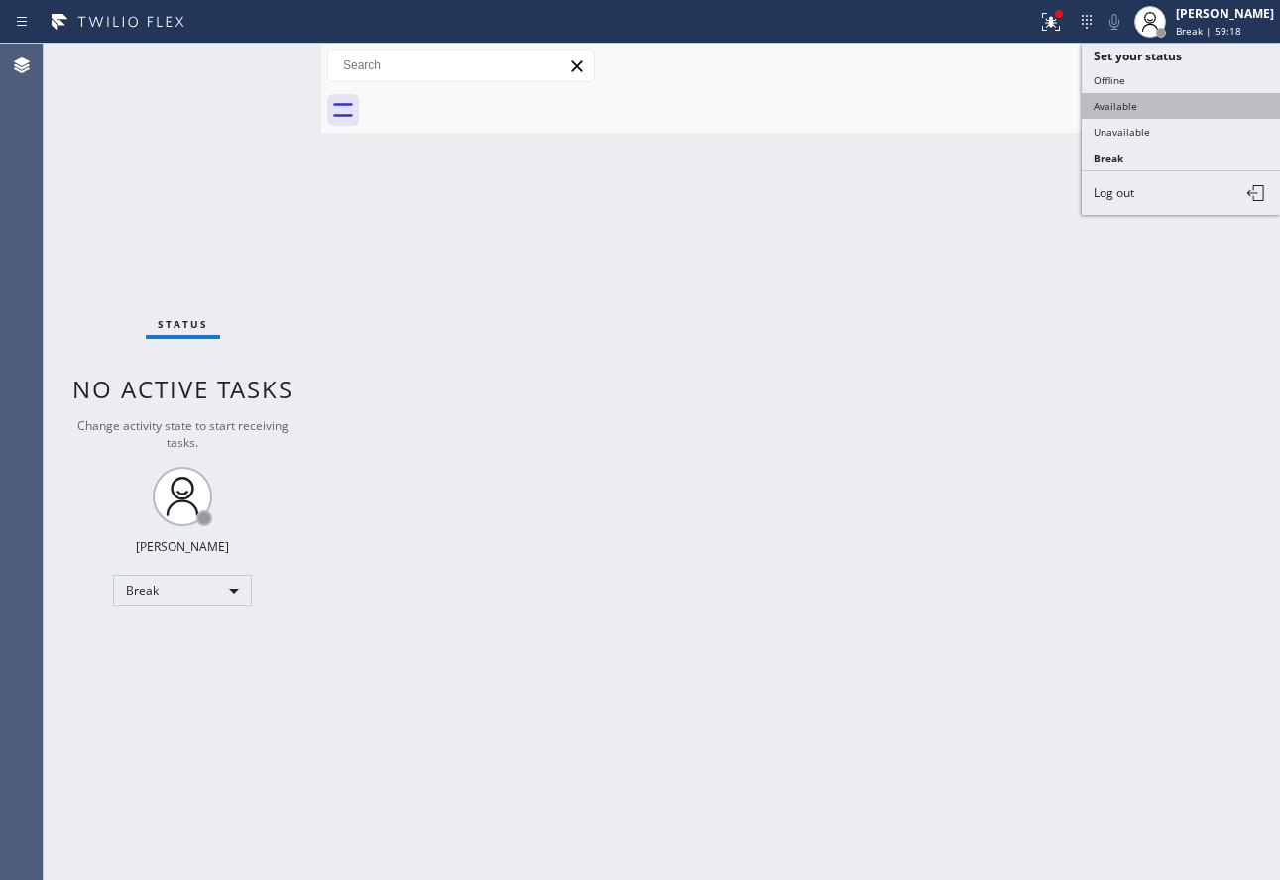
click at [1161, 105] on button "Available" at bounding box center [1181, 106] width 198 height 26
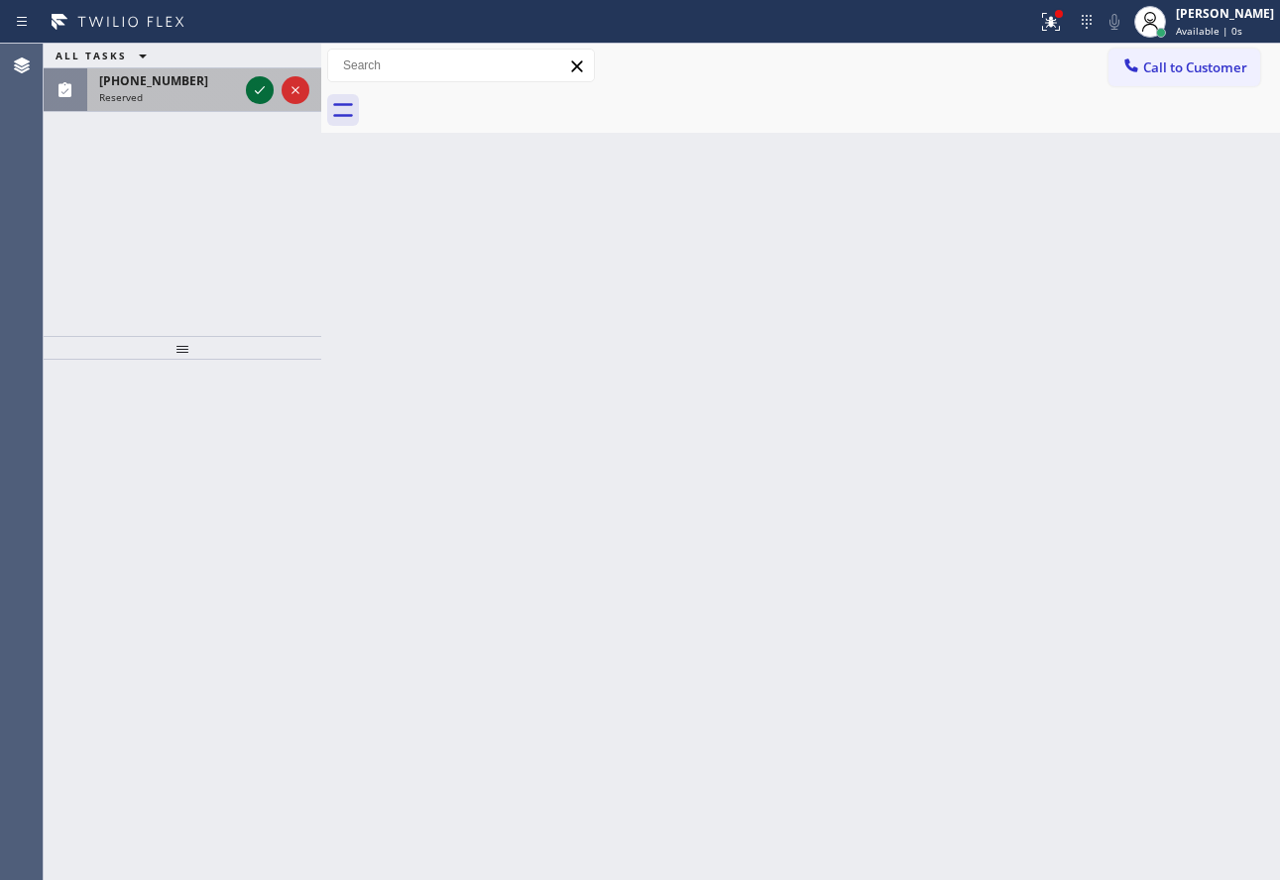
click at [257, 84] on icon at bounding box center [260, 90] width 24 height 24
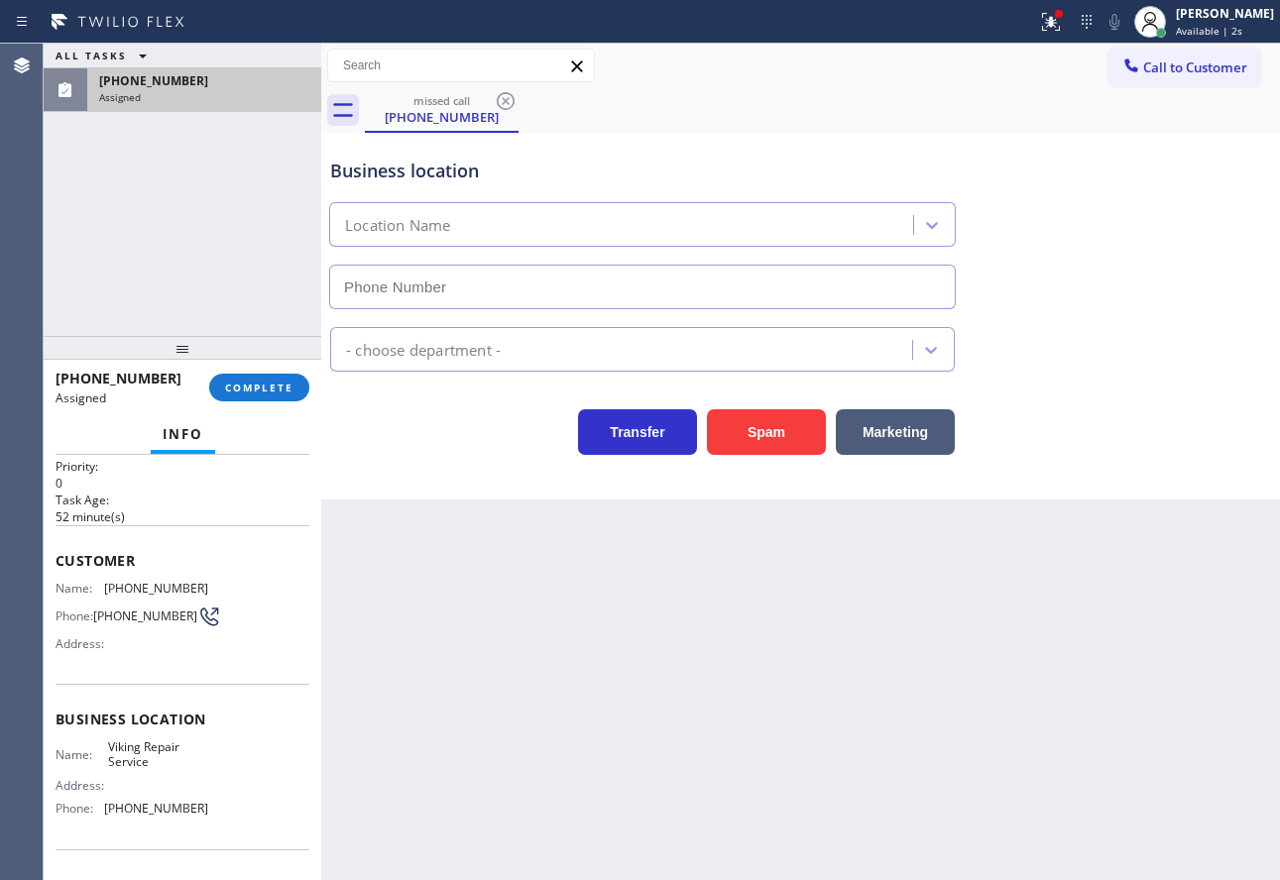
scroll to position [99, 0]
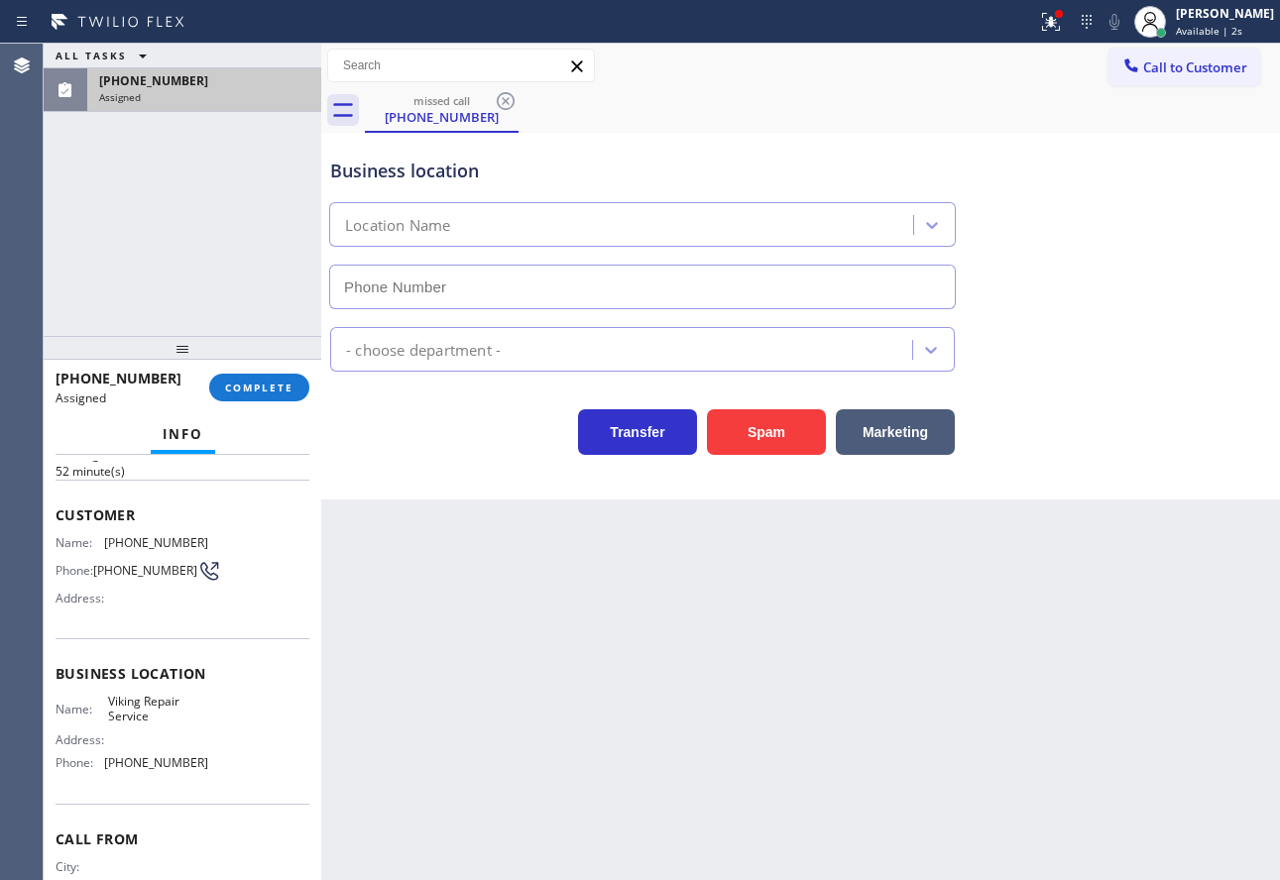
type input "(630) 791-5511"
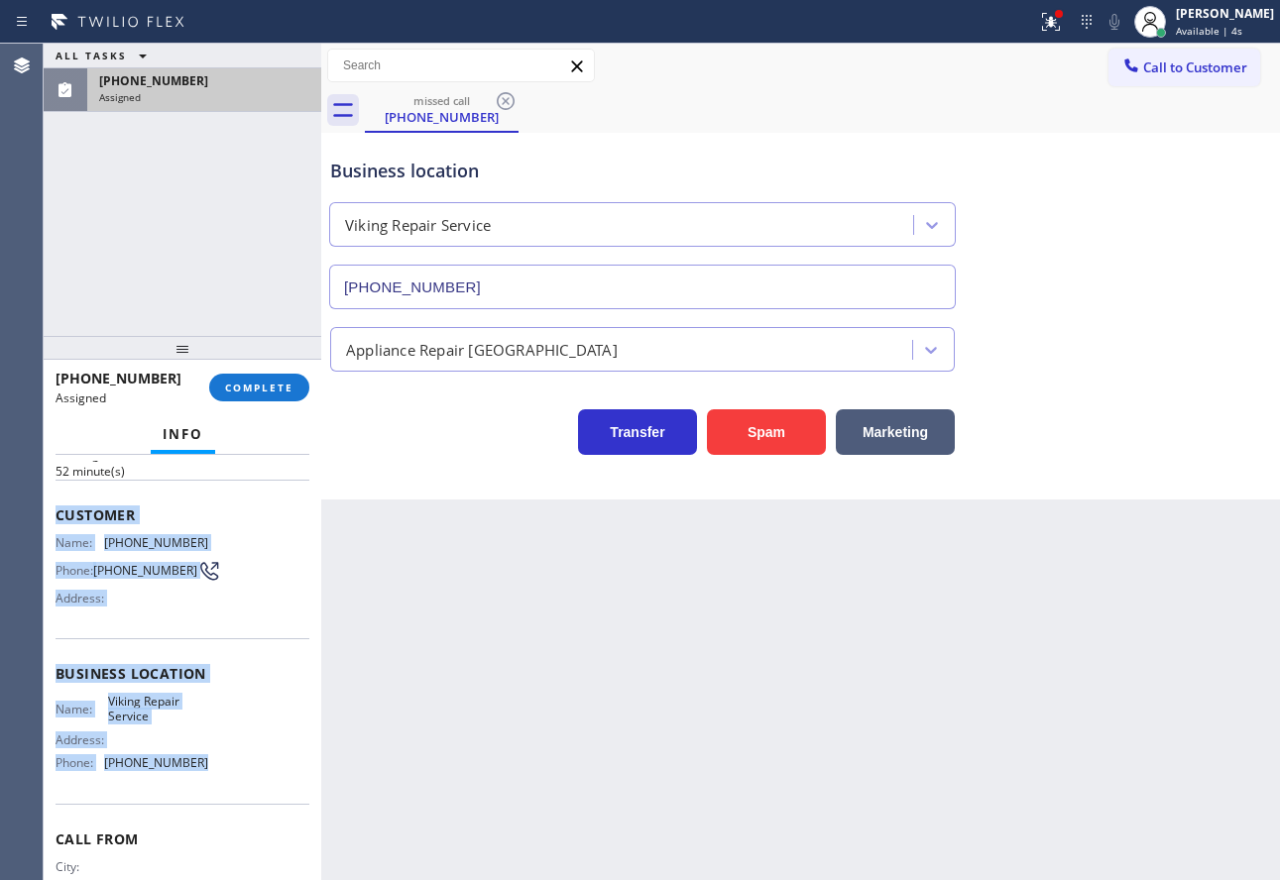
drag, startPoint x: 189, startPoint y: 779, endPoint x: 49, endPoint y: 517, distance: 297.2
click at [49, 517] on div "Context Queue: Appliance Repair High End Priority: 0 Task Age: 52 minute(s) Cus…" at bounding box center [183, 667] width 278 height 425
copy div "Customer Name: (708) 261-4868 Phone: (708) 261-4868 Address: Business location …"
click at [238, 396] on button "COMPLETE" at bounding box center [259, 388] width 100 height 28
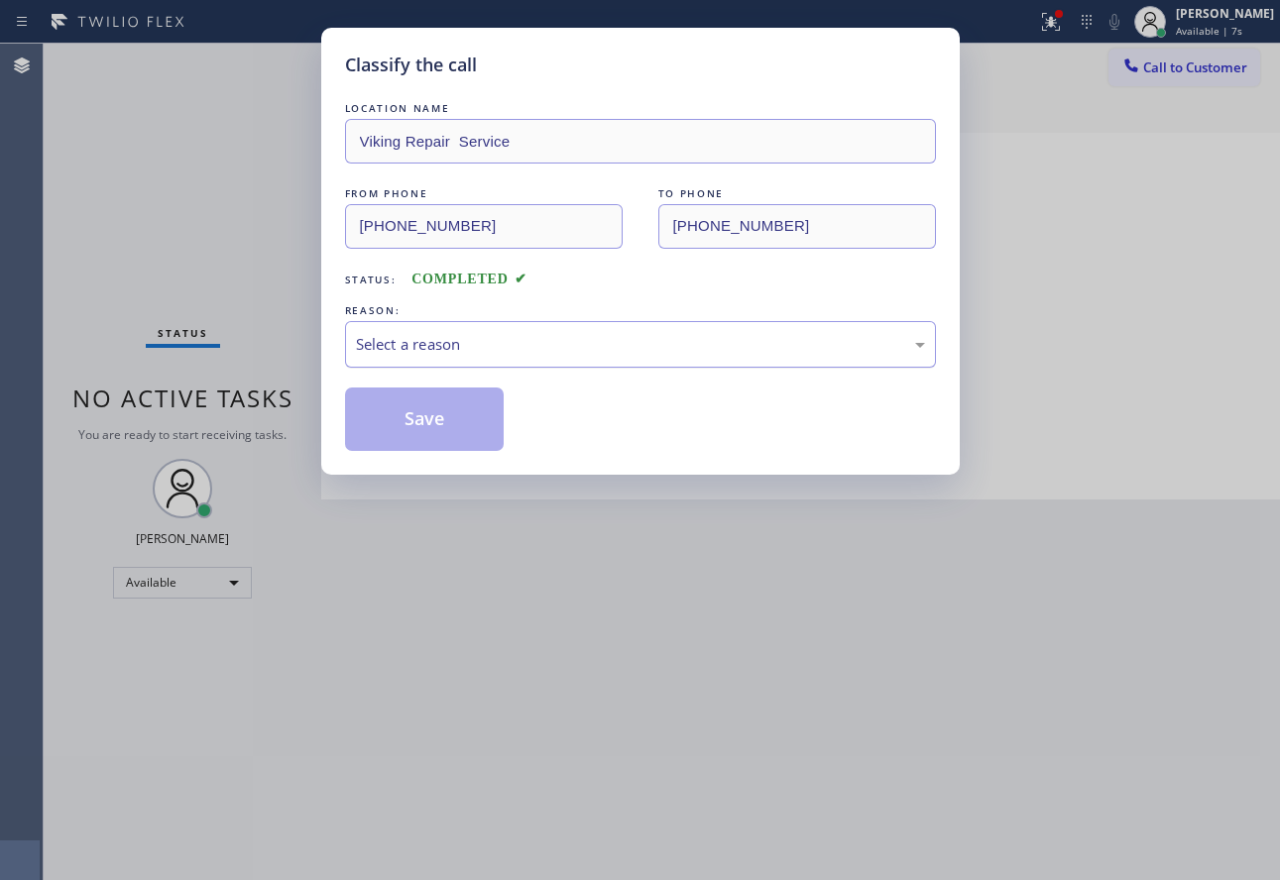
click at [442, 343] on div "Select a reason" at bounding box center [640, 344] width 569 height 23
click at [426, 413] on button "Save" at bounding box center [425, 419] width 160 height 63
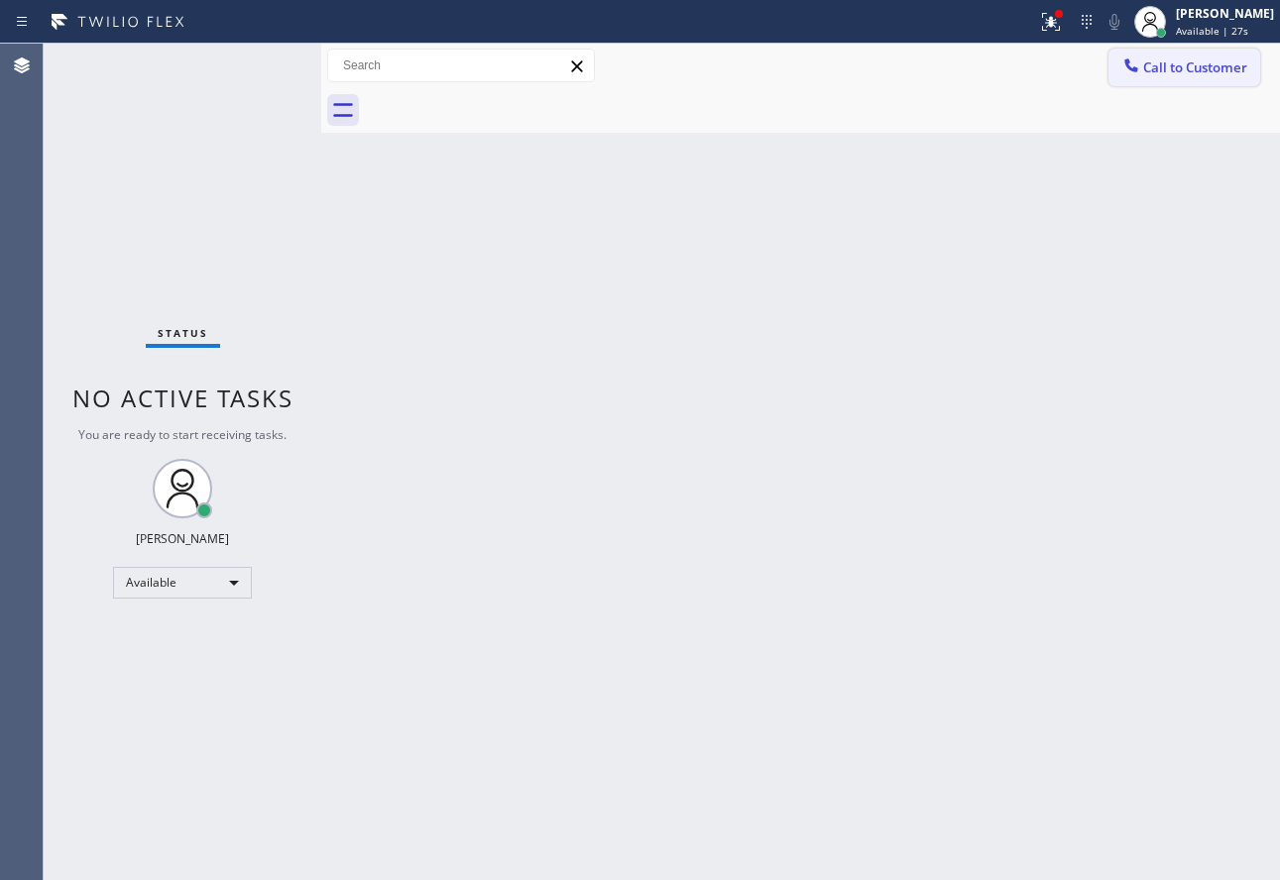
click at [1198, 64] on span "Call to Customer" at bounding box center [1195, 67] width 104 height 18
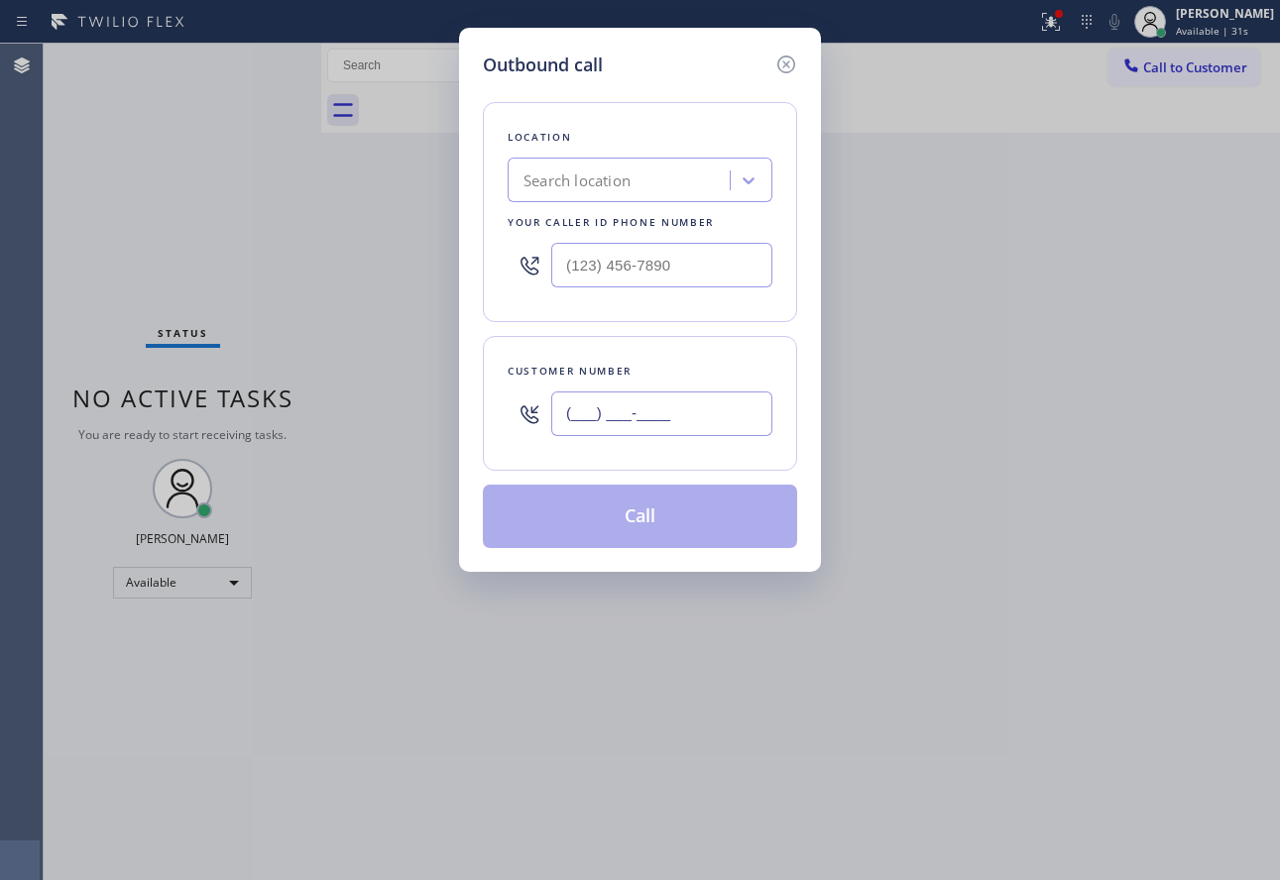
click at [623, 410] on input "(___) ___-____" at bounding box center [661, 414] width 221 height 45
paste input "708) 261-4868"
type input "(708) 261-4868"
click at [585, 264] on input "(___) ___-____" at bounding box center [661, 265] width 221 height 45
paste input "630) 791-5511"
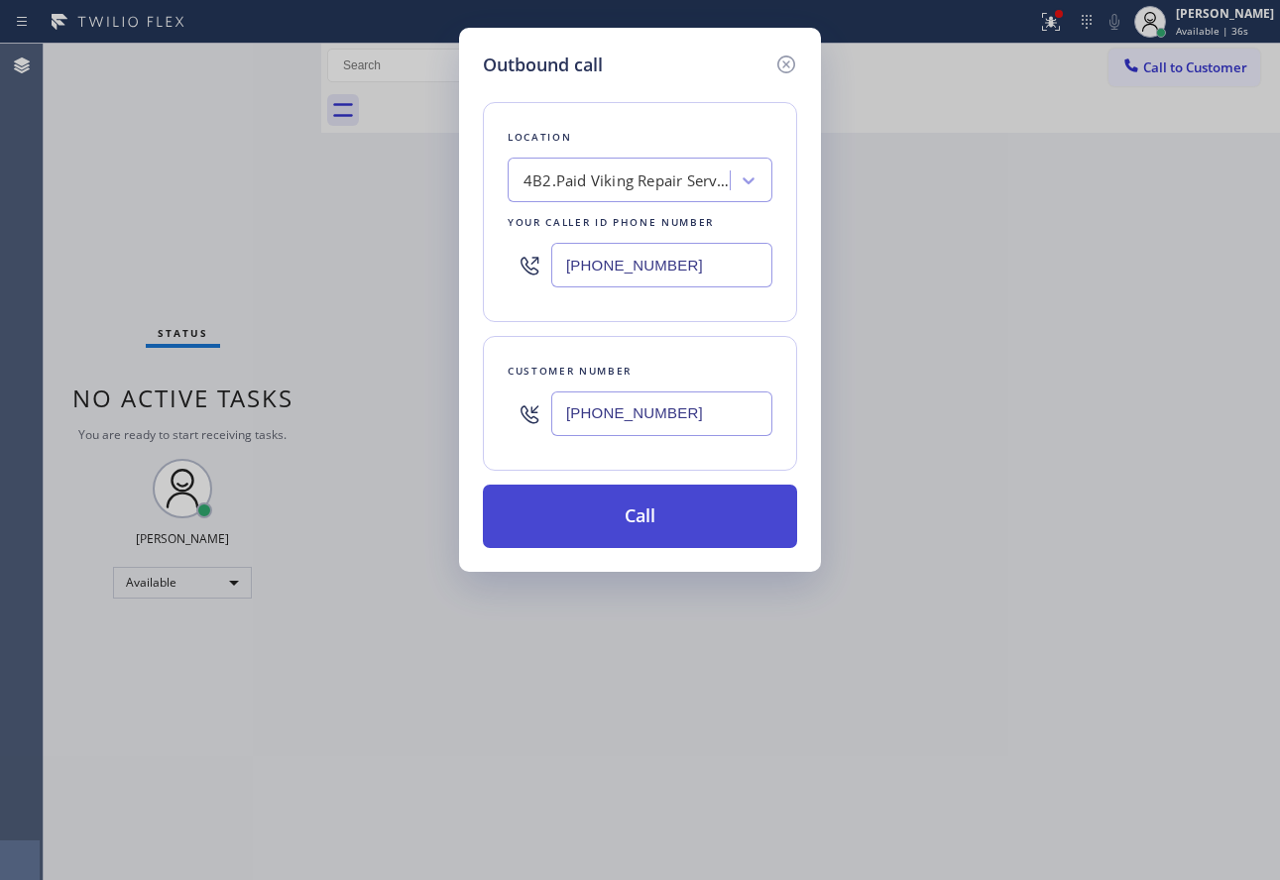
type input "(630) 791-5511"
click at [648, 525] on button "Call" at bounding box center [640, 516] width 314 height 63
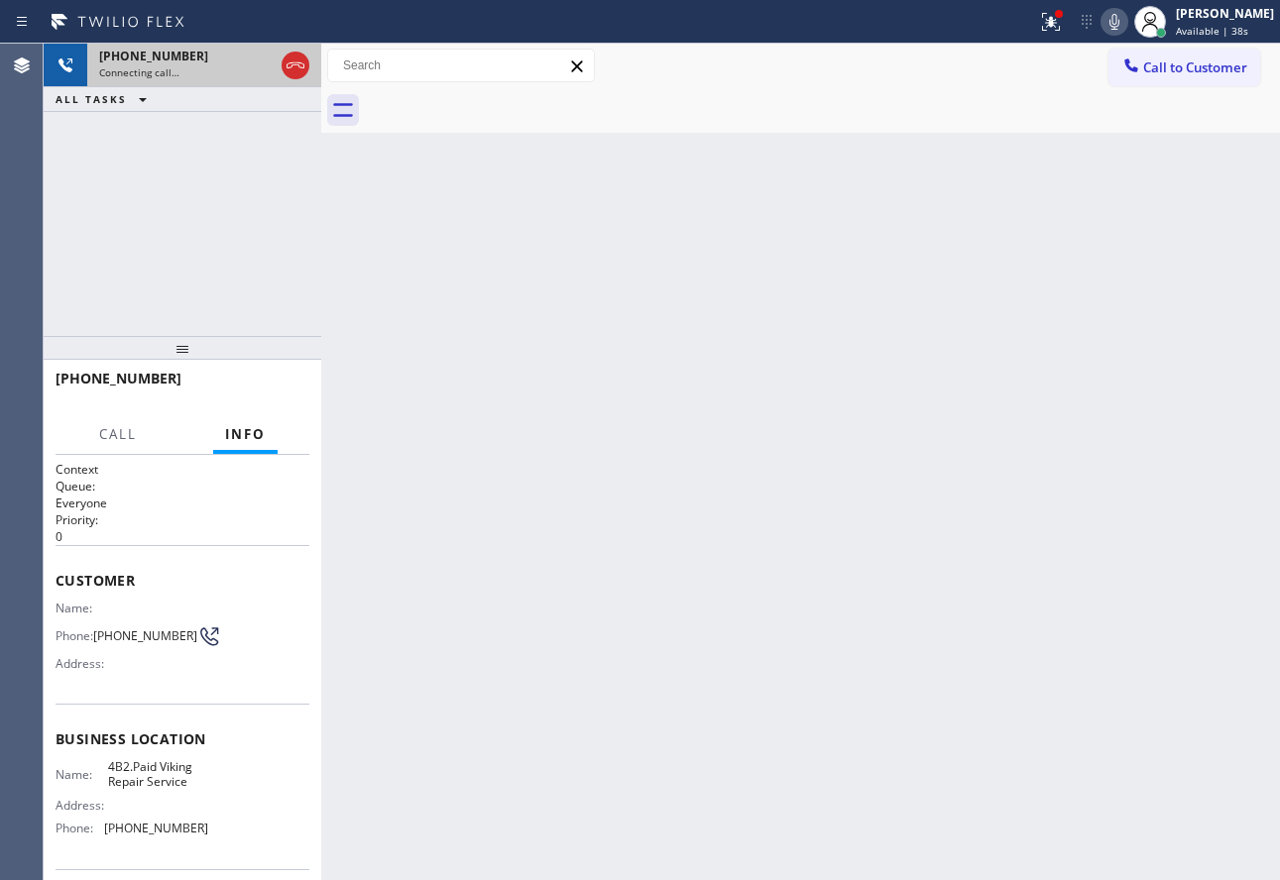
click at [290, 69] on icon at bounding box center [296, 66] width 24 height 24
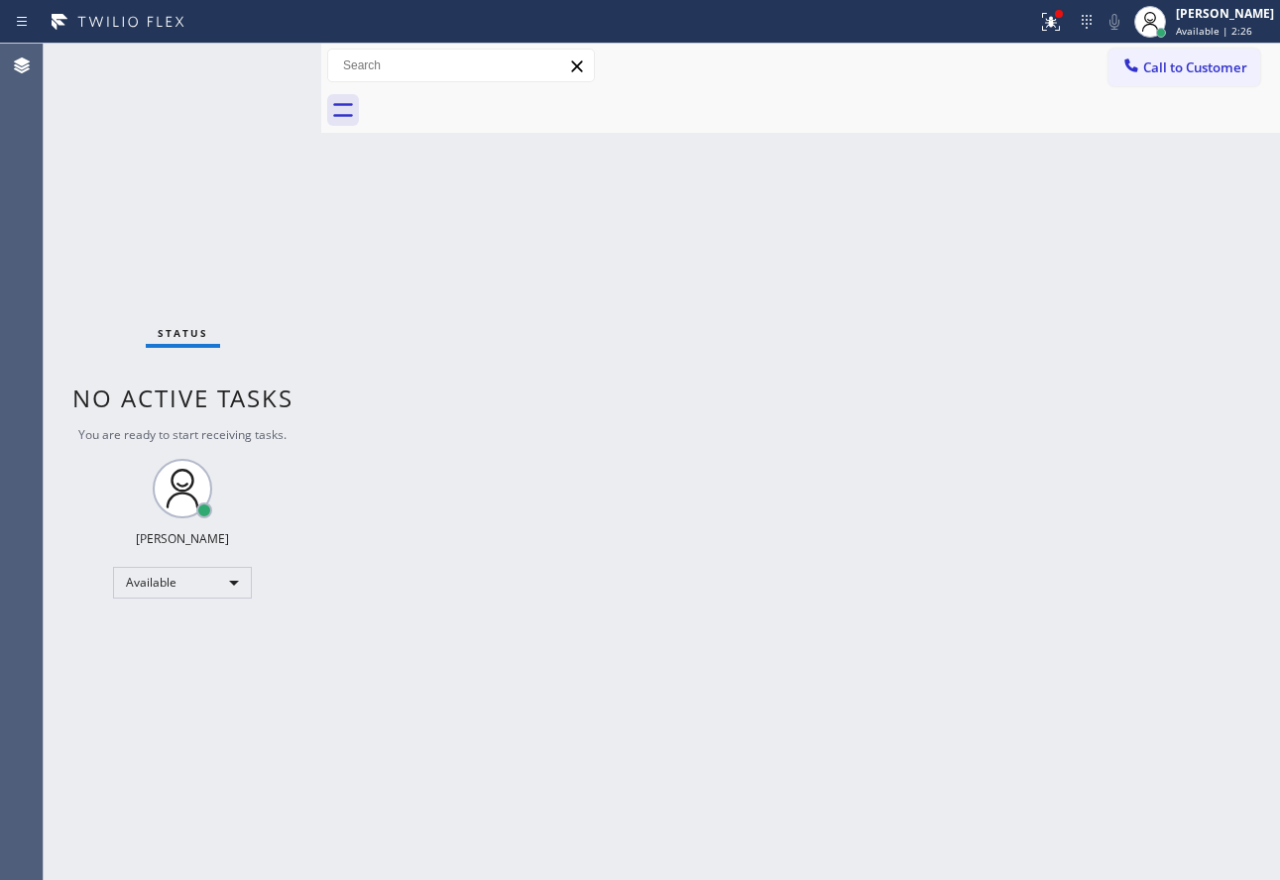
click at [828, 584] on div "Back to Dashboard Change Sender ID Customers Technicians Select a contact Outbo…" at bounding box center [800, 462] width 959 height 837
click at [481, 629] on div "Back to Dashboard Change Sender ID Customers Technicians Select a contact Outbo…" at bounding box center [800, 462] width 959 height 837
click at [1063, 29] on icon at bounding box center [1051, 22] width 24 height 24
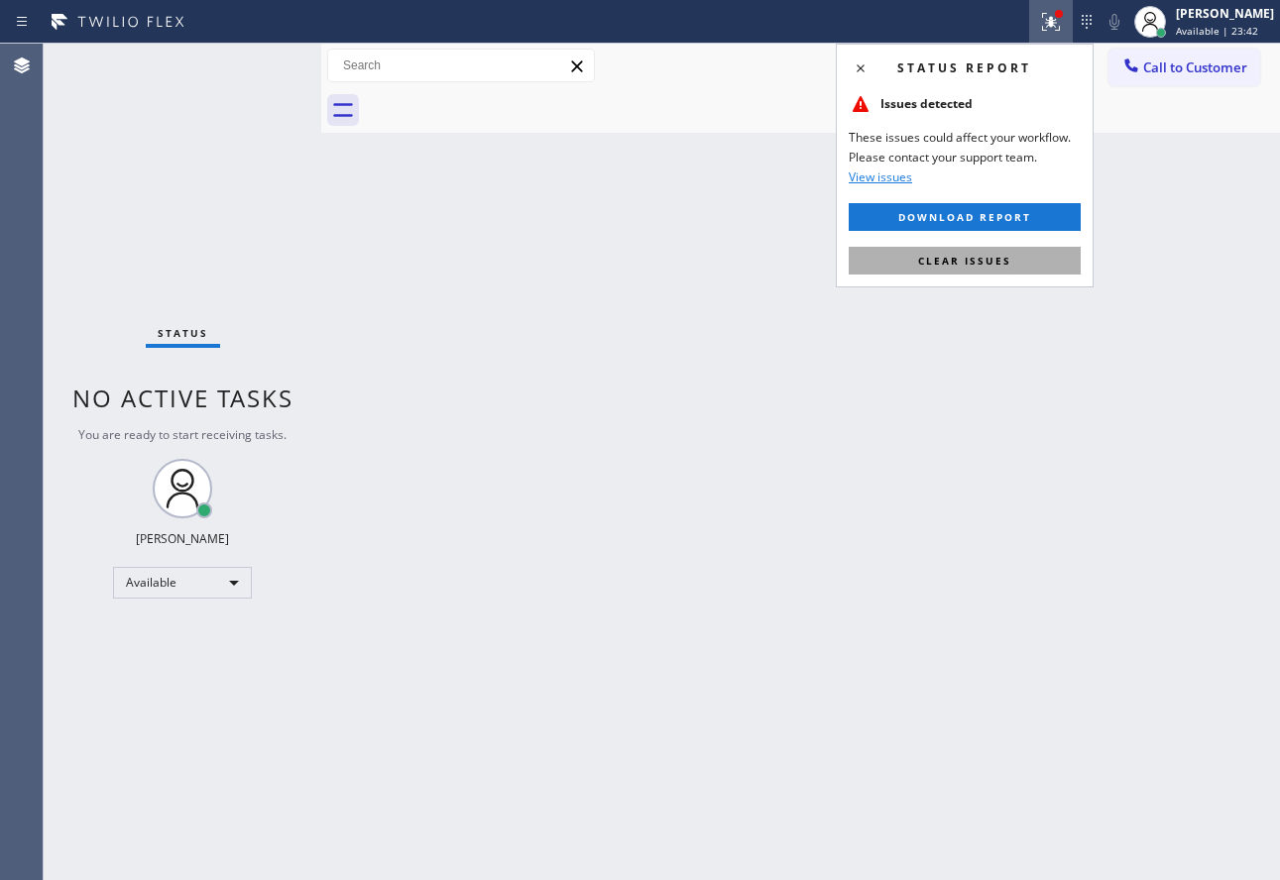
click at [1014, 255] on button "Clear issues" at bounding box center [965, 261] width 232 height 28
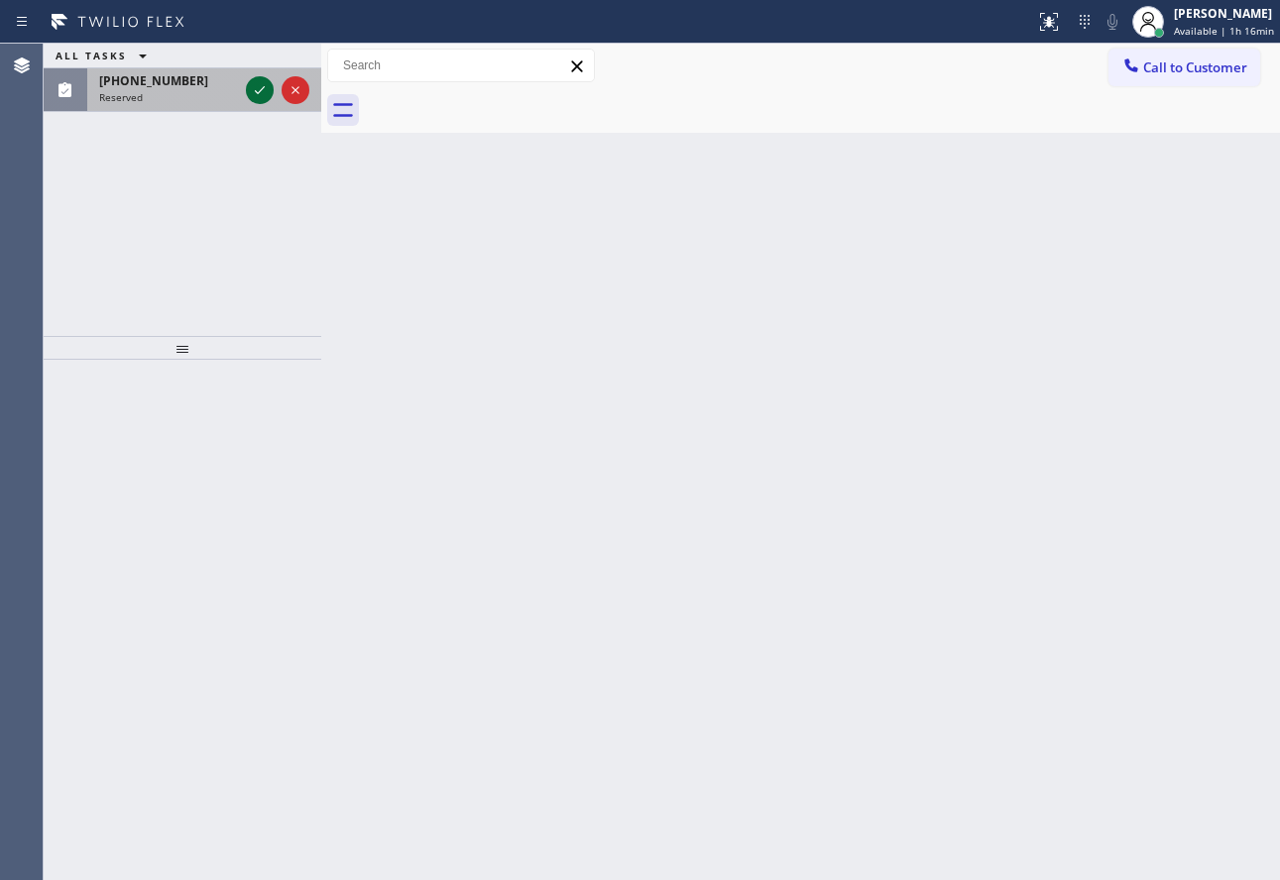
click at [261, 93] on icon at bounding box center [260, 90] width 24 height 24
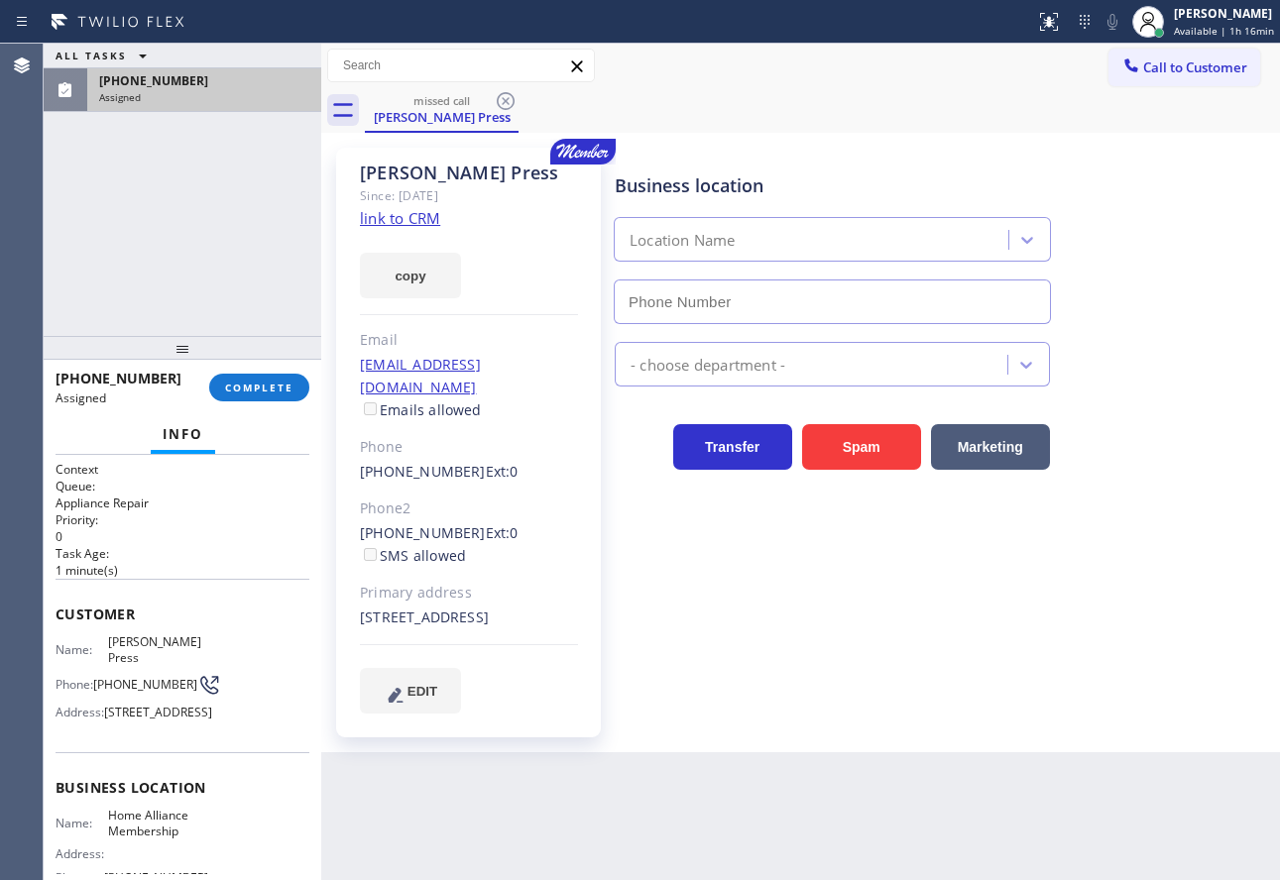
type input "(855) 946-3605"
click at [429, 221] on link "link to CRM" at bounding box center [400, 218] width 80 height 20
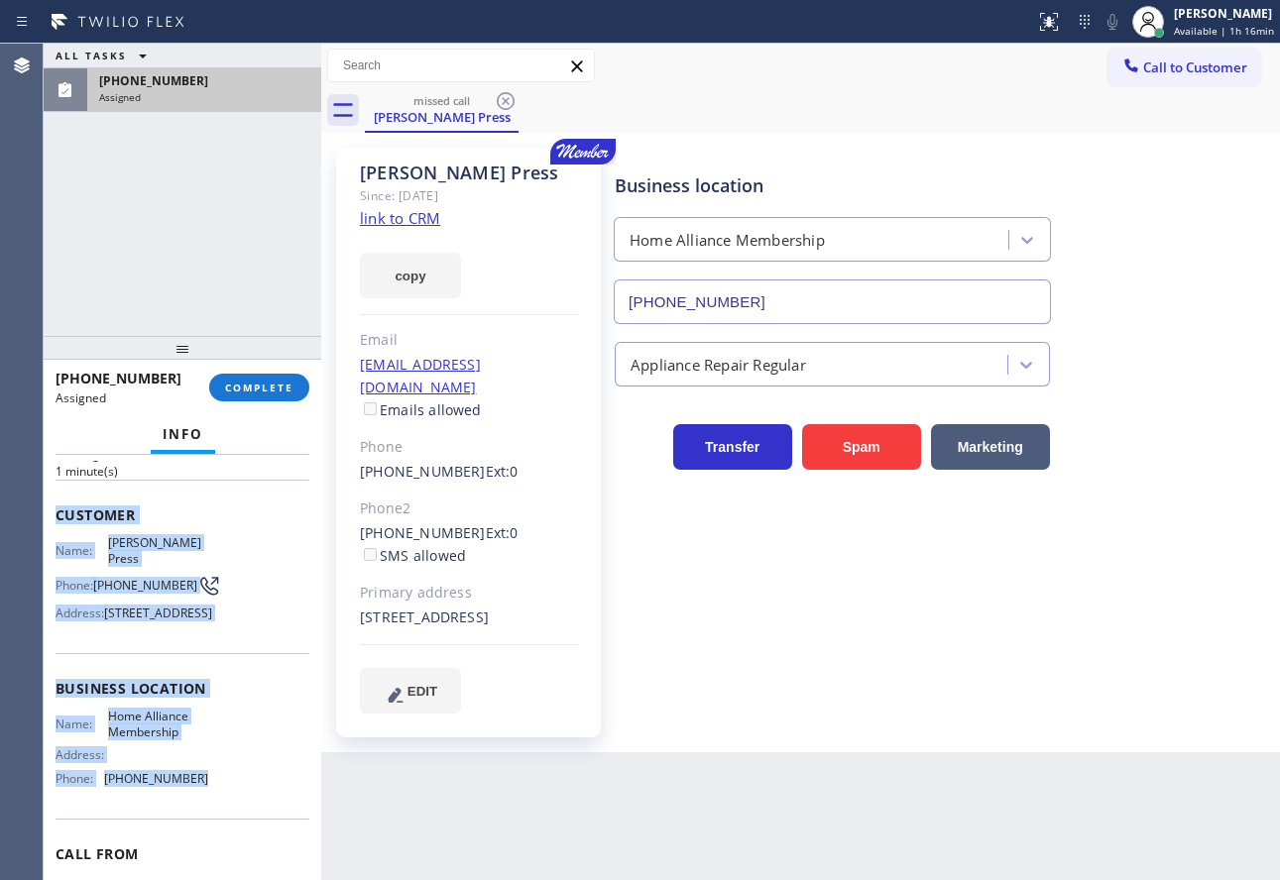
drag, startPoint x: 193, startPoint y: 808, endPoint x: 49, endPoint y: 516, distance: 325.4
click at [49, 516] on div "Context Queue: Appliance Repair Priority: 0 Task Age: 1 minute(s) Customer Name…" at bounding box center [183, 667] width 278 height 425
copy div "Customer Name: Steven Press Phone: (727) 415-8775 Address: 6765 Burning Tree Dr…"
click at [272, 383] on span "COMPLETE" at bounding box center [259, 388] width 68 height 14
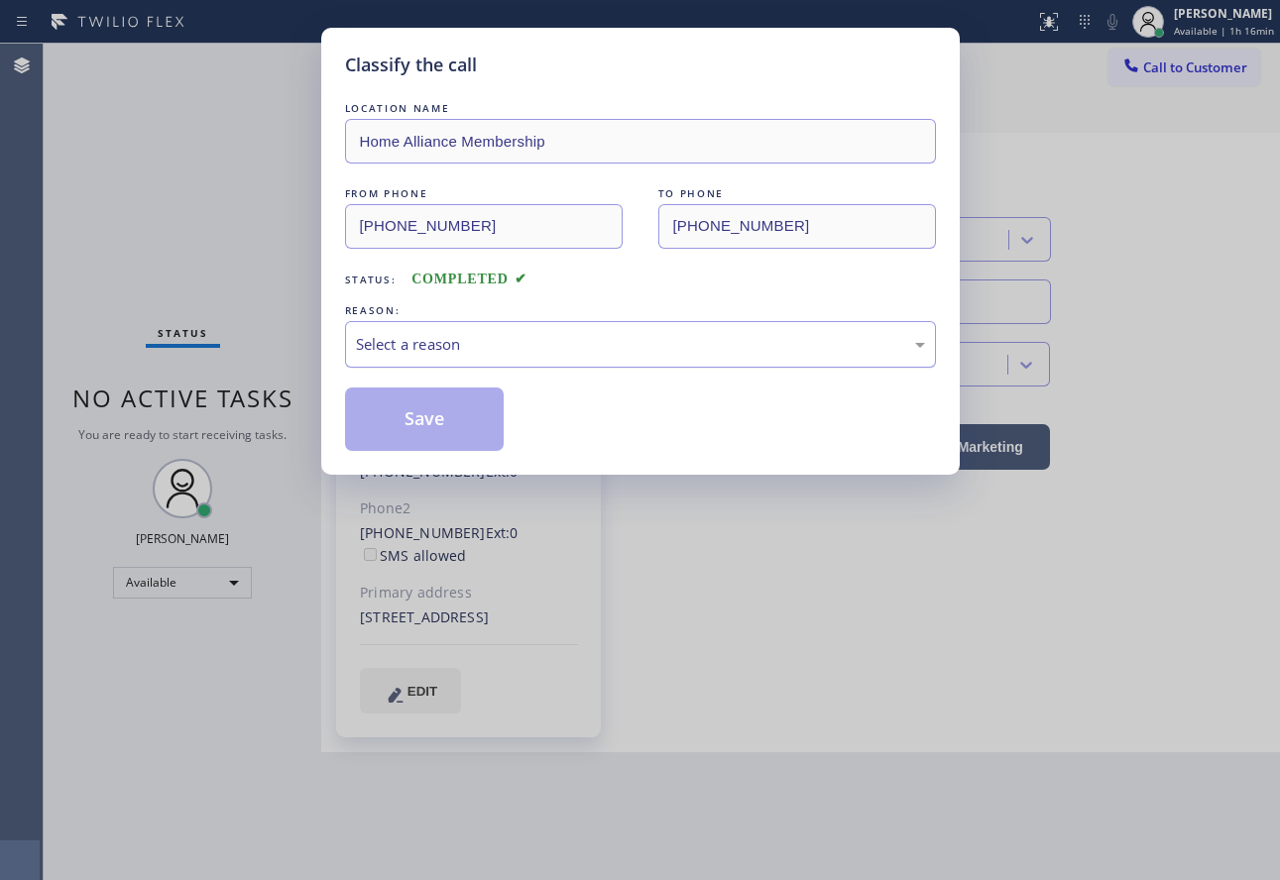
click at [443, 341] on div "Select a reason" at bounding box center [640, 344] width 569 height 23
click at [445, 416] on button "Save" at bounding box center [425, 419] width 160 height 63
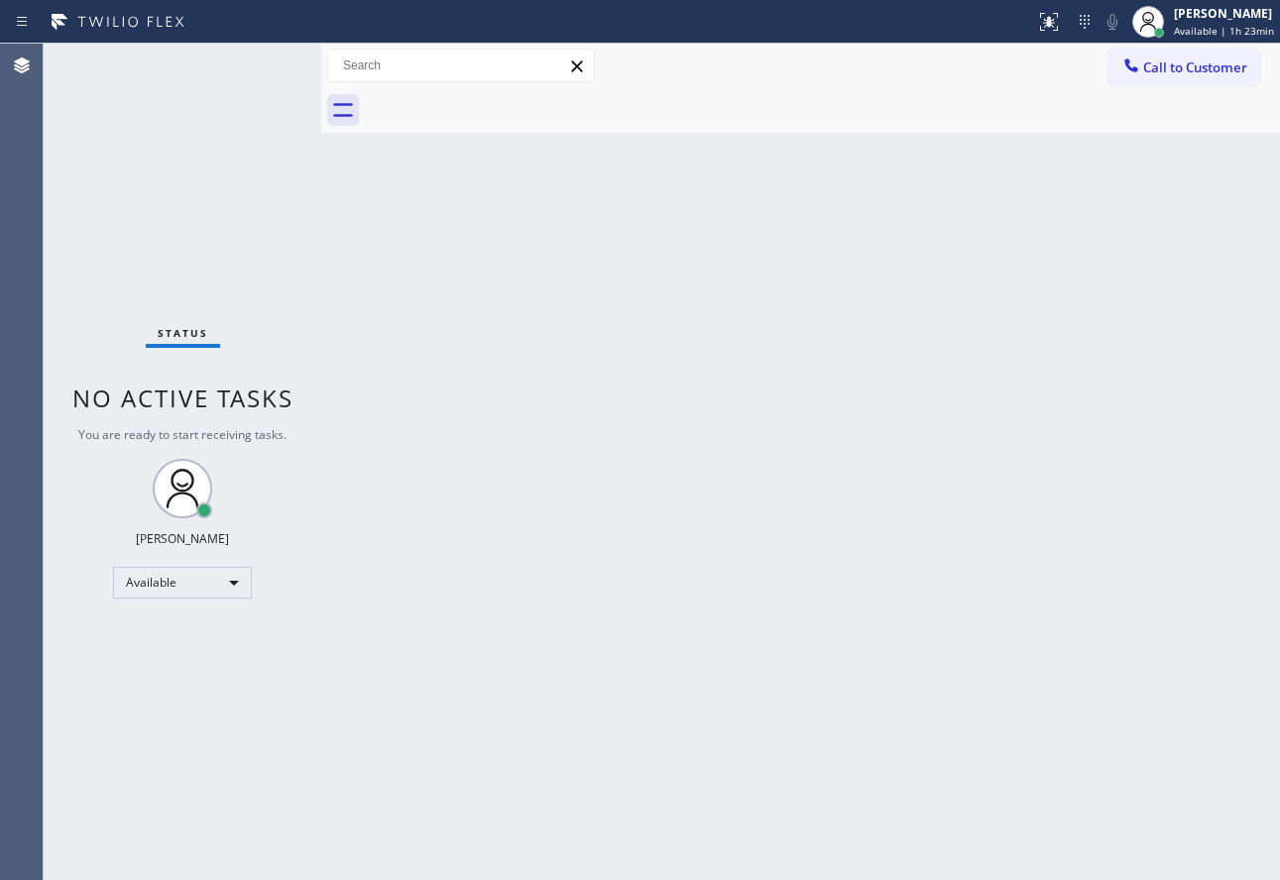
click at [929, 680] on div "Back to Dashboard Change Sender ID Customers Technicians Select a contact Outbo…" at bounding box center [800, 462] width 959 height 837
click at [1193, 26] on span "Available | 1h 30min" at bounding box center [1224, 31] width 100 height 14
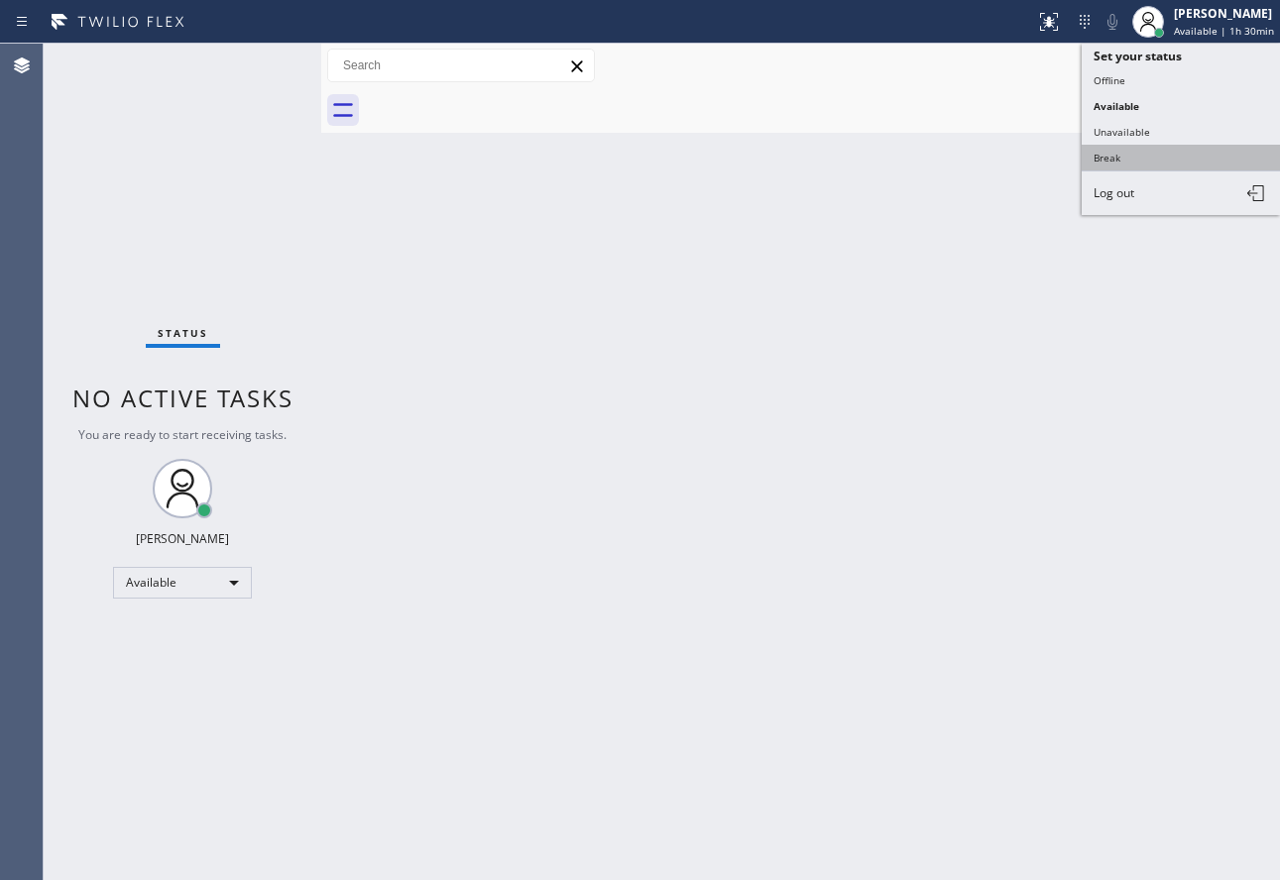
click at [1149, 159] on button "Break" at bounding box center [1181, 158] width 198 height 26
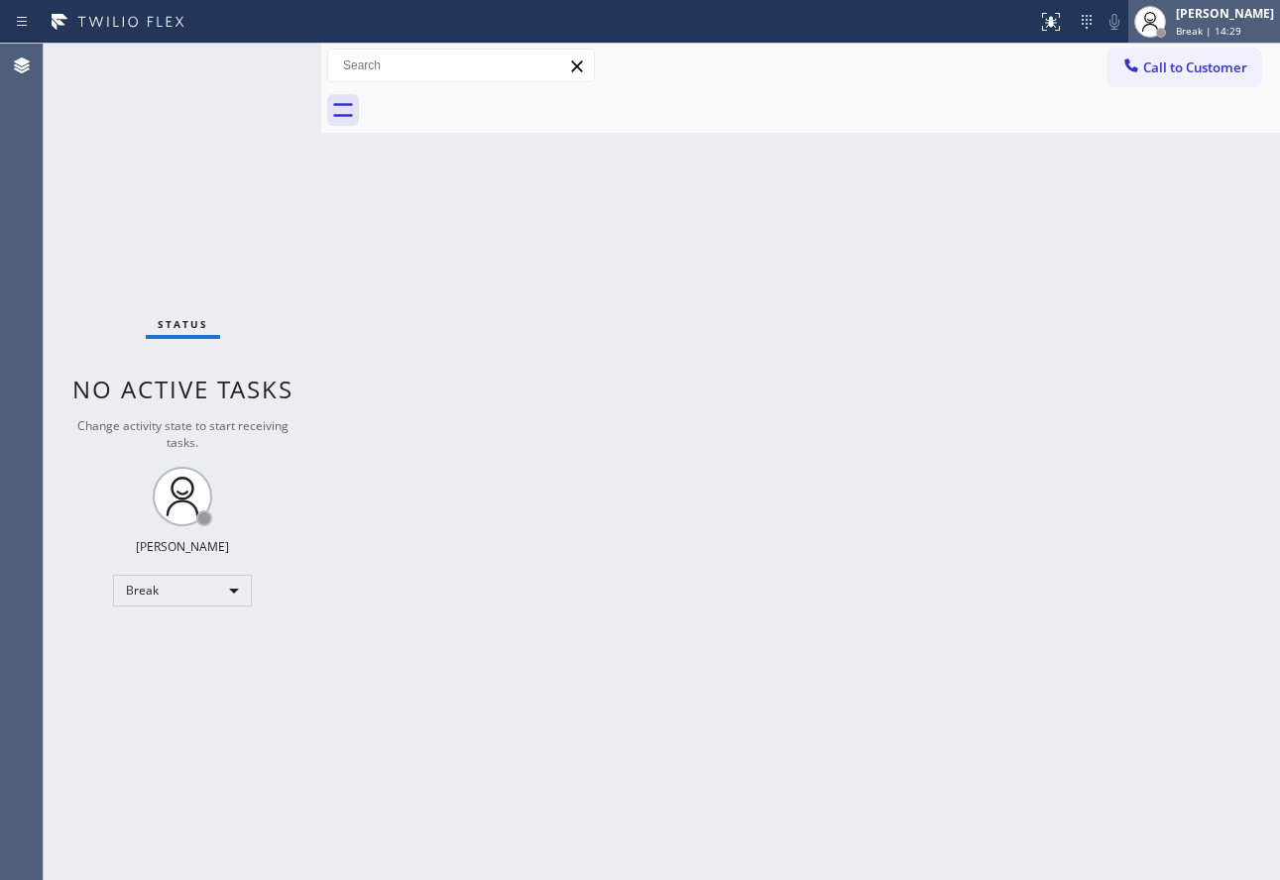
click at [1219, 26] on span "Break | 14:29" at bounding box center [1208, 31] width 65 height 14
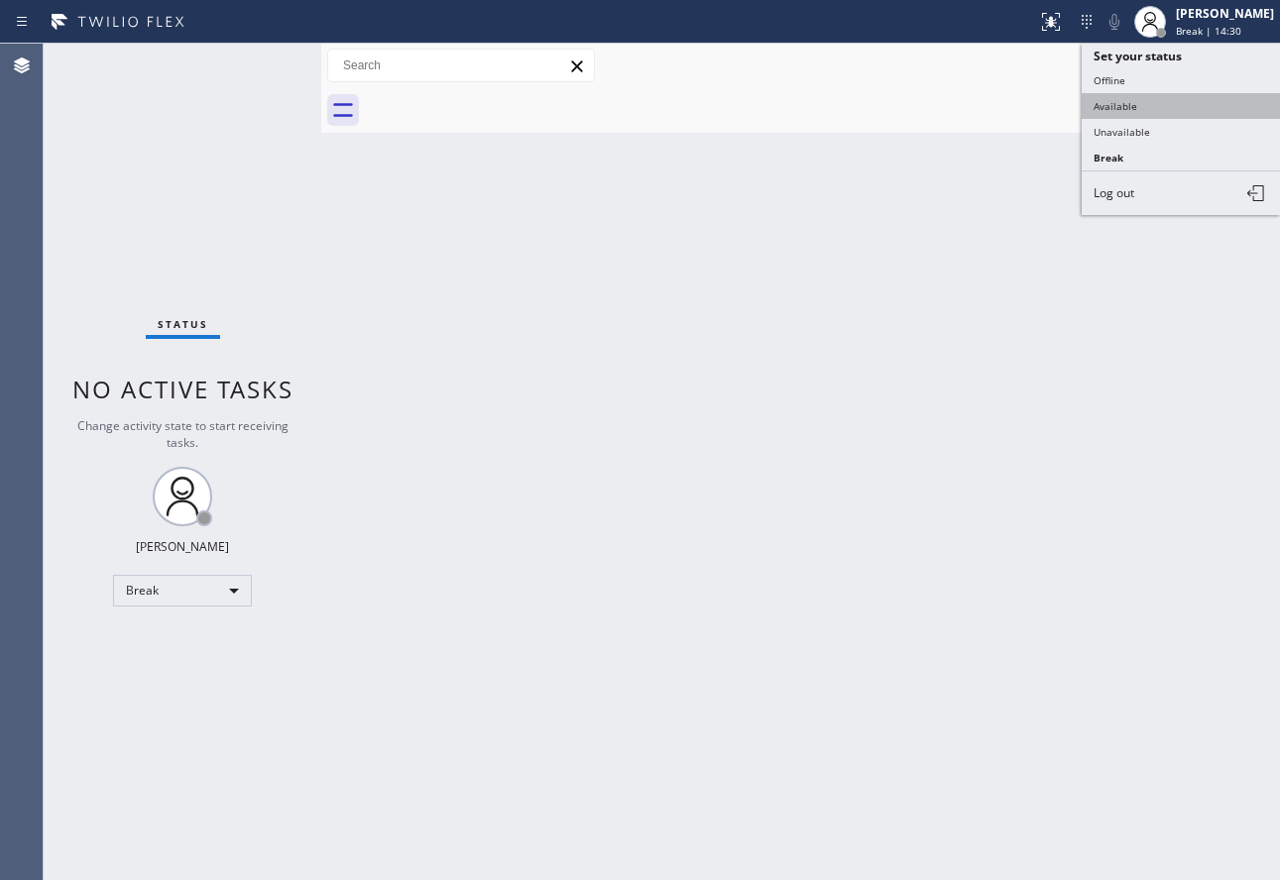
click at [1128, 102] on button "Available" at bounding box center [1181, 106] width 198 height 26
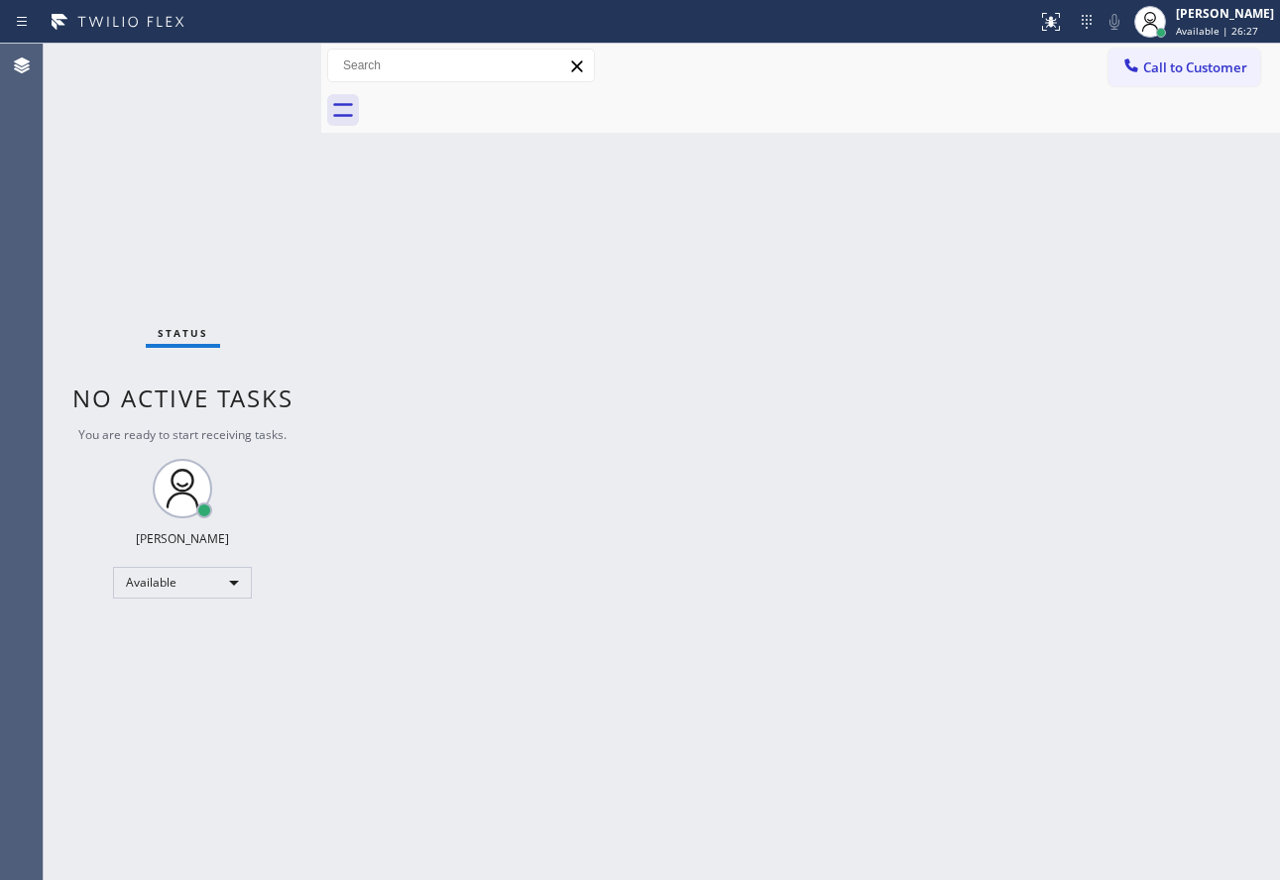
click at [595, 873] on div "Back to Dashboard Change Sender ID Customers Technicians Select a contact Outbo…" at bounding box center [800, 462] width 959 height 837
click at [886, 522] on div "Back to Dashboard Change Sender ID Customers Technicians Select a contact Outbo…" at bounding box center [800, 462] width 959 height 837
drag, startPoint x: 637, startPoint y: 487, endPoint x: 636, endPoint y: 543, distance: 56.5
click at [636, 538] on div "Back to Dashboard Change Sender ID Customers Technicians Select a contact Outbo…" at bounding box center [800, 462] width 959 height 837
click at [990, 441] on div "Back to Dashboard Change Sender ID Customers Technicians Select a contact Outbo…" at bounding box center [800, 462] width 959 height 837
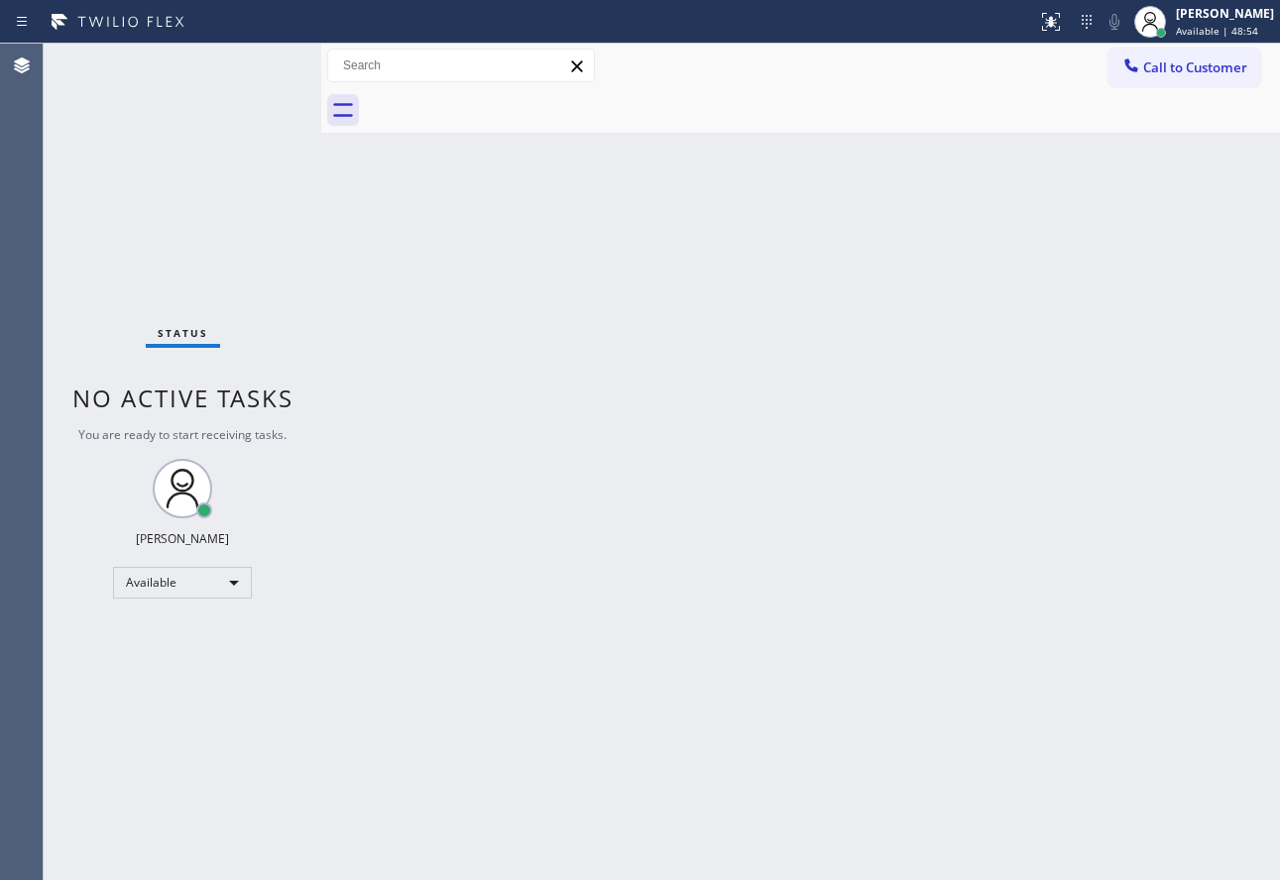
click at [793, 491] on div "Back to Dashboard Change Sender ID Customers Technicians Select a contact Outbo…" at bounding box center [800, 462] width 959 height 837
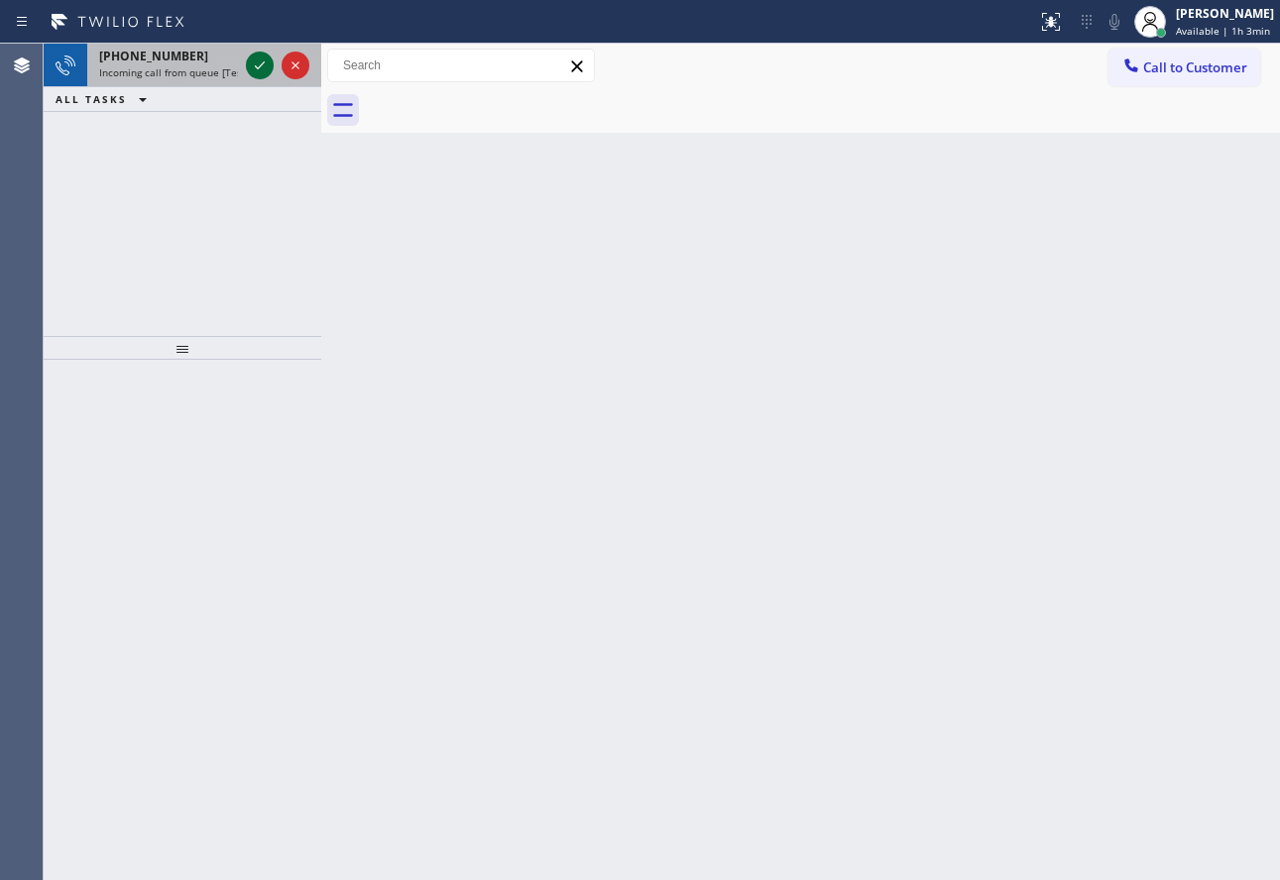
click at [252, 67] on icon at bounding box center [260, 66] width 24 height 24
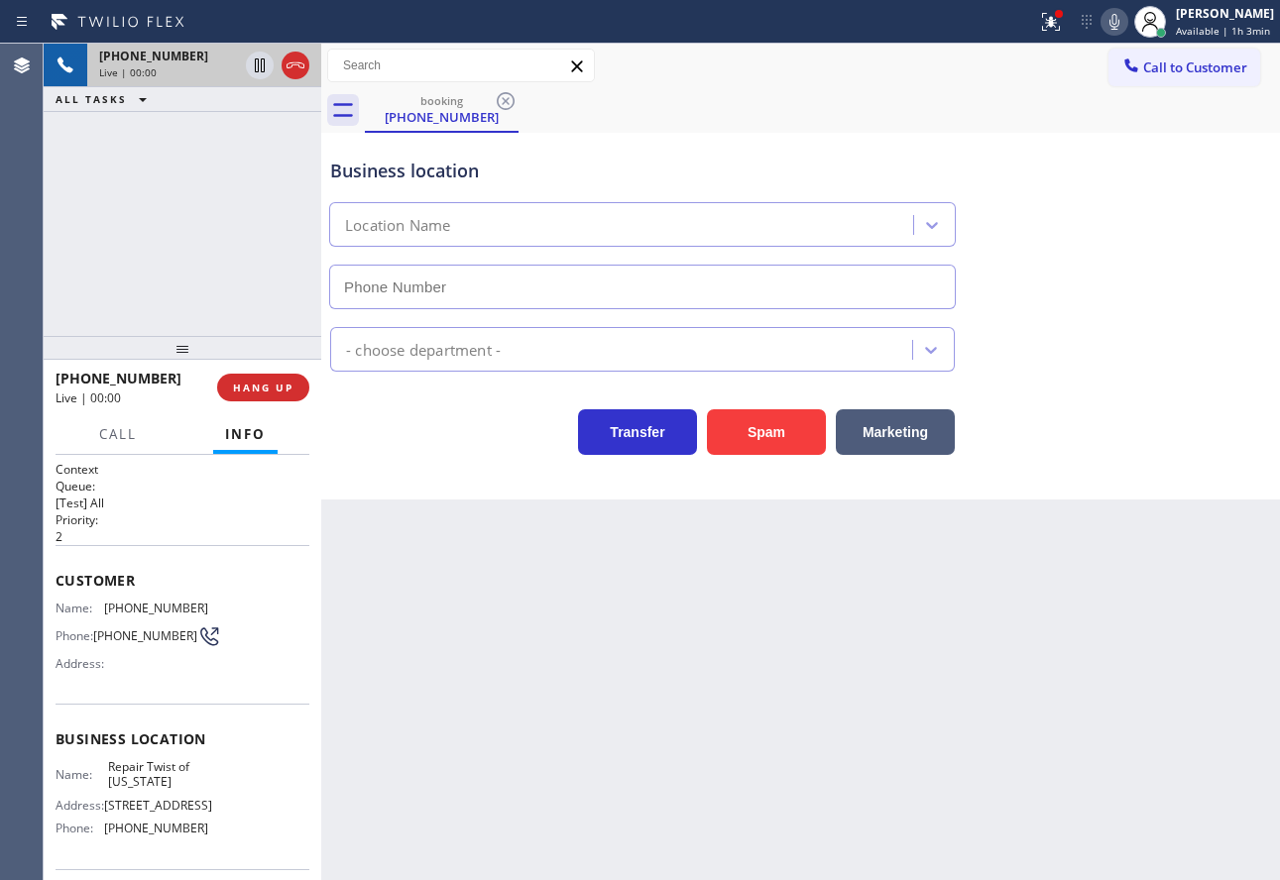
type input "(347) 284-6179"
click at [1126, 25] on icon at bounding box center [1114, 22] width 24 height 24
click at [1125, 24] on icon at bounding box center [1114, 22] width 24 height 24
click at [178, 614] on span "(929) 213-6879" at bounding box center [156, 608] width 104 height 15
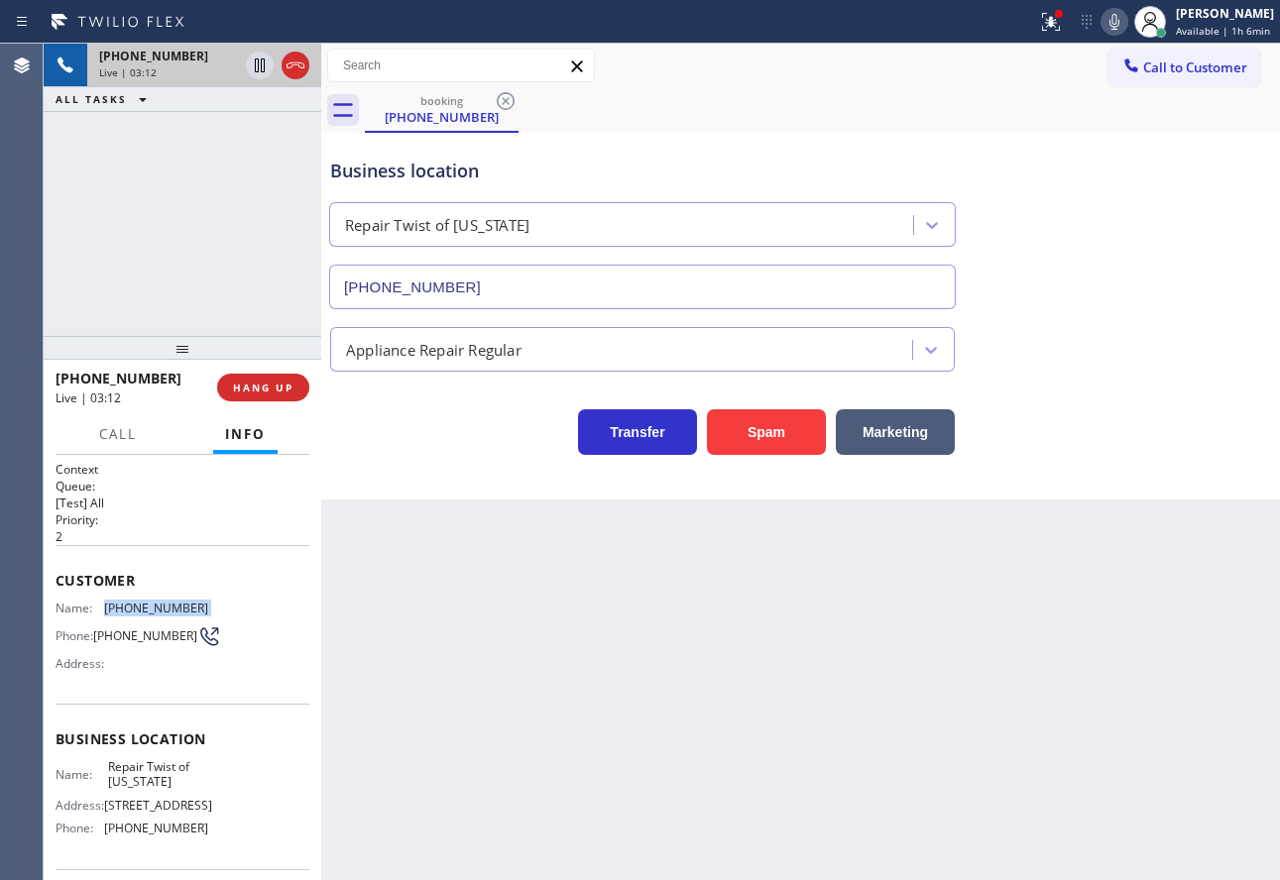
click at [178, 614] on span "(929) 213-6879" at bounding box center [156, 608] width 104 height 15
copy span "(929) 213-6879"
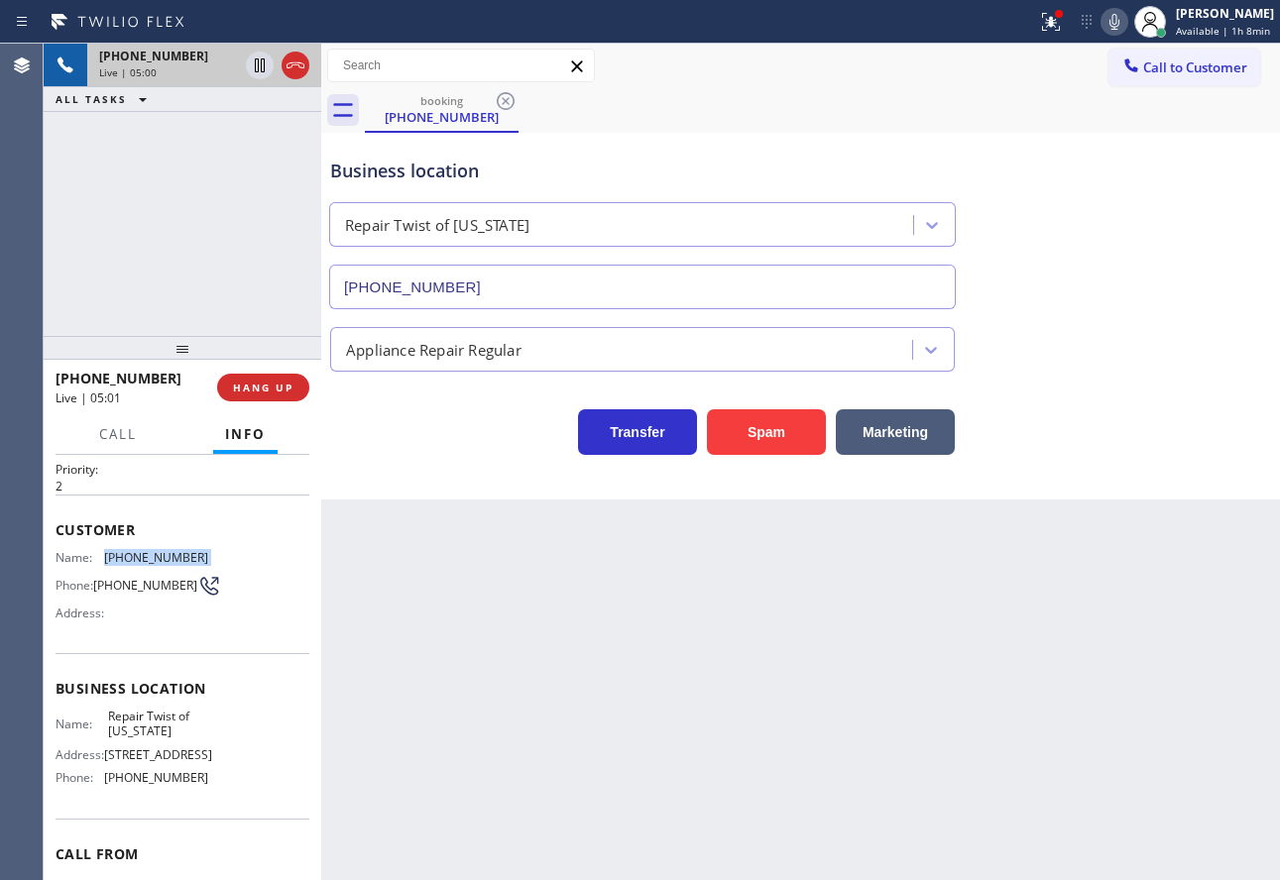
scroll to position [99, 0]
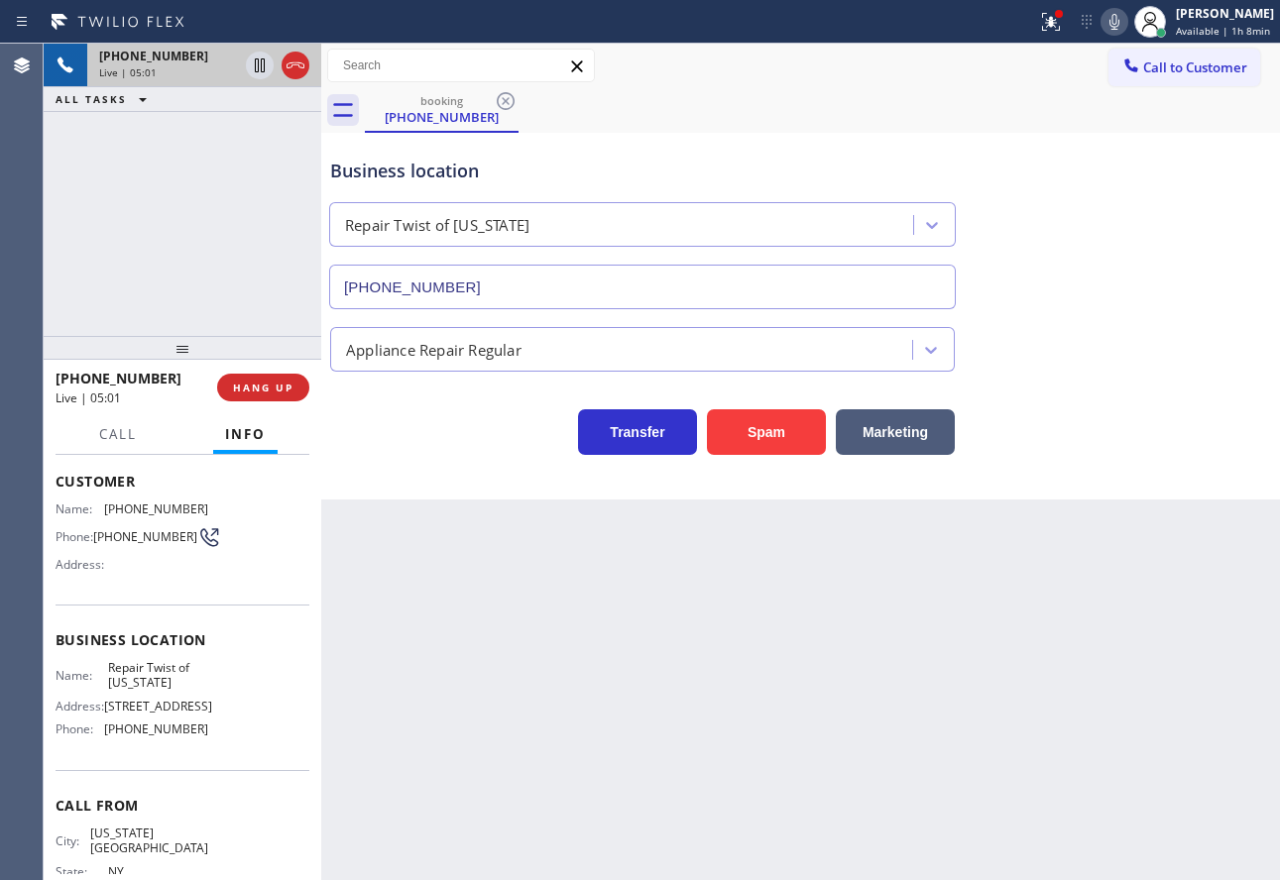
click at [171, 737] on span "(347) 284-6179" at bounding box center [156, 729] width 104 height 15
copy span "(347) 284-6179"
click at [298, 66] on icon at bounding box center [296, 66] width 24 height 24
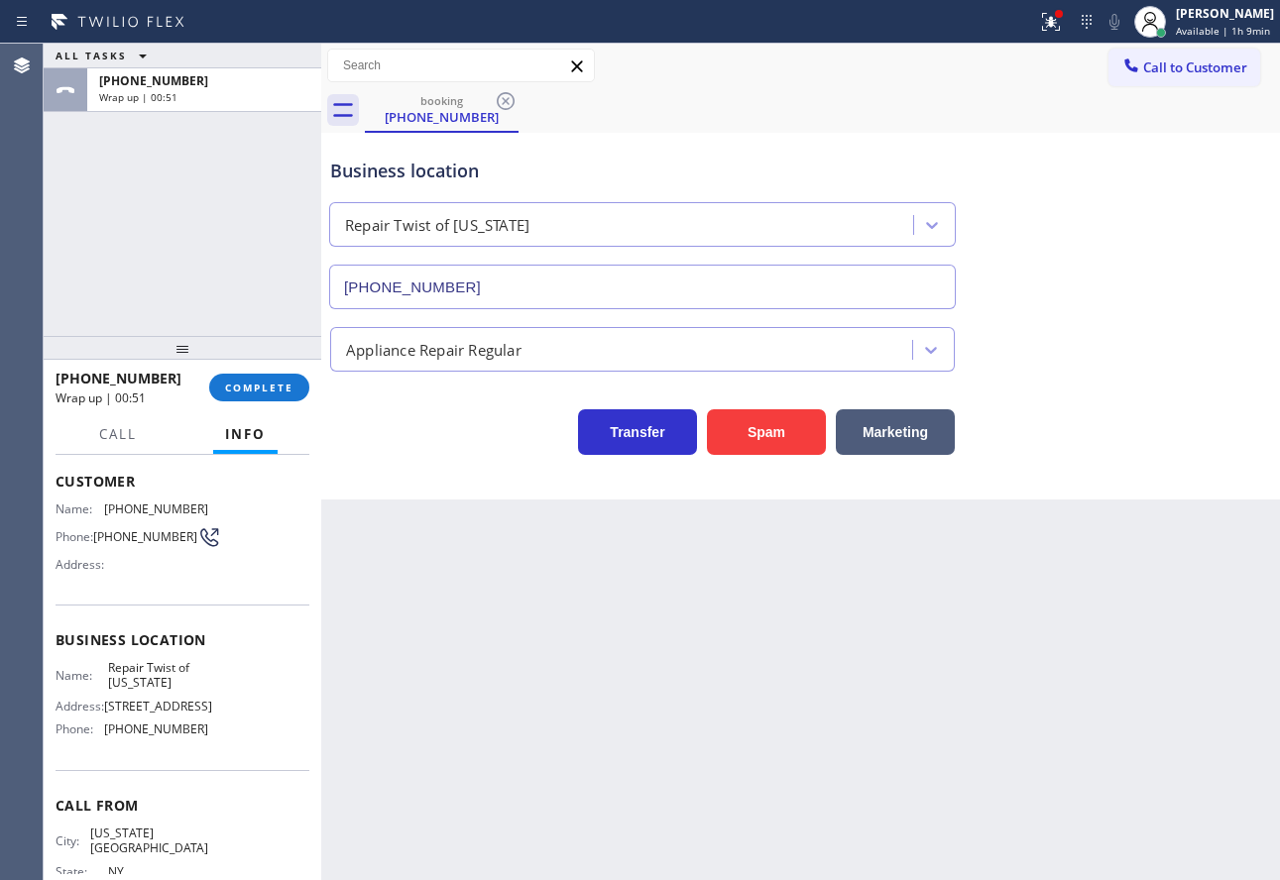
click at [147, 680] on span "Repair Twist of New York" at bounding box center [157, 675] width 99 height 31
copy span "Repair Twist of New York"
click at [256, 391] on span "COMPLETE" at bounding box center [259, 388] width 68 height 14
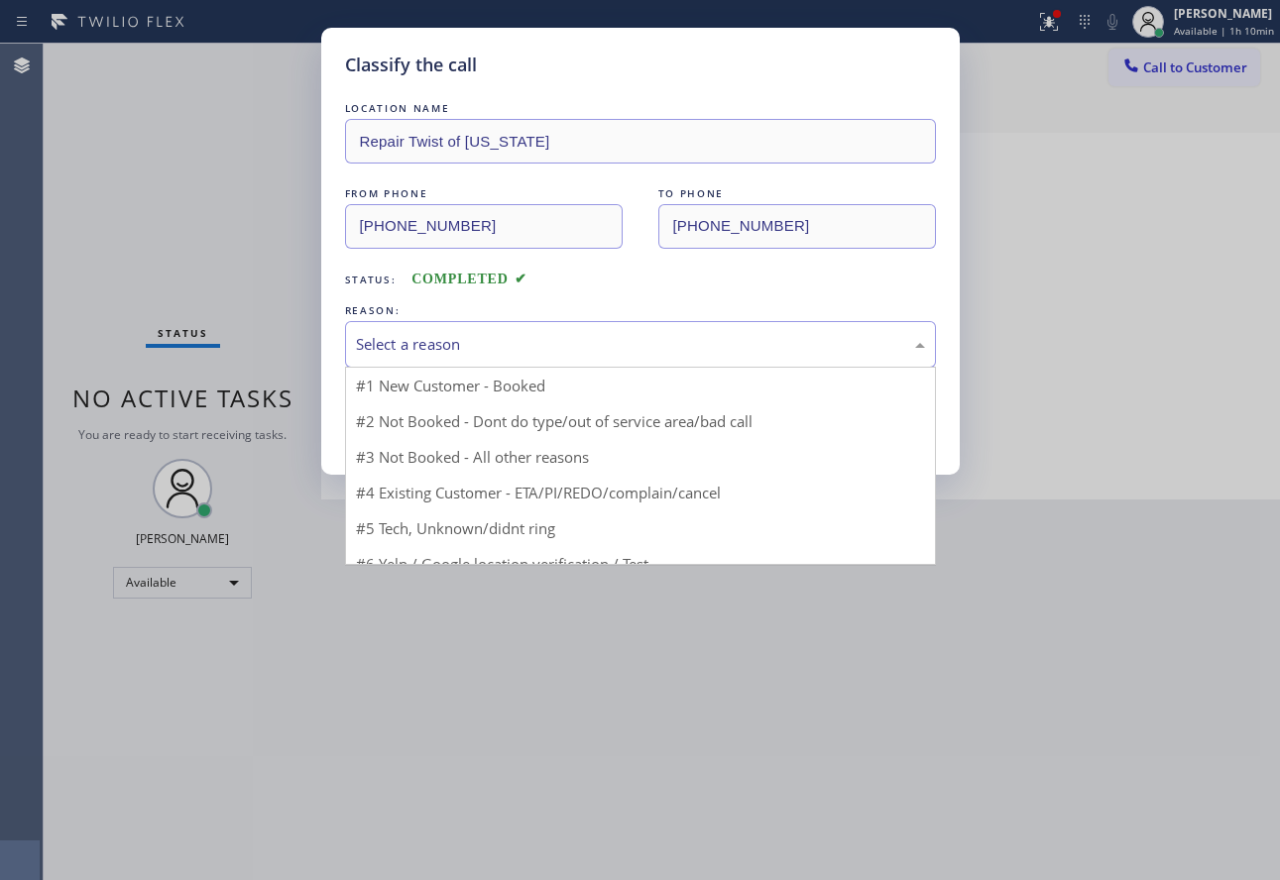
click at [512, 339] on div "Select a reason" at bounding box center [640, 344] width 569 height 23
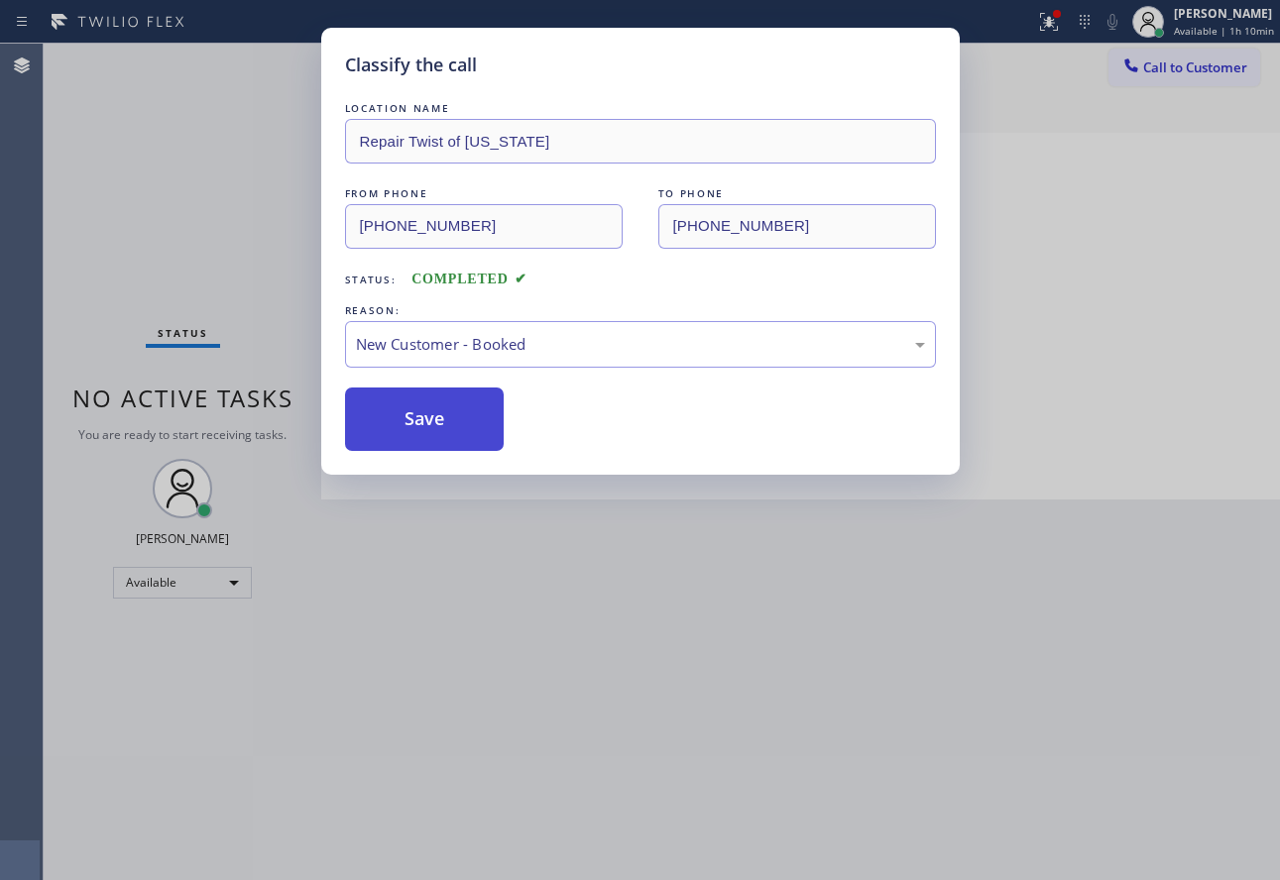
click at [430, 434] on button "Save" at bounding box center [425, 419] width 160 height 63
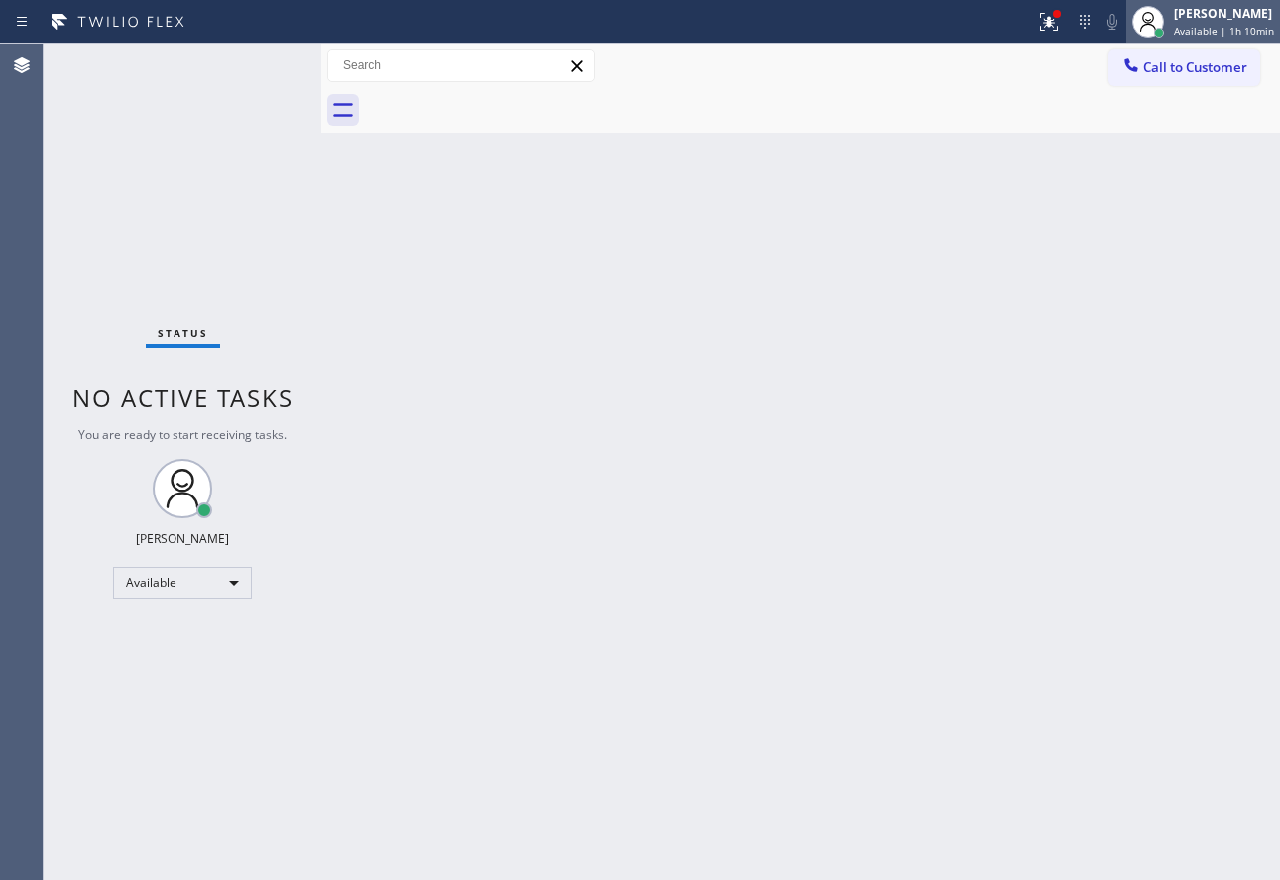
click at [1224, 26] on span "Available | 1h 10min" at bounding box center [1224, 31] width 100 height 14
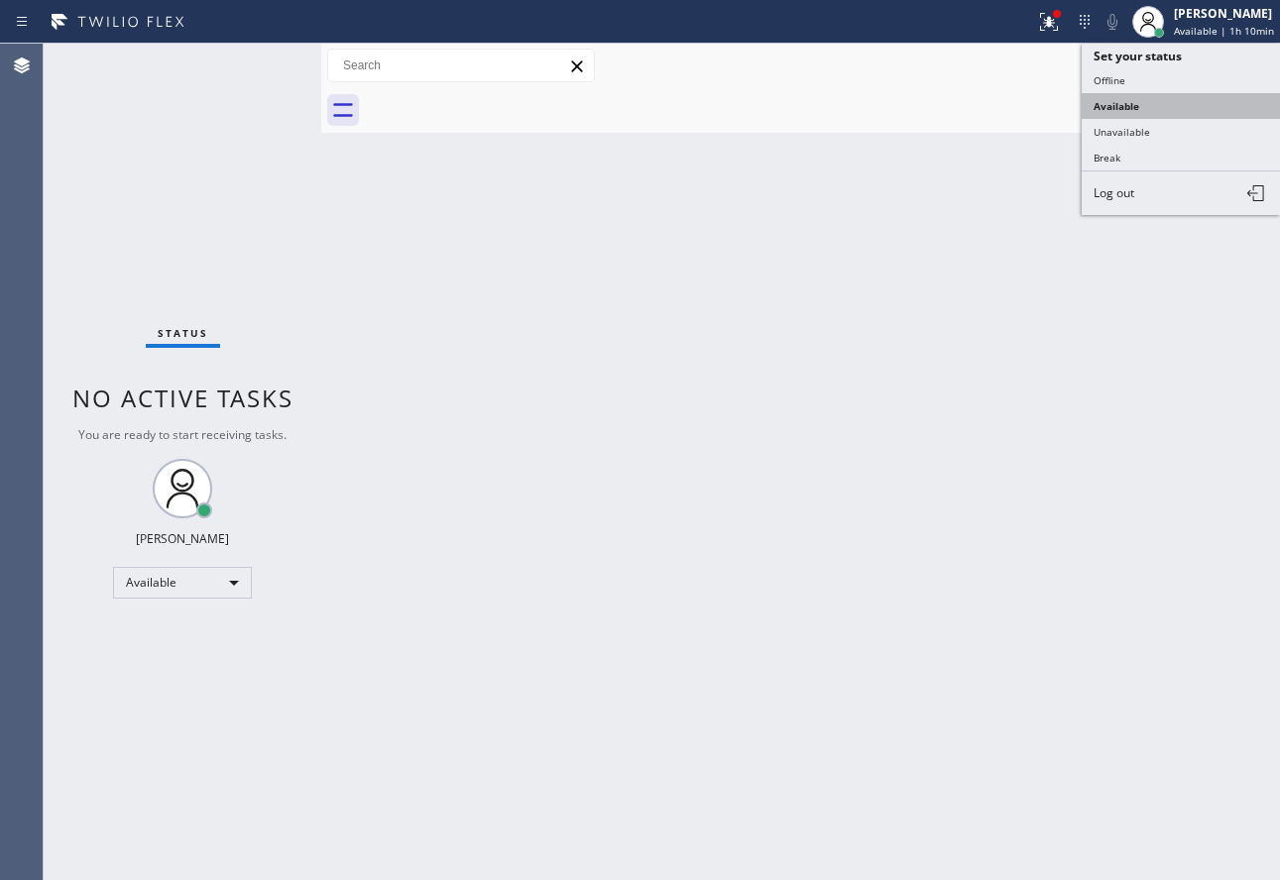
click at [1102, 93] on button "Available" at bounding box center [1181, 106] width 198 height 26
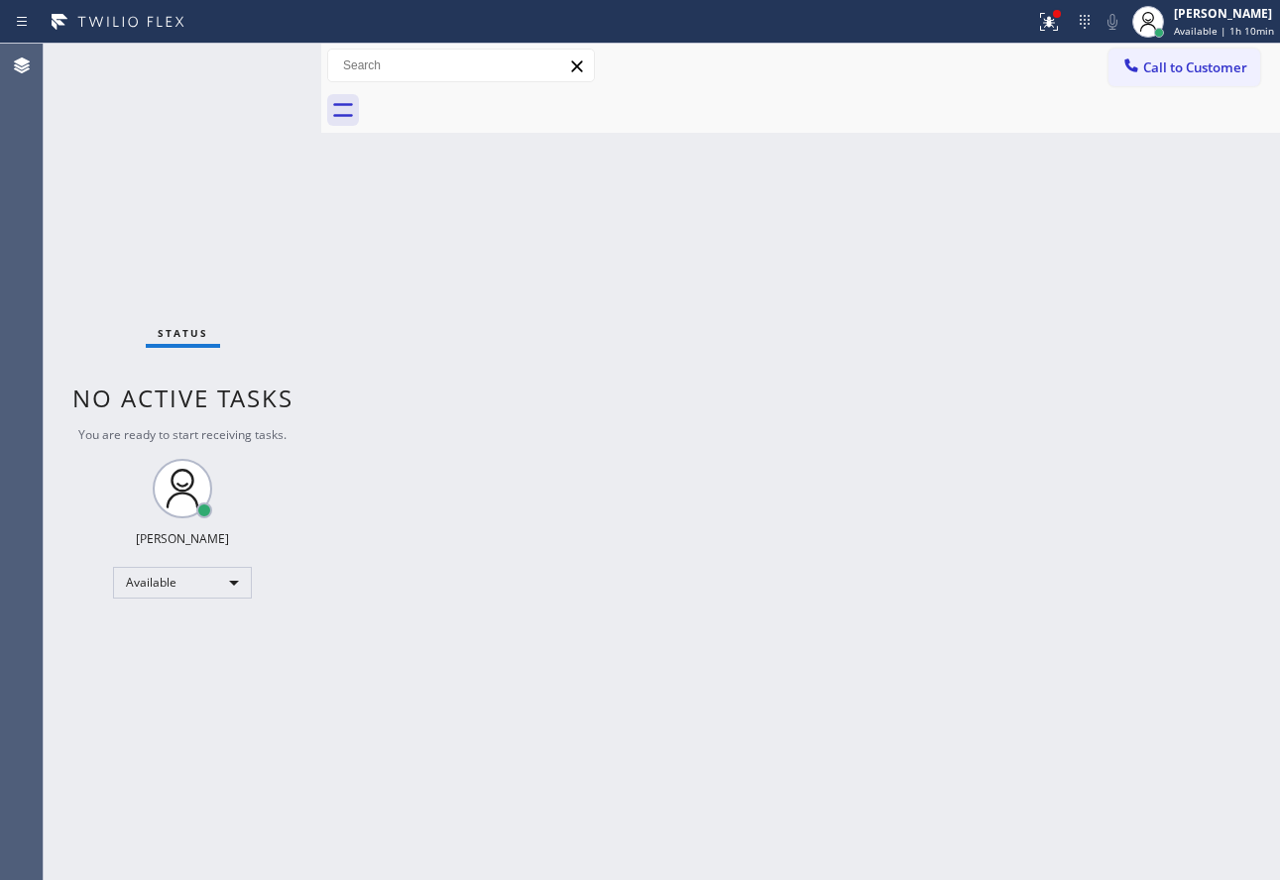
click at [1102, 92] on div at bounding box center [822, 110] width 915 height 45
click at [1205, 19] on div "[PERSON_NAME]" at bounding box center [1224, 13] width 100 height 17
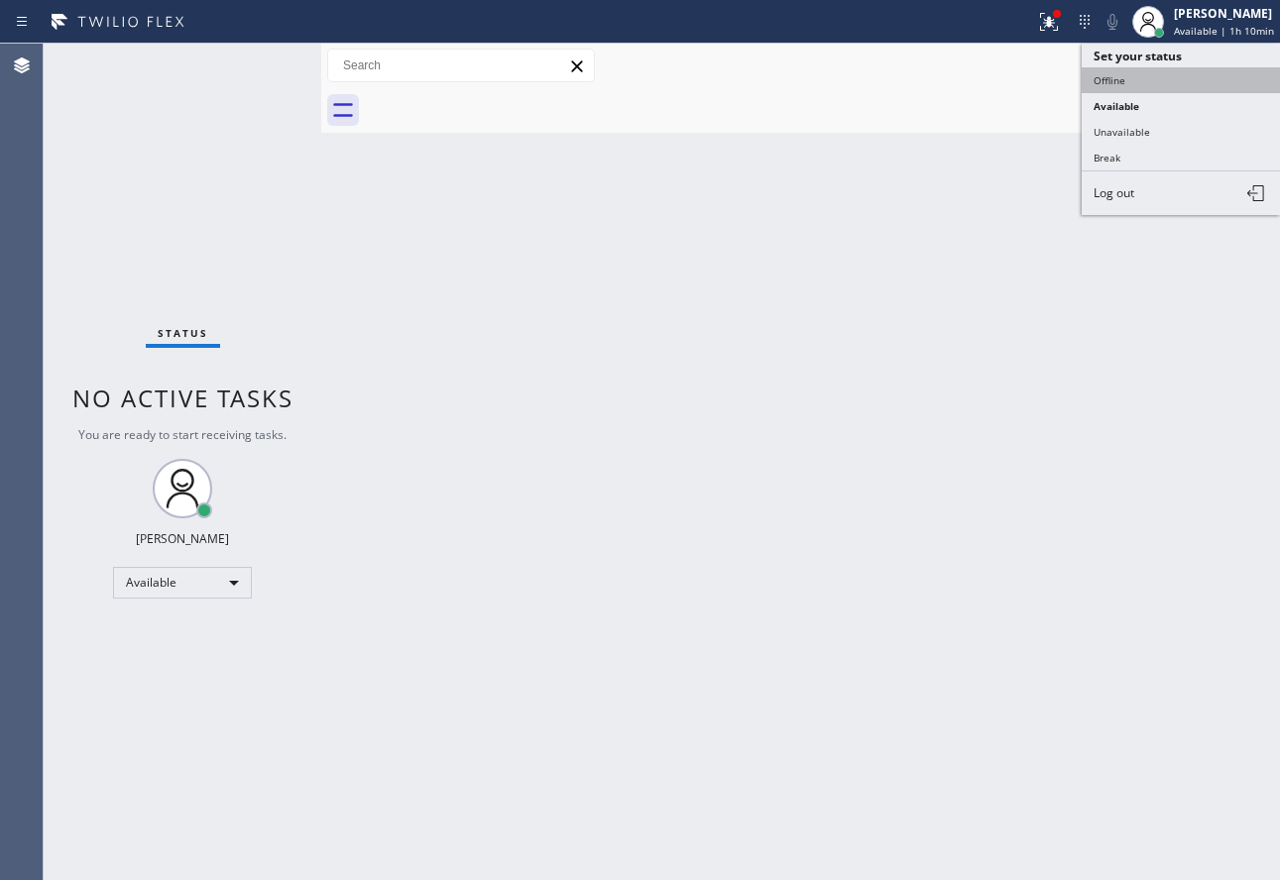
click at [1152, 78] on button "Offline" at bounding box center [1181, 80] width 198 height 26
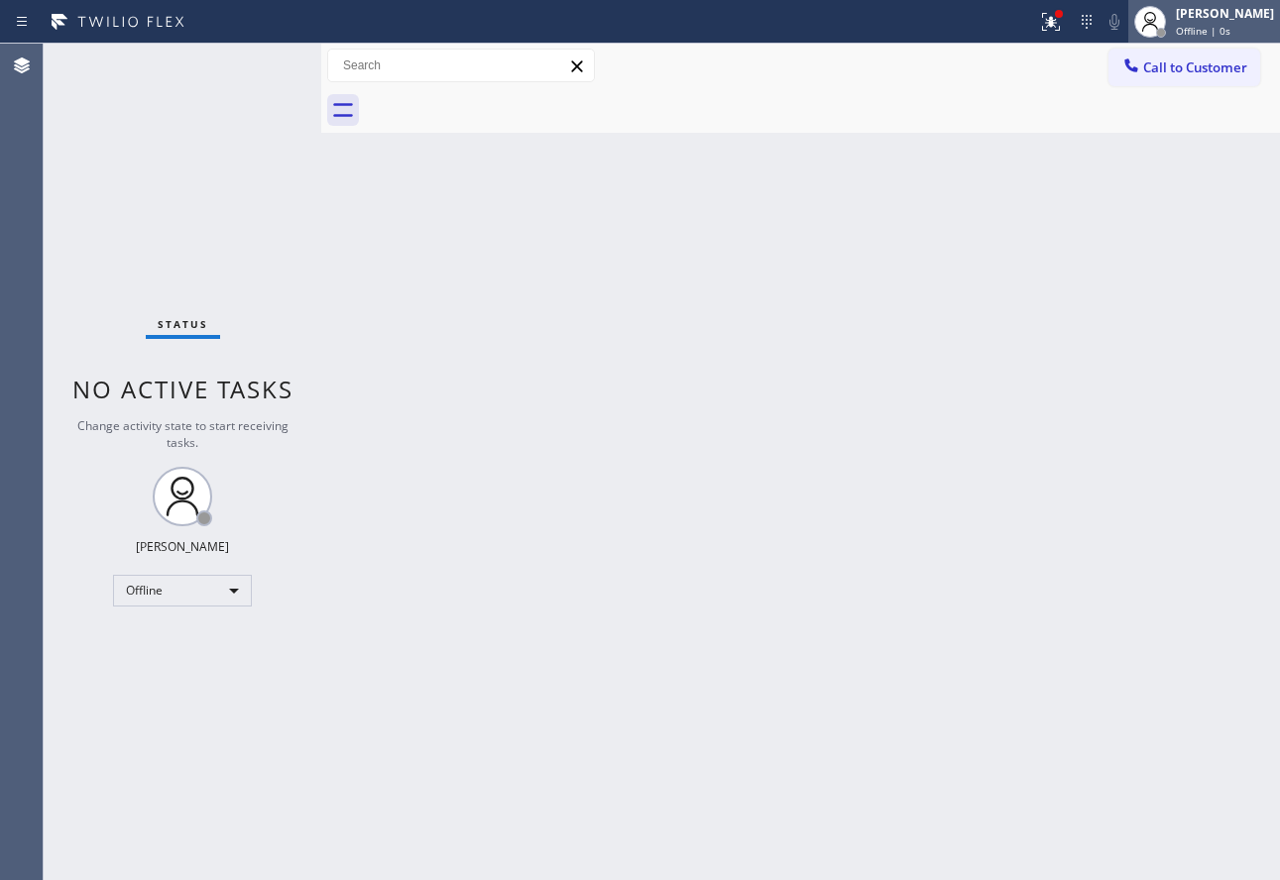
click at [1203, 29] on div "John Tindoc Offline | 0s" at bounding box center [1226, 21] width 108 height 35
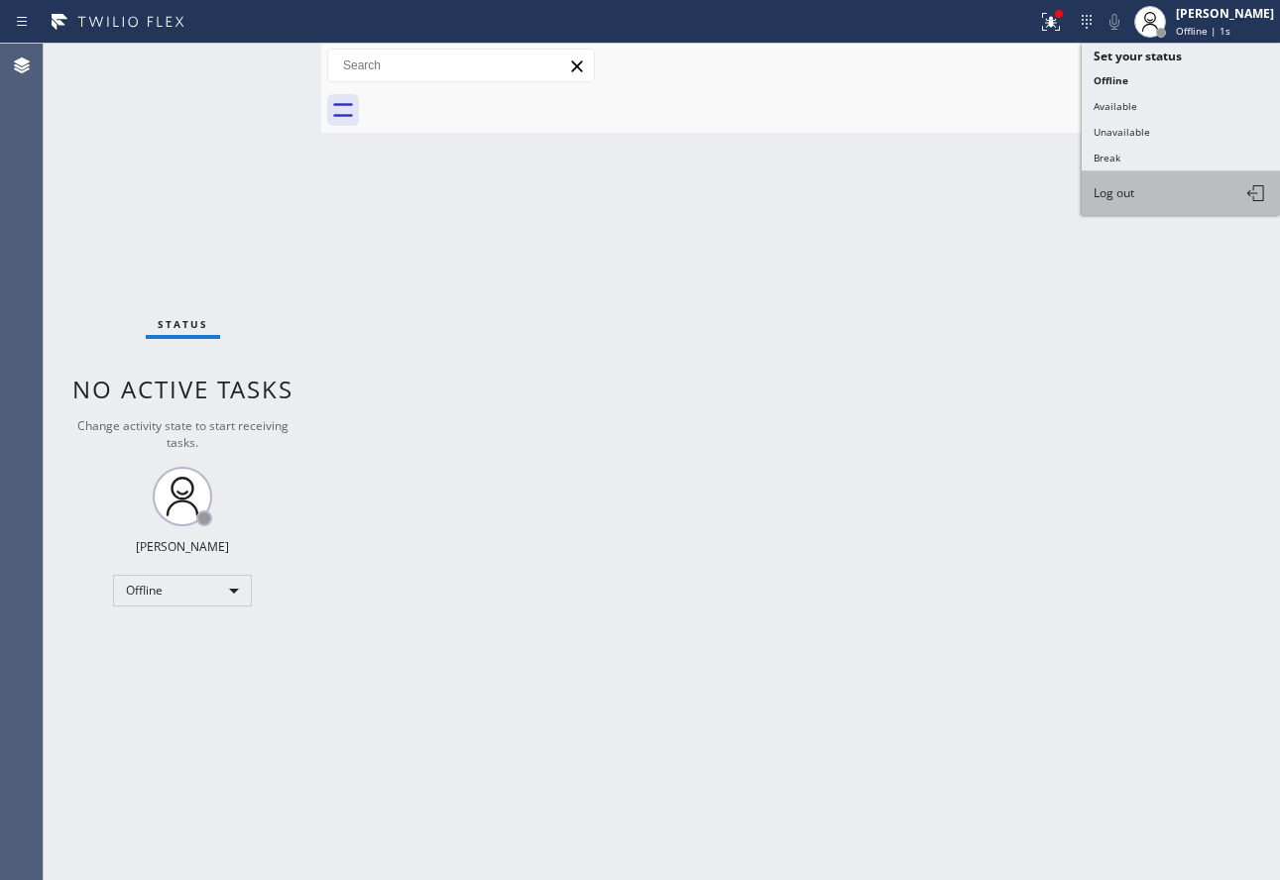
click at [1145, 198] on button "Log out" at bounding box center [1181, 193] width 198 height 44
